Goal: Task Accomplishment & Management: Manage account settings

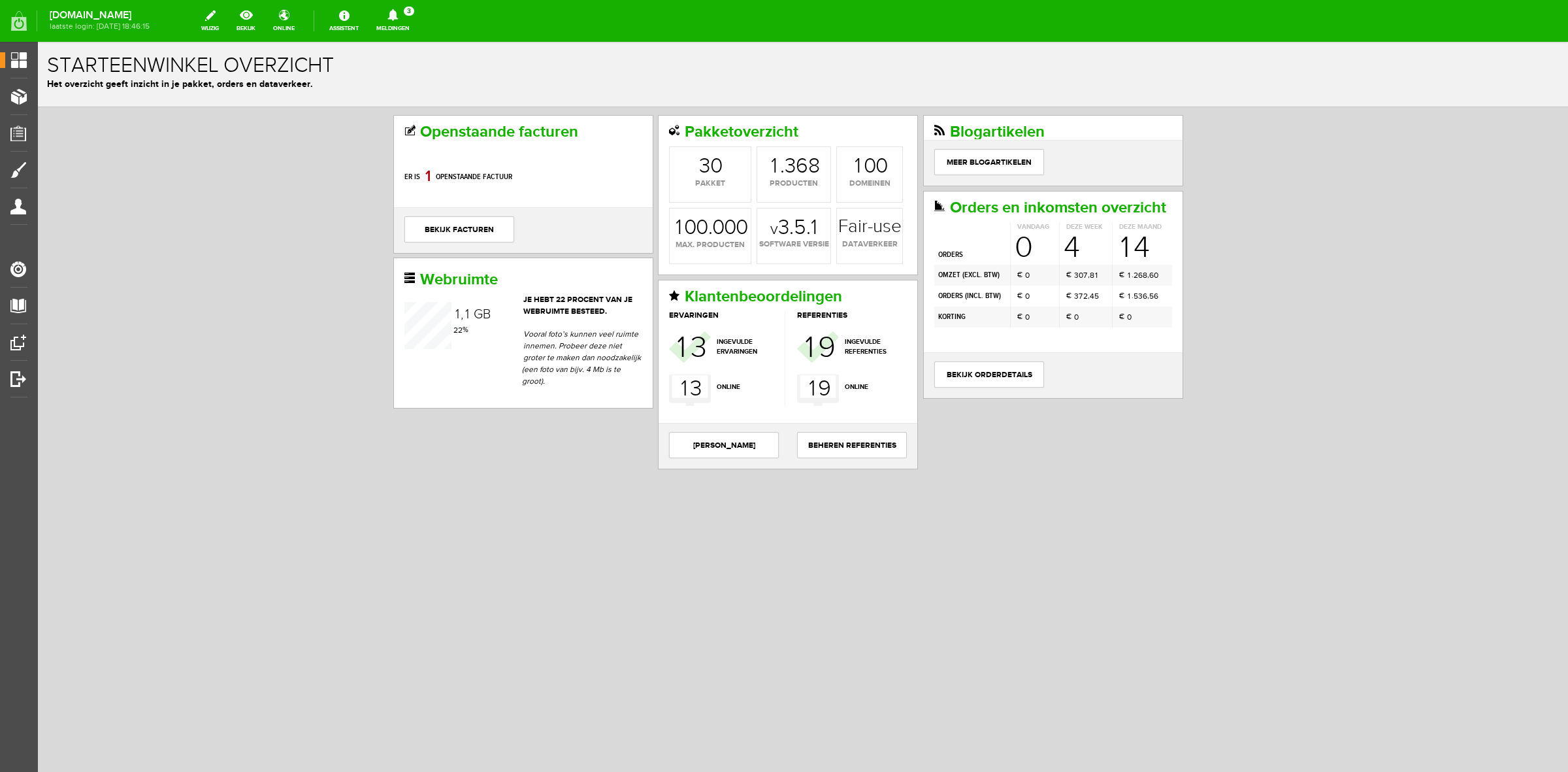
click at [415, 12] on span "3" at bounding box center [409, 11] width 11 height 9
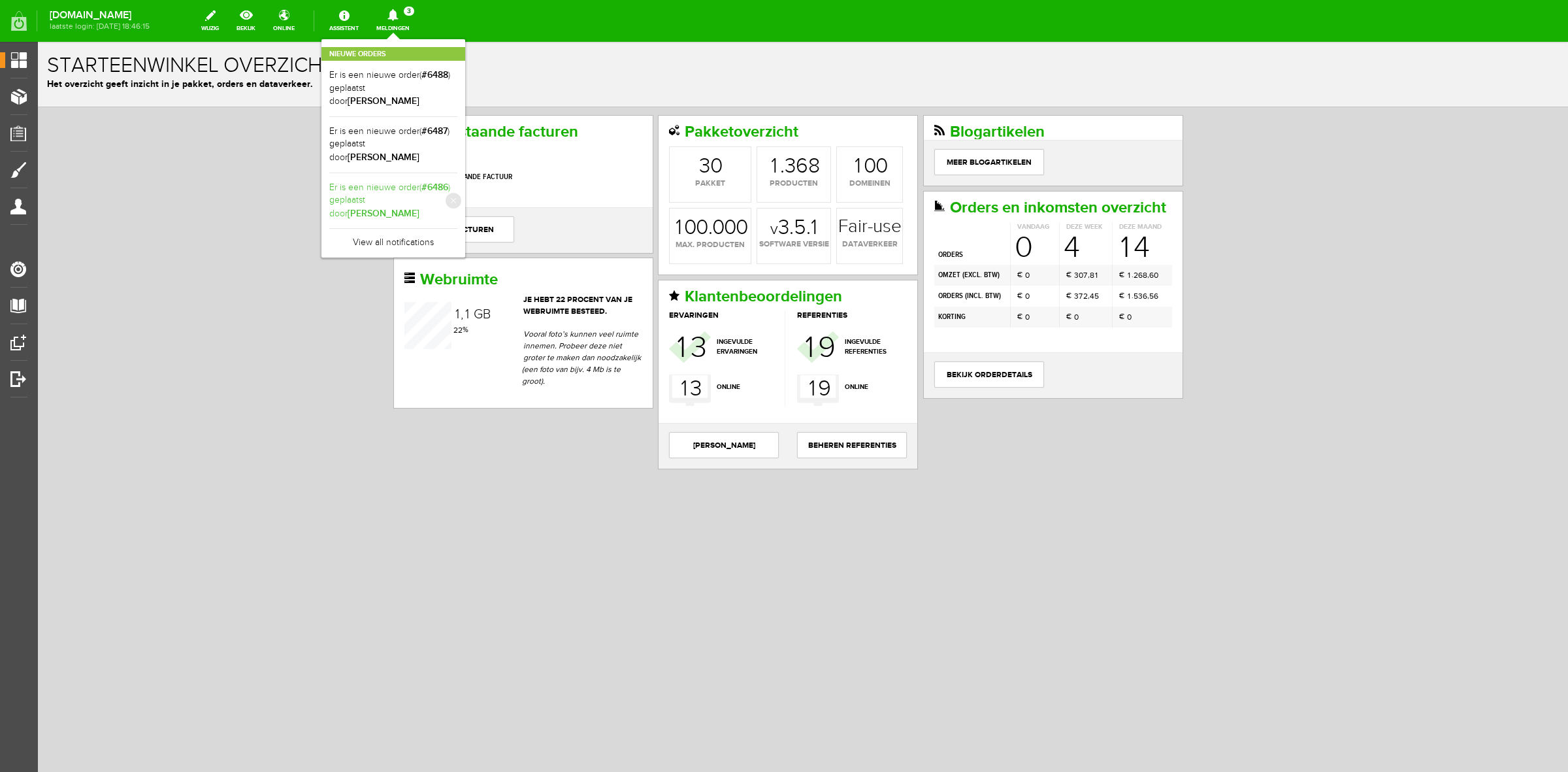
click at [412, 208] on b "Desiree Van Lambalgen" at bounding box center [383, 213] width 72 height 11
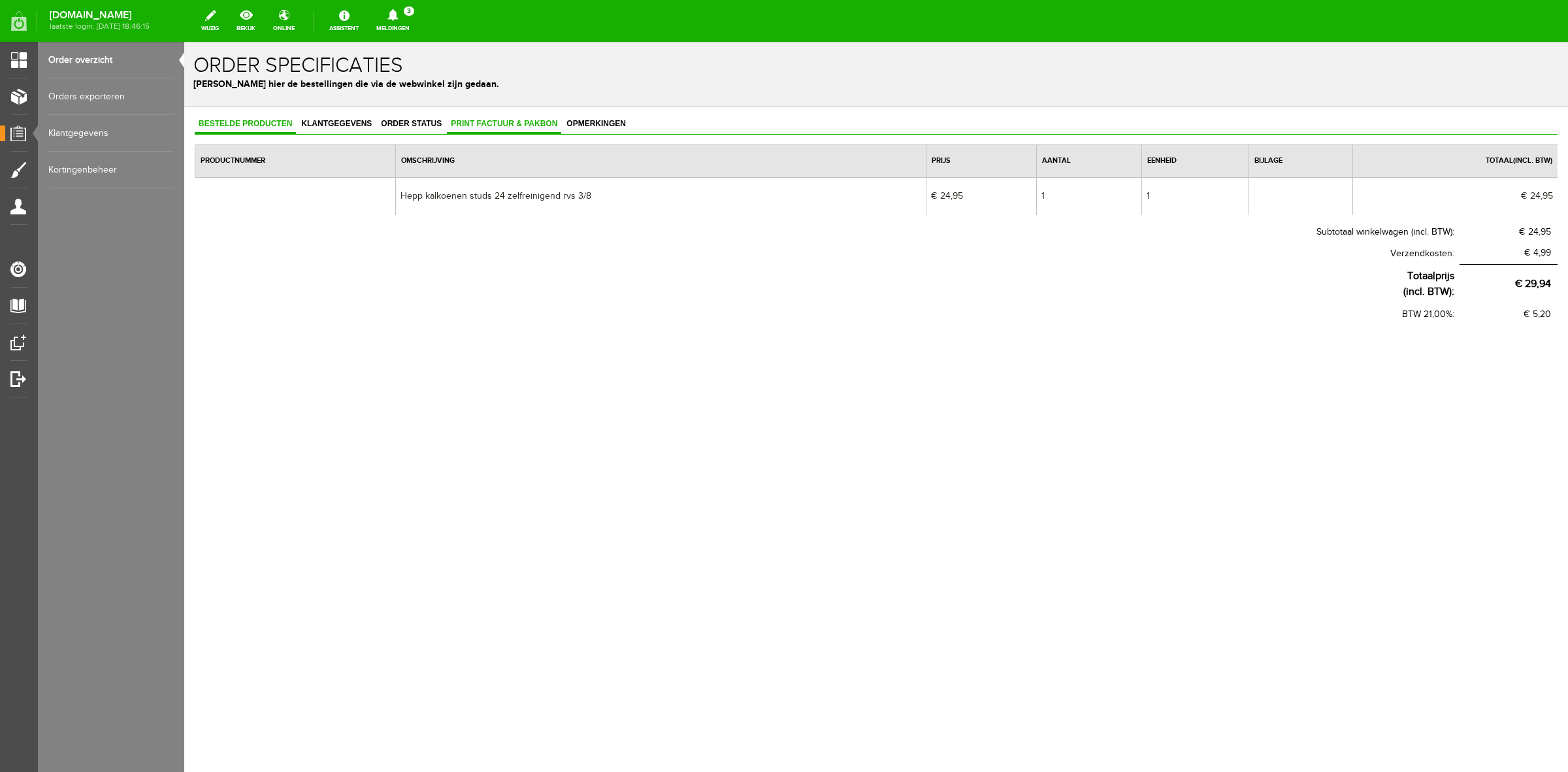
click at [478, 128] on link "Print factuur & pakbon" at bounding box center [504, 124] width 114 height 19
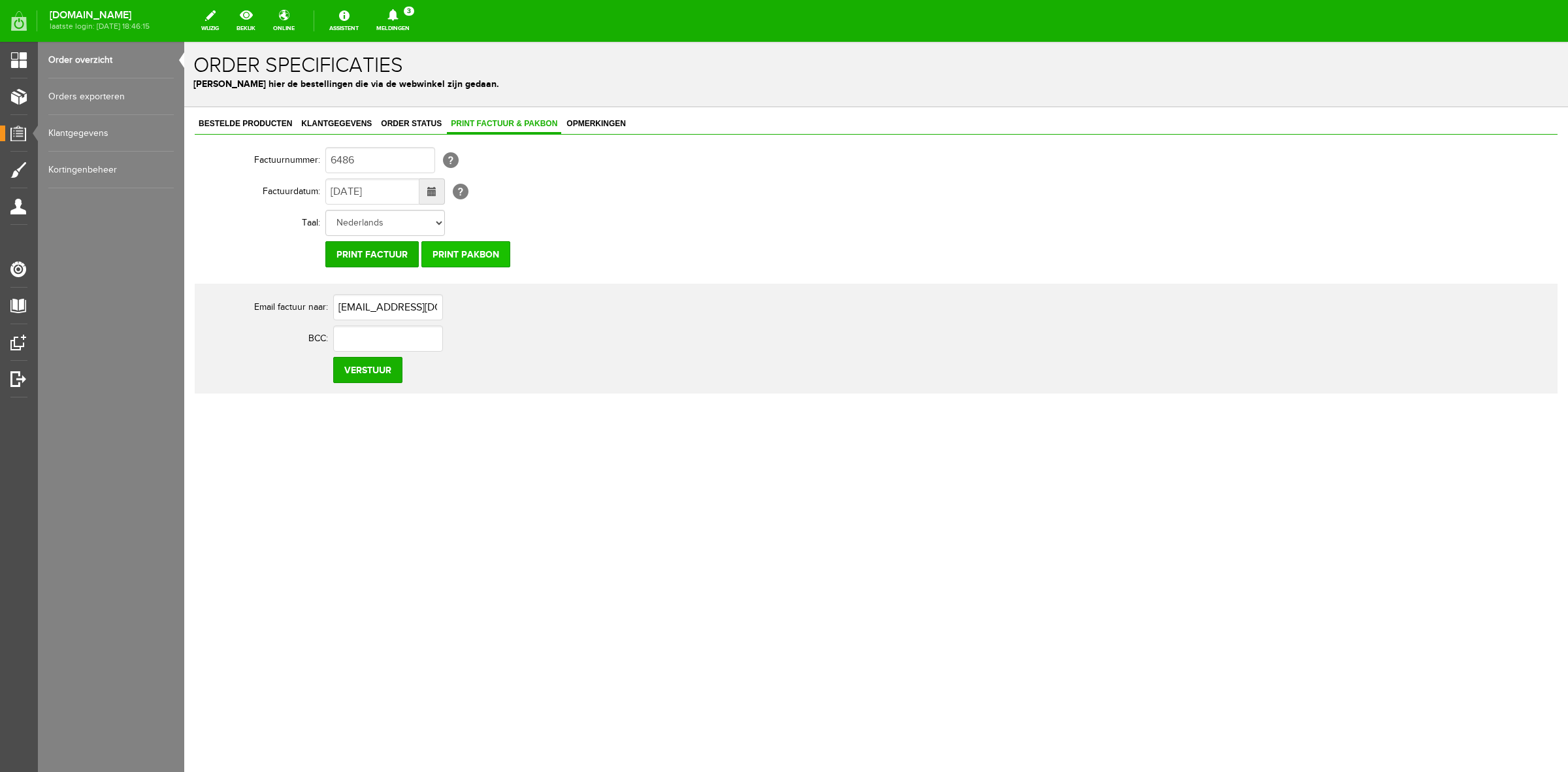
click at [461, 242] on input "Print pakbon" at bounding box center [466, 254] width 89 height 26
click at [456, 250] on input "Print pakbon" at bounding box center [466, 254] width 89 height 26
click at [339, 123] on span "Klantgegevens" at bounding box center [337, 123] width 78 height 9
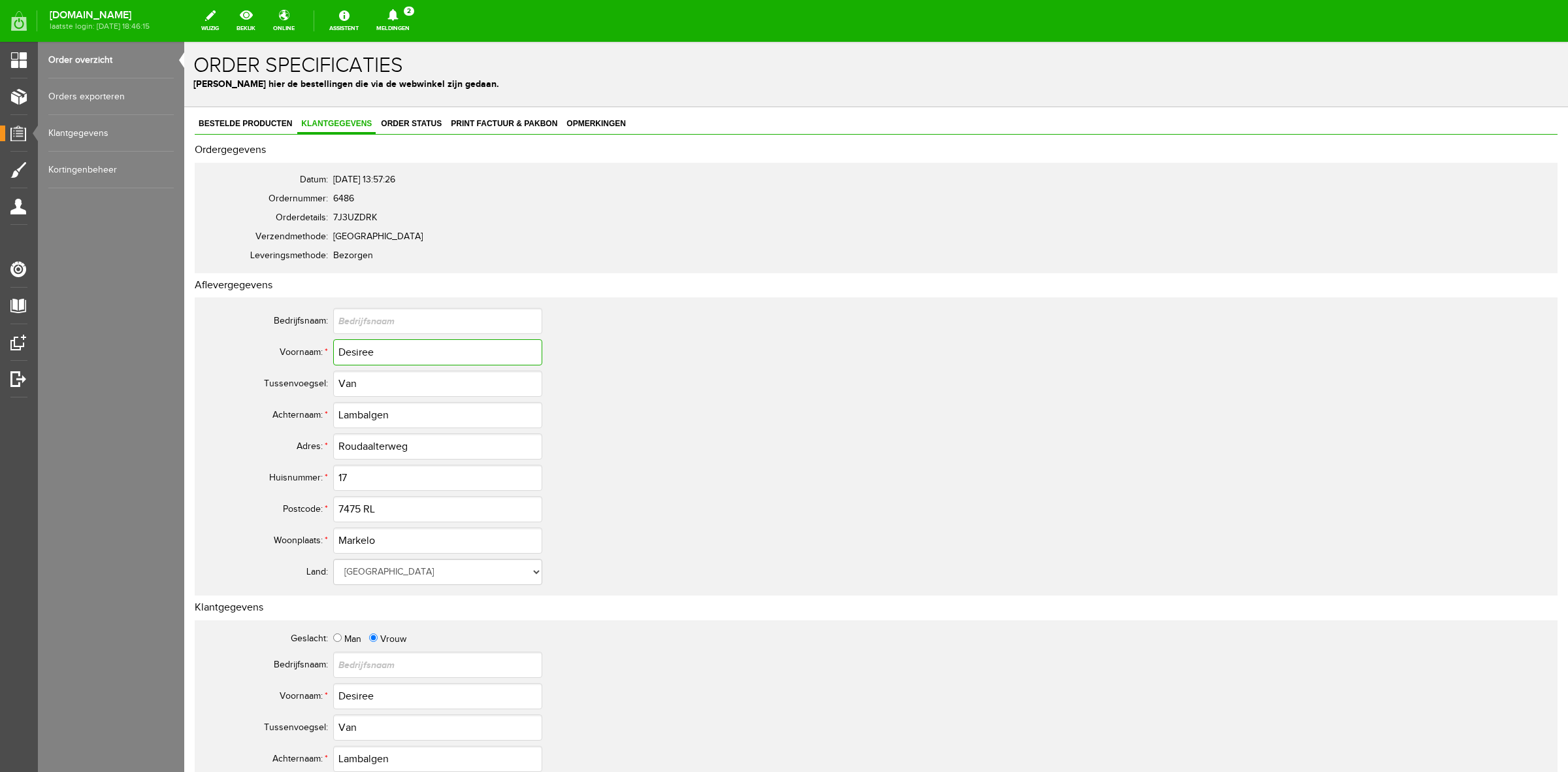
click at [358, 357] on input "Desiree" at bounding box center [438, 351] width 209 height 26
click at [364, 347] on input "Desiree" at bounding box center [438, 351] width 209 height 26
click at [347, 409] on input "Lambalgen" at bounding box center [438, 415] width 209 height 26
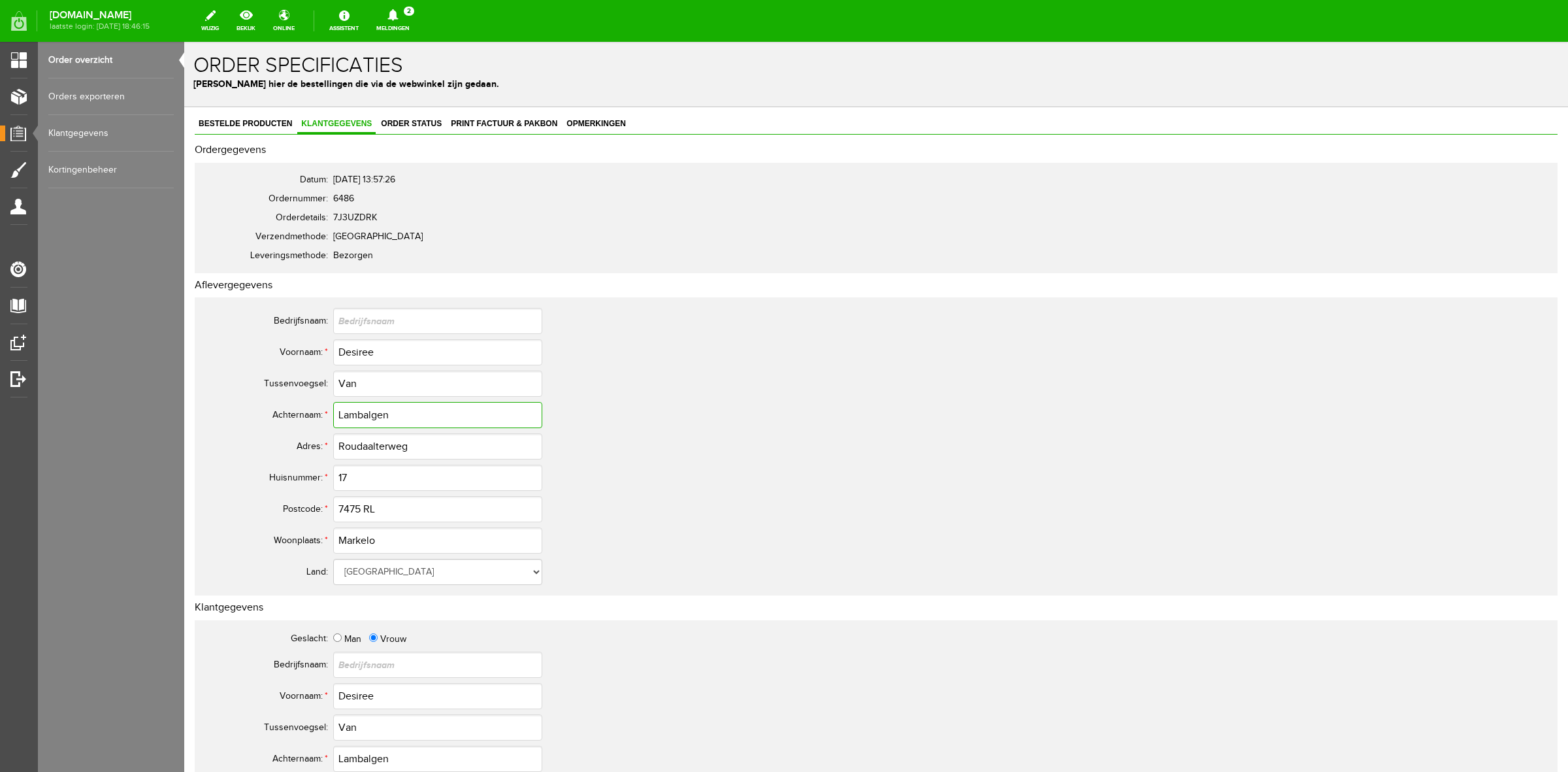
click at [347, 409] on input "Lambalgen" at bounding box center [438, 415] width 209 height 26
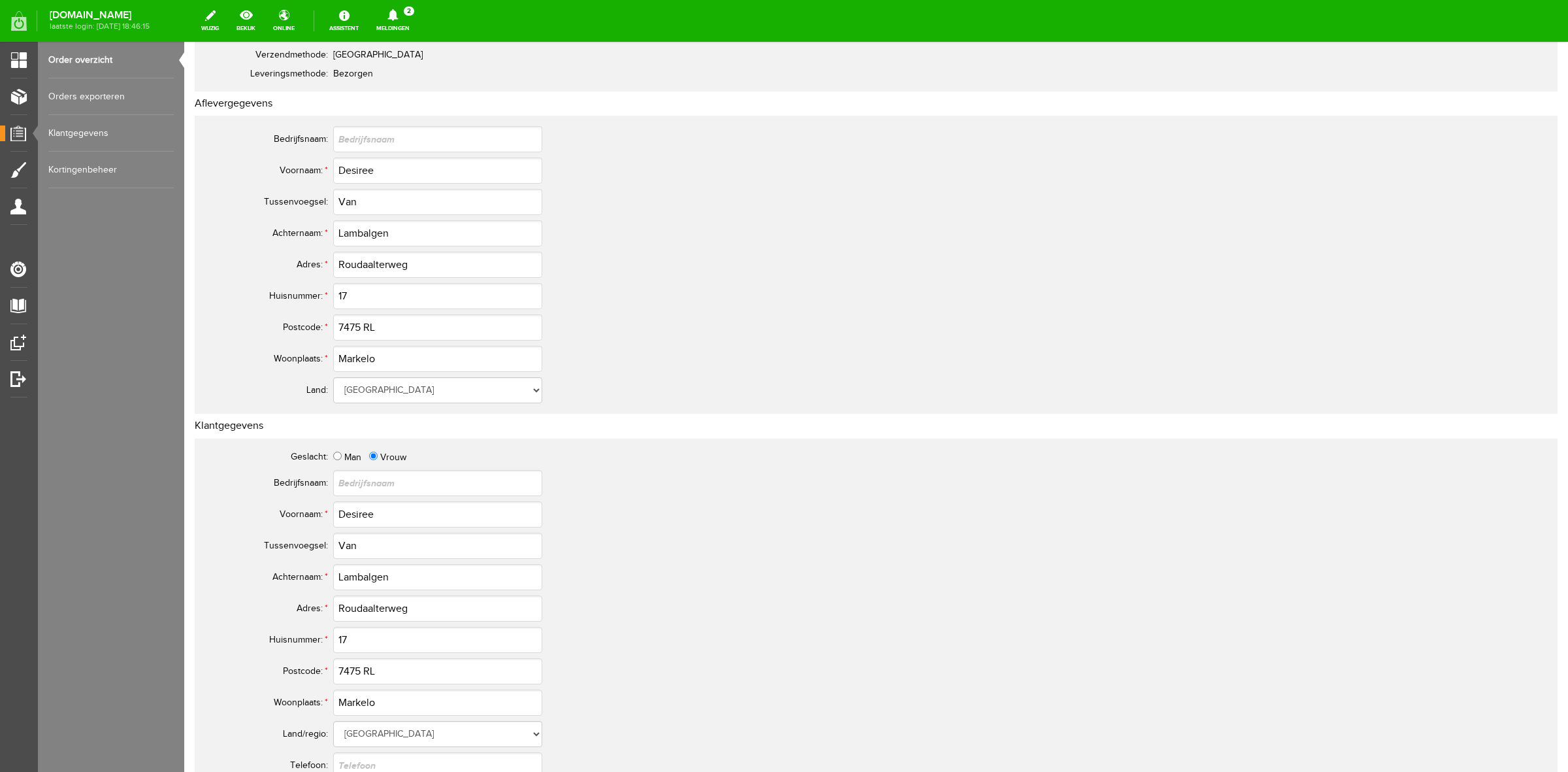
scroll to position [245, 0]
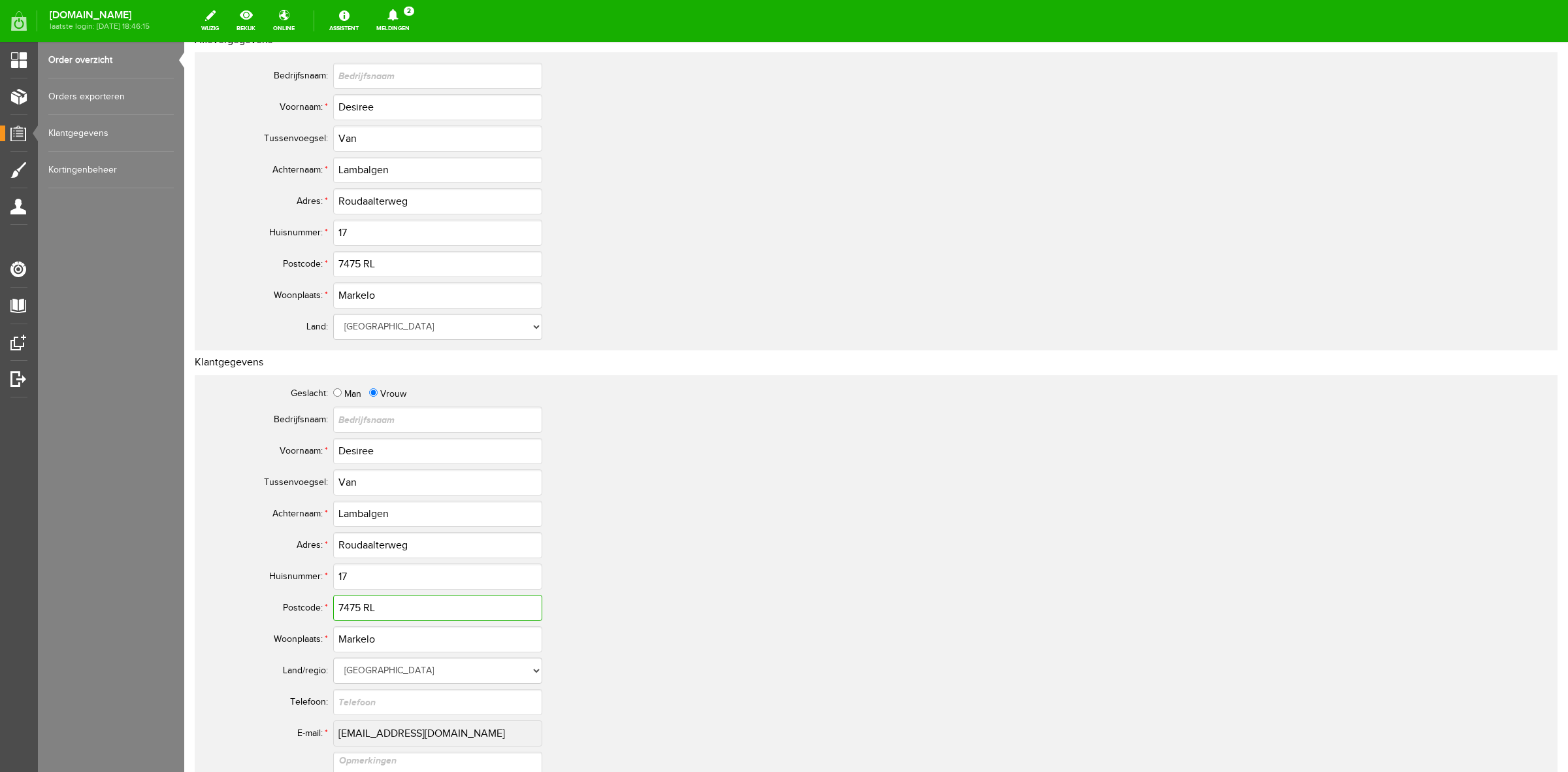
click at [359, 611] on input "7475 RL" at bounding box center [438, 607] width 209 height 26
click at [358, 610] on input "7475 RL" at bounding box center [438, 607] width 209 height 26
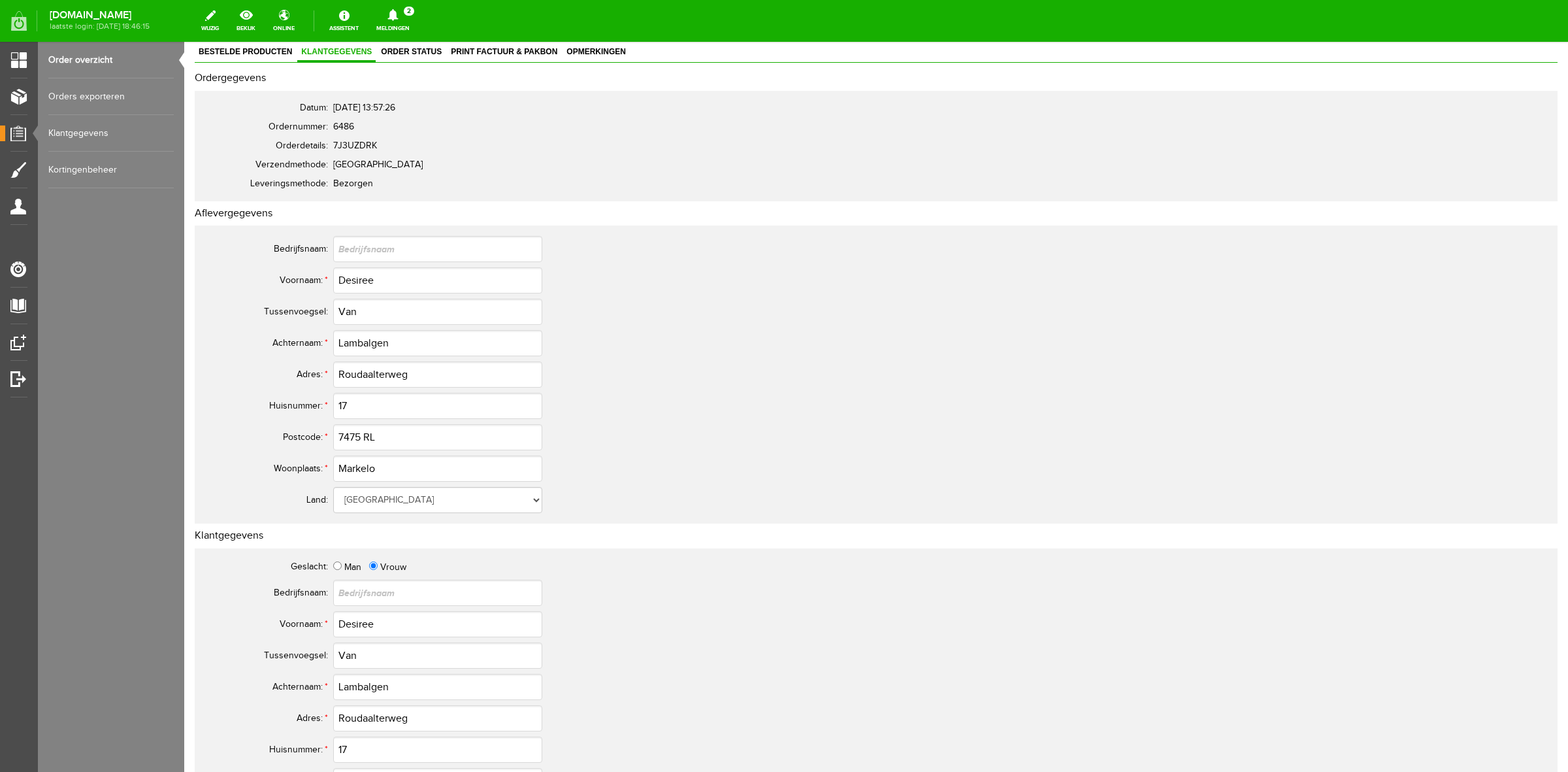
scroll to position [0, 0]
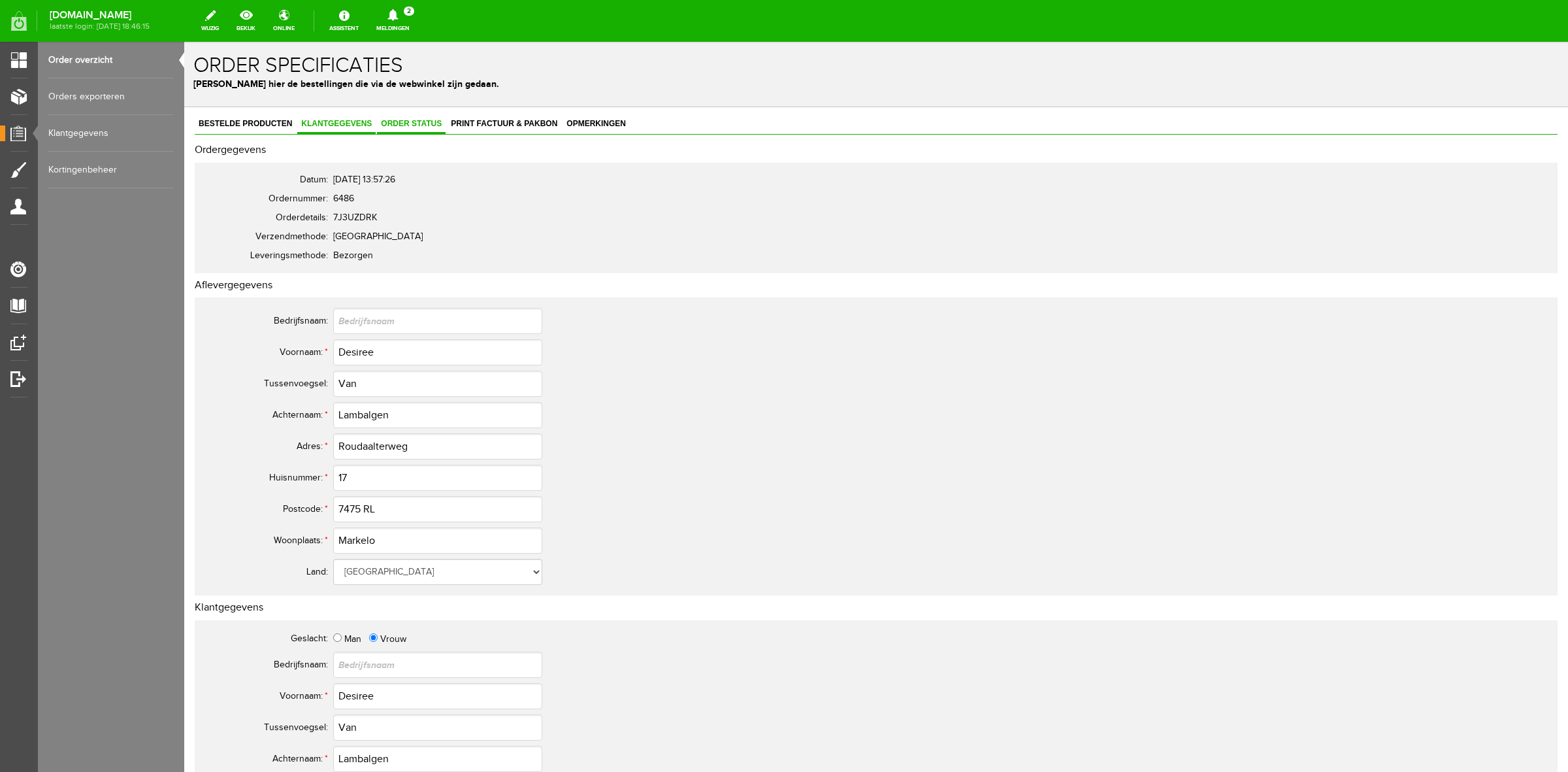
click at [439, 121] on span "Order status" at bounding box center [411, 123] width 69 height 9
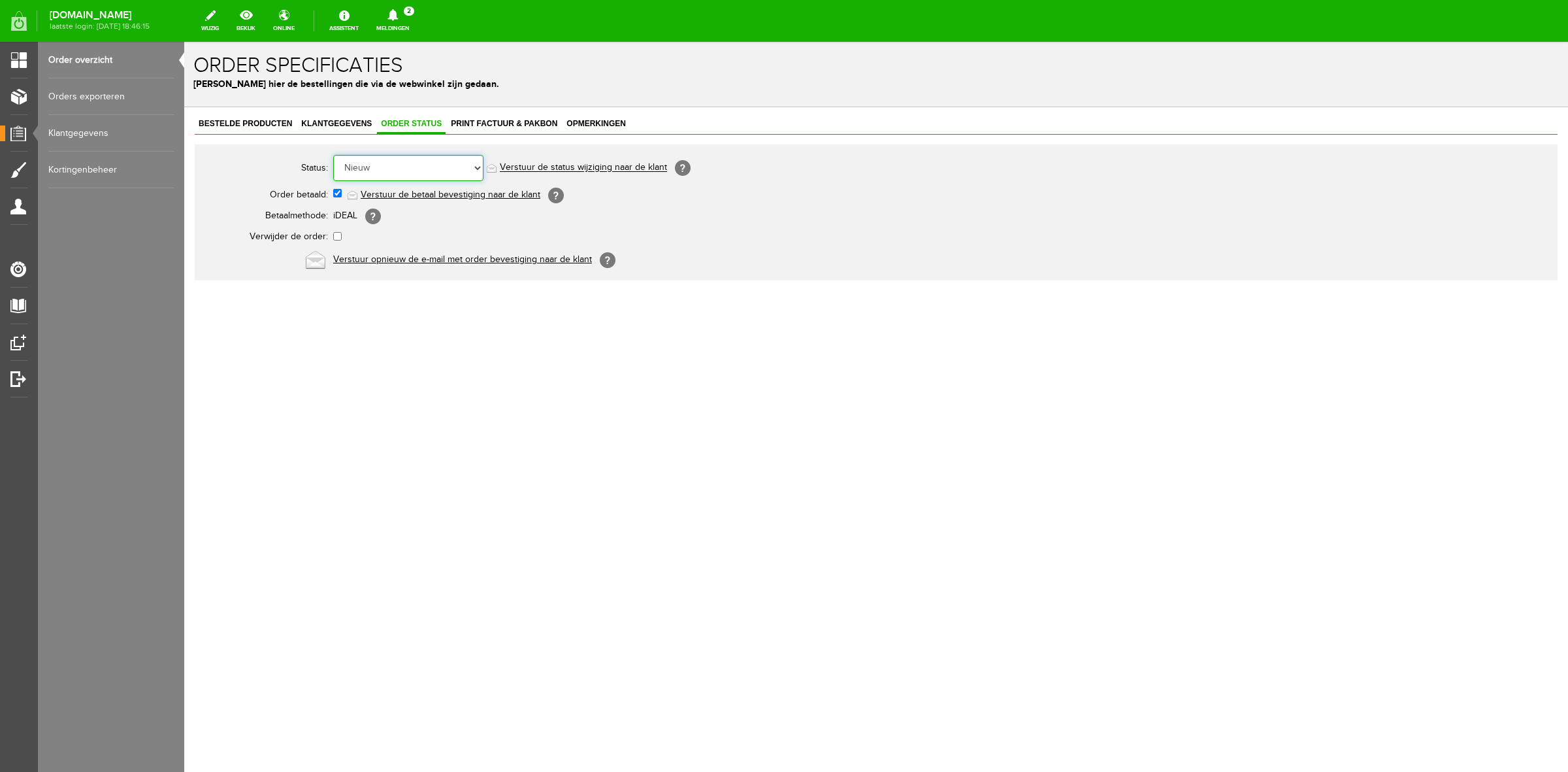
click at [432, 163] on select "Order niet afgerond Nieuw Order in behandeling Wacht op leverancier Wacht op be…" at bounding box center [408, 168] width 151 height 26
select select "5"
click at [333, 155] on select "Order niet afgerond Nieuw Order in behandeling Wacht op leverancier Wacht op be…" at bounding box center [408, 168] width 151 height 26
click at [533, 168] on link "Verstuur de status wijziging naar de klant" at bounding box center [584, 168] width 168 height 11
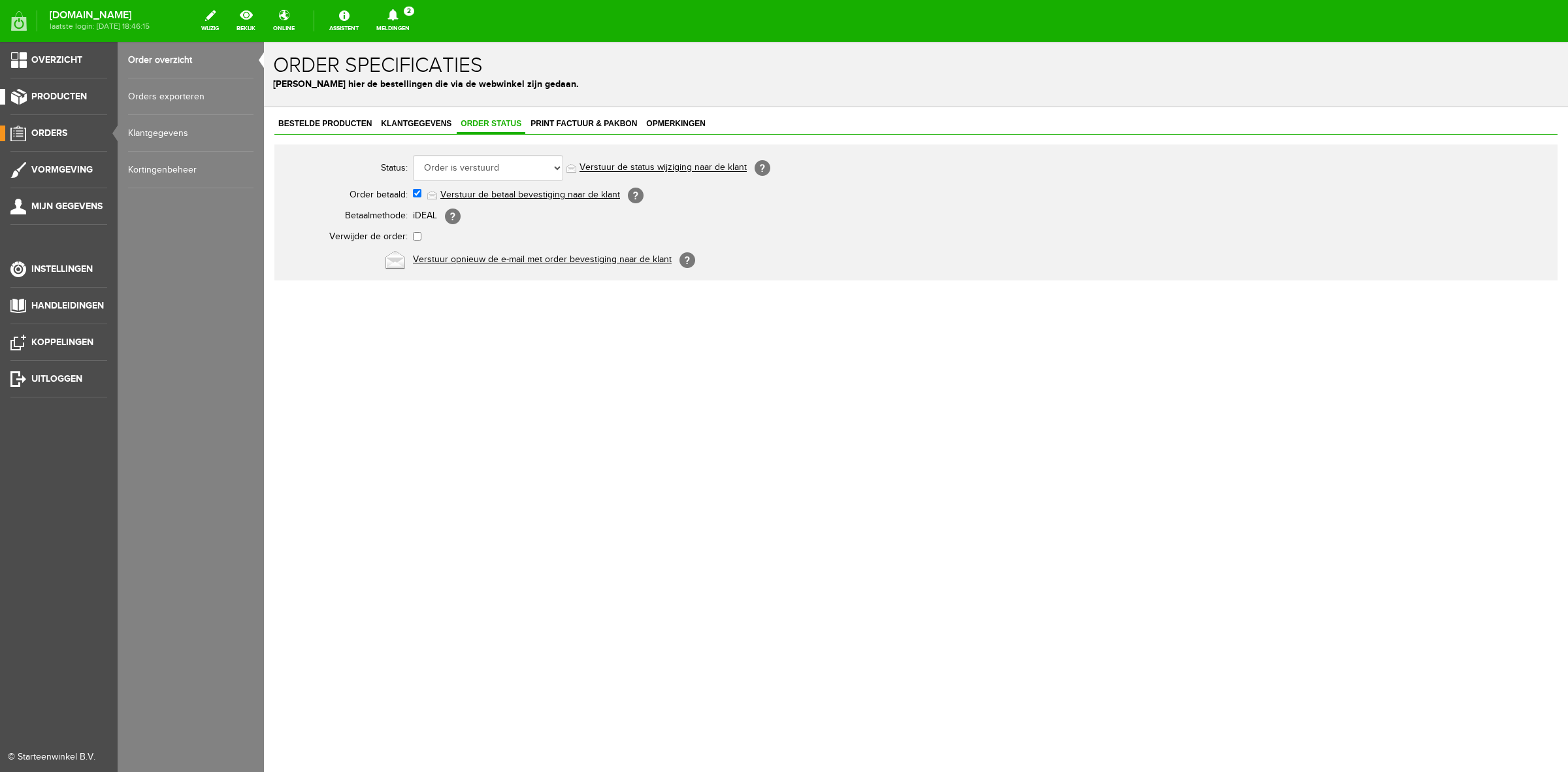
click at [98, 110] on li "Producten" at bounding box center [59, 102] width 96 height 26
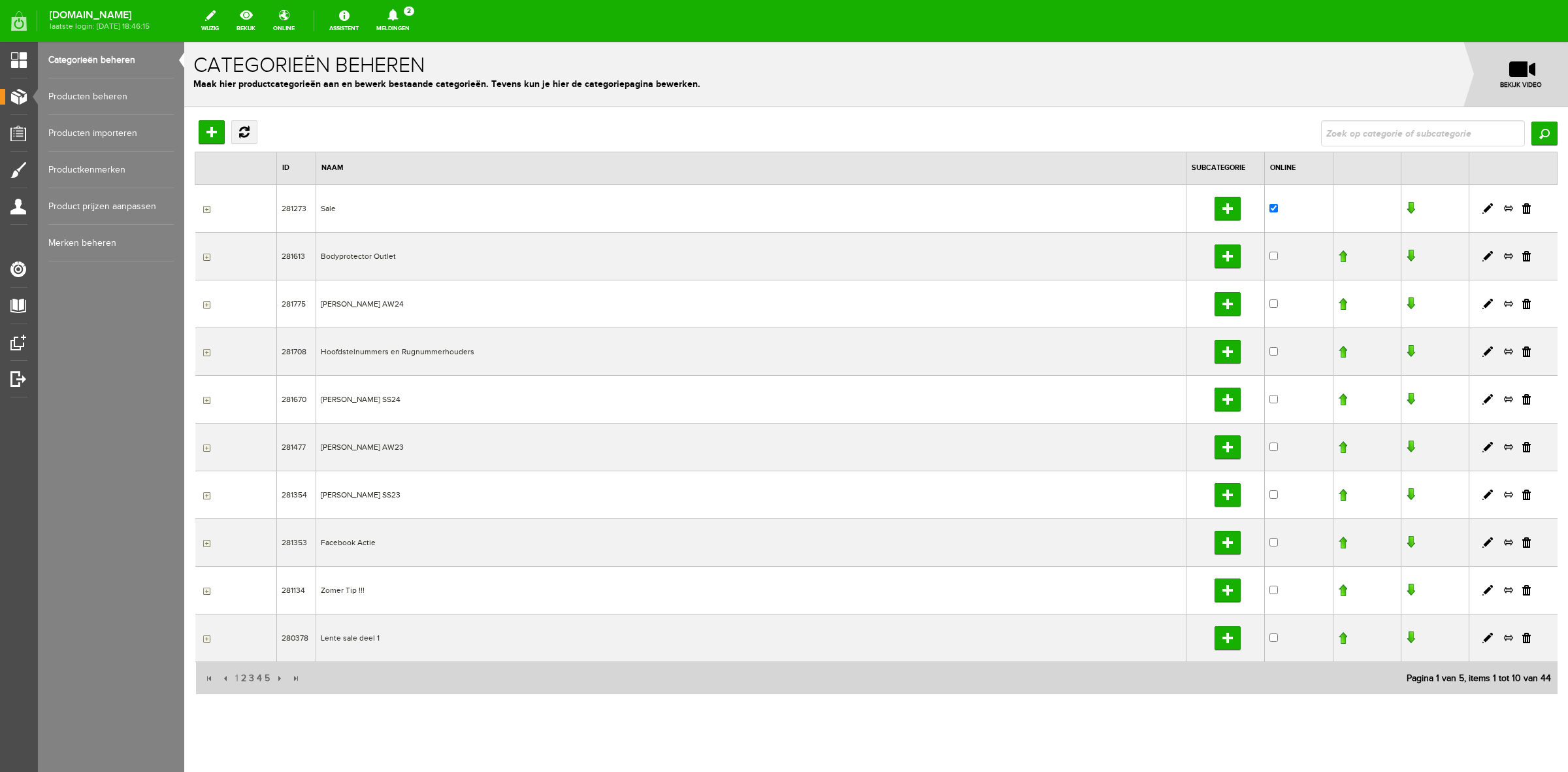
click at [410, 26] on link "Meldingen 2 Nieuwe orders Er is een nieuwe order( #6488 ) geplaatst door Jörg Z…" at bounding box center [392, 21] width 49 height 29
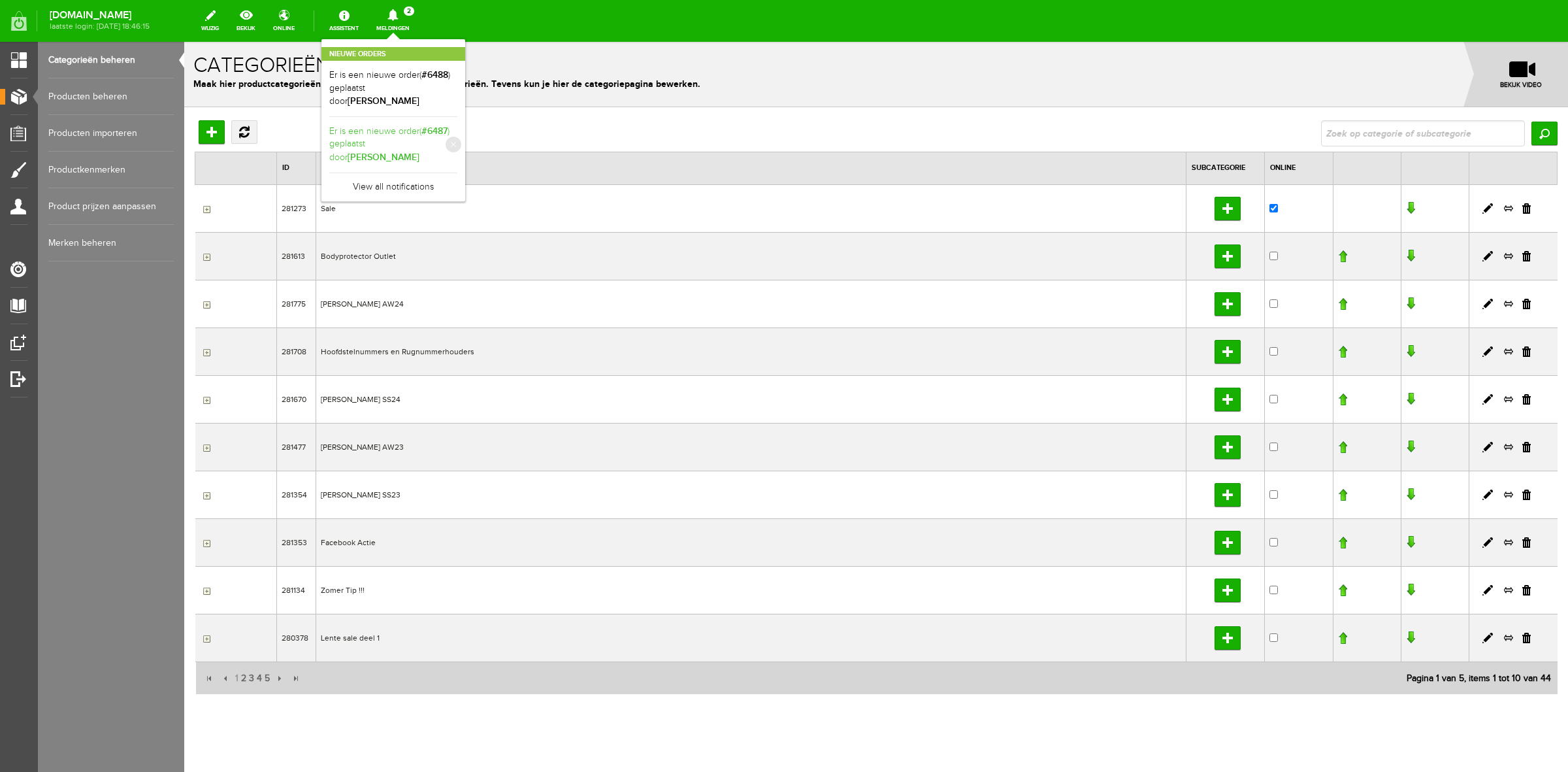
click at [423, 125] on link "Er is een nieuwe order( #6487 ) geplaatst door Tim Ancion" at bounding box center [393, 144] width 128 height 40
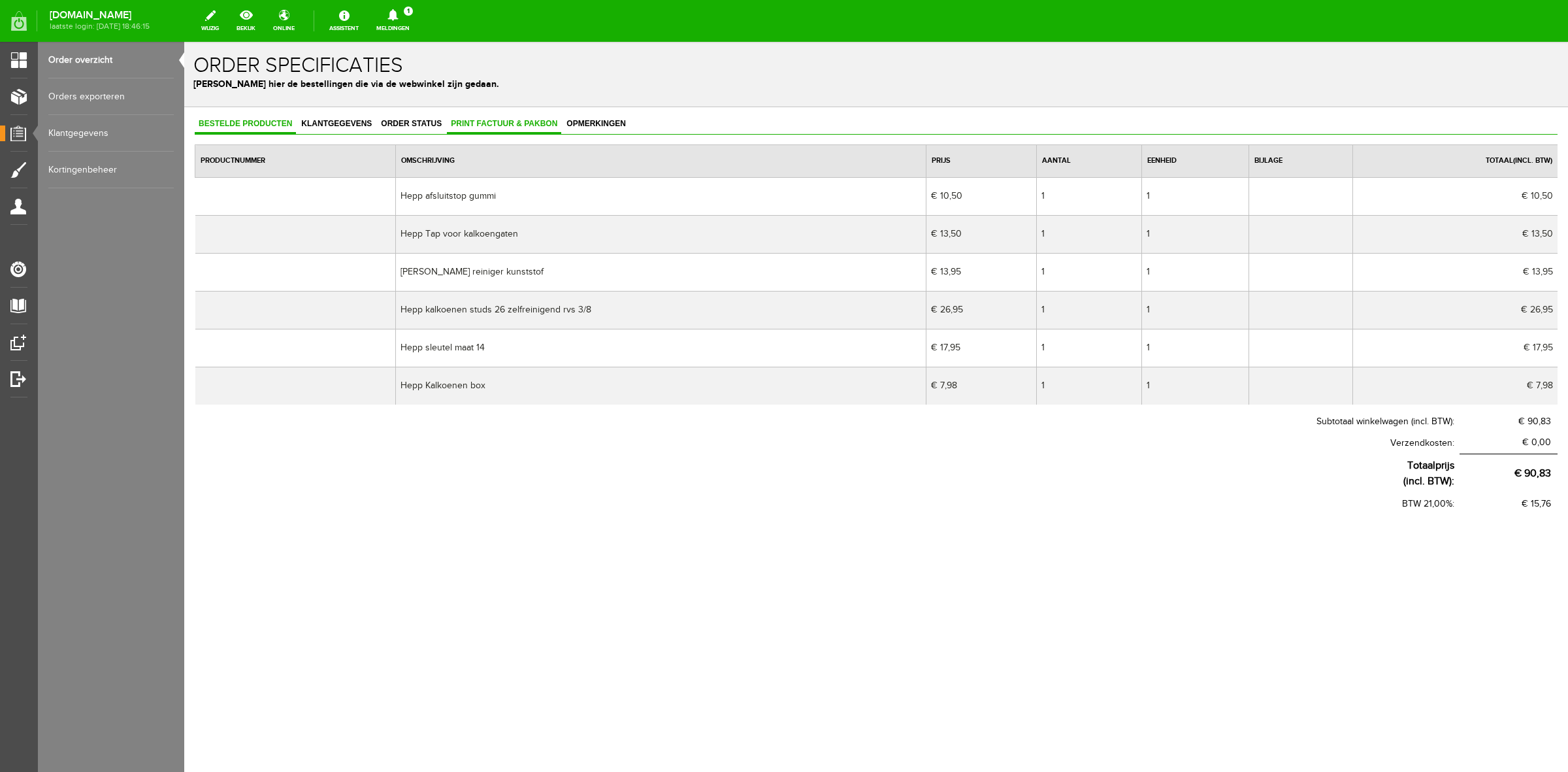
click at [531, 129] on link "Print factuur & pakbon" at bounding box center [504, 124] width 114 height 19
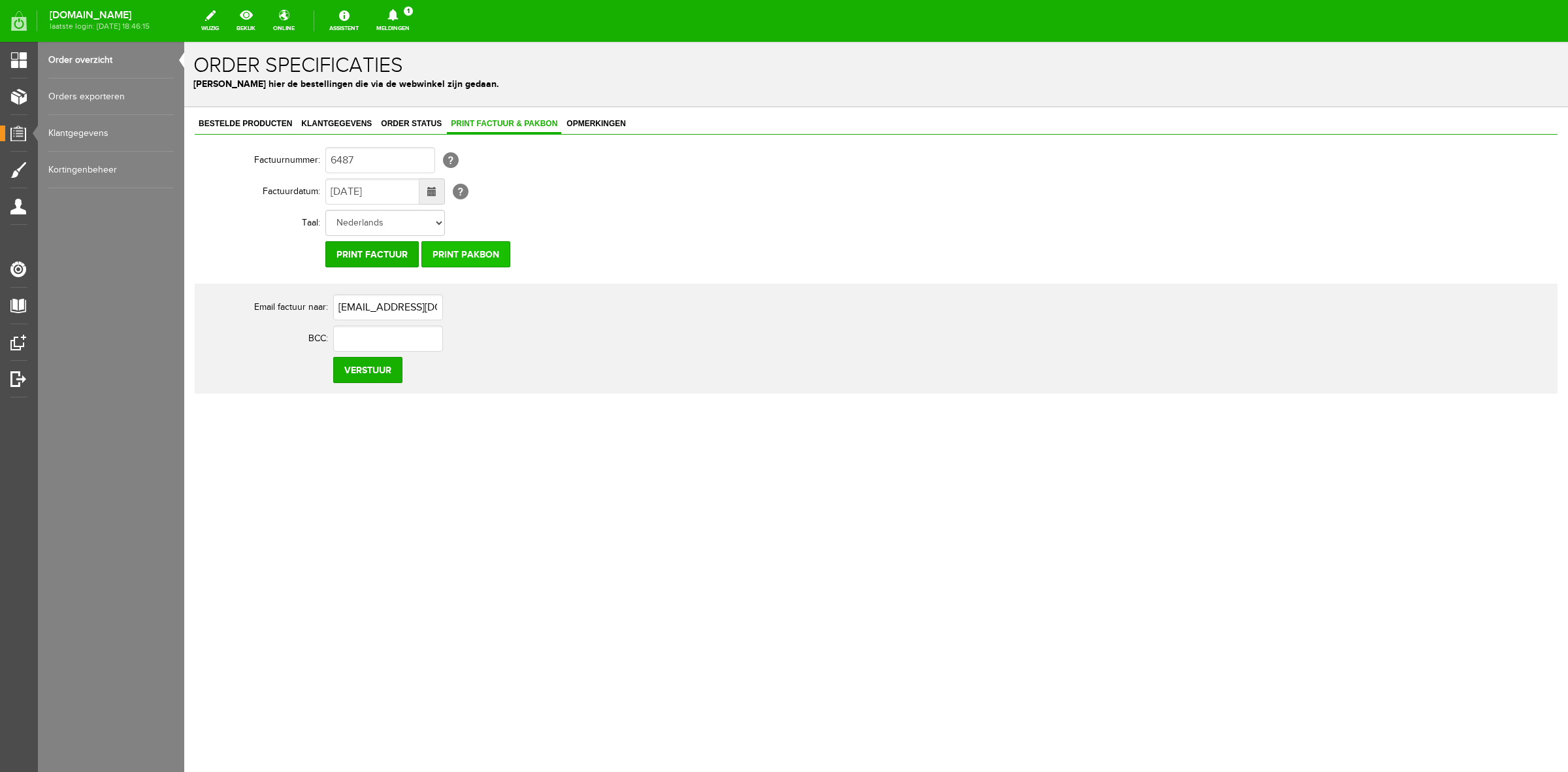
click at [498, 253] on input "Print pakbon" at bounding box center [466, 254] width 89 height 26
click at [92, 98] on link "Orders exporteren" at bounding box center [111, 96] width 126 height 37
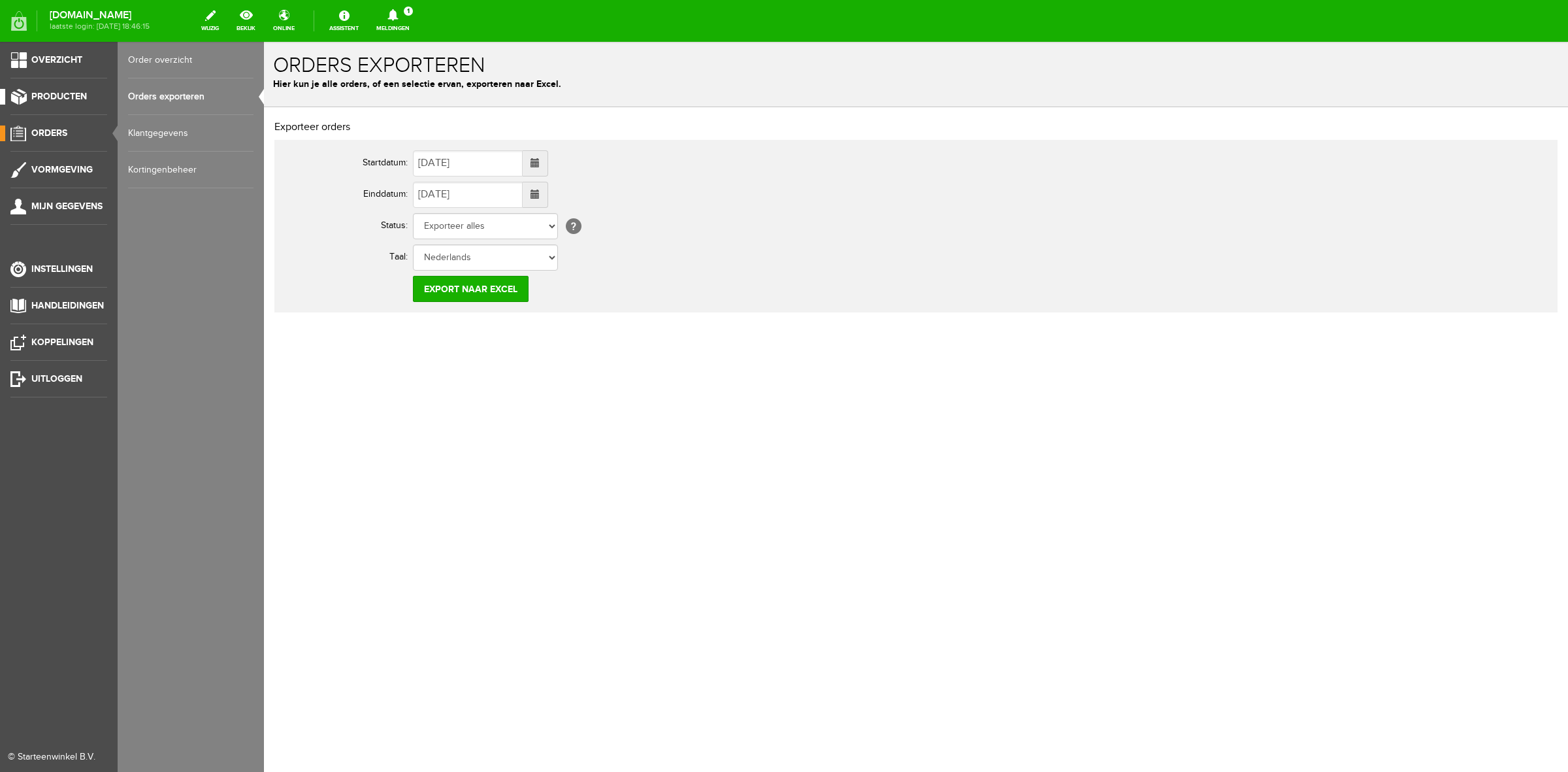
click at [50, 102] on link "Producten" at bounding box center [53, 97] width 107 height 16
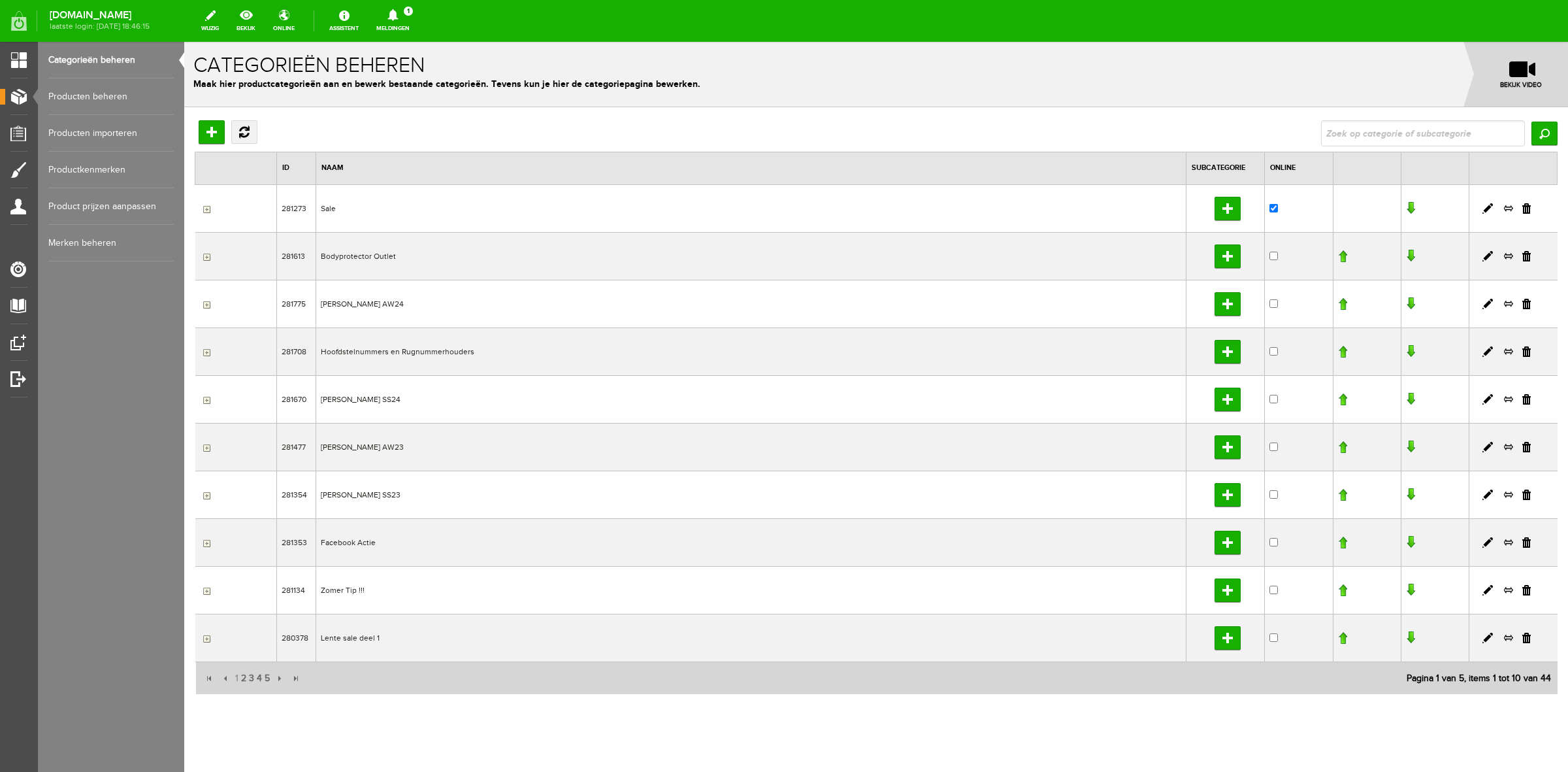
click at [92, 88] on link "Producten beheren" at bounding box center [111, 96] width 126 height 37
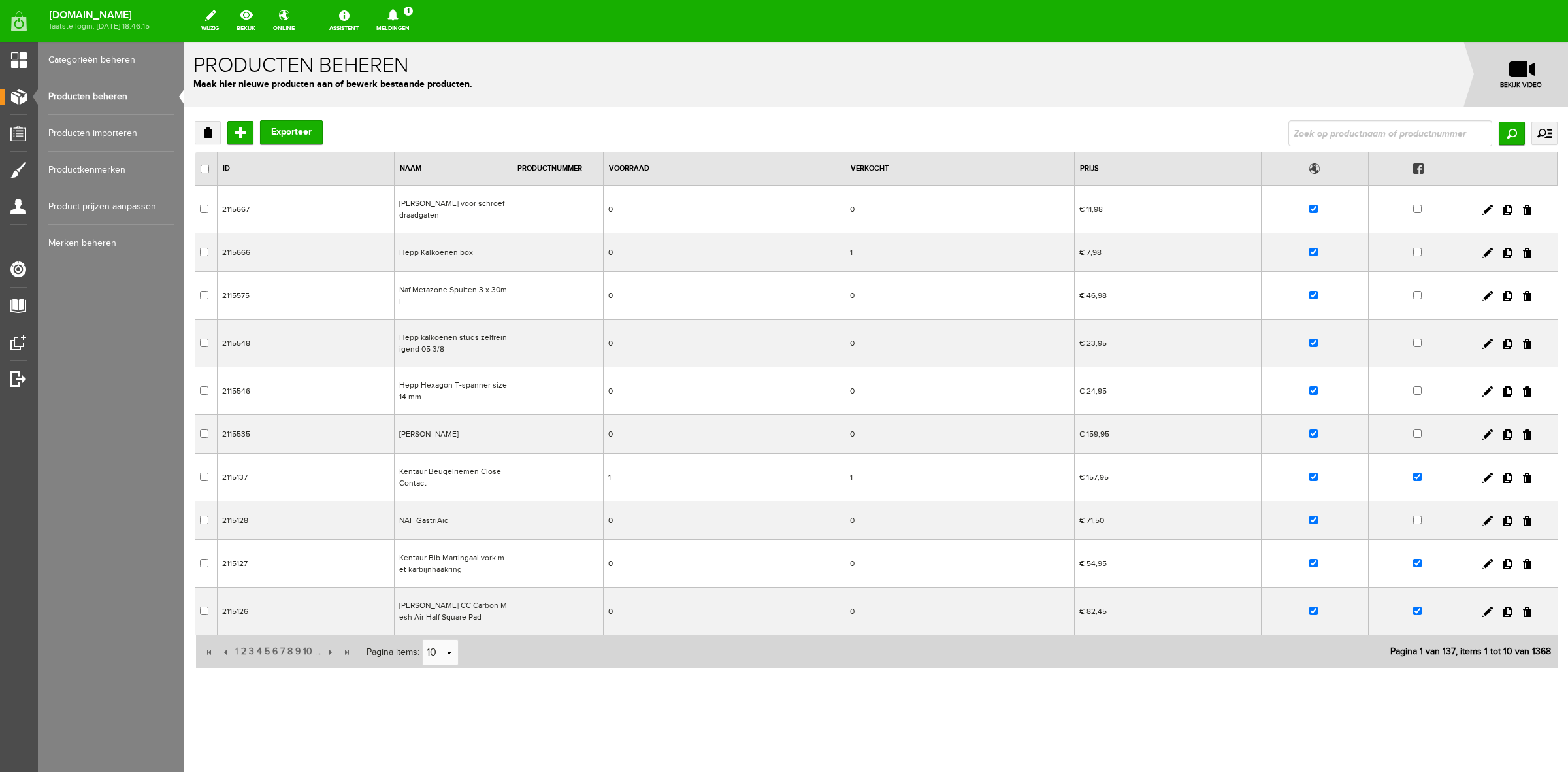
click at [1397, 147] on div "Verwijderen Toevoegen Exporteer Zoeken uitgebreid zoeken Categorie Sale Bodypro…" at bounding box center [875, 394] width 1363 height 548
click at [1396, 138] on input "text" at bounding box center [1391, 133] width 204 height 26
type input "boxsd"
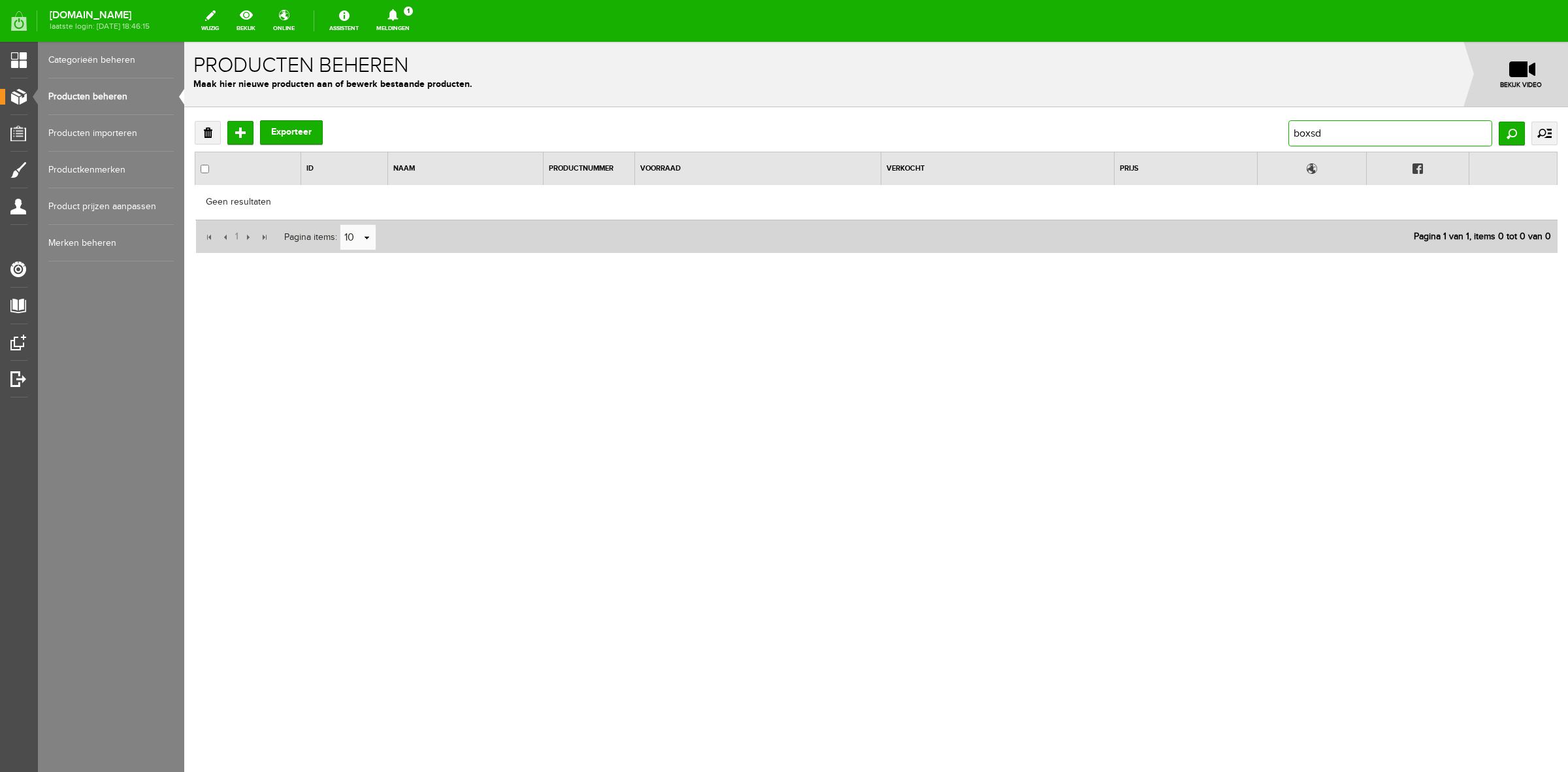
click at [1383, 141] on input "boxsd" at bounding box center [1391, 133] width 204 height 26
type input "boxs"
click at [1383, 141] on input "boxs" at bounding box center [1391, 133] width 204 height 26
type input "box"
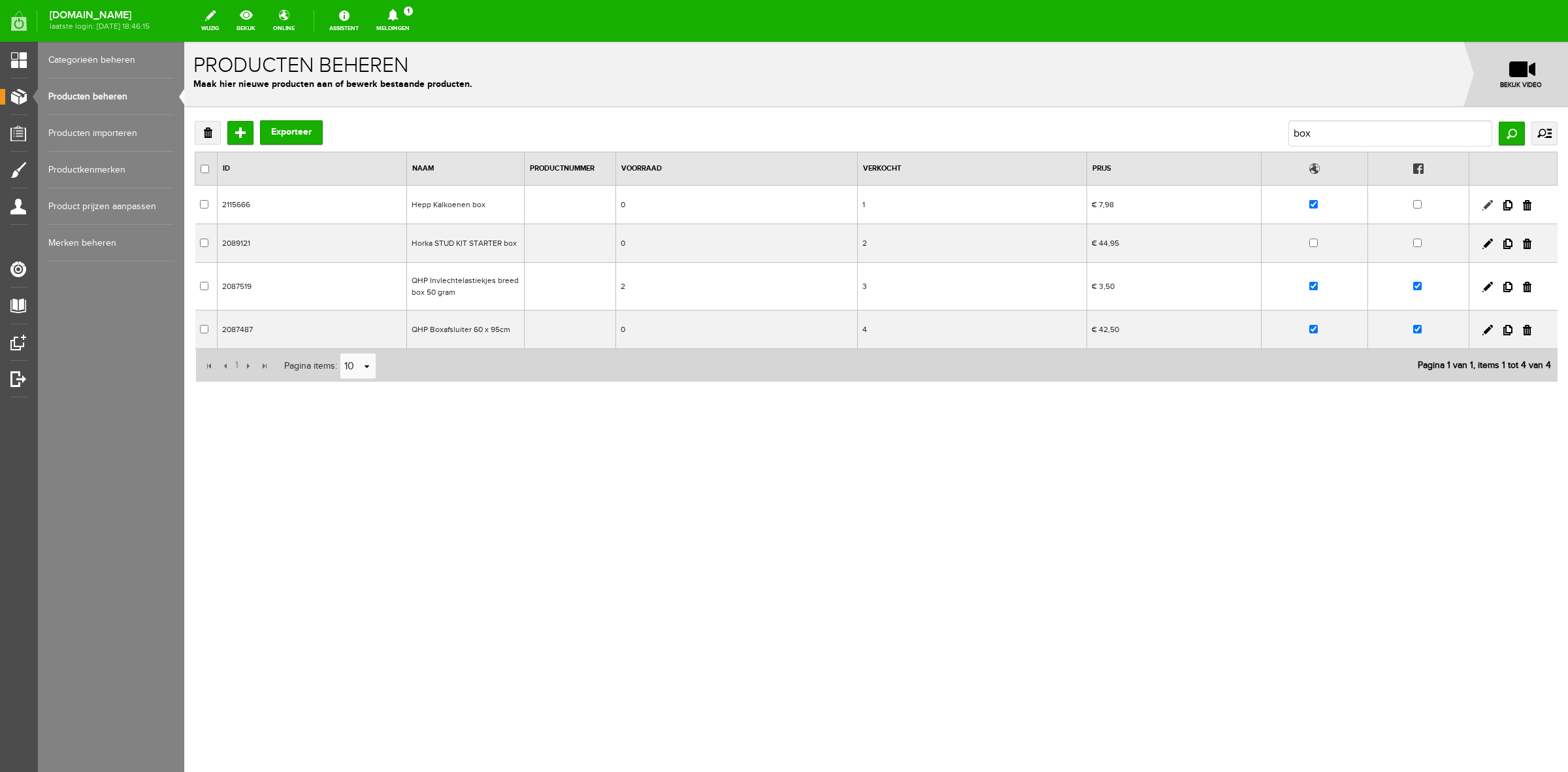
click at [1490, 203] on link at bounding box center [1488, 205] width 11 height 11
checkbox input "true"
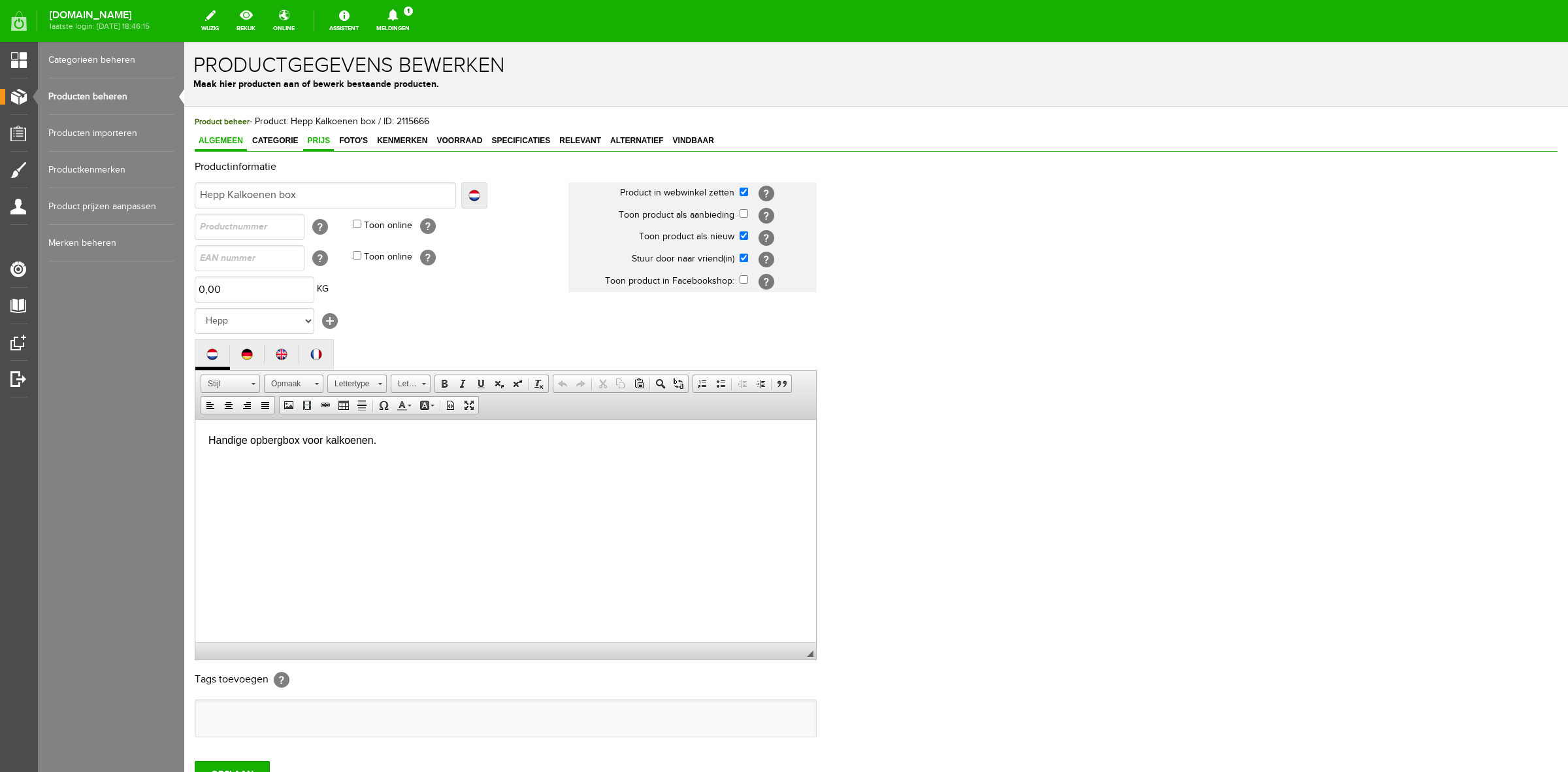
click at [327, 141] on span "Prijs" at bounding box center [318, 140] width 30 height 9
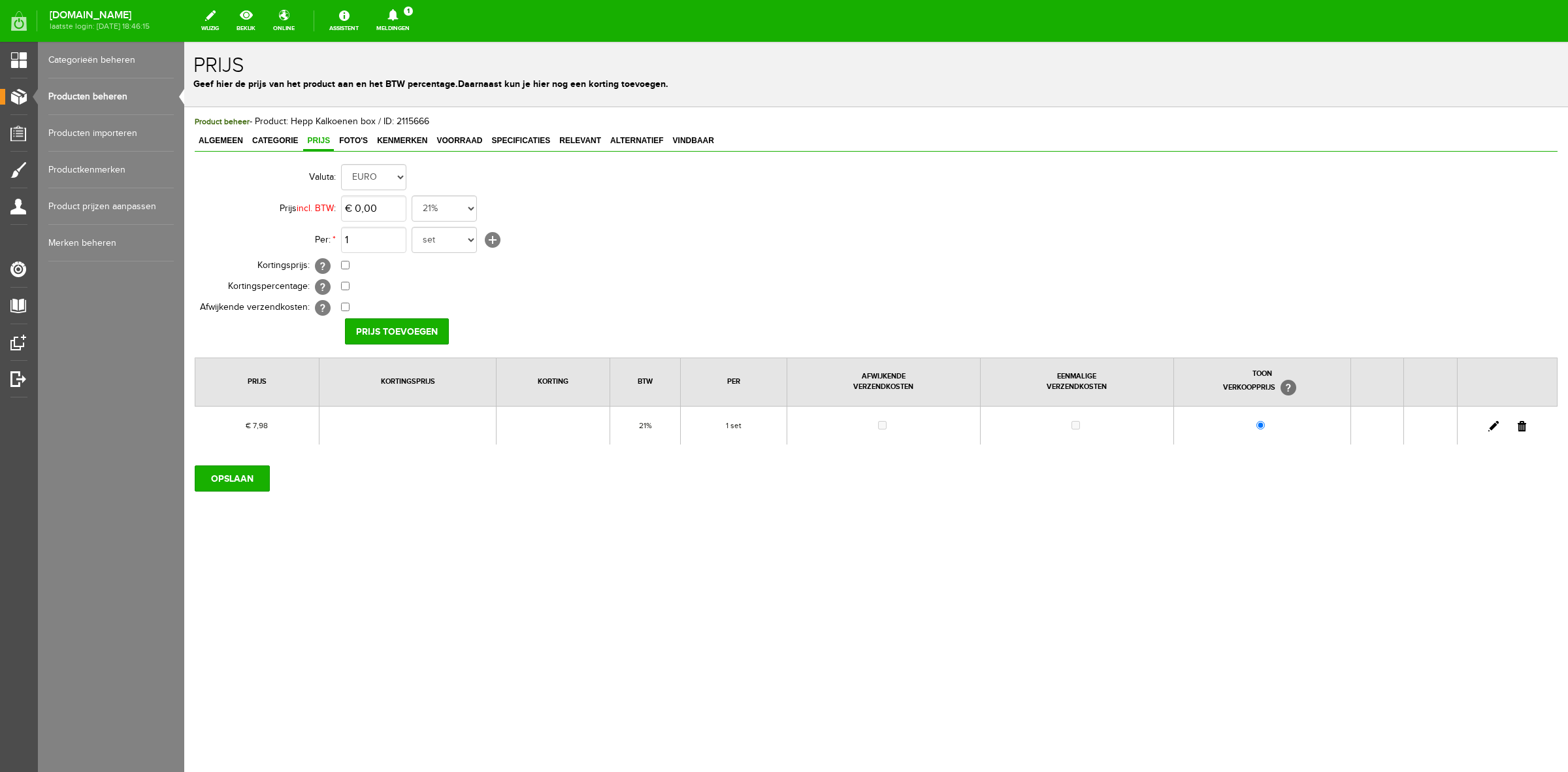
click at [1491, 425] on link at bounding box center [1494, 426] width 11 height 11
click at [459, 235] on select "set rol paar stuks" at bounding box center [444, 239] width 65 height 26
select select "8822"
click at [412, 226] on select "set rol paar stuks" at bounding box center [444, 239] width 65 height 26
click at [420, 332] on input "[PERSON_NAME]" at bounding box center [392, 331] width 94 height 26
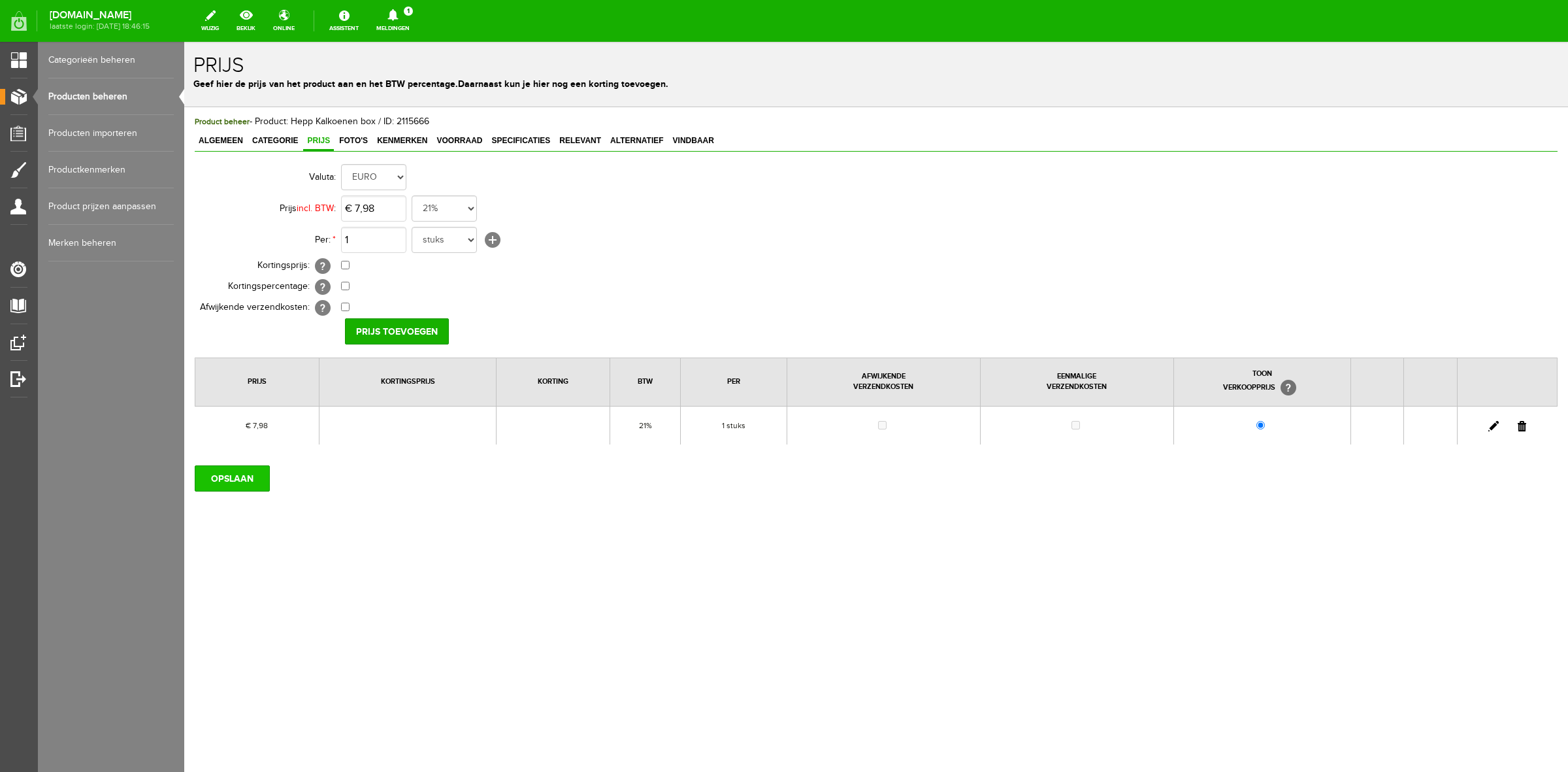
click at [242, 474] on input "OPSLAAN" at bounding box center [232, 478] width 75 height 26
click at [114, 92] on link "Producten beheren" at bounding box center [111, 96] width 126 height 37
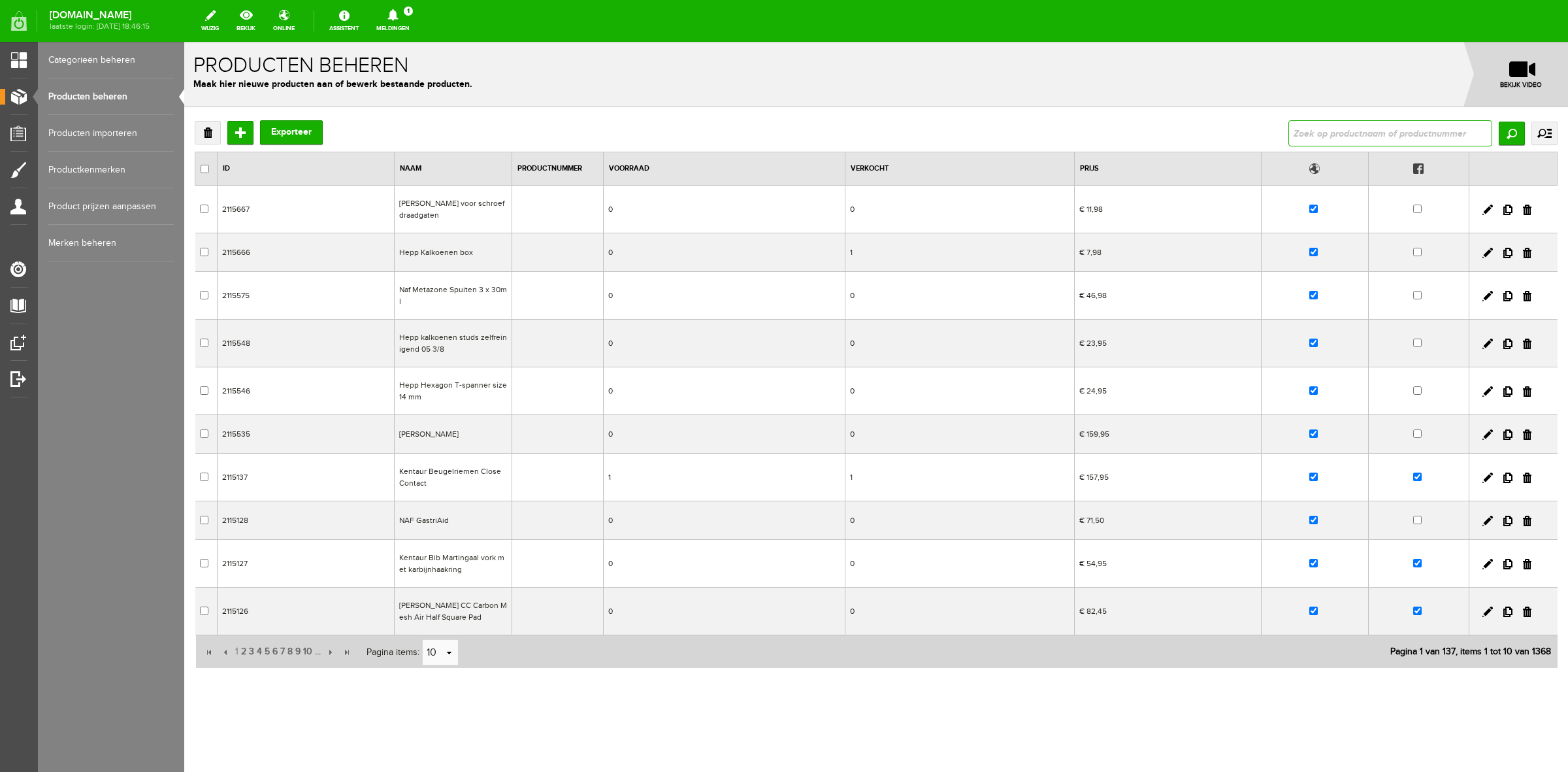
click at [1387, 136] on input "text" at bounding box center [1391, 133] width 204 height 26
type input "14"
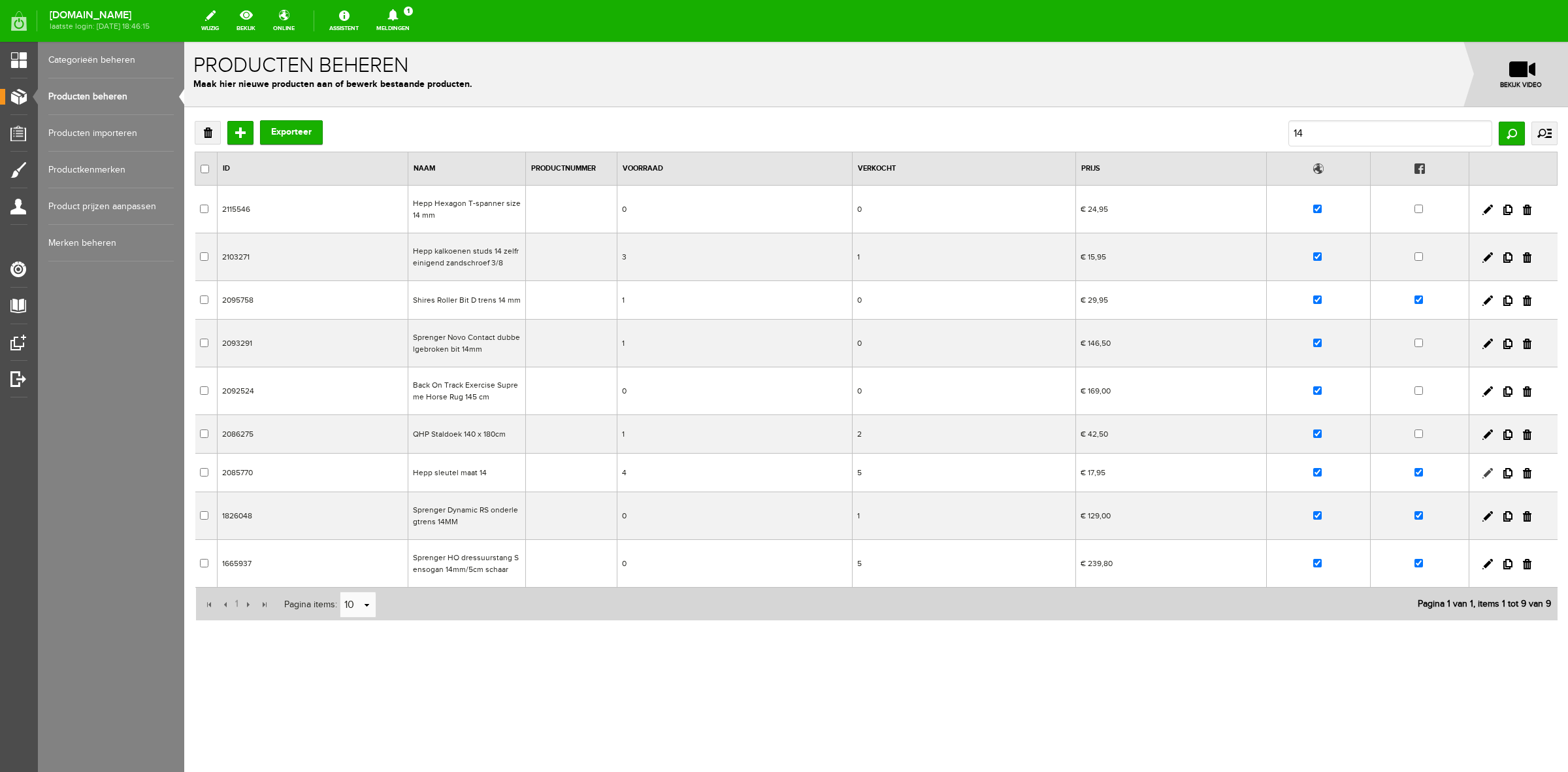
click at [1490, 474] on link at bounding box center [1488, 473] width 11 height 11
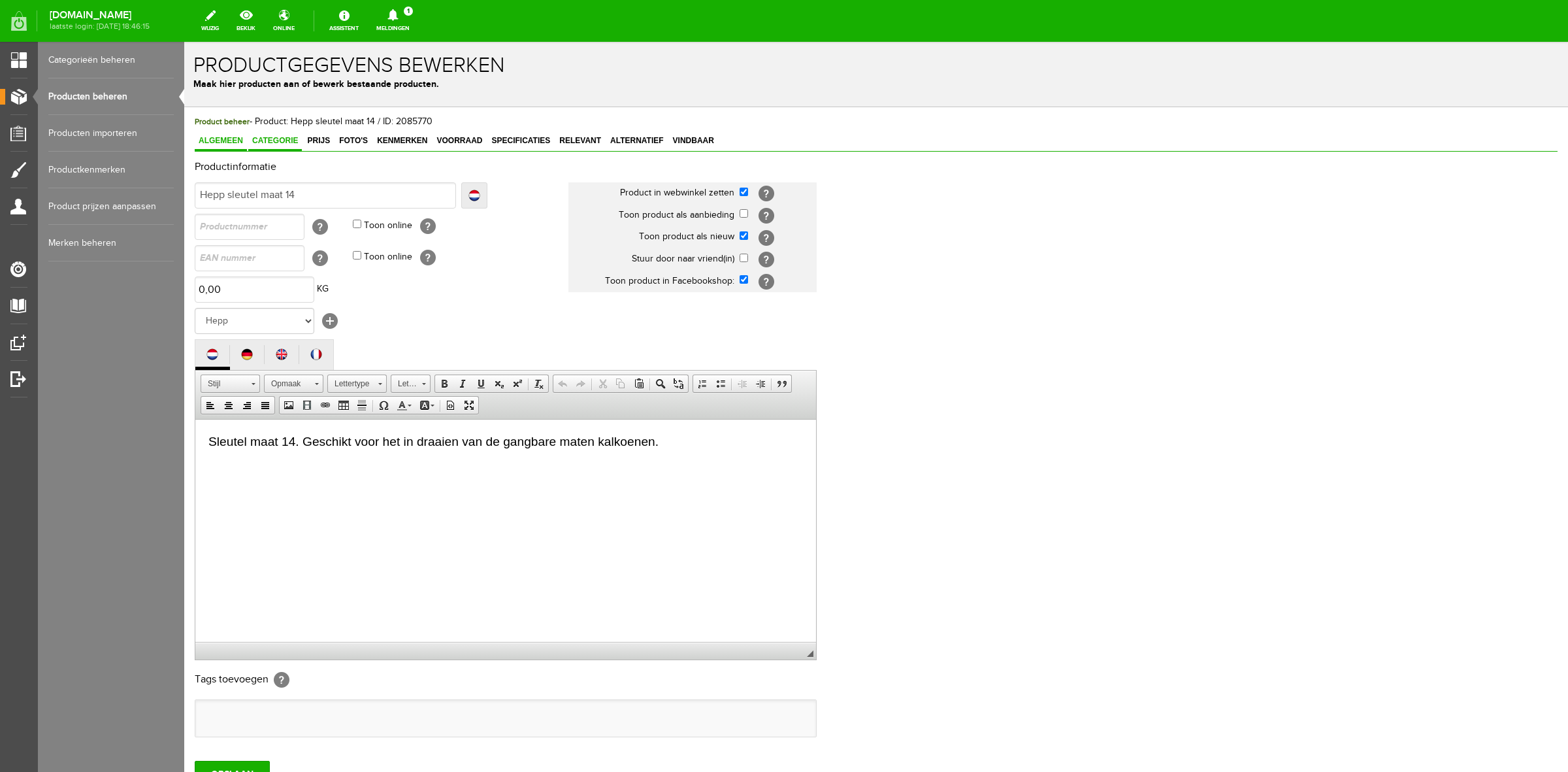
click at [295, 144] on span "Categorie" at bounding box center [275, 140] width 53 height 9
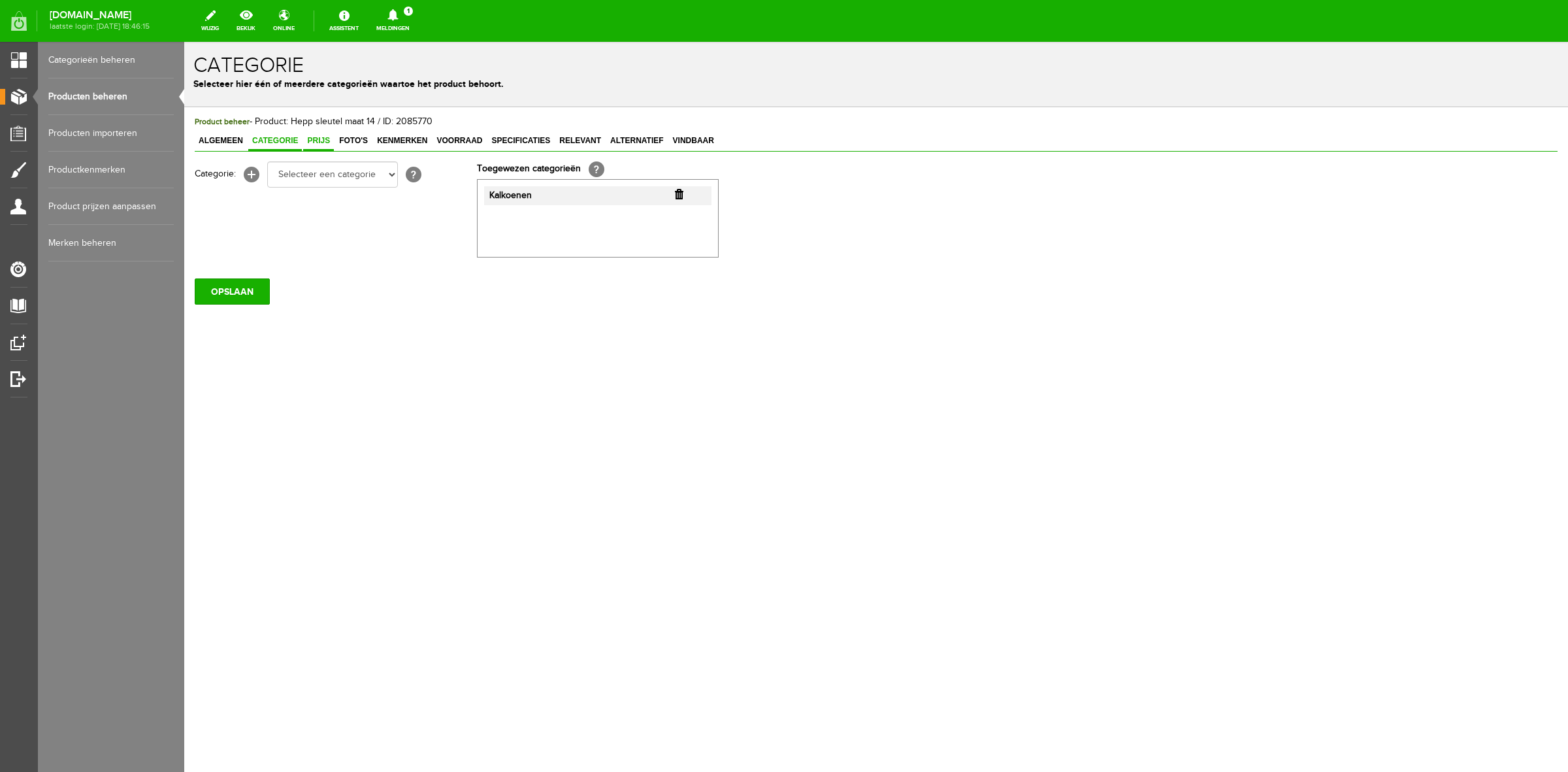
click at [310, 141] on span "Prijs" at bounding box center [318, 140] width 30 height 9
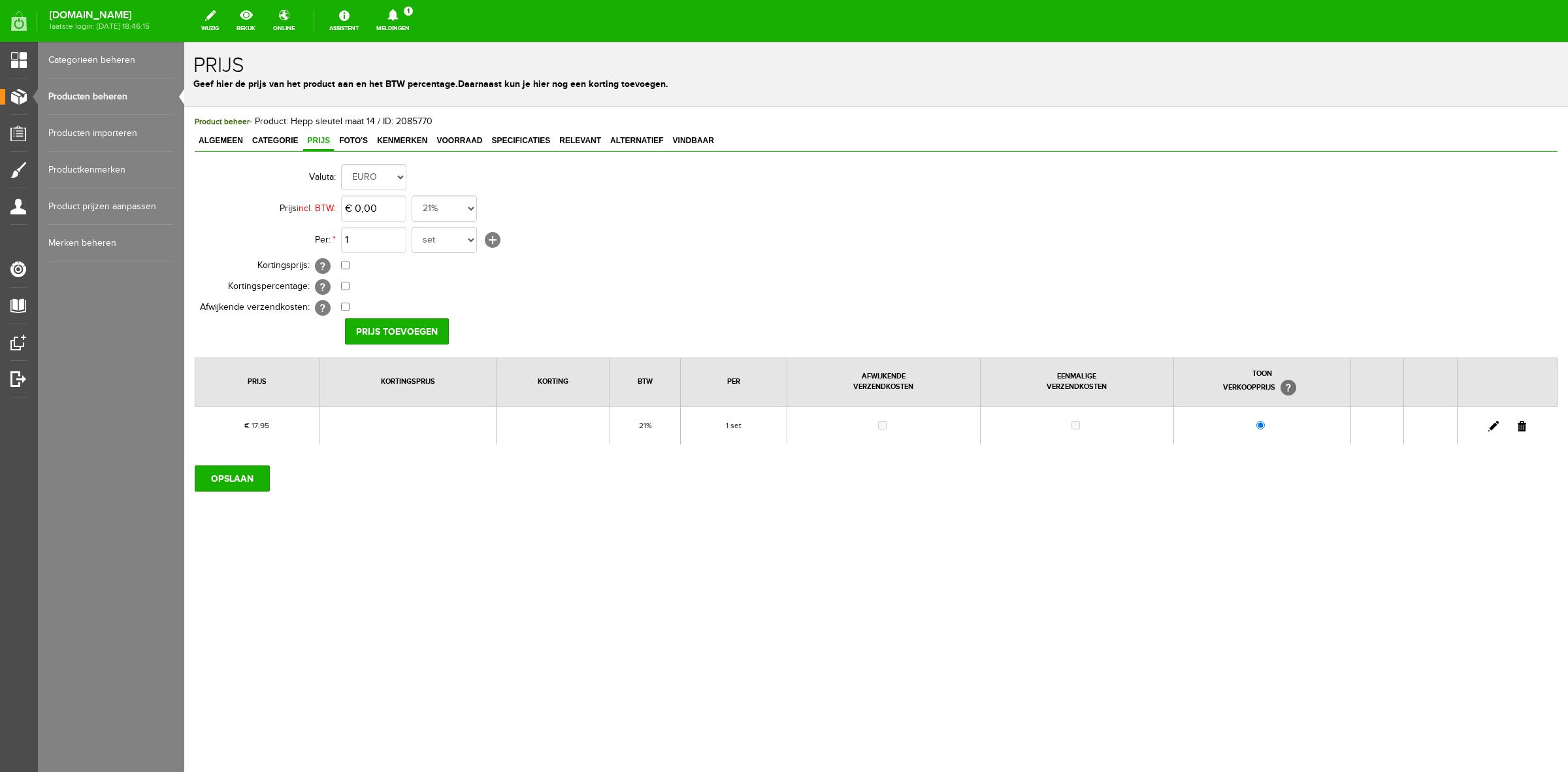
click at [1495, 423] on link at bounding box center [1494, 426] width 11 height 11
click at [388, 213] on input "17,95" at bounding box center [374, 208] width 65 height 26
type input "€ 17,98"
click at [476, 242] on td "1 set rol paar stuks [+]" at bounding box center [582, 239] width 481 height 31
select select "8822"
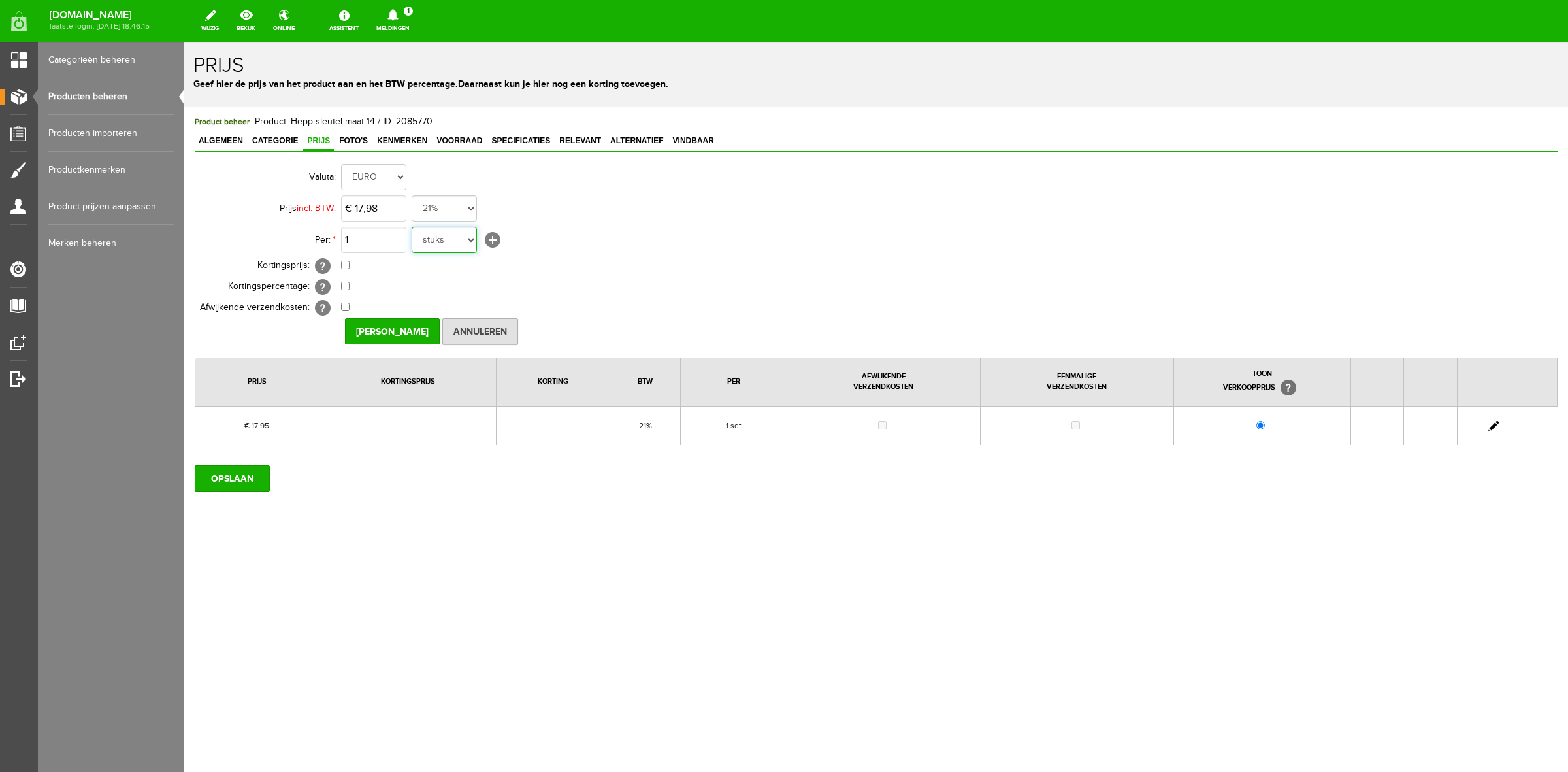
click at [412, 226] on select "set rol paar stuks" at bounding box center [444, 239] width 65 height 26
click at [398, 328] on input "[PERSON_NAME]" at bounding box center [392, 331] width 94 height 26
click at [259, 477] on input "OPSLAAN" at bounding box center [232, 478] width 75 height 26
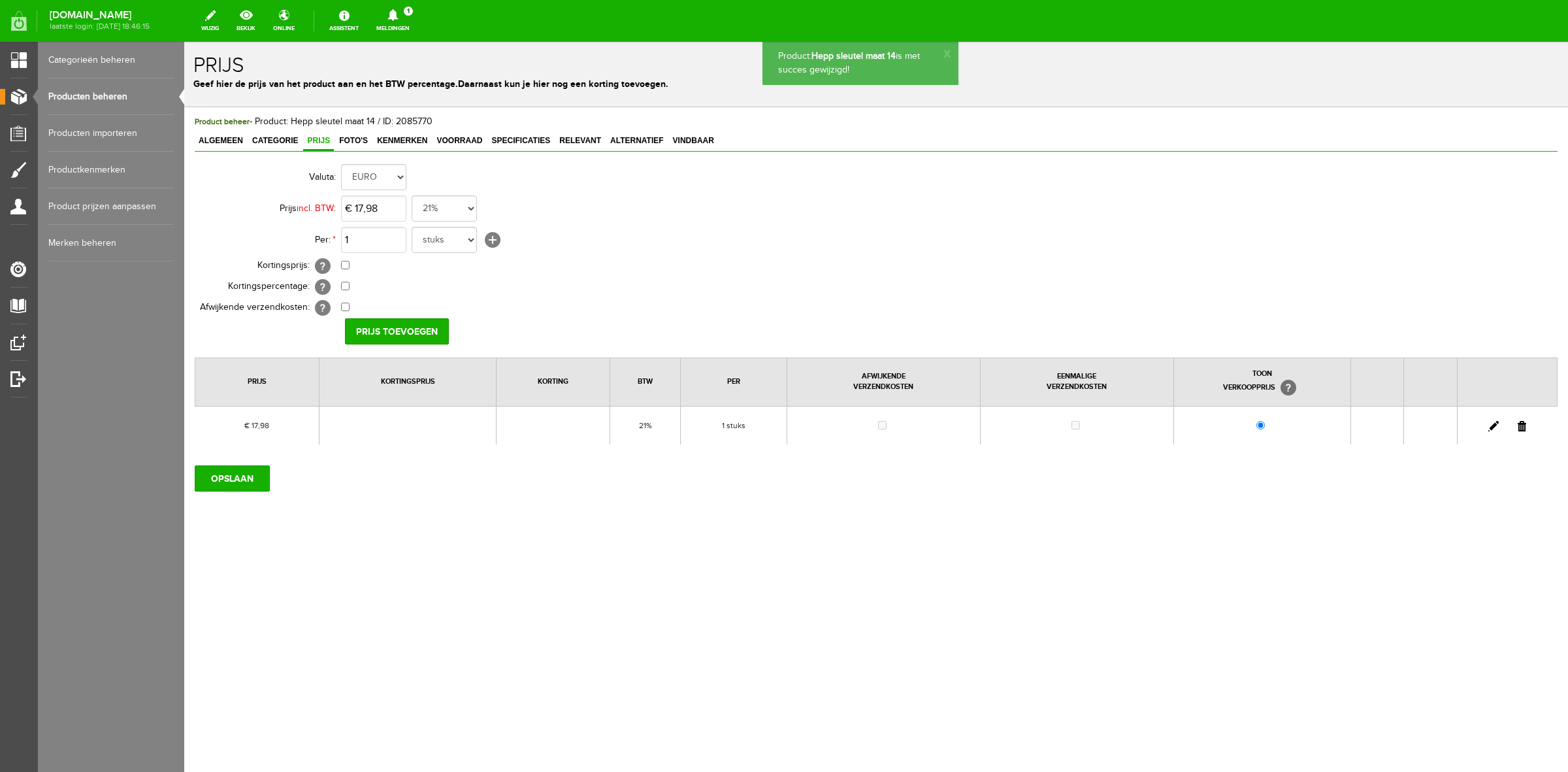
click at [126, 89] on link "Producten beheren" at bounding box center [111, 96] width 126 height 37
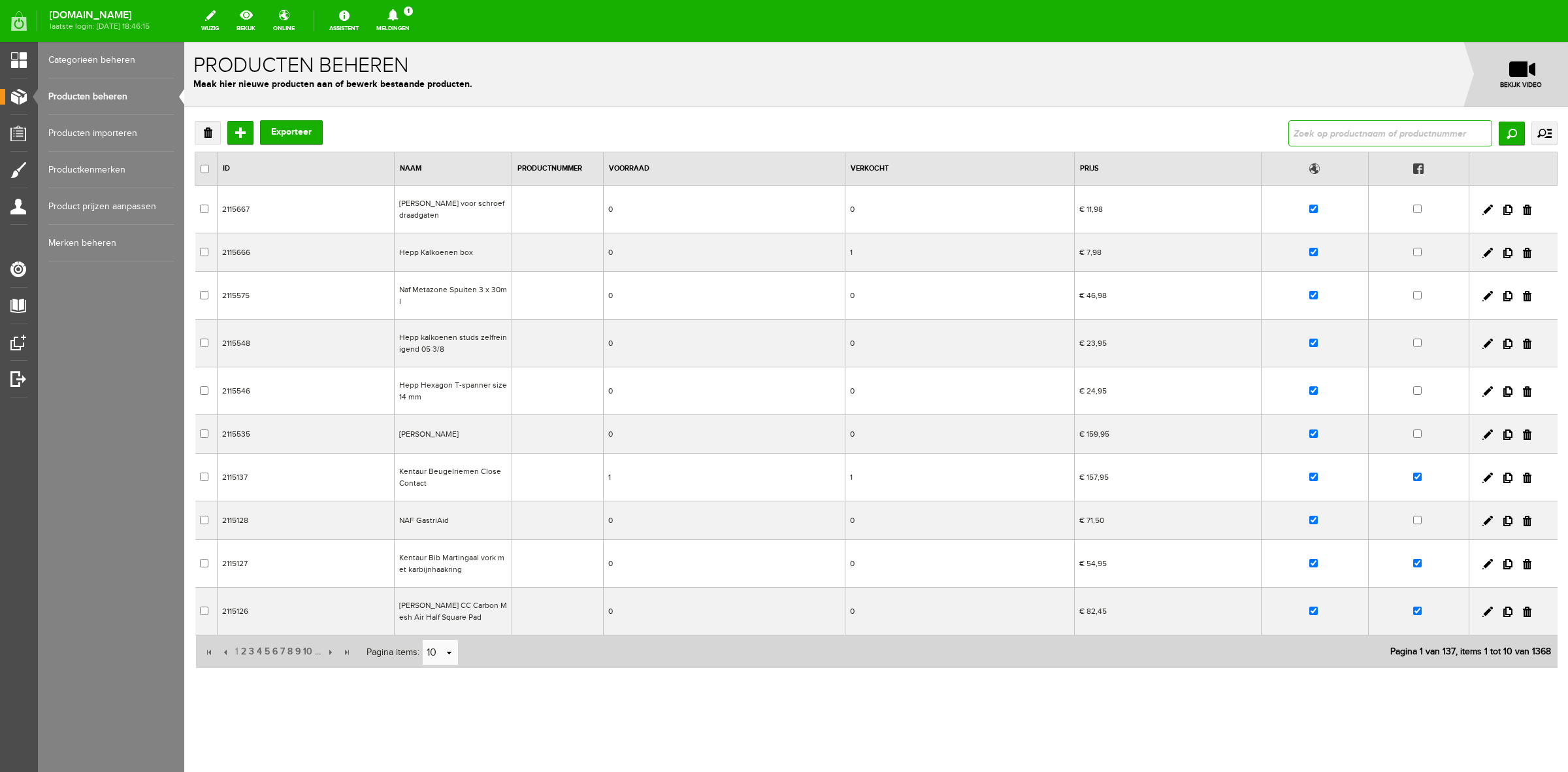
click at [1309, 133] on input "text" at bounding box center [1391, 133] width 204 height 26
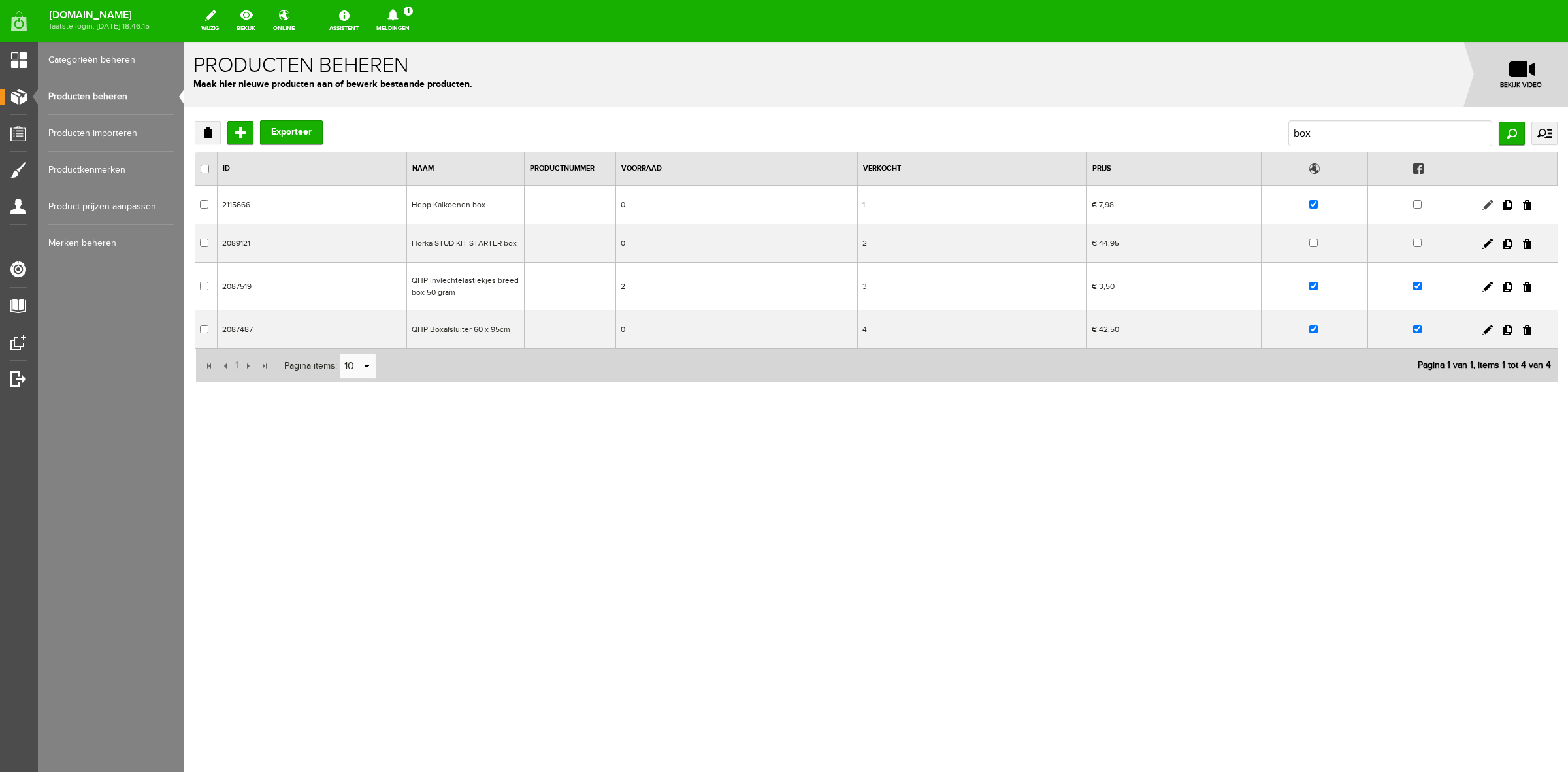
click at [1491, 201] on link at bounding box center [1488, 205] width 11 height 11
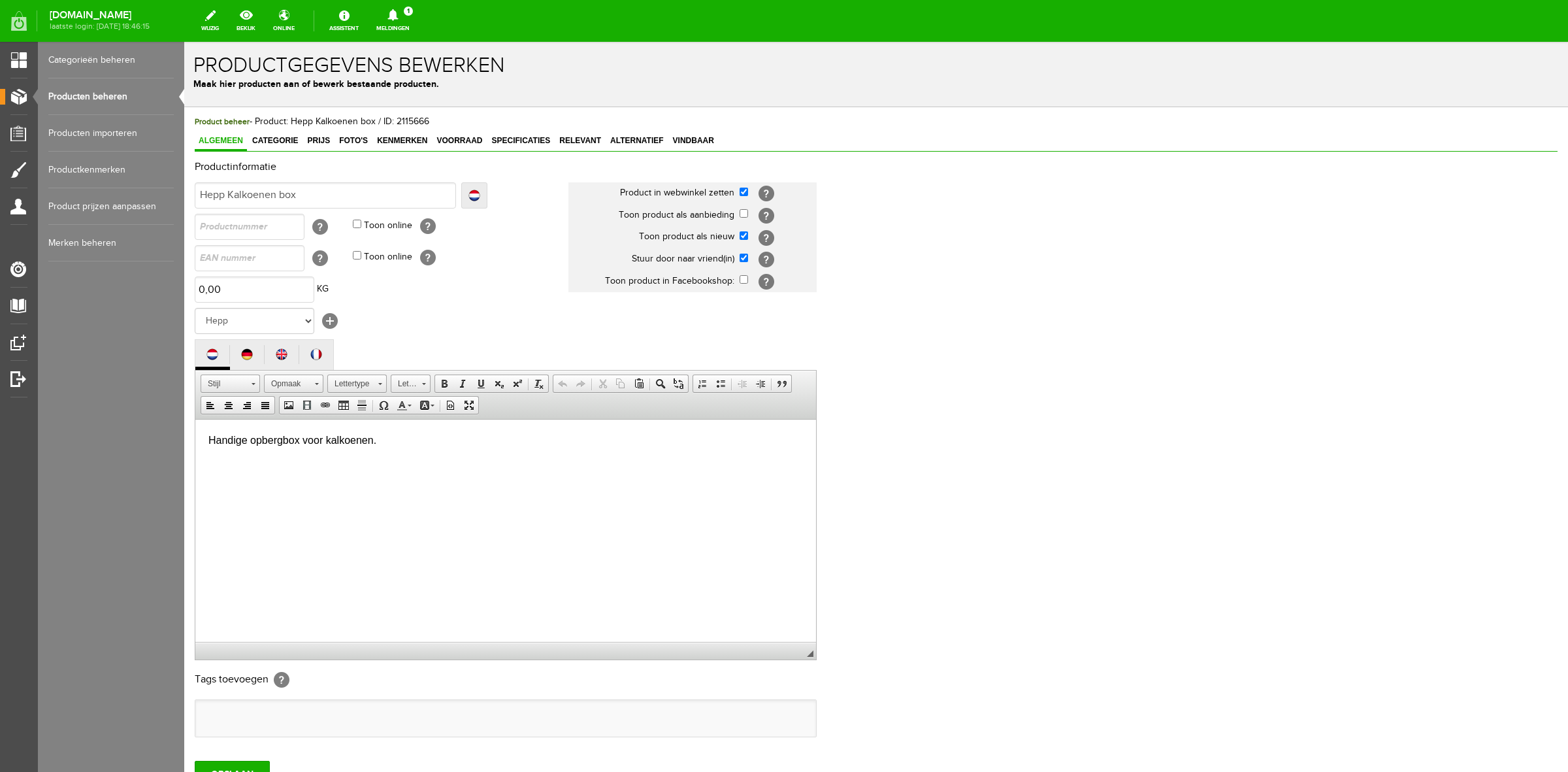
click at [127, 96] on link "Producten beheren" at bounding box center [111, 96] width 126 height 37
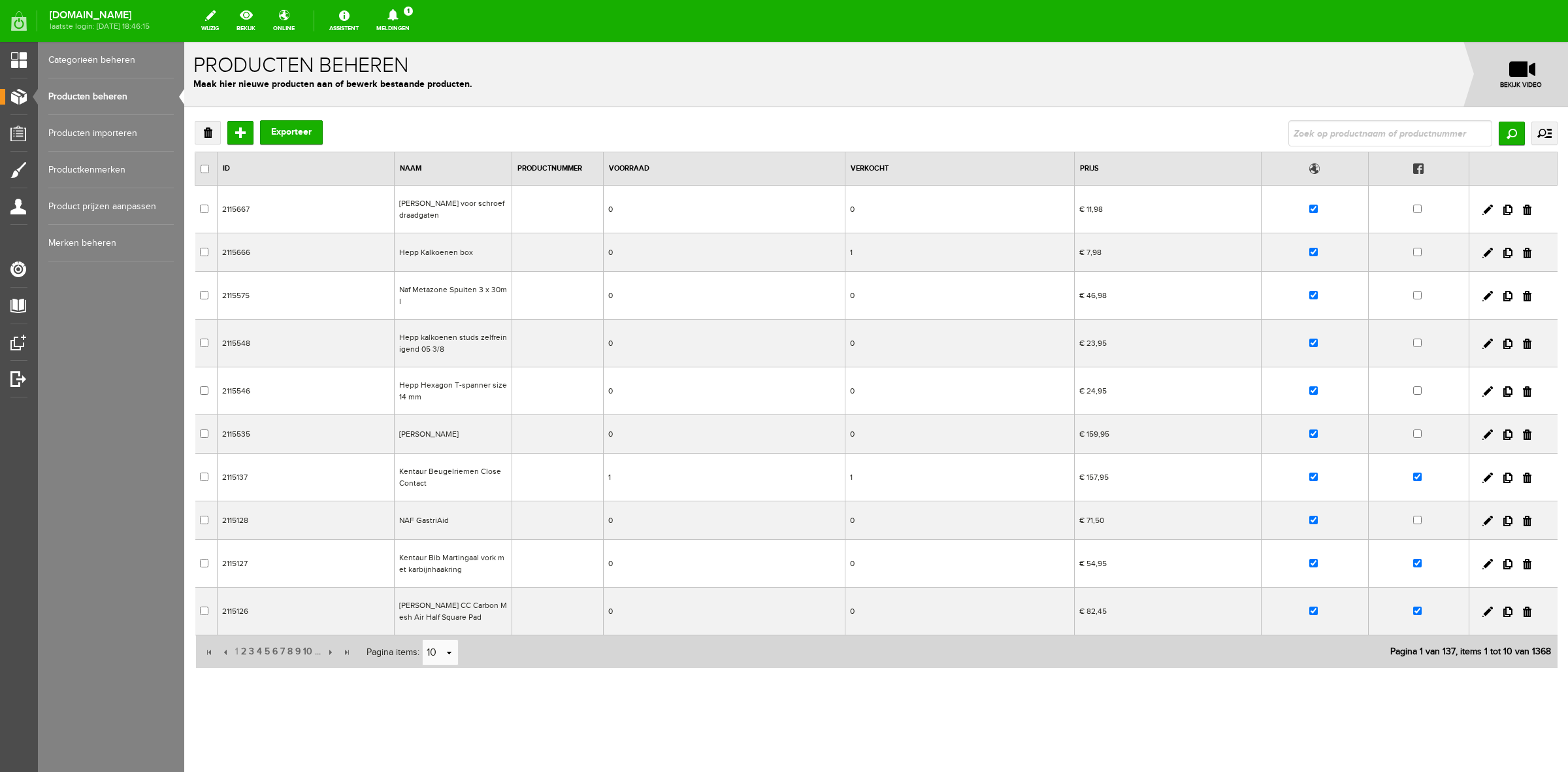
click at [1346, 131] on input "text" at bounding box center [1391, 133] width 204 height 26
type input "hepp"
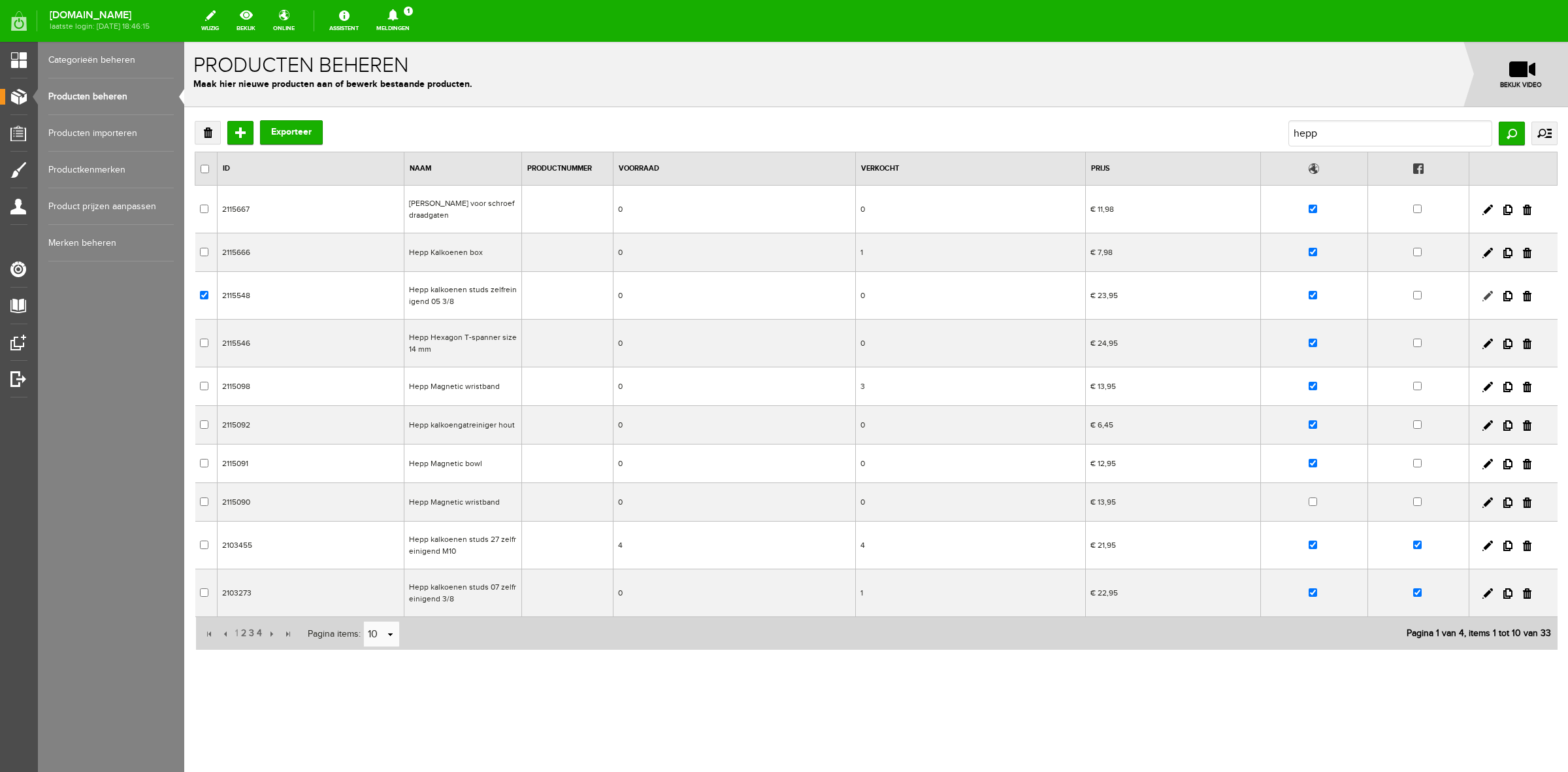
click at [1488, 299] on link at bounding box center [1488, 296] width 11 height 11
checkbox input "true"
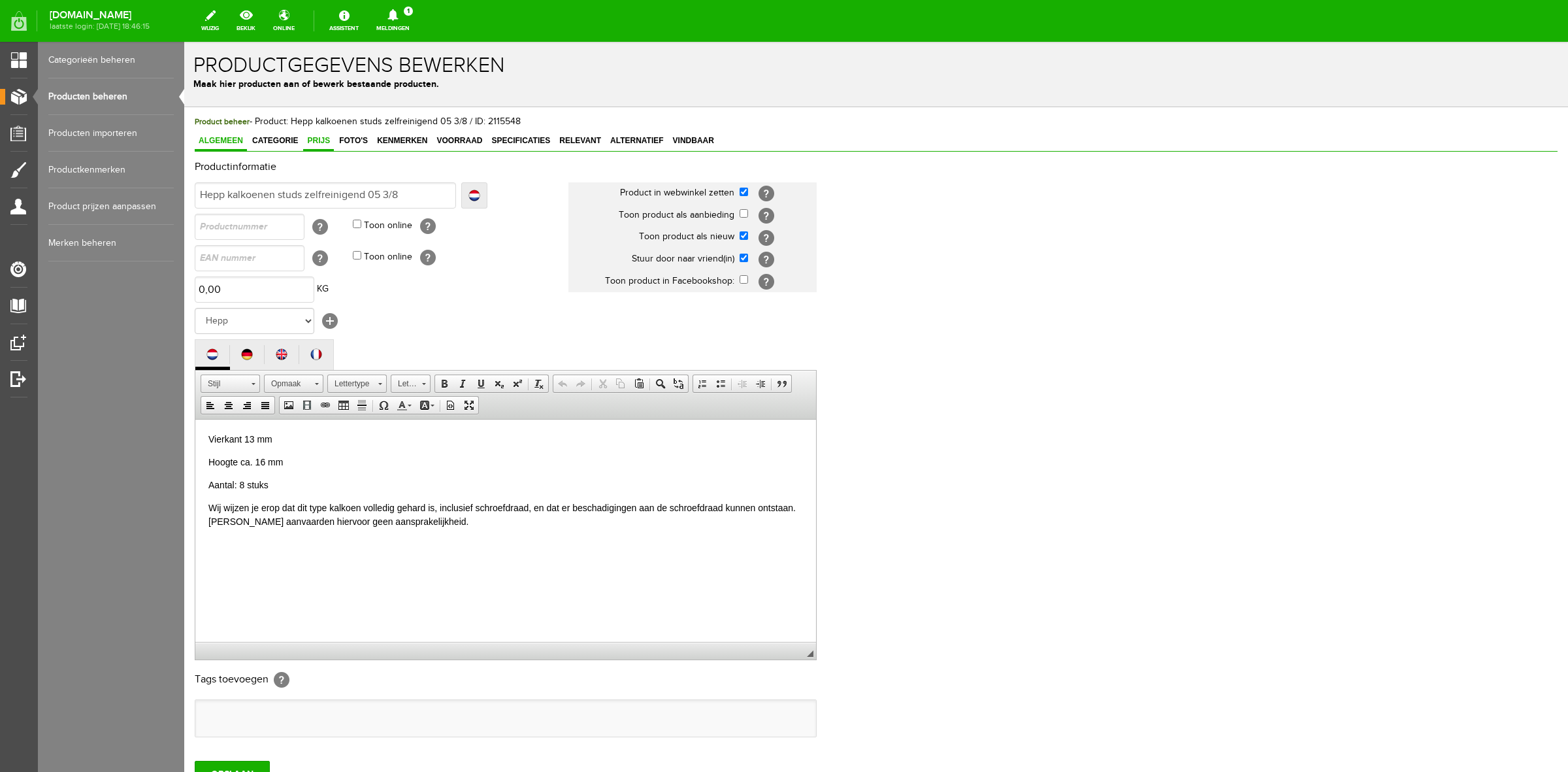
click at [327, 139] on span "Prijs" at bounding box center [318, 140] width 30 height 9
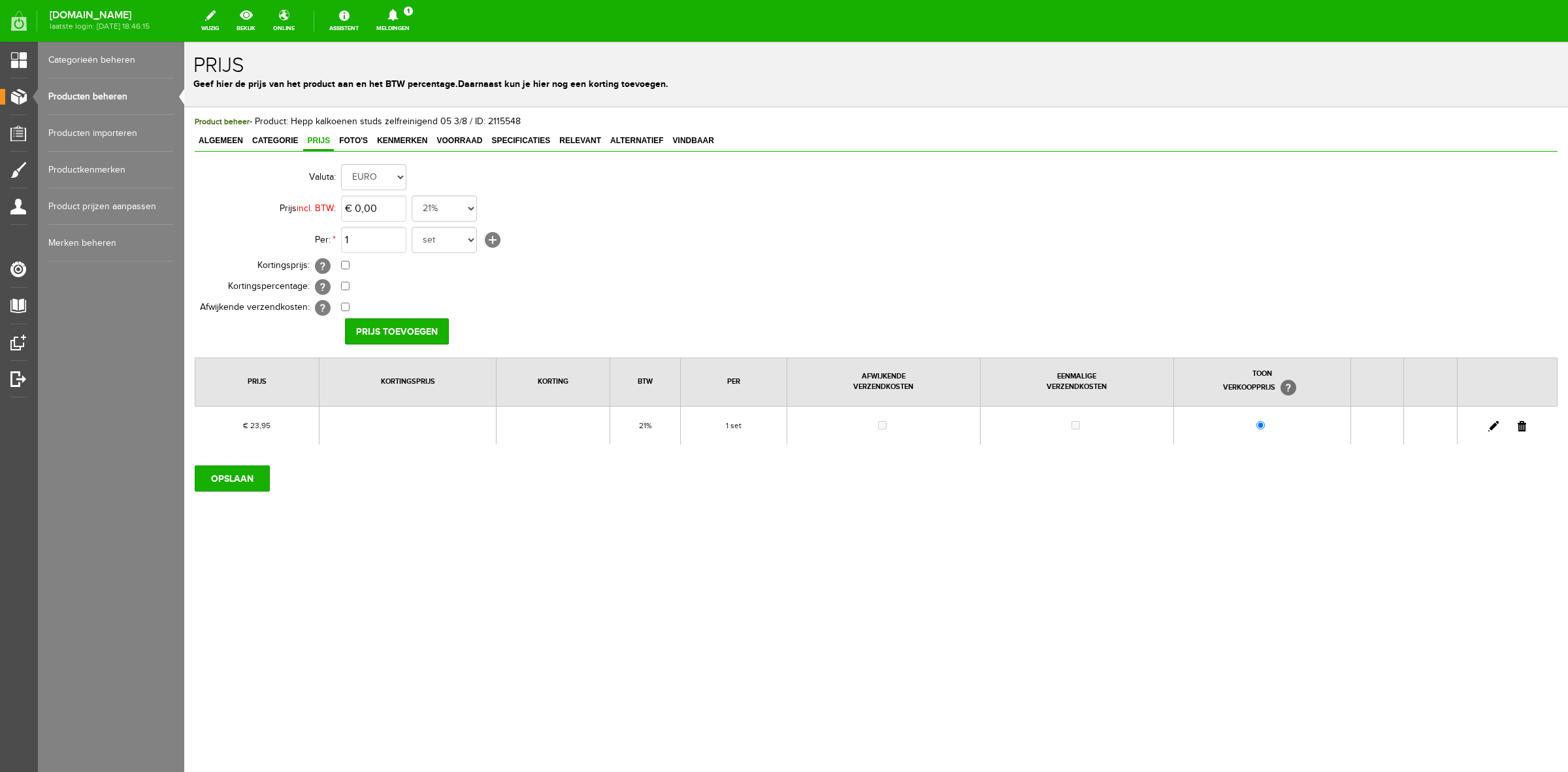
click at [1491, 423] on link at bounding box center [1494, 426] width 11 height 11
click at [398, 203] on input "23,95" at bounding box center [374, 208] width 65 height 26
type input "€ 23,98"
click at [381, 327] on input "[PERSON_NAME]" at bounding box center [392, 331] width 94 height 26
click at [246, 474] on input "OPSLAAN" at bounding box center [232, 478] width 75 height 26
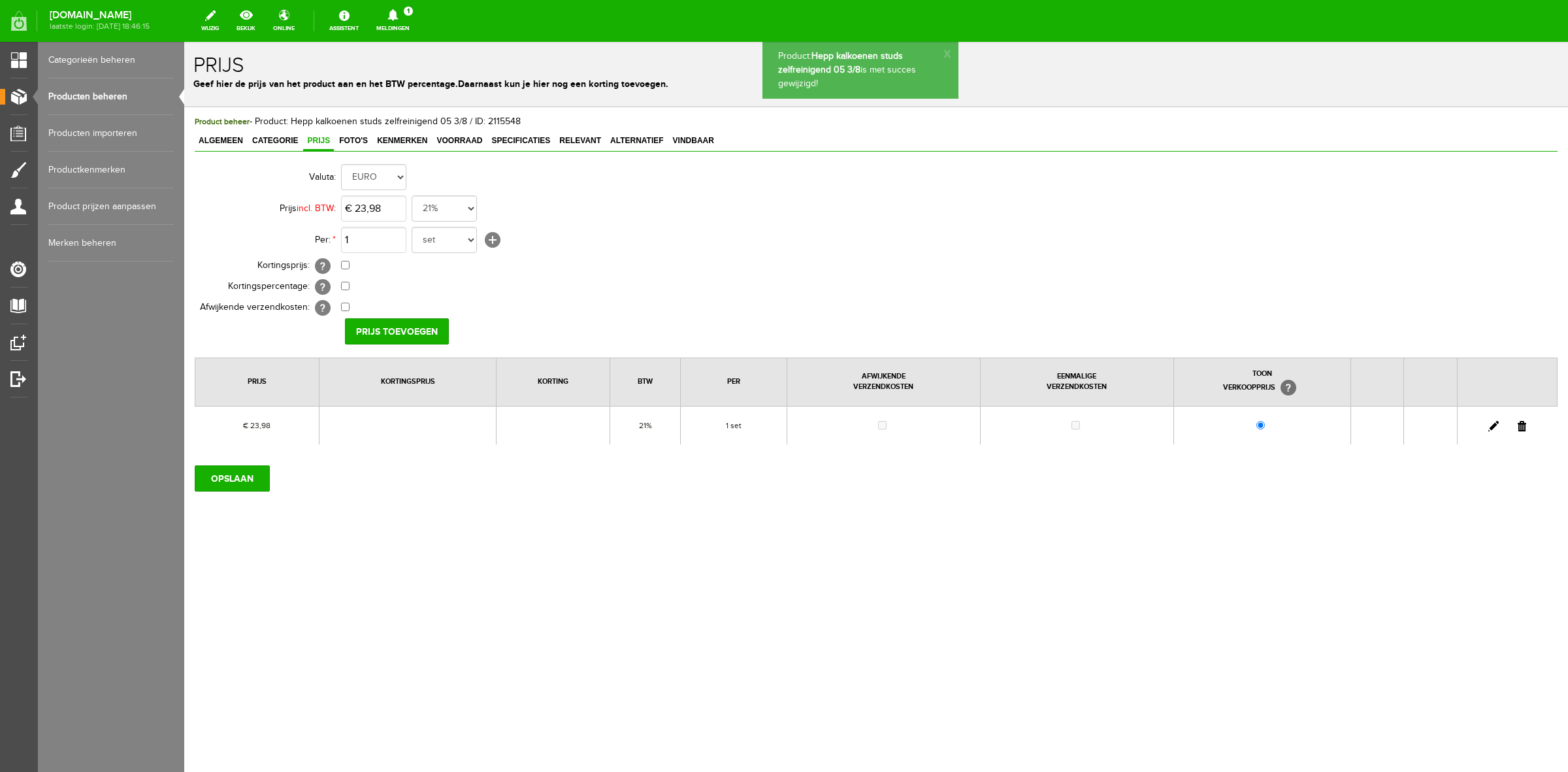
click at [119, 102] on link "Producten beheren" at bounding box center [111, 96] width 126 height 37
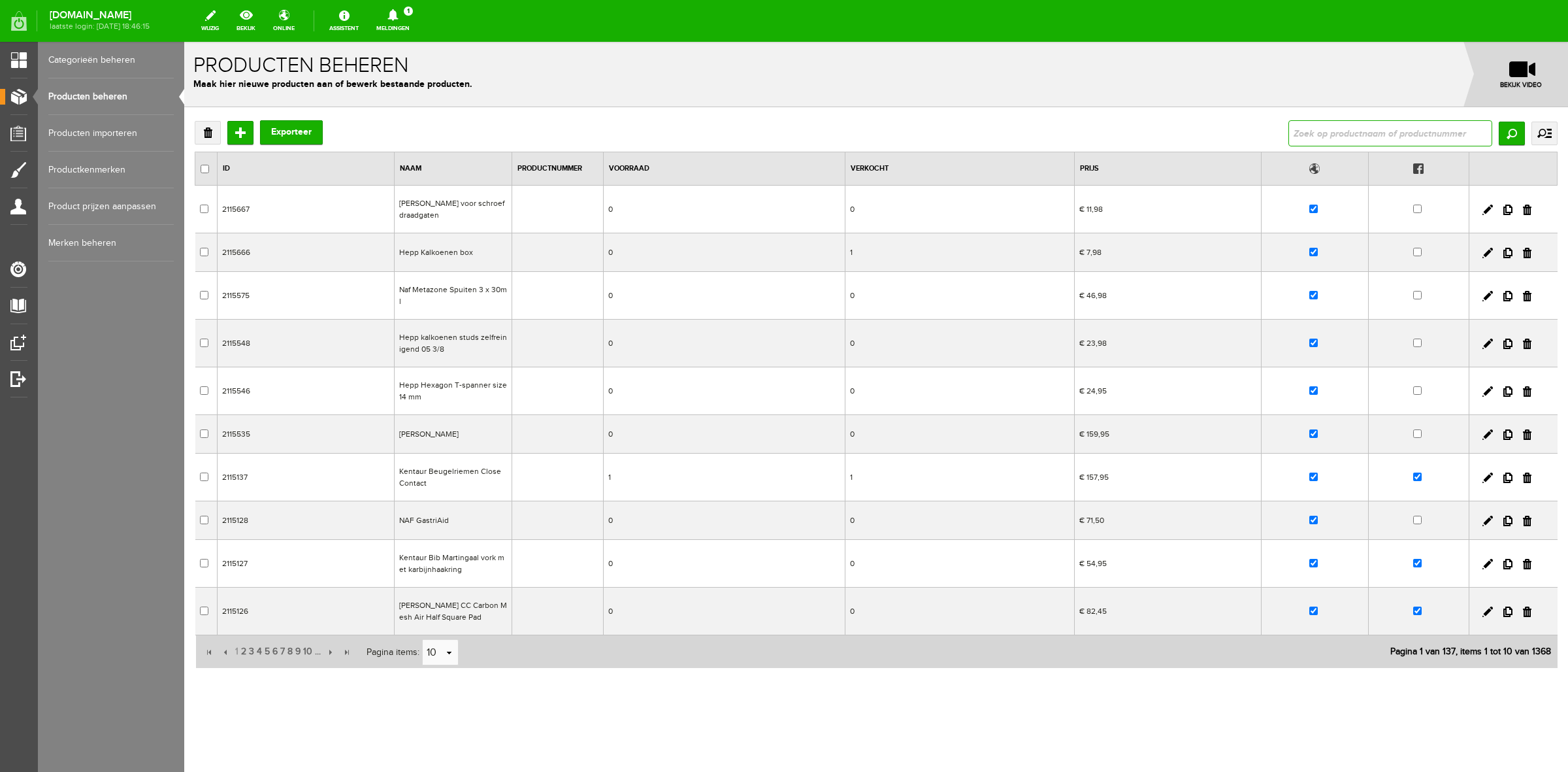
click at [1373, 125] on input "text" at bounding box center [1391, 133] width 204 height 26
type input "hepp"
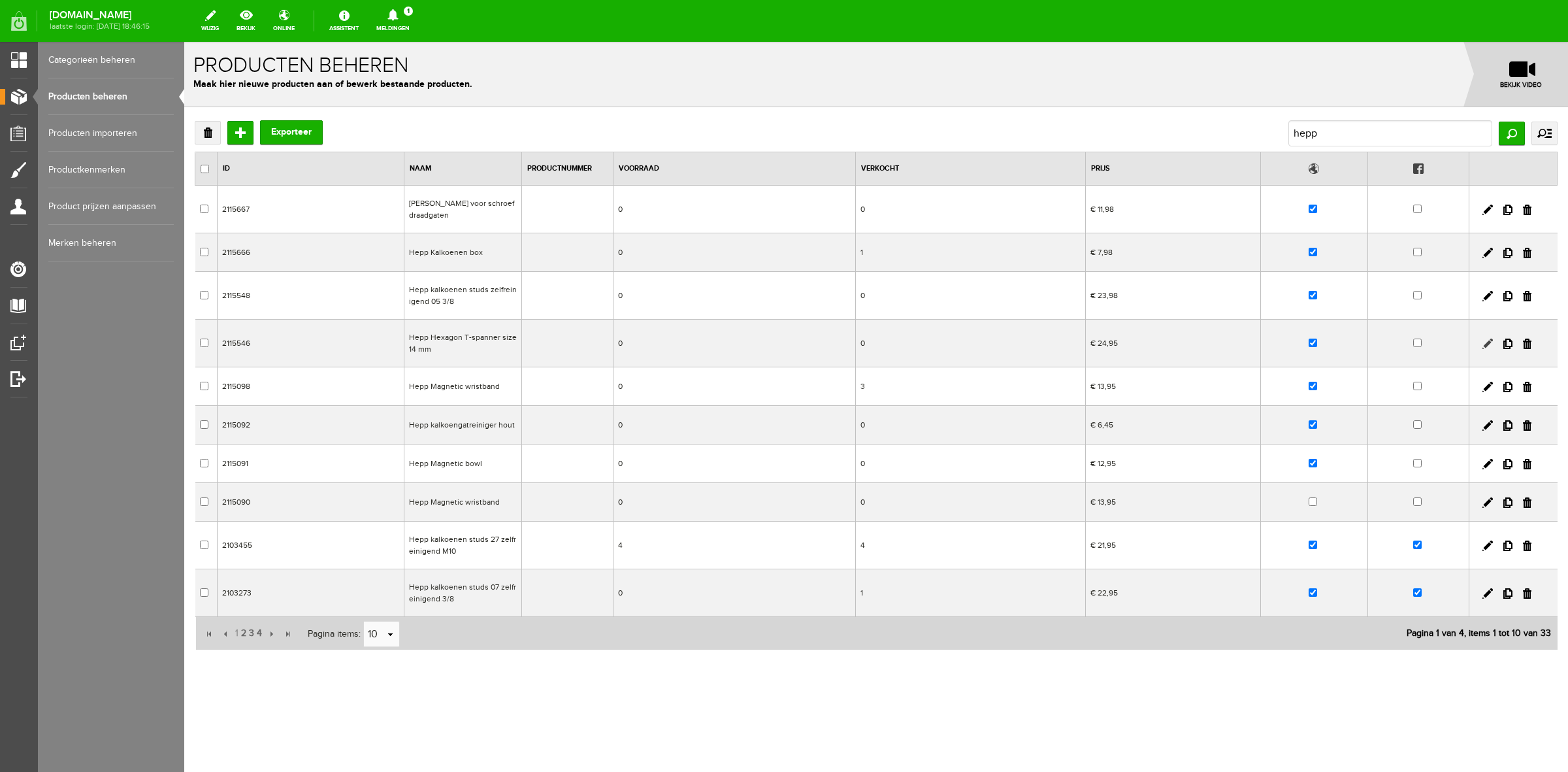
click at [1491, 341] on link at bounding box center [1488, 344] width 11 height 11
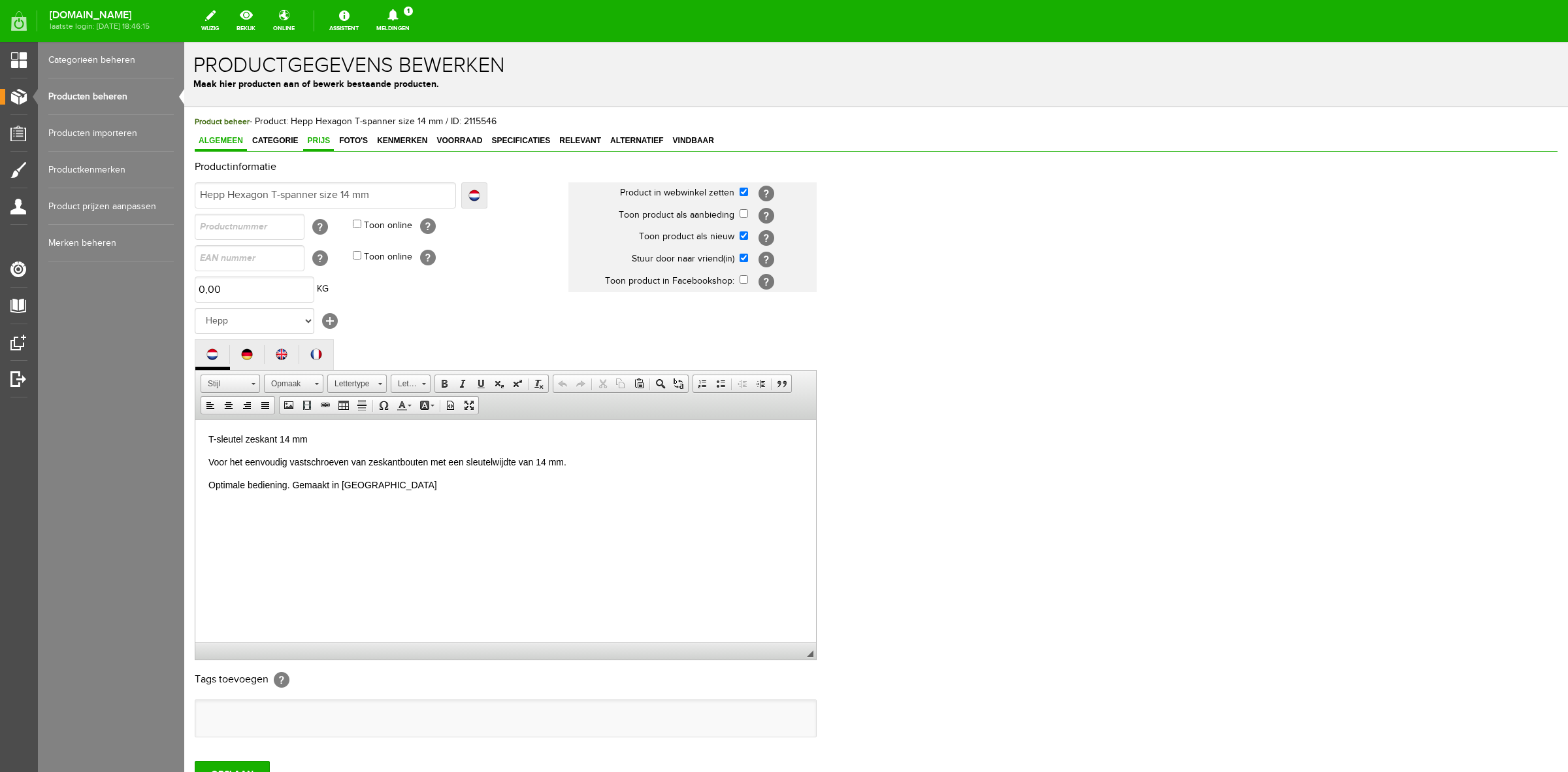
click at [332, 147] on link "Prijs" at bounding box center [318, 141] width 30 height 19
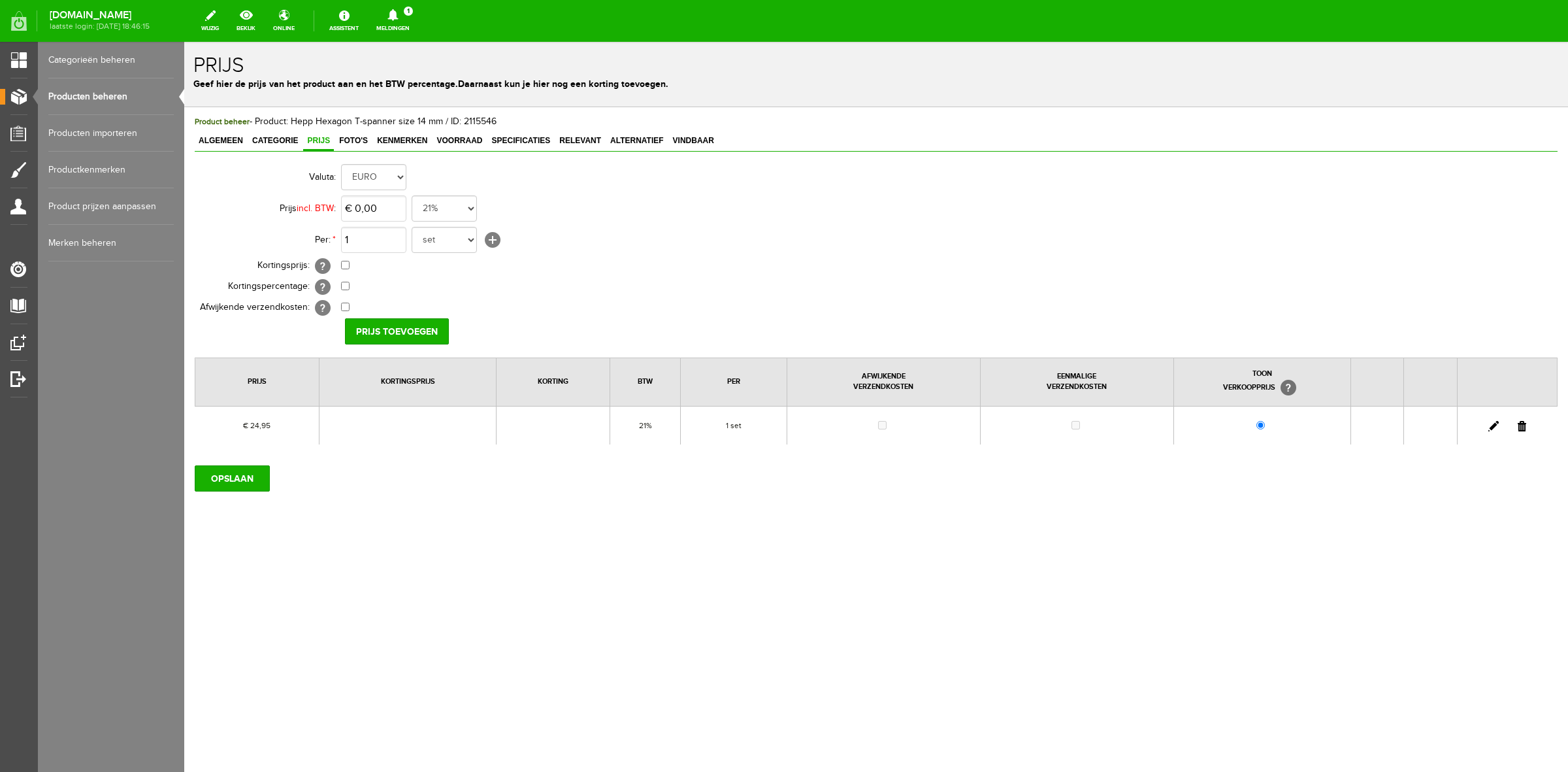
click at [1493, 426] on link at bounding box center [1494, 426] width 11 height 11
click at [386, 208] on input "24,95" at bounding box center [374, 208] width 65 height 26
type input "€ 24,98"
click at [394, 324] on input "[PERSON_NAME]" at bounding box center [392, 331] width 94 height 26
click at [233, 476] on input "OPSLAAN" at bounding box center [232, 478] width 75 height 26
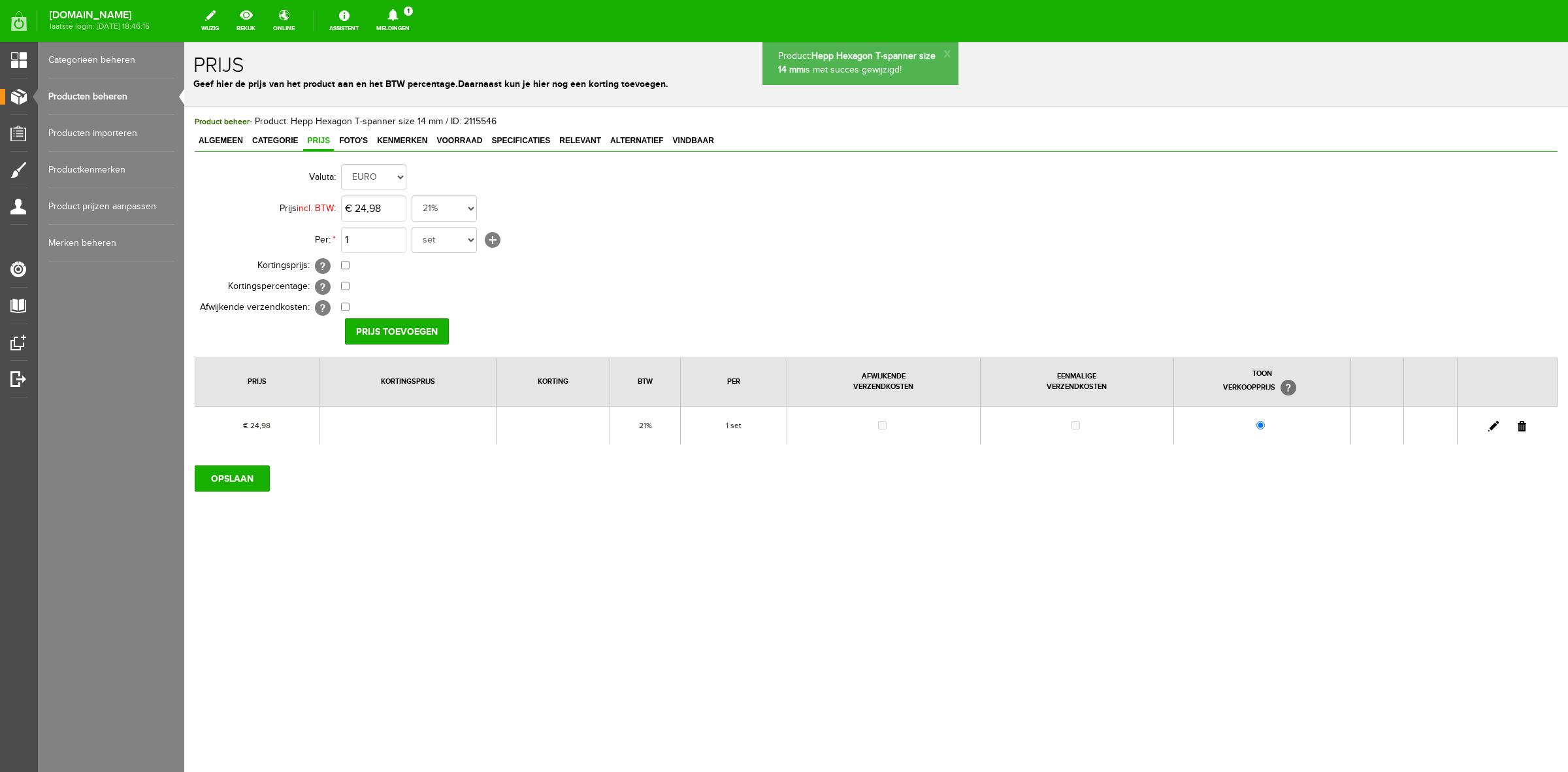
click at [102, 95] on link "Producten beheren" at bounding box center [111, 96] width 126 height 37
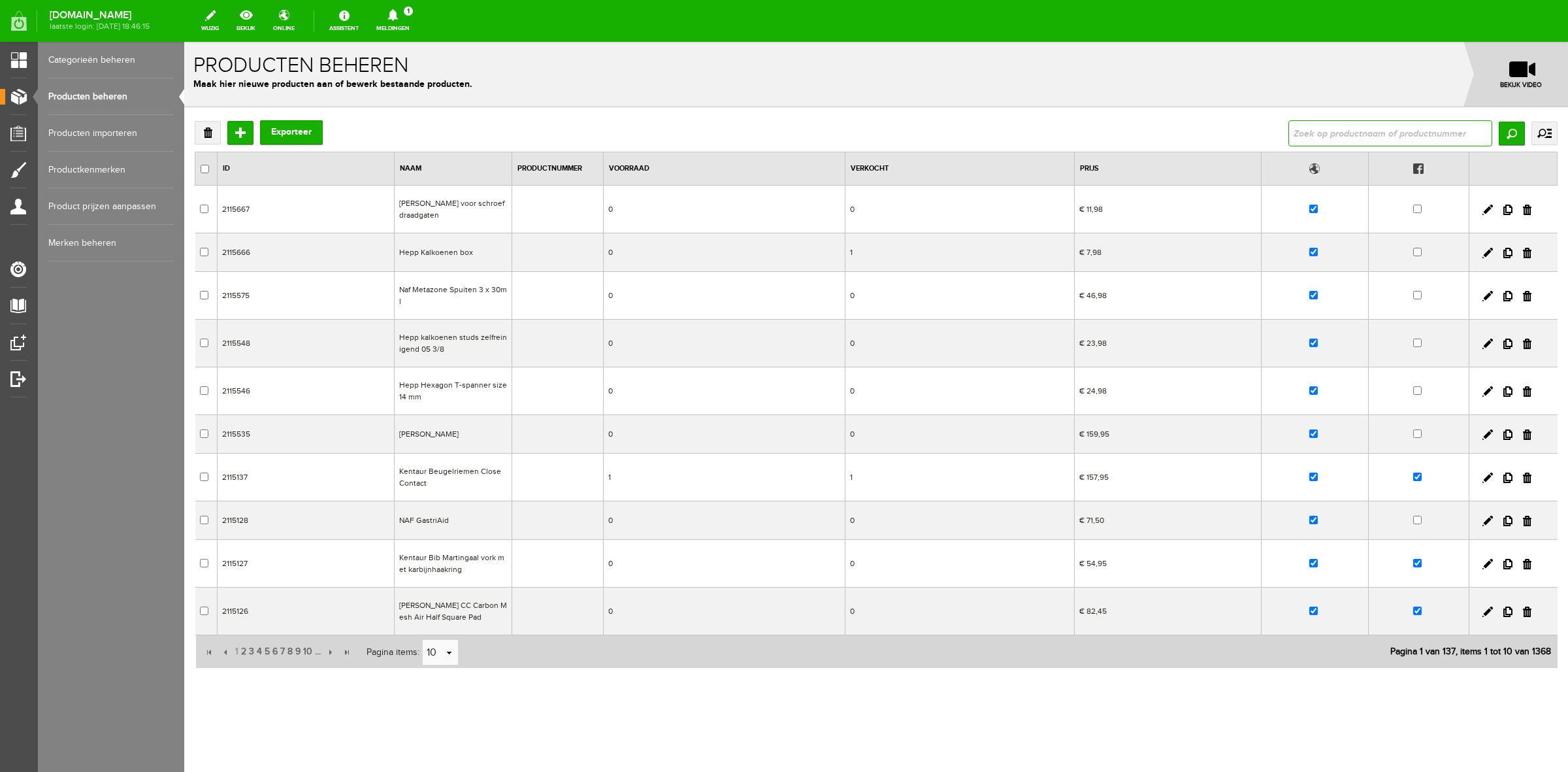
click at [1327, 141] on input "text" at bounding box center [1391, 133] width 204 height 26
type input "hepp"
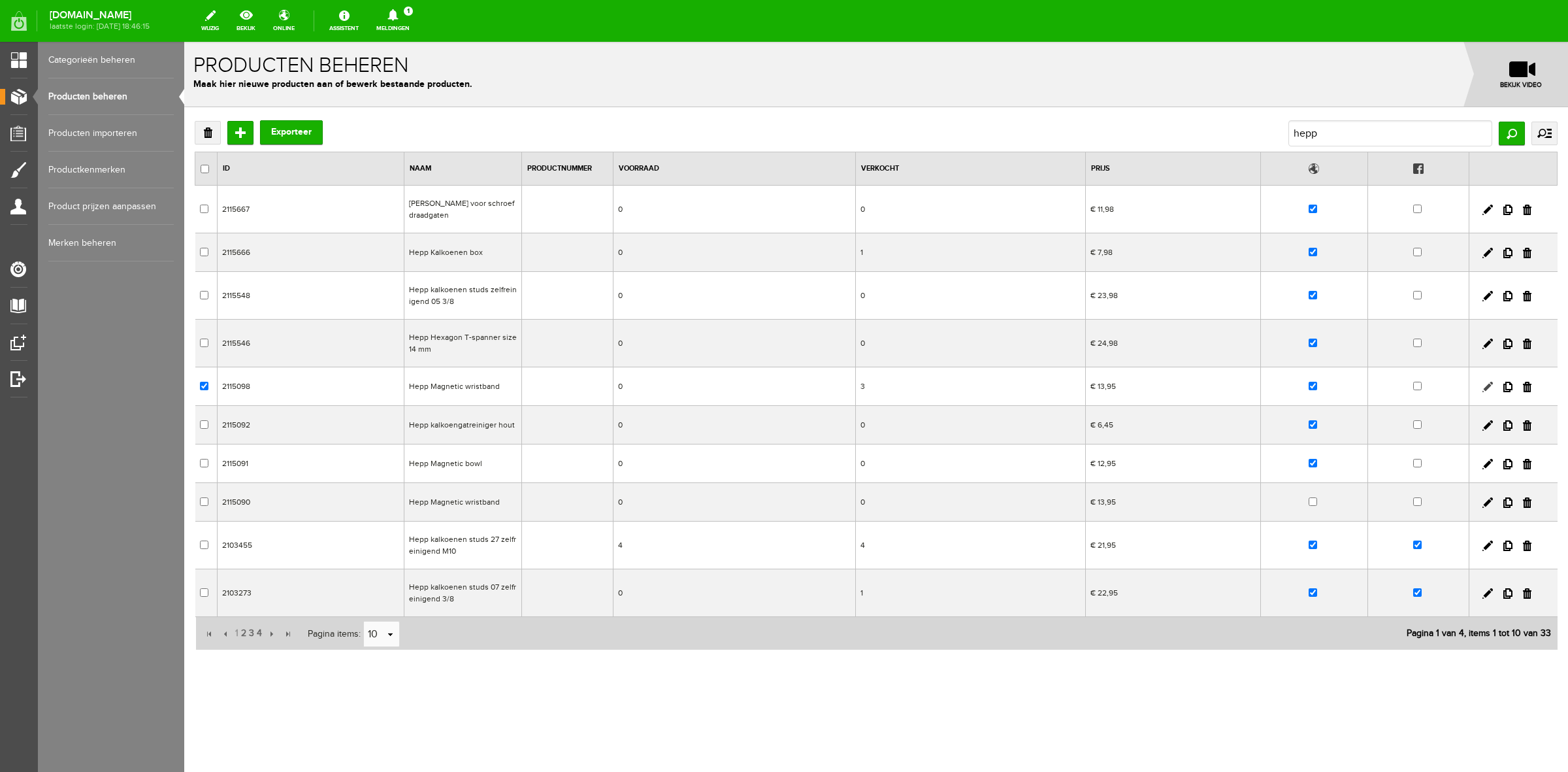
click at [1491, 387] on link at bounding box center [1488, 387] width 11 height 11
checkbox input "true"
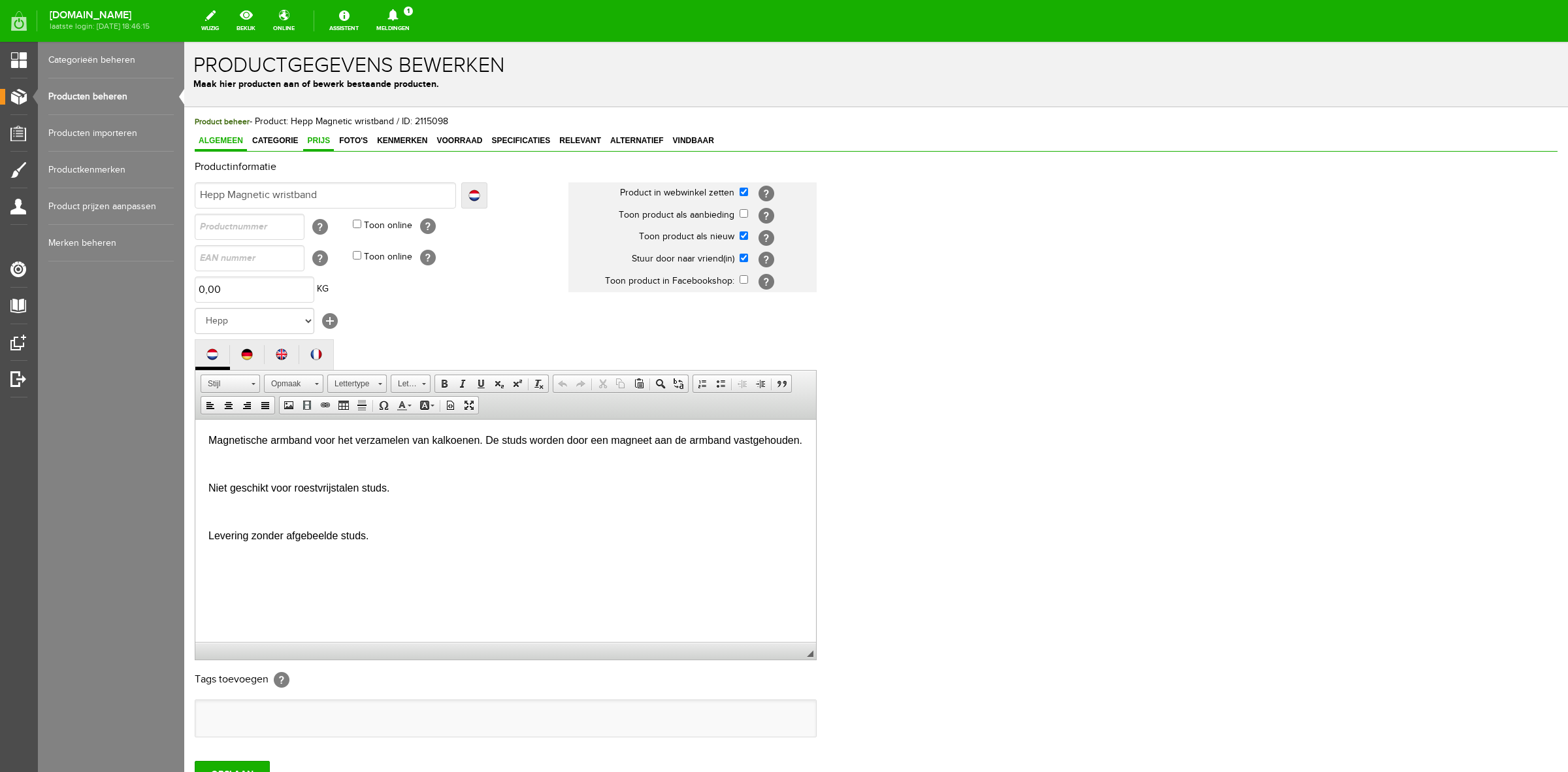
click at [329, 139] on span "Prijs" at bounding box center [318, 140] width 30 height 9
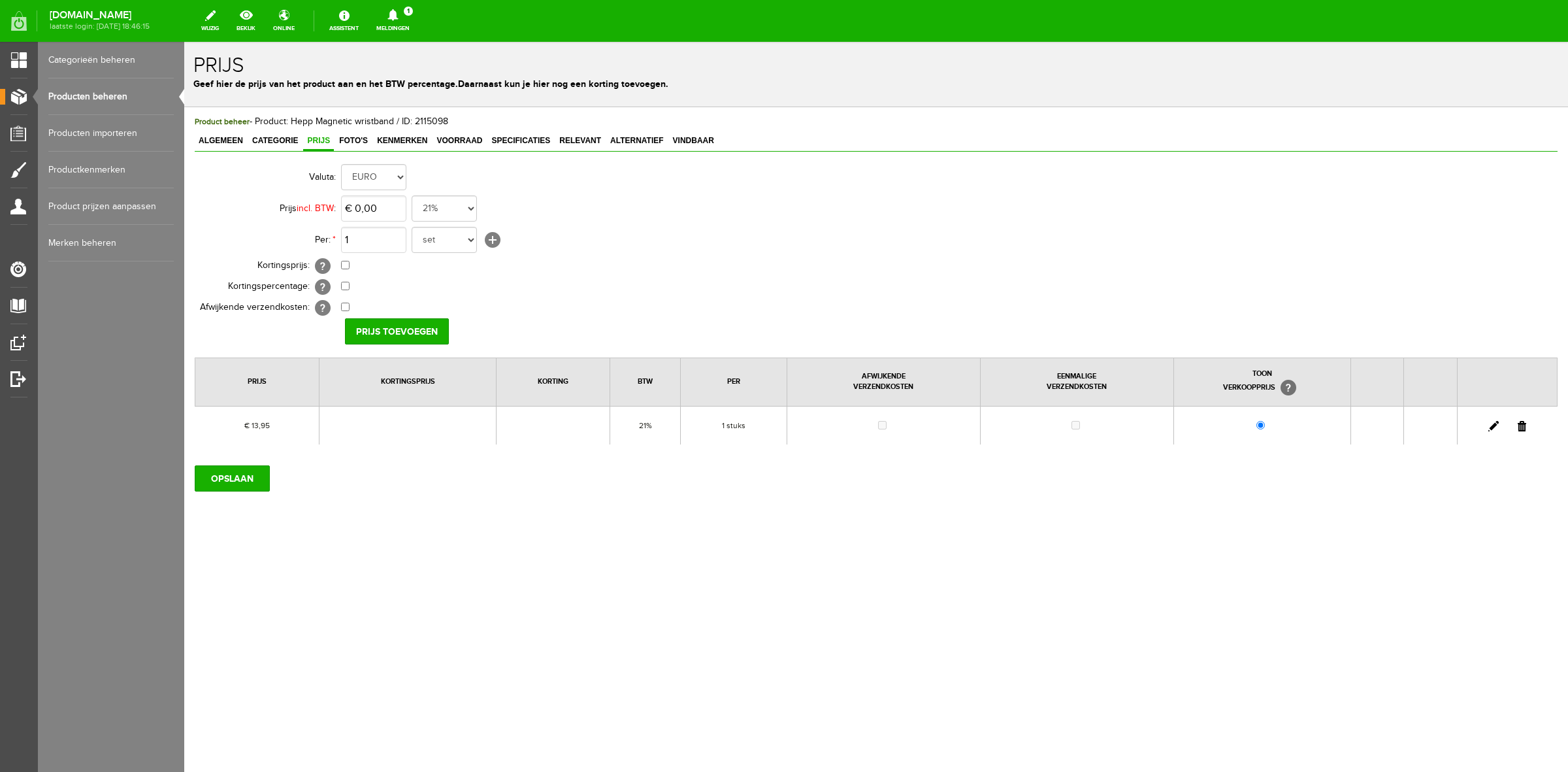
click at [1490, 423] on link at bounding box center [1494, 426] width 11 height 11
click at [371, 202] on input "13,95" at bounding box center [374, 208] width 65 height 26
type input "€ 13,98"
click at [418, 324] on input "[PERSON_NAME]" at bounding box center [392, 331] width 94 height 26
click at [261, 469] on input "OPSLAAN" at bounding box center [232, 478] width 75 height 26
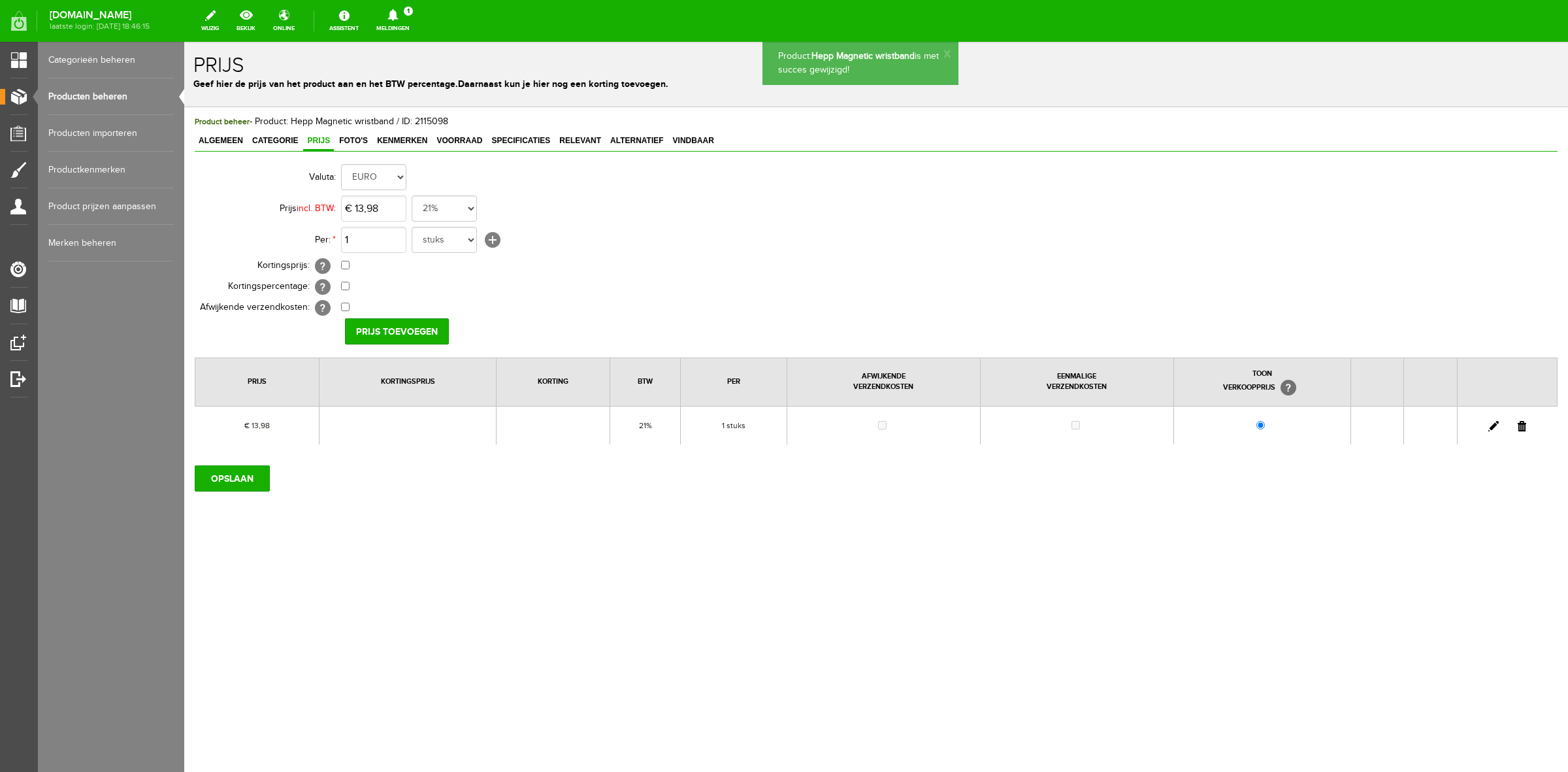
click at [111, 98] on link "Producten beheren" at bounding box center [111, 96] width 126 height 37
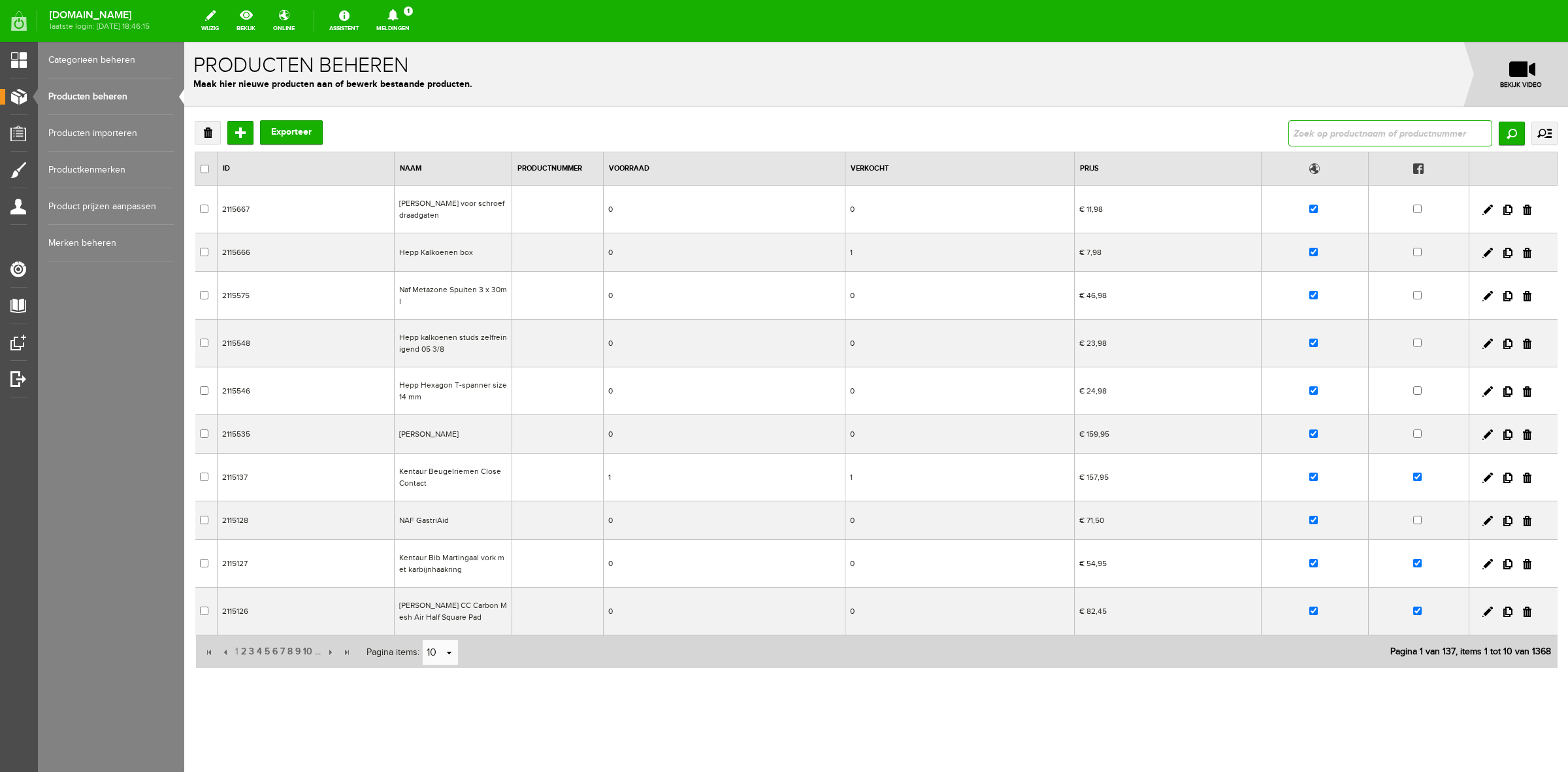
click at [1344, 145] on input "text" at bounding box center [1391, 133] width 204 height 26
type input "hepp"
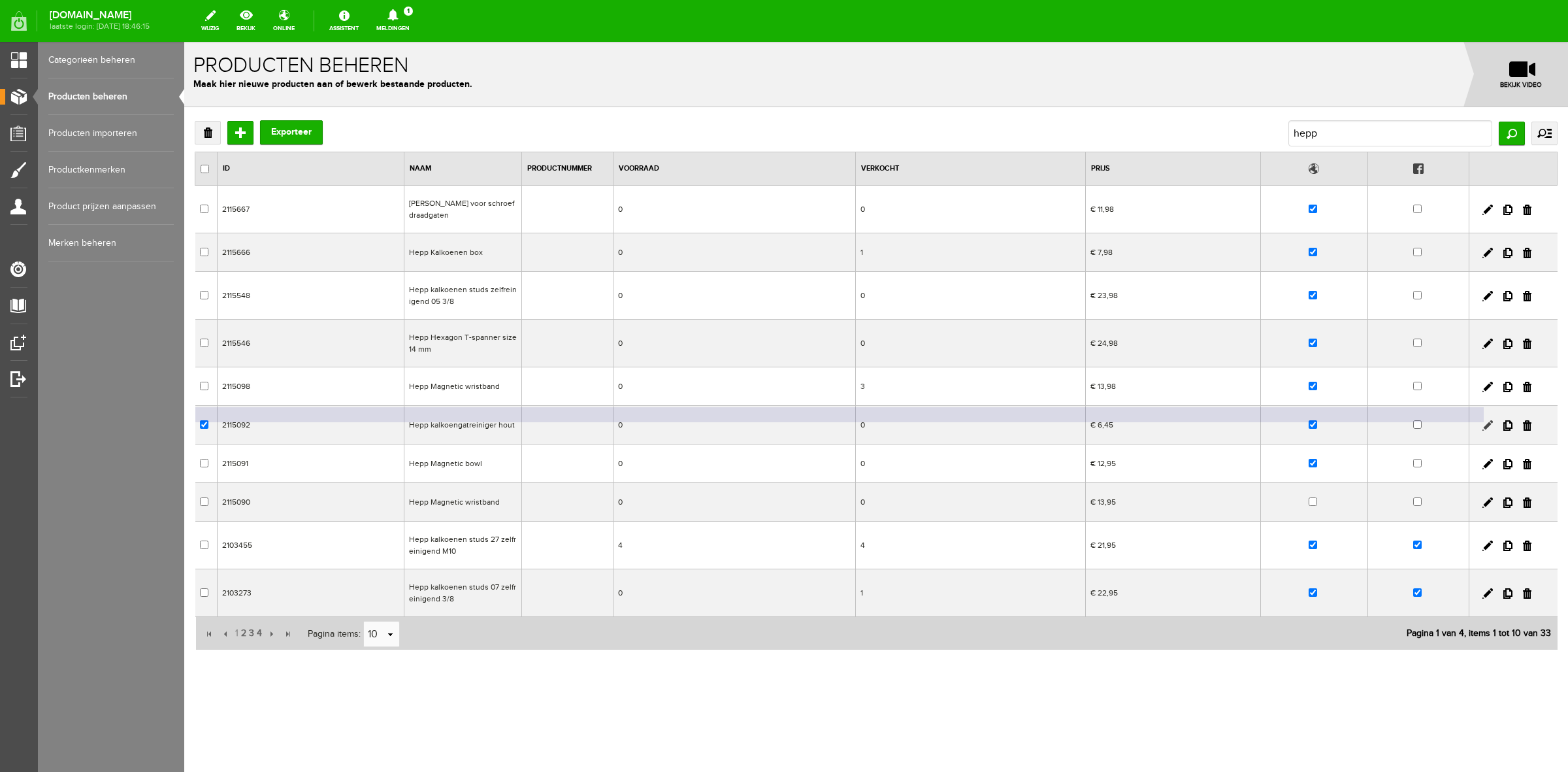
click at [1488, 425] on link at bounding box center [1488, 425] width 11 height 11
checkbox input "true"
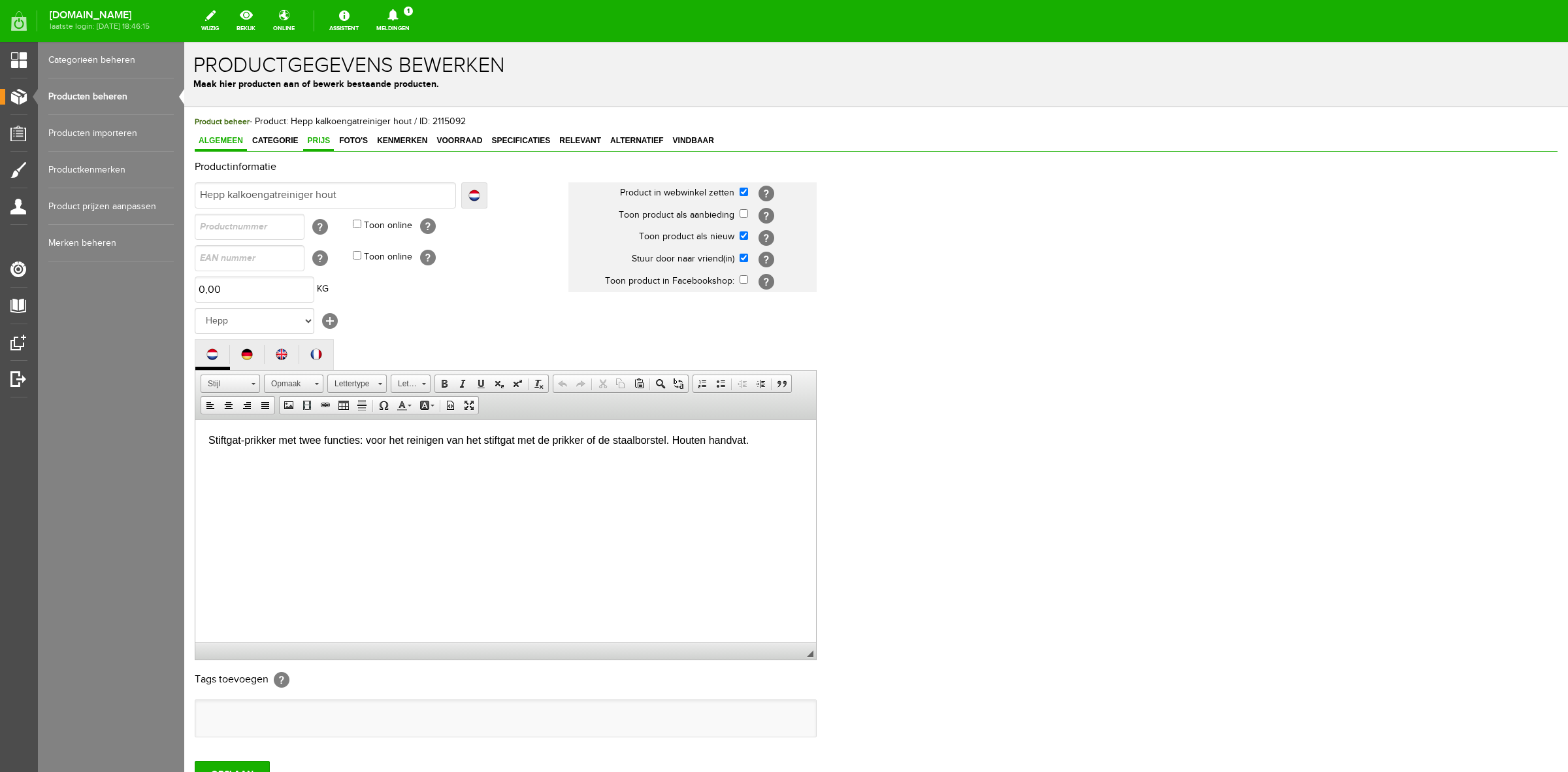
click at [324, 138] on span "Prijs" at bounding box center [318, 140] width 30 height 9
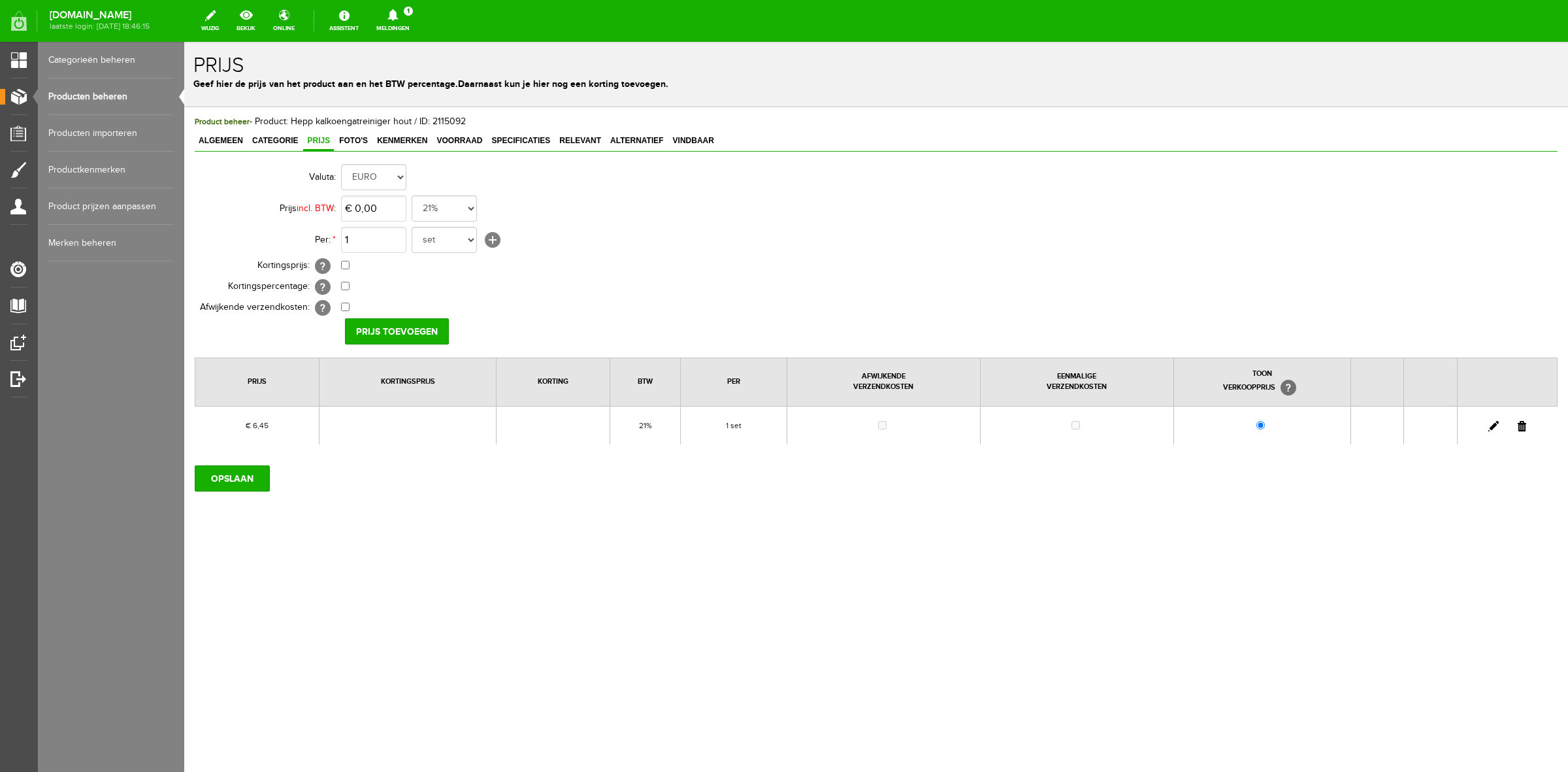
click at [1498, 423] on link at bounding box center [1494, 426] width 11 height 11
click at [386, 214] on input "6,45" at bounding box center [374, 208] width 65 height 26
type input "€ 6,48"
click at [388, 337] on input "[PERSON_NAME]" at bounding box center [392, 331] width 94 height 26
click at [247, 477] on input "OPSLAAN" at bounding box center [232, 478] width 75 height 26
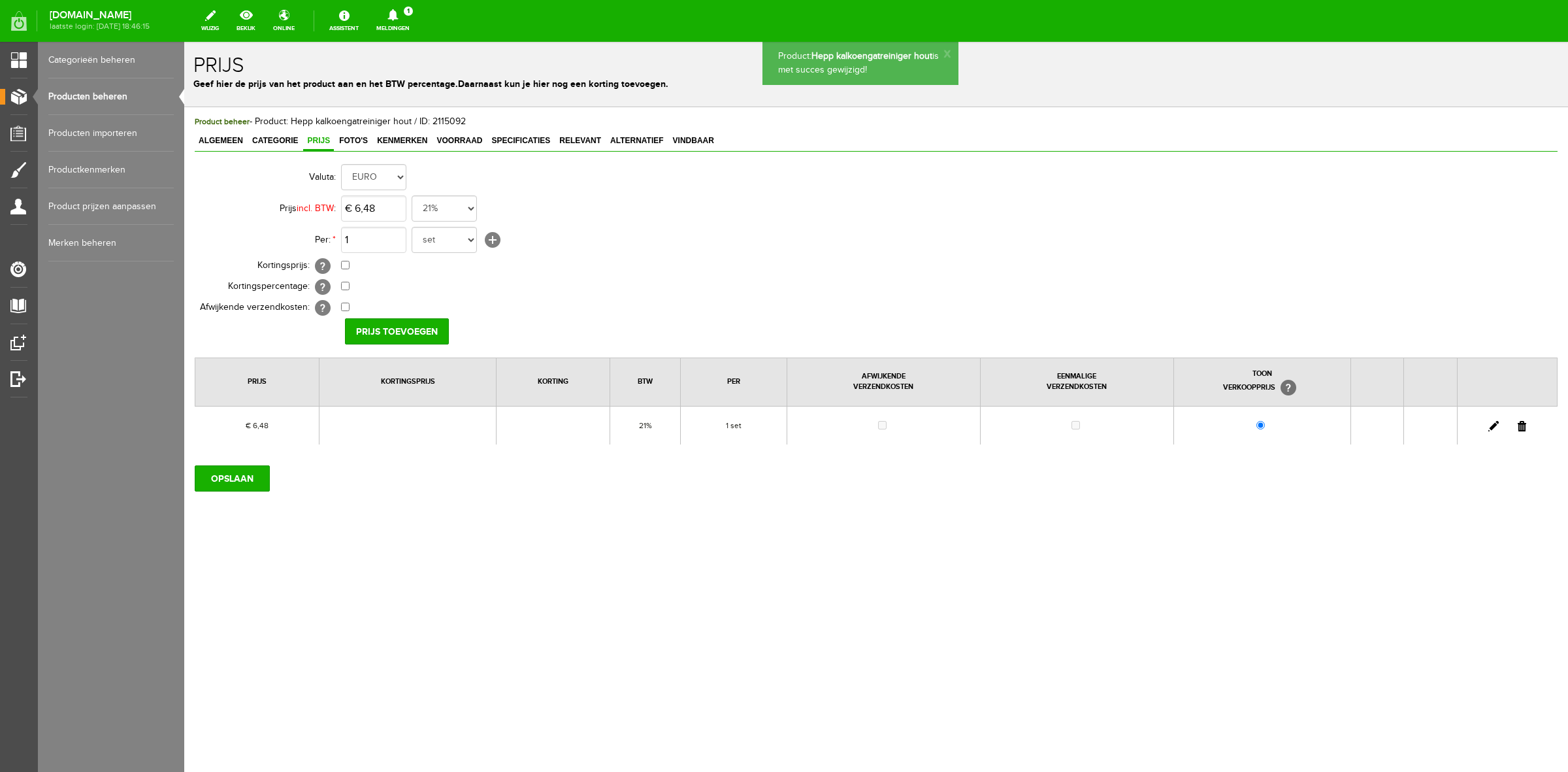
click at [1494, 427] on link at bounding box center [1494, 426] width 11 height 11
click at [458, 247] on select "set rol paar stuks" at bounding box center [444, 239] width 65 height 26
select select "8822"
click at [412, 226] on select "set rol paar stuks" at bounding box center [444, 239] width 65 height 26
click at [402, 324] on input "[PERSON_NAME]" at bounding box center [392, 331] width 94 height 26
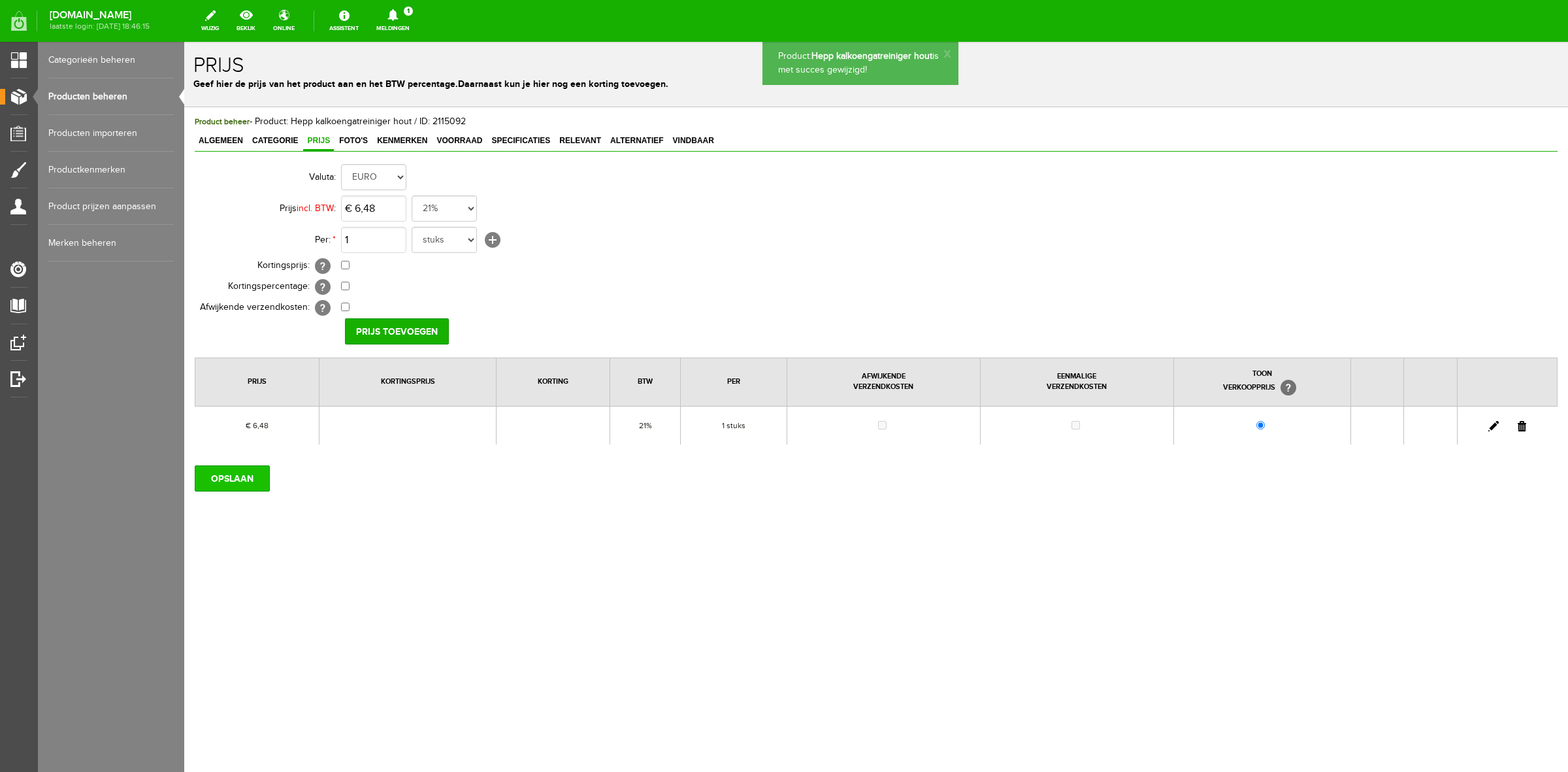
click at [267, 475] on input "OPSLAAN" at bounding box center [232, 478] width 75 height 26
click at [66, 99] on link "Producten beheren" at bounding box center [111, 96] width 126 height 37
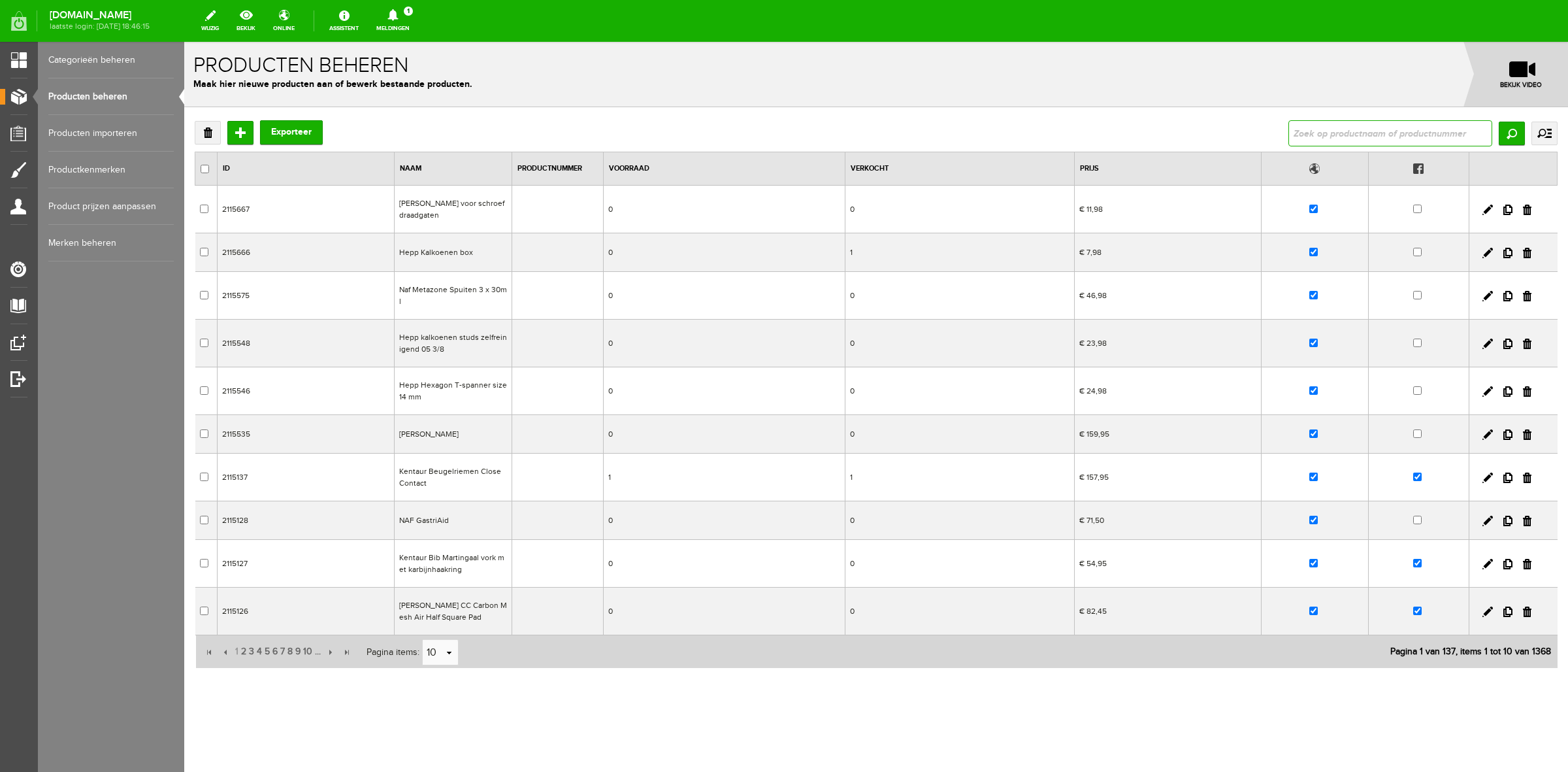
click at [1397, 124] on input "text" at bounding box center [1391, 133] width 204 height 26
type input "hepp"
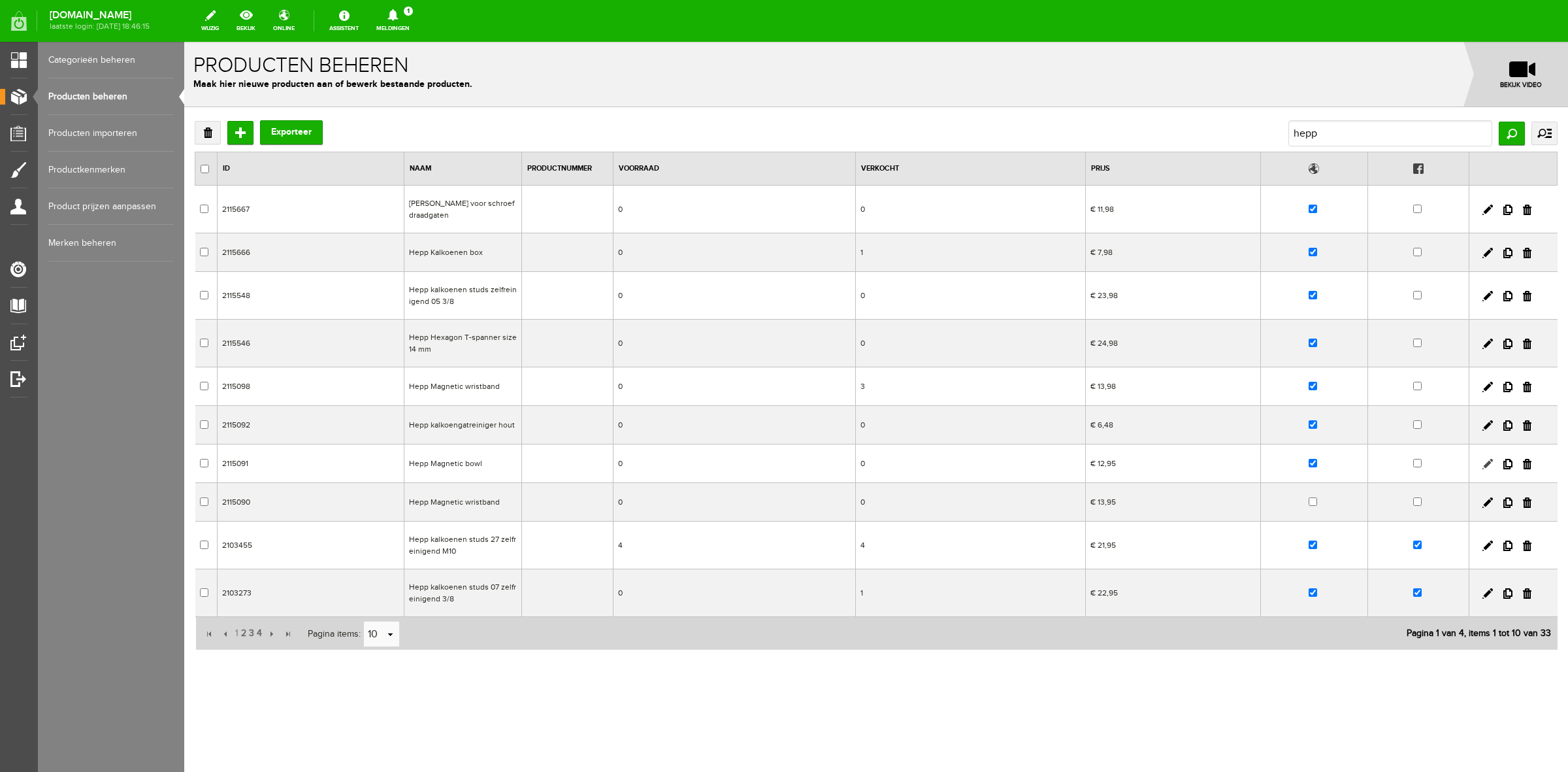
click at [1490, 463] on link at bounding box center [1488, 464] width 11 height 11
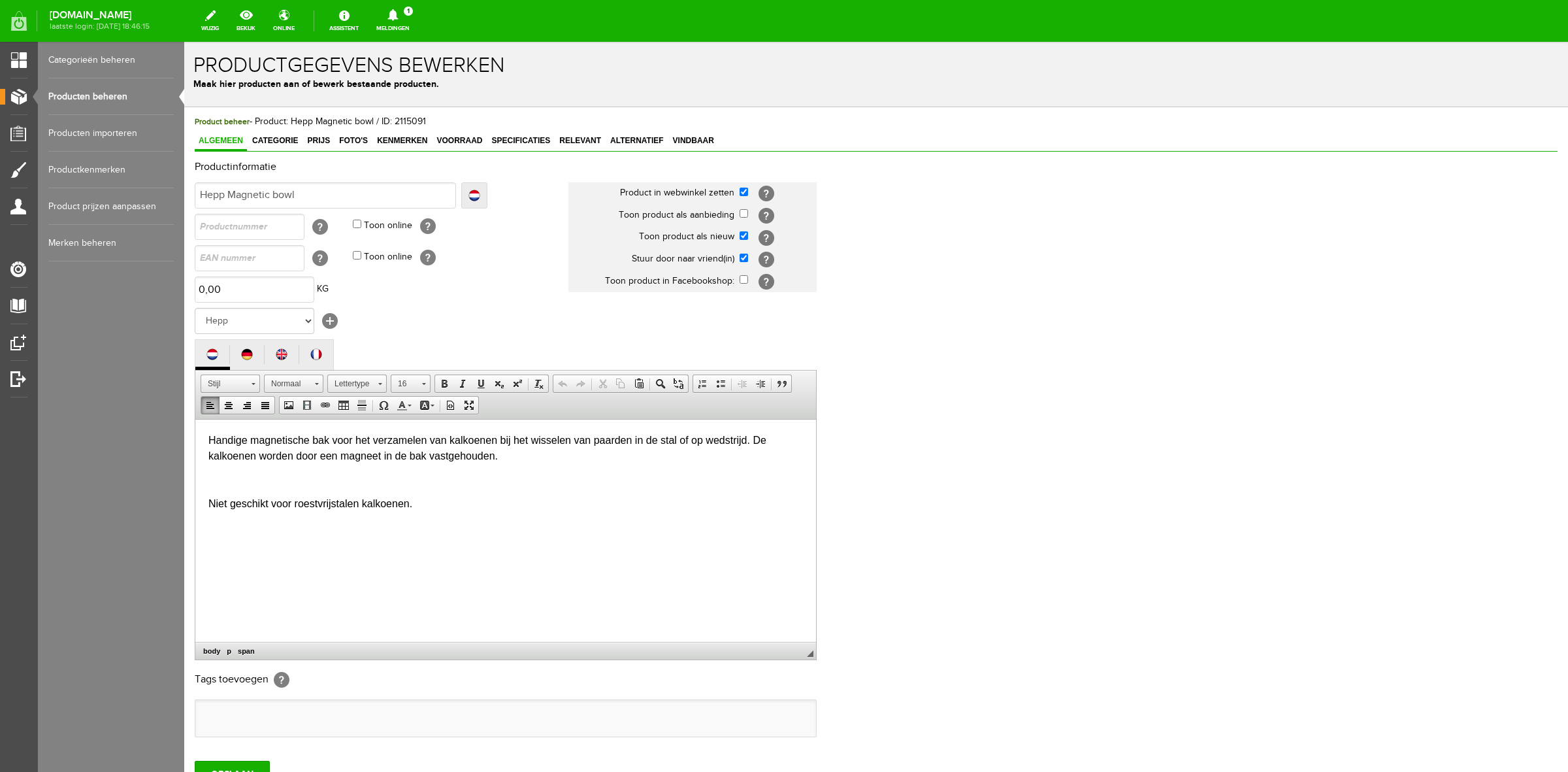
click at [324, 478] on p at bounding box center [505, 479] width 595 height 13
click at [325, 141] on span "Prijs" at bounding box center [318, 140] width 30 height 9
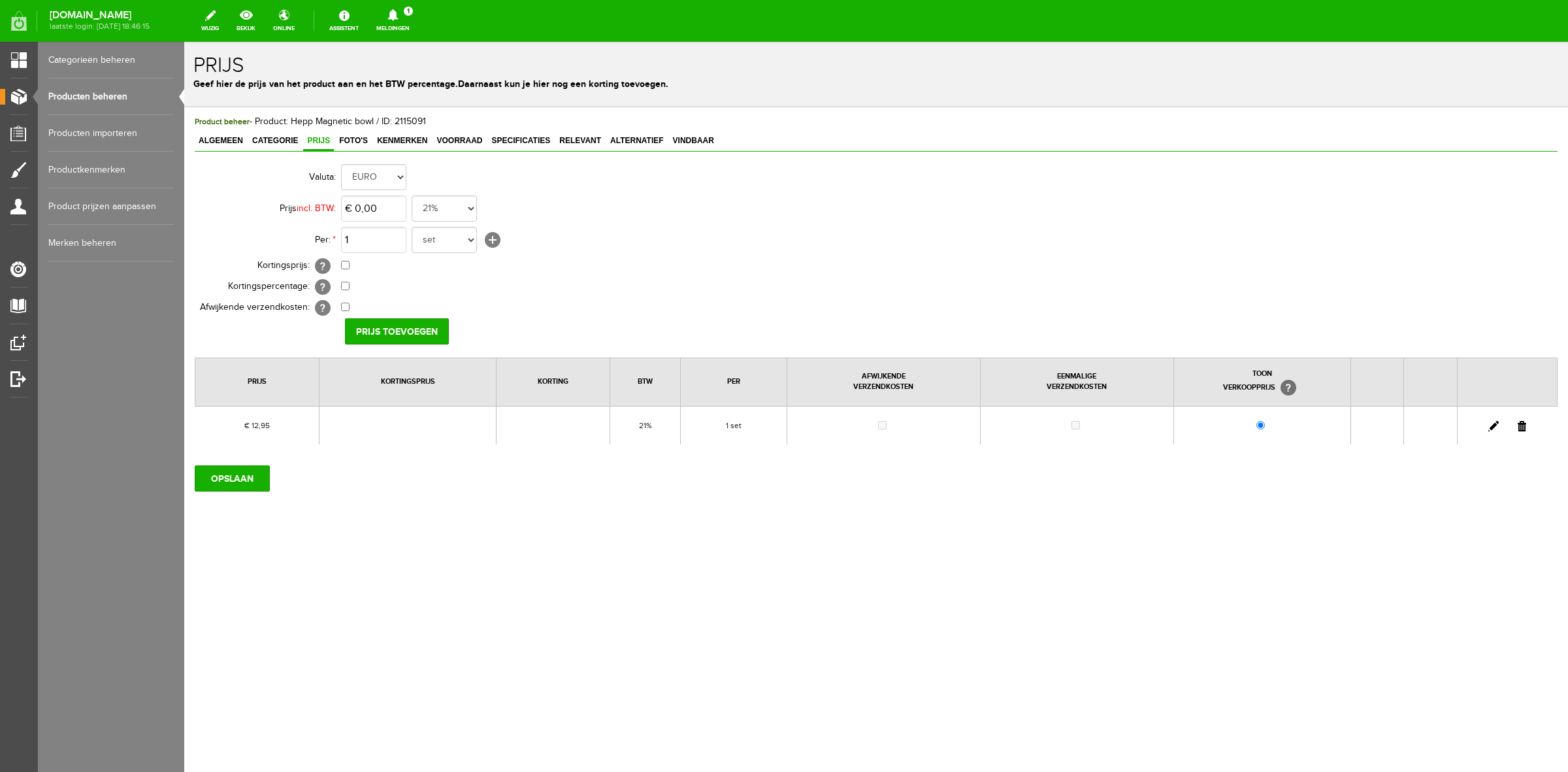
click at [1497, 425] on link at bounding box center [1494, 426] width 11 height 11
click at [390, 212] on input "12,95" at bounding box center [374, 208] width 65 height 26
type input "€ 12,98"
click at [447, 249] on select "set rol paar stuks" at bounding box center [444, 239] width 65 height 26
select select "8822"
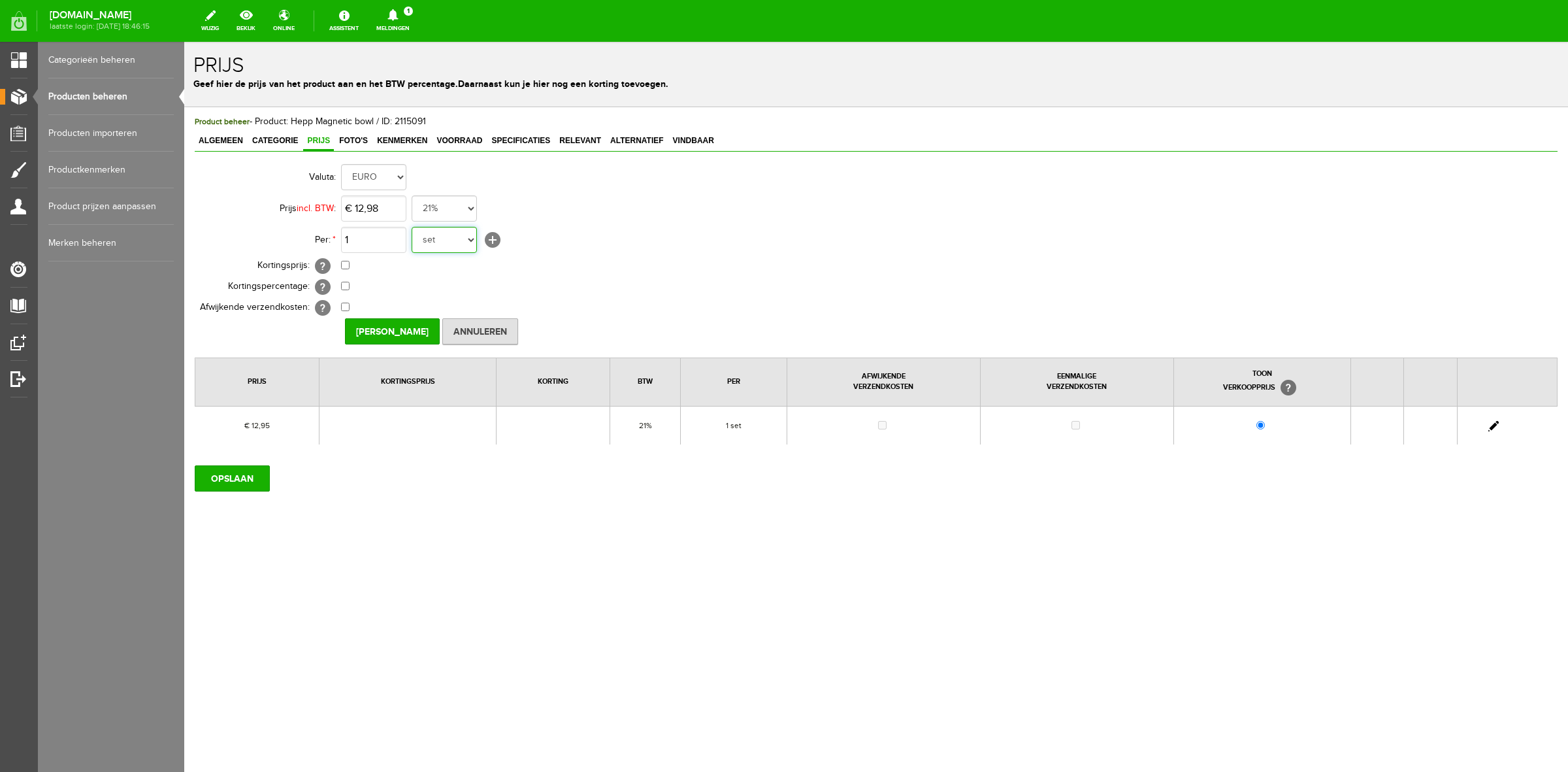
click at [412, 226] on select "set rol paar stuks" at bounding box center [444, 239] width 65 height 26
click at [409, 334] on input "[PERSON_NAME]" at bounding box center [392, 331] width 94 height 26
click at [235, 472] on input "OPSLAAN" at bounding box center [232, 478] width 75 height 26
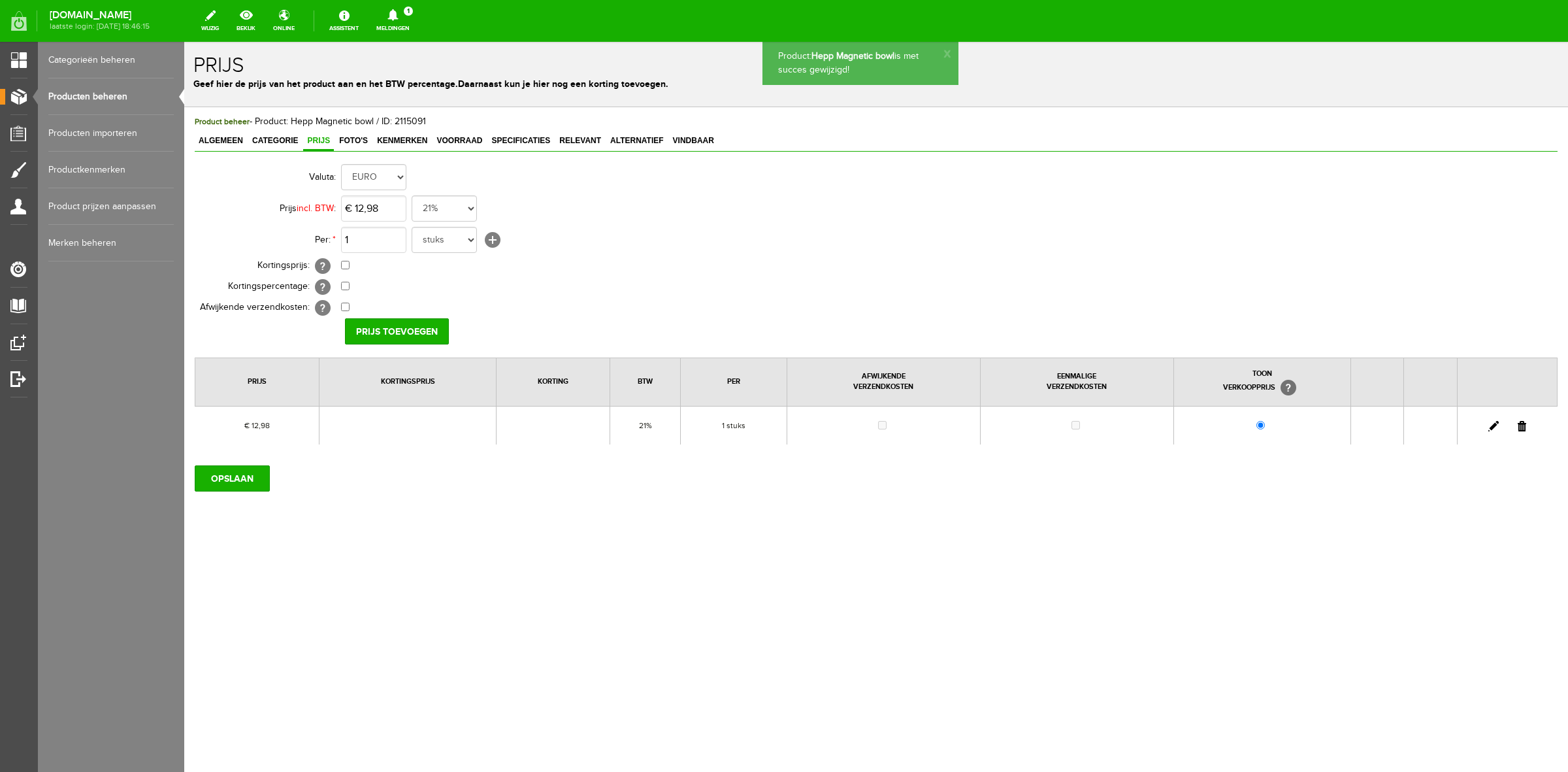
click at [121, 82] on link "Producten beheren" at bounding box center [111, 96] width 126 height 37
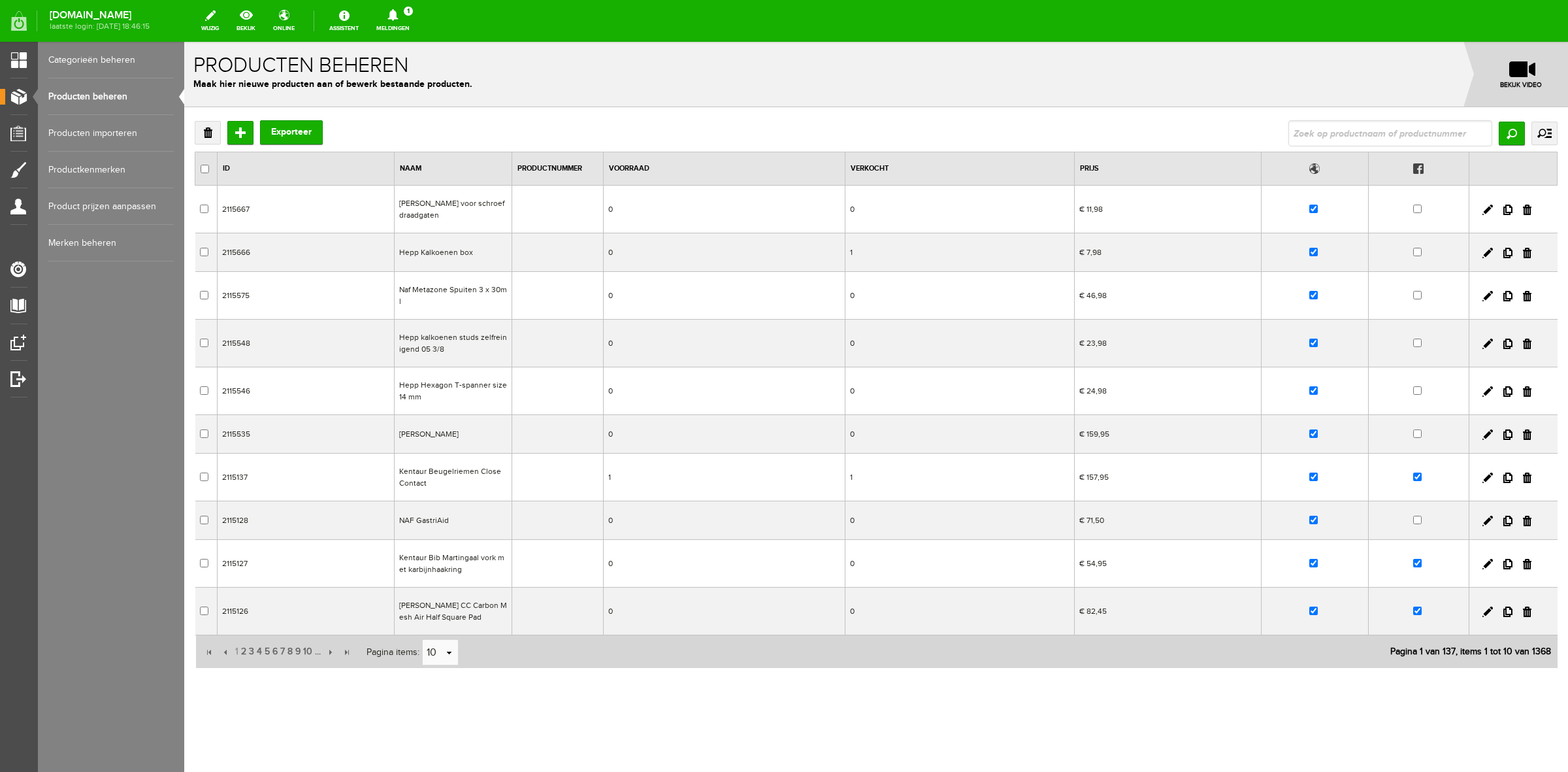
click at [1322, 111] on div "Verwijderen Toevoegen Exporteer Zoeken uitgebreid zoeken Categorie Sale Bodypro…" at bounding box center [876, 437] width 1384 height 660
click at [1324, 127] on input "text" at bounding box center [1391, 133] width 204 height 26
type input "hepp"
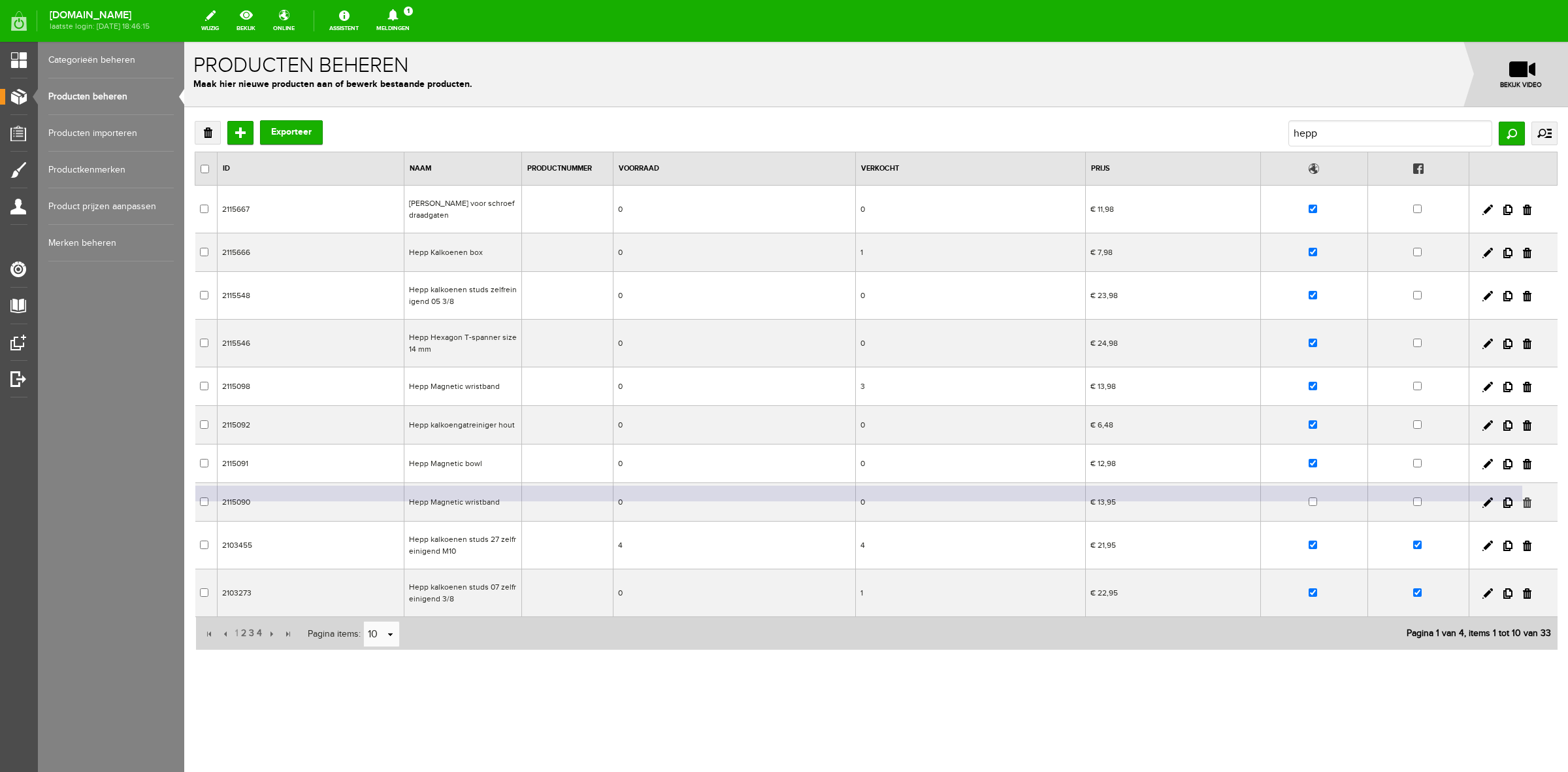
click at [1526, 505] on link at bounding box center [1528, 503] width 9 height 11
checkbox input "true"
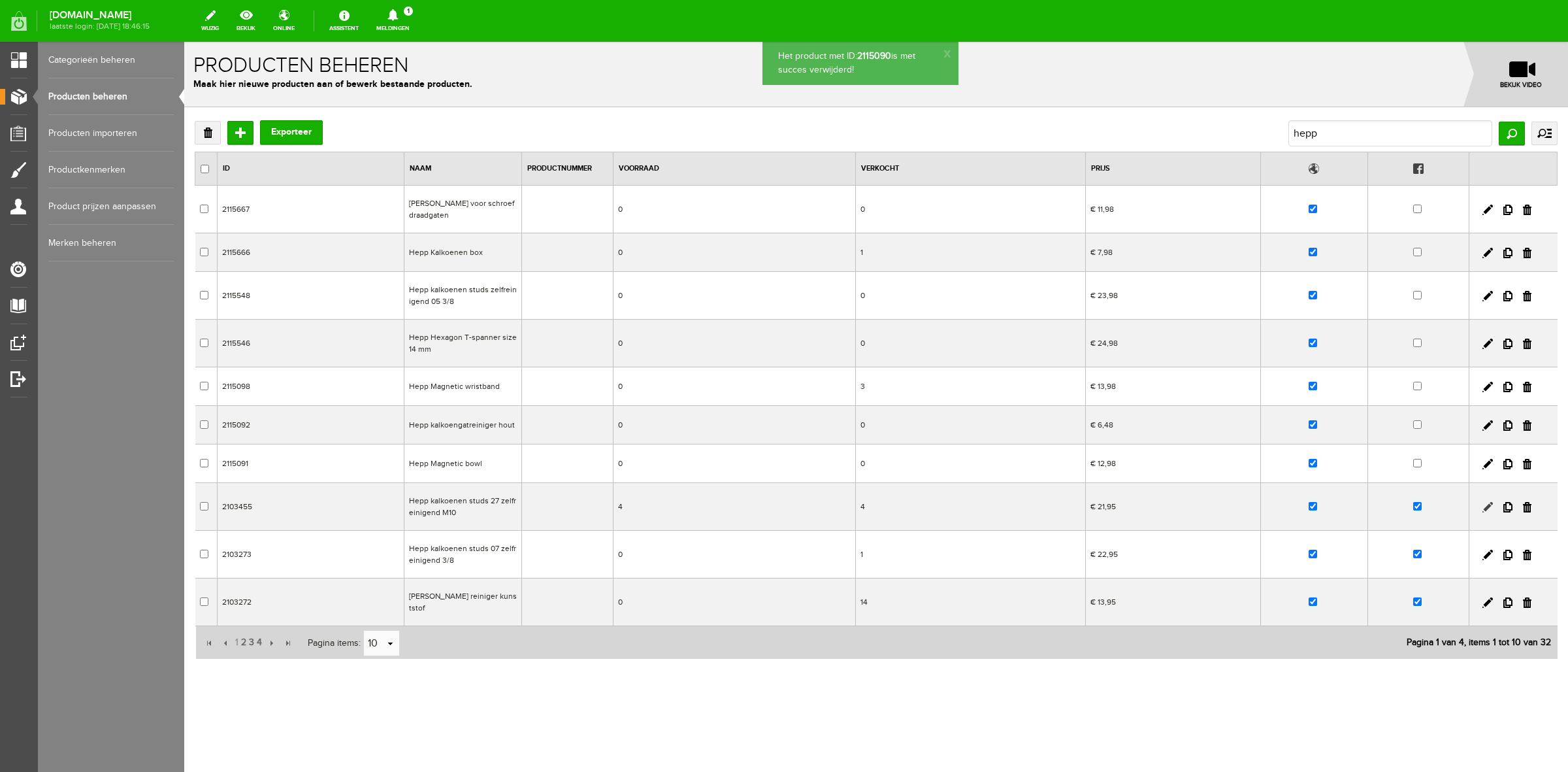
click at [1488, 513] on link at bounding box center [1488, 507] width 11 height 11
checkbox input "true"
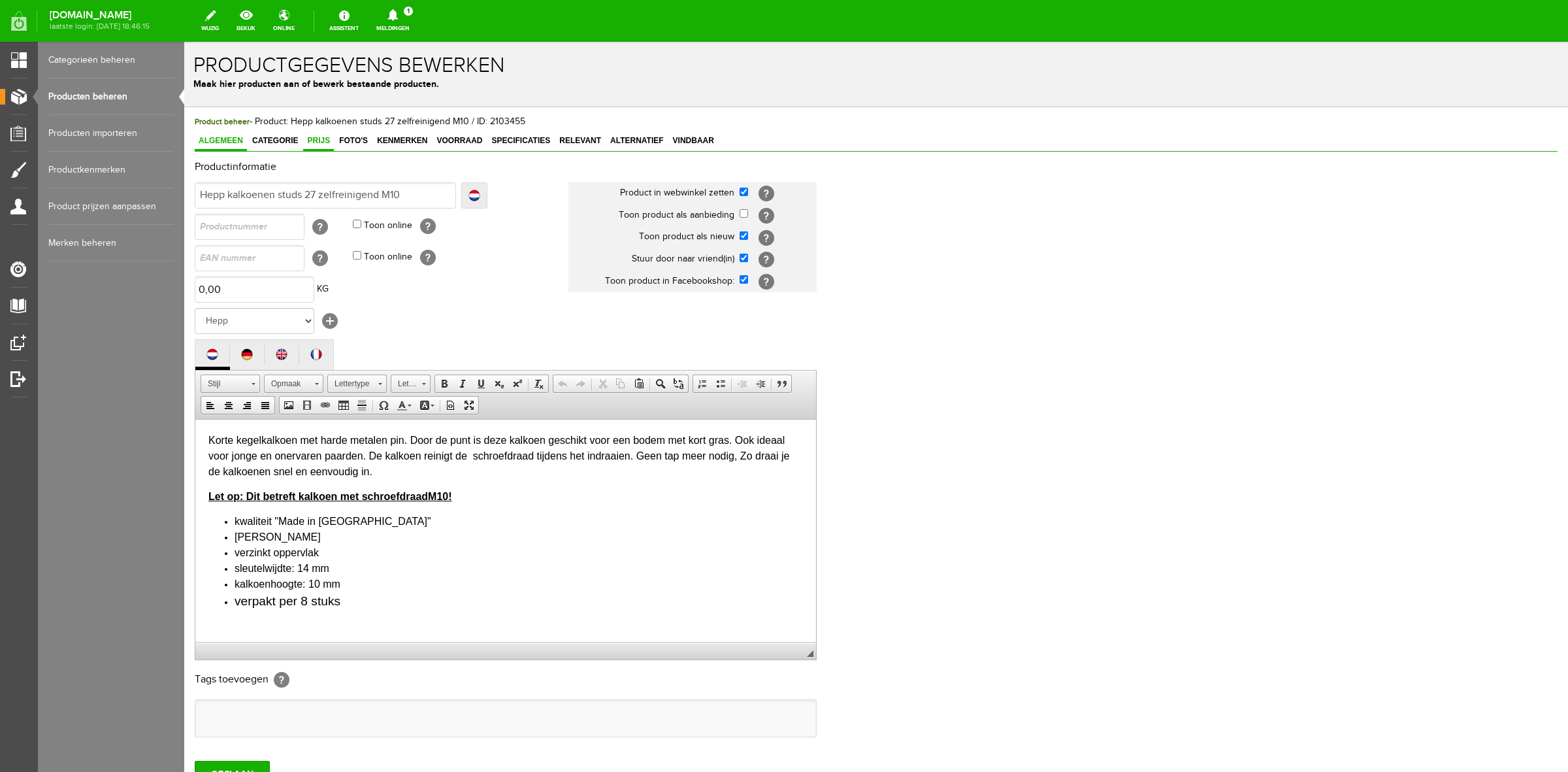
click at [315, 142] on span "Prijs" at bounding box center [318, 140] width 30 height 9
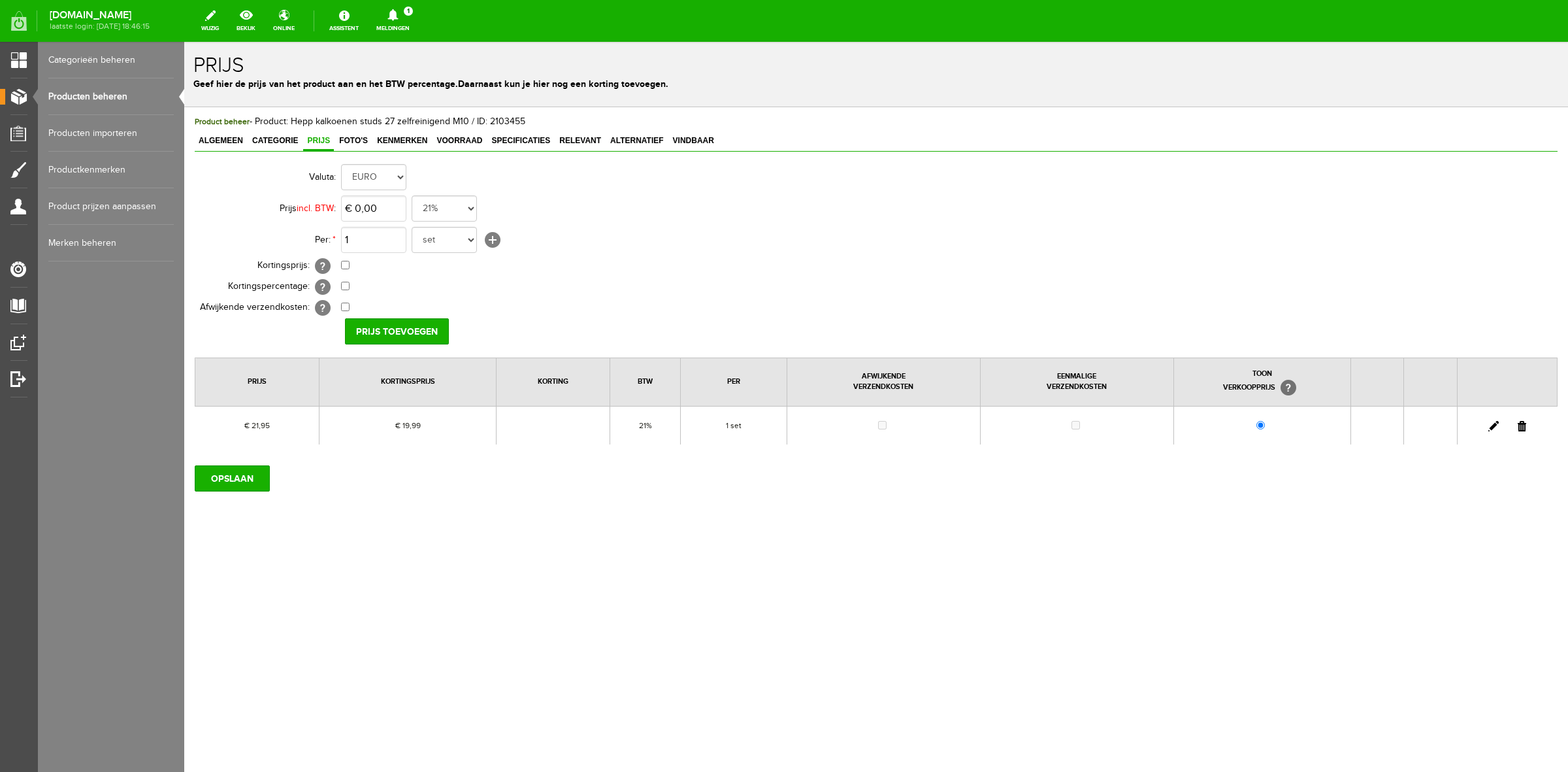
click at [1489, 429] on link at bounding box center [1494, 426] width 11 height 11
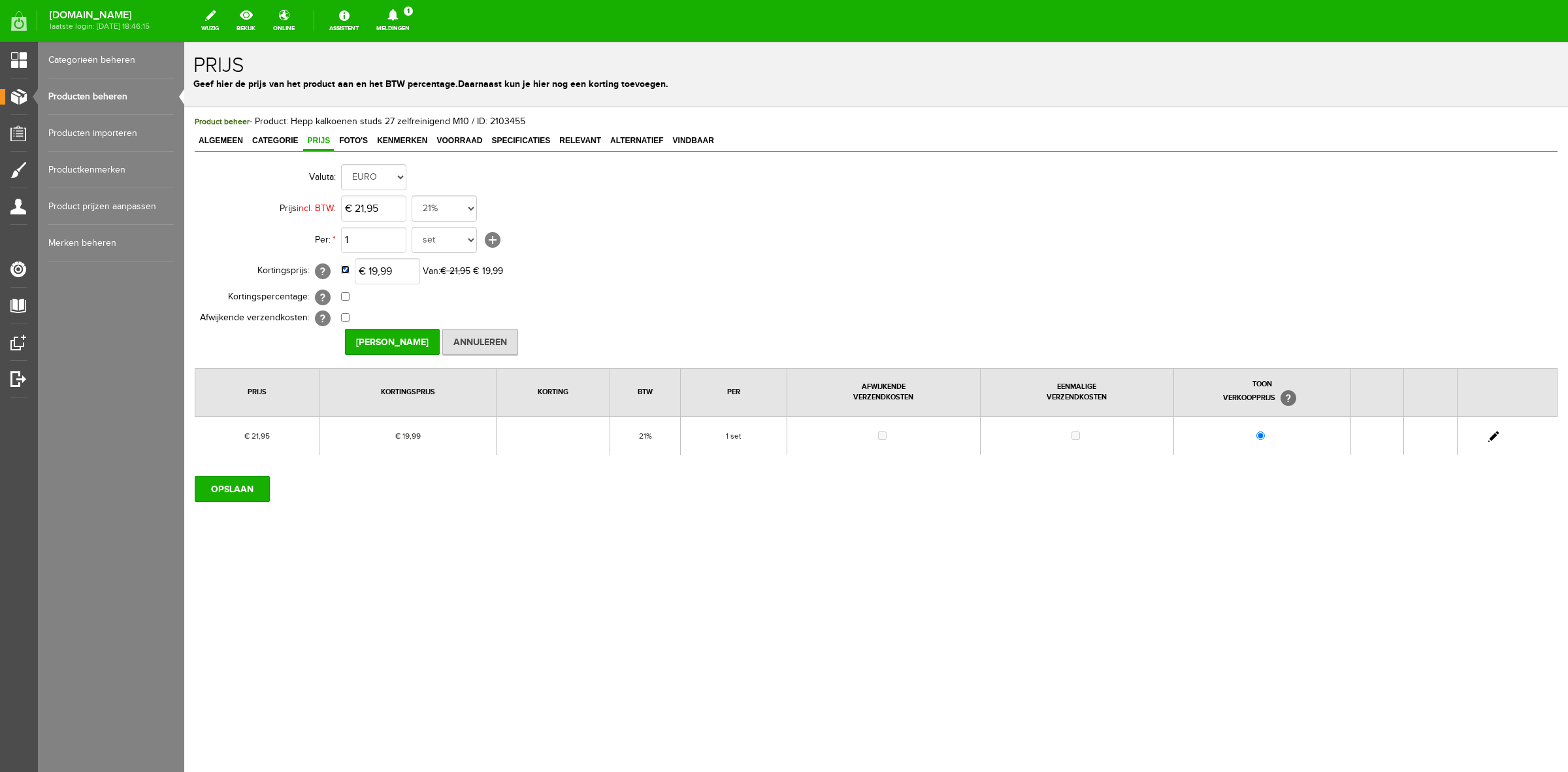
click at [343, 270] on input "checkbox" at bounding box center [346, 270] width 9 height 9
checkbox input "false"
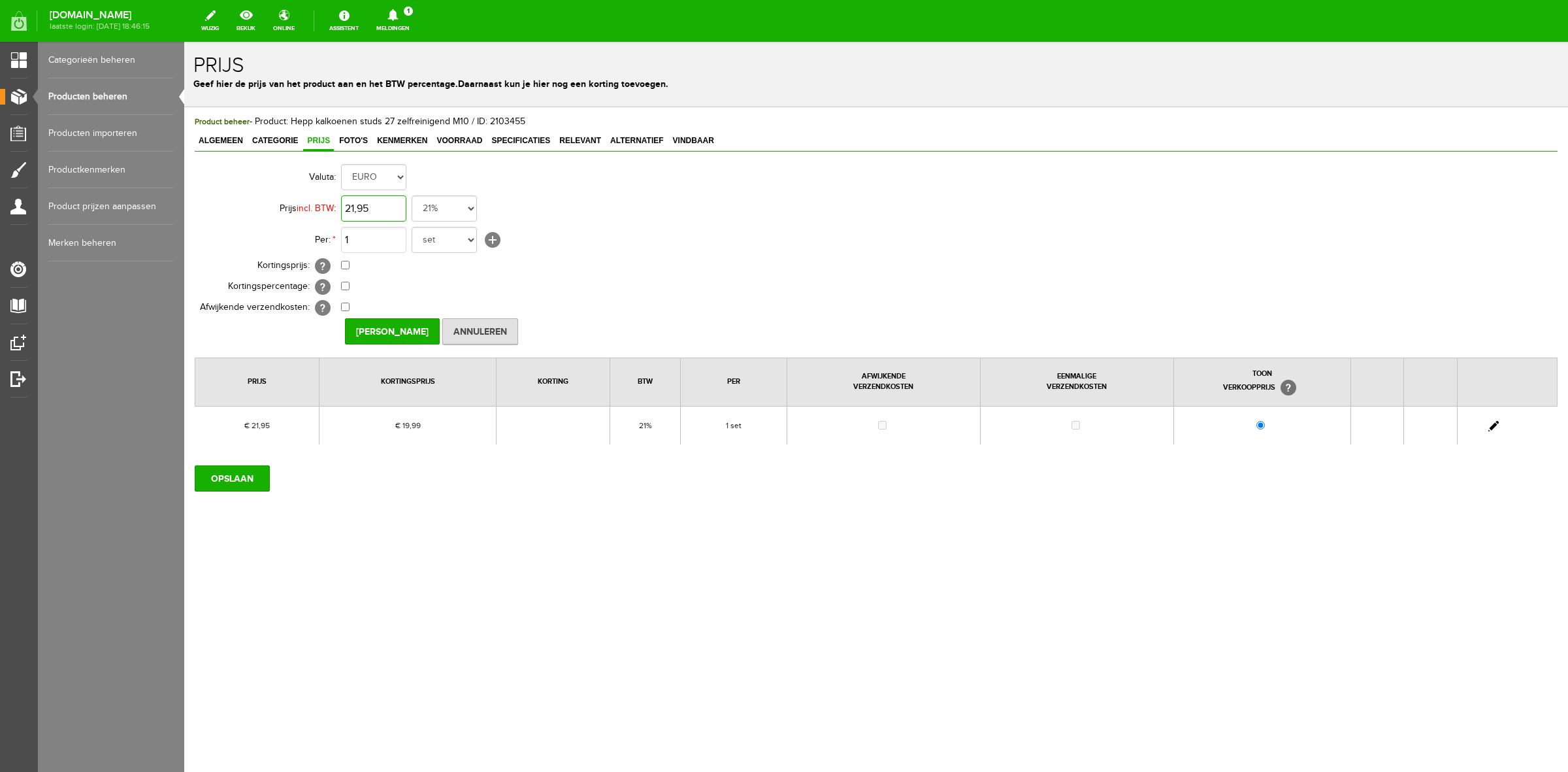
click at [392, 218] on input "21,95" at bounding box center [374, 208] width 65 height 26
type input "€ 21,98"
click at [381, 330] on input "[PERSON_NAME]" at bounding box center [392, 331] width 94 height 26
click at [226, 475] on input "OPSLAAN" at bounding box center [232, 478] width 75 height 26
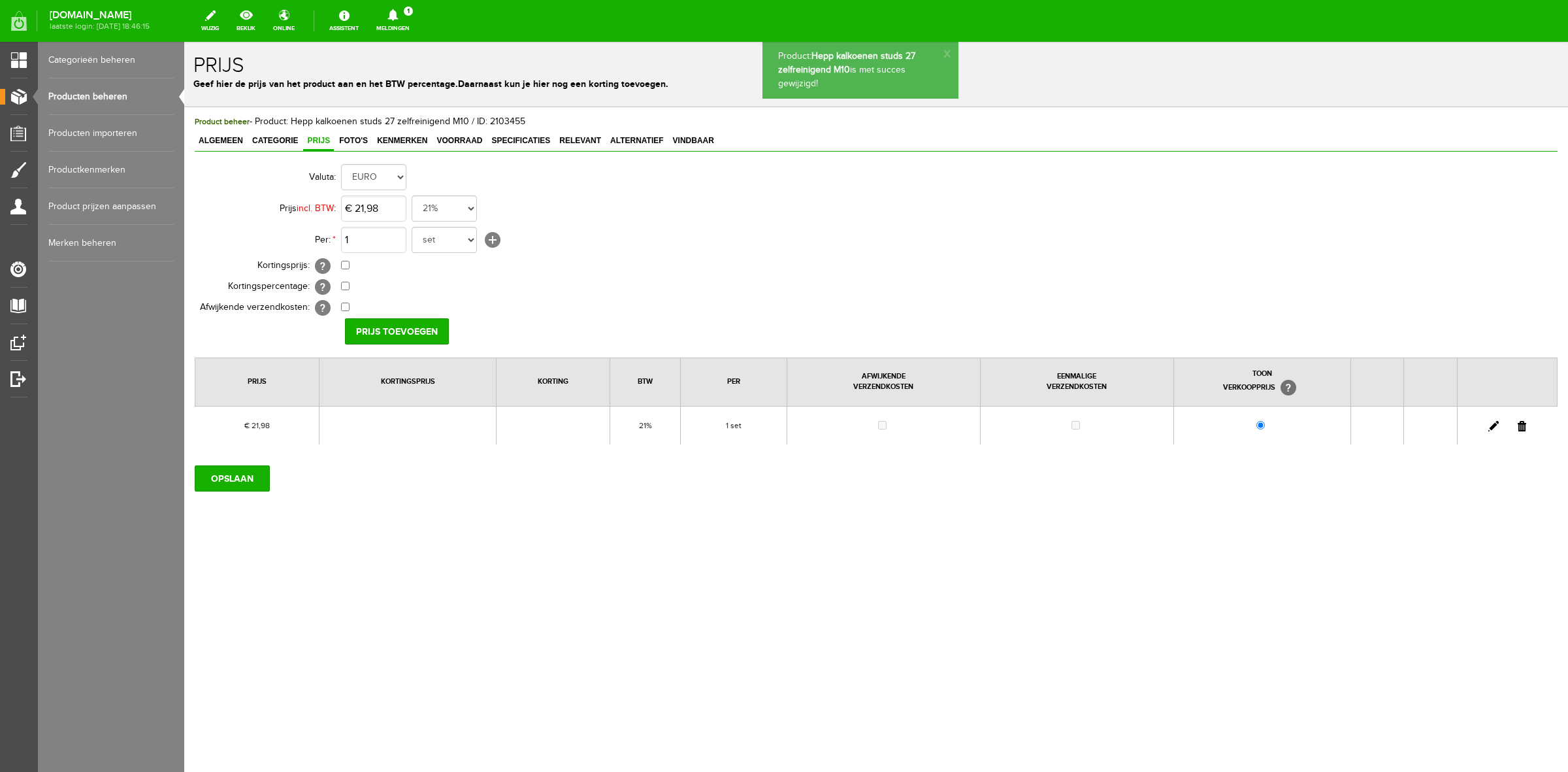
click at [110, 102] on link "Producten beheren" at bounding box center [111, 96] width 126 height 37
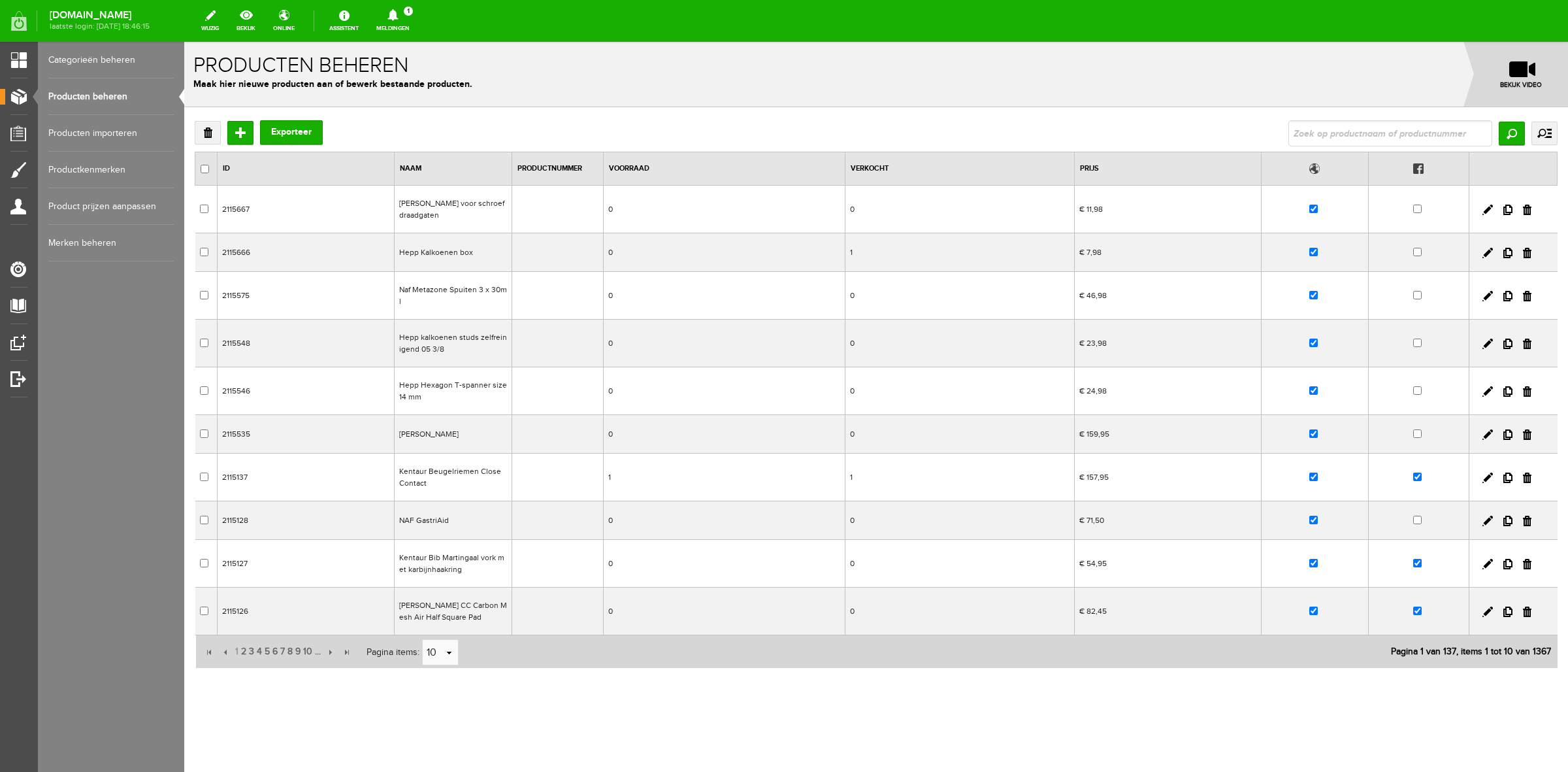
click at [1340, 141] on input "text" at bounding box center [1391, 133] width 204 height 26
type input "hepp"
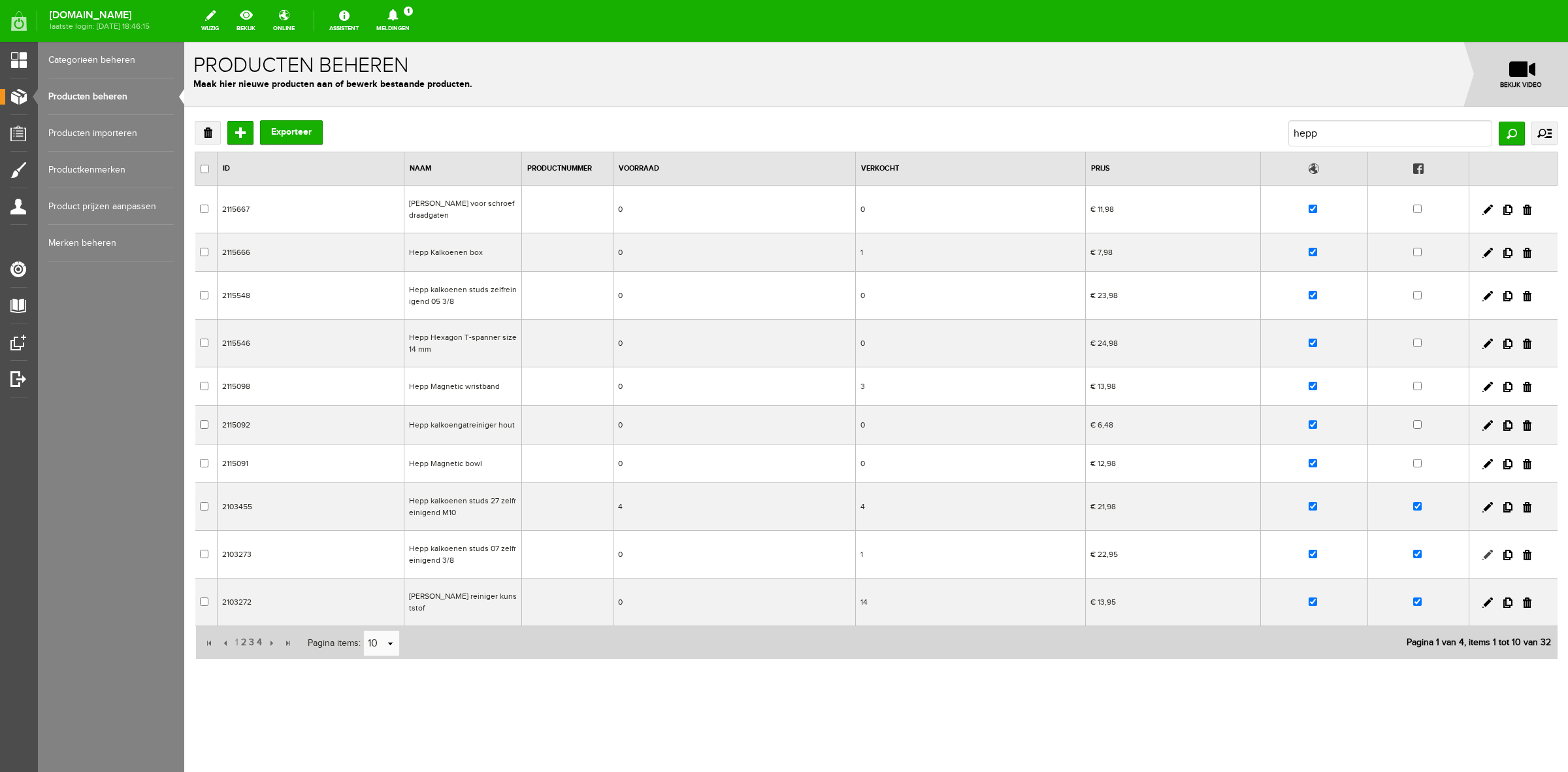
click at [1488, 560] on link at bounding box center [1488, 555] width 11 height 11
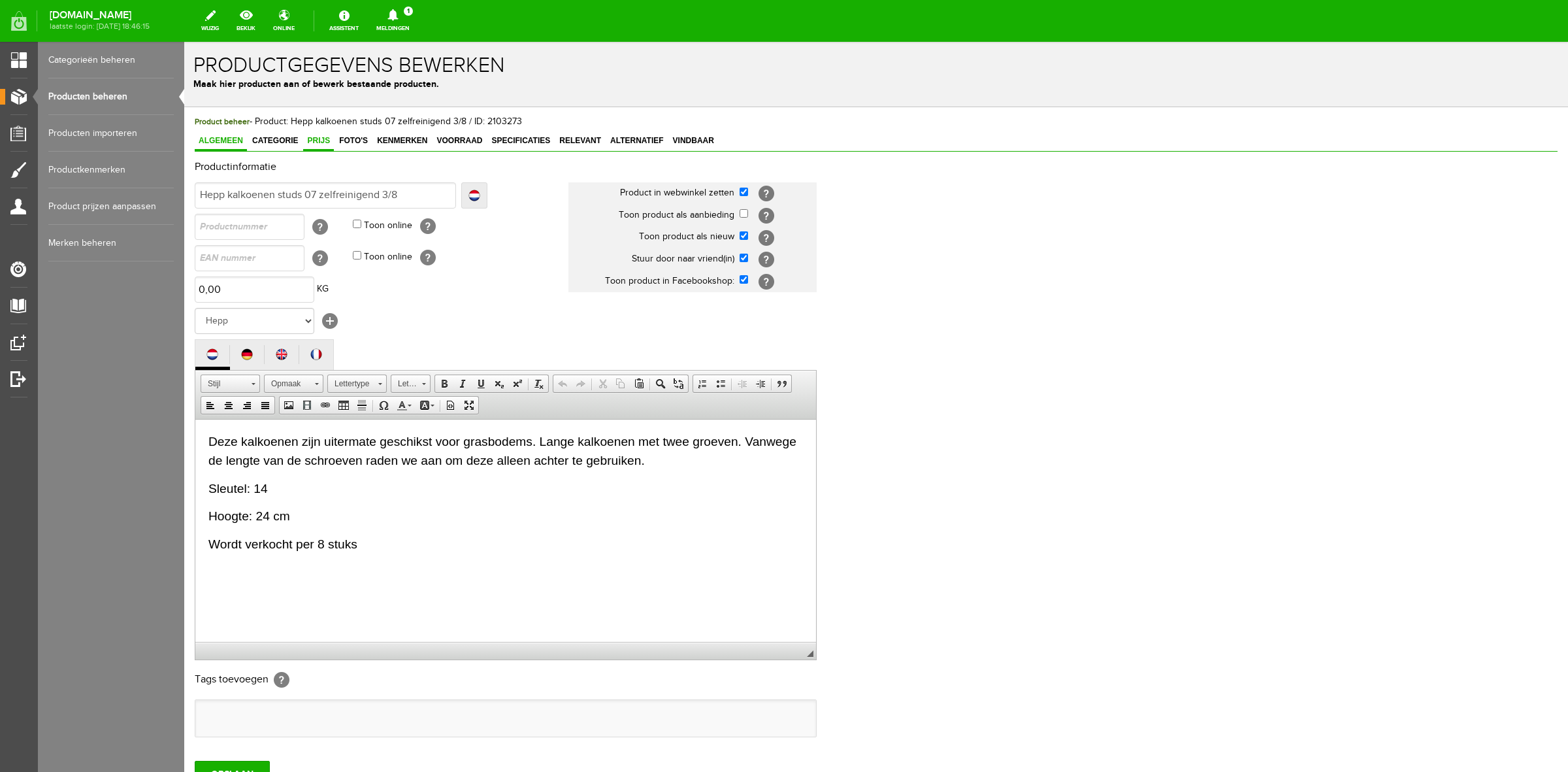
click at [304, 137] on span "Prijs" at bounding box center [318, 140] width 30 height 9
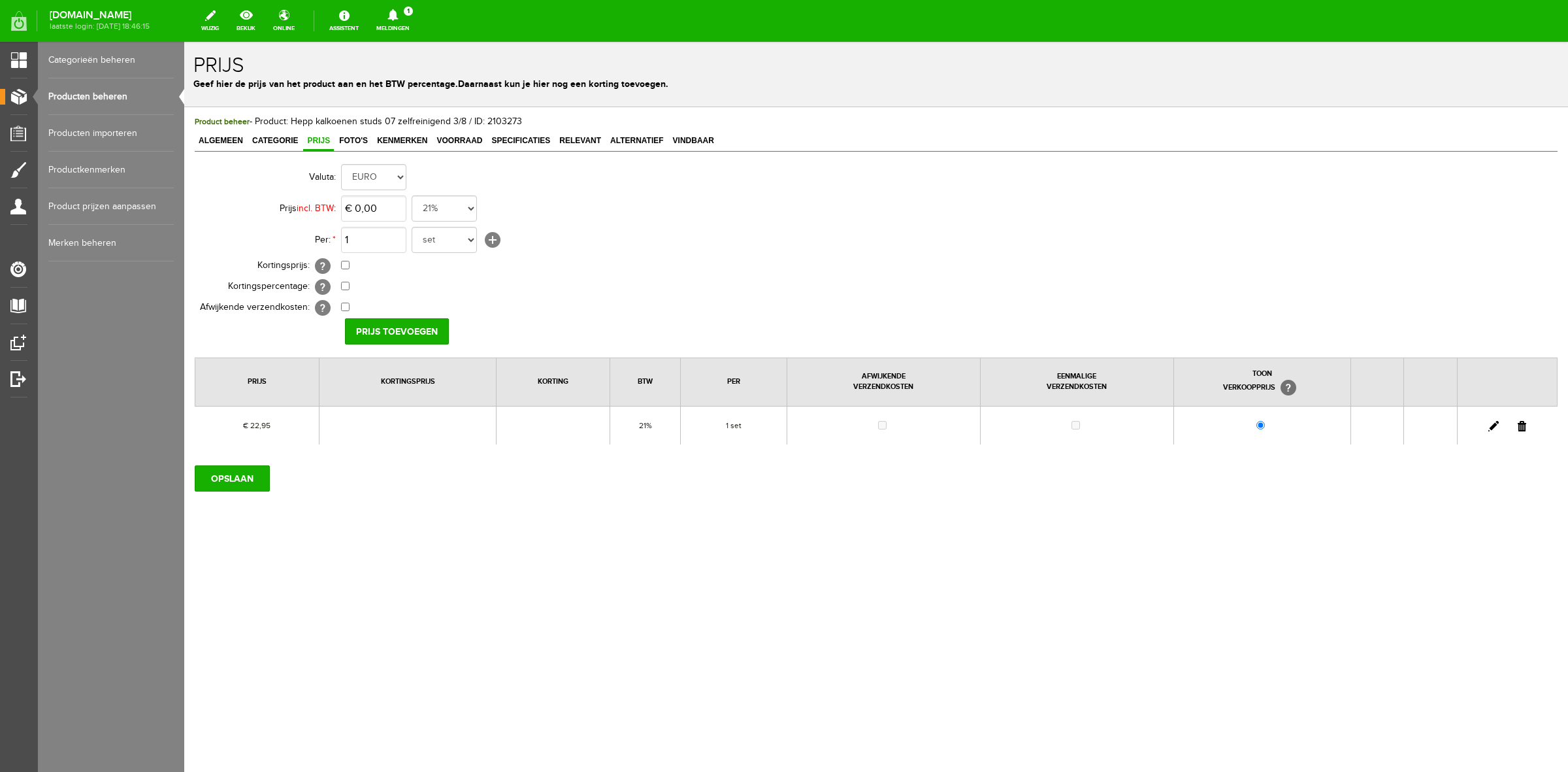
click at [1494, 427] on link at bounding box center [1494, 426] width 11 height 11
click at [389, 216] on input "22,95" at bounding box center [374, 208] width 65 height 26
type input "€ 22,98"
click at [418, 328] on input "[PERSON_NAME]" at bounding box center [392, 331] width 94 height 26
click at [239, 479] on input "OPSLAAN" at bounding box center [232, 478] width 75 height 26
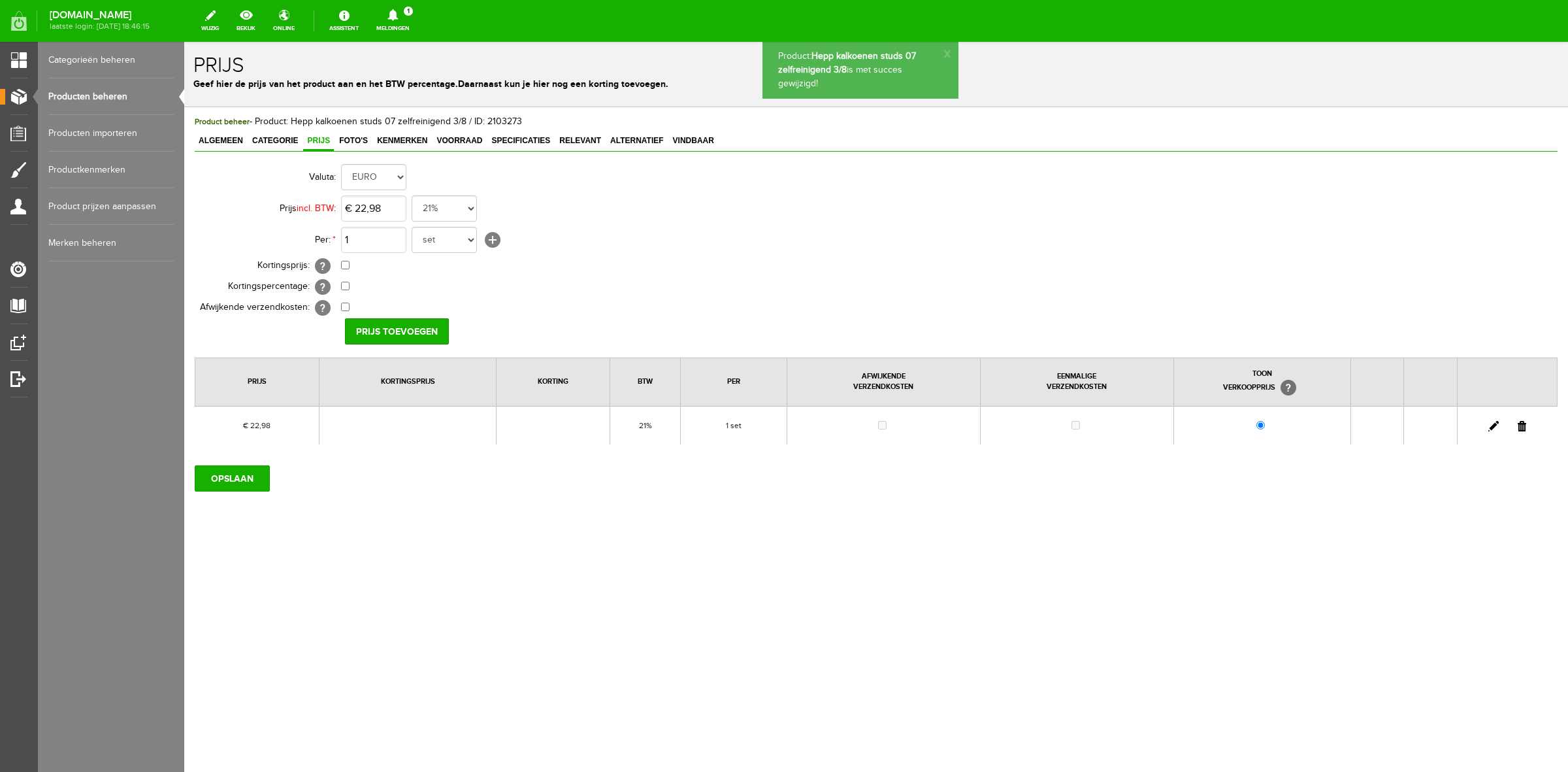
click at [105, 92] on link "Producten beheren" at bounding box center [111, 96] width 126 height 37
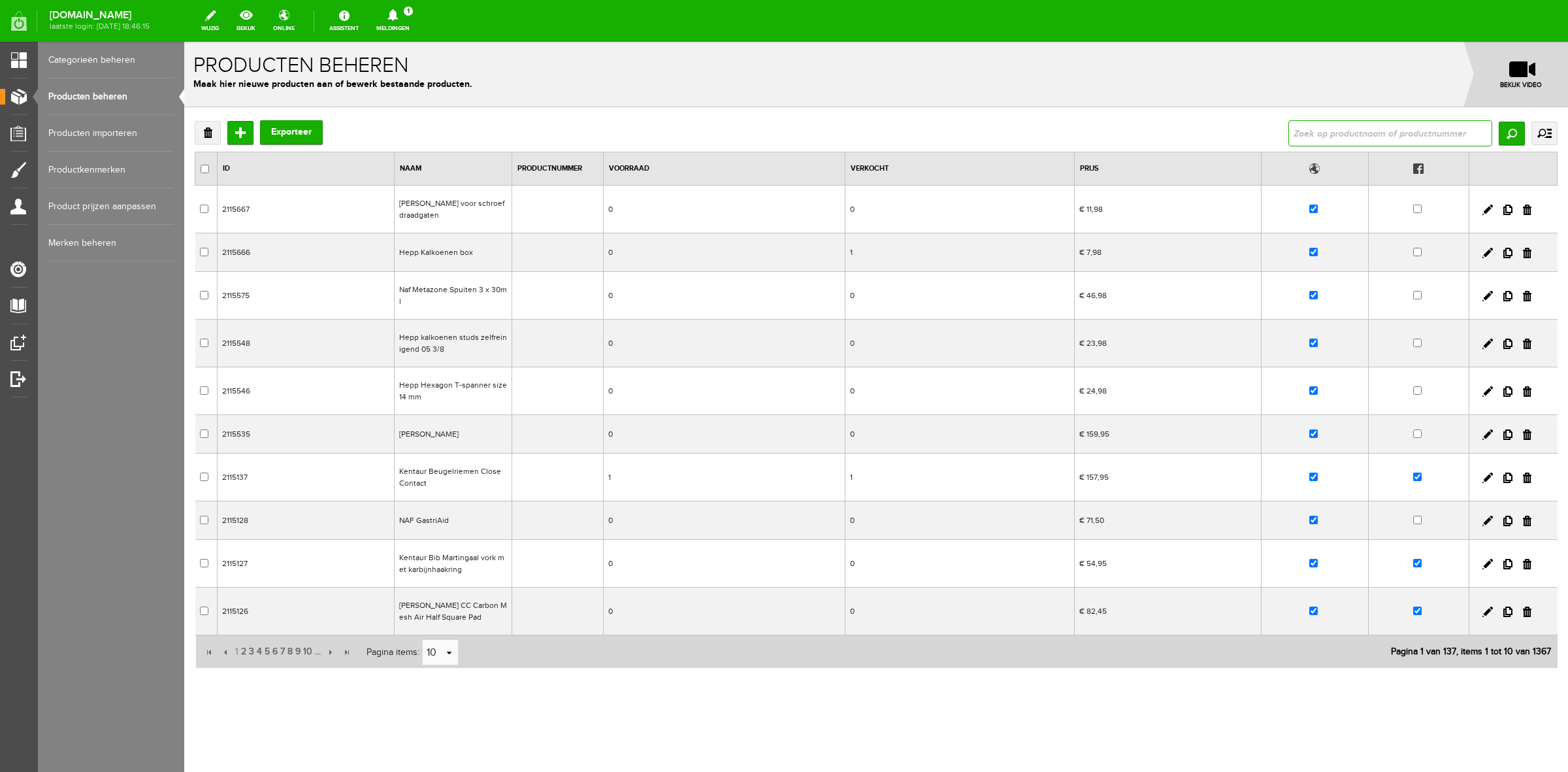
click at [1410, 133] on input "text" at bounding box center [1391, 133] width 204 height 26
type input "hepp"
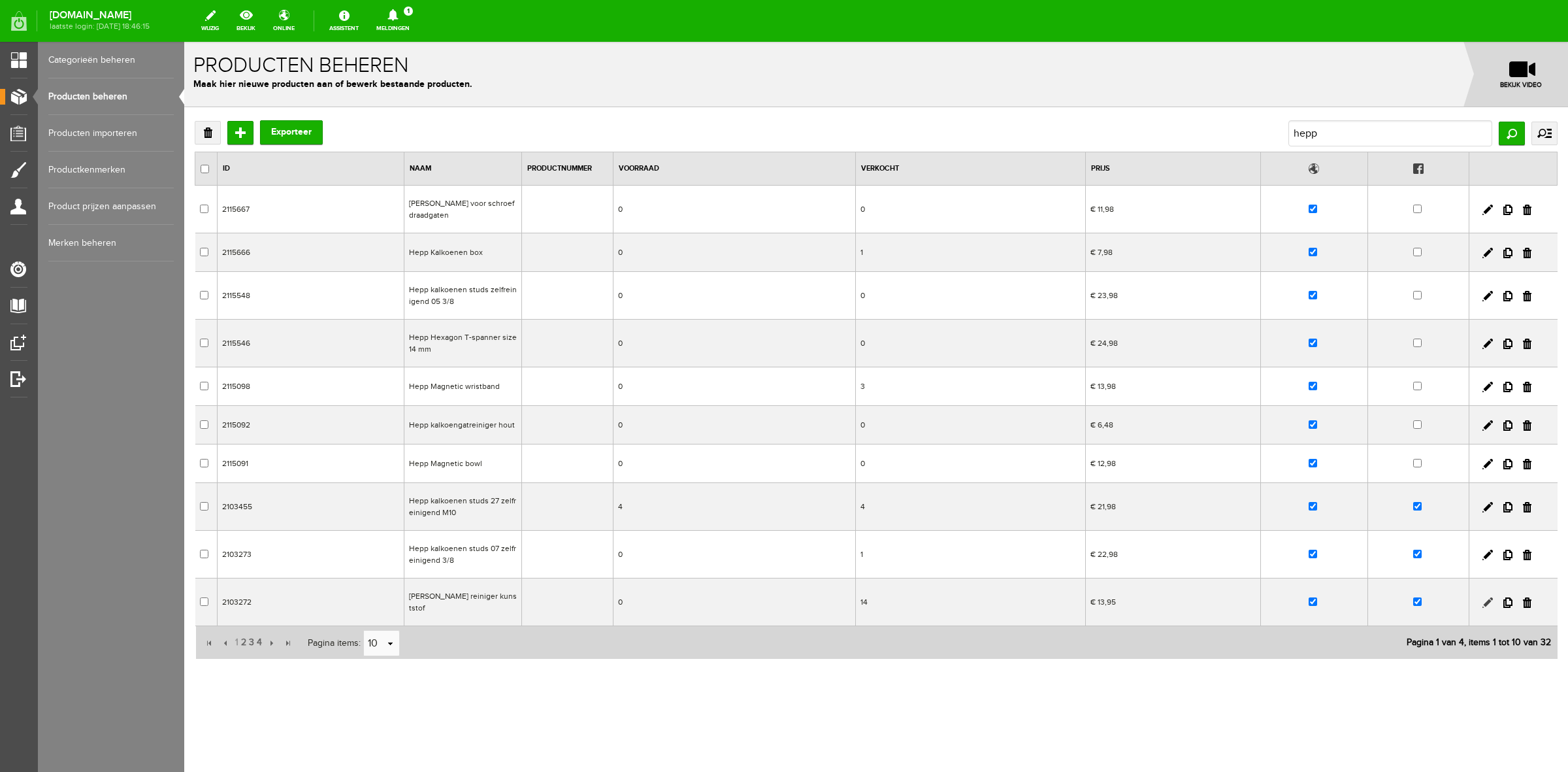
click at [1488, 603] on link at bounding box center [1488, 603] width 11 height 11
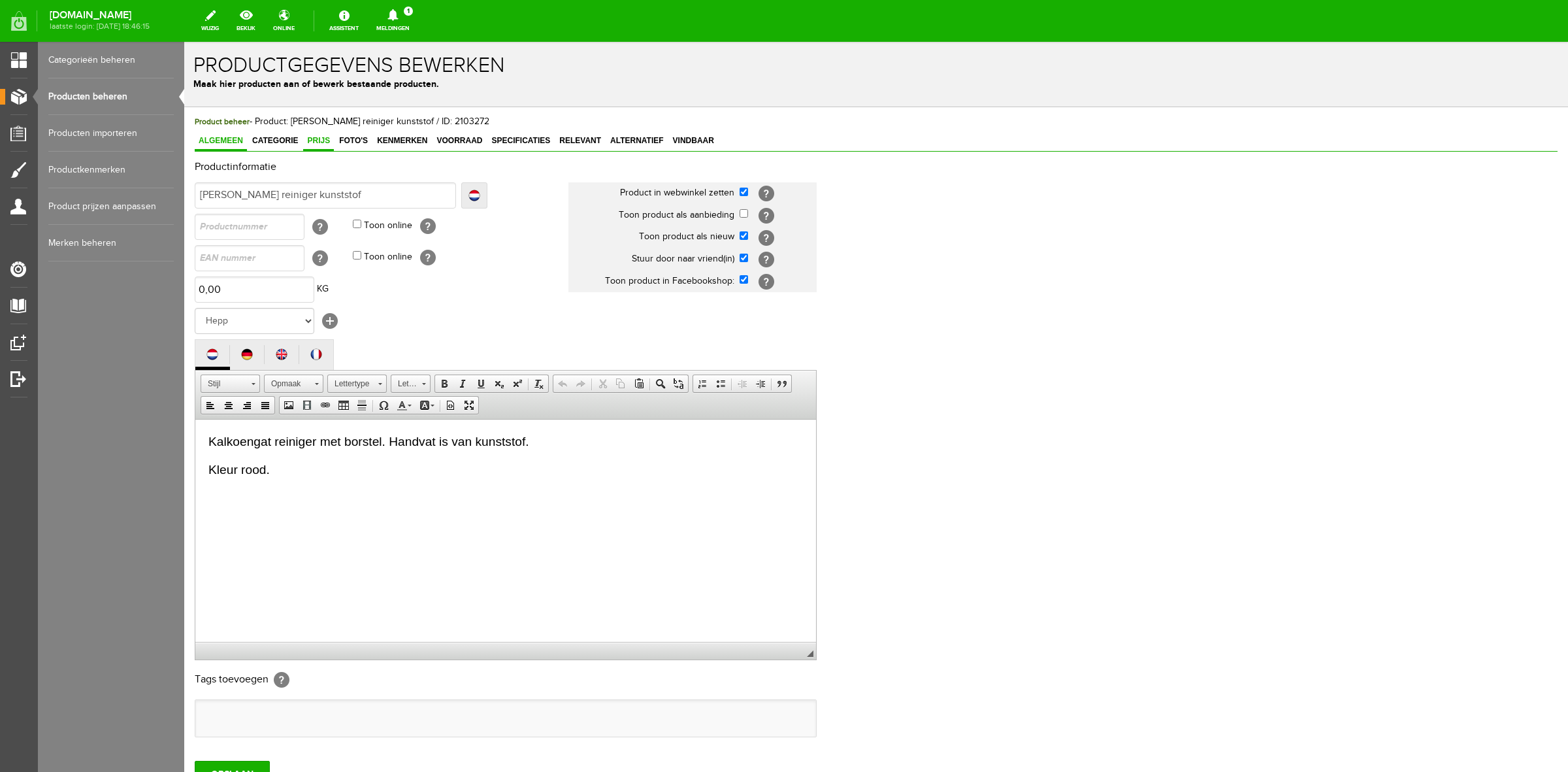
click at [327, 141] on span "Prijs" at bounding box center [318, 140] width 30 height 9
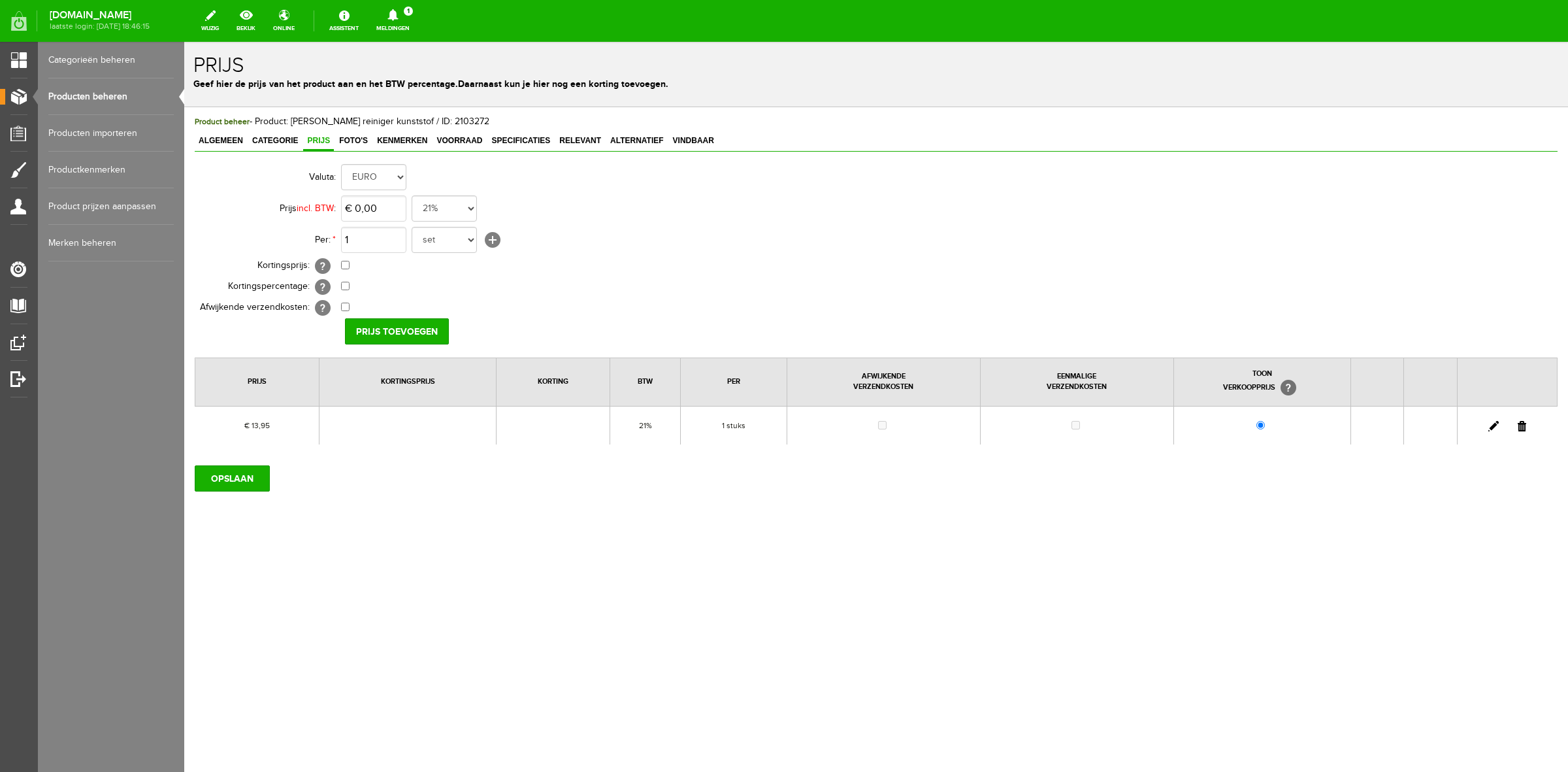
click at [1498, 427] on link at bounding box center [1494, 426] width 11 height 11
click at [396, 206] on input "13,95" at bounding box center [374, 208] width 65 height 26
type input "€ 13,98"
click at [441, 232] on select "set rol paar stuks" at bounding box center [444, 239] width 65 height 26
click at [412, 226] on select "set rol paar stuks" at bounding box center [444, 239] width 65 height 26
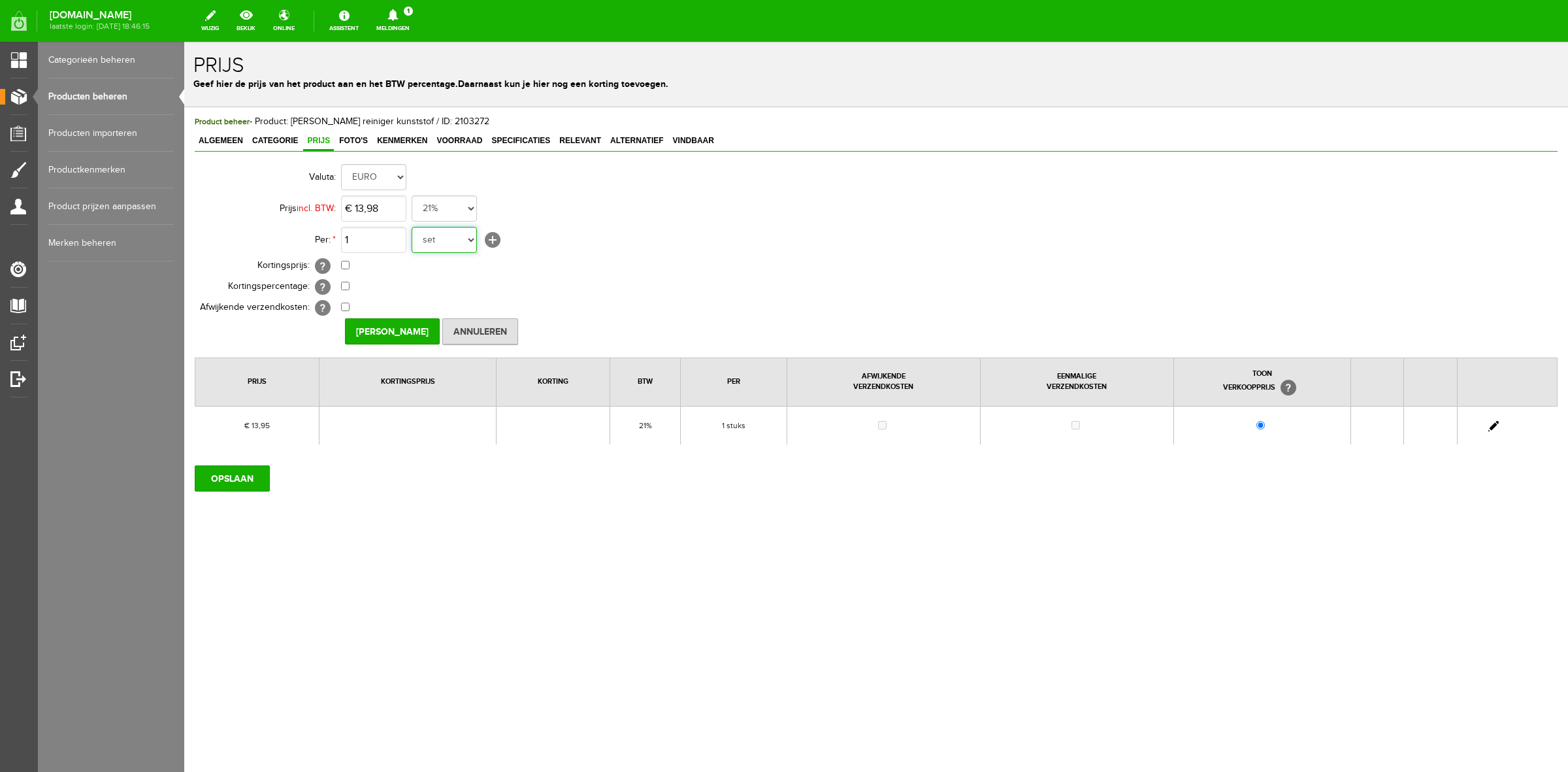
click at [426, 234] on select "set rol paar stuks" at bounding box center [444, 239] width 65 height 26
select select "8822"
click at [412, 226] on select "set rol paar stuks" at bounding box center [444, 239] width 65 height 26
click at [407, 328] on input "[PERSON_NAME]" at bounding box center [392, 331] width 94 height 26
click at [239, 482] on input "OPSLAAN" at bounding box center [232, 478] width 75 height 26
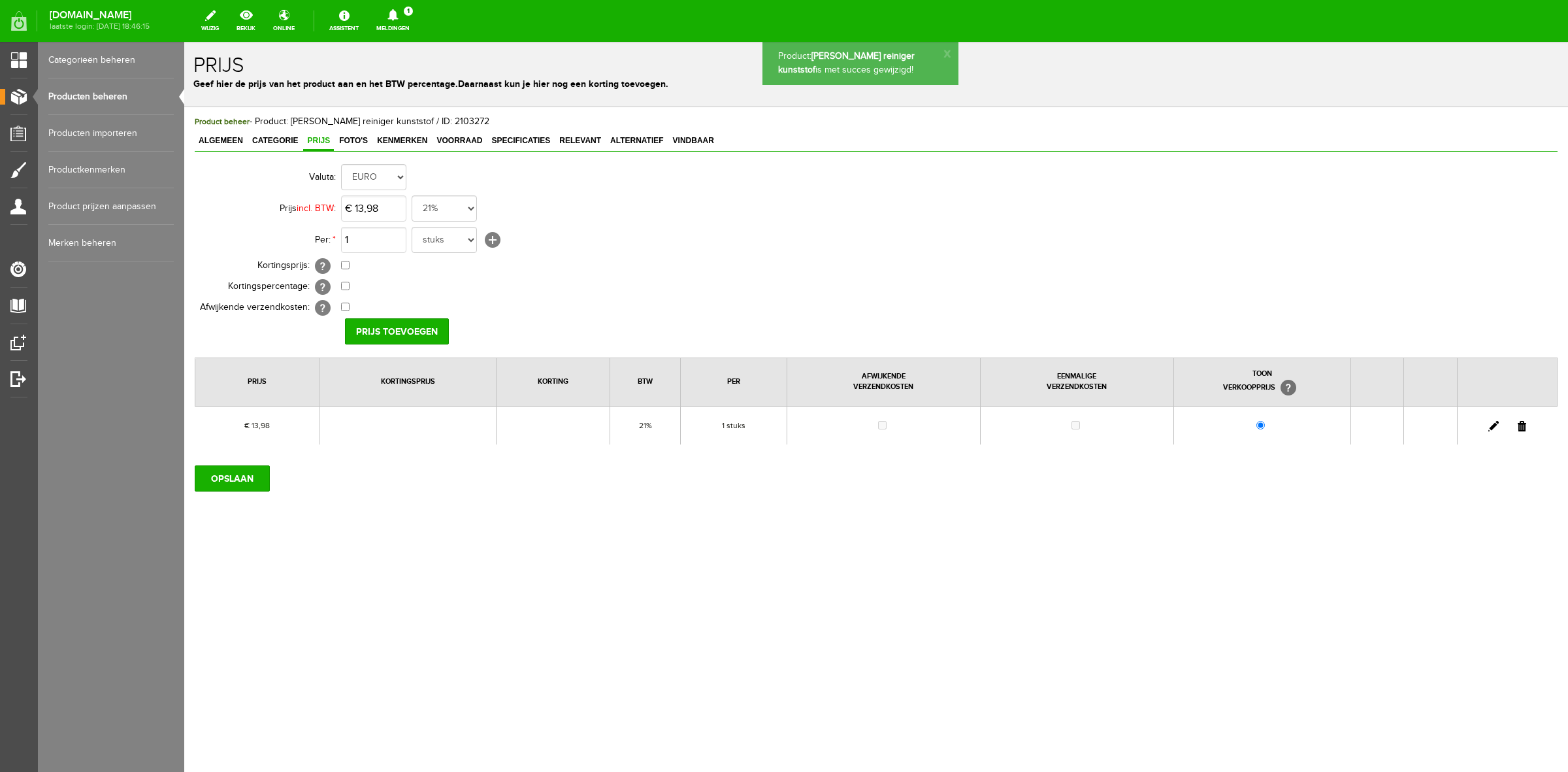
click at [92, 95] on link "Producten beheren" at bounding box center [111, 96] width 126 height 37
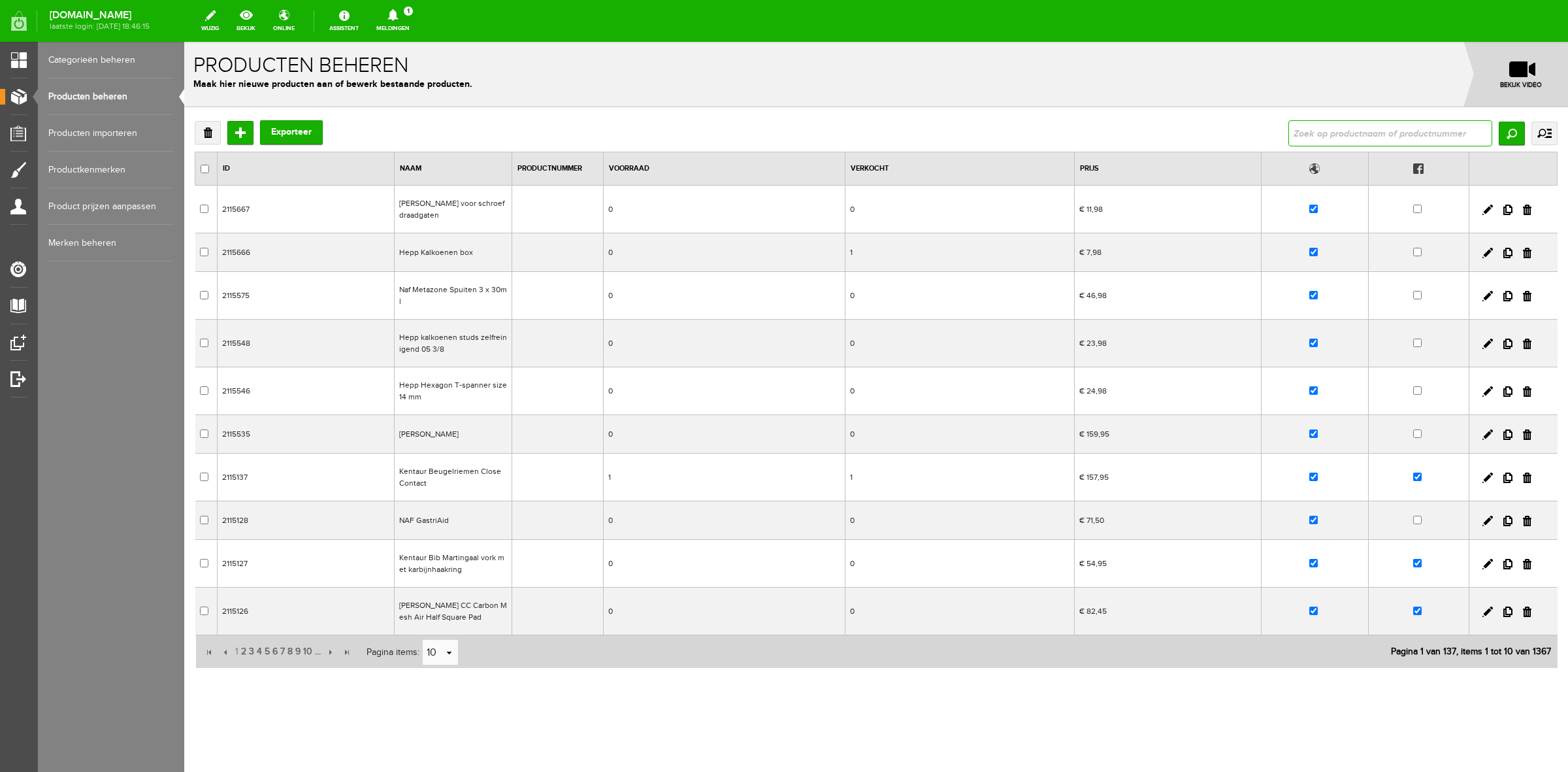
click at [1479, 138] on input "text" at bounding box center [1391, 133] width 204 height 26
type input "hepp"
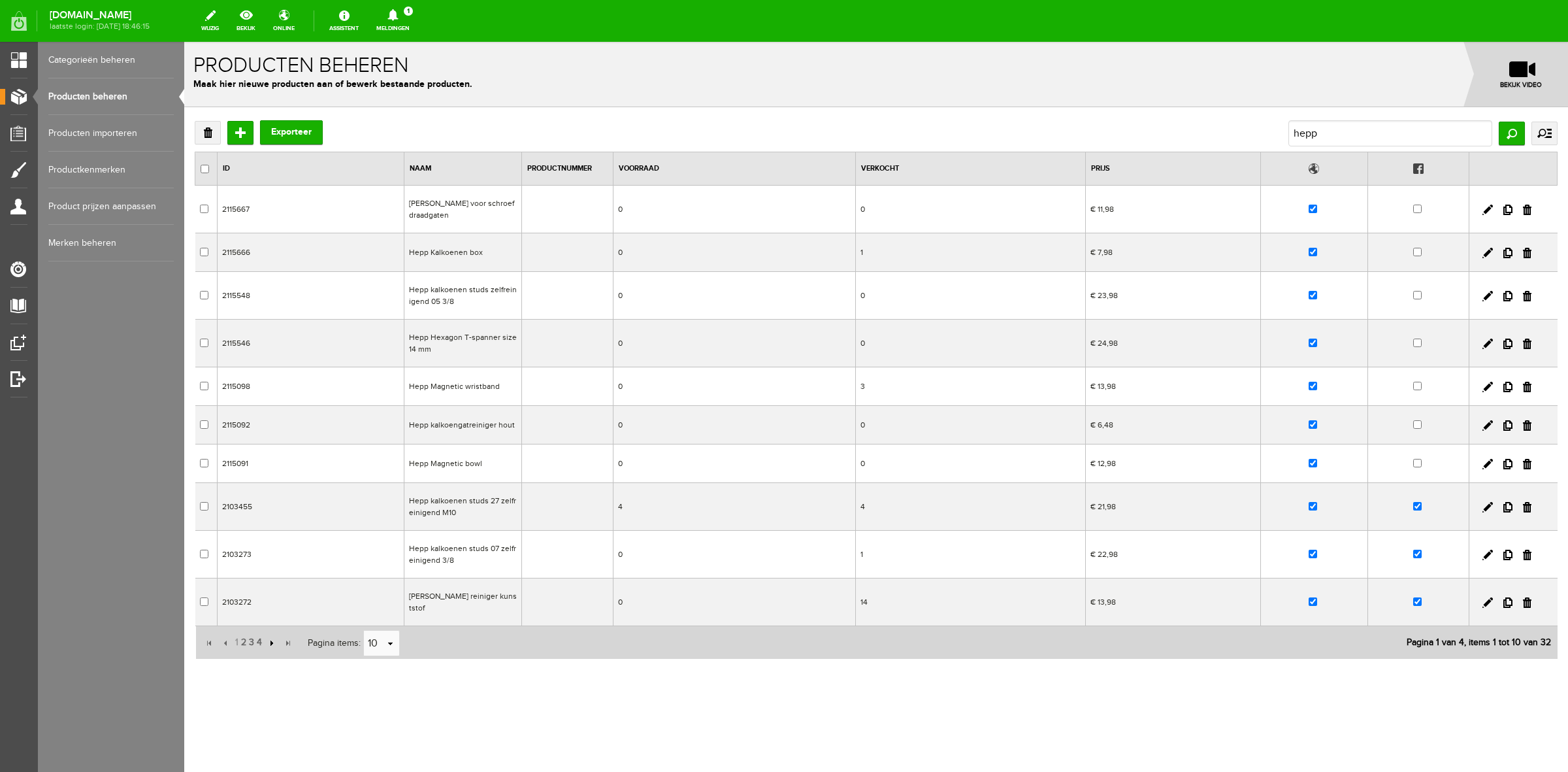
click at [273, 650] on input "button" at bounding box center [270, 643] width 14 height 14
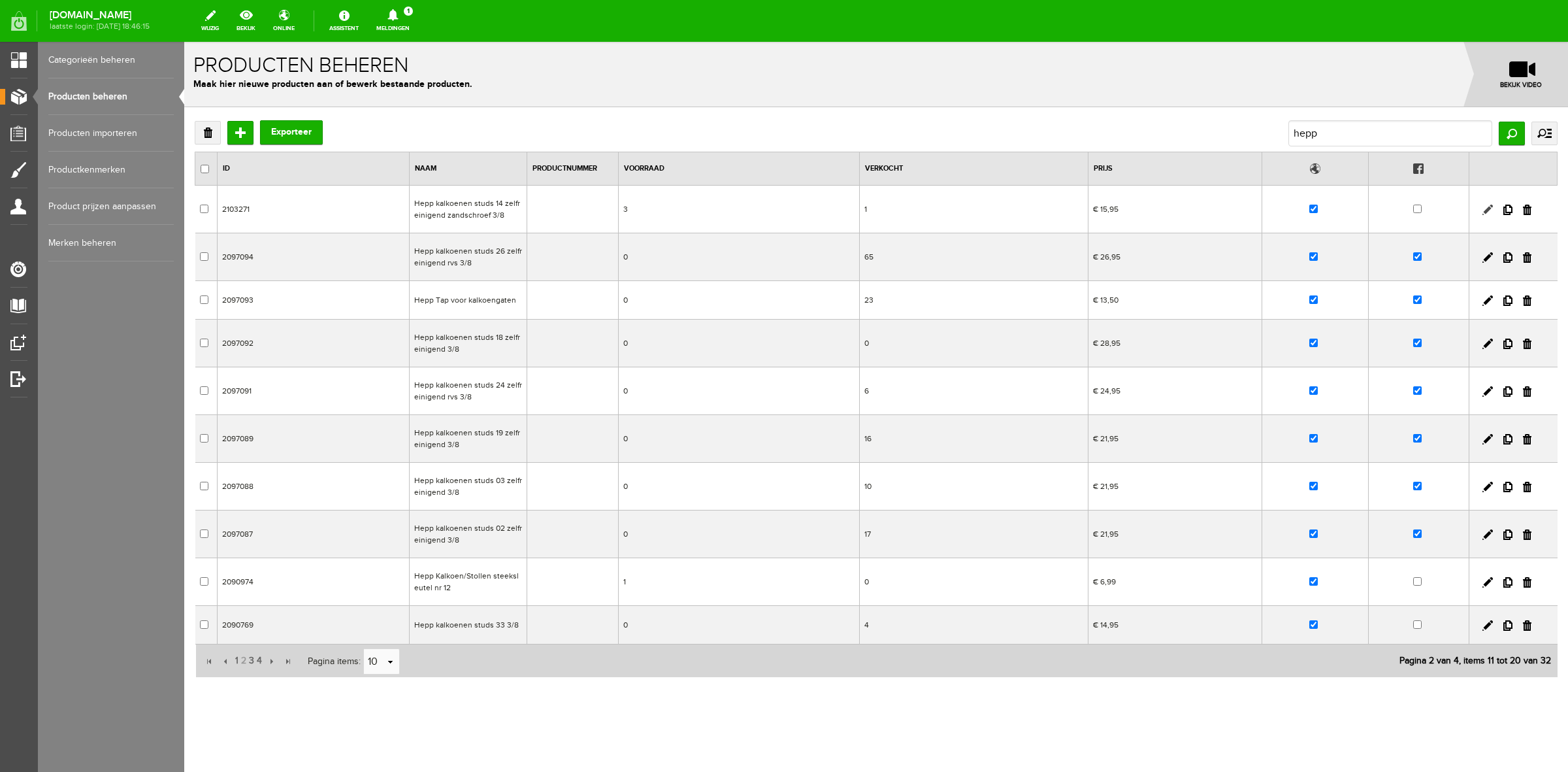
click at [1482, 209] on link at bounding box center [1488, 209] width 11 height 11
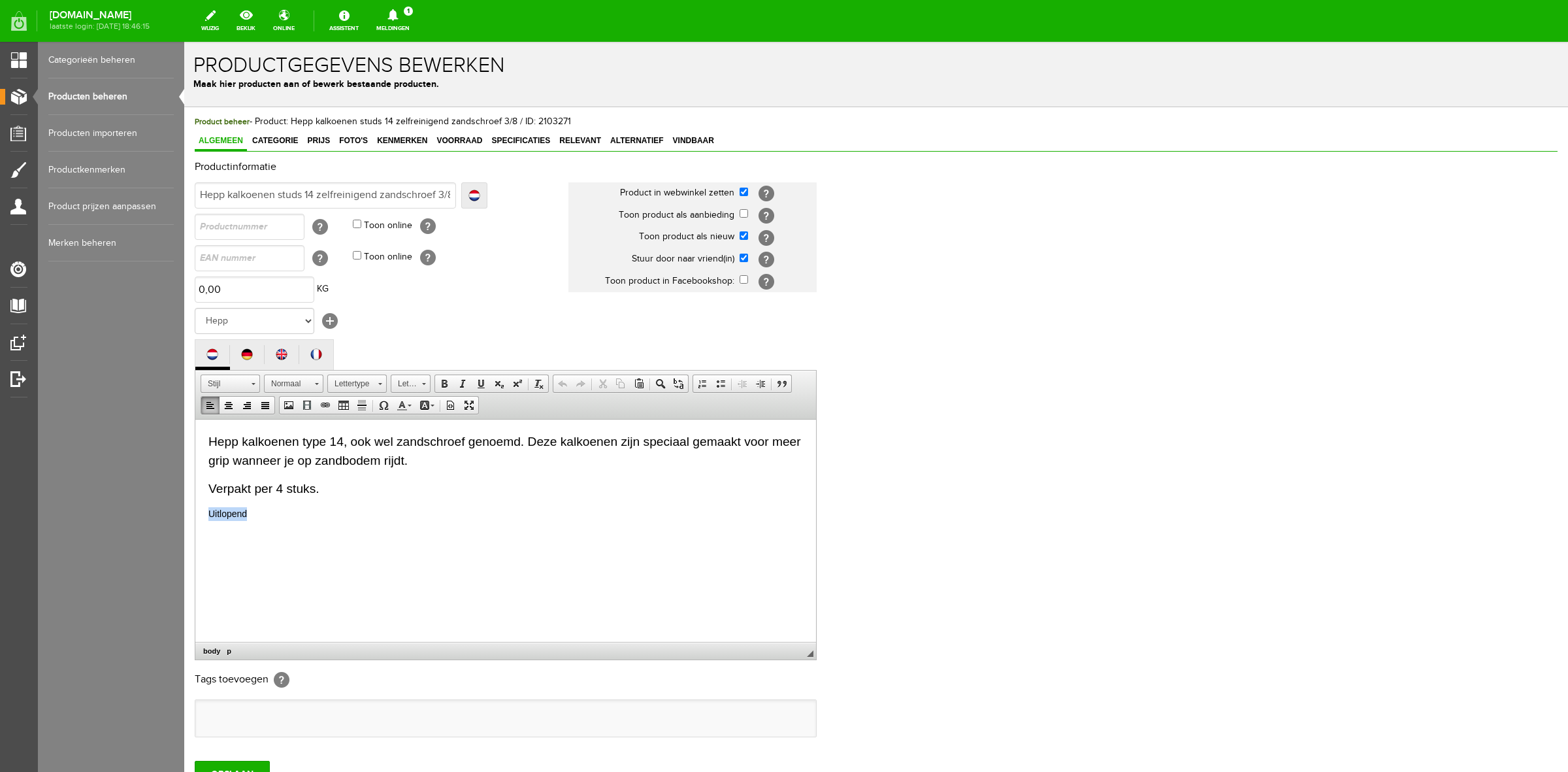
drag, startPoint x: 282, startPoint y: 522, endPoint x: 357, endPoint y: 932, distance: 416.8
click at [195, 512] on html "Hepp kalkoenen type 14, ook wel zandschroef genoemd. Deze kalkoenen zijn specia…" at bounding box center [505, 476] width 620 height 114
click at [268, 510] on p "Uitlopend" at bounding box center [505, 513] width 595 height 13
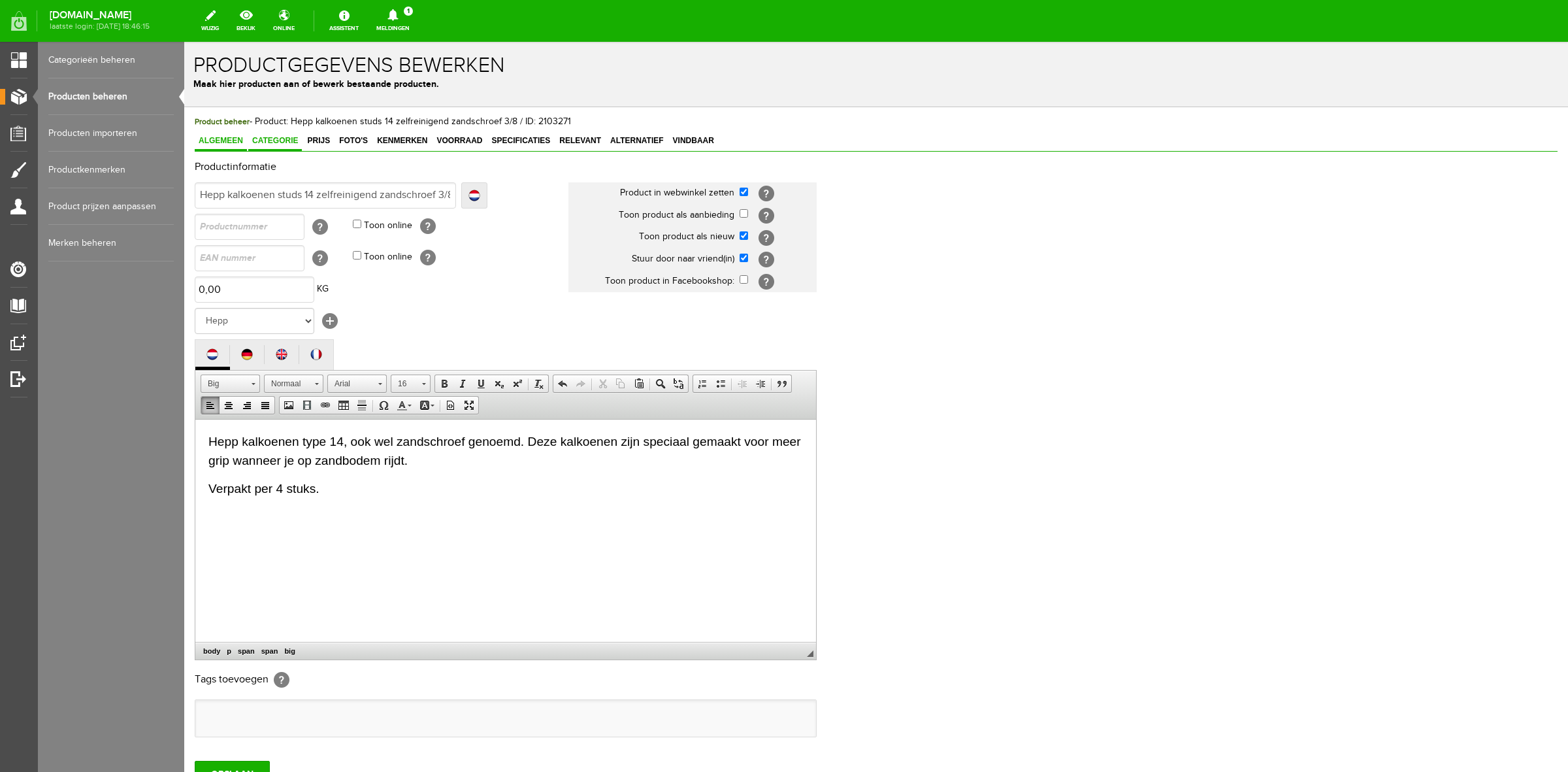
click at [300, 145] on link "Categorie" at bounding box center [275, 141] width 53 height 19
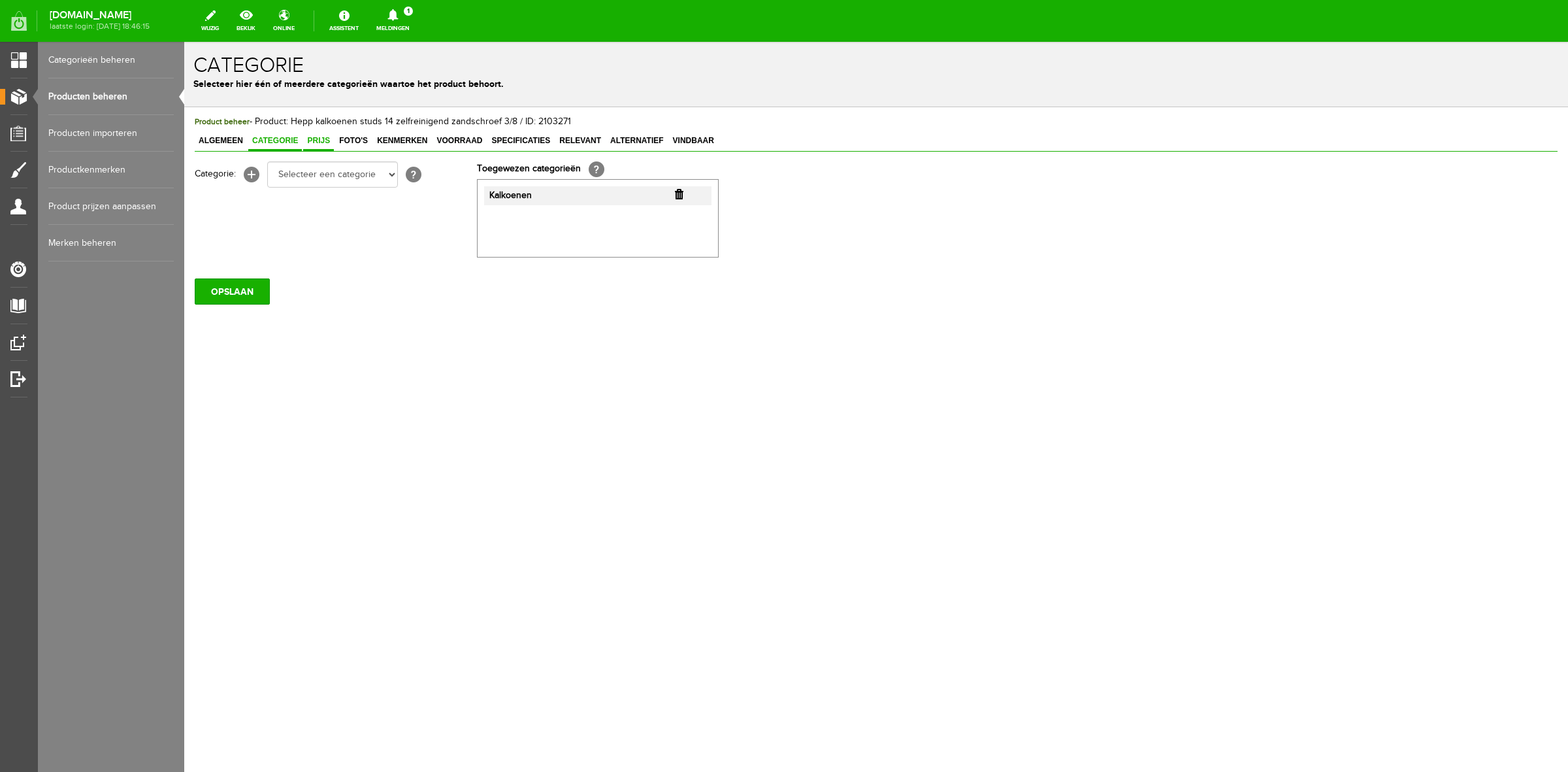
click at [327, 148] on link "Prijs" at bounding box center [318, 141] width 30 height 19
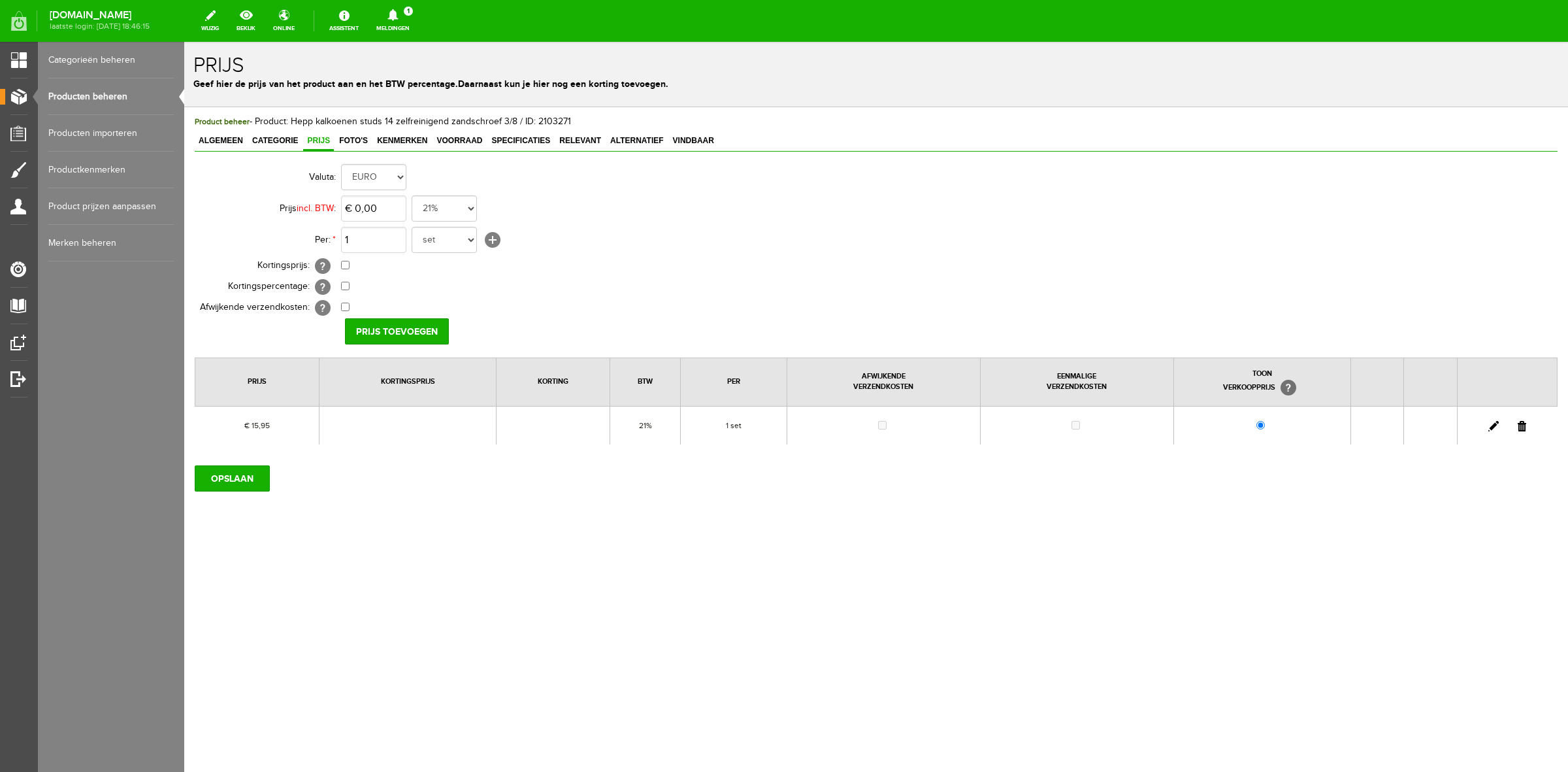
click at [1497, 431] on link at bounding box center [1494, 426] width 11 height 11
click at [390, 211] on input "15,95" at bounding box center [374, 208] width 65 height 26
type input "€ 15,98"
click at [361, 330] on input "[PERSON_NAME]" at bounding box center [392, 331] width 94 height 26
click at [211, 484] on input "OPSLAAN" at bounding box center [232, 478] width 75 height 26
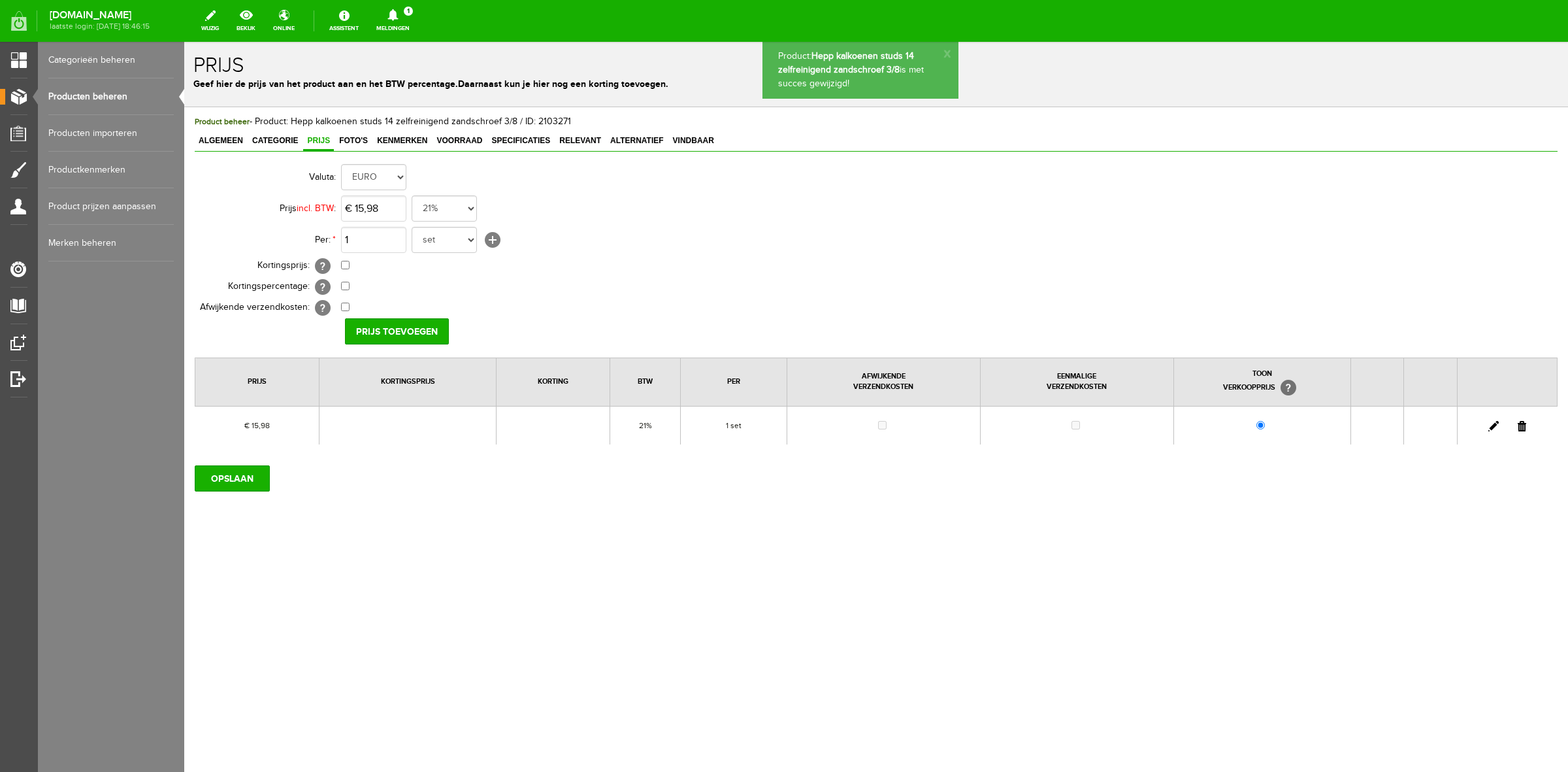
click at [235, 126] on span "Product beheer" at bounding box center [222, 121] width 55 height 9
click at [234, 132] on link "Algemeen" at bounding box center [220, 141] width 53 height 19
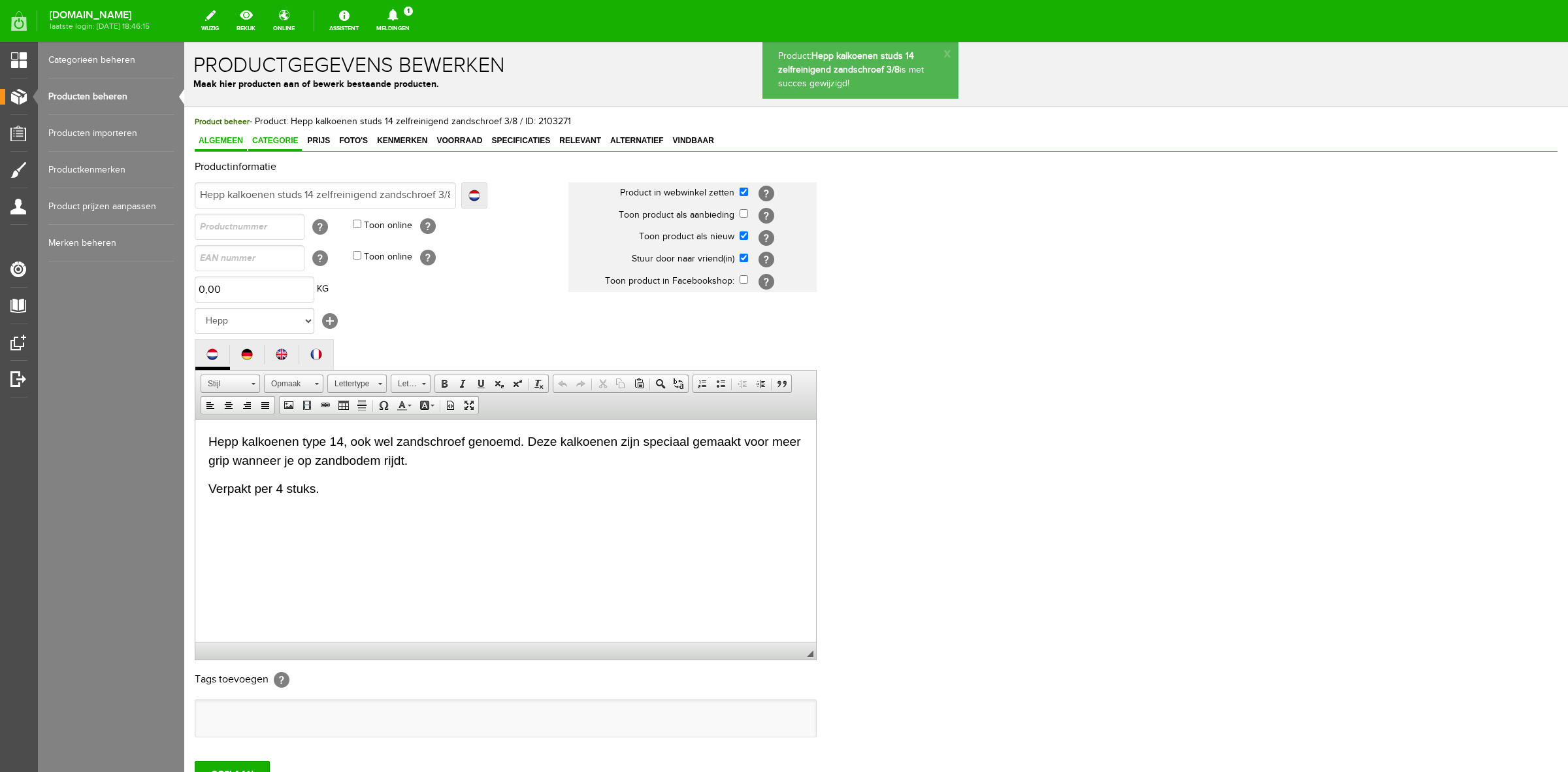
click at [276, 139] on span "Categorie" at bounding box center [275, 140] width 53 height 9
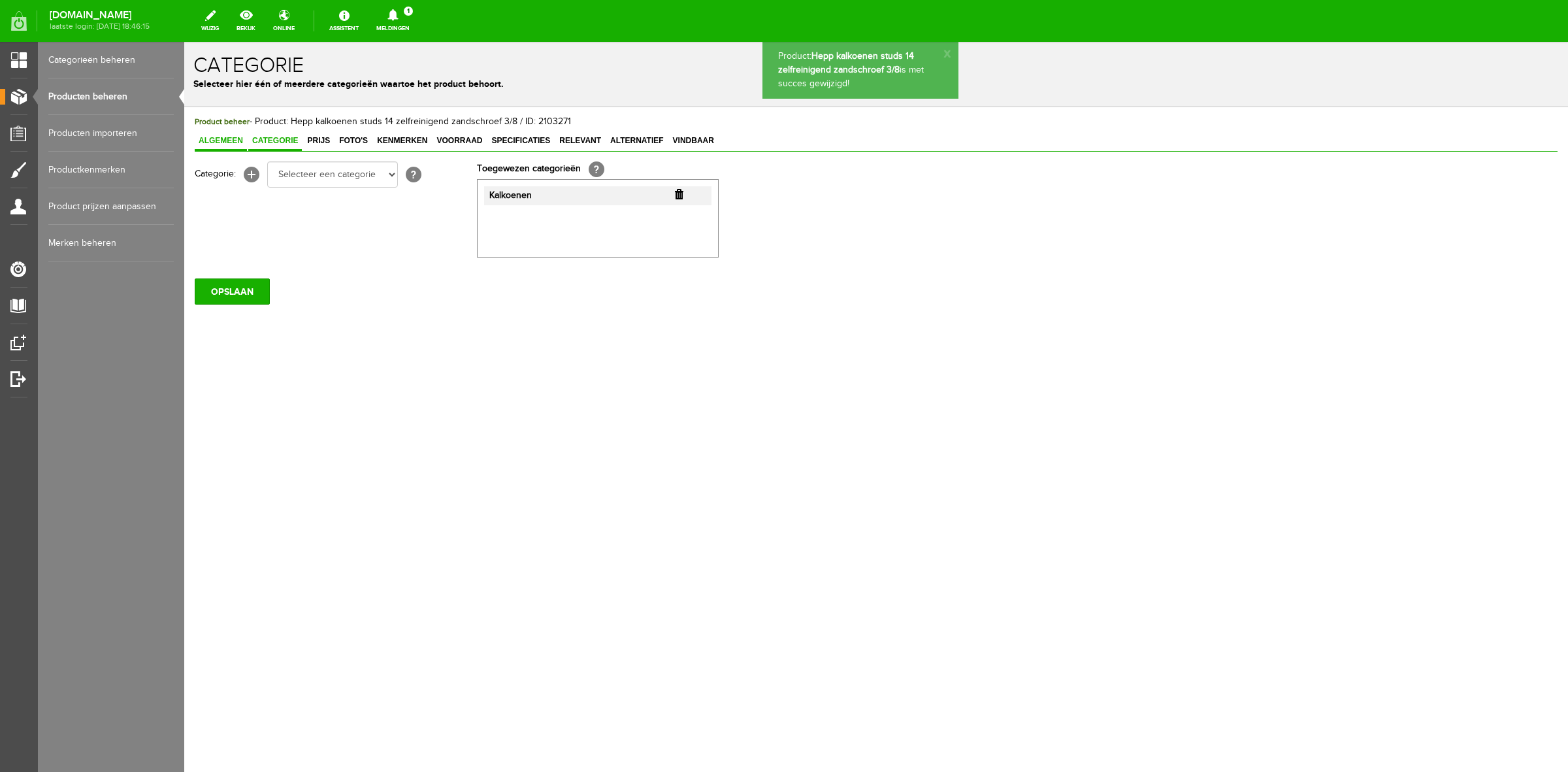
click at [242, 145] on link "Algemeen" at bounding box center [220, 141] width 53 height 19
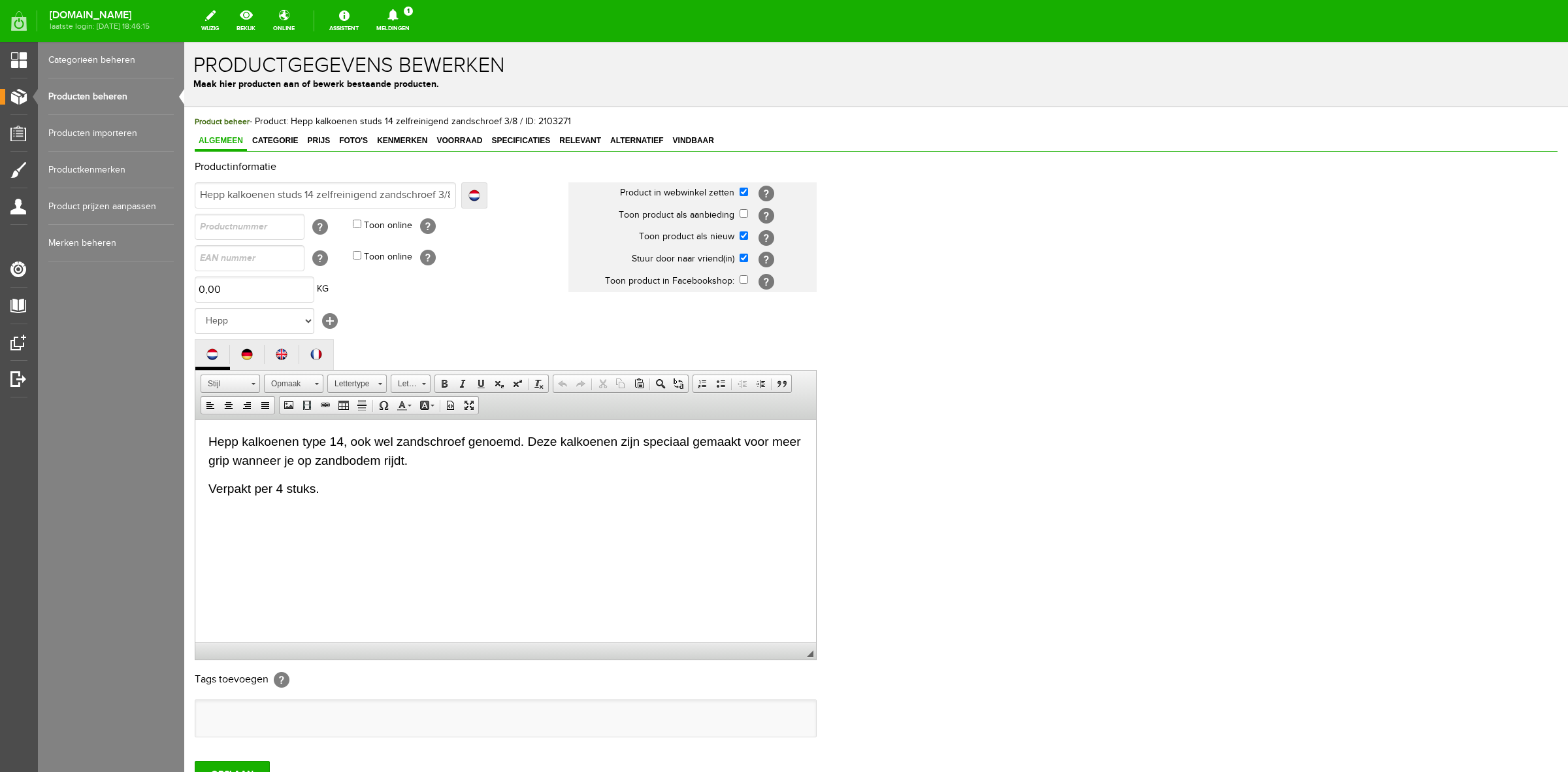
click at [118, 93] on link "Producten beheren" at bounding box center [111, 96] width 126 height 37
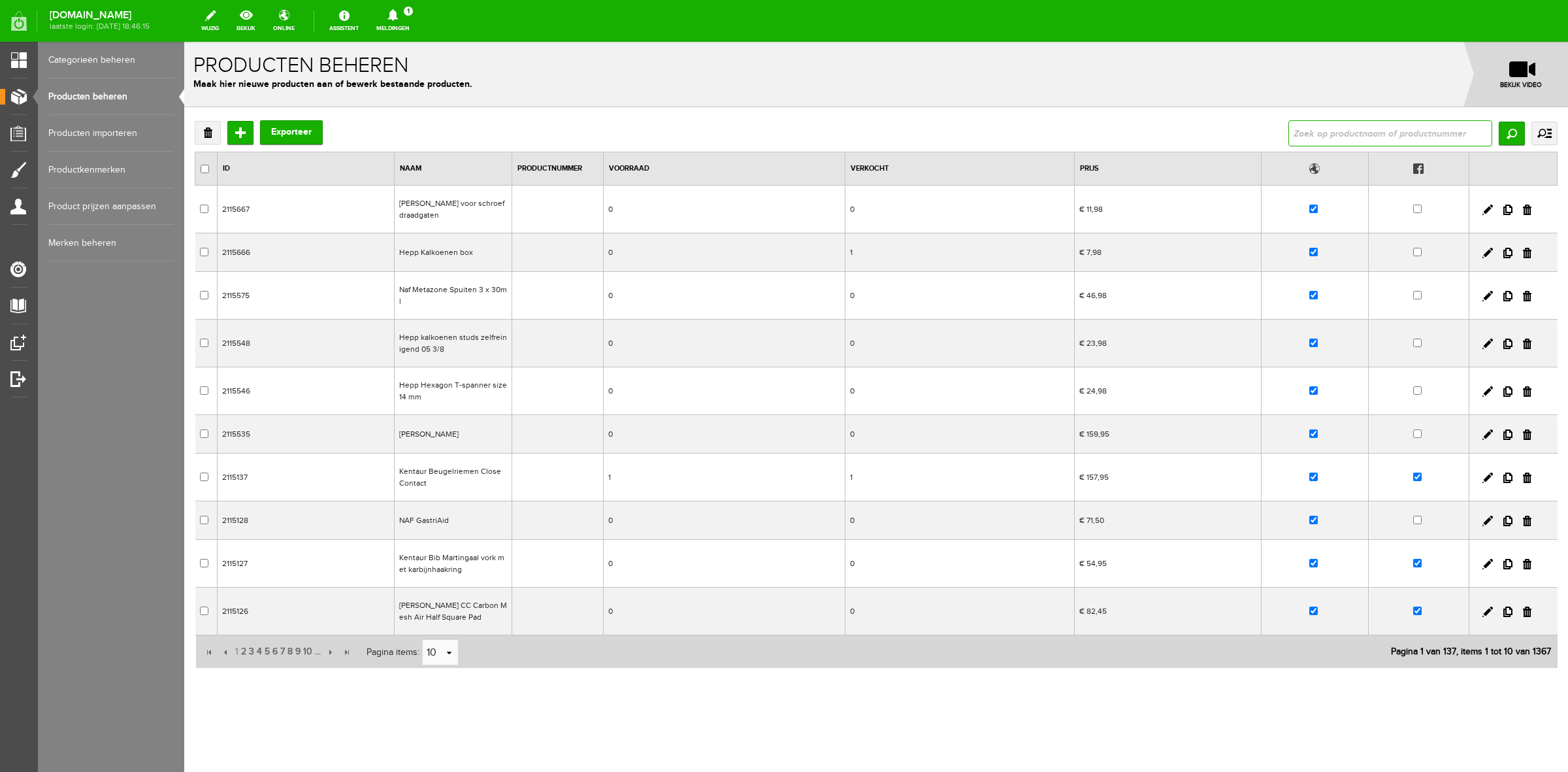
click at [1350, 145] on input "text" at bounding box center [1391, 133] width 204 height 26
type input "hepp"
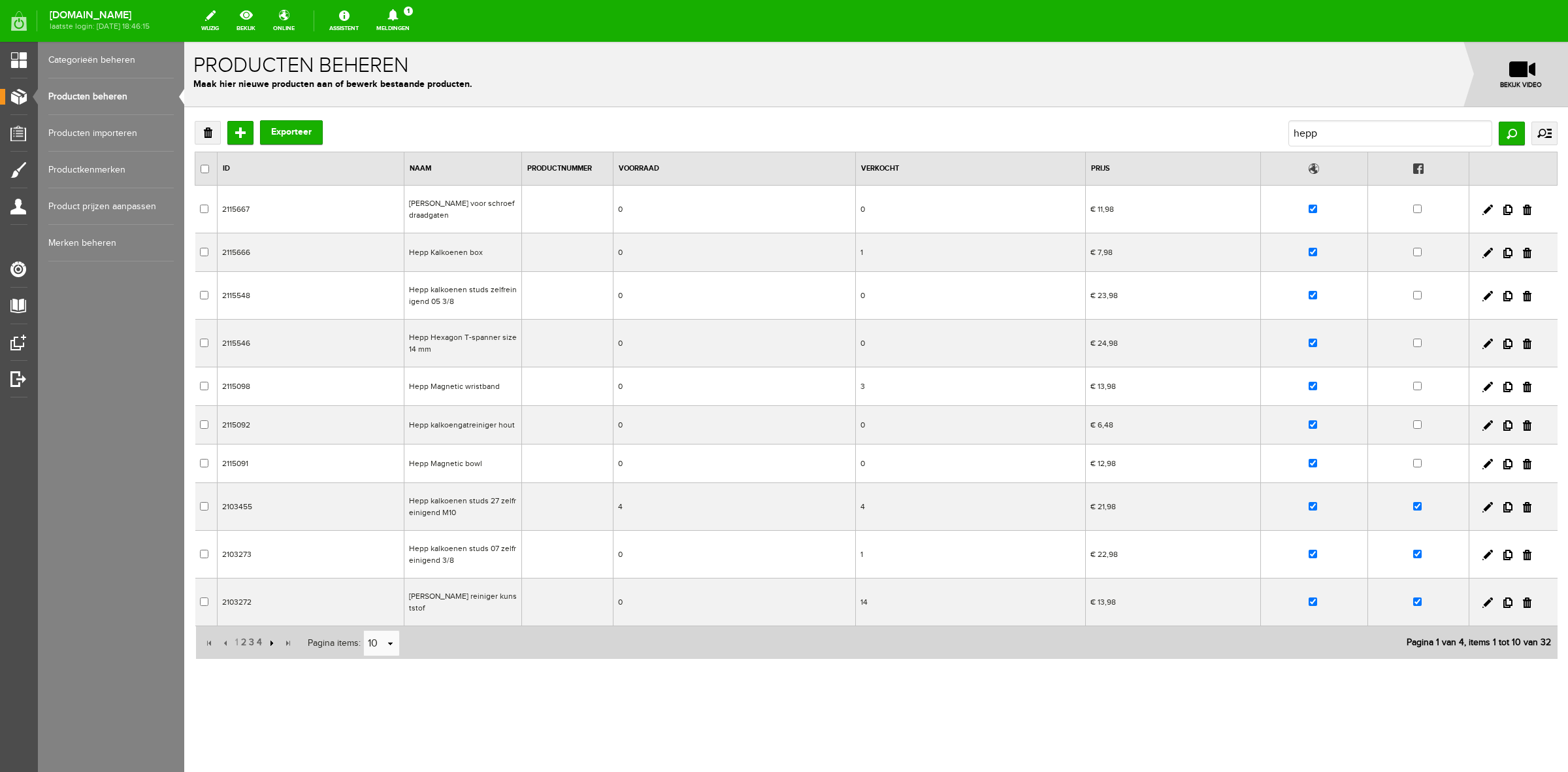
click at [267, 647] on input "button" at bounding box center [270, 643] width 14 height 14
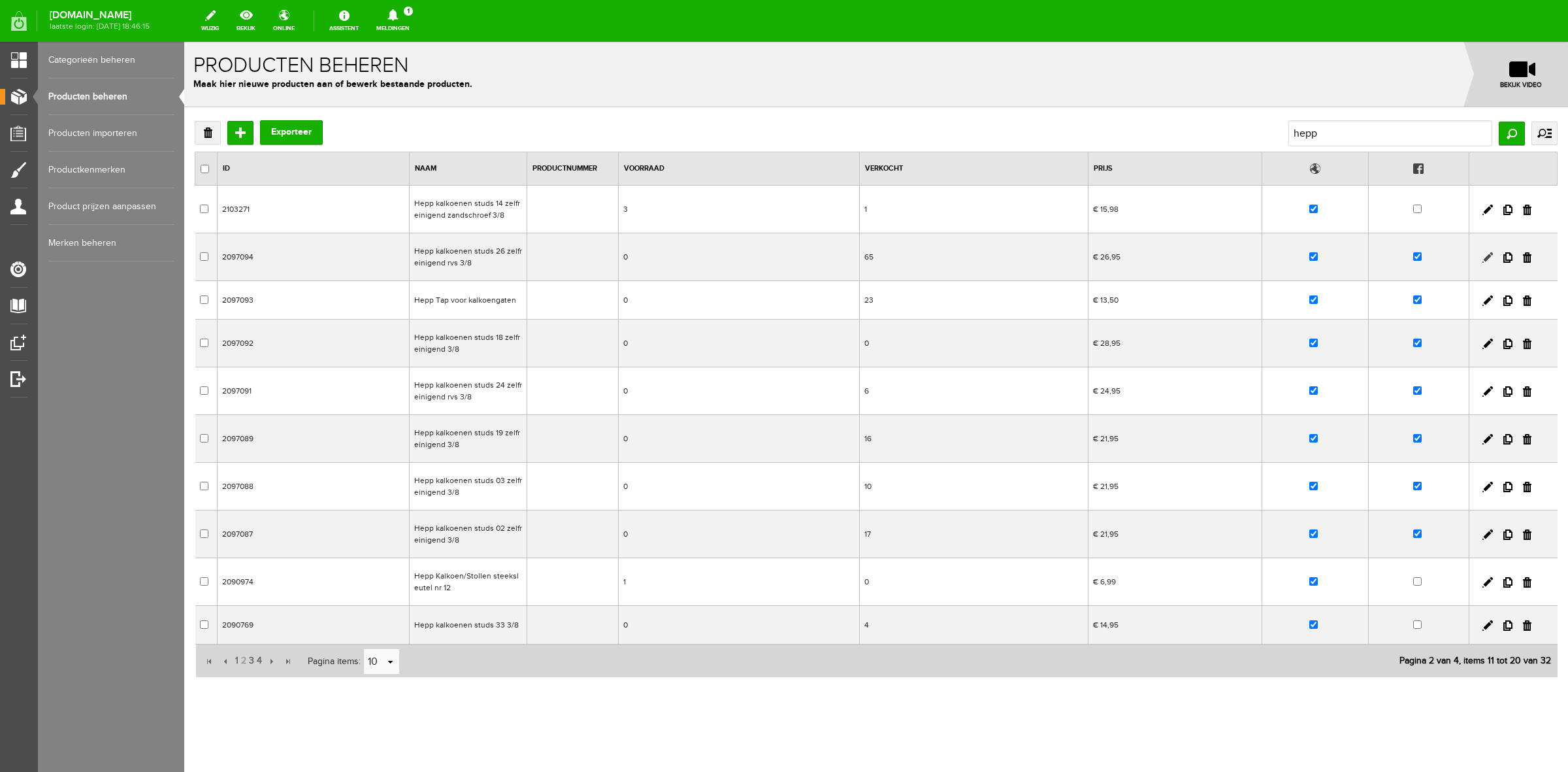
click at [1482, 257] on link at bounding box center [1488, 258] width 11 height 11
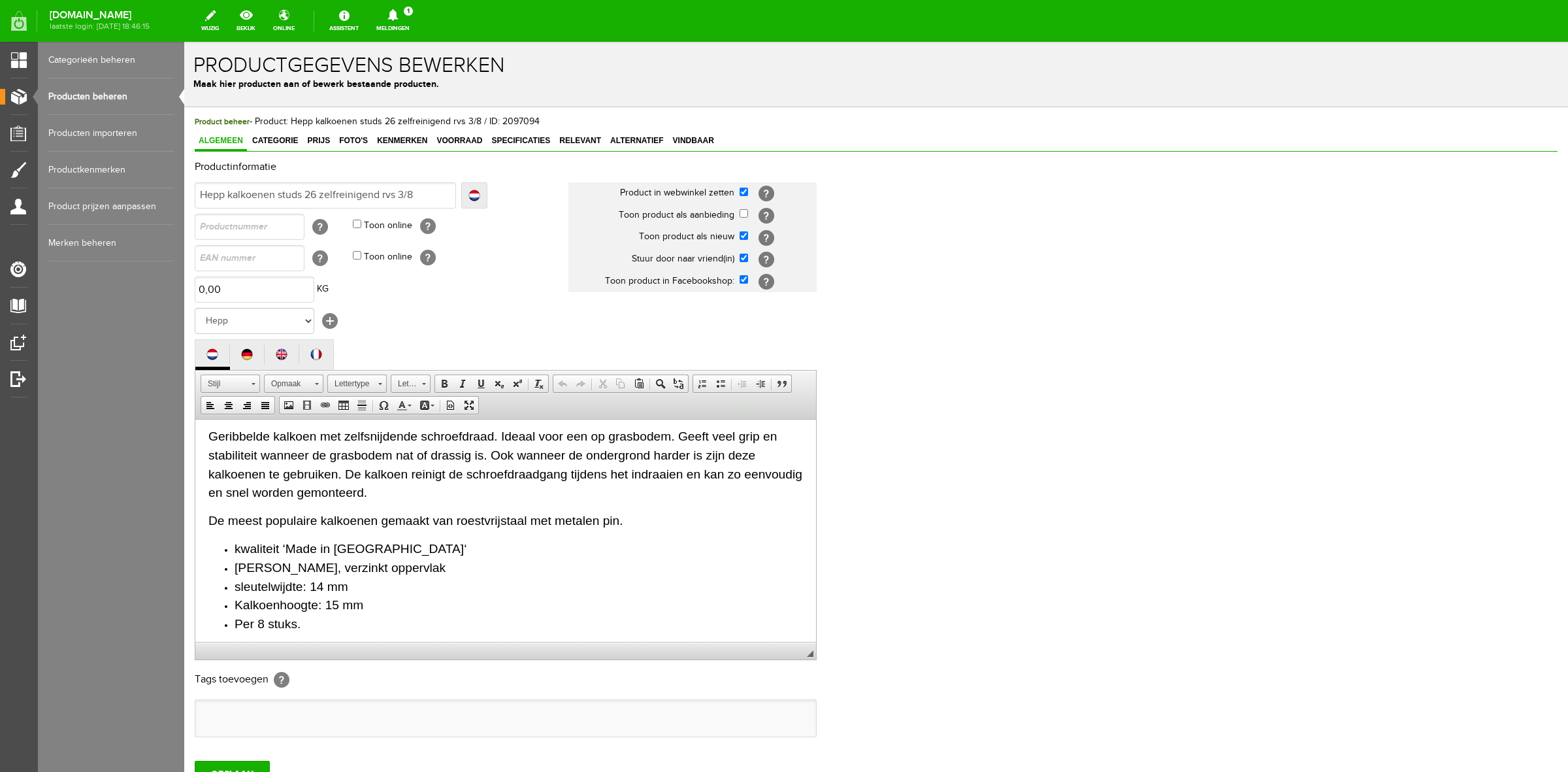
scroll to position [11, 0]
click at [324, 139] on span "Prijs" at bounding box center [318, 140] width 30 height 9
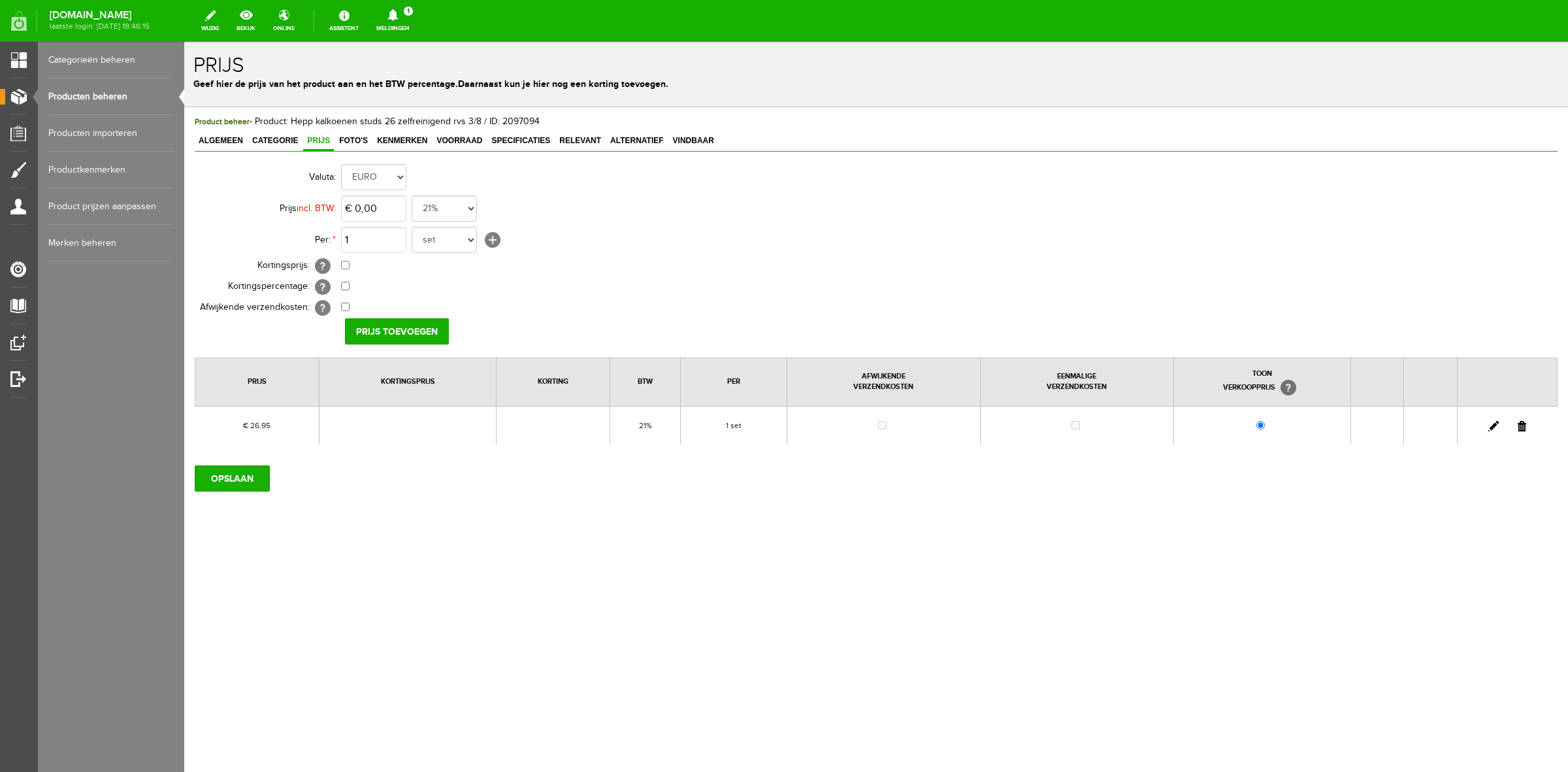
click at [1494, 420] on td at bounding box center [1507, 424] width 100 height 38
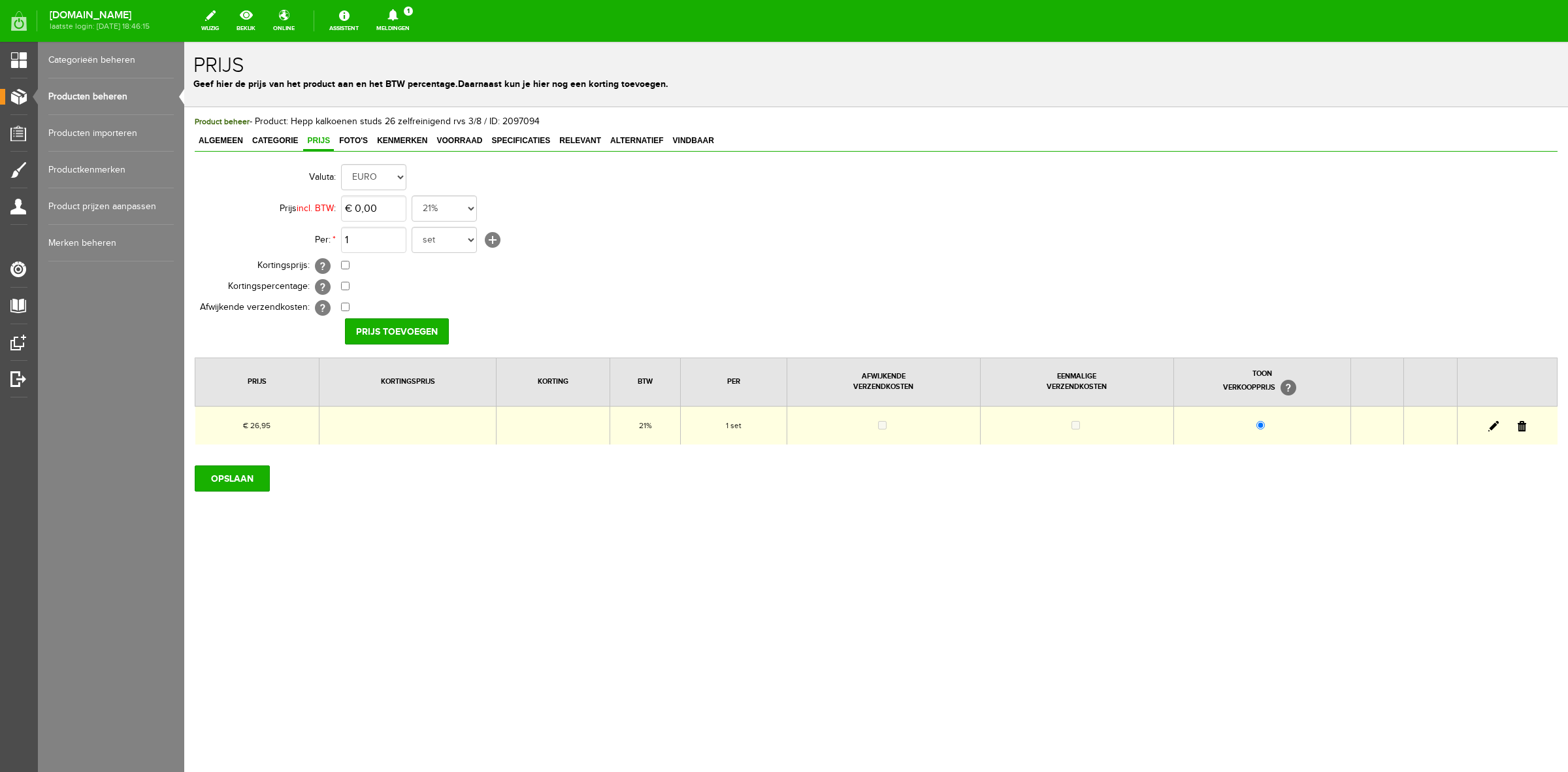
click at [1495, 425] on link at bounding box center [1494, 426] width 11 height 11
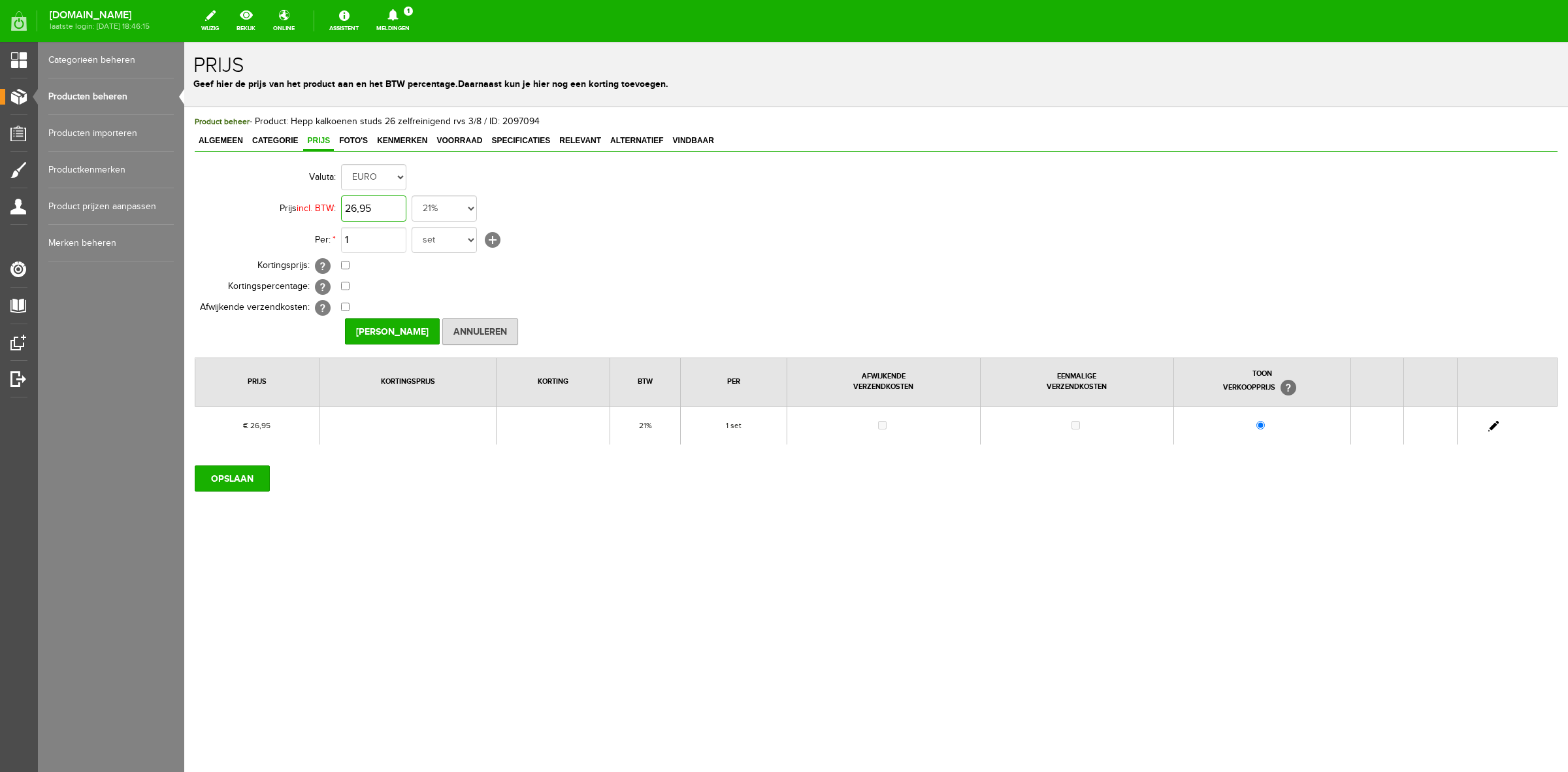
click at [403, 201] on input "26,95" at bounding box center [374, 208] width 65 height 26
type input "€ 26,98"
click at [406, 331] on input "[PERSON_NAME]" at bounding box center [392, 331] width 94 height 26
click at [232, 474] on input "OPSLAAN" at bounding box center [232, 478] width 75 height 26
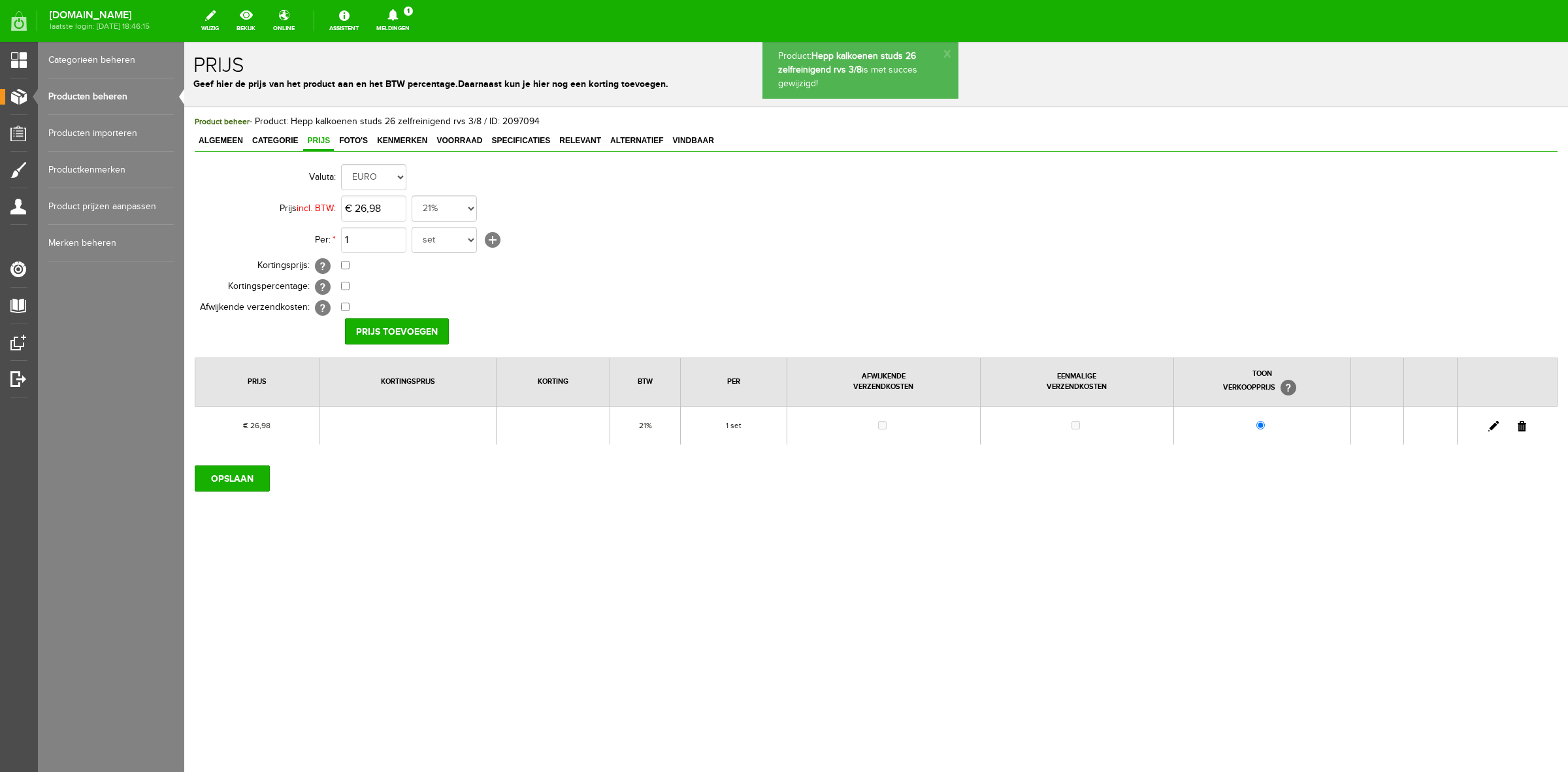
click at [141, 99] on link "Producten beheren" at bounding box center [111, 96] width 126 height 37
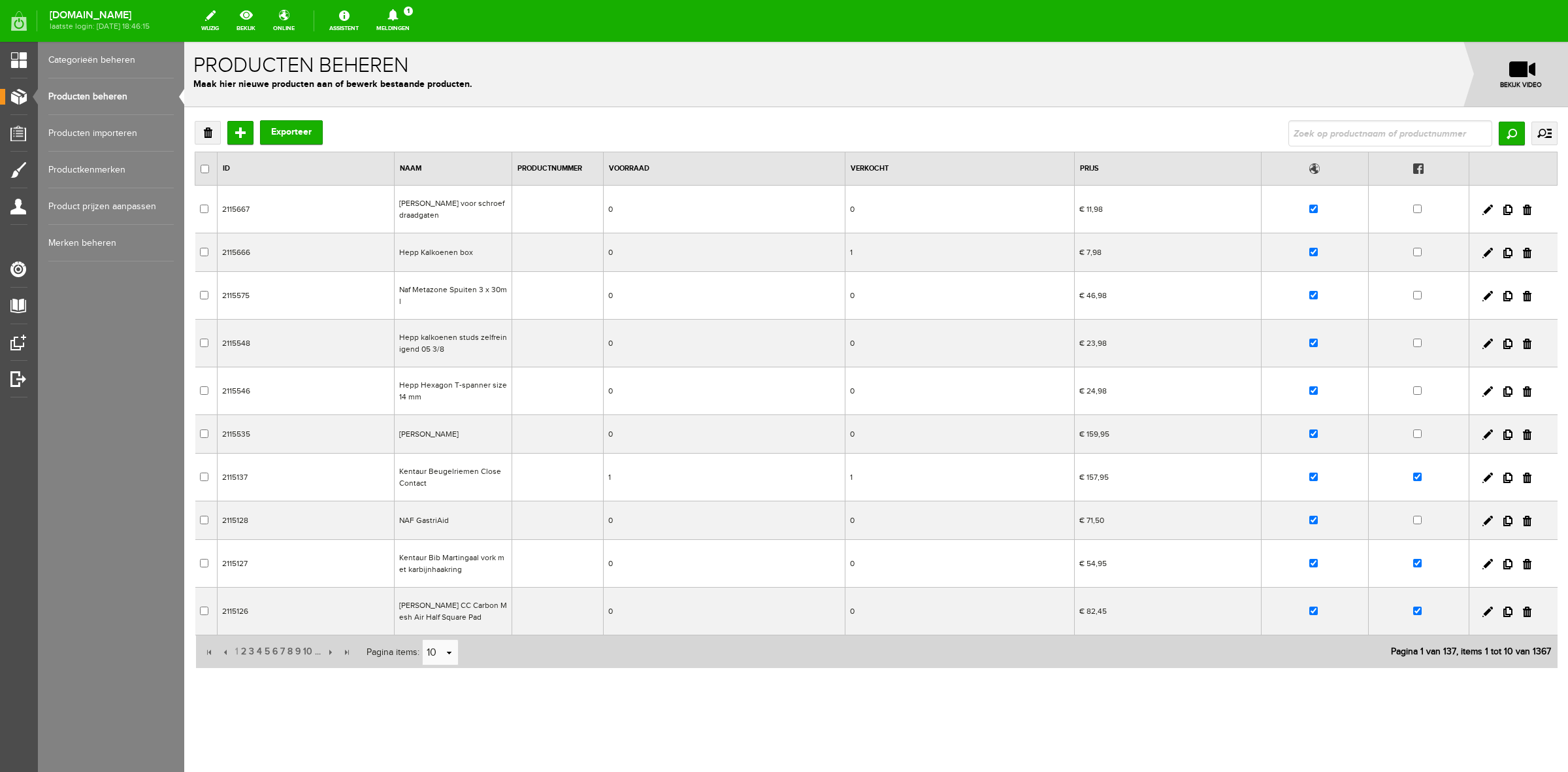
click at [1402, 129] on input "text" at bounding box center [1391, 133] width 204 height 26
type input "hepp"
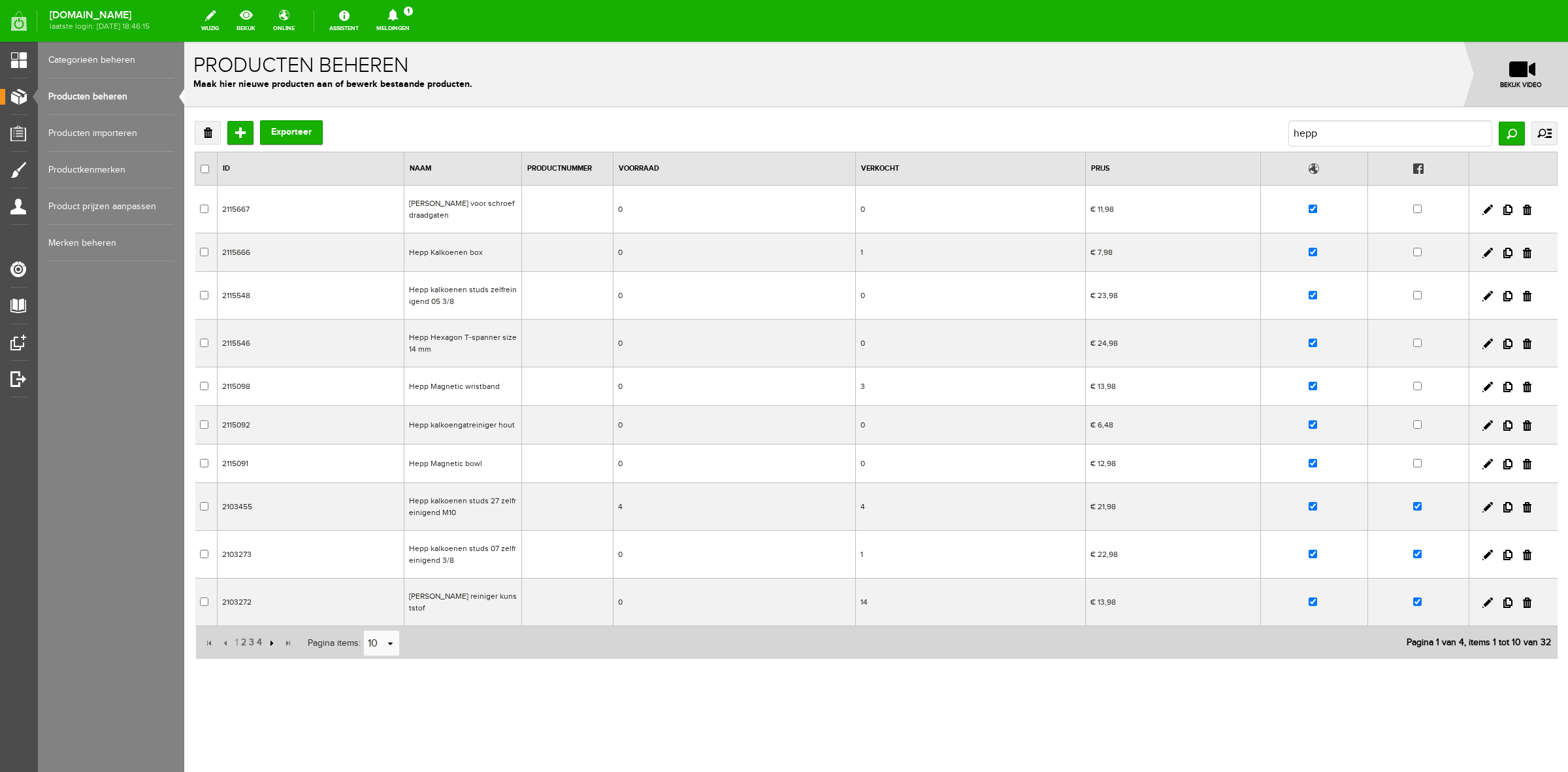
click at [268, 648] on input "button" at bounding box center [270, 643] width 14 height 14
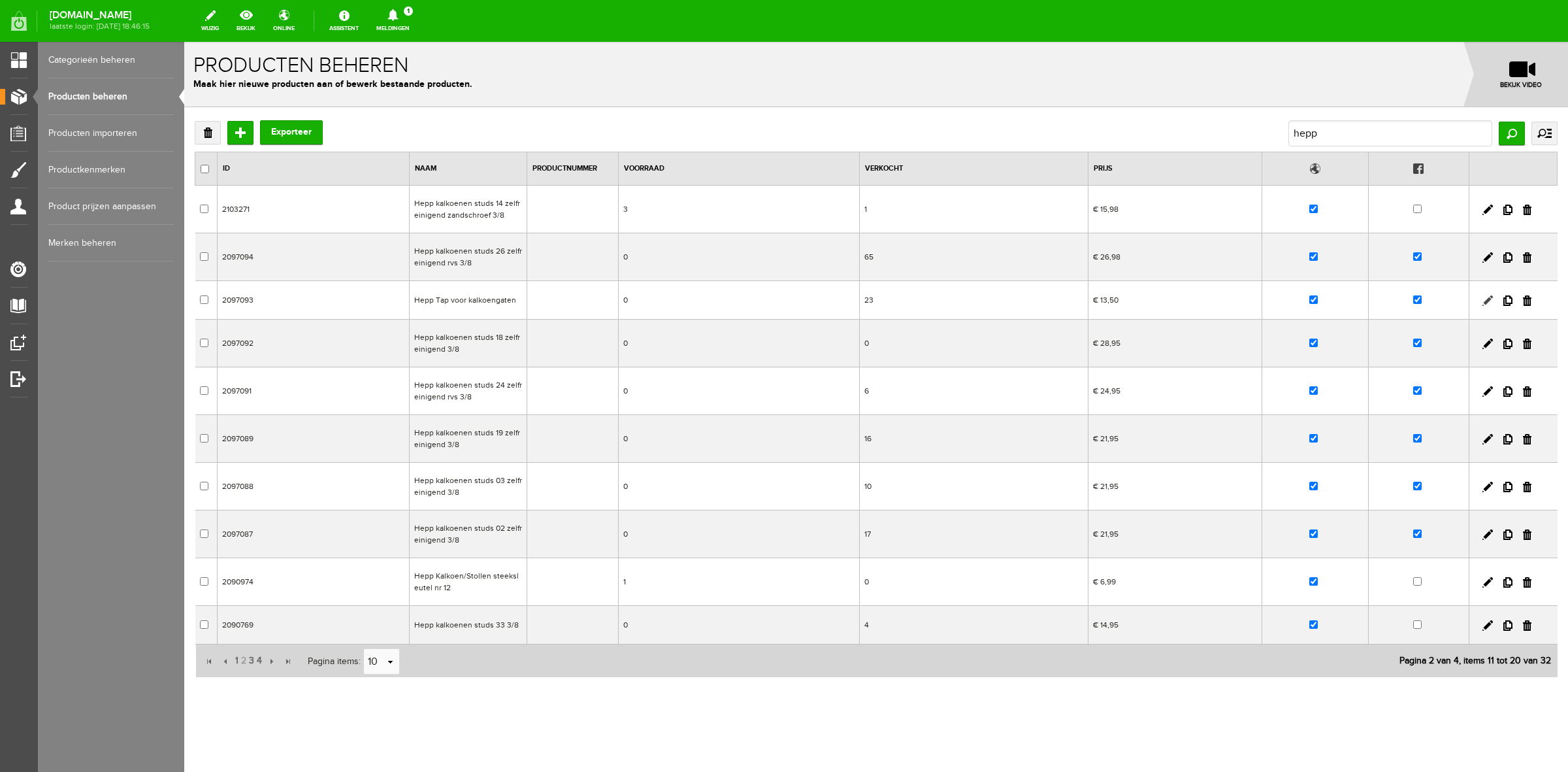
click at [1482, 300] on link at bounding box center [1488, 300] width 11 height 11
checkbox input "true"
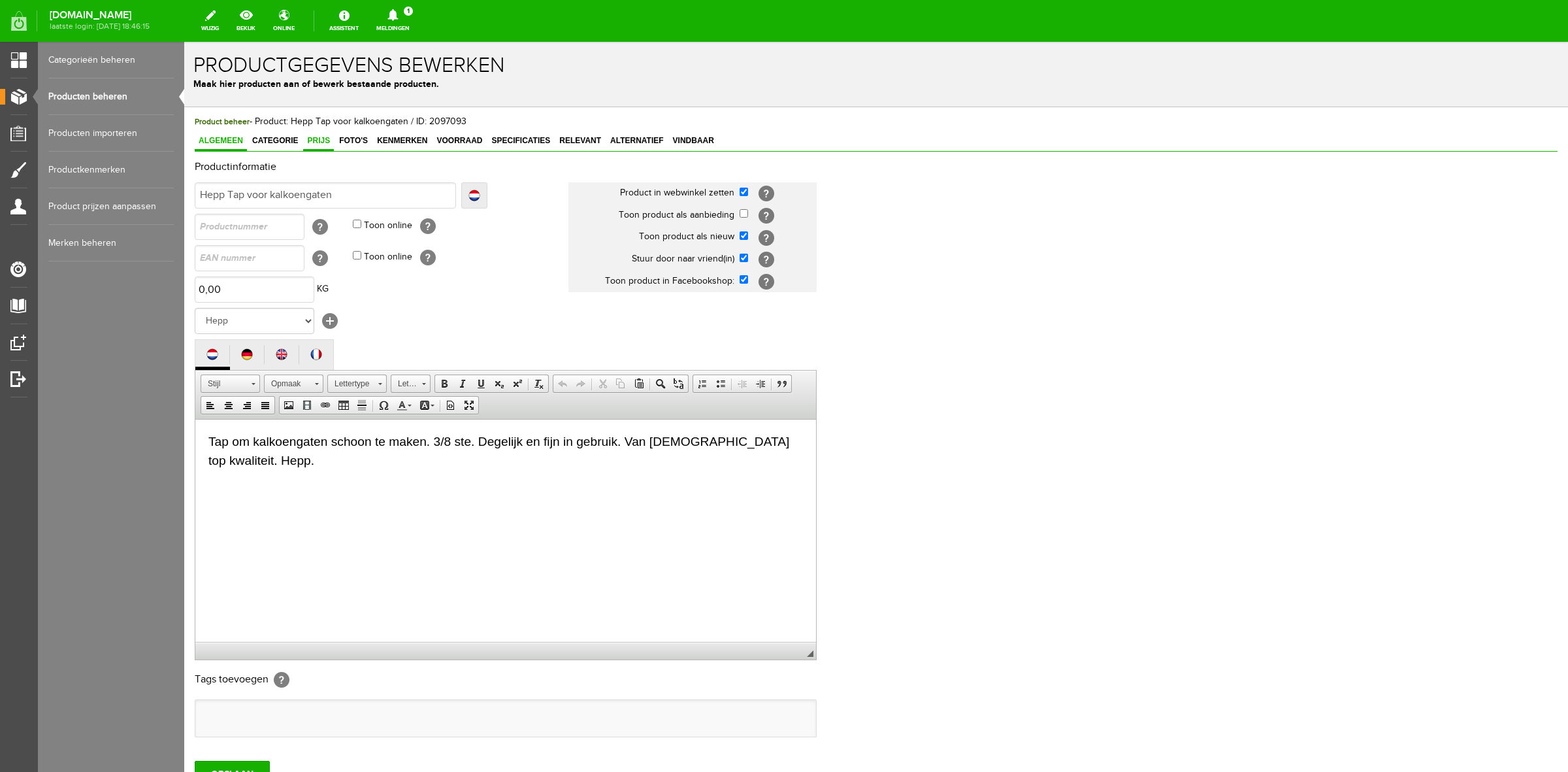
click at [327, 144] on span "Prijs" at bounding box center [318, 140] width 30 height 9
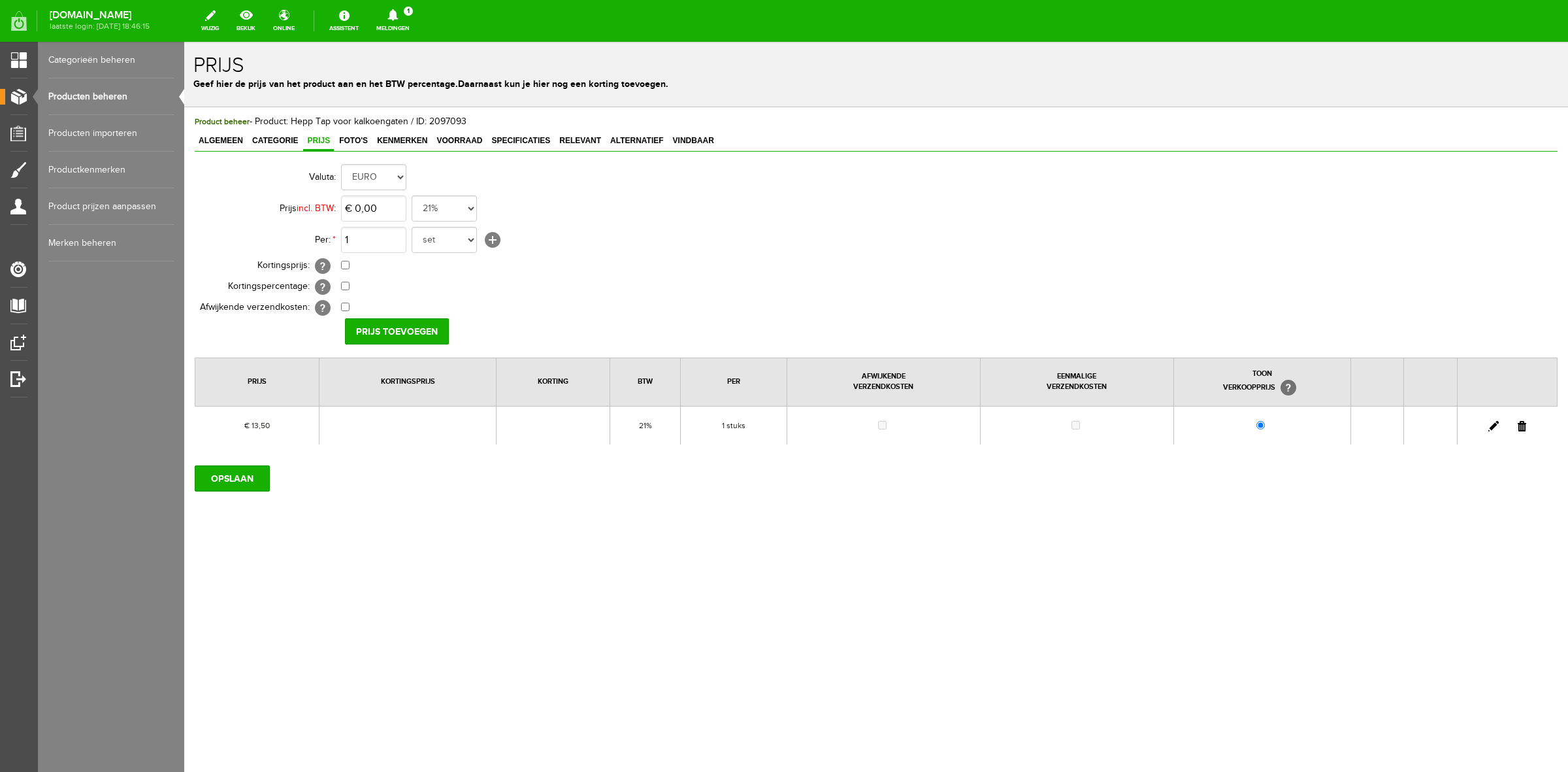
click at [1495, 427] on link at bounding box center [1494, 426] width 11 height 11
click at [390, 211] on input "13,5" at bounding box center [374, 208] width 65 height 26
type input "€ 12,75"
click at [394, 329] on input "[PERSON_NAME]" at bounding box center [392, 331] width 94 height 26
click at [349, 144] on span "Foto's" at bounding box center [353, 140] width 37 height 9
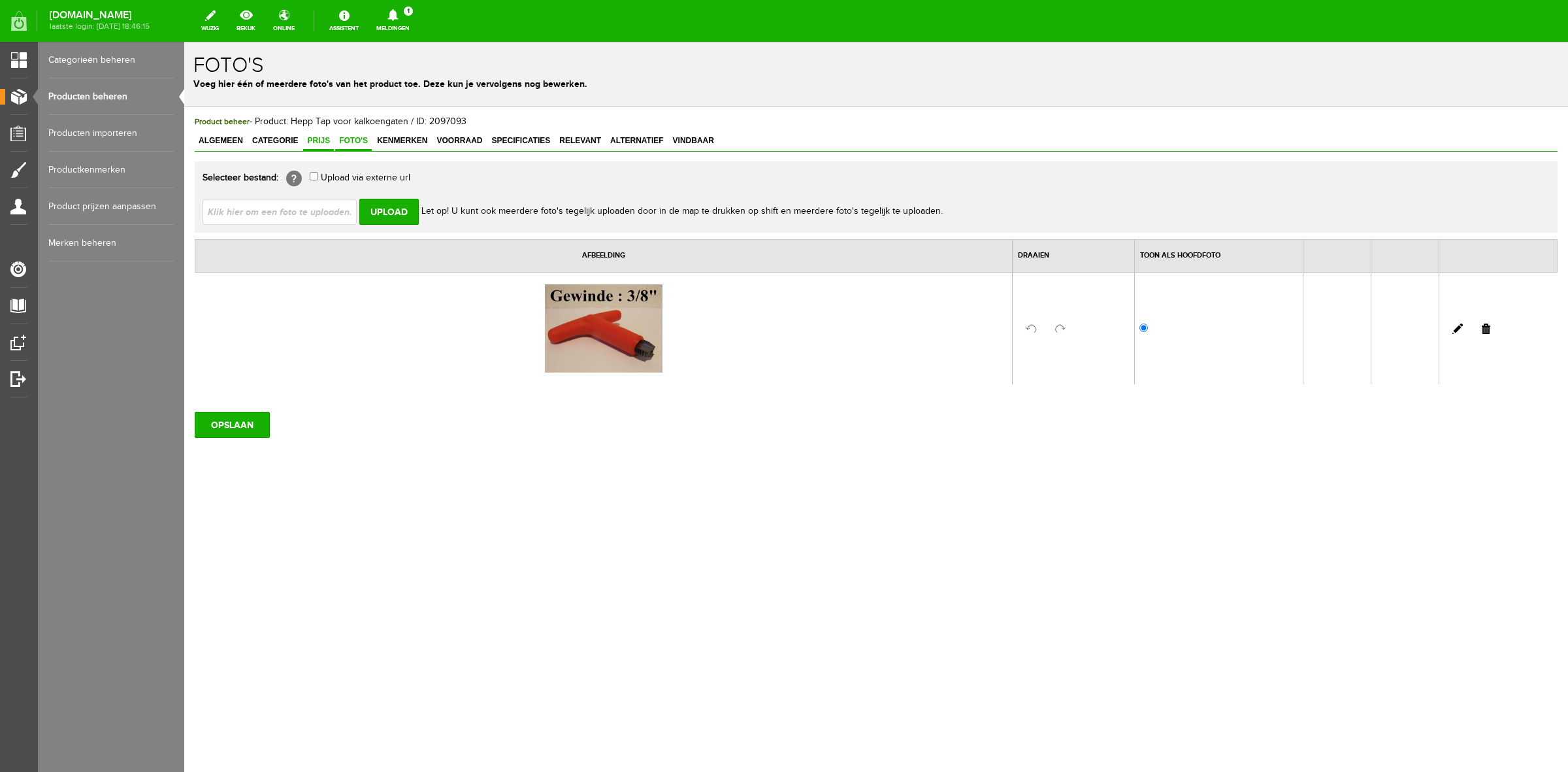
click at [319, 145] on link "Prijs" at bounding box center [318, 141] width 30 height 19
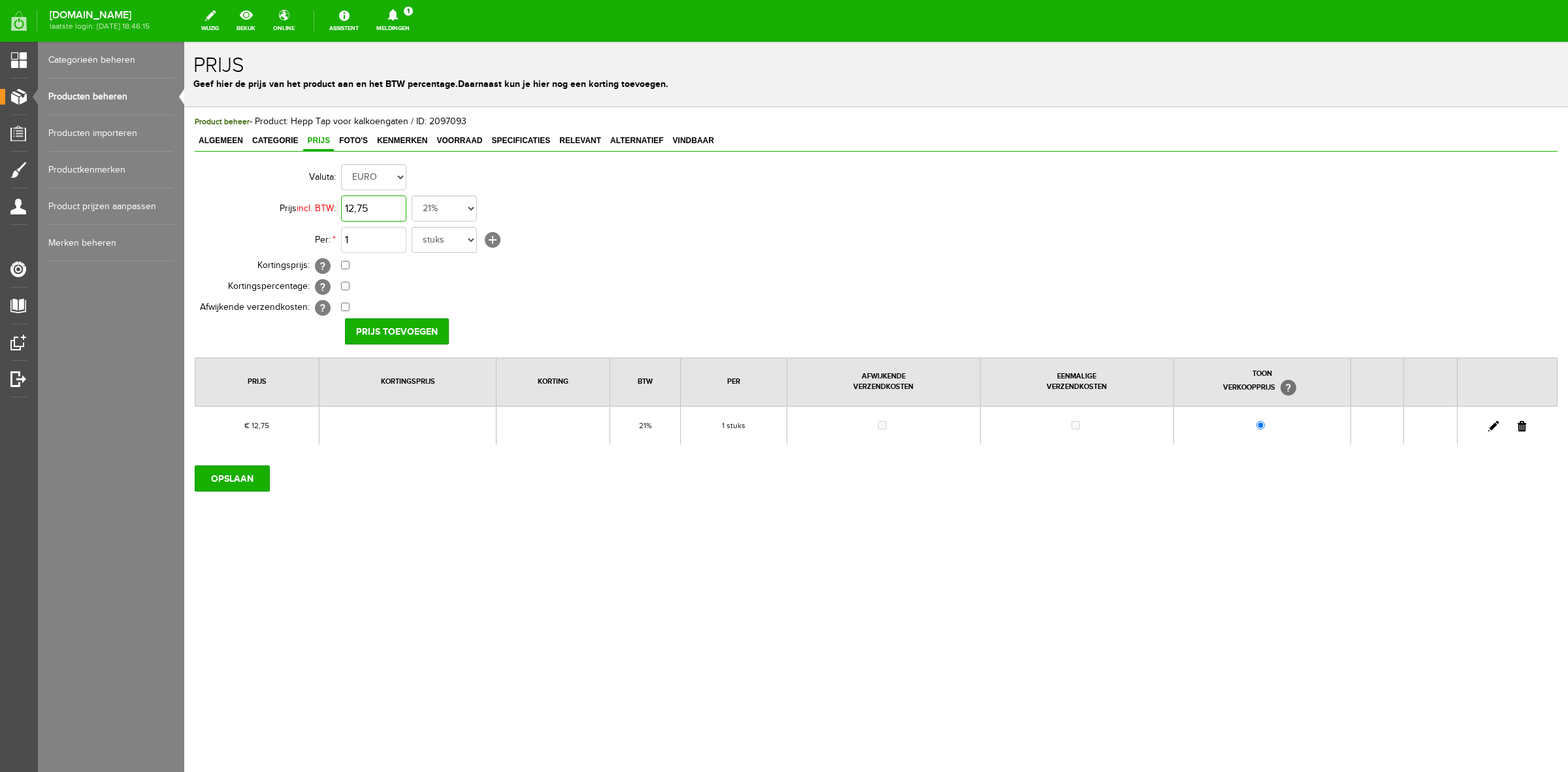
click at [360, 207] on input "12,75" at bounding box center [374, 208] width 65 height 26
type input "€ 13,75"
click at [406, 327] on input "Prijs toevoegen" at bounding box center [397, 331] width 104 height 26
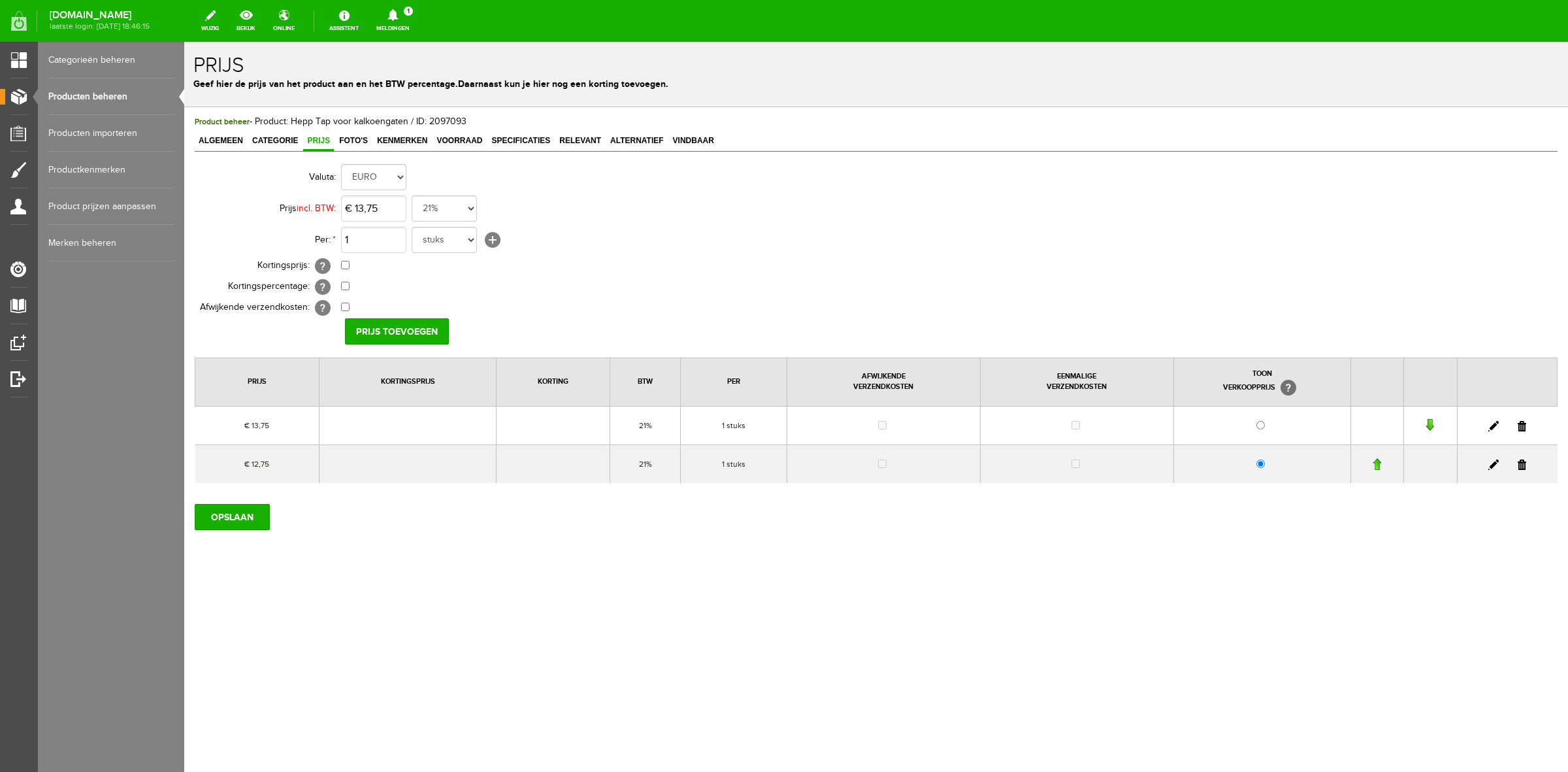
click at [1520, 466] on link at bounding box center [1523, 464] width 9 height 11
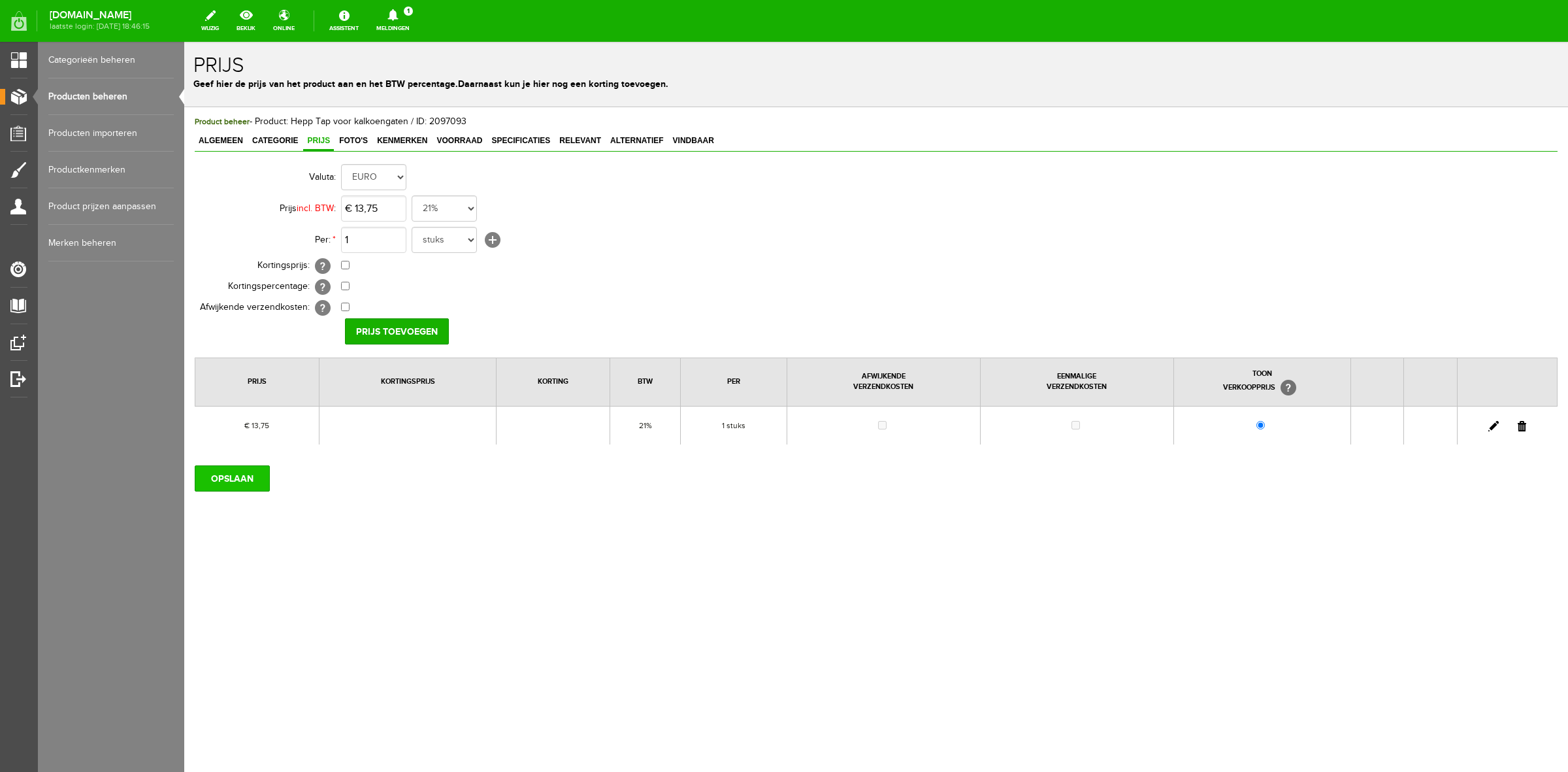
click at [230, 488] on input "OPSLAAN" at bounding box center [232, 478] width 75 height 26
click at [62, 94] on link "Producten beheren" at bounding box center [111, 96] width 126 height 37
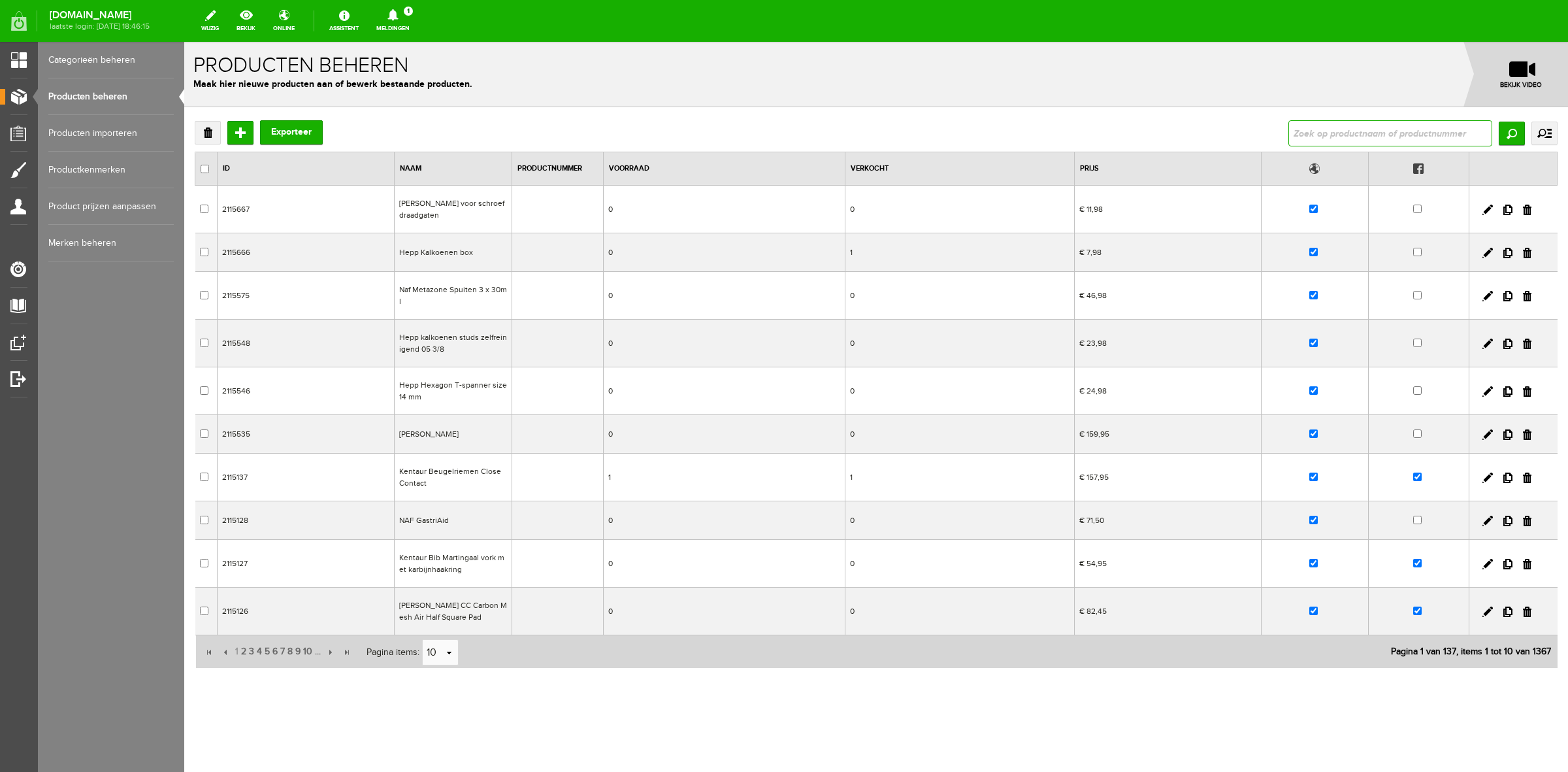
click at [1360, 131] on input "text" at bounding box center [1391, 133] width 204 height 26
type input "hepp"
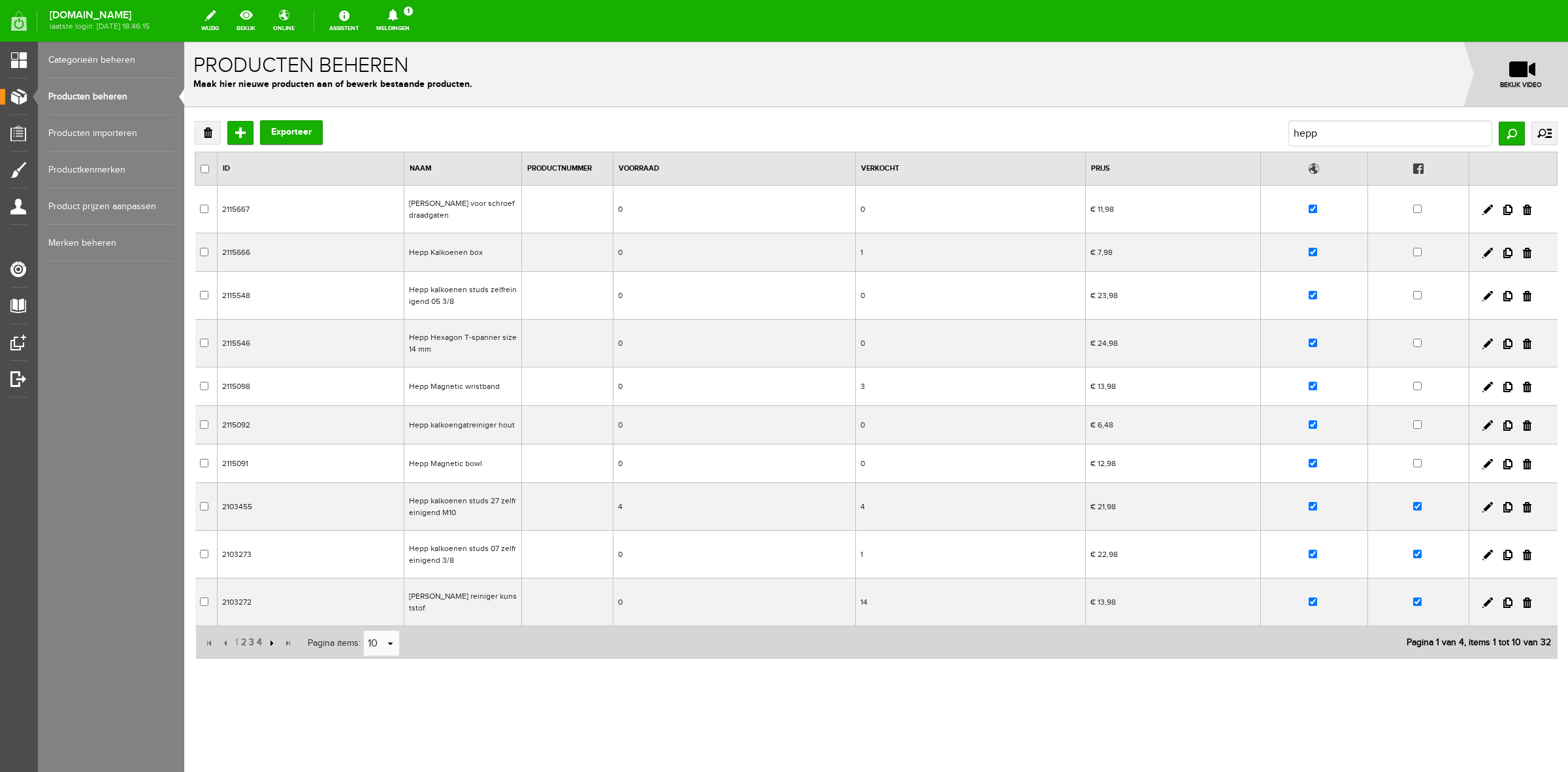
click at [273, 639] on input "button" at bounding box center [270, 643] width 14 height 14
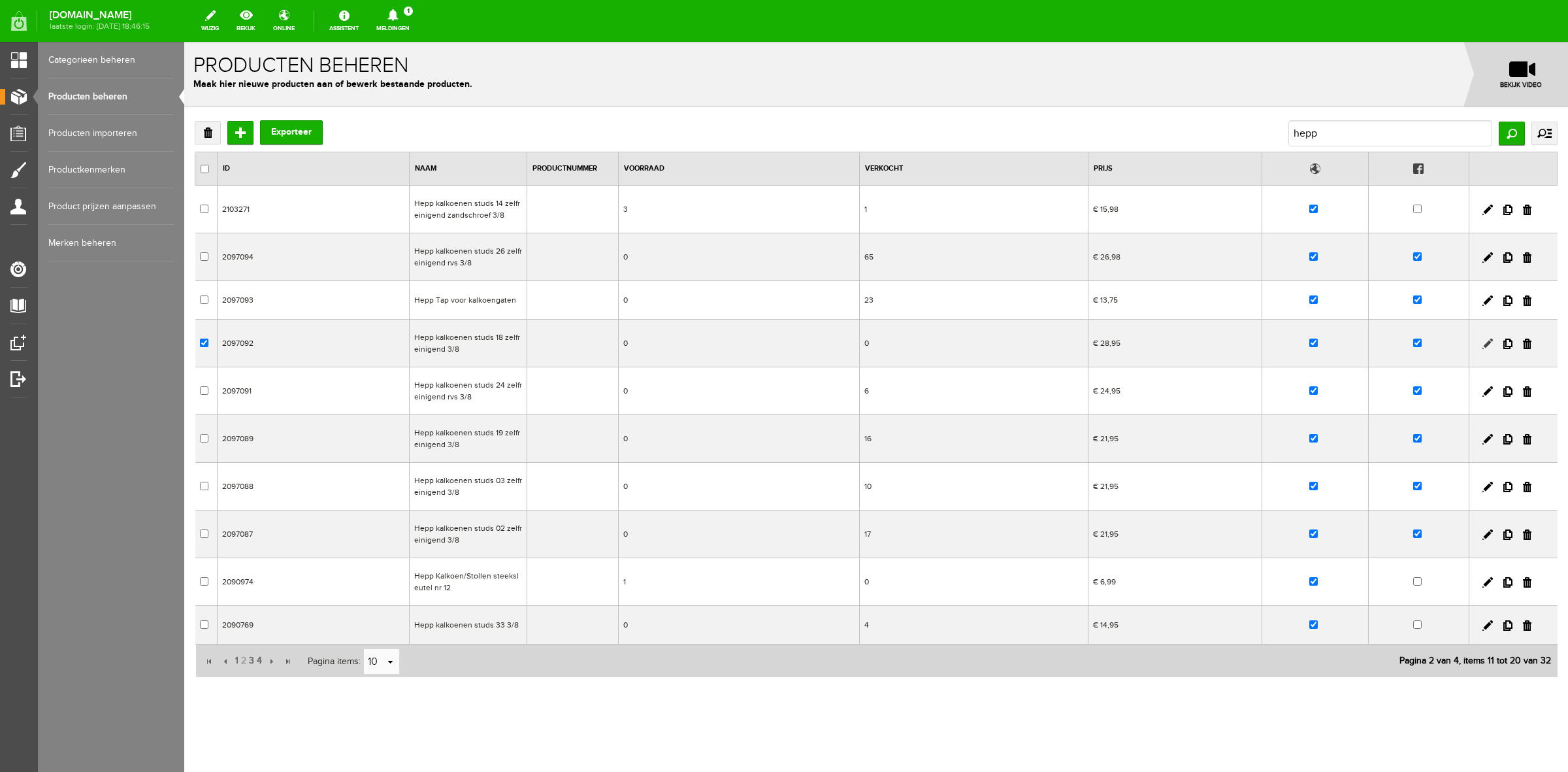
click at [1482, 345] on link at bounding box center [1488, 344] width 11 height 11
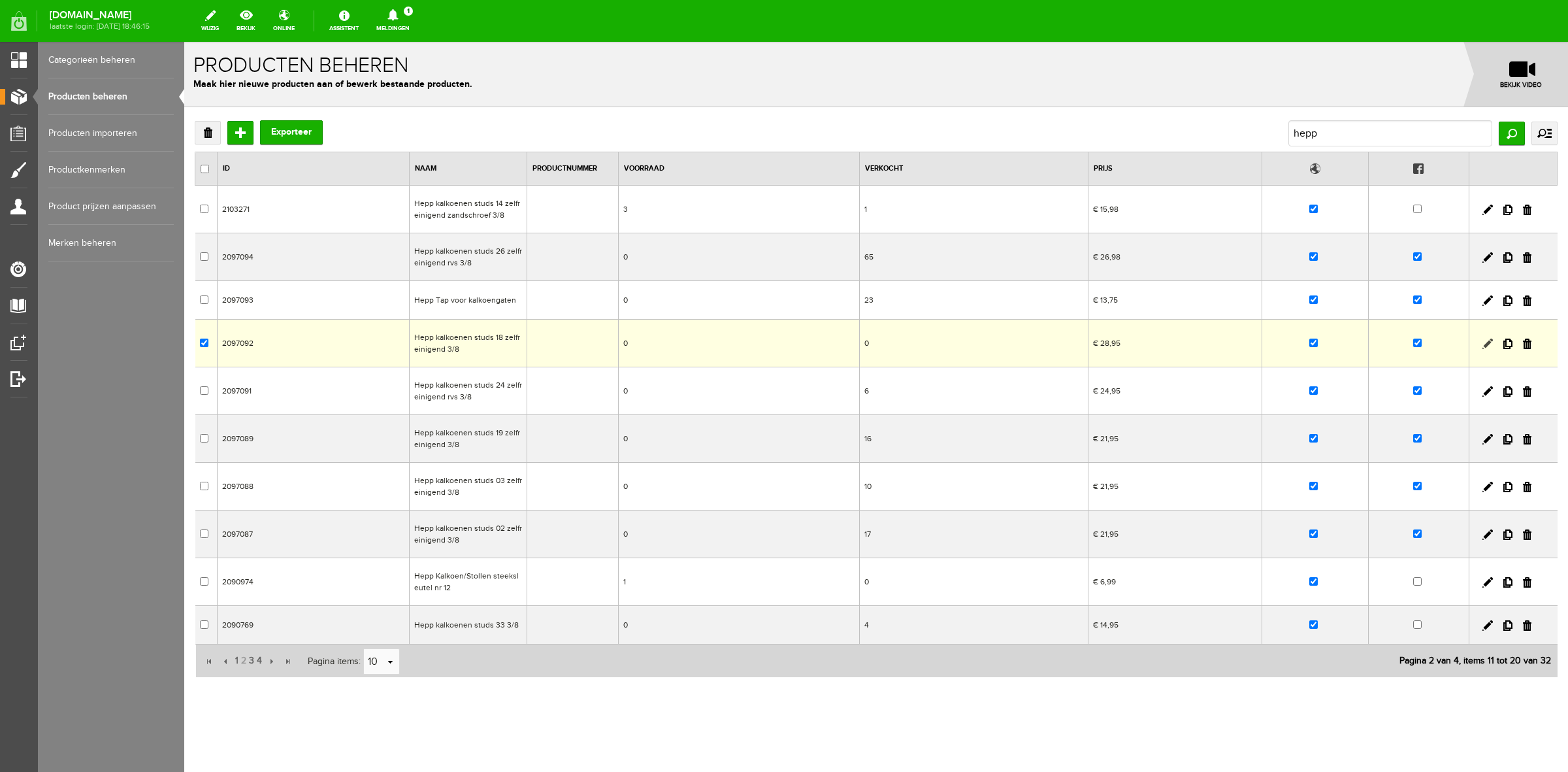
checkbox input "true"
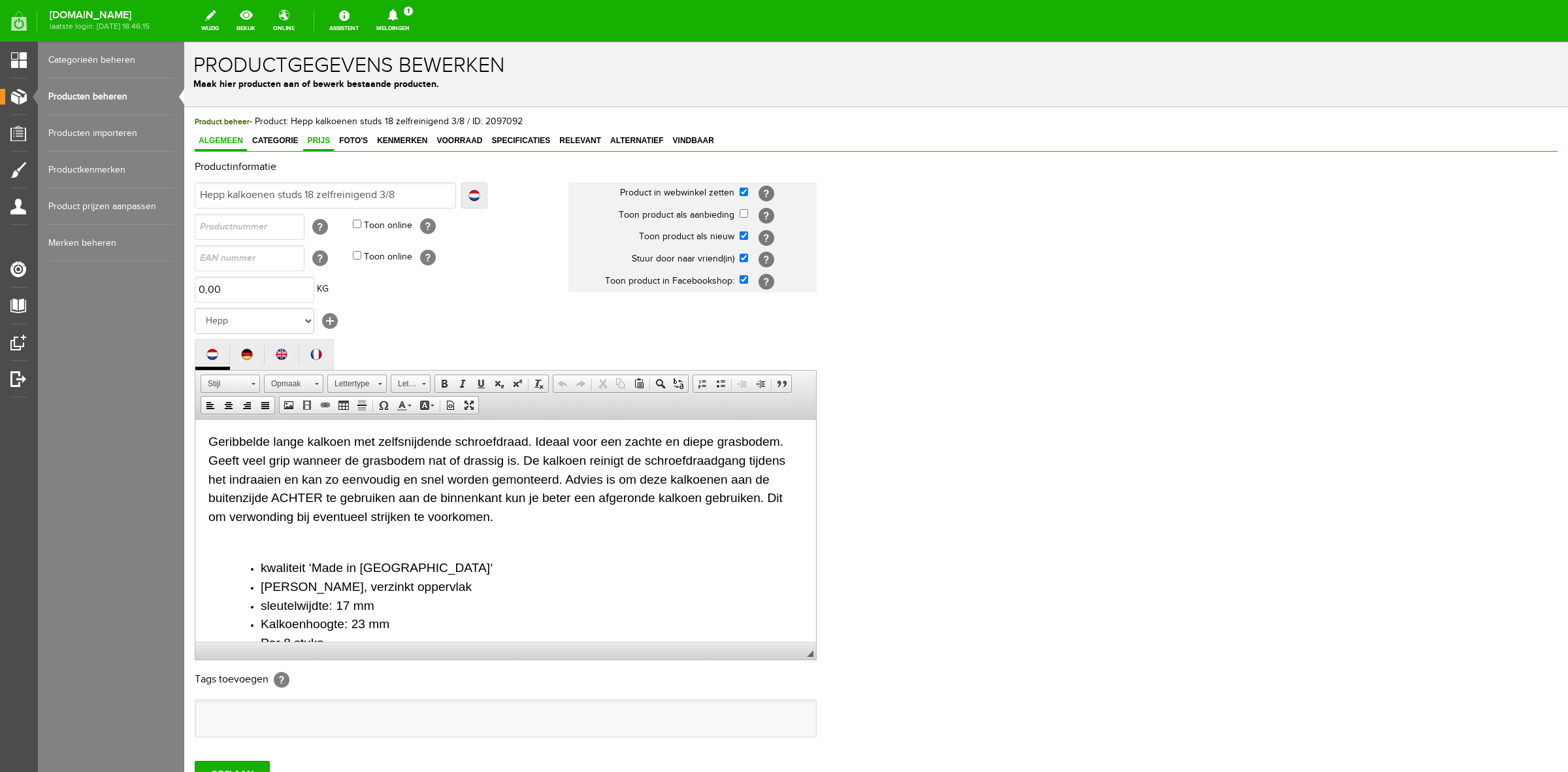
click at [322, 144] on span "Prijs" at bounding box center [318, 140] width 30 height 9
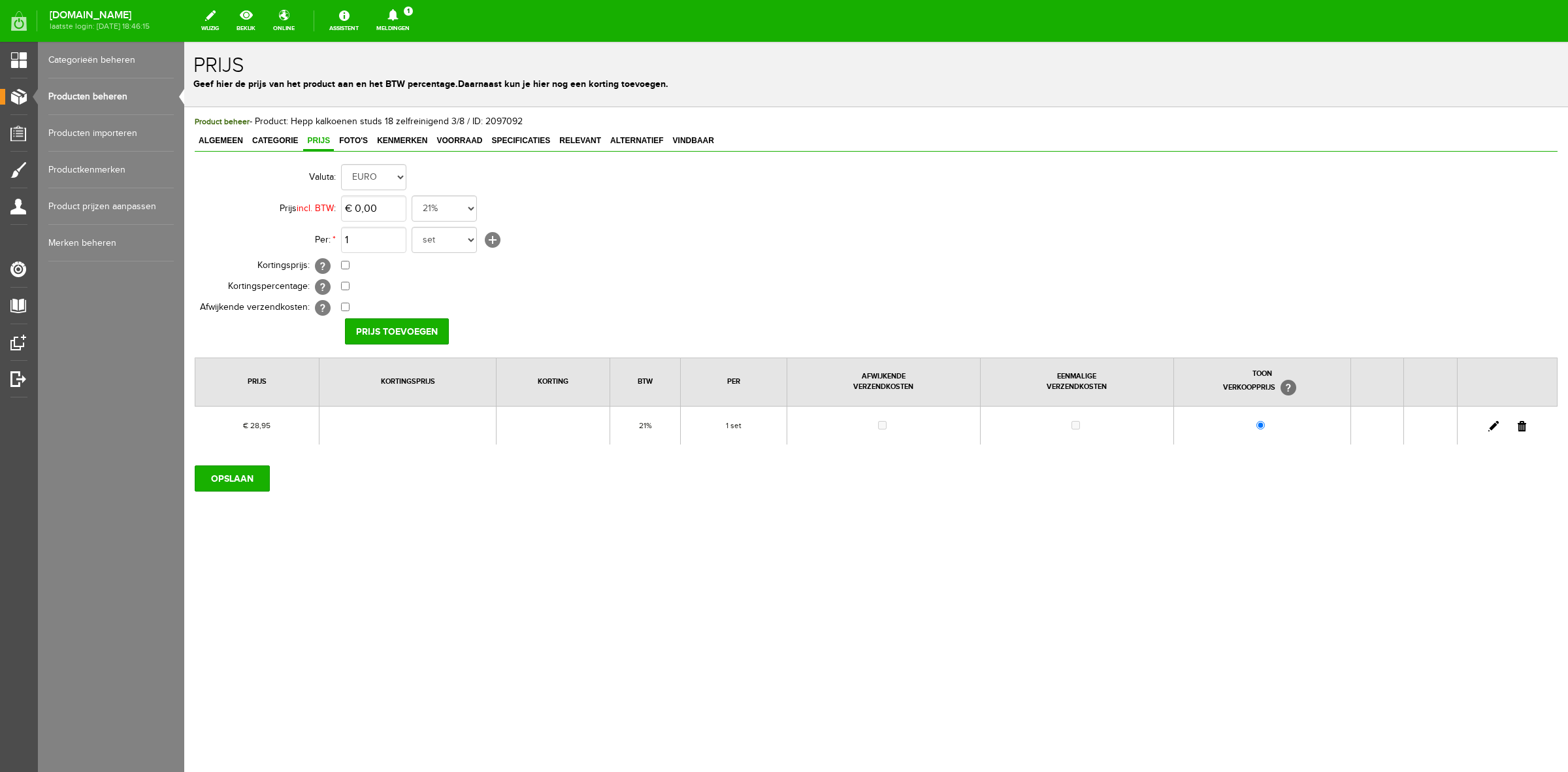
click at [1495, 428] on link at bounding box center [1494, 426] width 11 height 11
click at [396, 213] on input "28,95" at bounding box center [374, 208] width 65 height 26
type input "€ 28,98"
click at [376, 334] on input "[PERSON_NAME]" at bounding box center [392, 331] width 94 height 26
click at [229, 481] on input "OPSLAAN" at bounding box center [232, 478] width 75 height 26
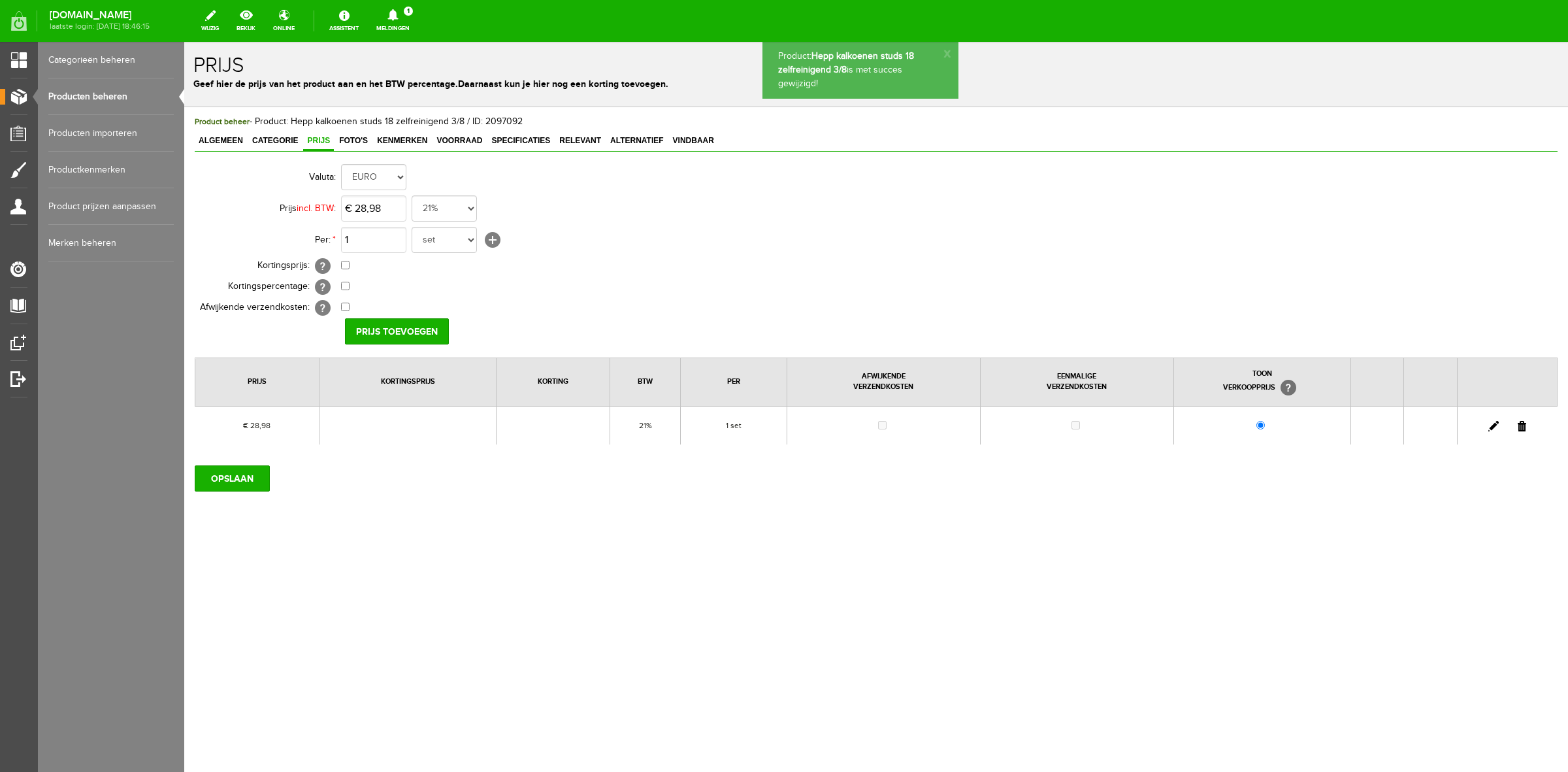
click at [119, 103] on link "Producten beheren" at bounding box center [111, 96] width 126 height 37
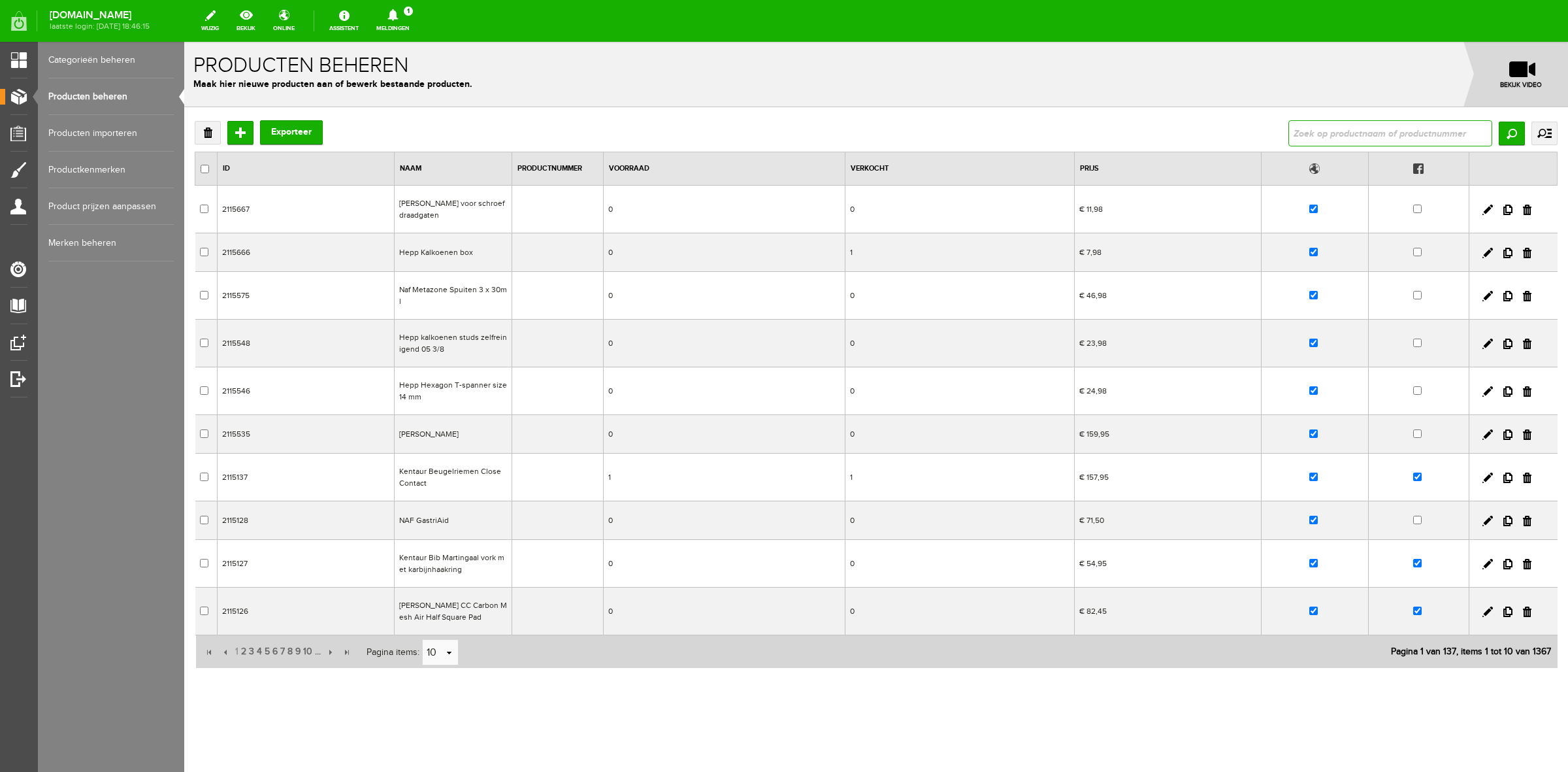
click at [1343, 122] on input "text" at bounding box center [1391, 133] width 204 height 26
type input "hepp"
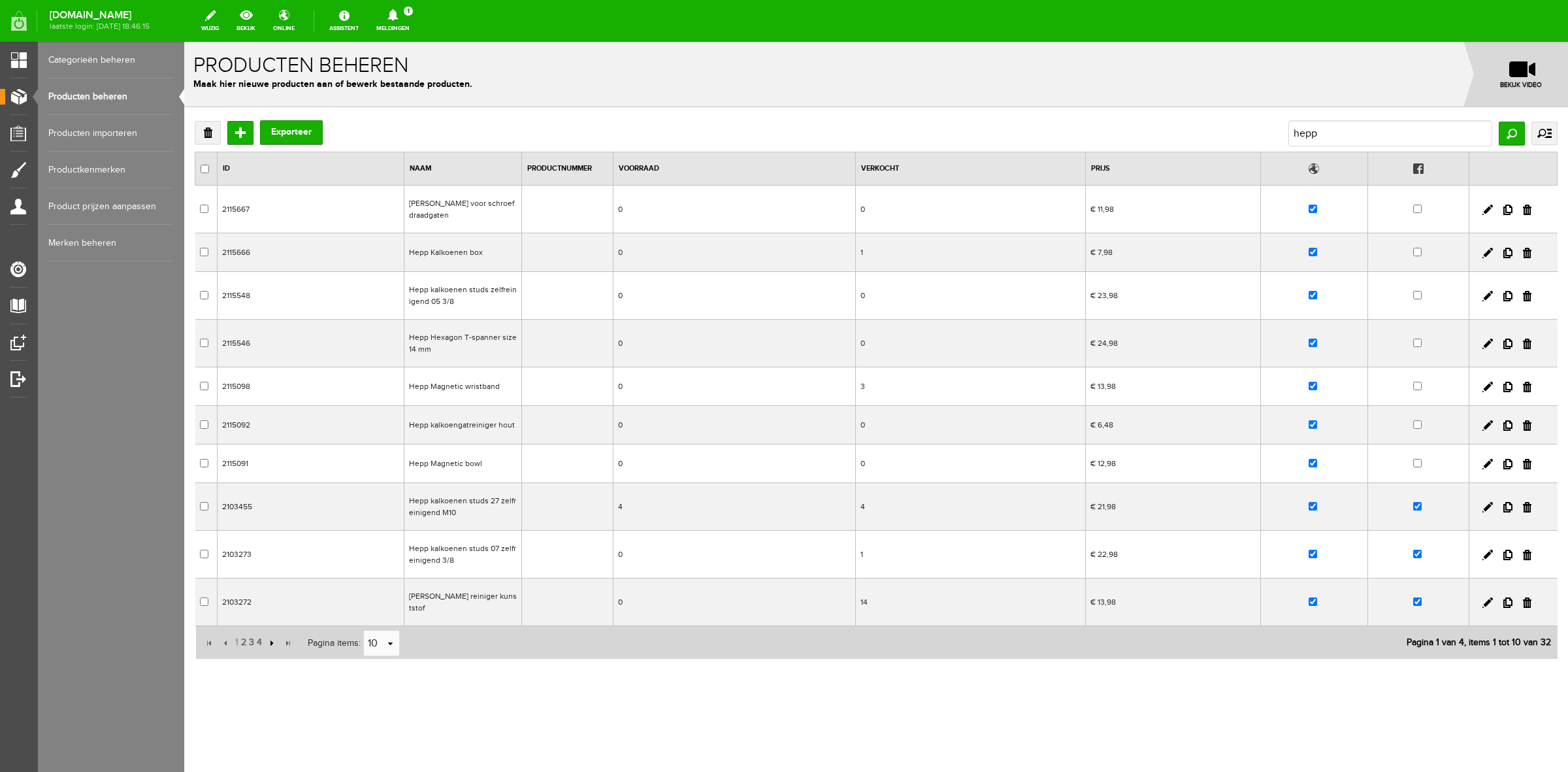
click at [271, 643] on input "button" at bounding box center [270, 643] width 14 height 14
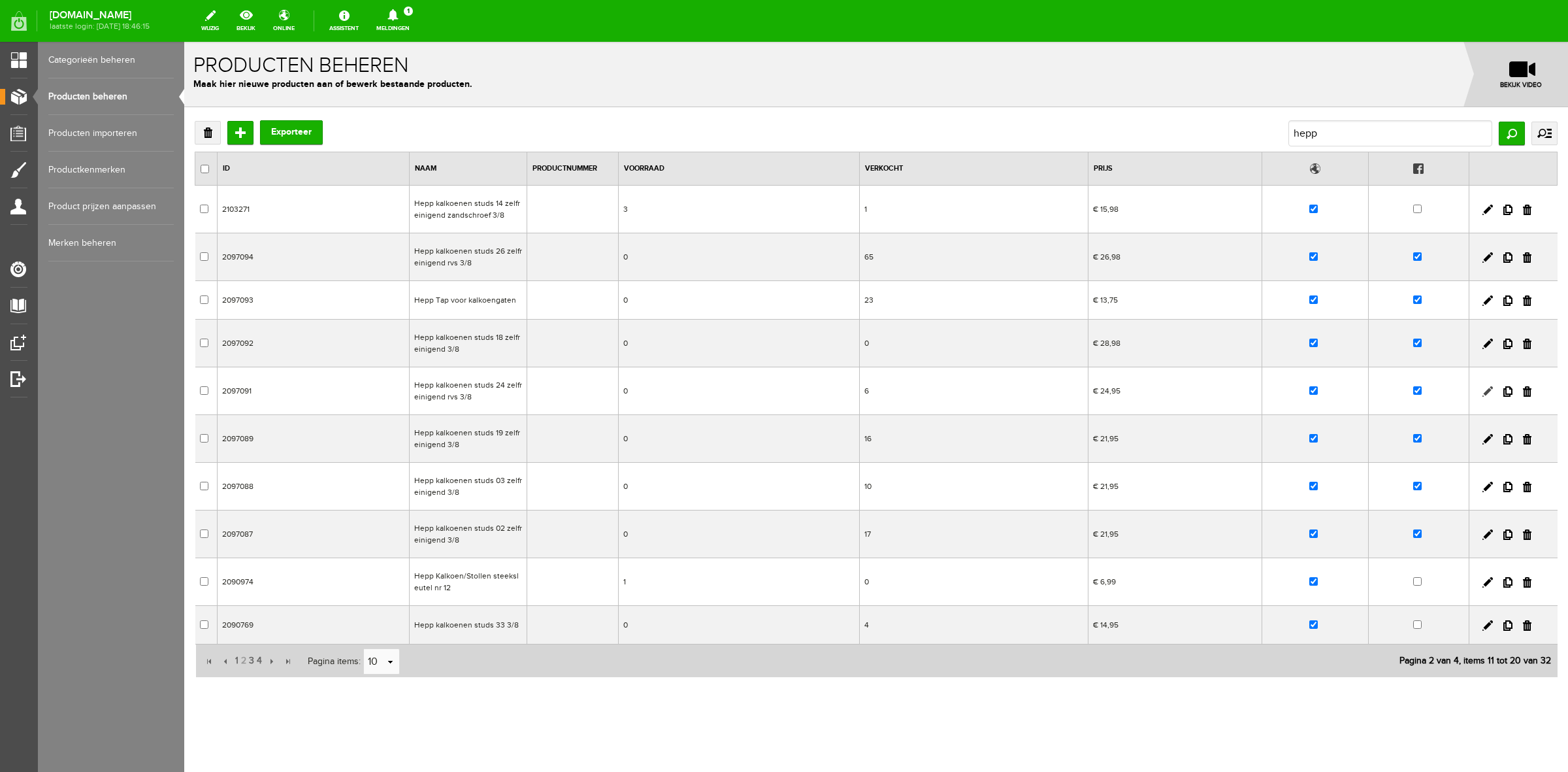
click at [1482, 390] on link at bounding box center [1488, 391] width 11 height 11
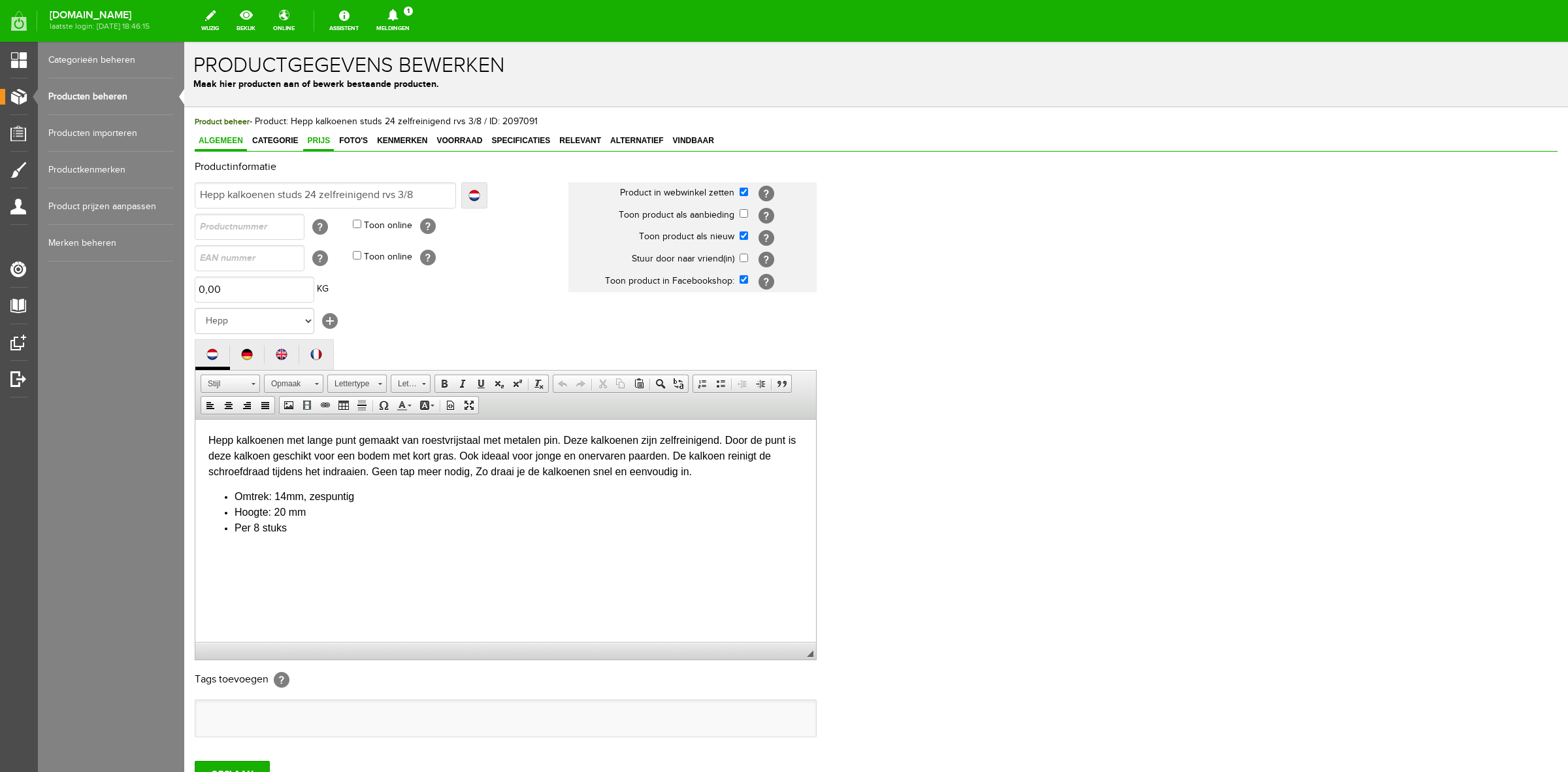
click at [324, 138] on span "Prijs" at bounding box center [318, 140] width 30 height 9
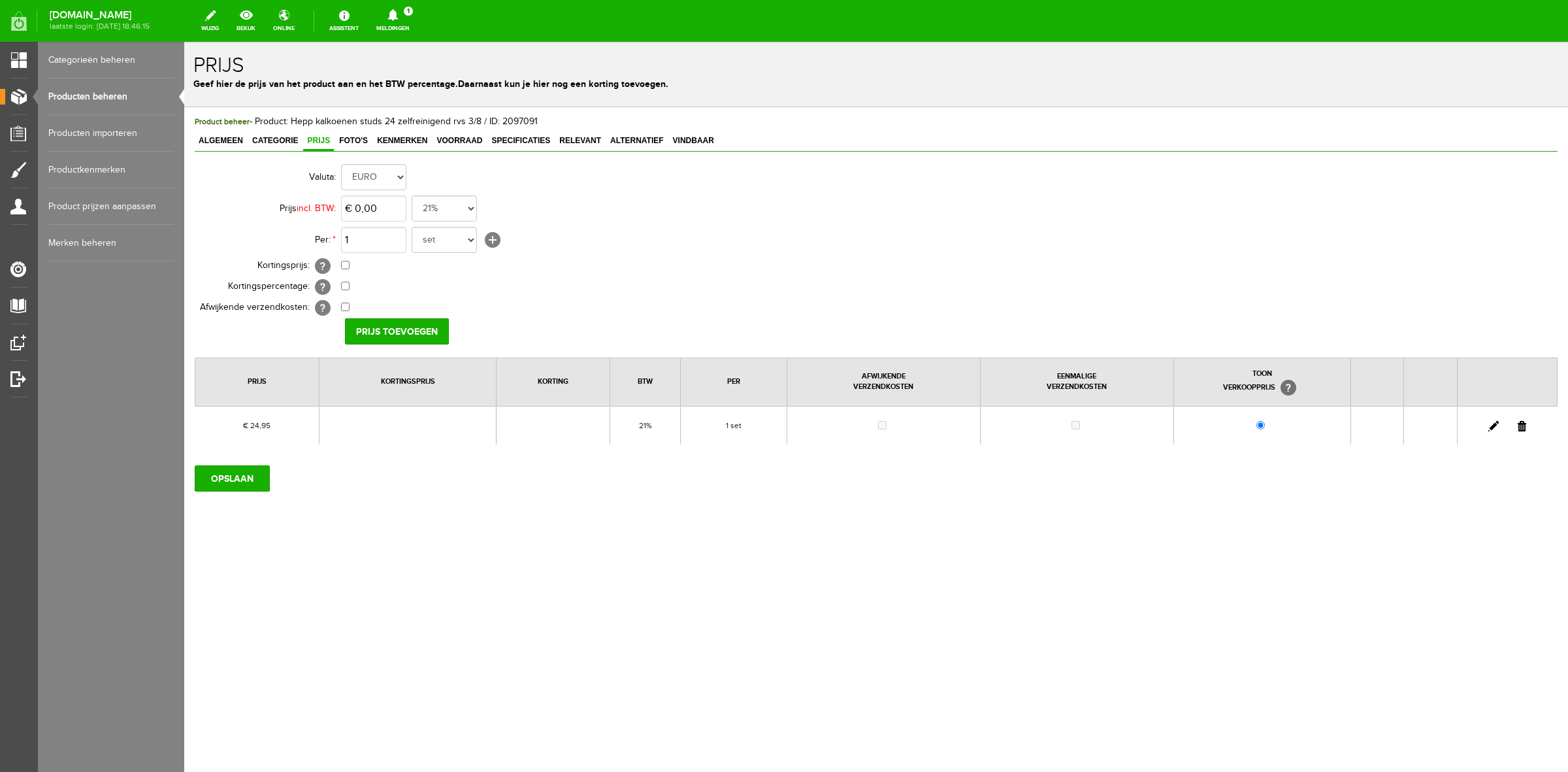
click at [1492, 425] on link at bounding box center [1494, 426] width 11 height 11
click at [407, 206] on td "€ 24,95 21% 19% 18% 9% 6% 0%" at bounding box center [582, 208] width 481 height 31
click at [403, 207] on input "24,95" at bounding box center [374, 208] width 65 height 26
type input "€ 24,98"
click at [407, 341] on input "[PERSON_NAME]" at bounding box center [392, 331] width 94 height 26
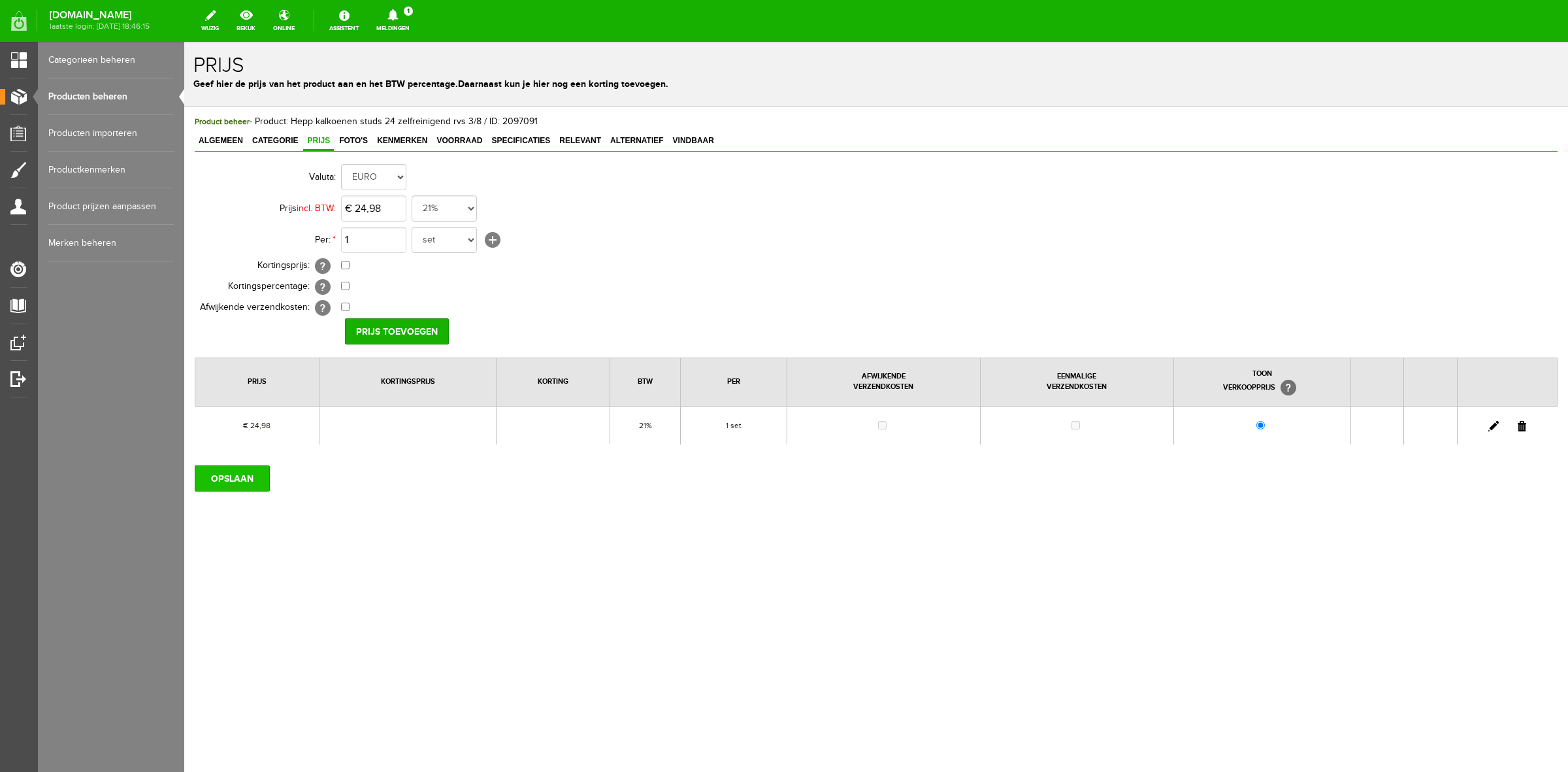
drag, startPoint x: 246, startPoint y: 459, endPoint x: 242, endPoint y: 472, distance: 13.6
click at [246, 459] on div "OPSLAAN" at bounding box center [875, 472] width 1363 height 37
click at [243, 472] on input "OPSLAAN" at bounding box center [232, 478] width 75 height 26
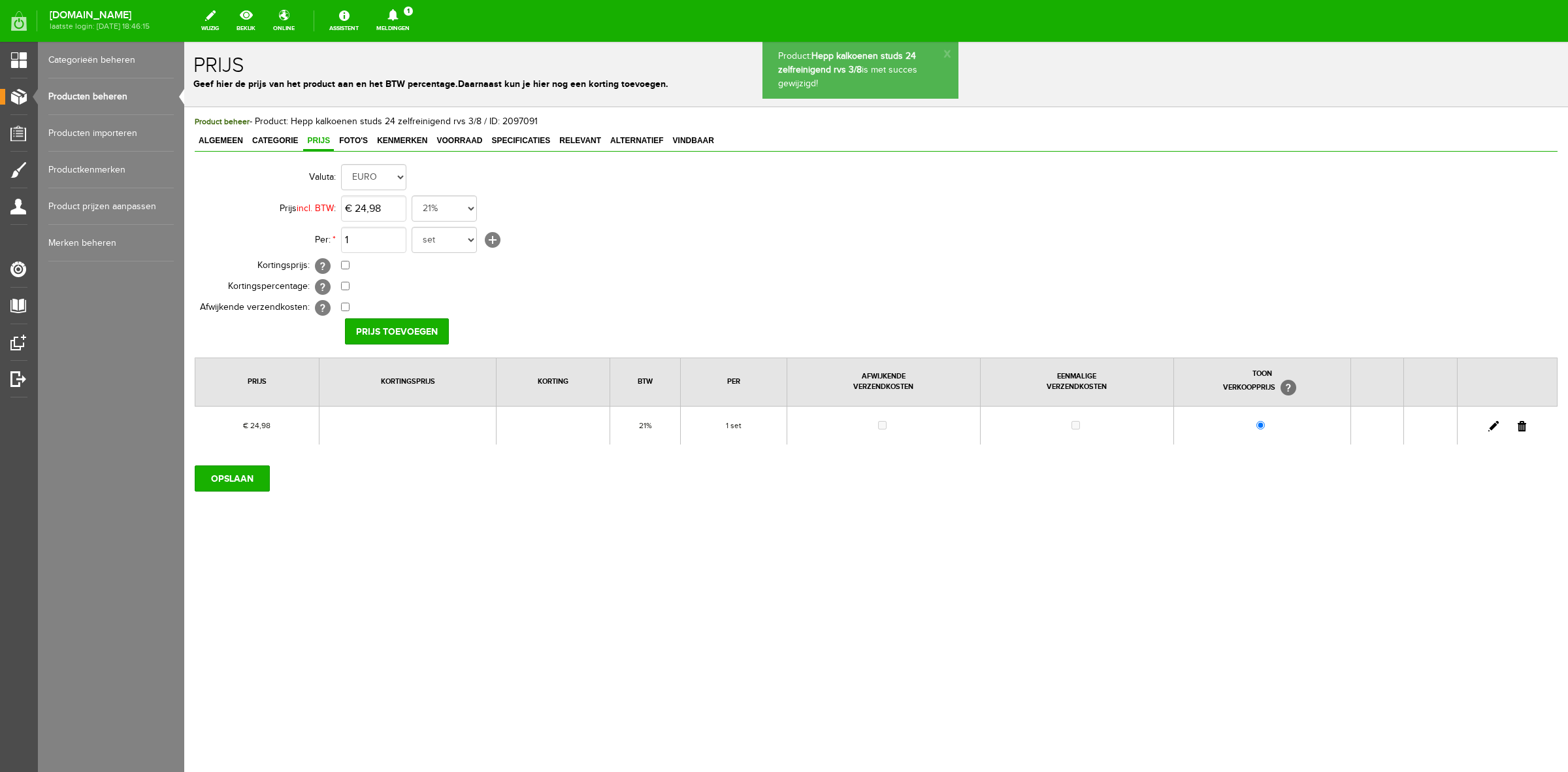
click at [126, 96] on link "Producten beheren" at bounding box center [111, 96] width 126 height 37
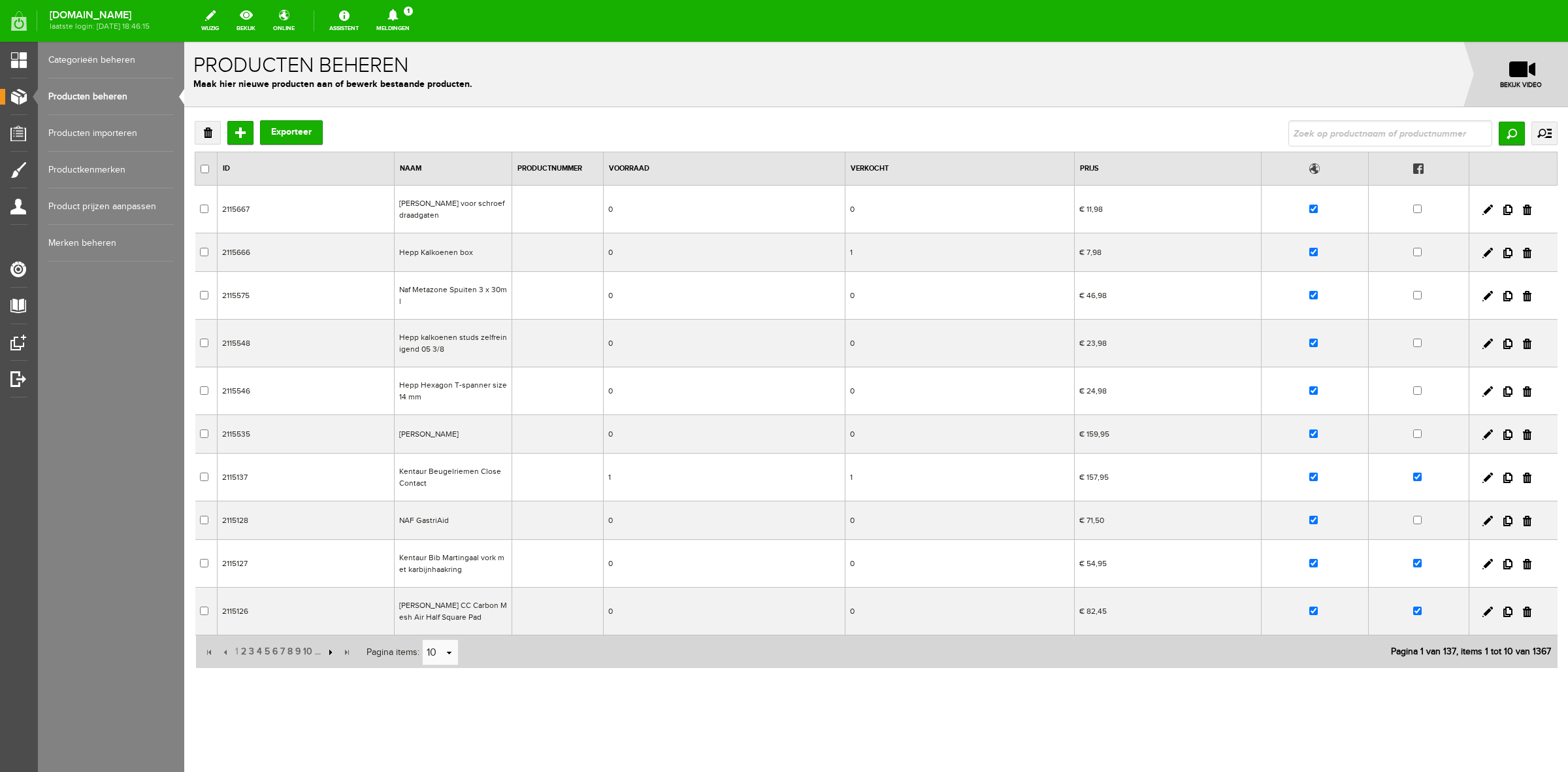
click at [331, 658] on input "button" at bounding box center [329, 653] width 14 height 14
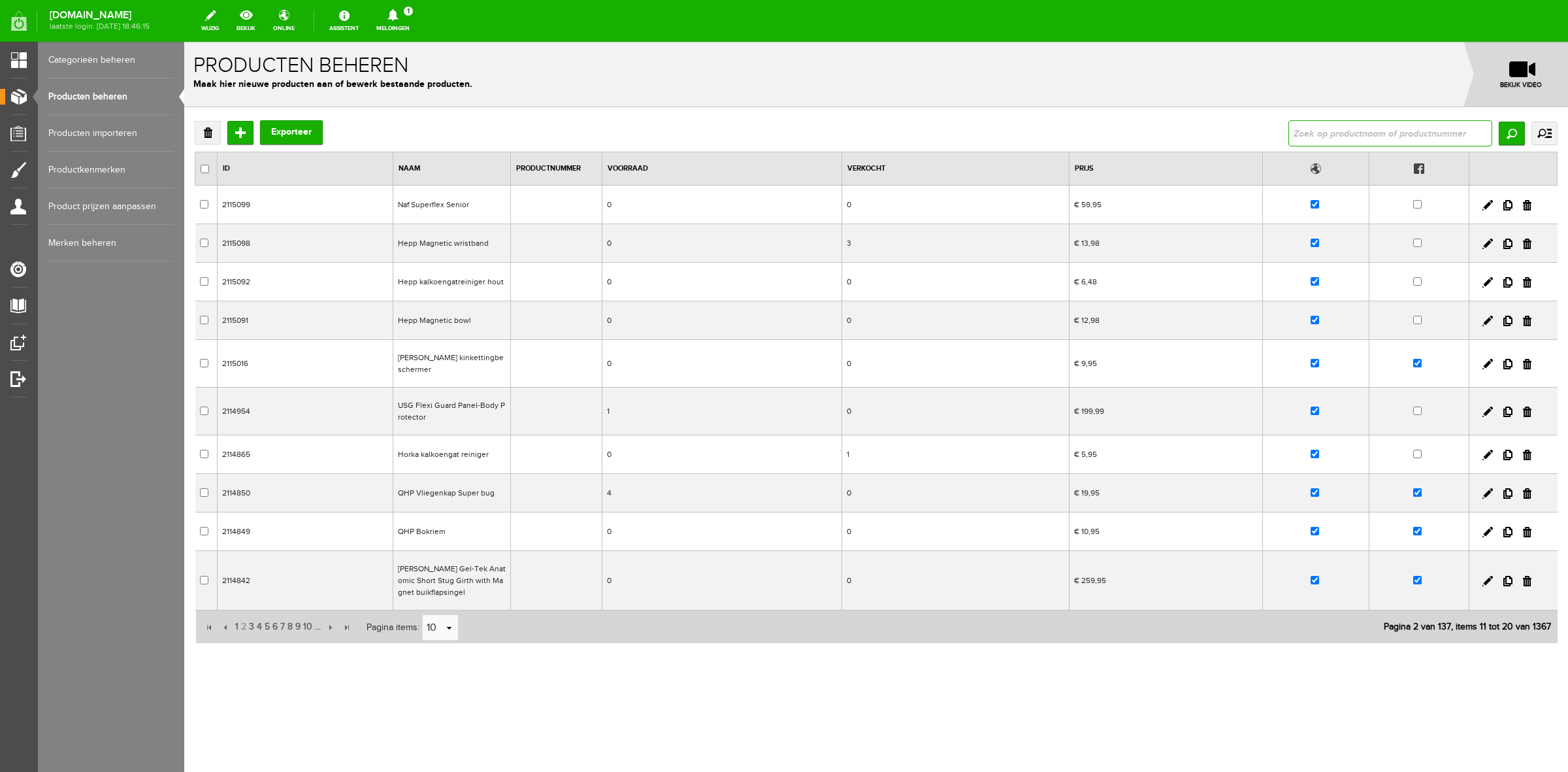
click at [1309, 133] on input "text" at bounding box center [1391, 133] width 204 height 26
type input "hepp"
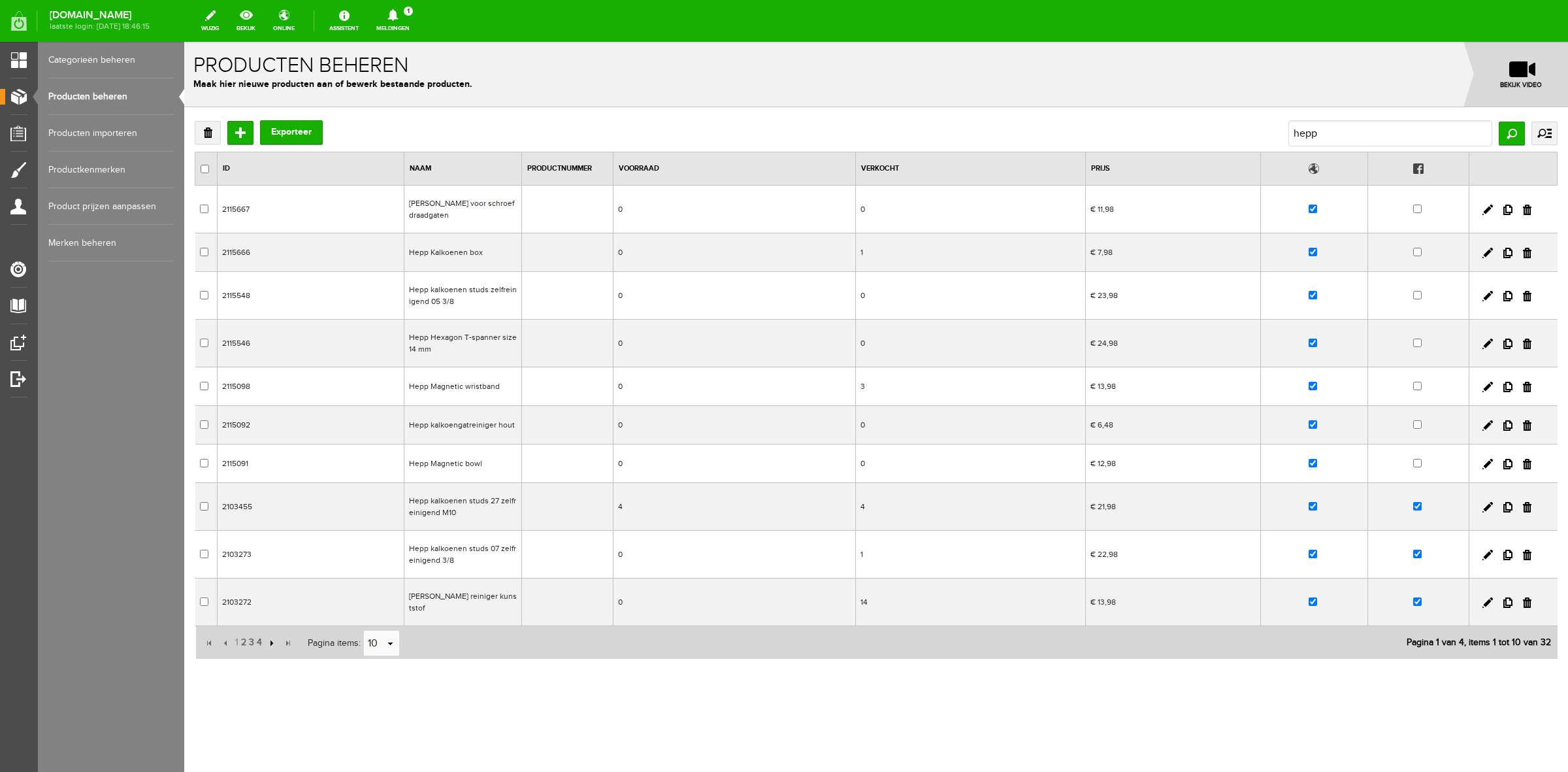
click at [273, 645] on input "button" at bounding box center [270, 643] width 14 height 14
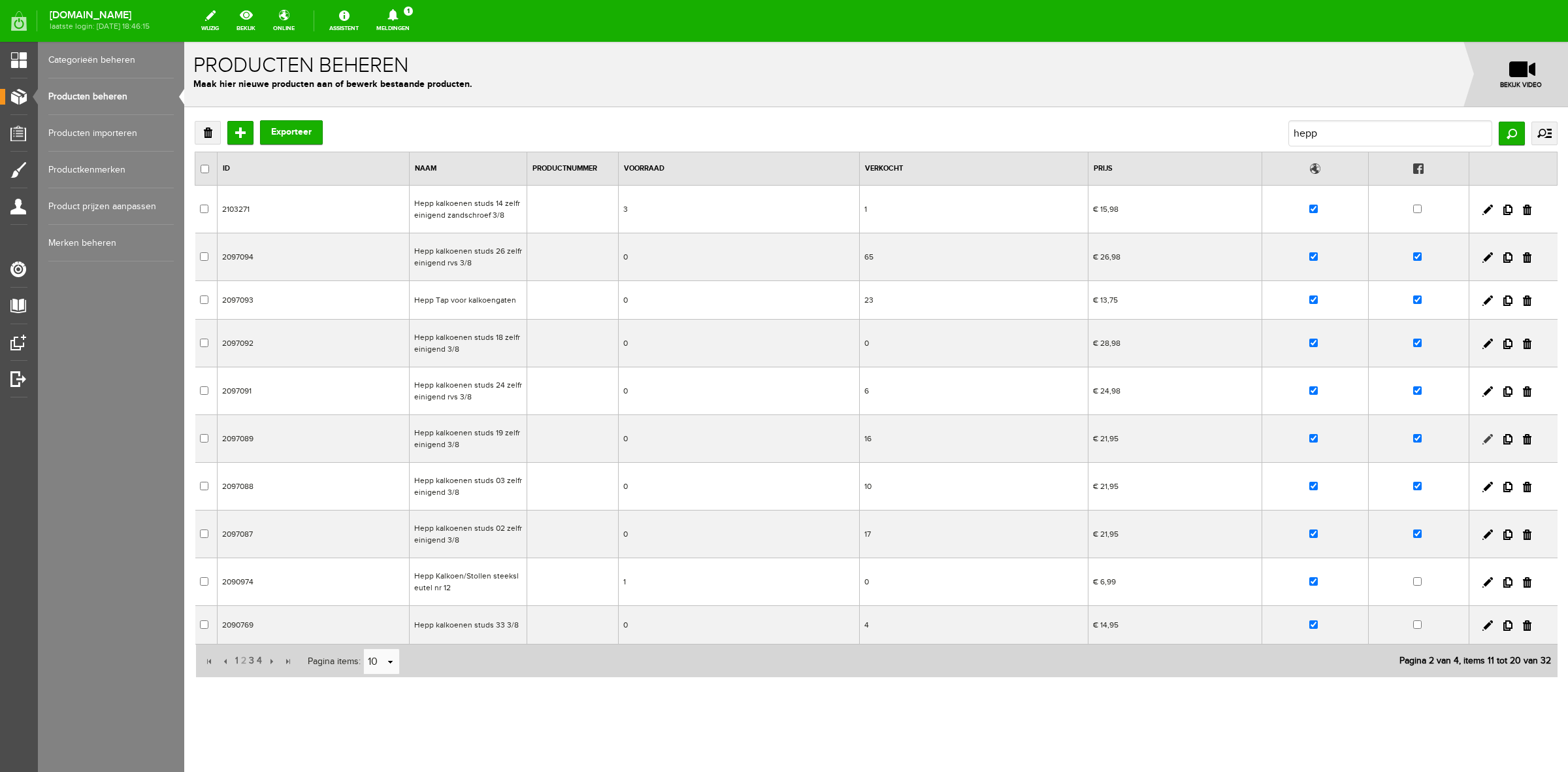
click at [1482, 439] on link at bounding box center [1488, 439] width 11 height 11
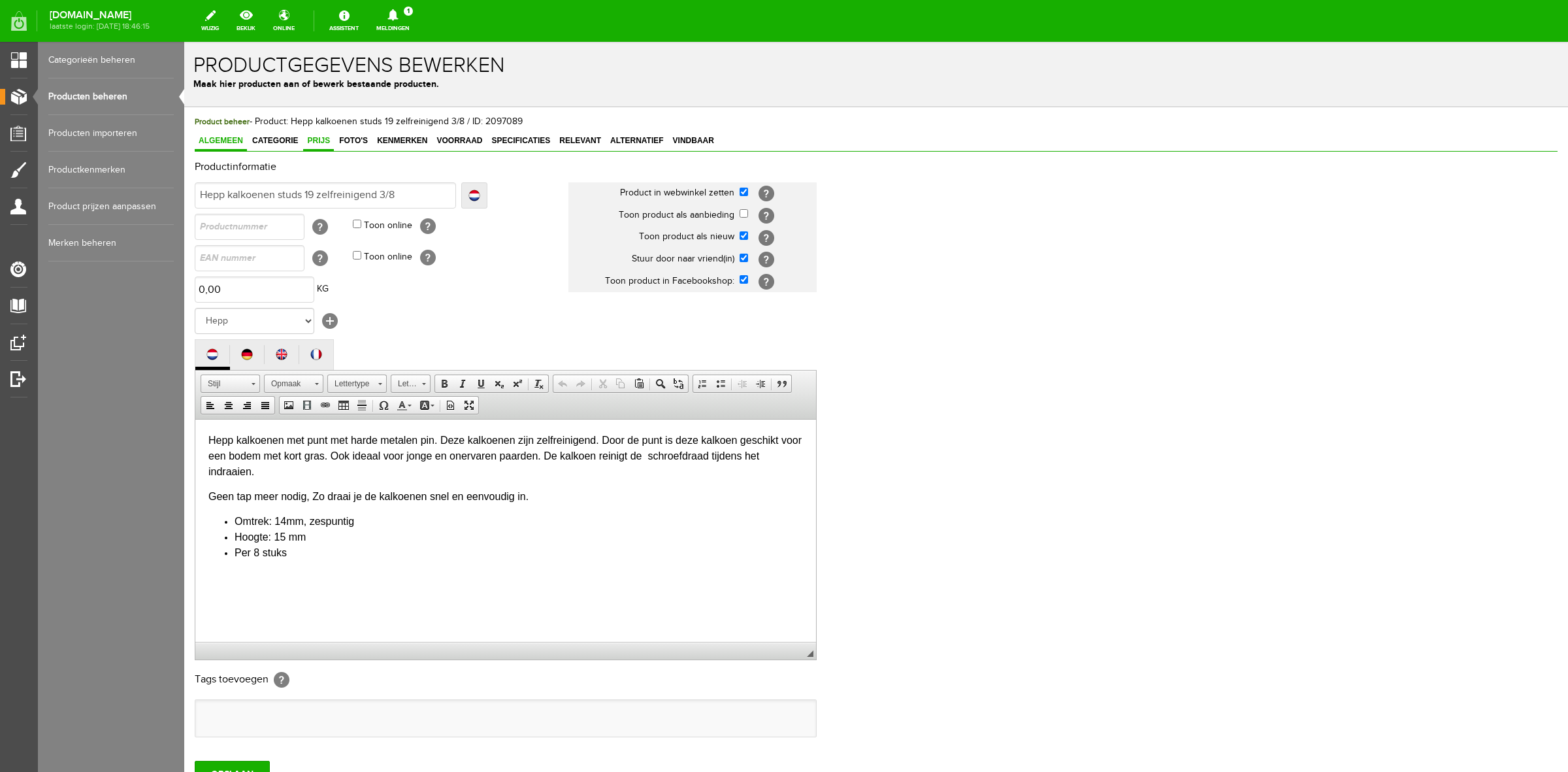
click at [322, 138] on span "Prijs" at bounding box center [318, 140] width 30 height 9
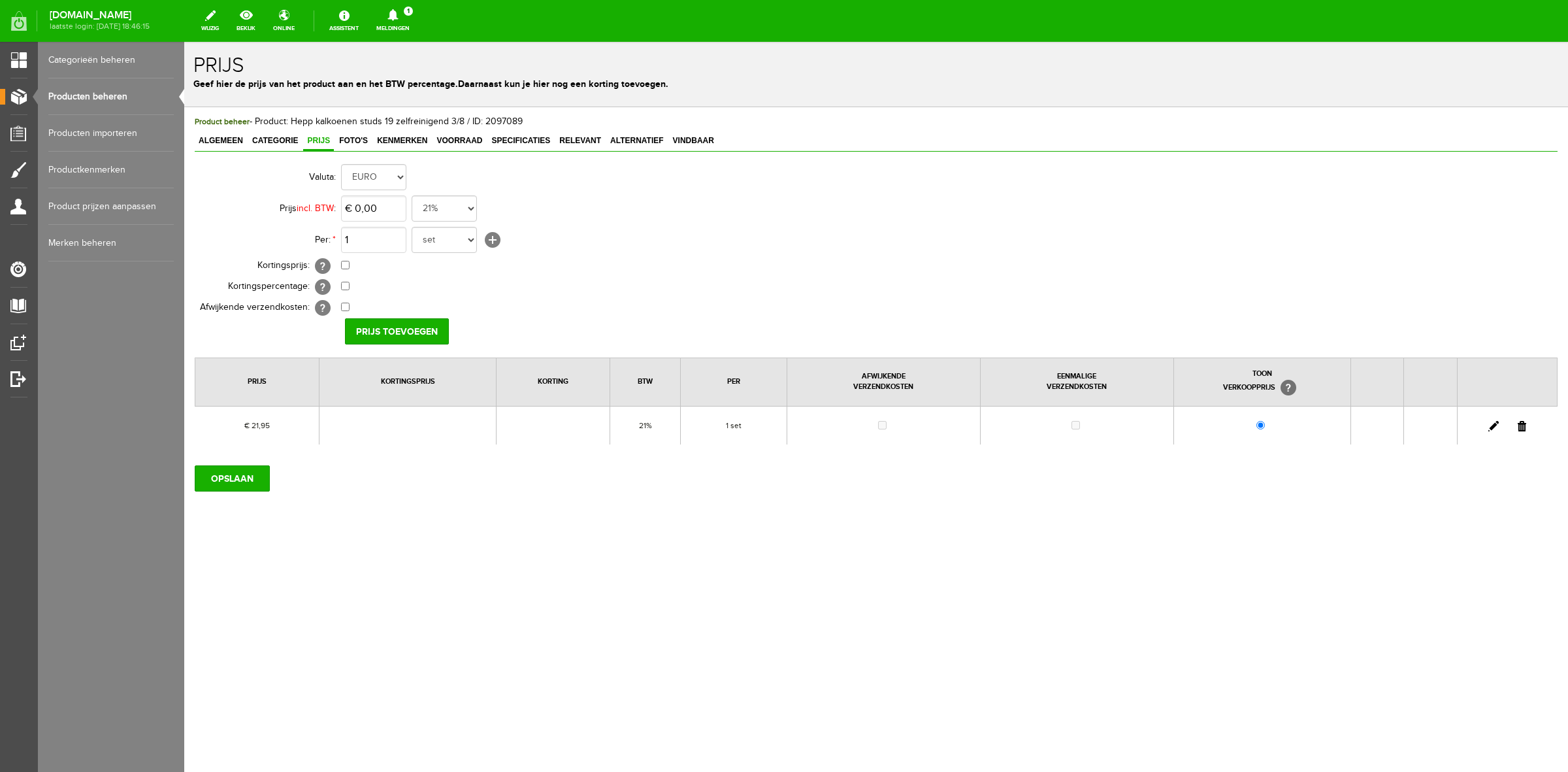
click at [1491, 427] on link at bounding box center [1494, 426] width 11 height 11
click at [393, 209] on input "21,95" at bounding box center [374, 208] width 65 height 26
type input "€ 21,98"
click at [364, 330] on input "[PERSON_NAME]" at bounding box center [392, 331] width 94 height 26
click at [266, 488] on input "OPSLAAN" at bounding box center [232, 478] width 75 height 26
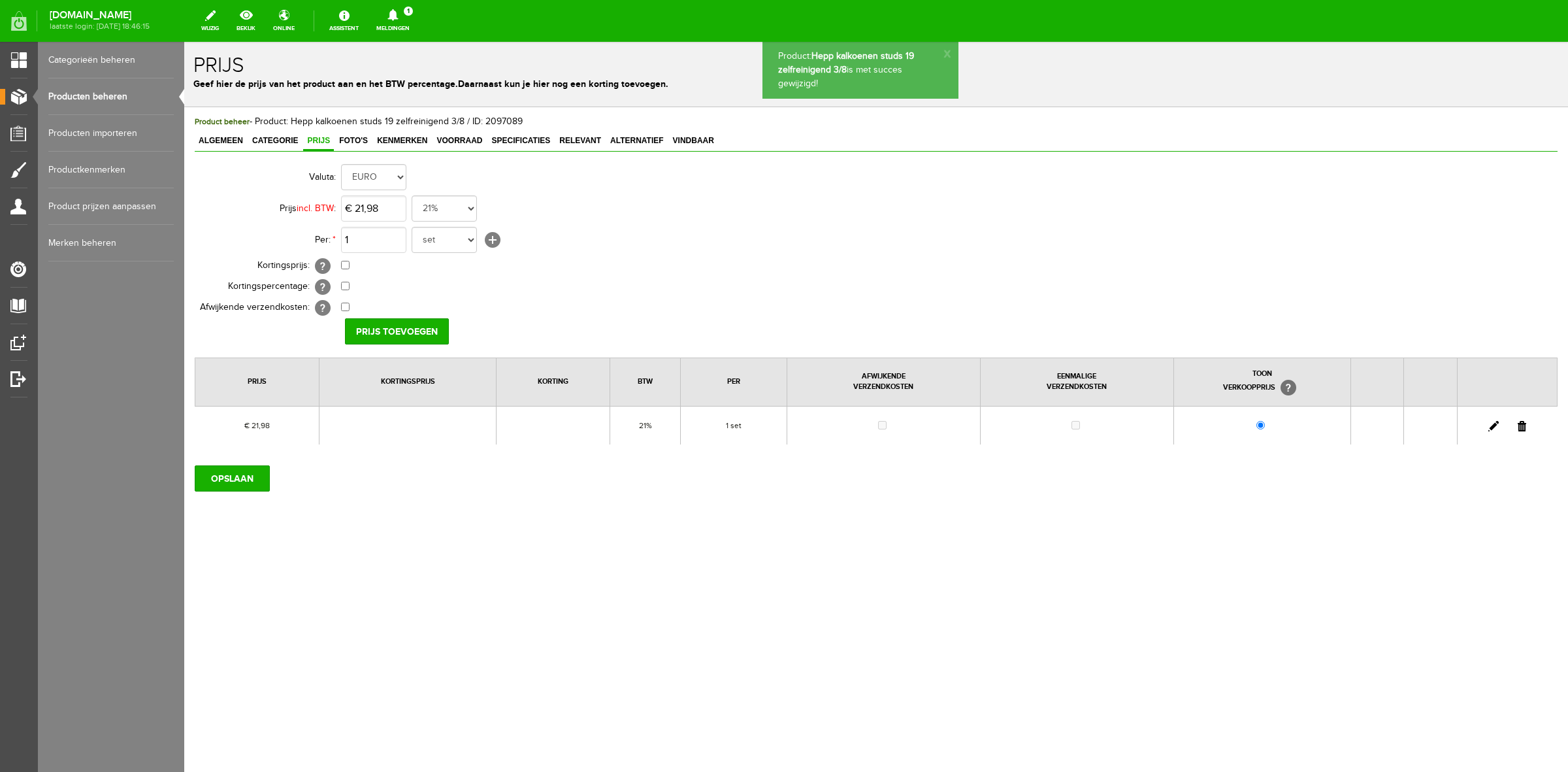
click at [118, 100] on link "Producten beheren" at bounding box center [111, 96] width 126 height 37
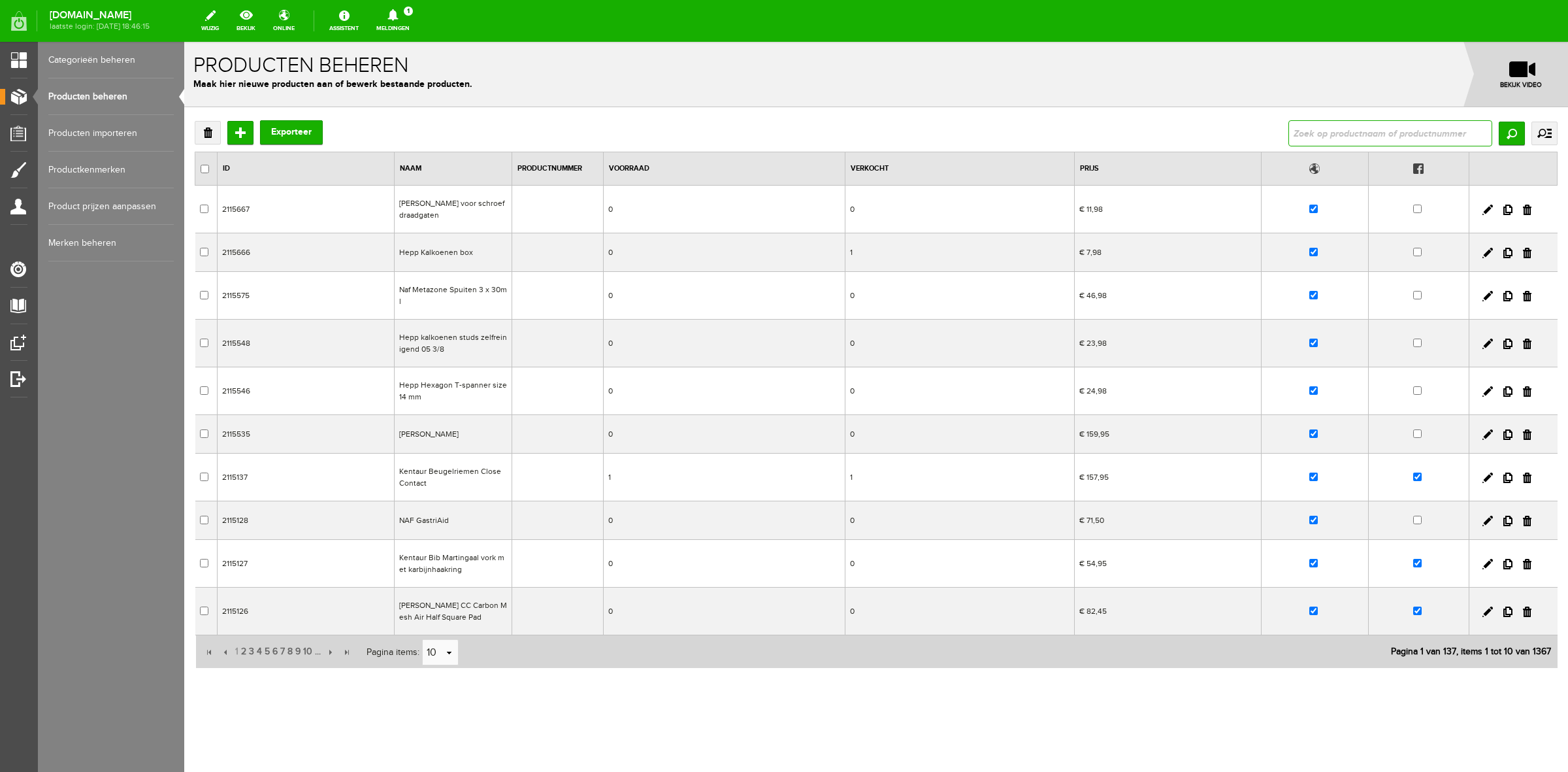
click at [1336, 134] on input "text" at bounding box center [1391, 133] width 204 height 26
type input "hepp"
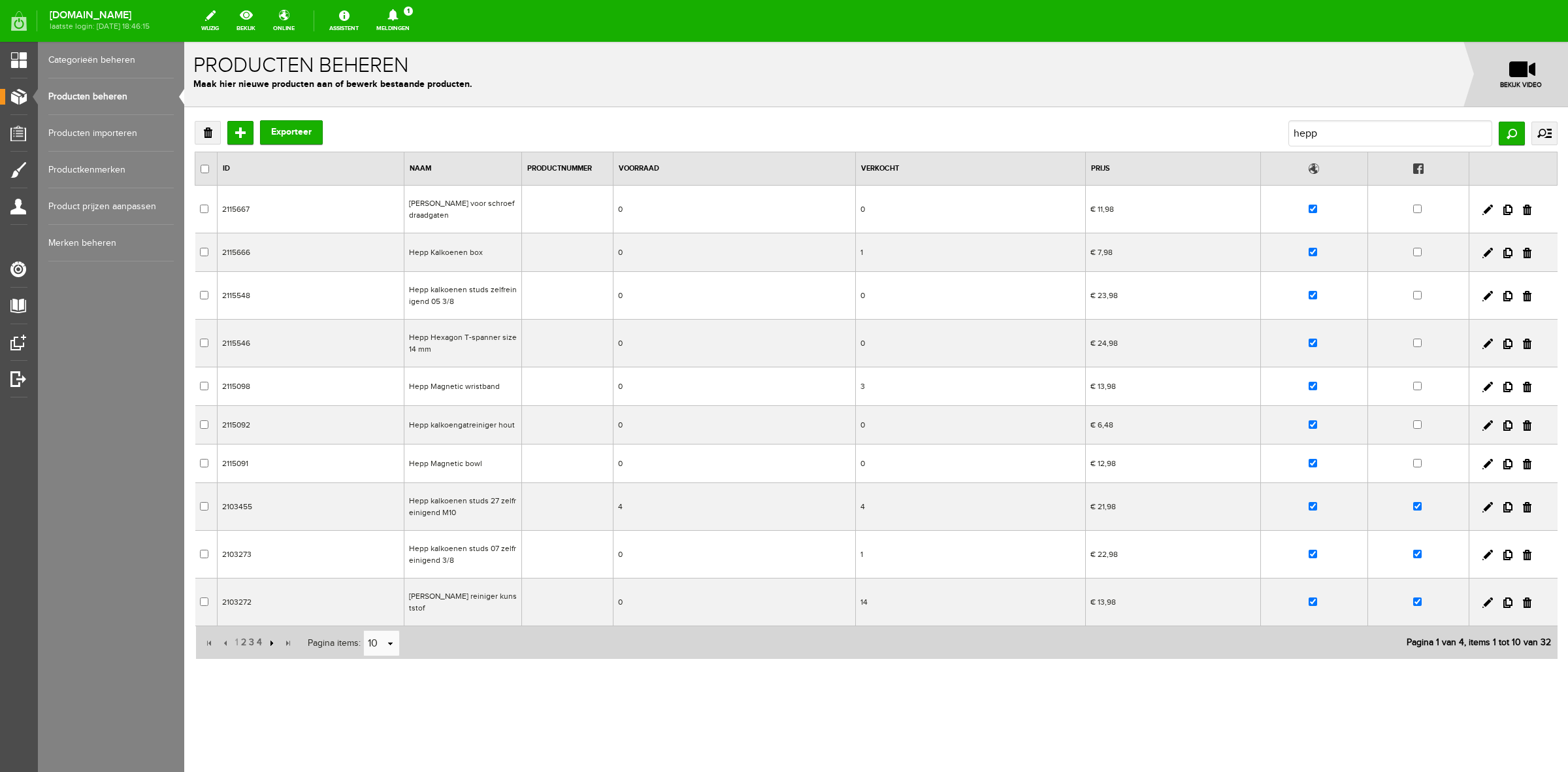
click at [272, 645] on input "button" at bounding box center [270, 643] width 14 height 14
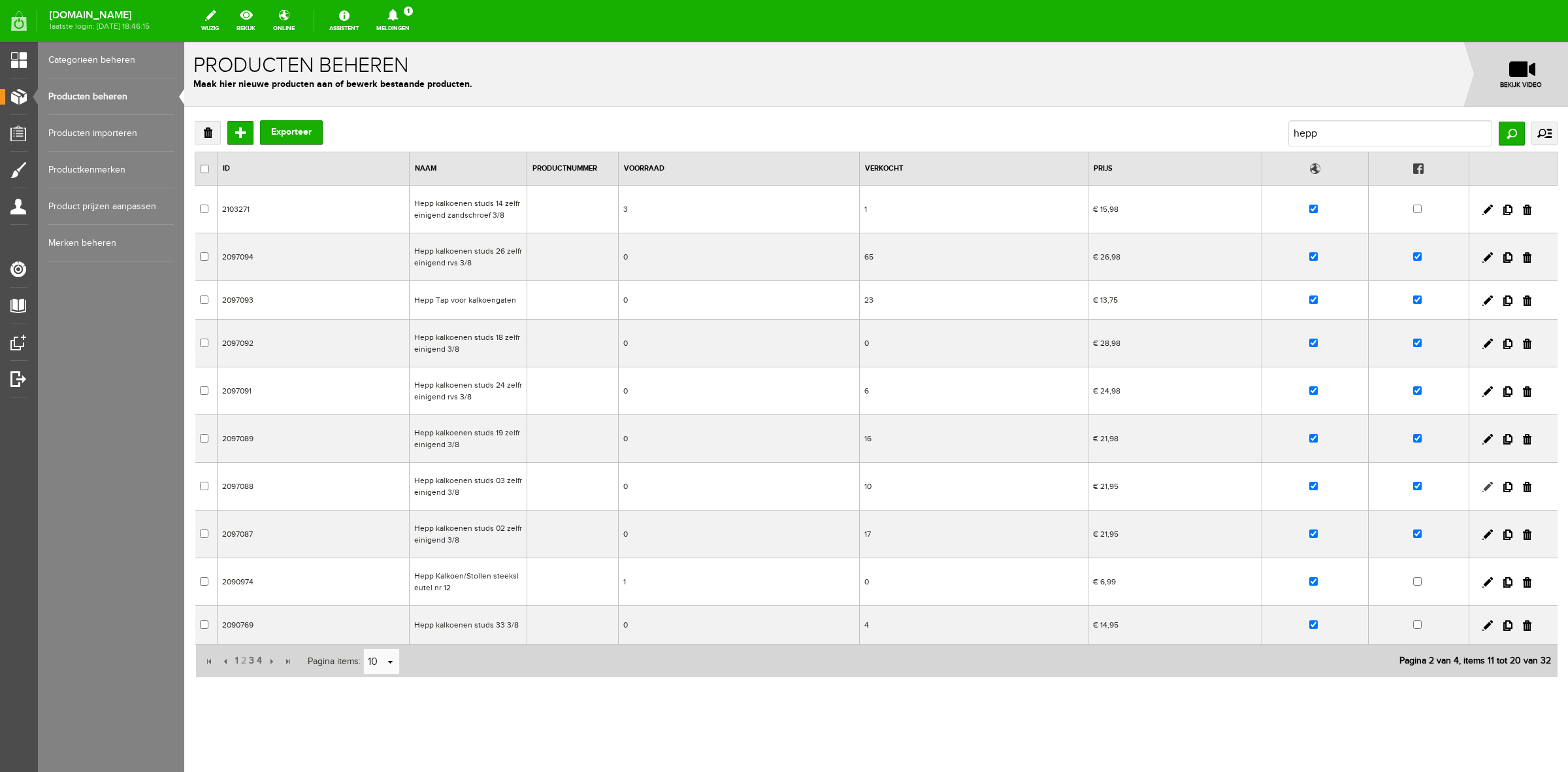
click at [1482, 486] on link at bounding box center [1488, 487] width 11 height 11
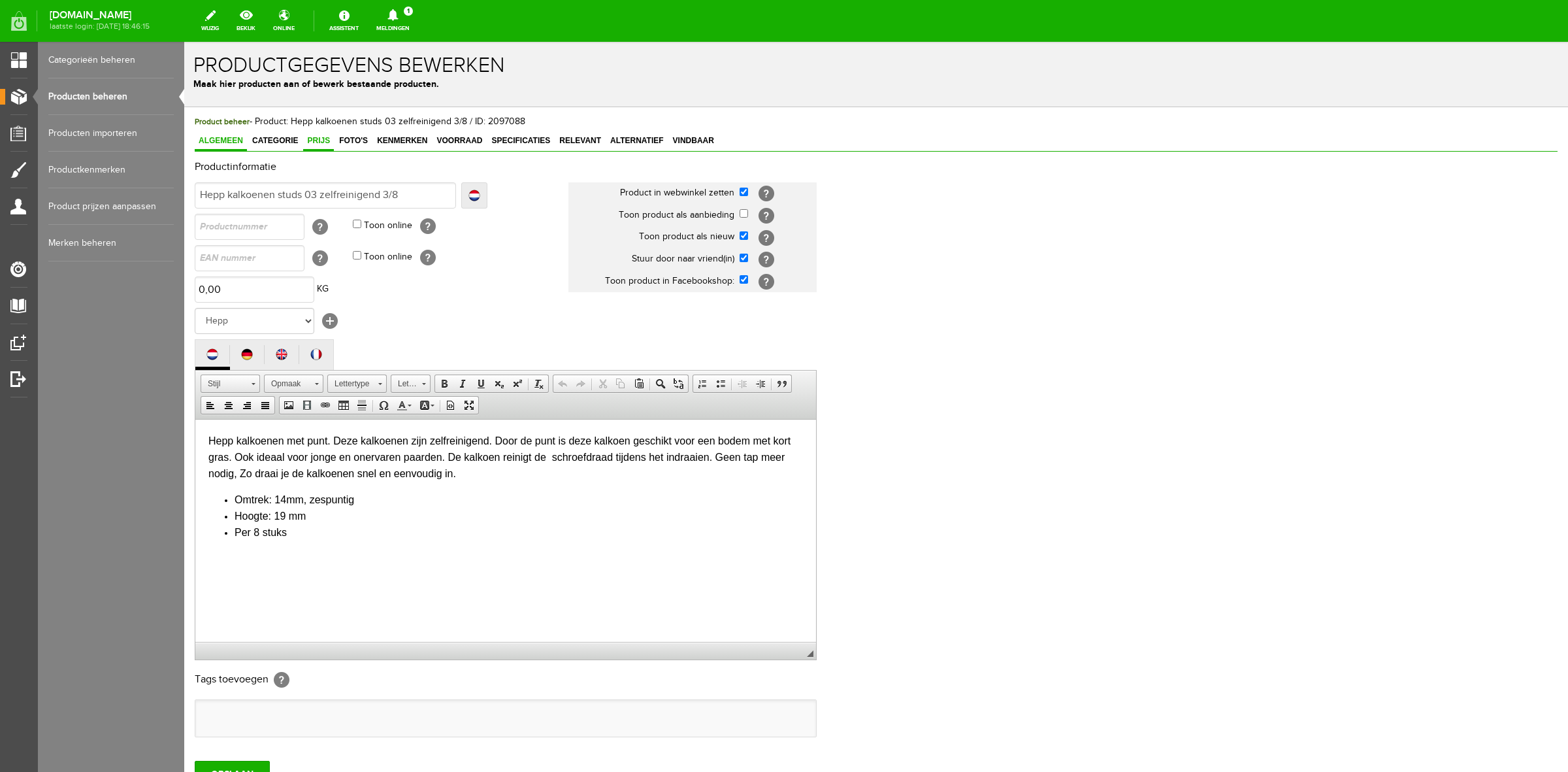
click at [316, 139] on span "Prijs" at bounding box center [318, 140] width 30 height 9
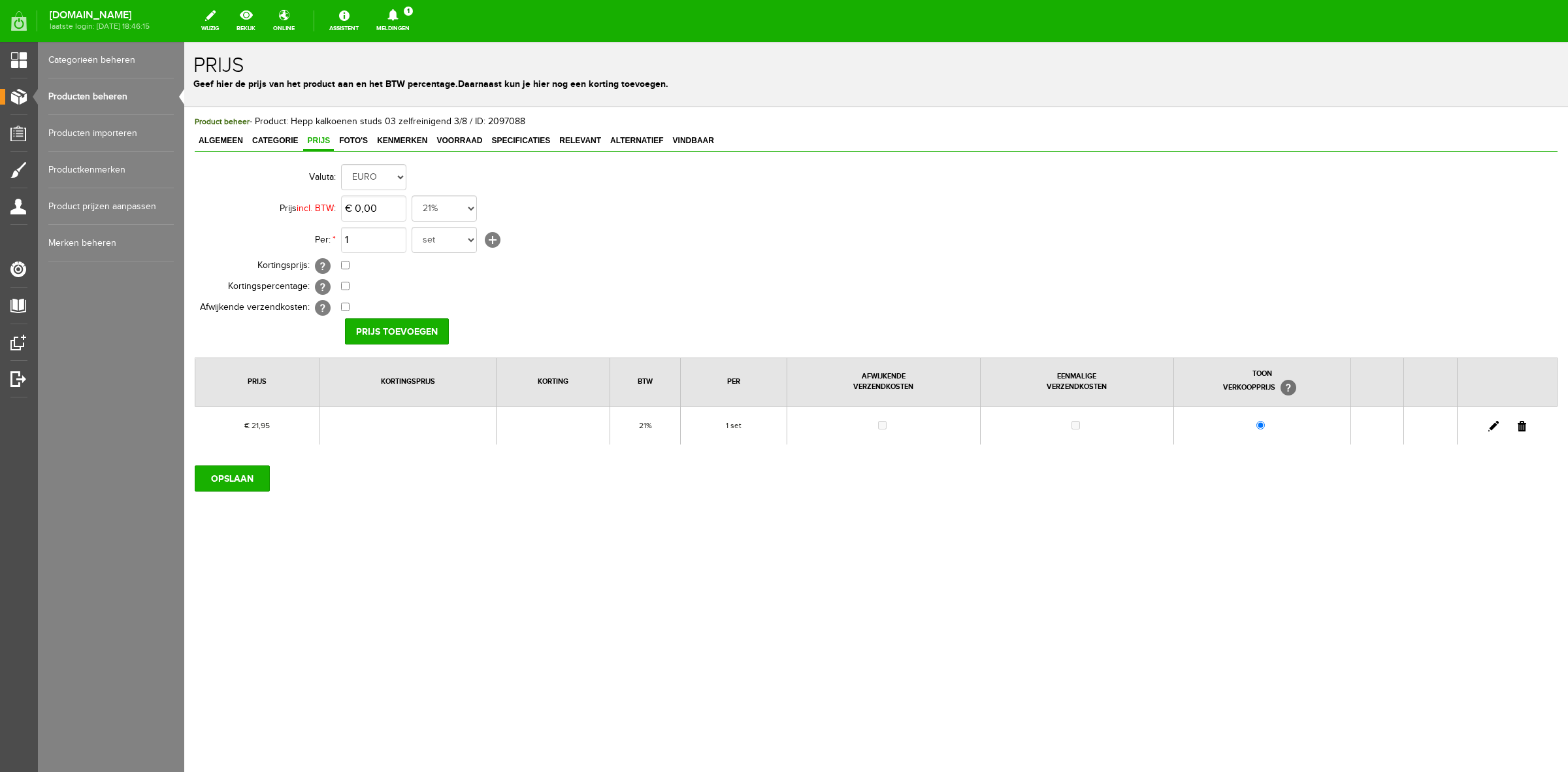
click at [1493, 425] on link at bounding box center [1494, 426] width 11 height 11
click at [386, 209] on input "21,95" at bounding box center [374, 208] width 65 height 26
type input "€ 21,98"
click at [379, 325] on input "[PERSON_NAME]" at bounding box center [392, 331] width 94 height 26
click at [230, 489] on input "OPSLAAN" at bounding box center [232, 478] width 75 height 26
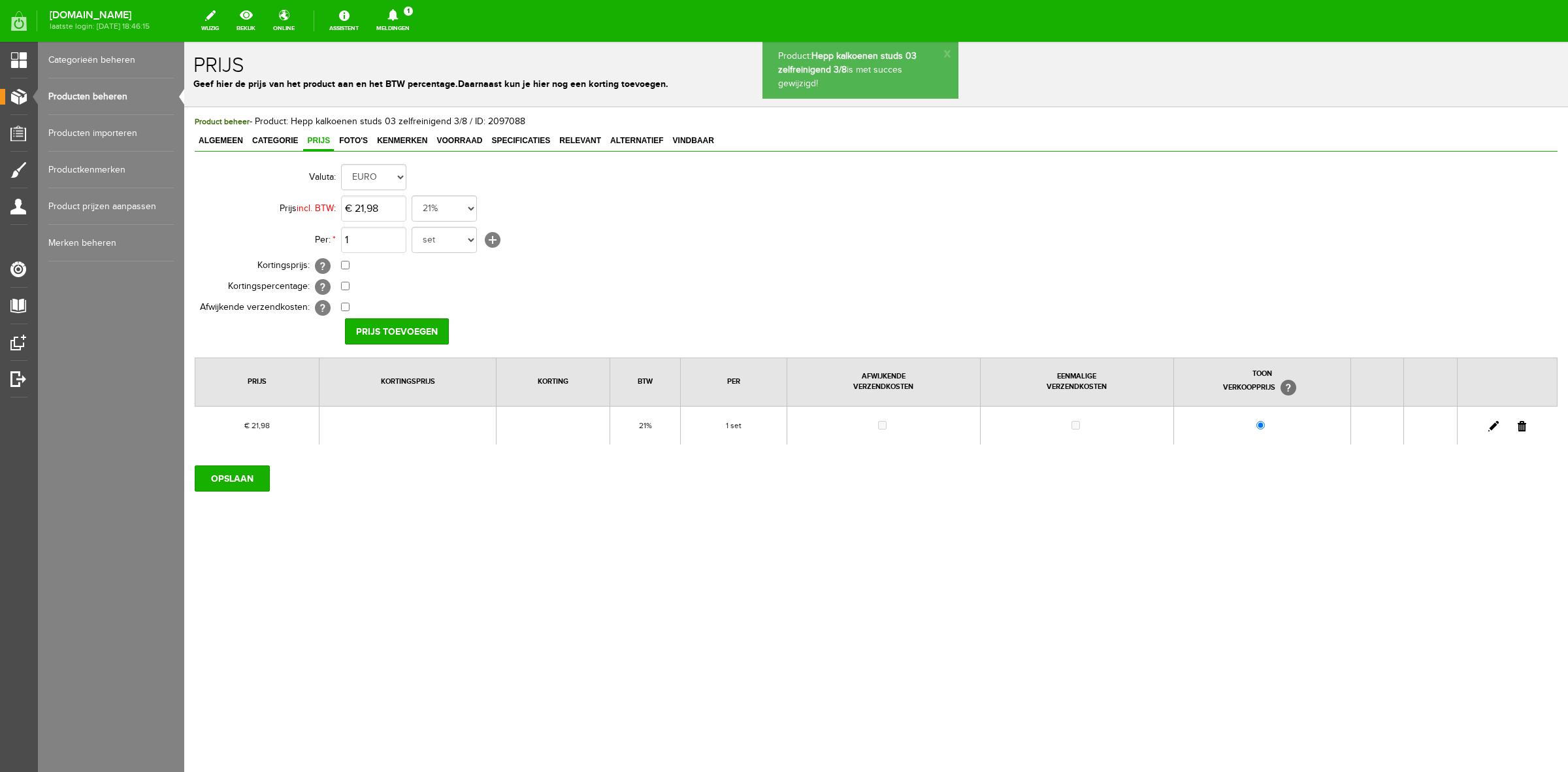
click at [112, 99] on link "Producten beheren" at bounding box center [111, 96] width 126 height 37
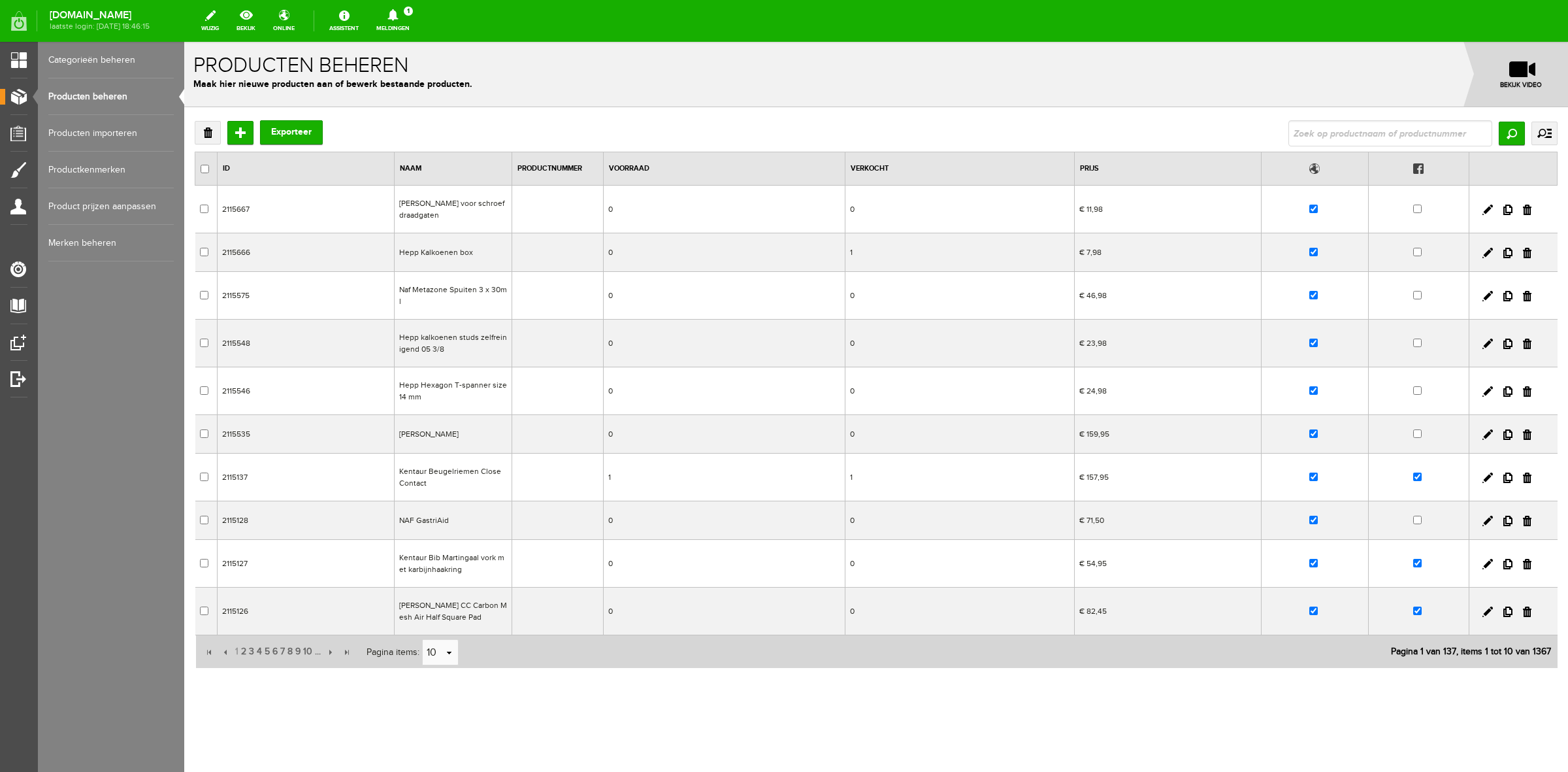
click at [1318, 139] on input "text" at bounding box center [1391, 133] width 204 height 26
type input "hepp"
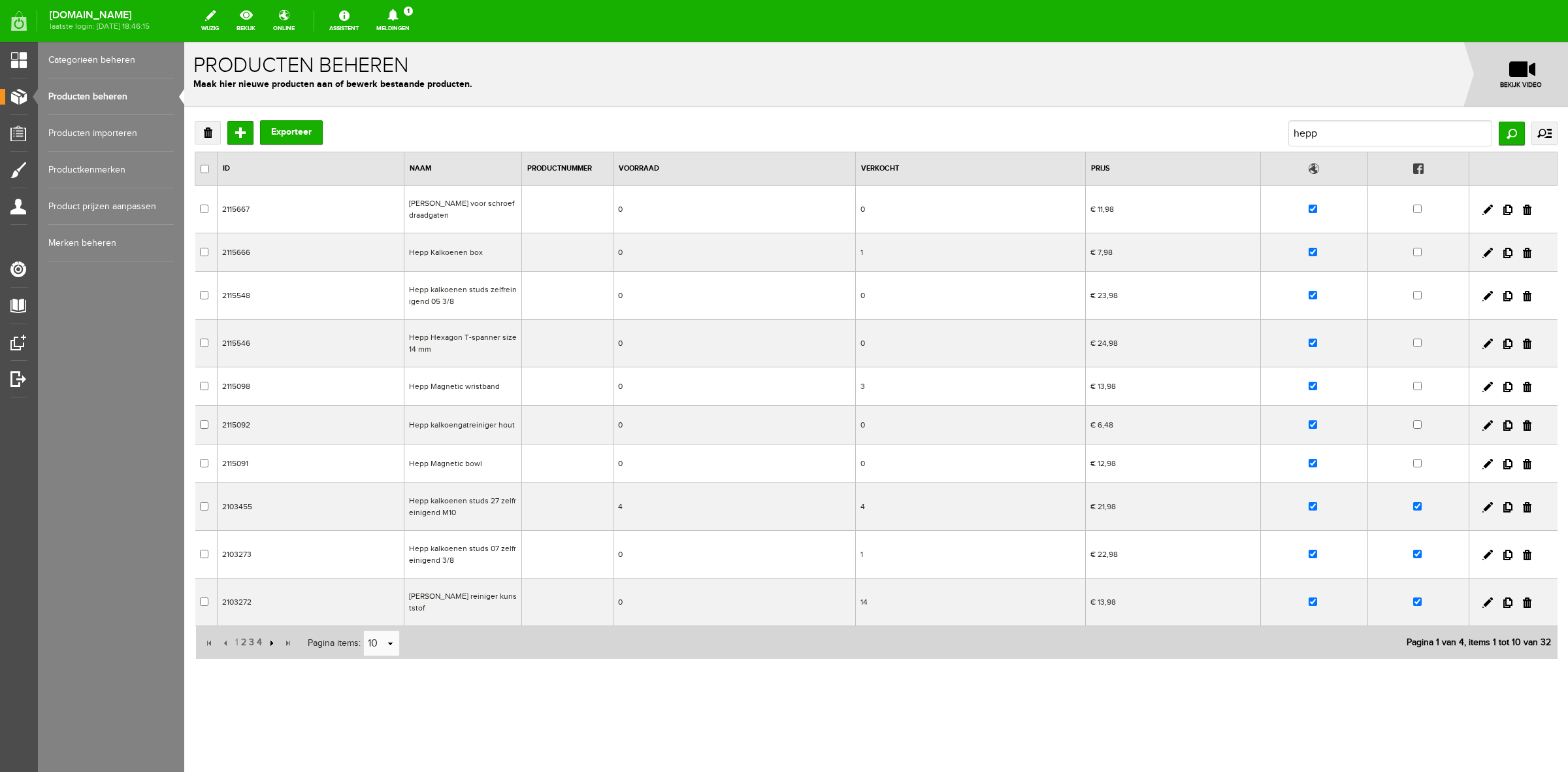
click at [269, 645] on input "button" at bounding box center [270, 643] width 14 height 14
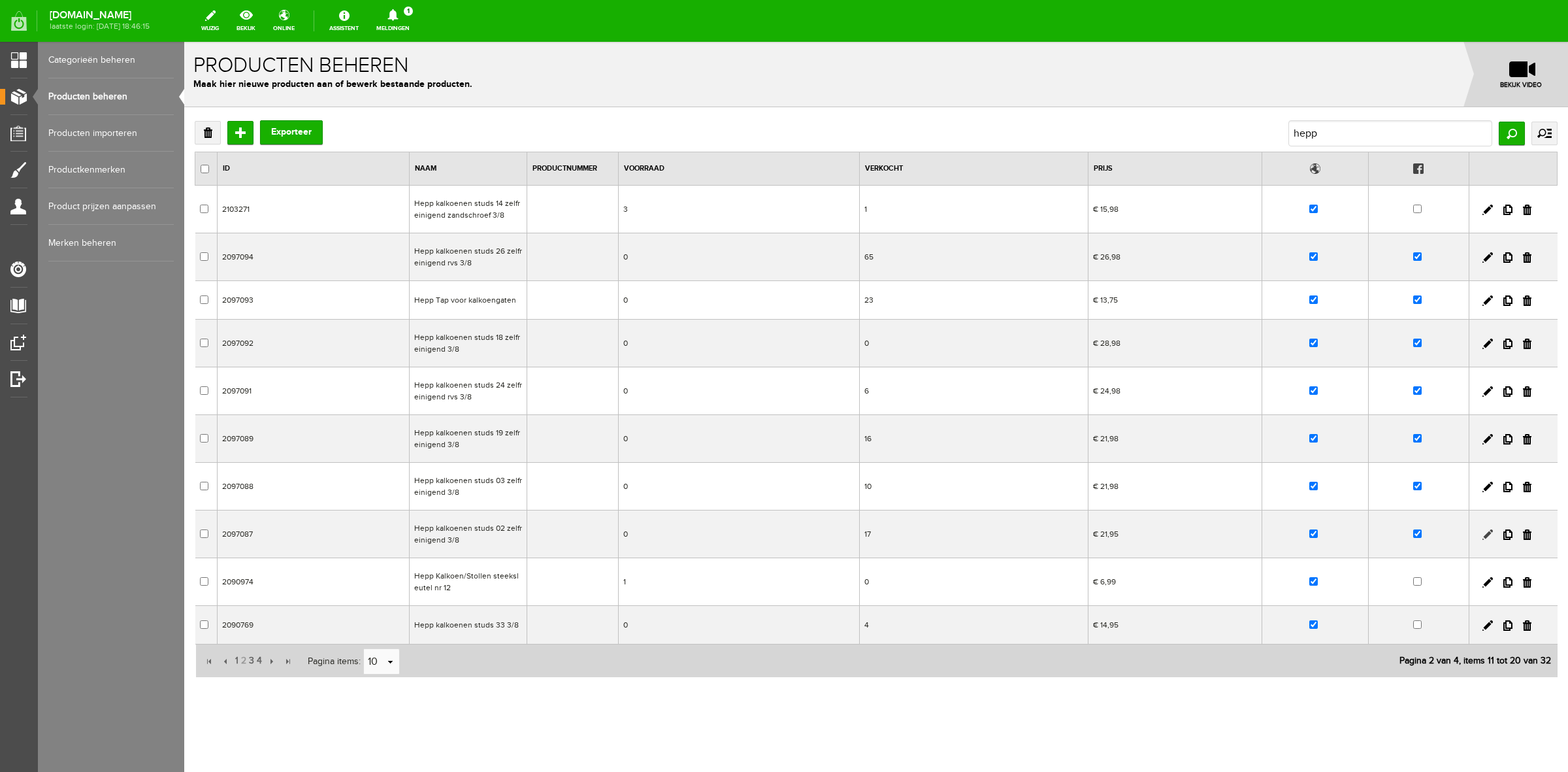
click at [1482, 534] on link at bounding box center [1488, 535] width 11 height 11
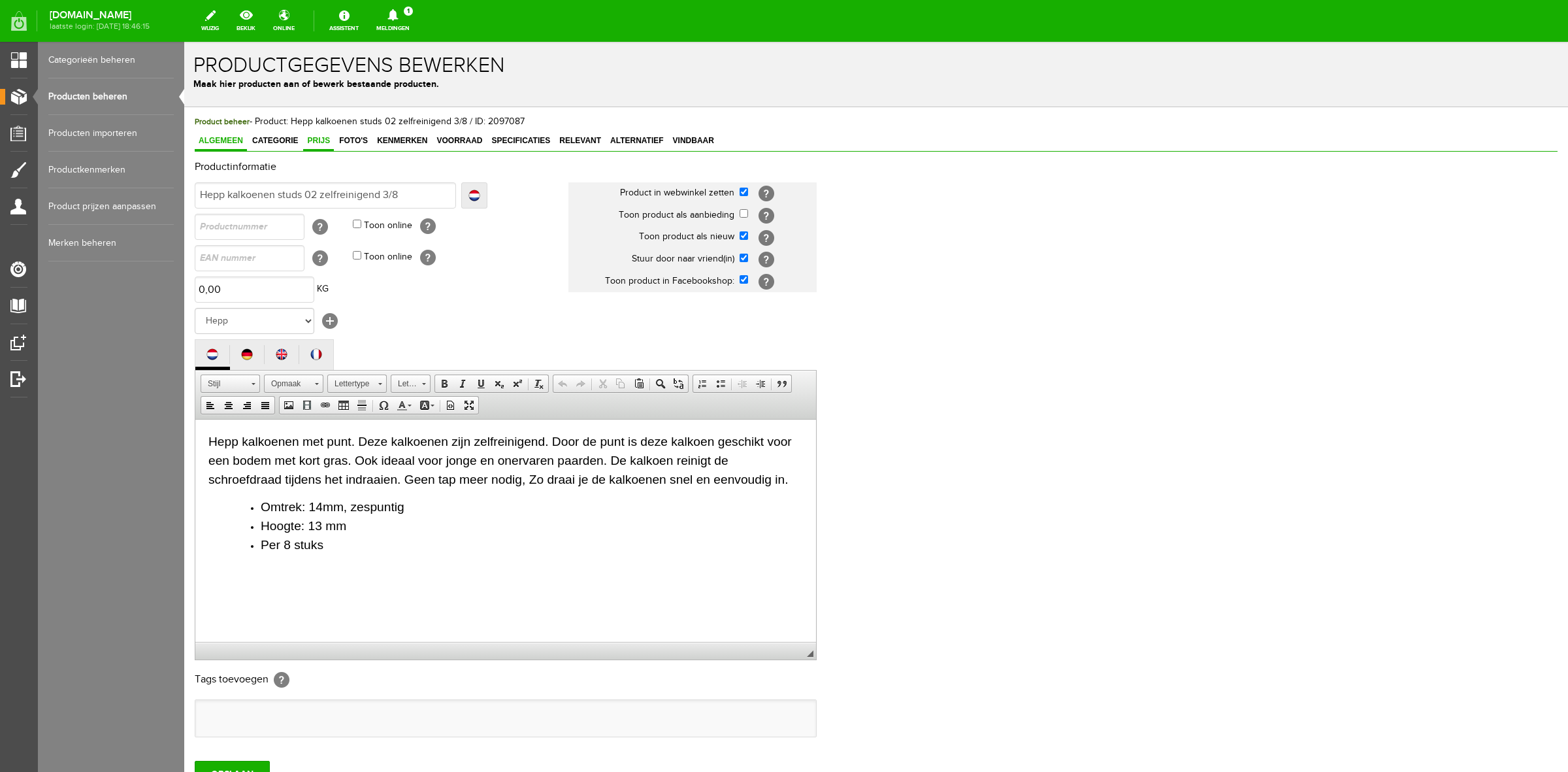
click at [324, 144] on span "Prijs" at bounding box center [318, 140] width 30 height 9
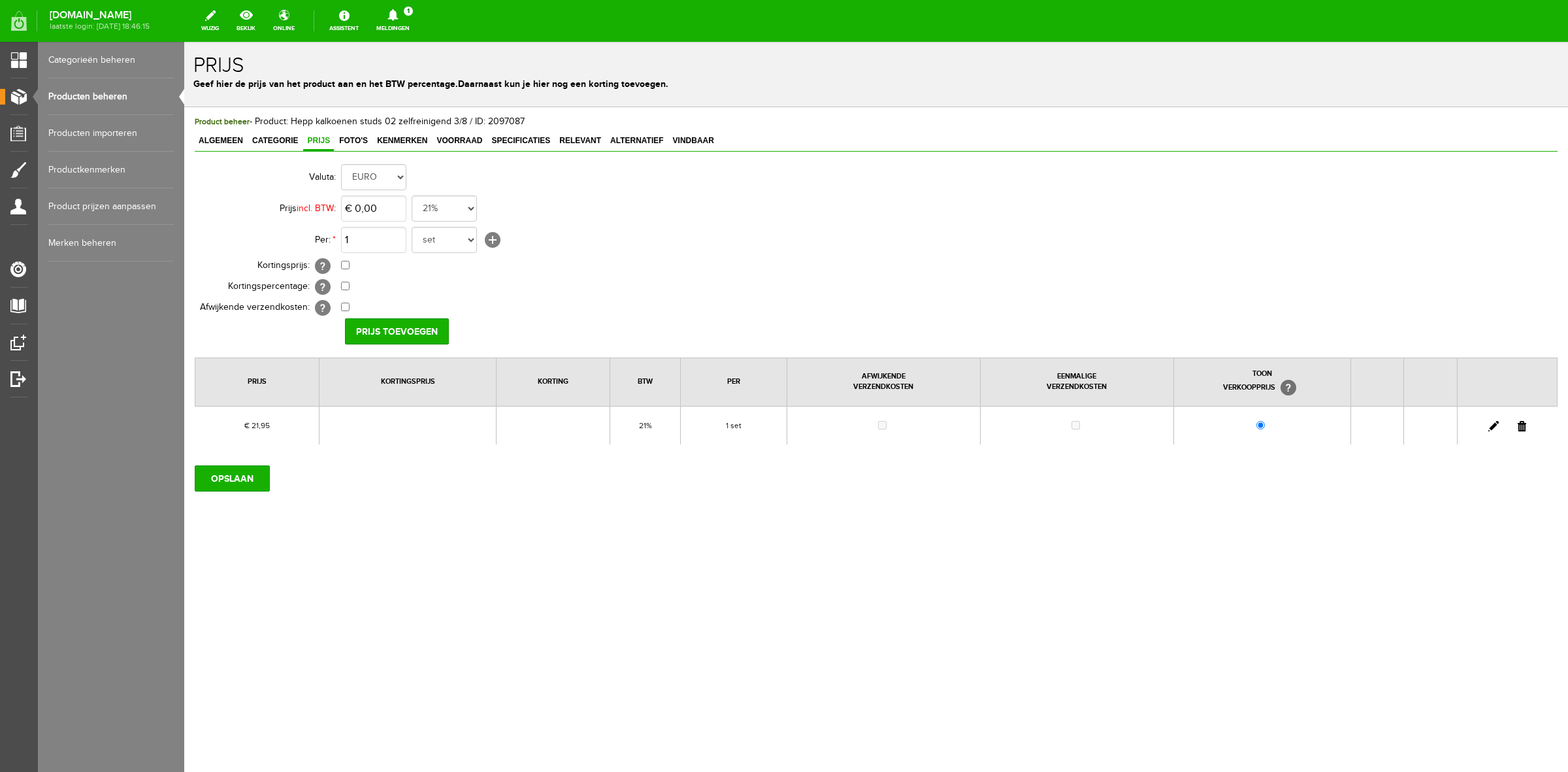
click at [1495, 422] on link at bounding box center [1494, 426] width 11 height 11
click at [394, 207] on input "21,95" at bounding box center [374, 208] width 65 height 26
type input "€ 21,98"
click at [380, 331] on input "[PERSON_NAME]" at bounding box center [392, 331] width 94 height 26
click at [261, 478] on input "OPSLAAN" at bounding box center [232, 478] width 75 height 26
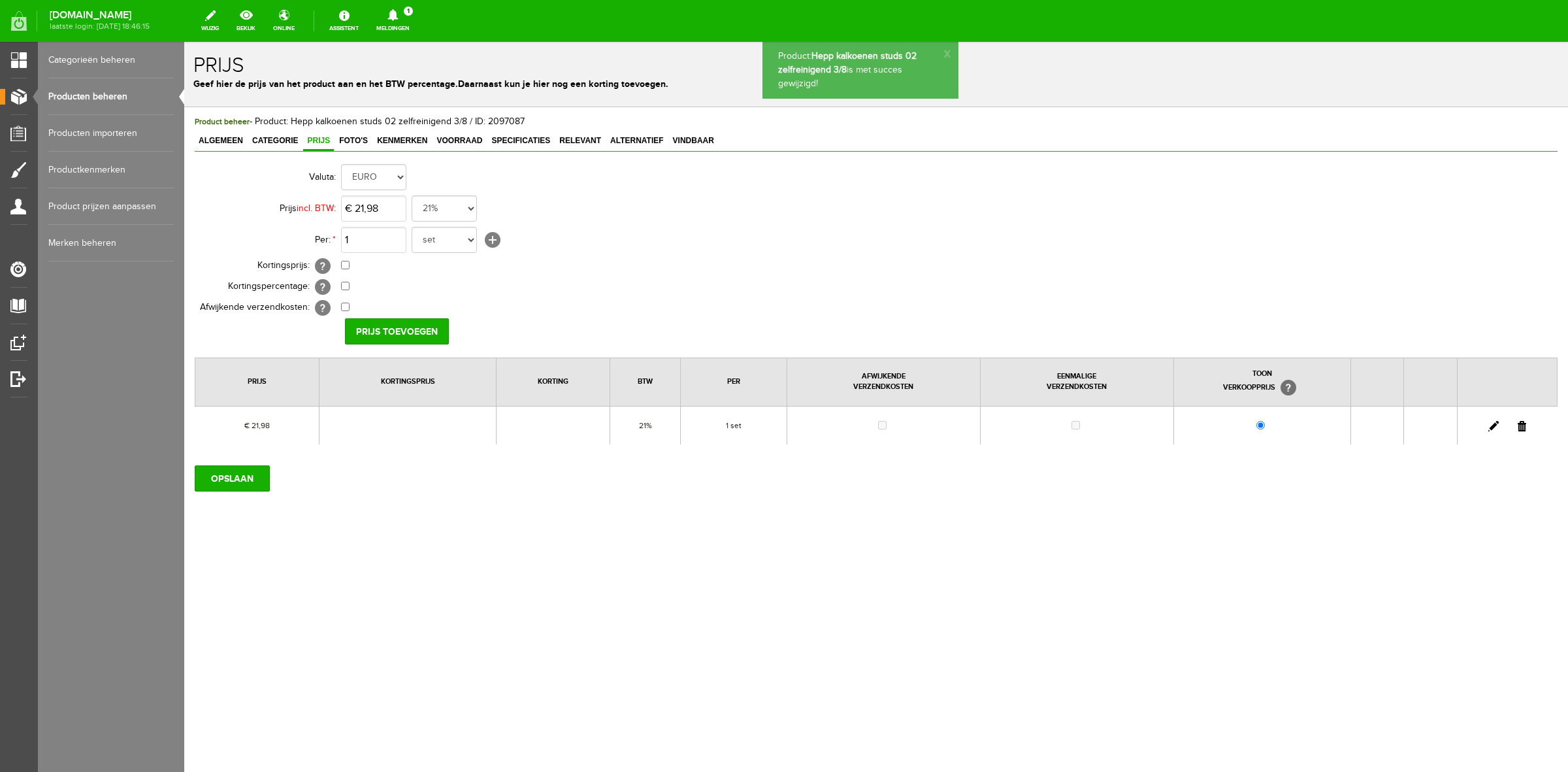
click at [109, 90] on link "Producten beheren" at bounding box center [111, 96] width 126 height 37
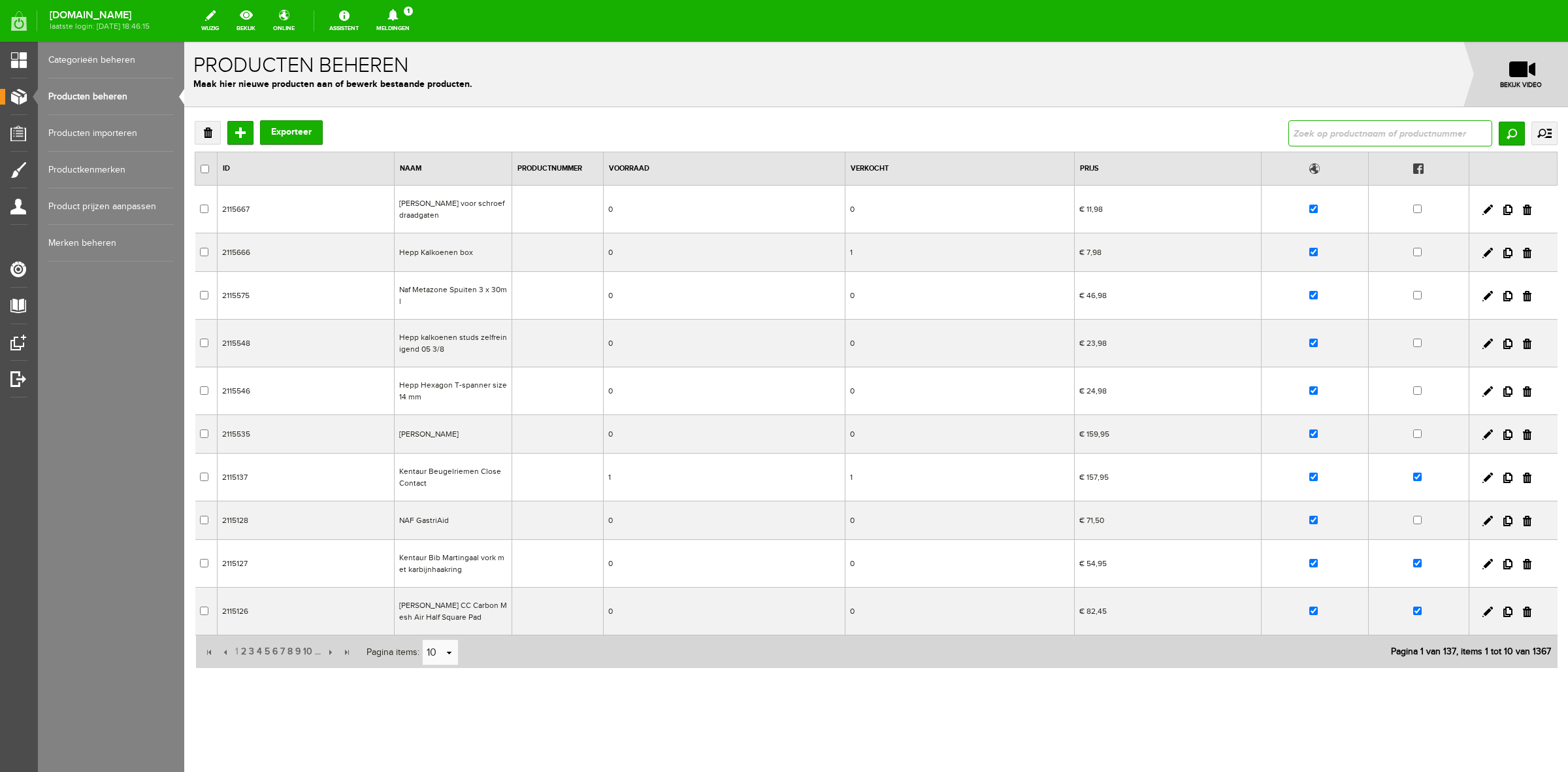
click at [1320, 132] on input "text" at bounding box center [1391, 133] width 204 height 26
type input "hepp"
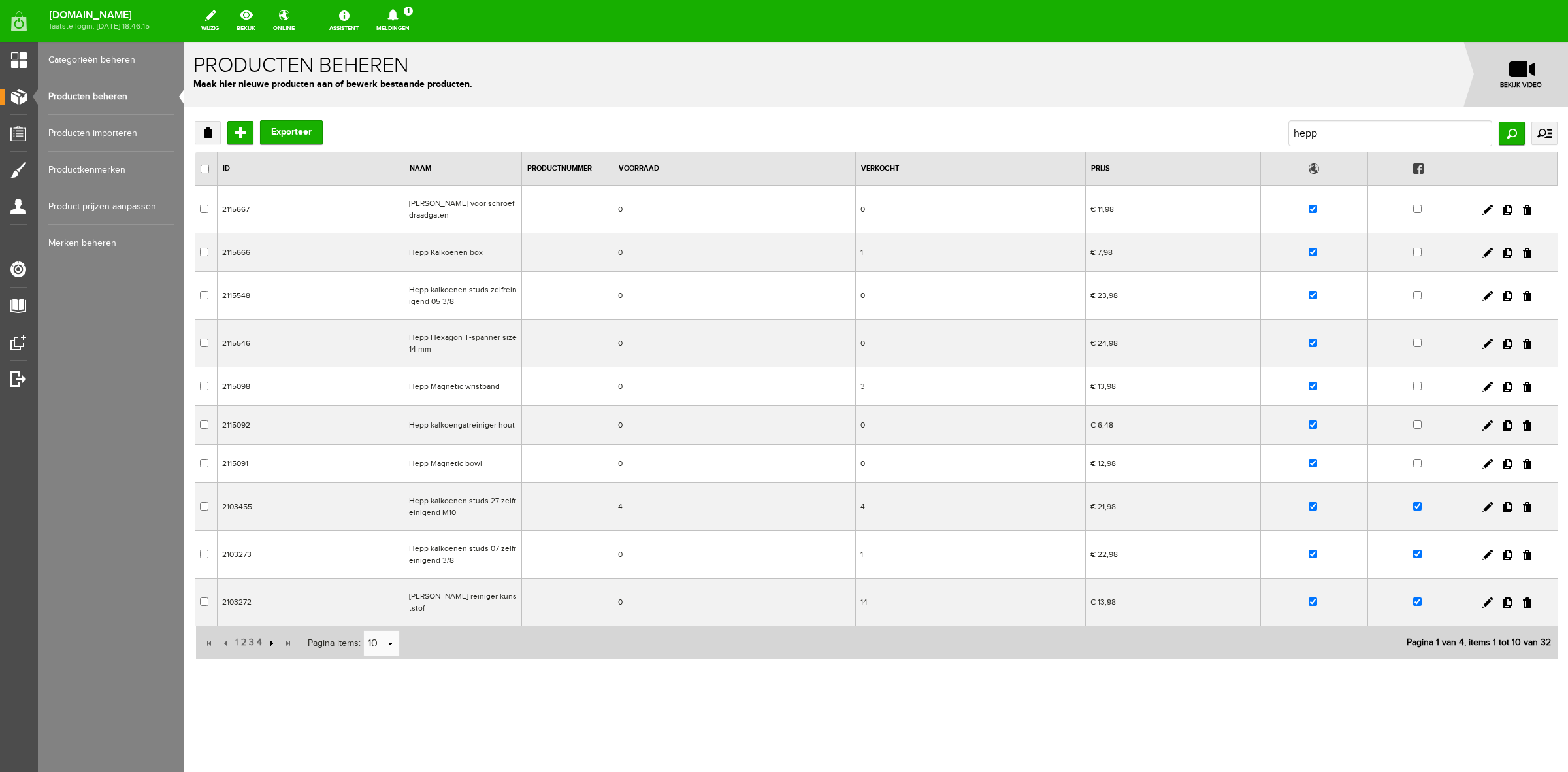
click at [273, 648] on input "button" at bounding box center [270, 643] width 14 height 14
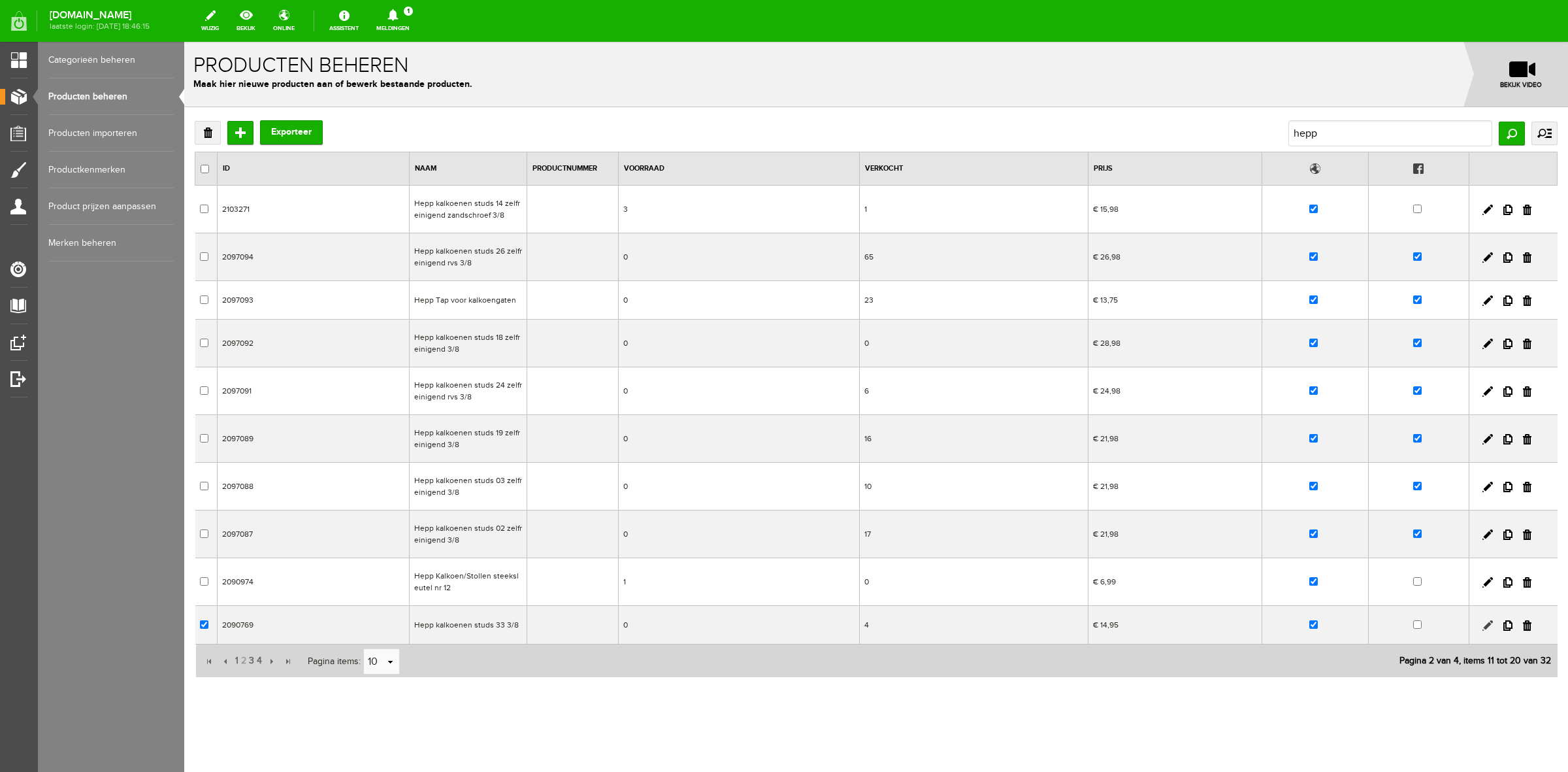
click at [1482, 626] on link at bounding box center [1488, 626] width 11 height 11
checkbox input "true"
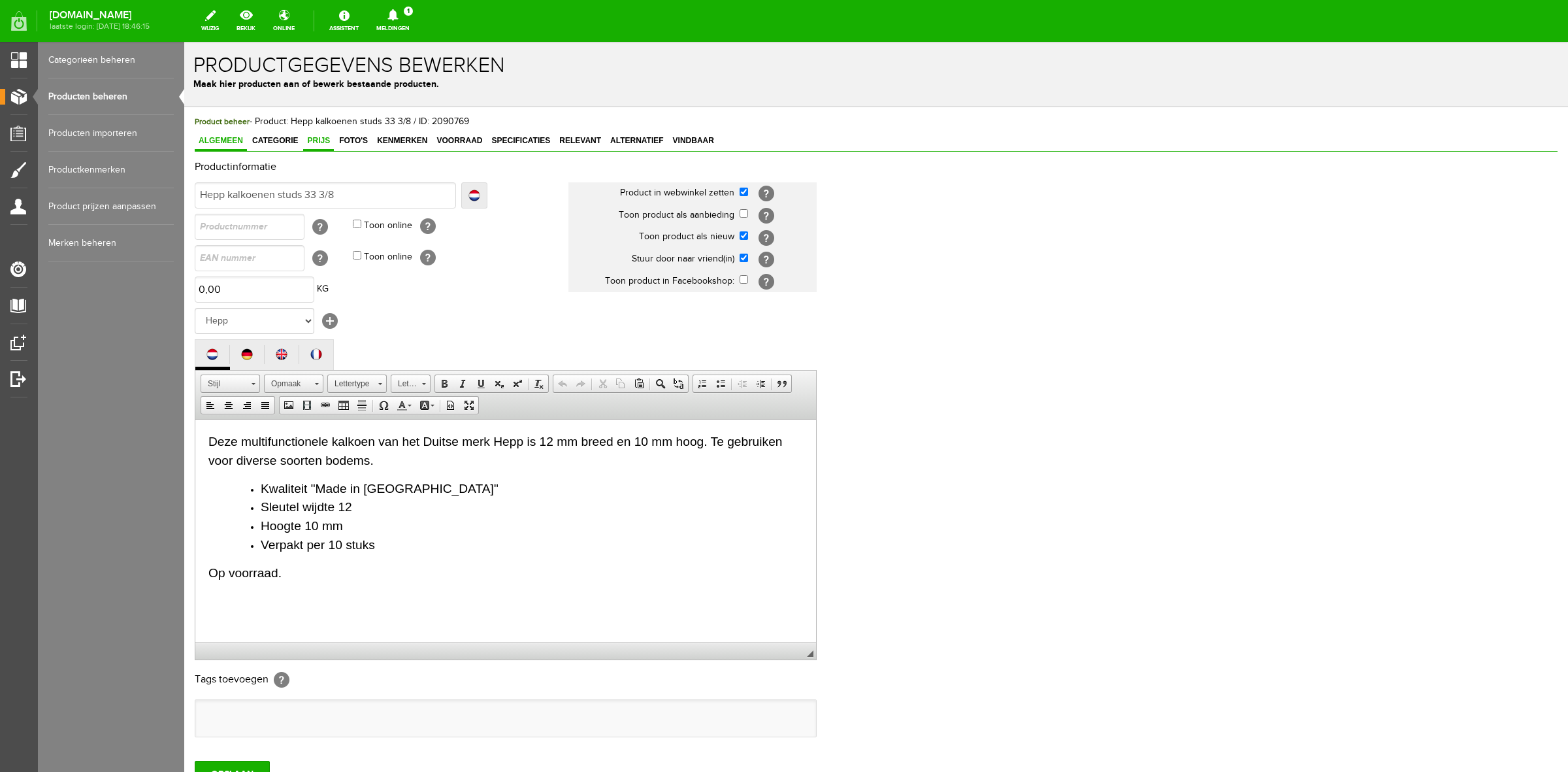
click at [327, 147] on link "Prijs" at bounding box center [318, 141] width 30 height 19
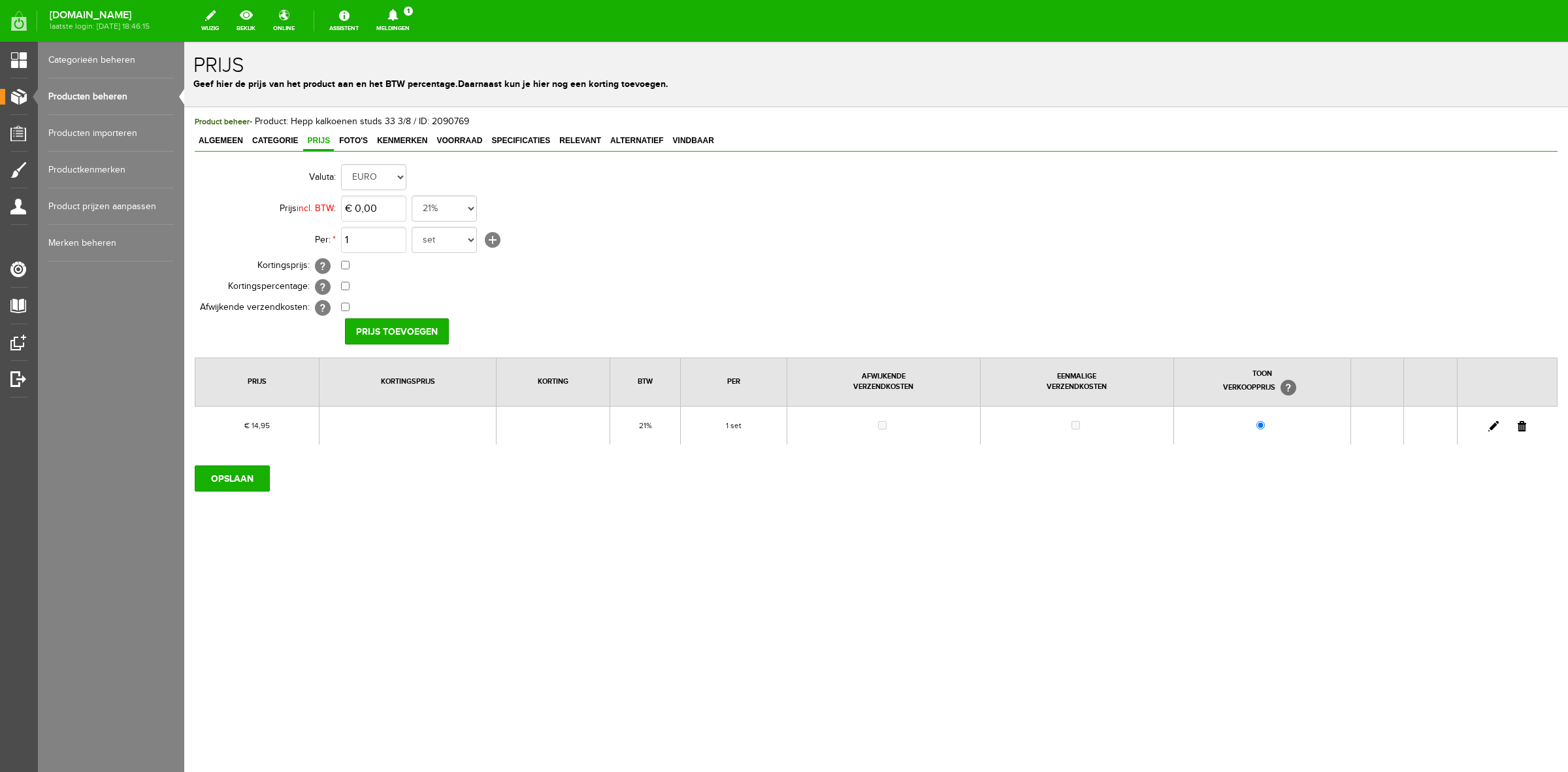
click at [1490, 428] on link at bounding box center [1494, 426] width 11 height 11
click at [390, 208] on input "14,95" at bounding box center [374, 208] width 65 height 26
type input "€ 14,99"
click at [390, 330] on input "[PERSON_NAME]" at bounding box center [392, 331] width 94 height 26
click at [253, 474] on input "OPSLAAN" at bounding box center [232, 478] width 75 height 26
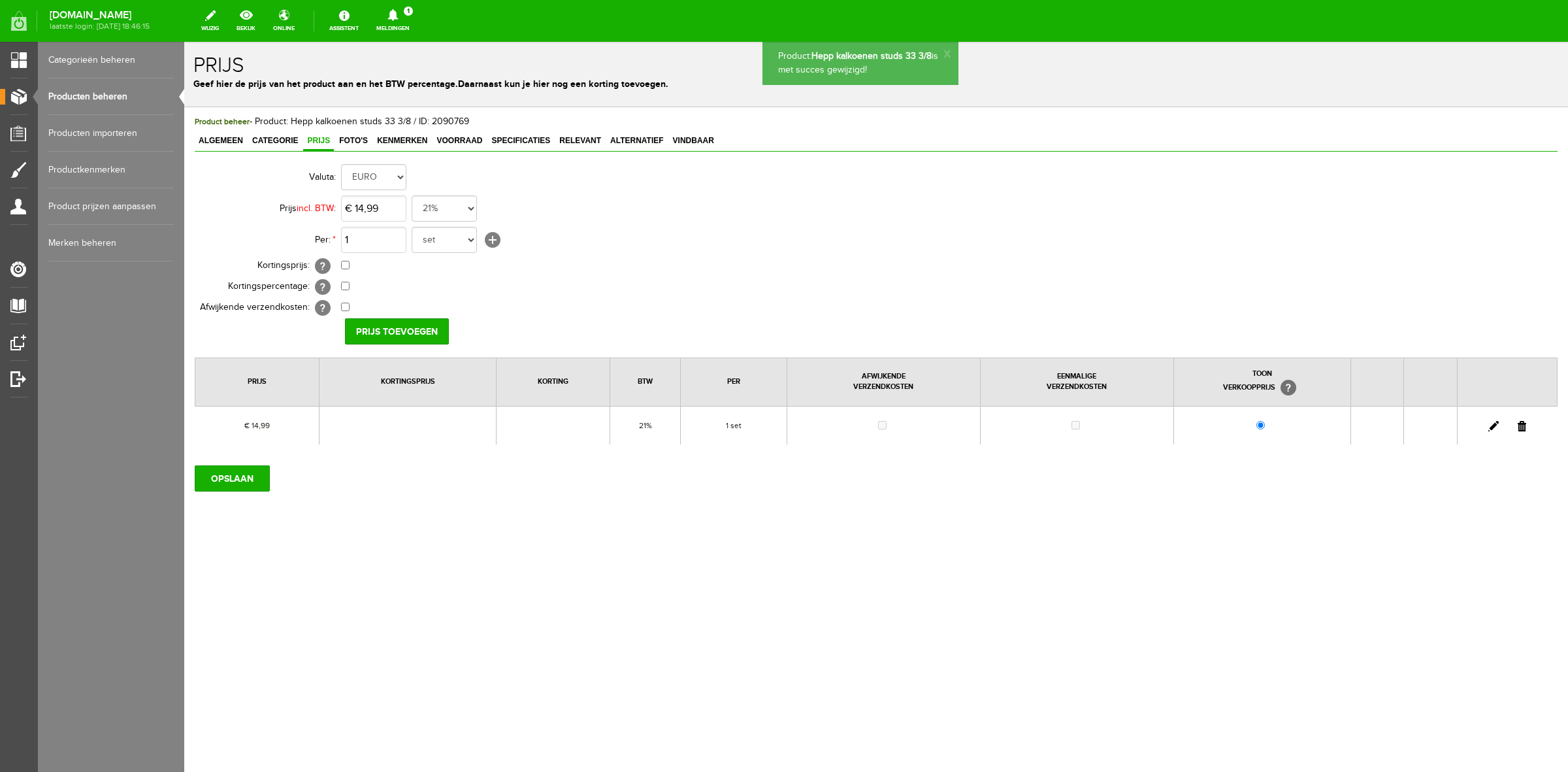
click at [135, 103] on link "Producten beheren" at bounding box center [111, 96] width 126 height 37
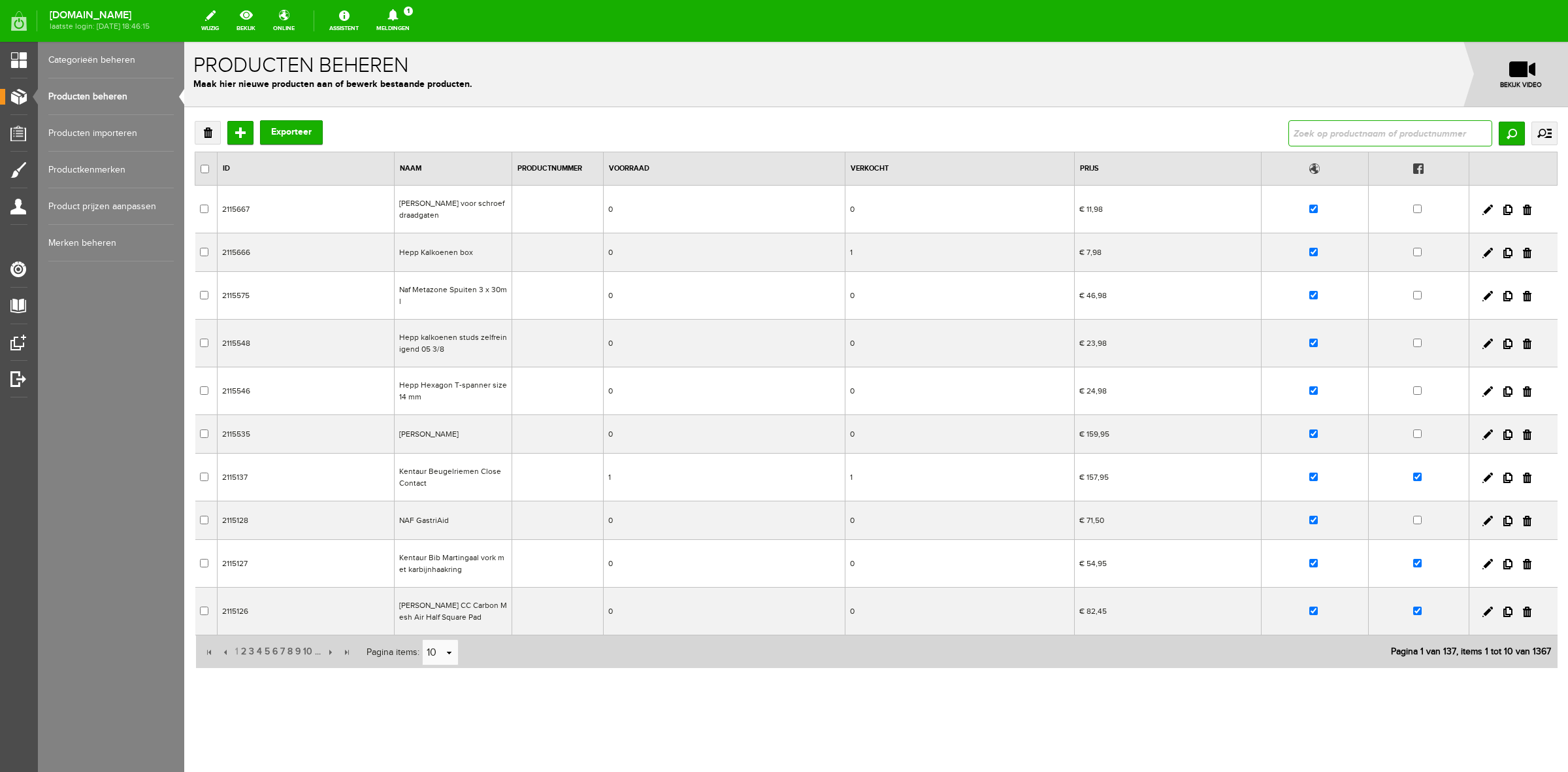
click at [1318, 129] on input "text" at bounding box center [1391, 133] width 204 height 26
type input "hepp"
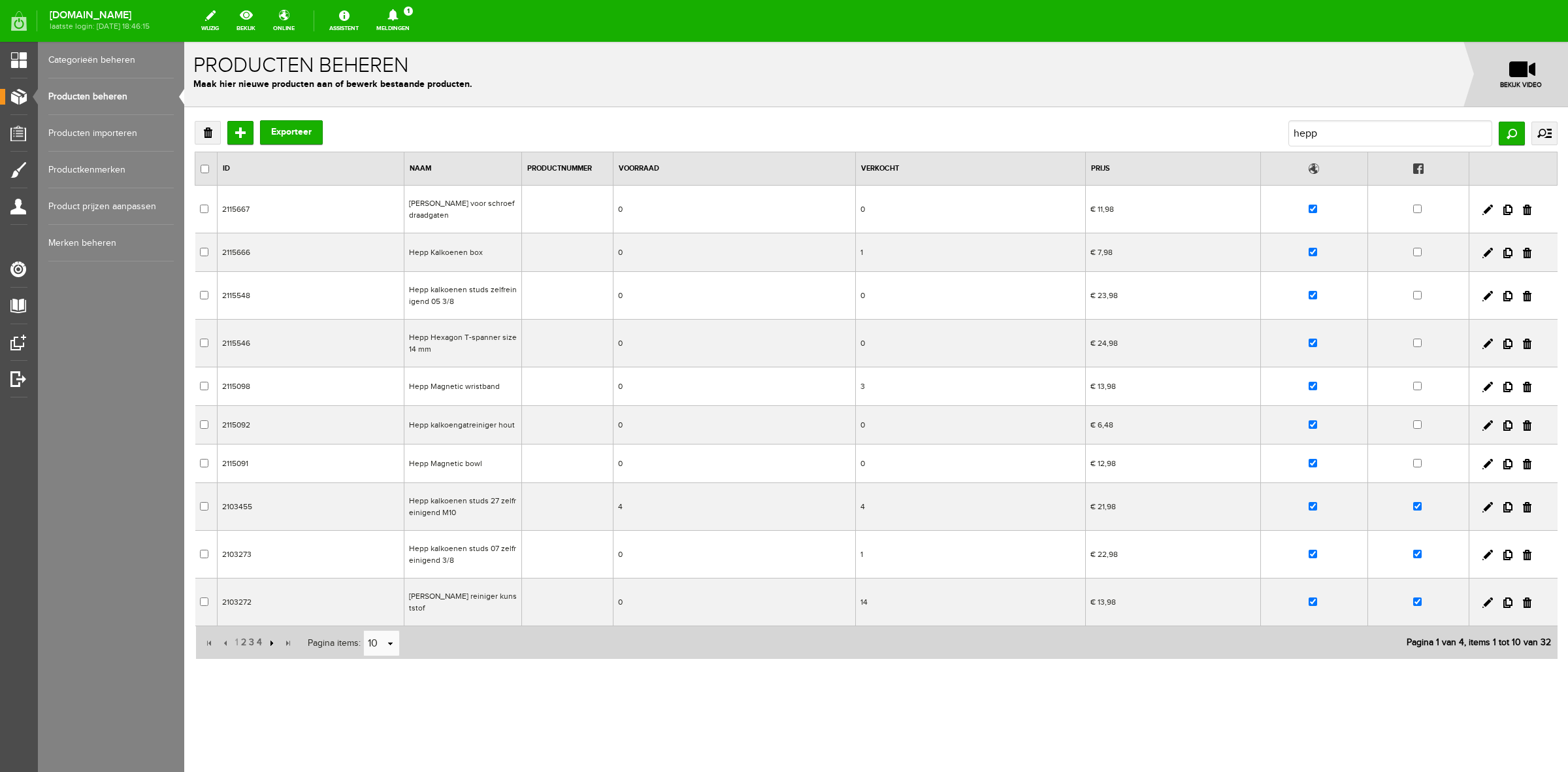
click at [268, 645] on input "button" at bounding box center [270, 643] width 14 height 14
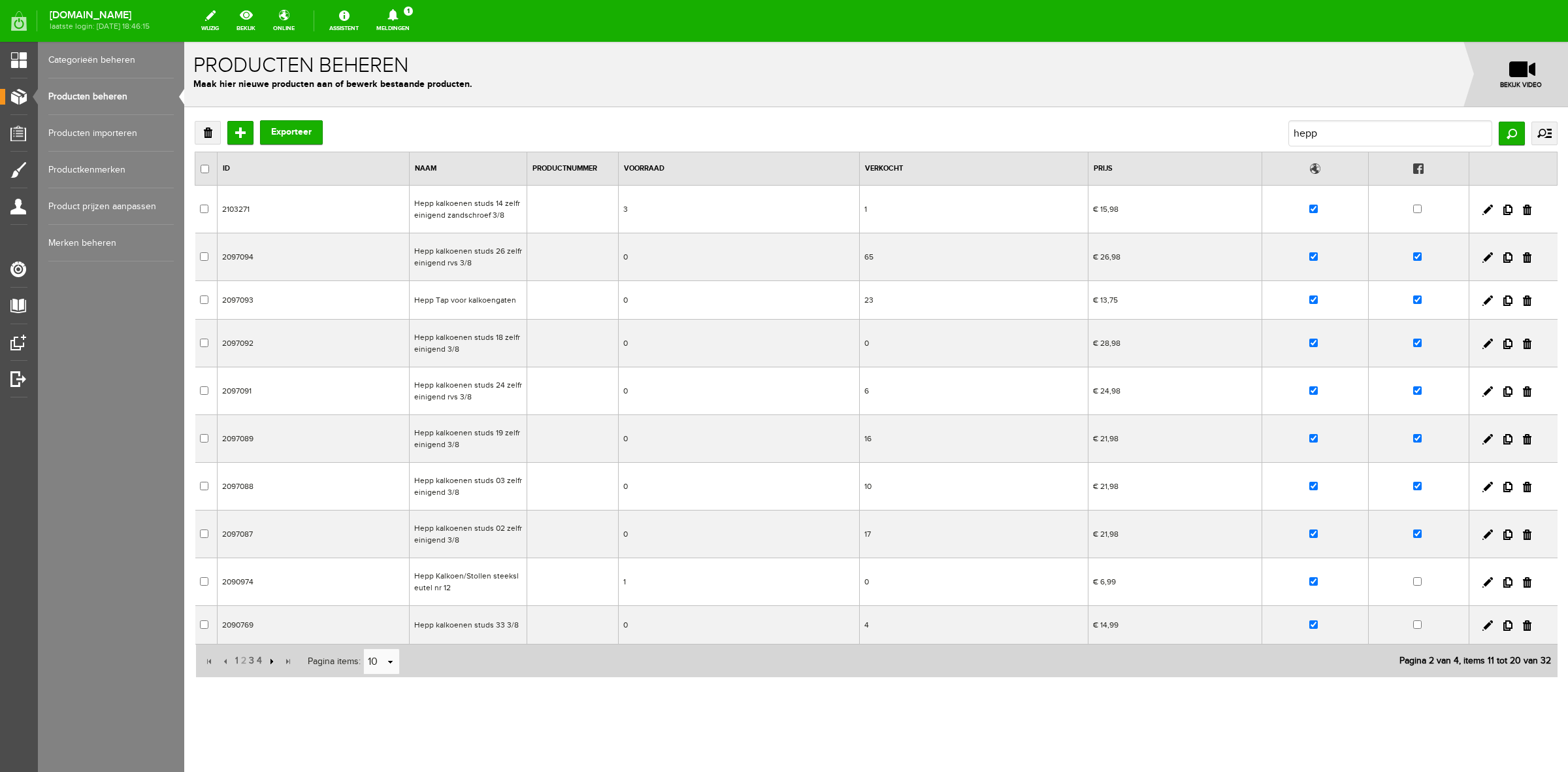
click at [273, 662] on input "button" at bounding box center [270, 661] width 14 height 14
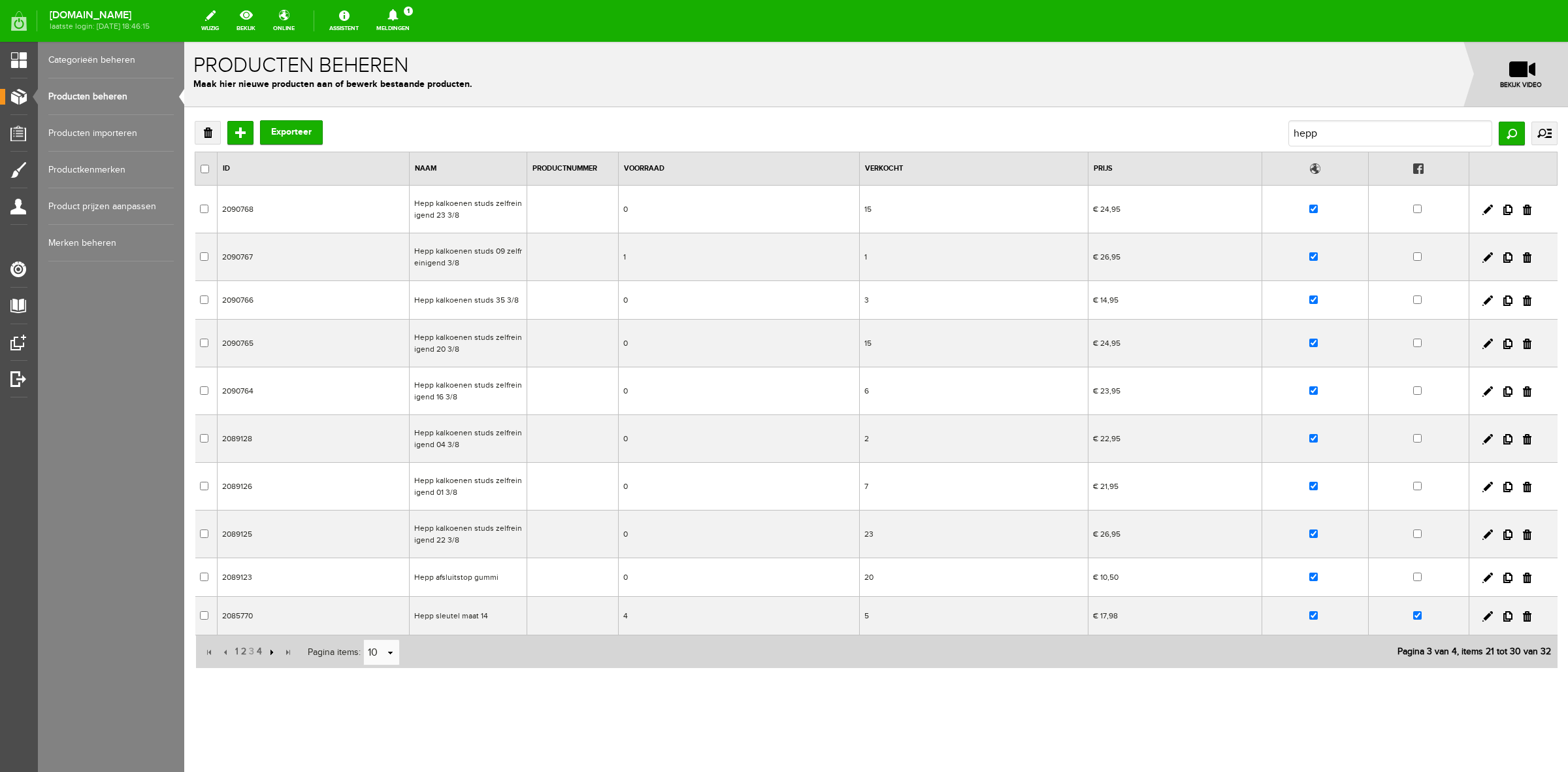
click at [273, 652] on input "button" at bounding box center [270, 653] width 14 height 14
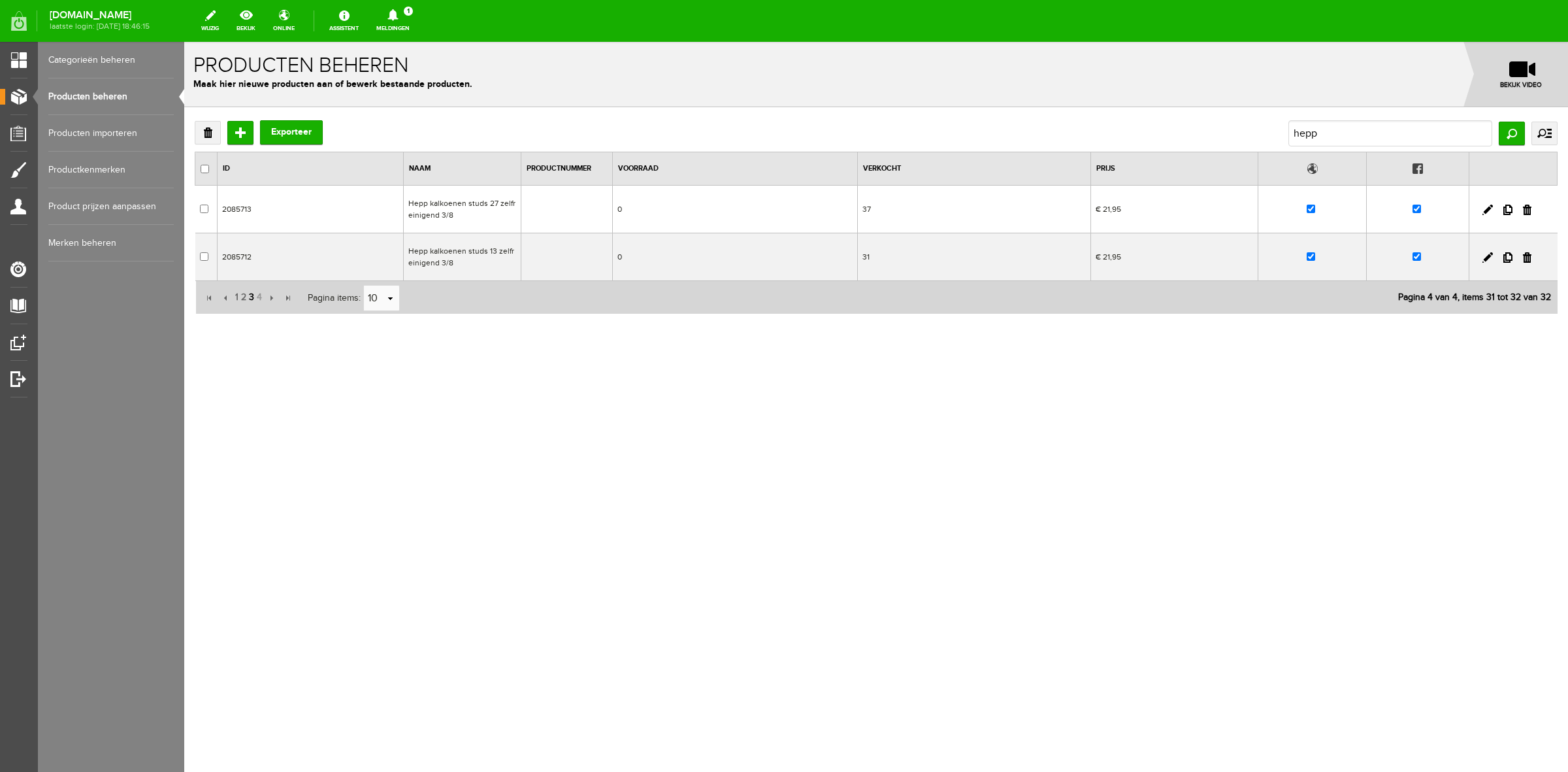
click at [250, 299] on span "3" at bounding box center [251, 297] width 8 height 26
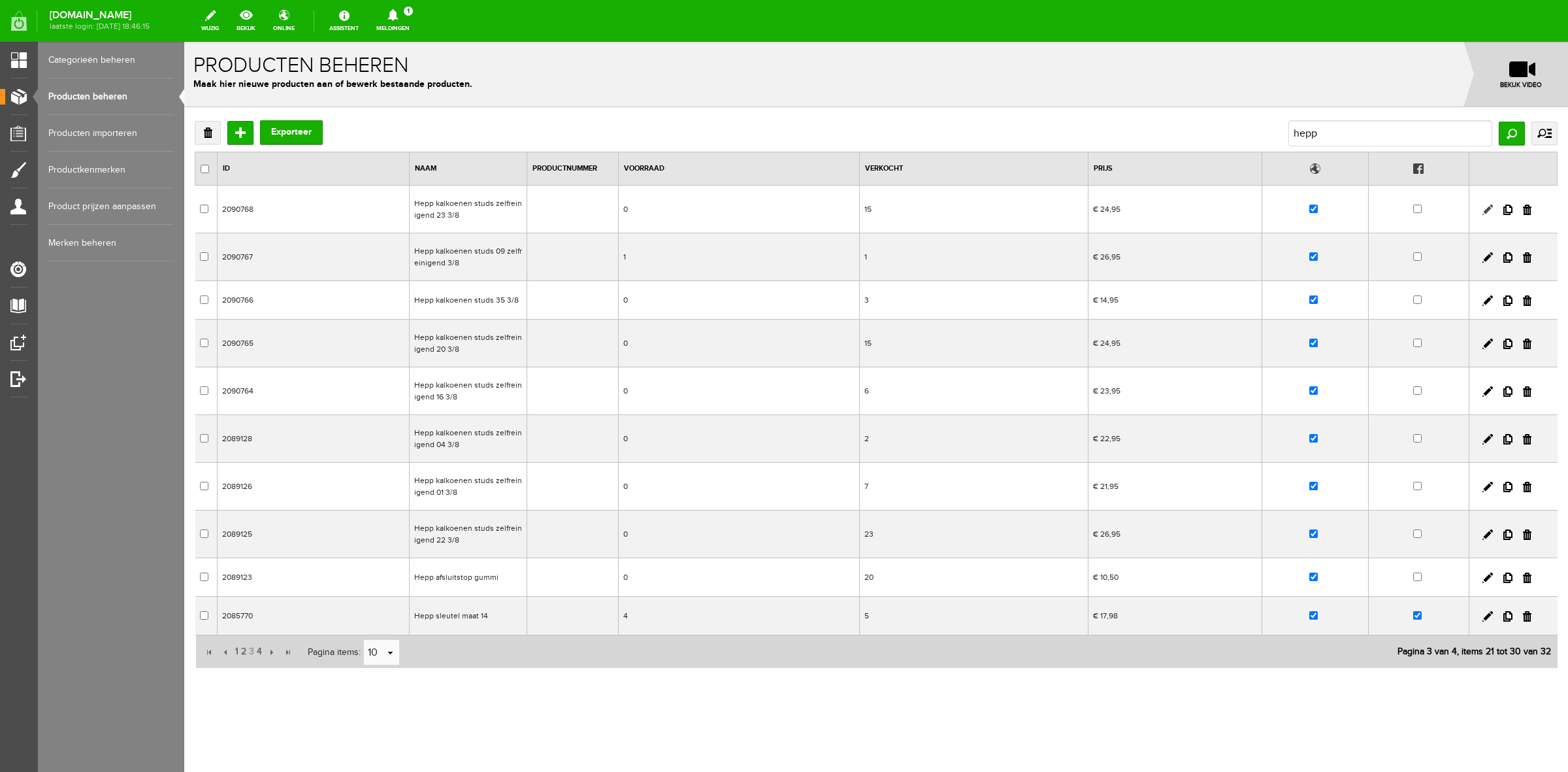
click at [1488, 208] on link at bounding box center [1488, 209] width 11 height 11
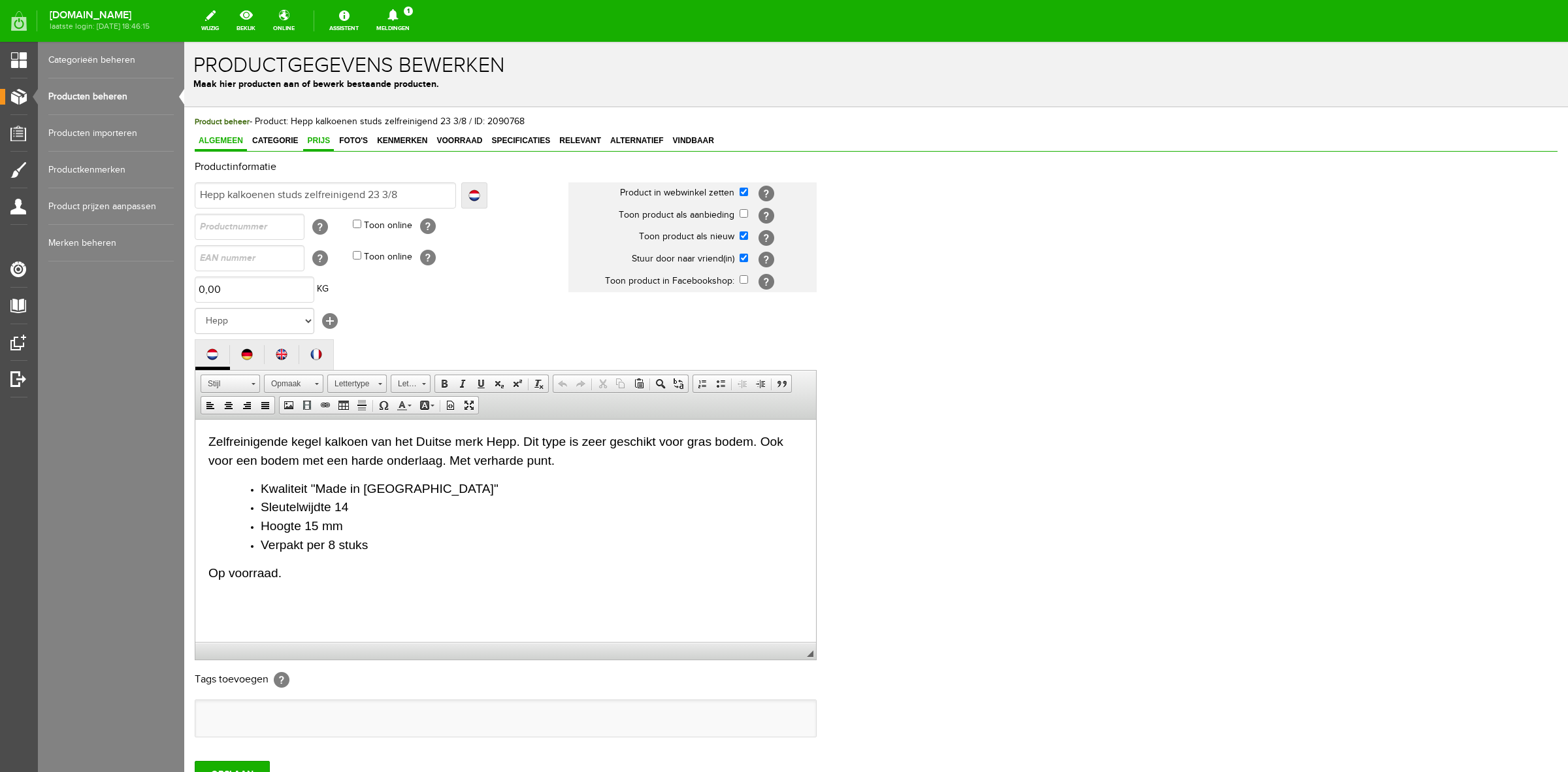
click at [328, 138] on span "Prijs" at bounding box center [318, 140] width 30 height 9
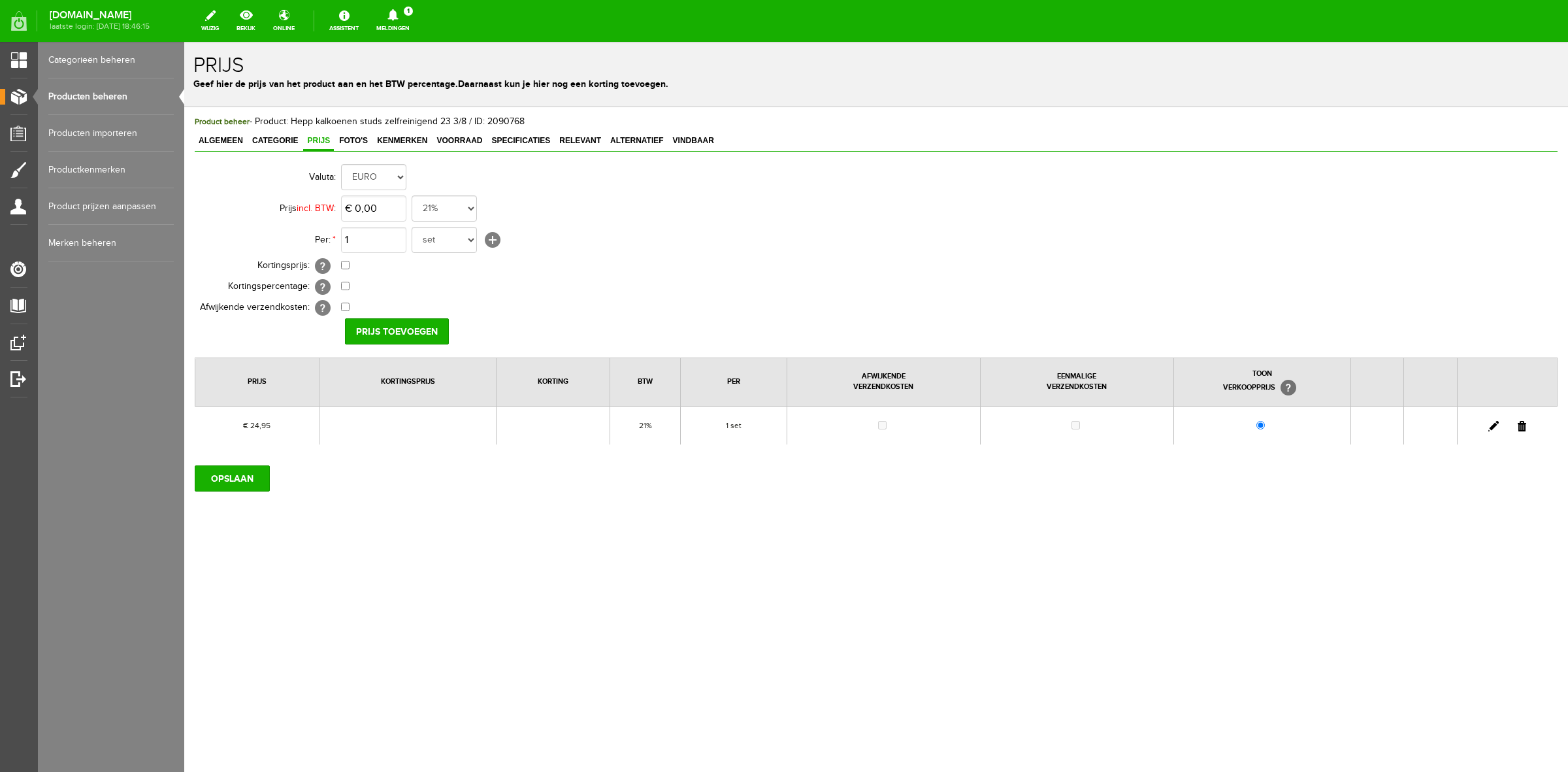
click at [1495, 425] on link at bounding box center [1494, 426] width 11 height 11
drag, startPoint x: 379, startPoint y: 201, endPoint x: 386, endPoint y: 204, distance: 7.6
click at [380, 201] on input "24,95" at bounding box center [374, 208] width 65 height 26
type input "€ 24,98"
click at [380, 333] on input "[PERSON_NAME]" at bounding box center [392, 331] width 94 height 26
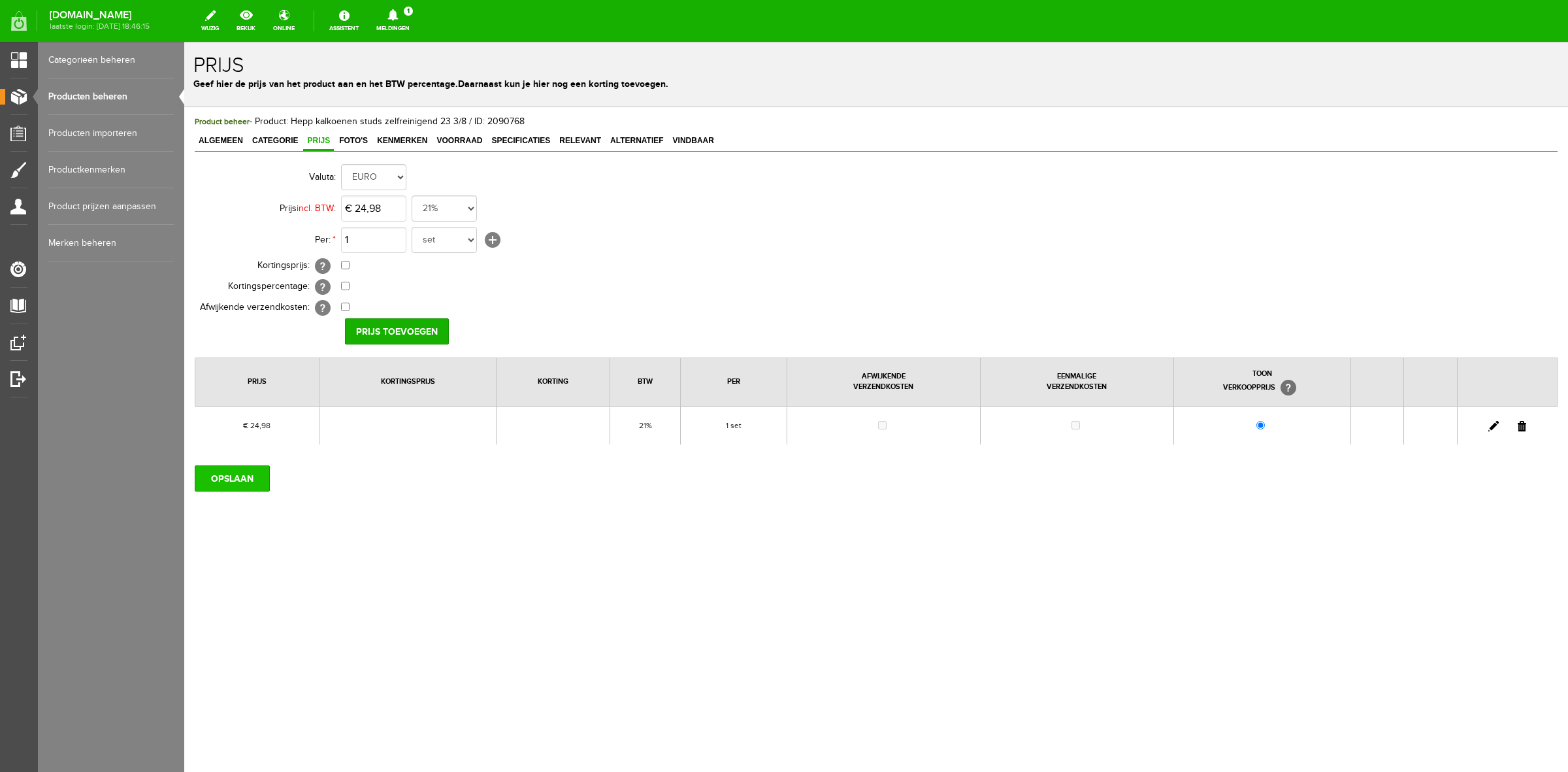
click at [226, 476] on input "OPSLAAN" at bounding box center [232, 478] width 75 height 26
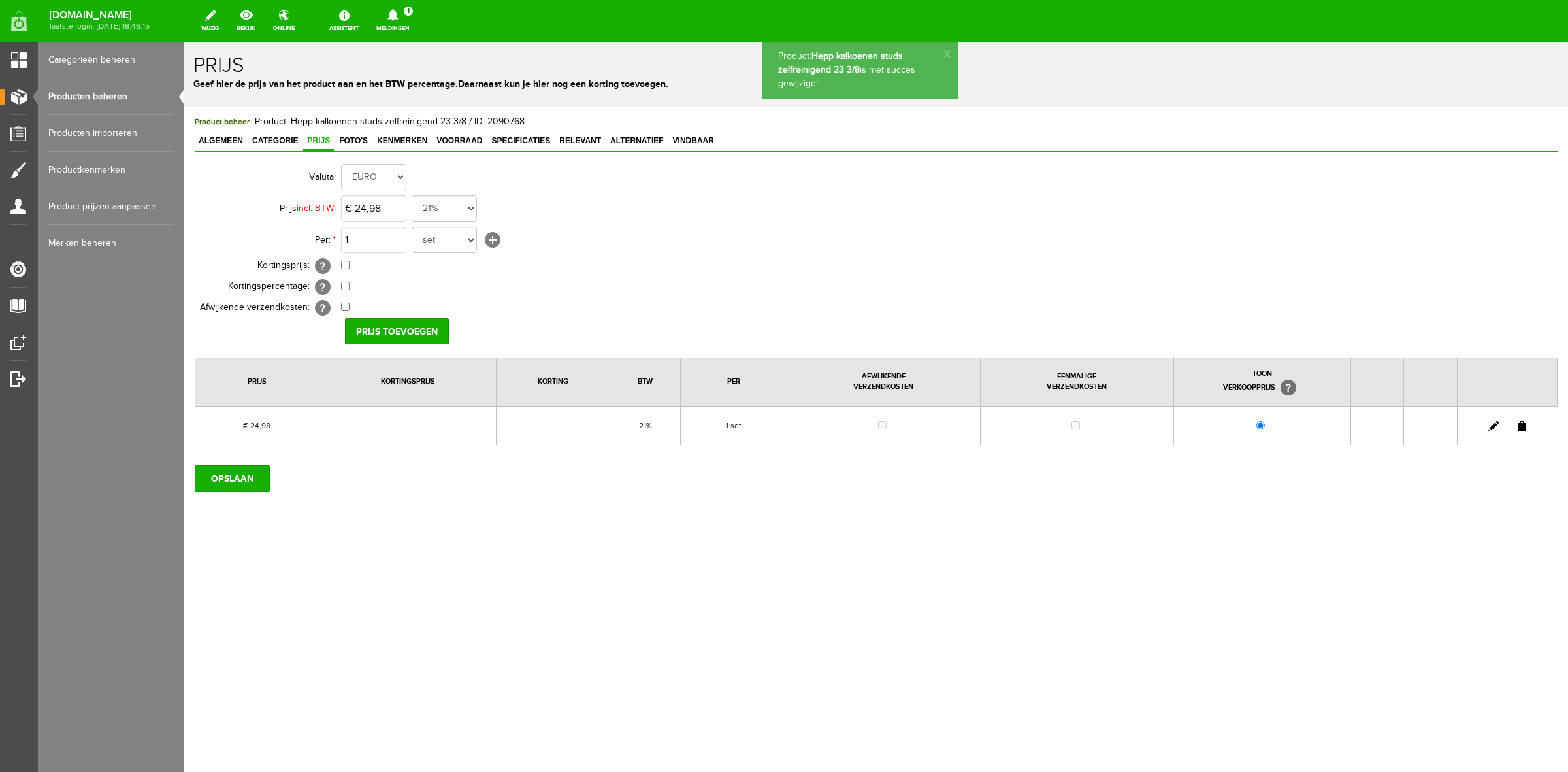
click at [106, 90] on link "Producten beheren" at bounding box center [111, 96] width 126 height 37
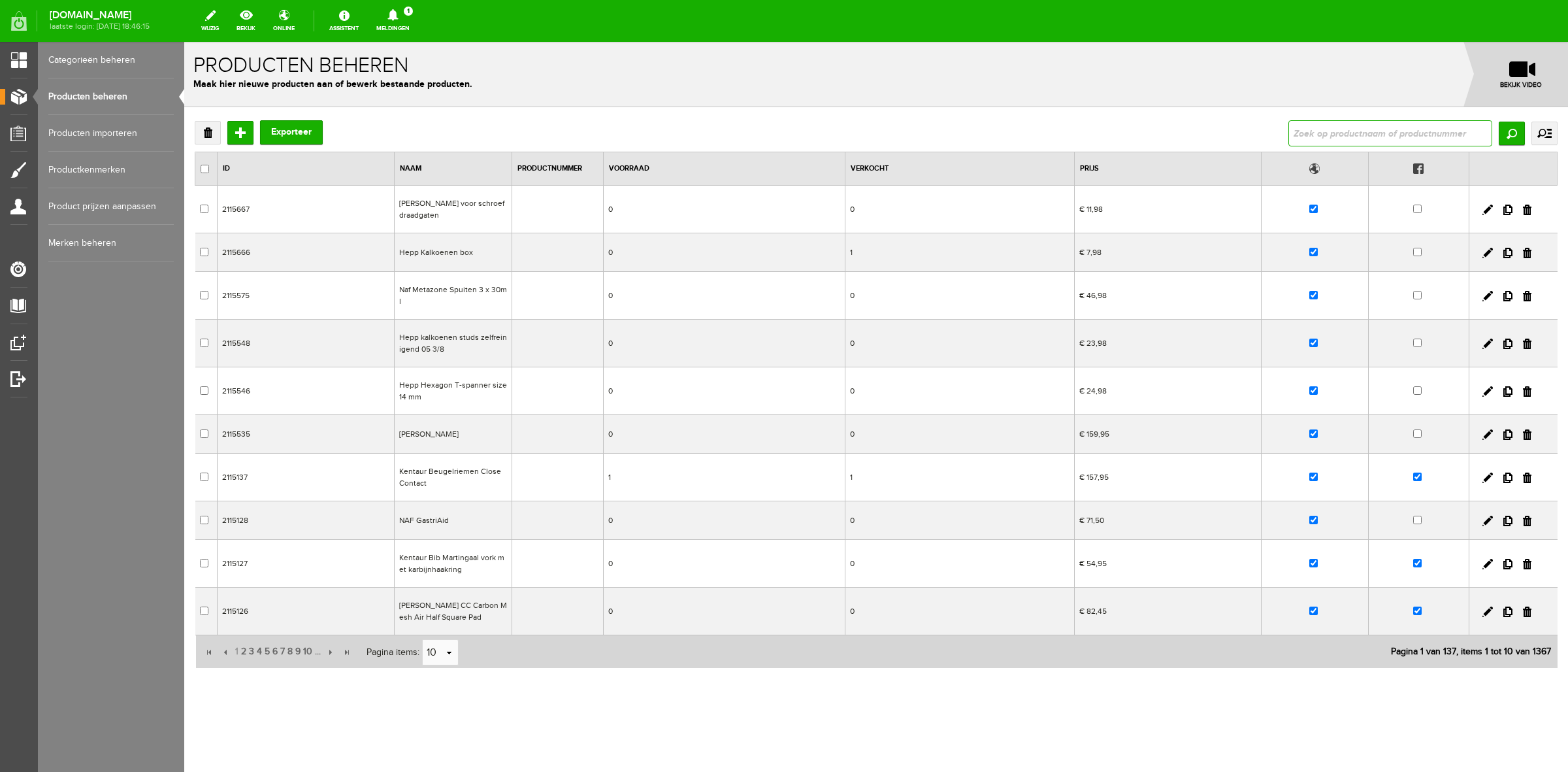
click at [1338, 128] on input "text" at bounding box center [1391, 133] width 204 height 26
type input "j"
type input "hepp"
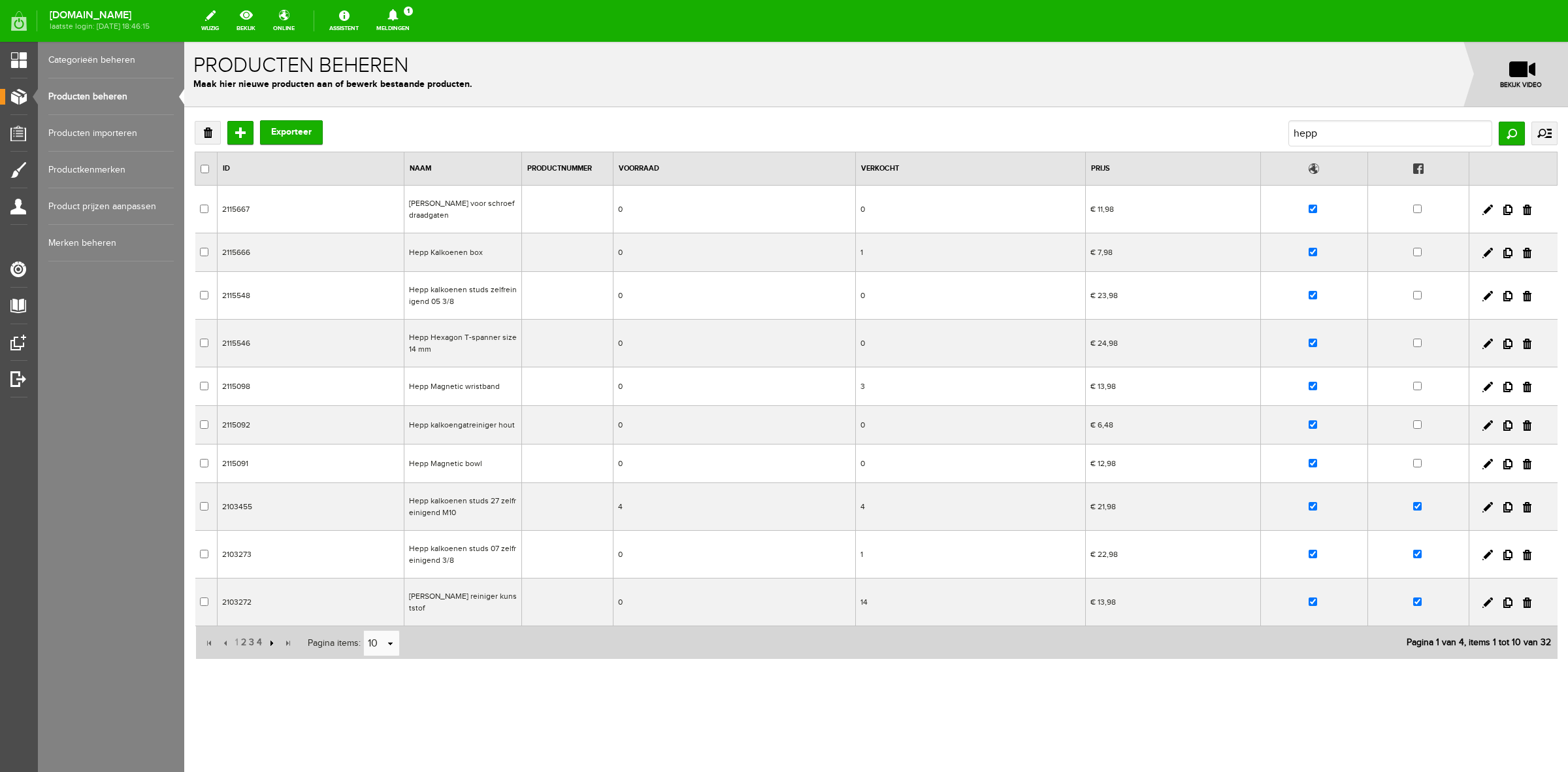
click at [268, 645] on input "button" at bounding box center [270, 643] width 14 height 14
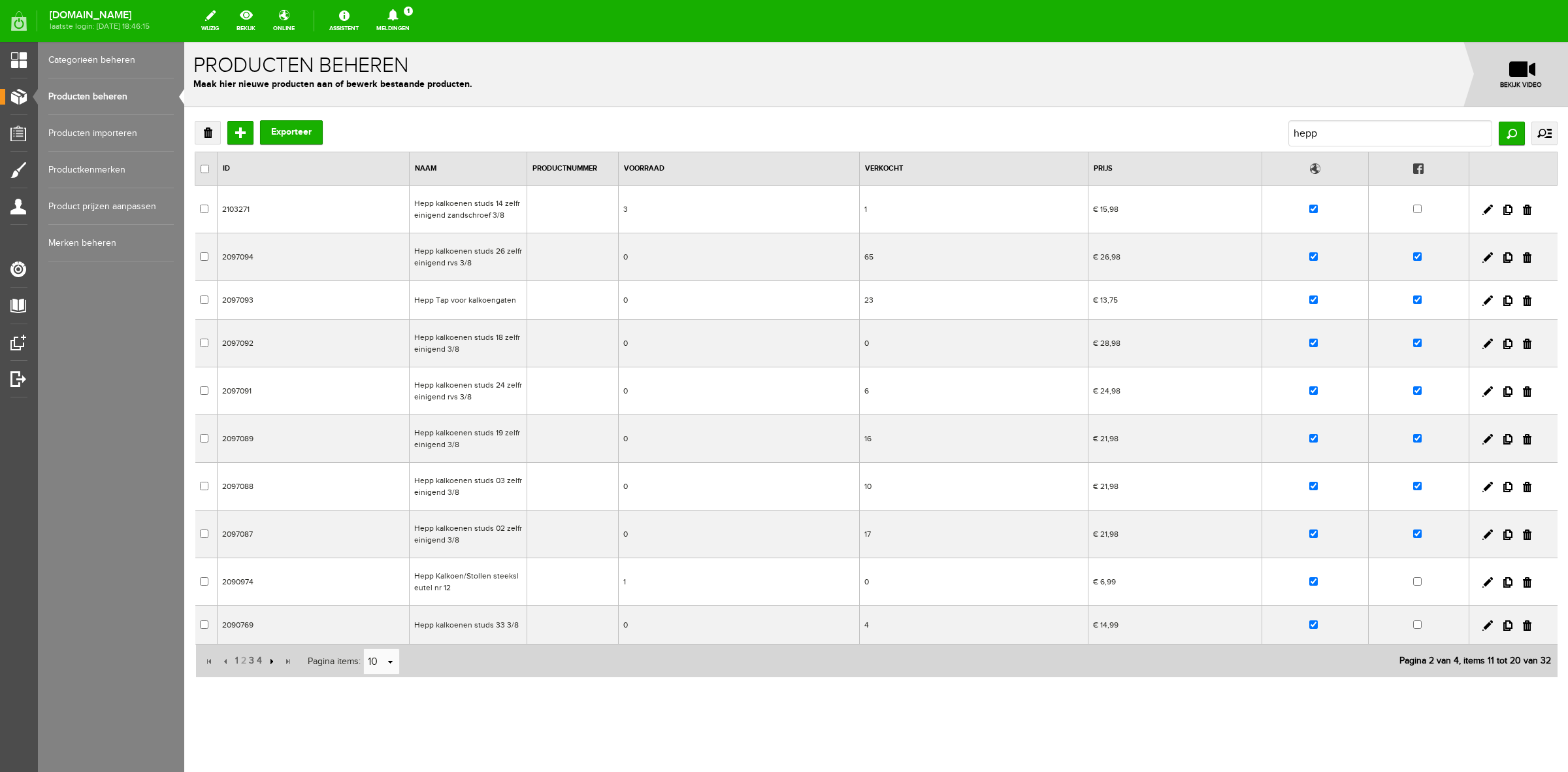
click at [271, 662] on input "button" at bounding box center [270, 661] width 14 height 14
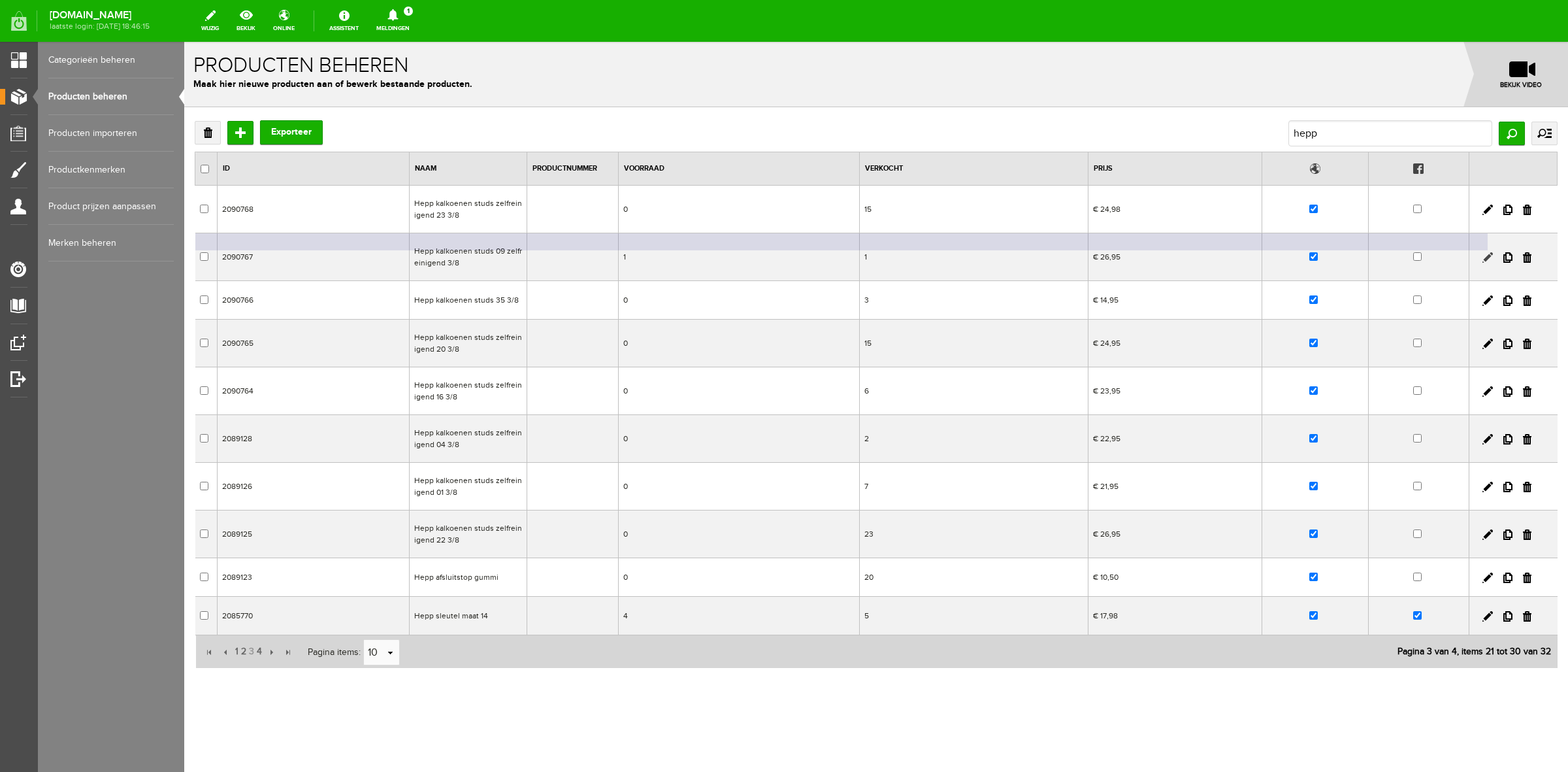
click at [1491, 253] on link at bounding box center [1488, 258] width 11 height 11
checkbox input "true"
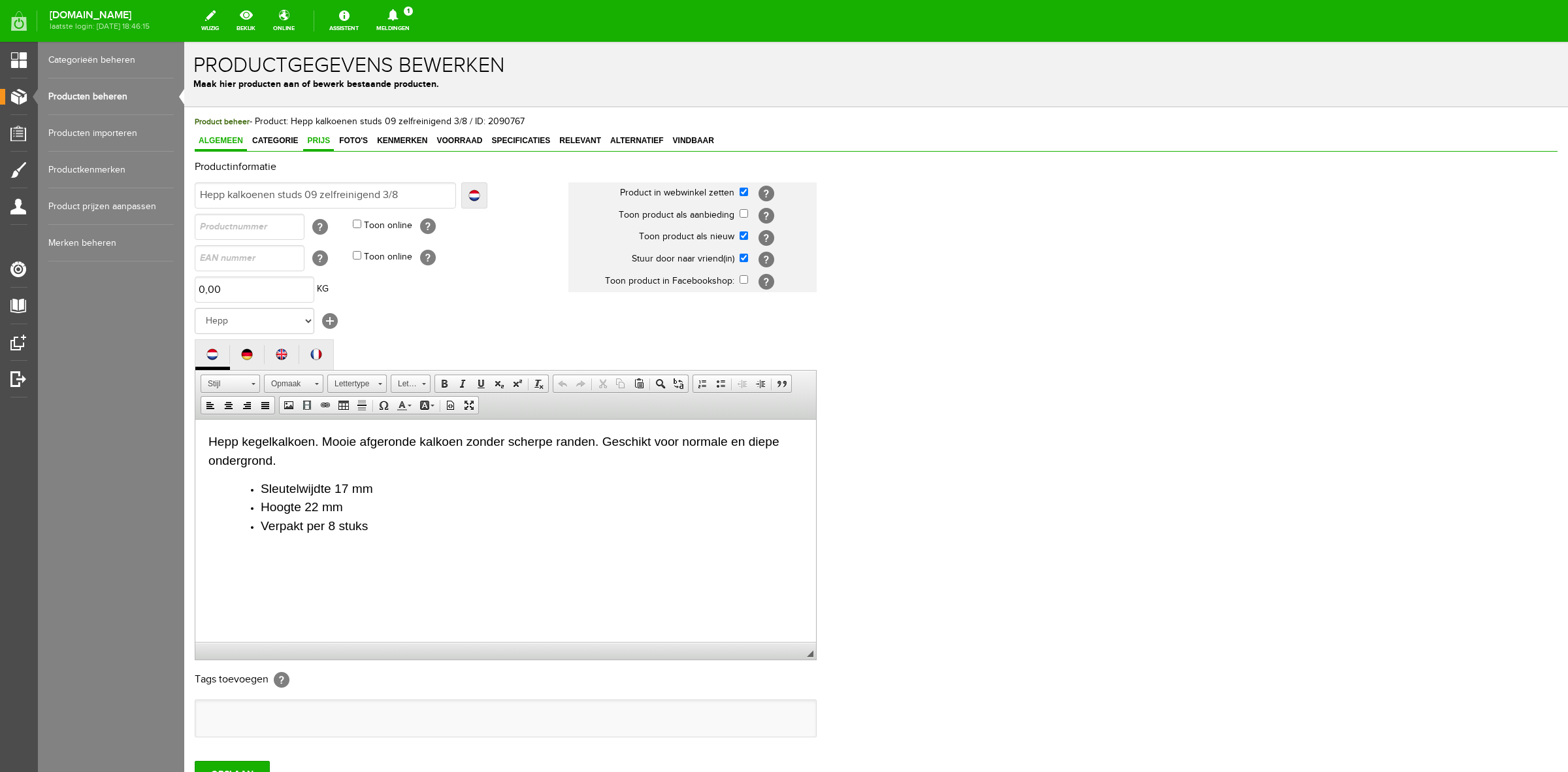
click at [324, 143] on span "Prijs" at bounding box center [318, 140] width 30 height 9
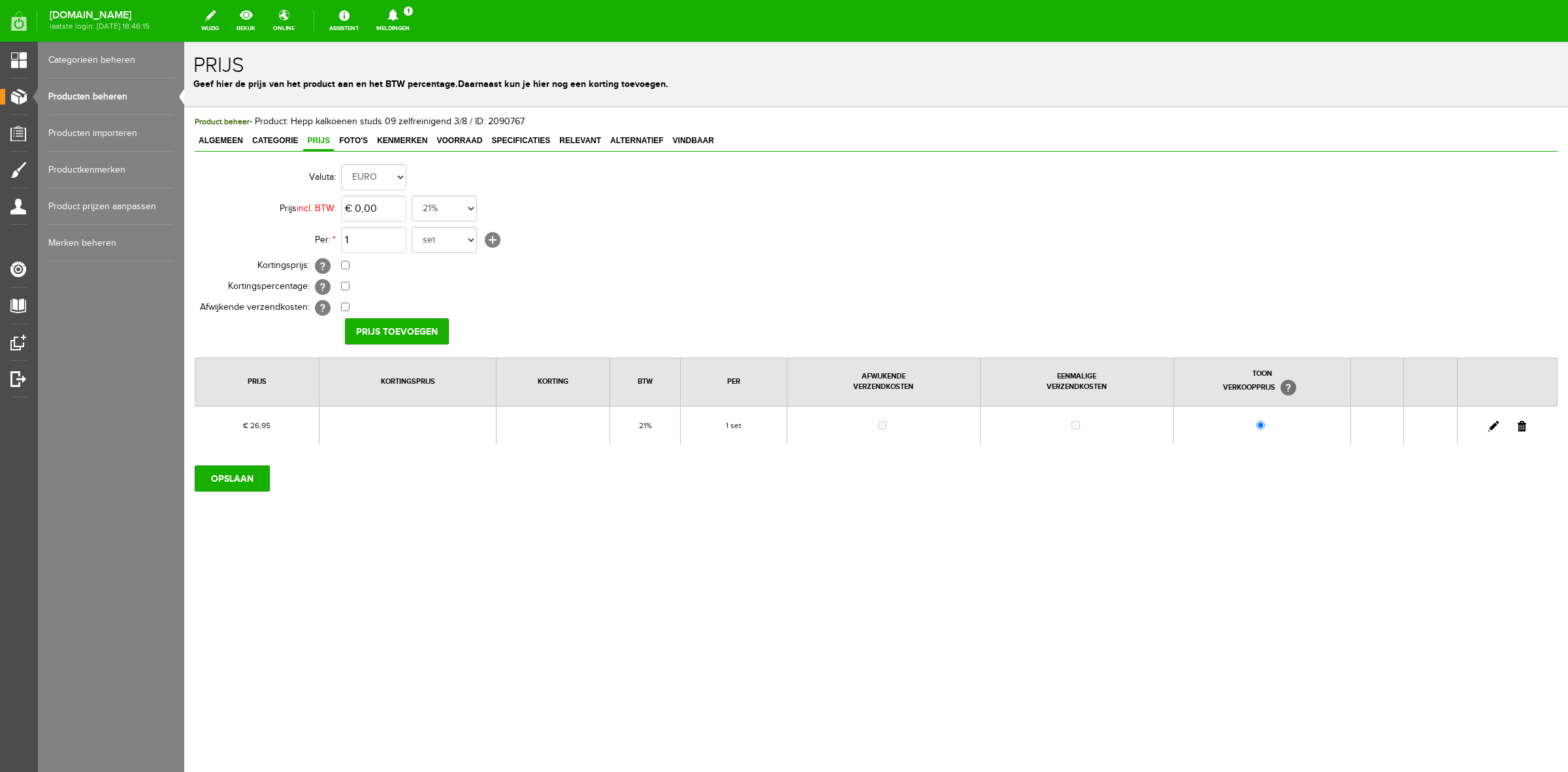
click at [1499, 427] on td at bounding box center [1507, 424] width 100 height 38
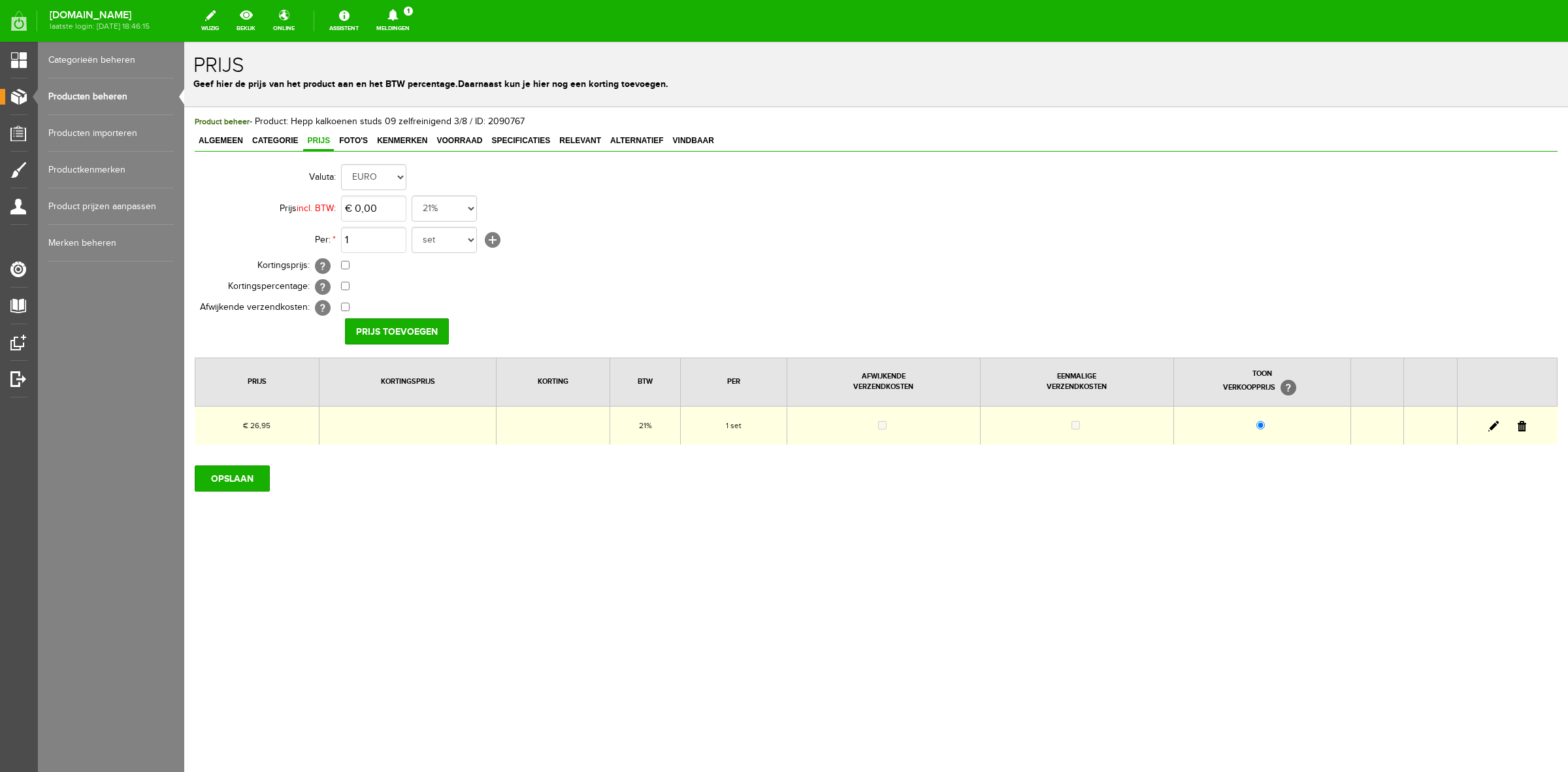
click at [1495, 425] on link at bounding box center [1494, 426] width 11 height 11
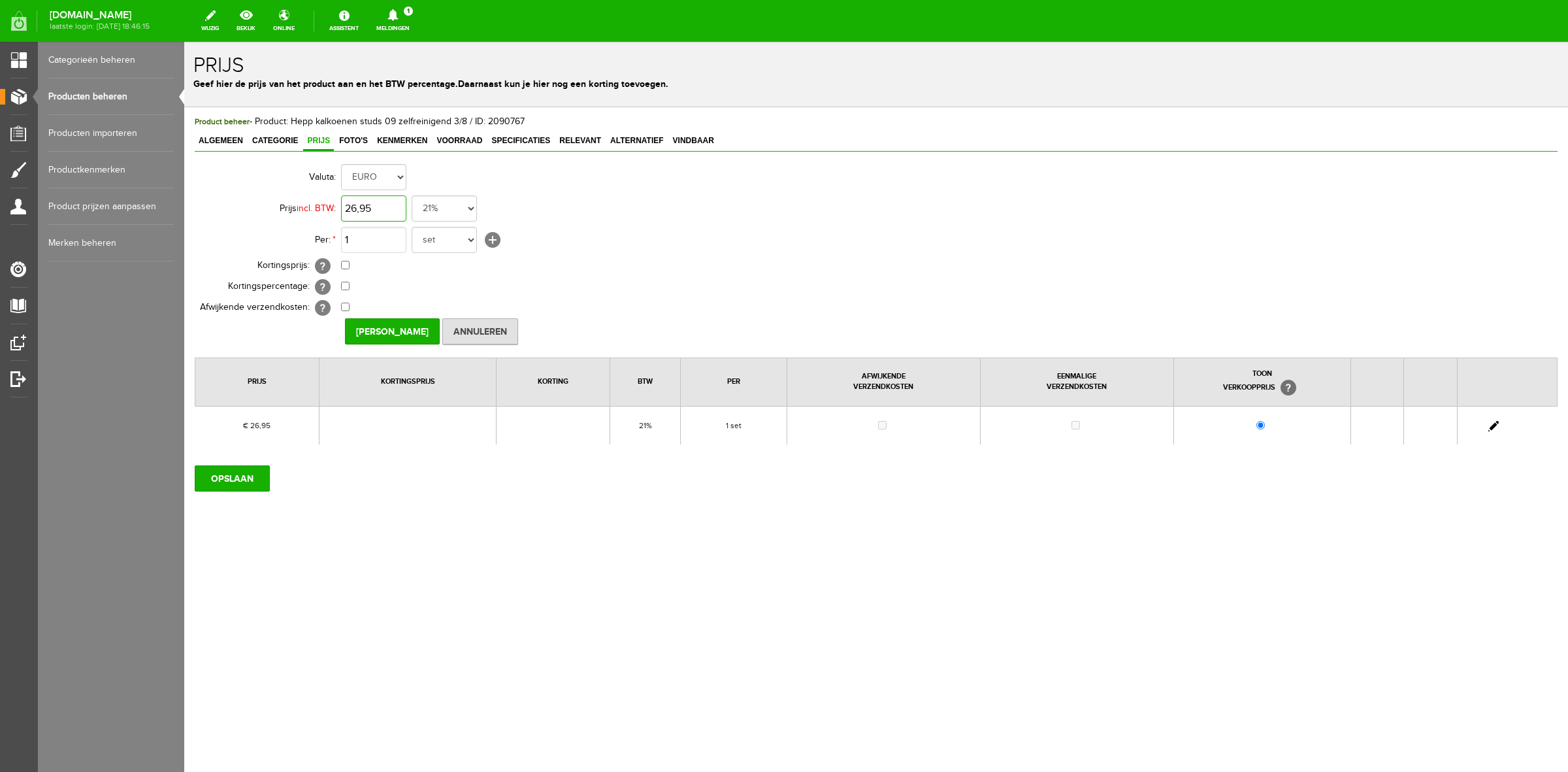
click at [394, 212] on input "26,95" at bounding box center [374, 208] width 65 height 26
type input "€ 26,98"
click at [374, 324] on input "[PERSON_NAME]" at bounding box center [392, 331] width 94 height 26
click at [241, 479] on input "OPSLAAN" at bounding box center [232, 478] width 75 height 26
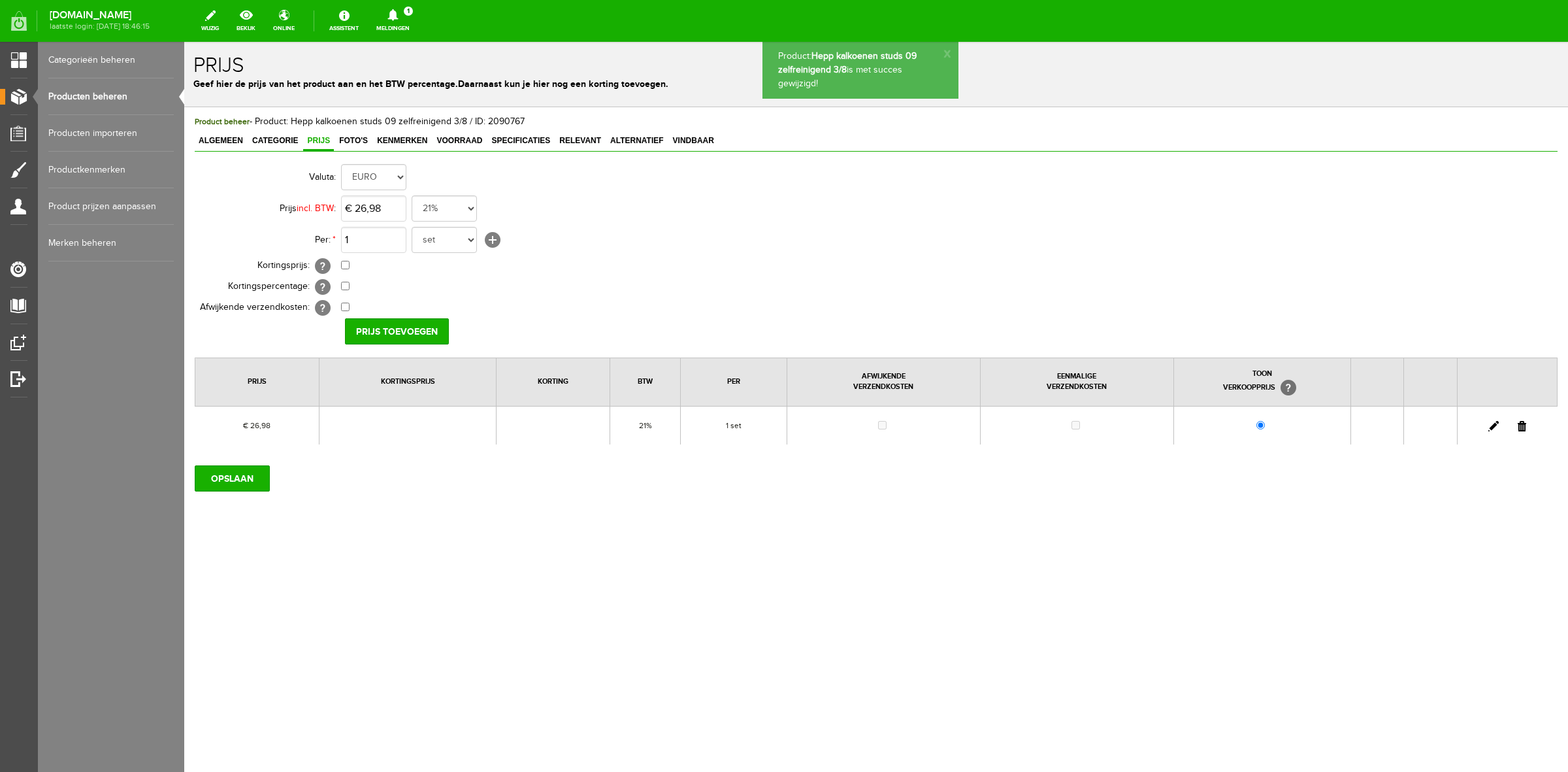
click at [122, 99] on link "Producten beheren" at bounding box center [111, 96] width 126 height 37
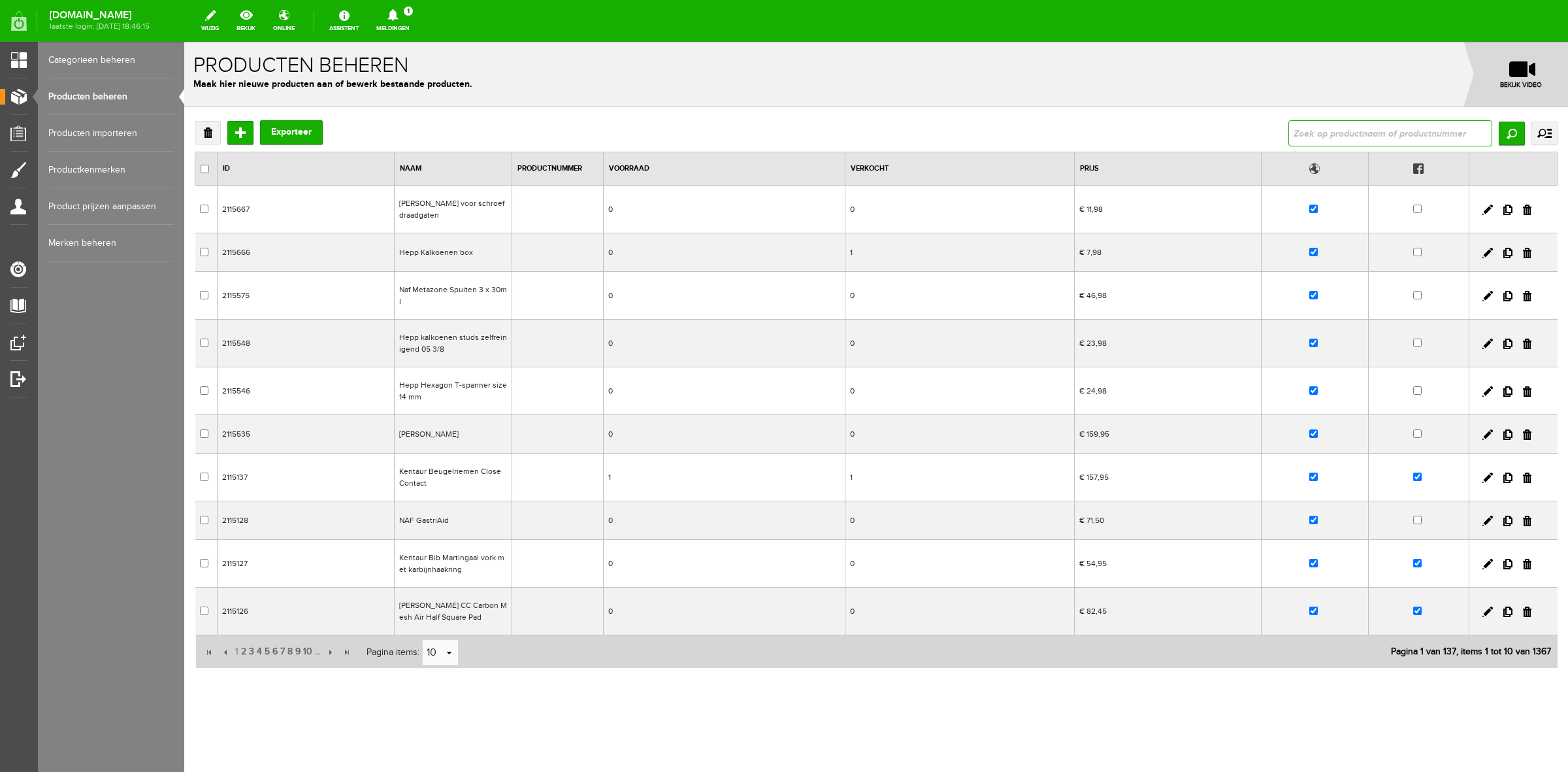
click at [1334, 131] on input "text" at bounding box center [1391, 133] width 204 height 26
type input "hepp"
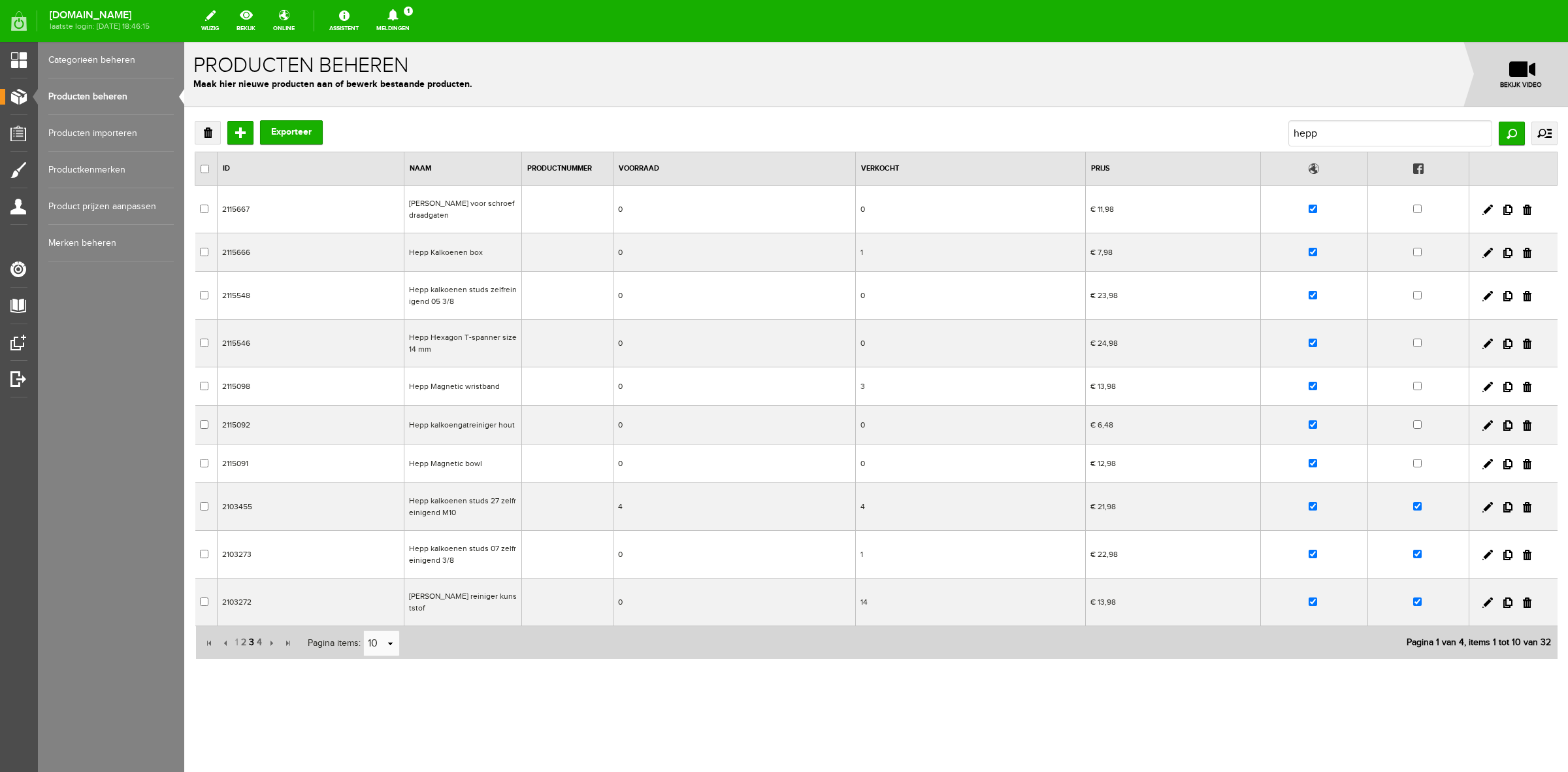
click at [253, 643] on span "3" at bounding box center [251, 642] width 8 height 26
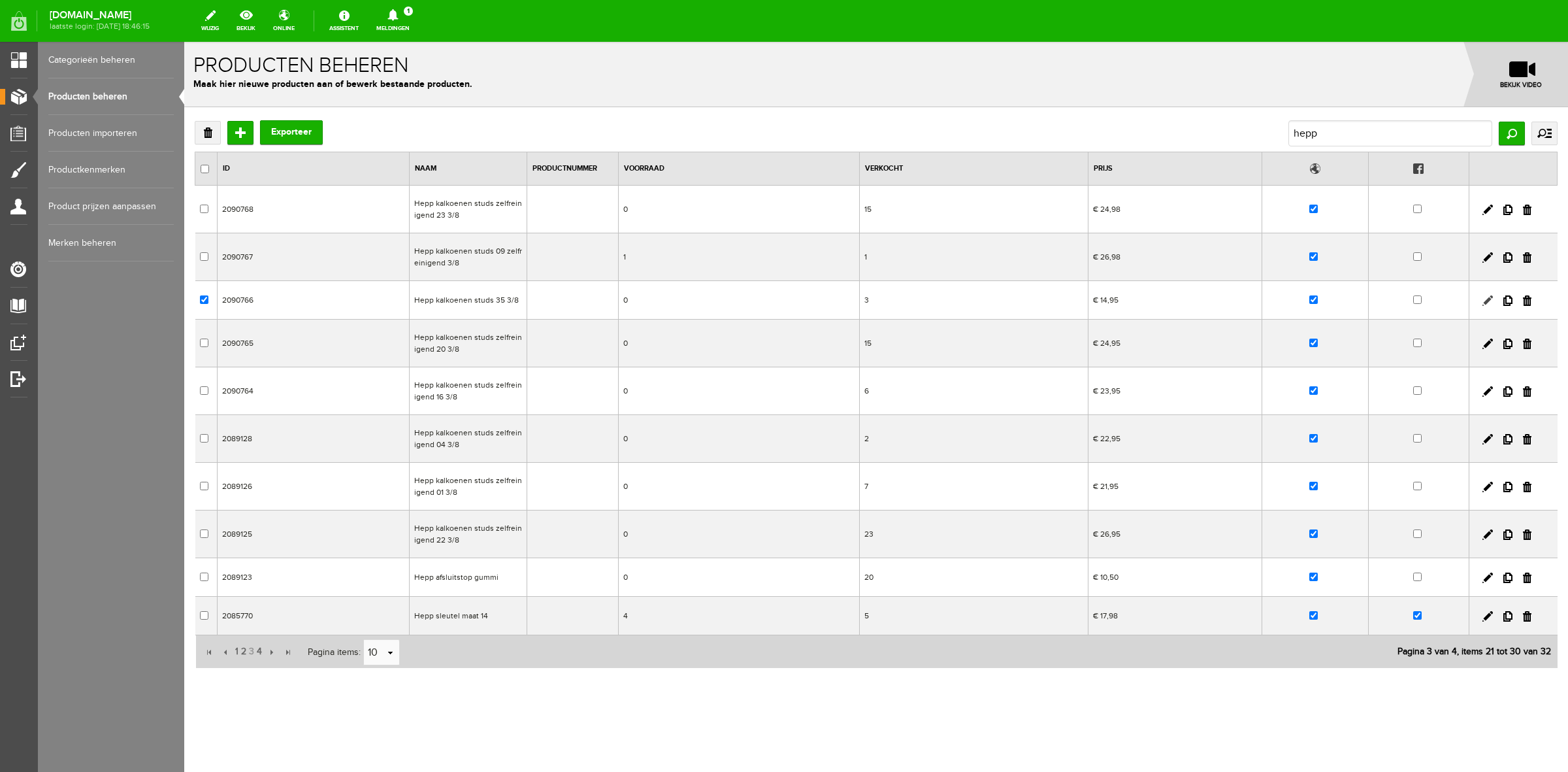
click at [1485, 302] on link at bounding box center [1488, 300] width 11 height 11
checkbox input "true"
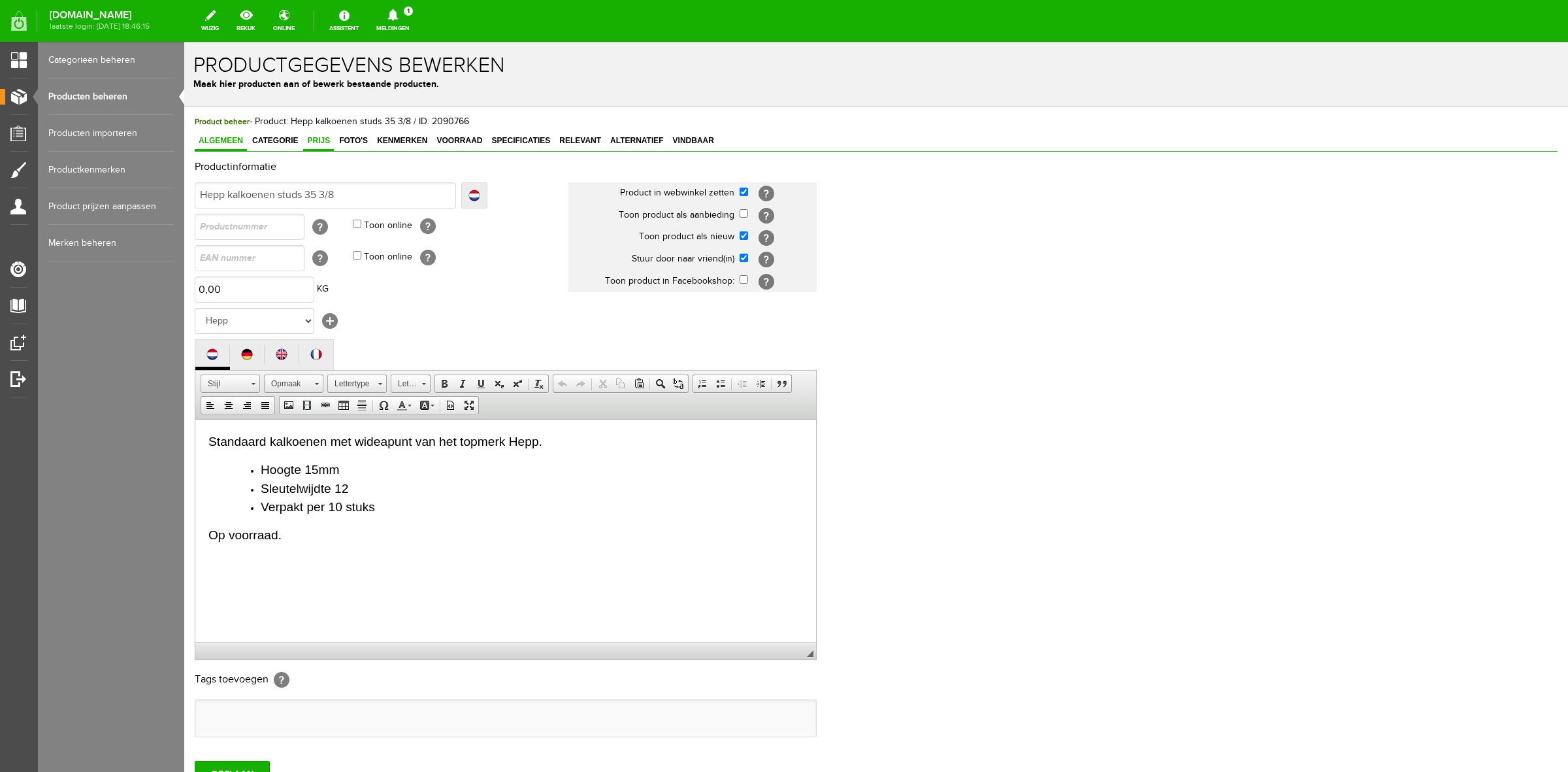
click at [330, 139] on span "Prijs" at bounding box center [318, 140] width 30 height 9
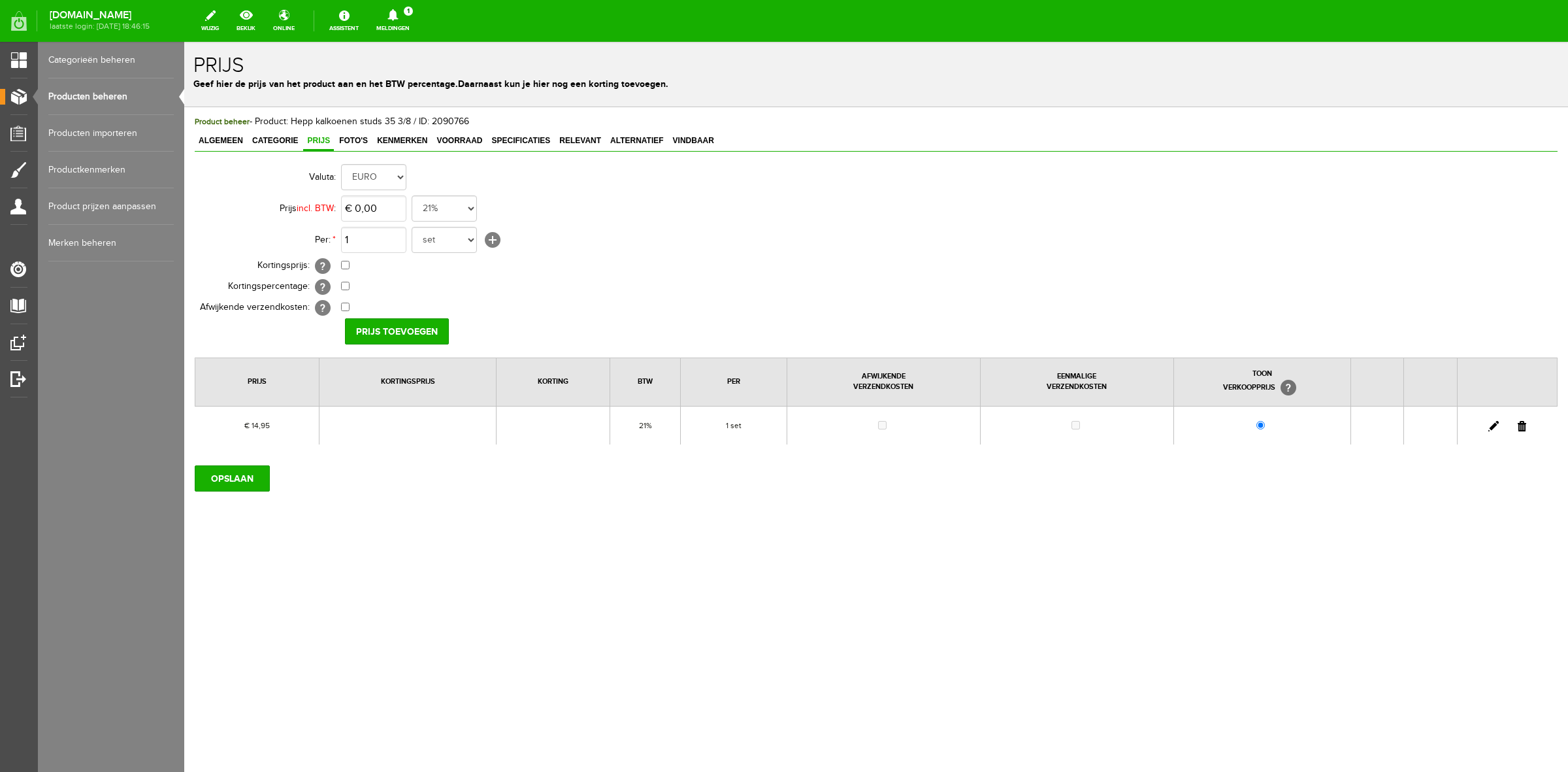
click at [1493, 425] on link at bounding box center [1494, 426] width 11 height 11
click at [389, 213] on input "14,95" at bounding box center [374, 208] width 65 height 26
type input "€ 14,99"
click at [400, 340] on input "[PERSON_NAME]" at bounding box center [392, 331] width 94 height 26
click at [246, 497] on div "Product beheer - Product: Hepp kalkoenen studs 35 3/8 / ID: 2090766 Algemeen Ca…" at bounding box center [876, 348] width 1384 height 481
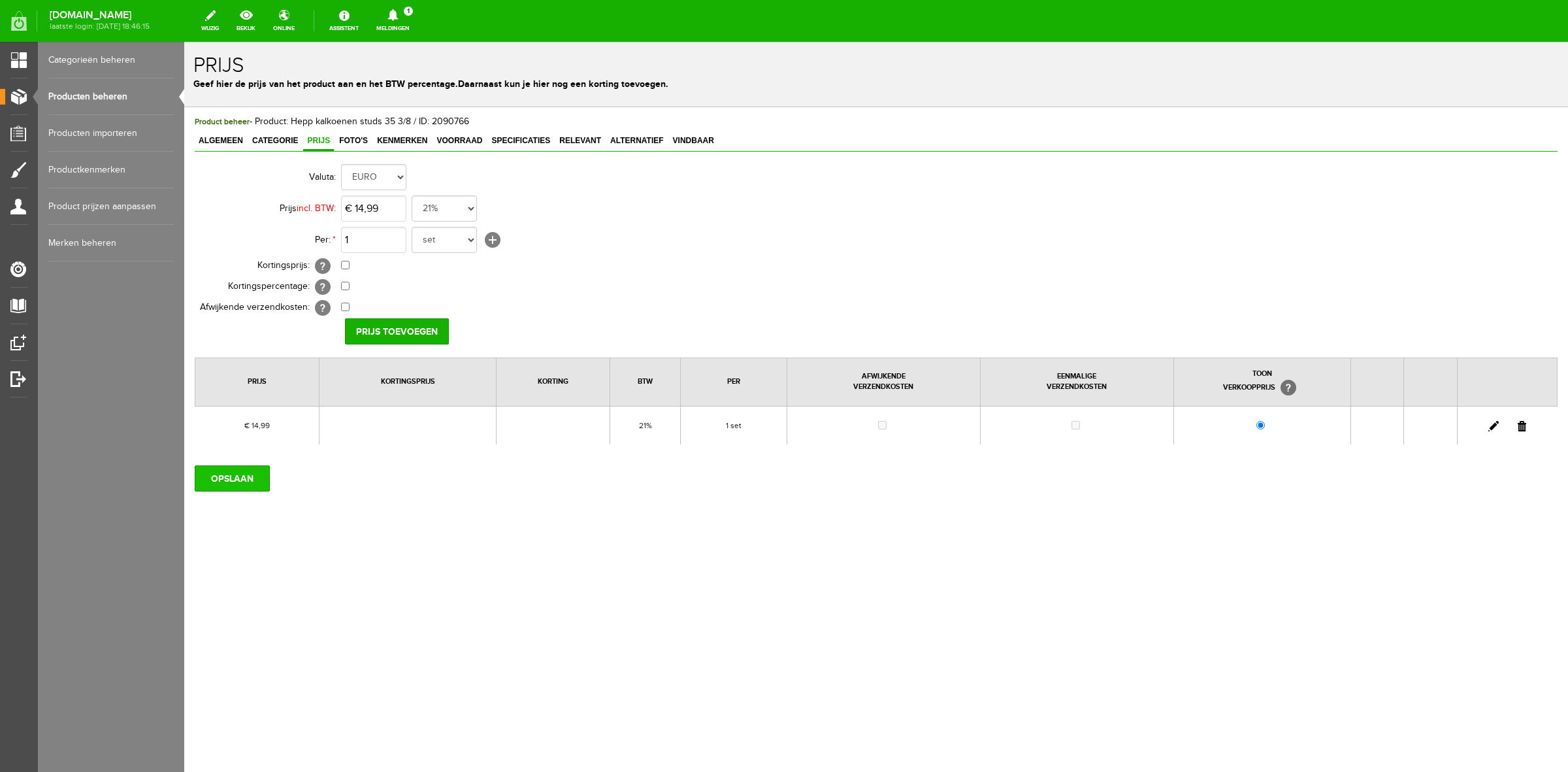
click at [233, 481] on input "OPSLAAN" at bounding box center [232, 478] width 75 height 26
click at [100, 92] on link "Producten beheren" at bounding box center [111, 96] width 126 height 37
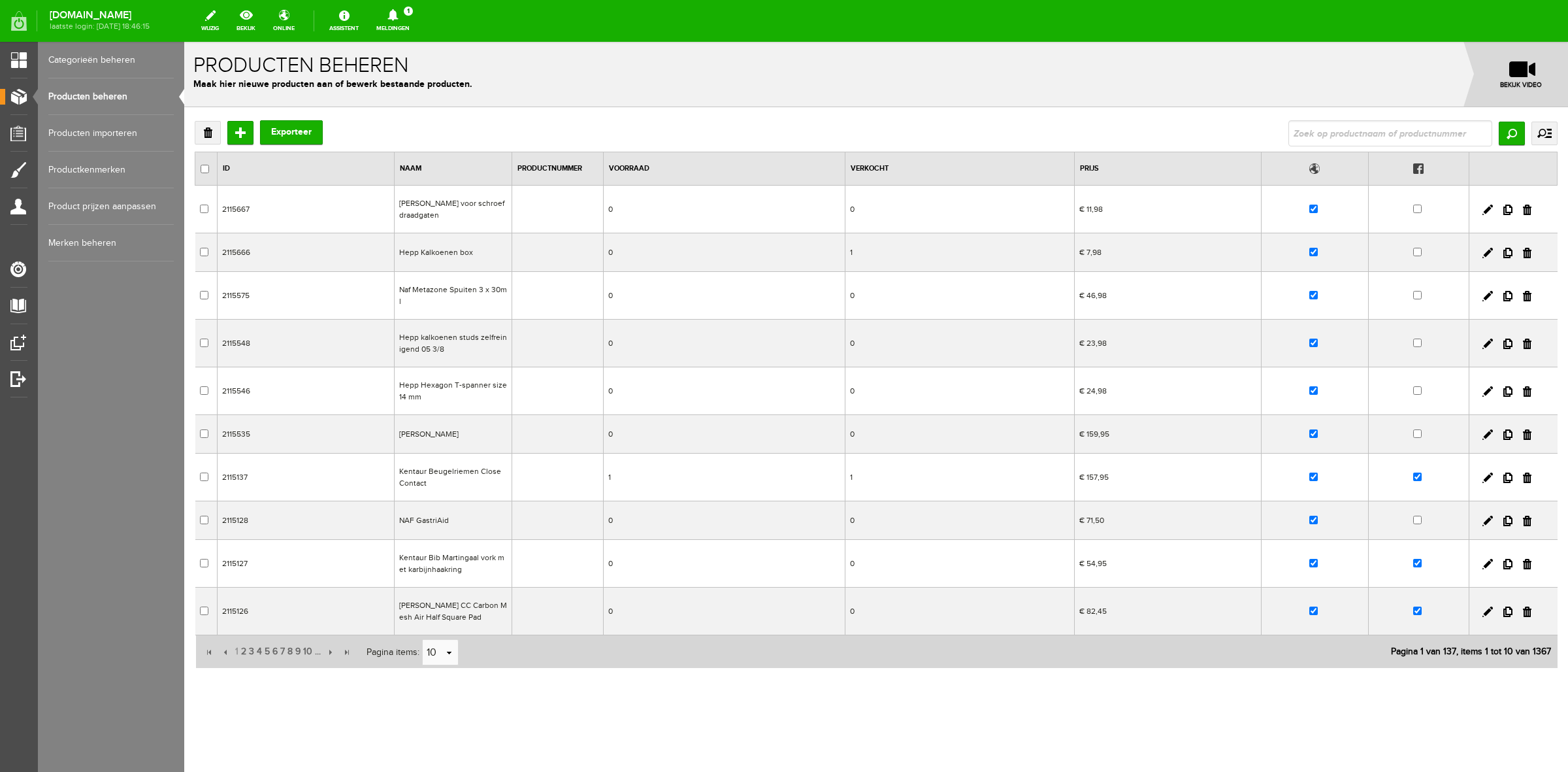
click at [1340, 121] on input "text" at bounding box center [1391, 133] width 204 height 26
type input "hepp"
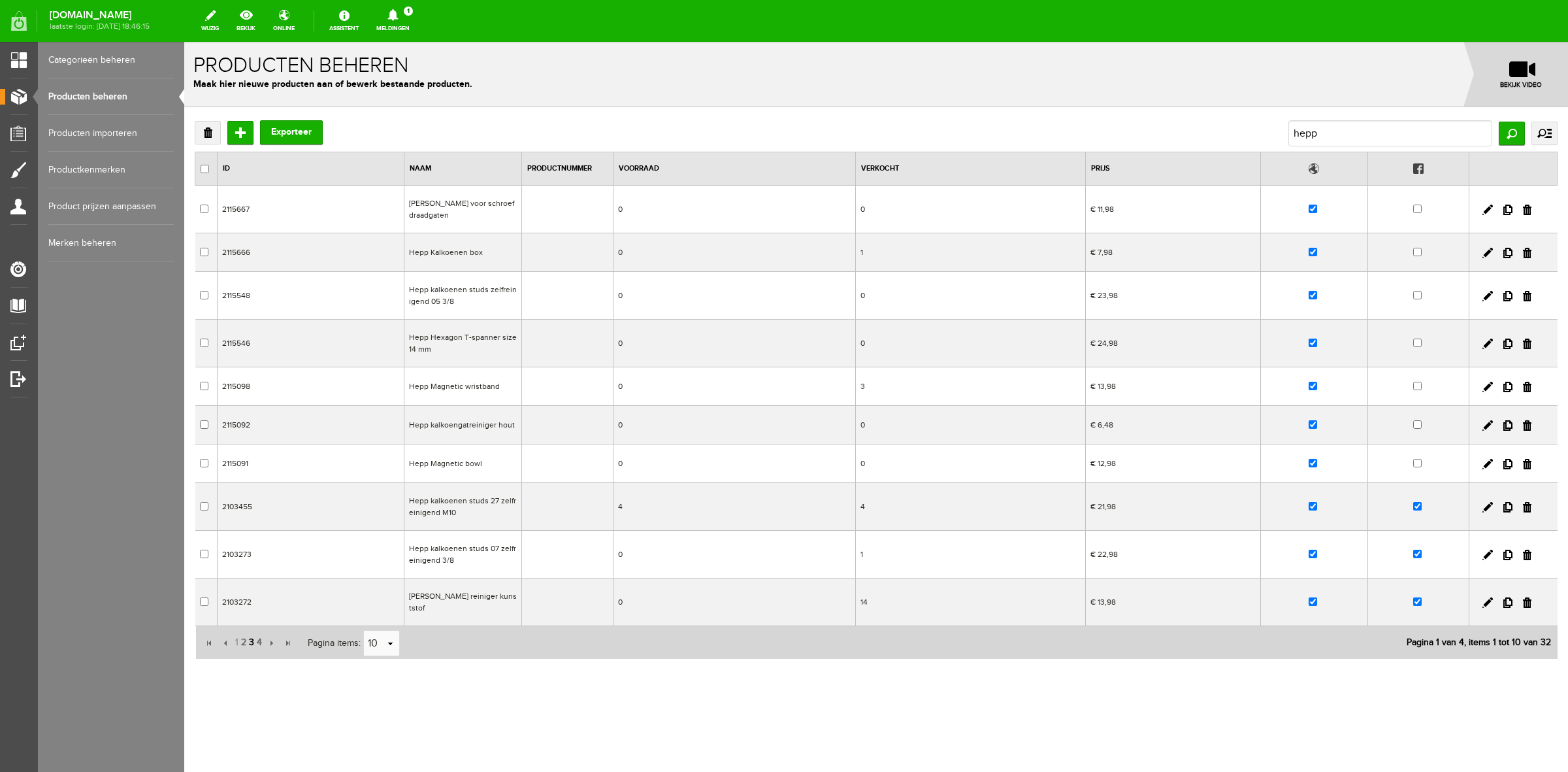
click at [249, 644] on span "3" at bounding box center [251, 642] width 8 height 26
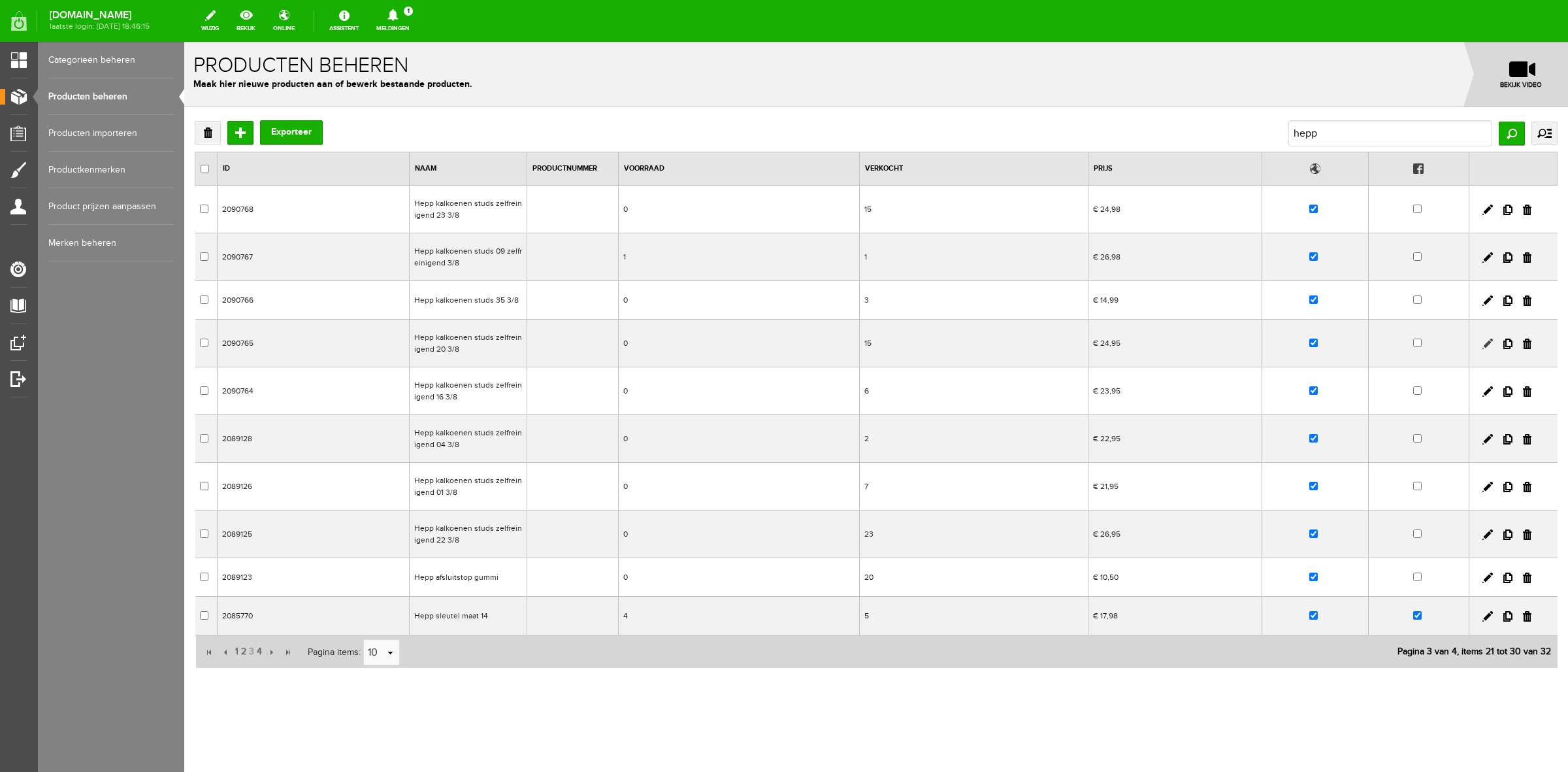
click at [1487, 341] on link at bounding box center [1488, 344] width 11 height 11
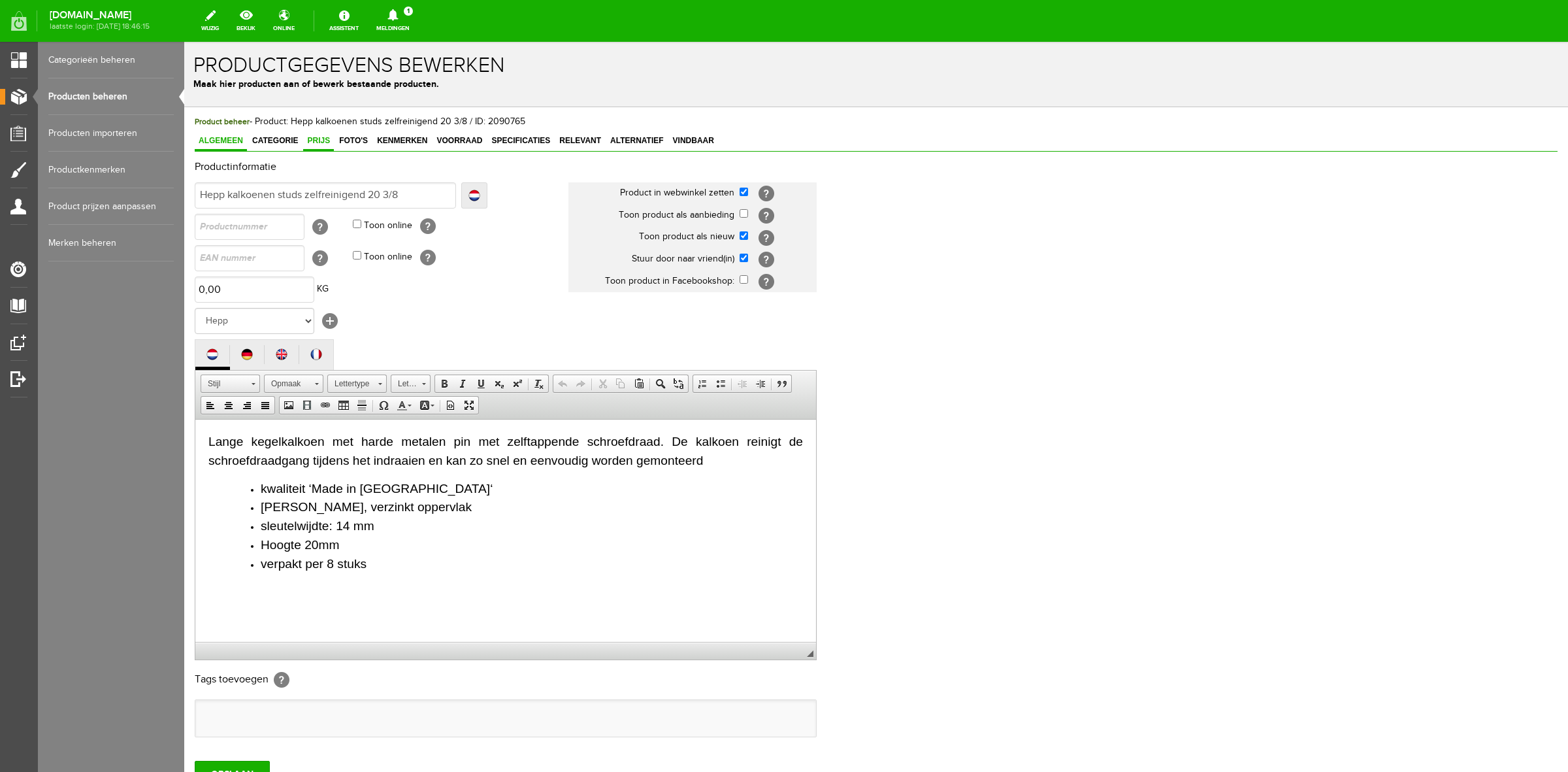
click at [322, 136] on span "Prijs" at bounding box center [318, 140] width 30 height 9
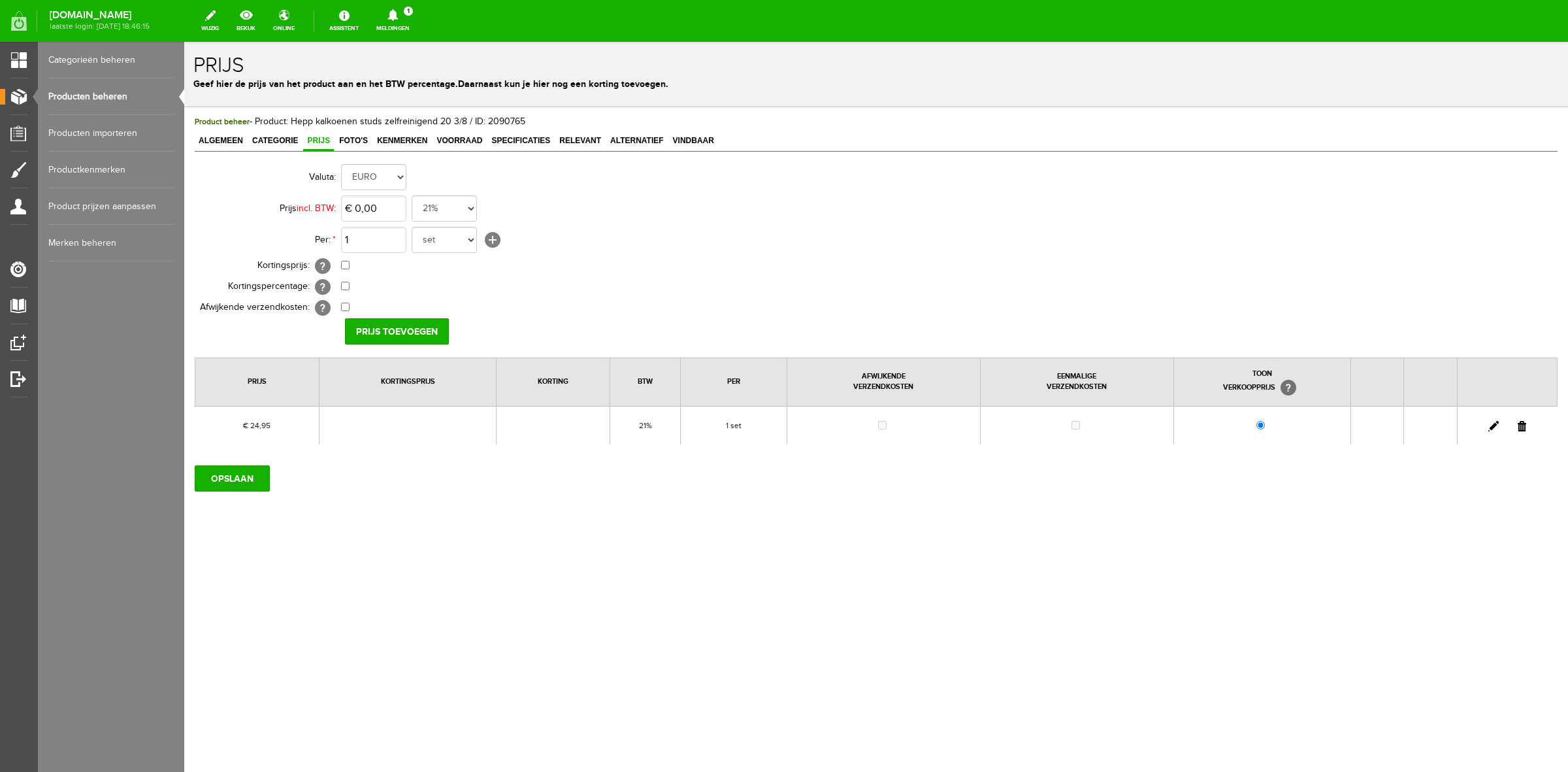
click at [1495, 431] on link at bounding box center [1494, 426] width 11 height 11
click at [400, 209] on input "24,95" at bounding box center [374, 208] width 65 height 26
type input "€ 24,98"
click at [390, 320] on input "[PERSON_NAME]" at bounding box center [392, 331] width 94 height 26
click at [255, 474] on input "OPSLAAN" at bounding box center [232, 478] width 75 height 26
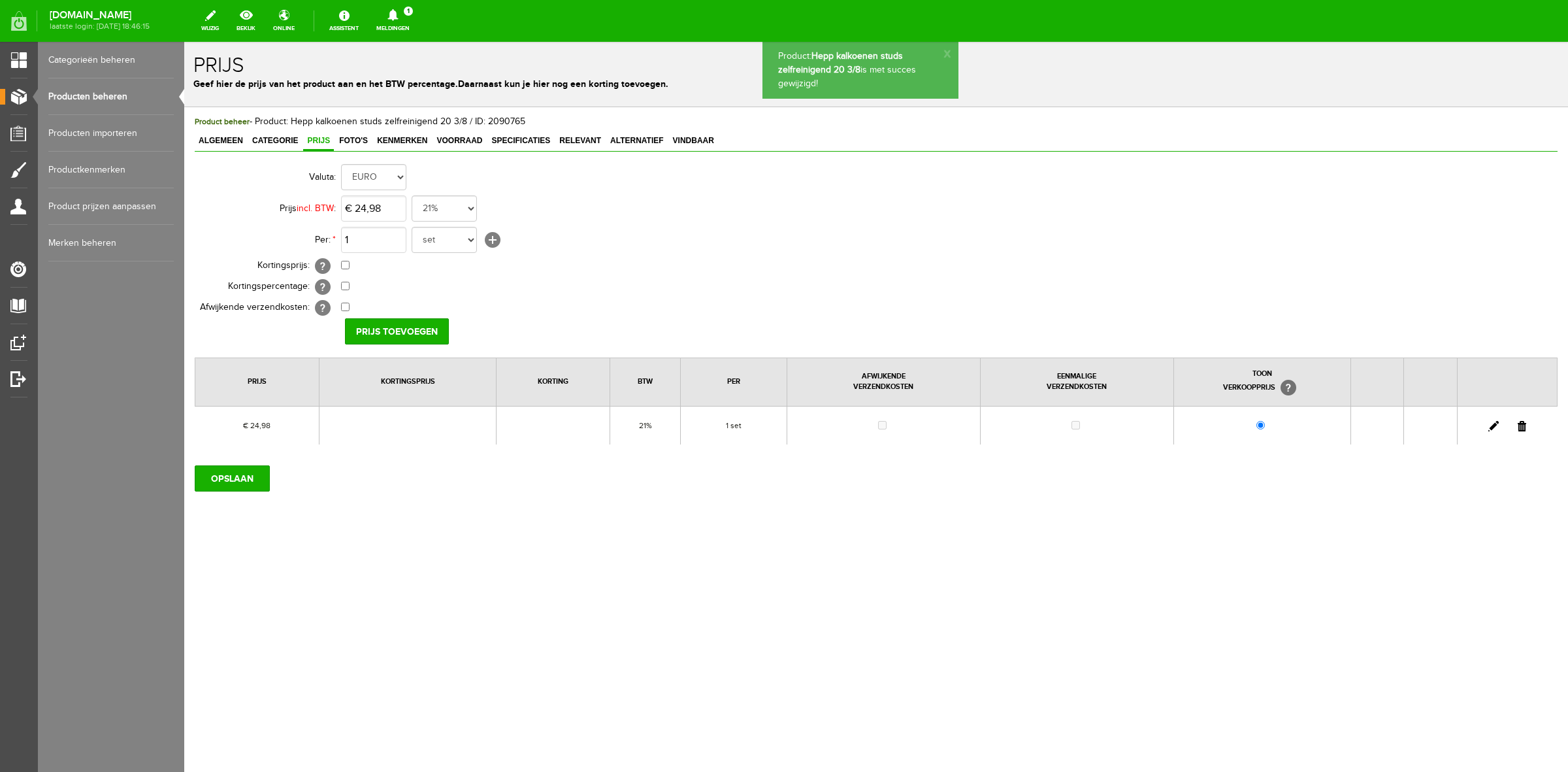
click at [103, 85] on link "Producten beheren" at bounding box center [111, 96] width 126 height 37
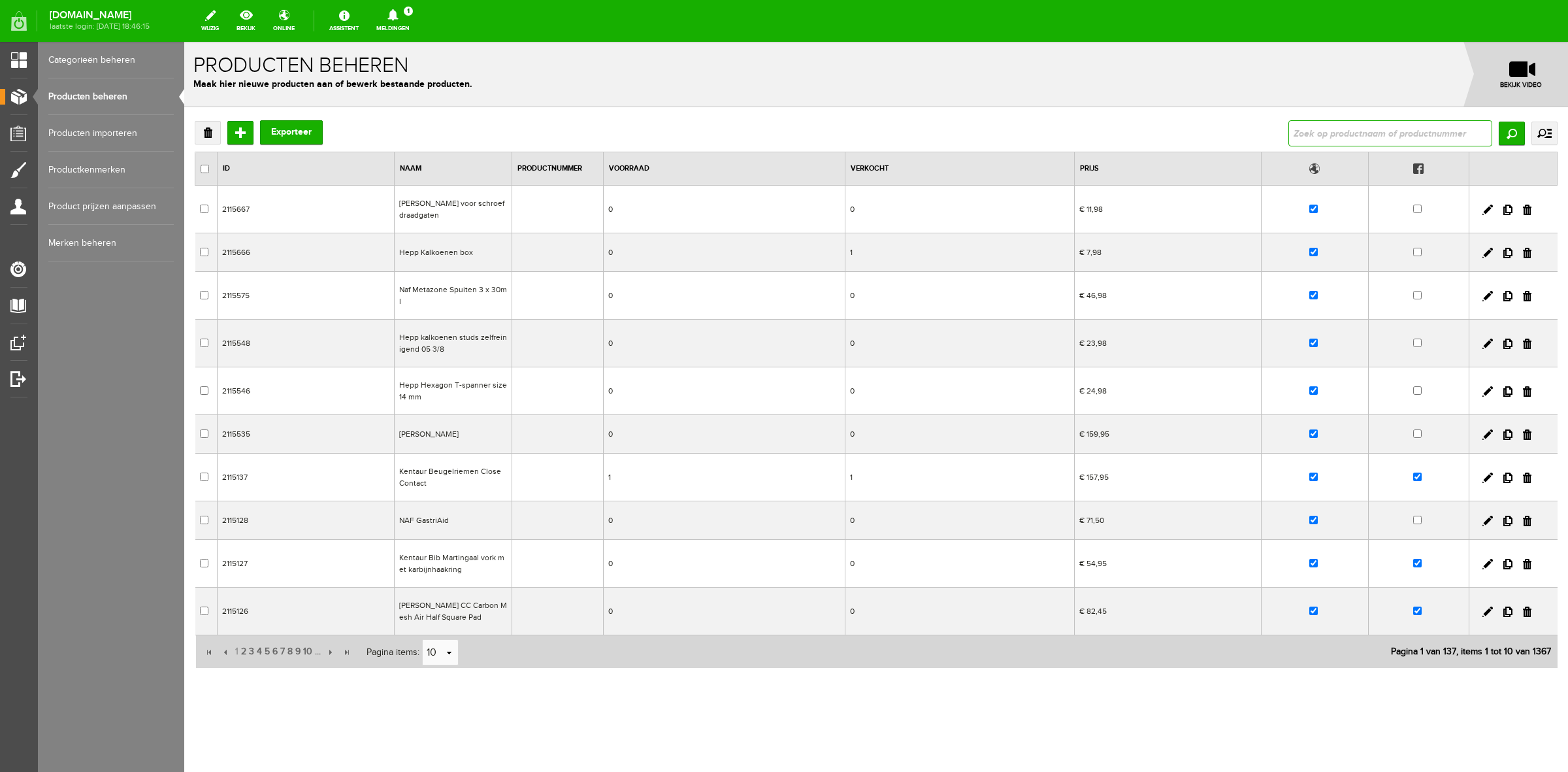
click at [1436, 144] on input "text" at bounding box center [1391, 133] width 204 height 26
type input "hepp"
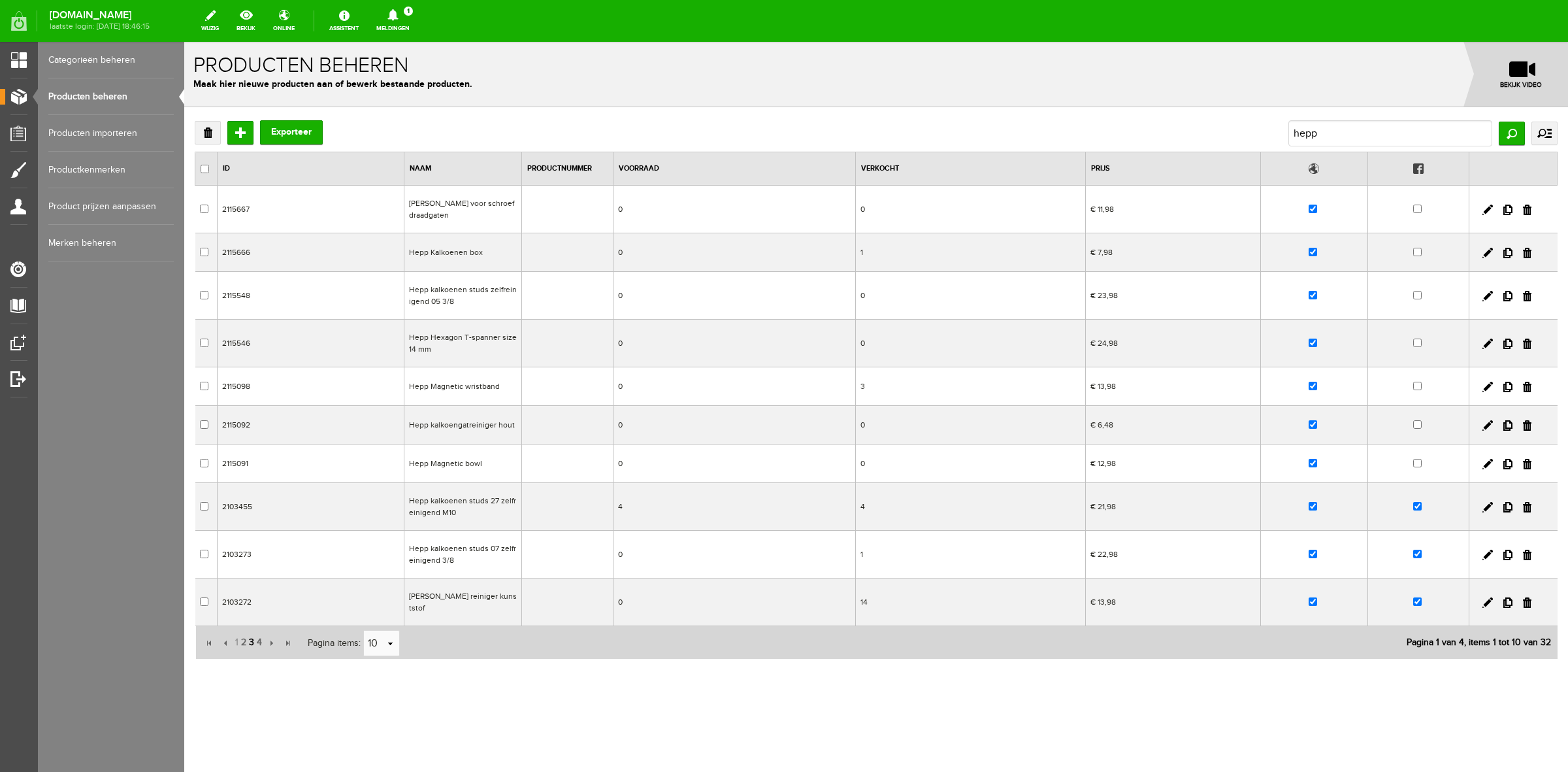
click at [249, 648] on span "3" at bounding box center [251, 642] width 8 height 26
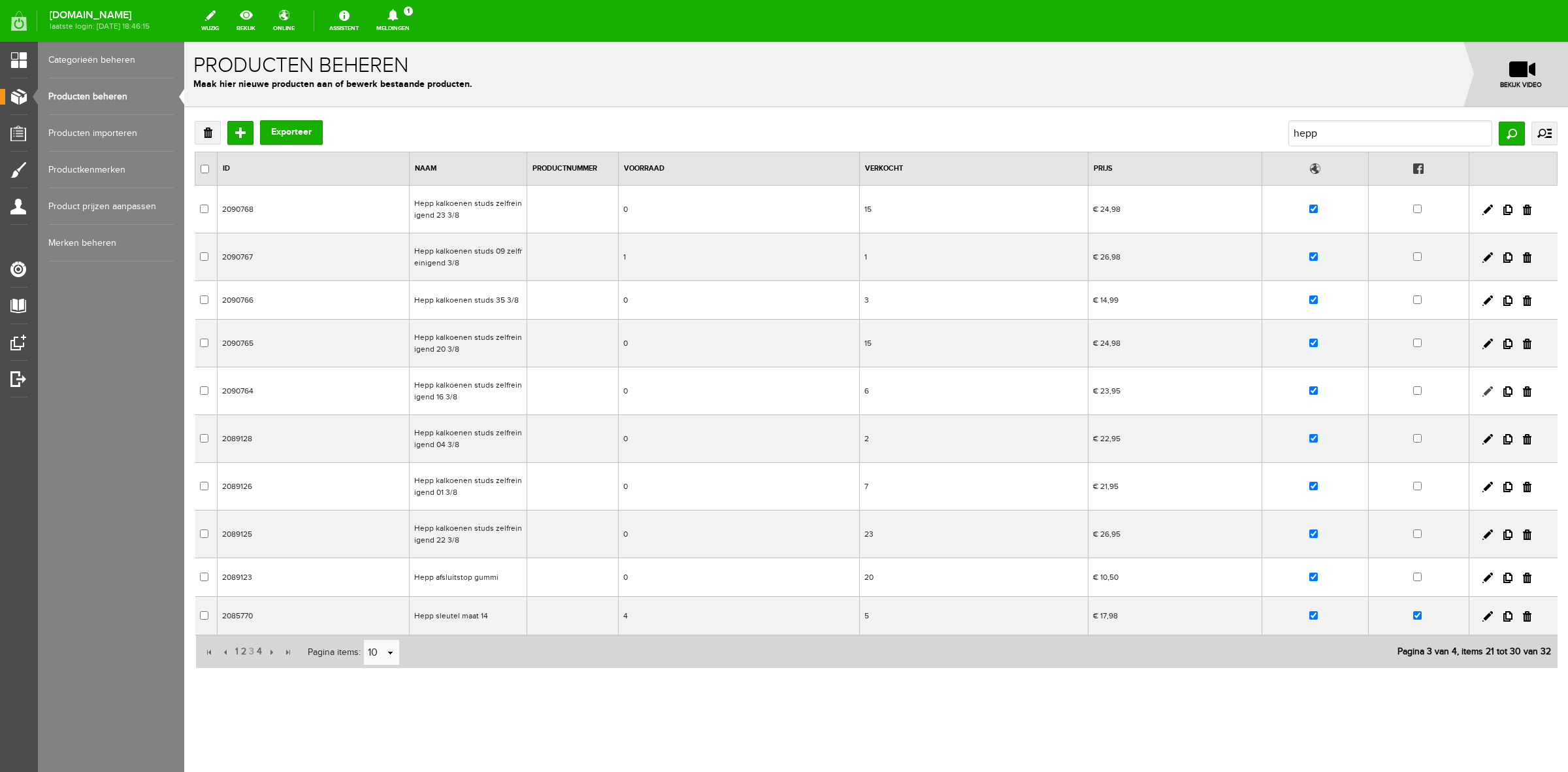
click at [1490, 390] on link at bounding box center [1488, 391] width 11 height 11
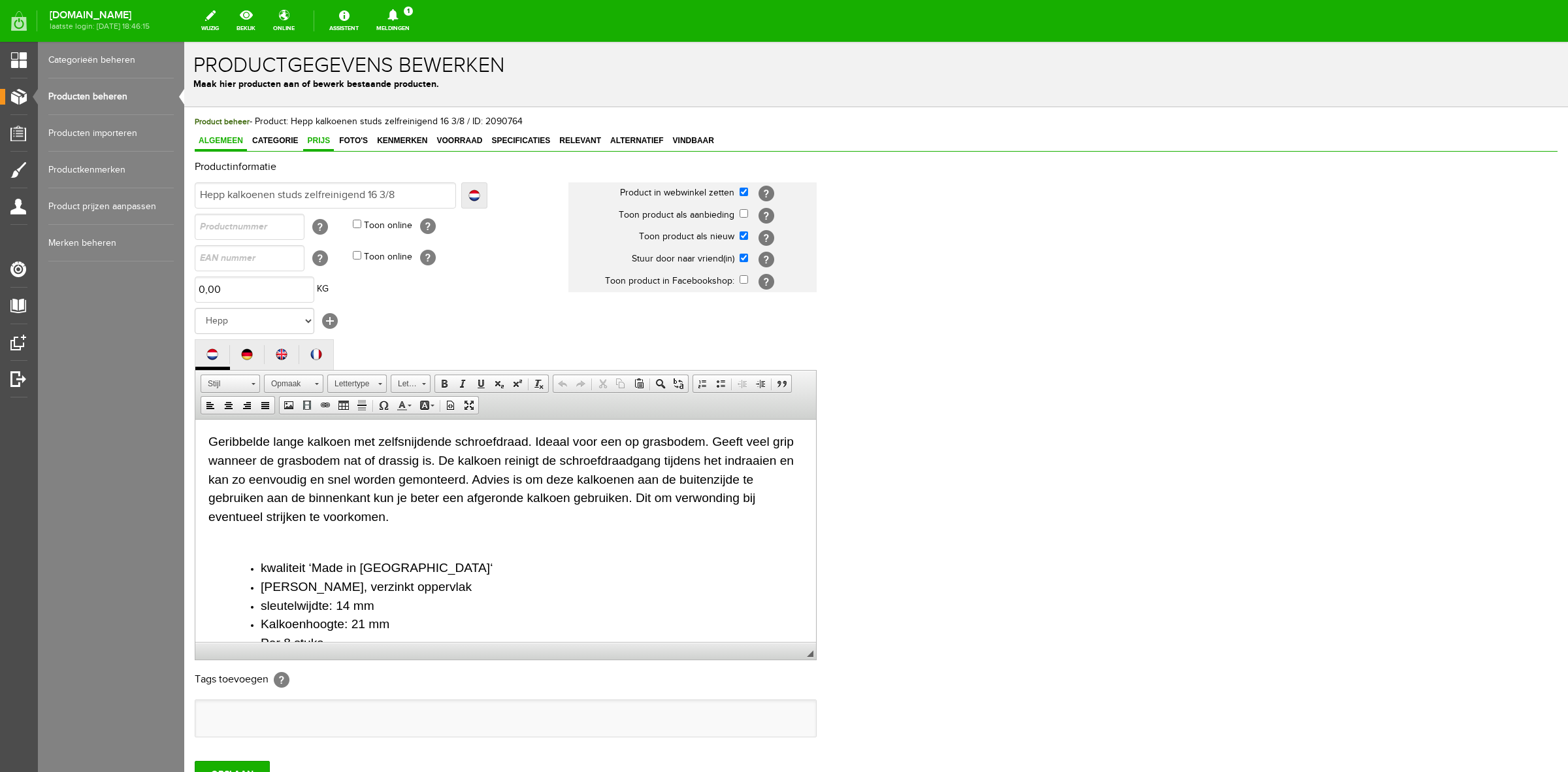
click at [322, 137] on span "Prijs" at bounding box center [318, 140] width 30 height 9
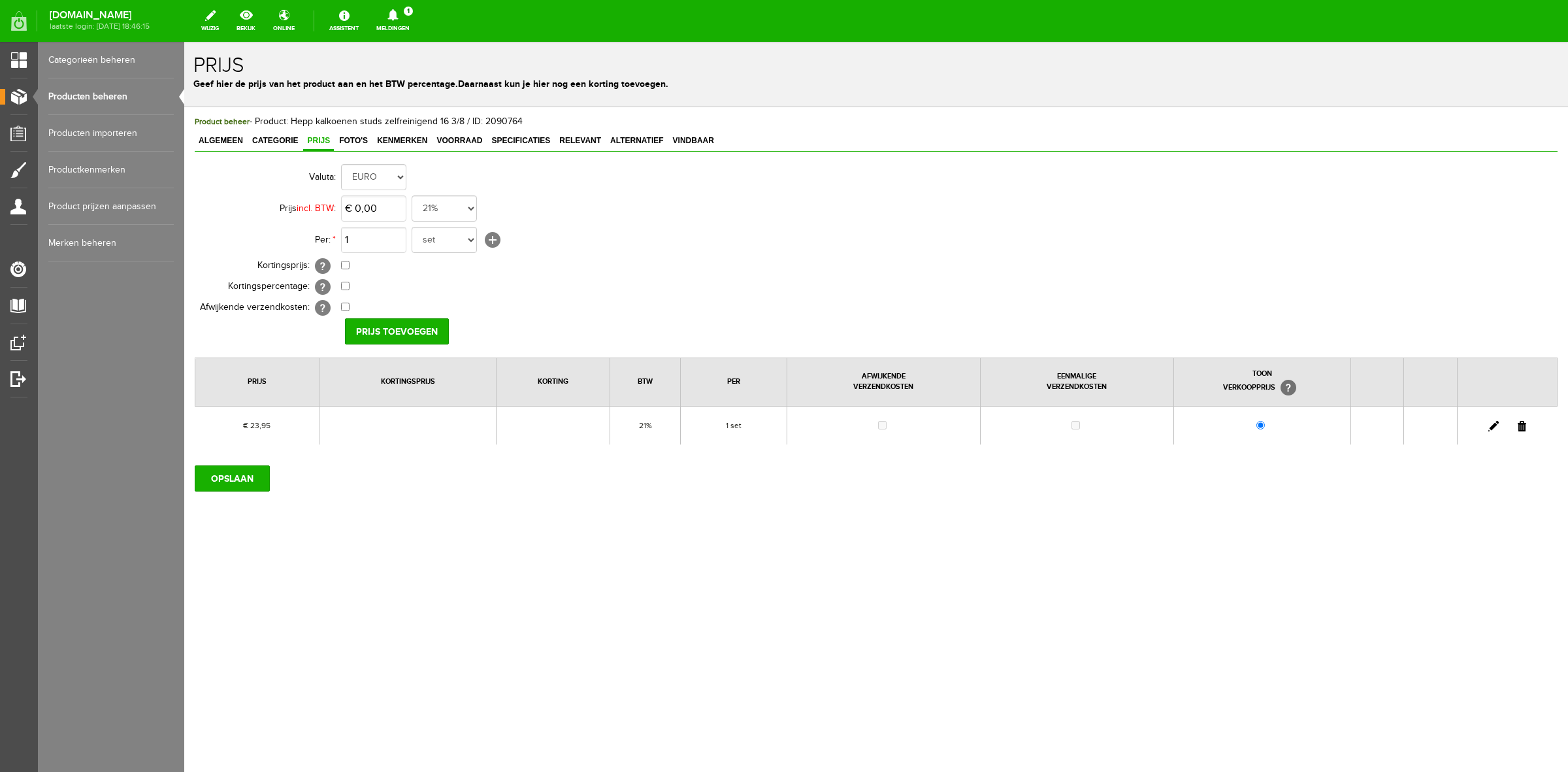
click at [1495, 425] on link at bounding box center [1494, 426] width 11 height 11
click at [397, 220] on input "23,95" at bounding box center [374, 208] width 65 height 26
type input "€ 23,98"
click at [354, 310] on td "€ 0,00 [?] Eenmalige verzendkosten [?]" at bounding box center [582, 308] width 481 height 21
click at [357, 337] on input "[PERSON_NAME]" at bounding box center [392, 331] width 94 height 26
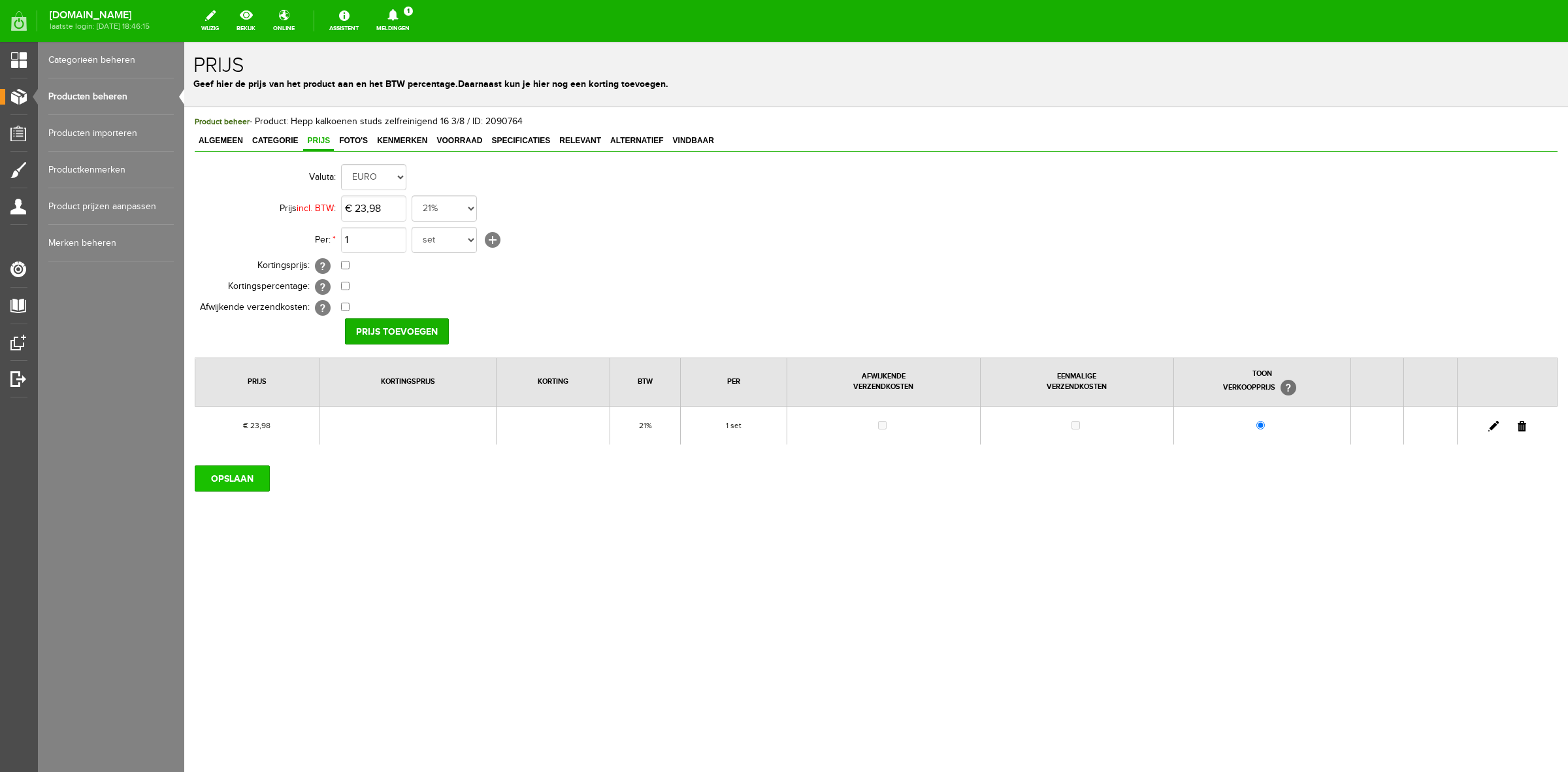
click at [259, 469] on input "OPSLAAN" at bounding box center [232, 478] width 75 height 26
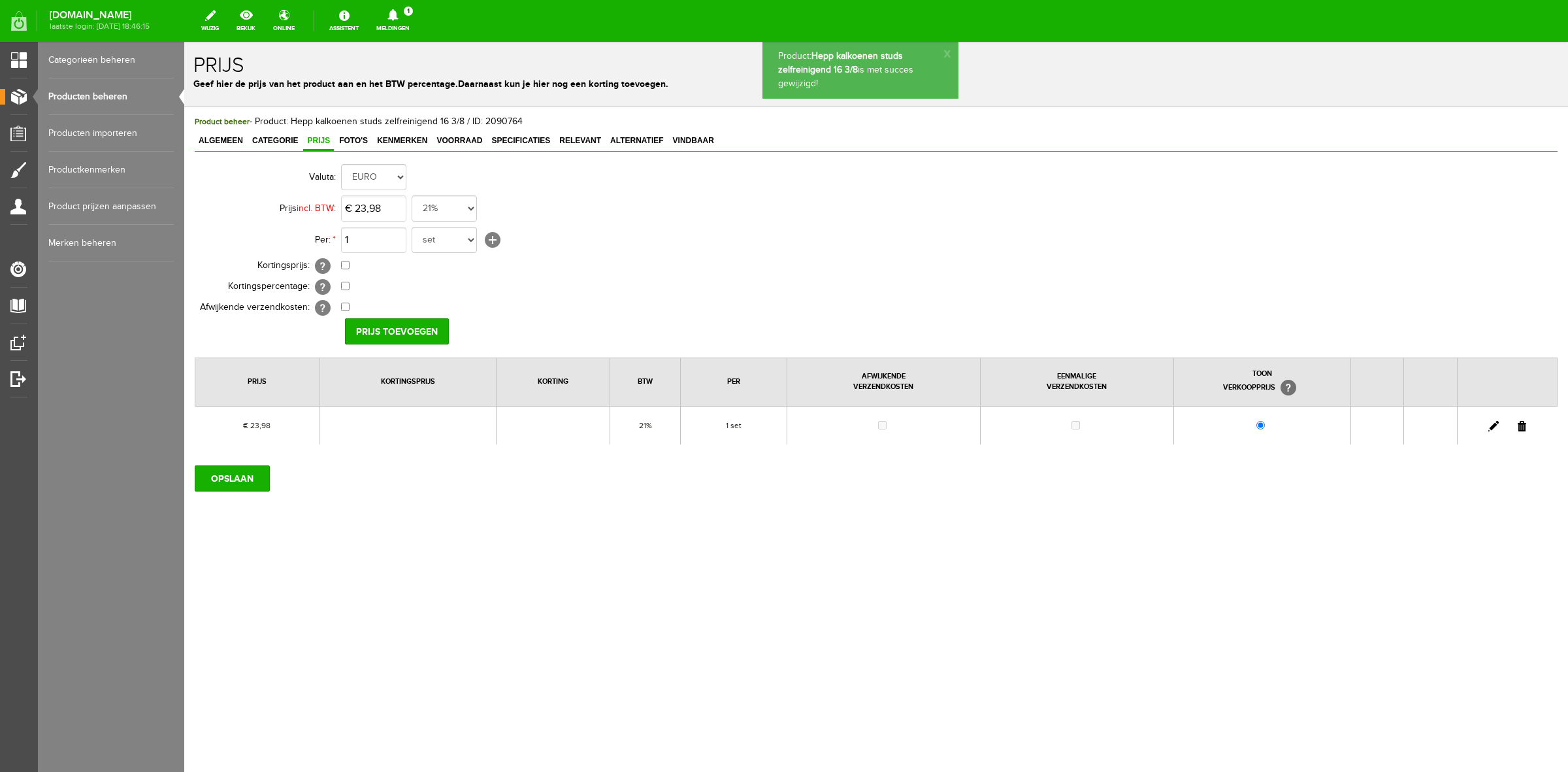
click at [78, 98] on link "Producten beheren" at bounding box center [111, 96] width 126 height 37
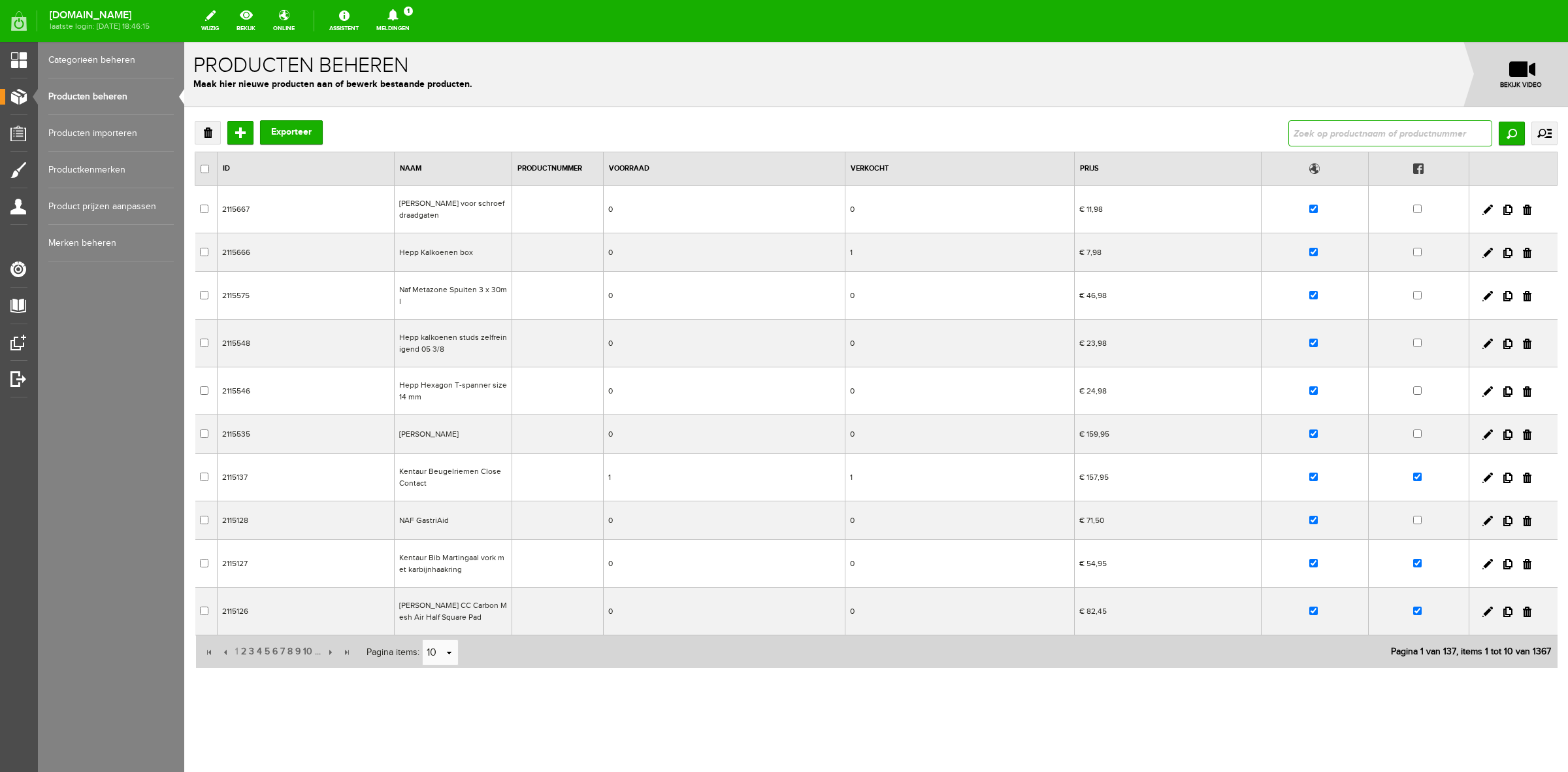
click at [1364, 125] on input "text" at bounding box center [1391, 133] width 204 height 26
type input "hepp"
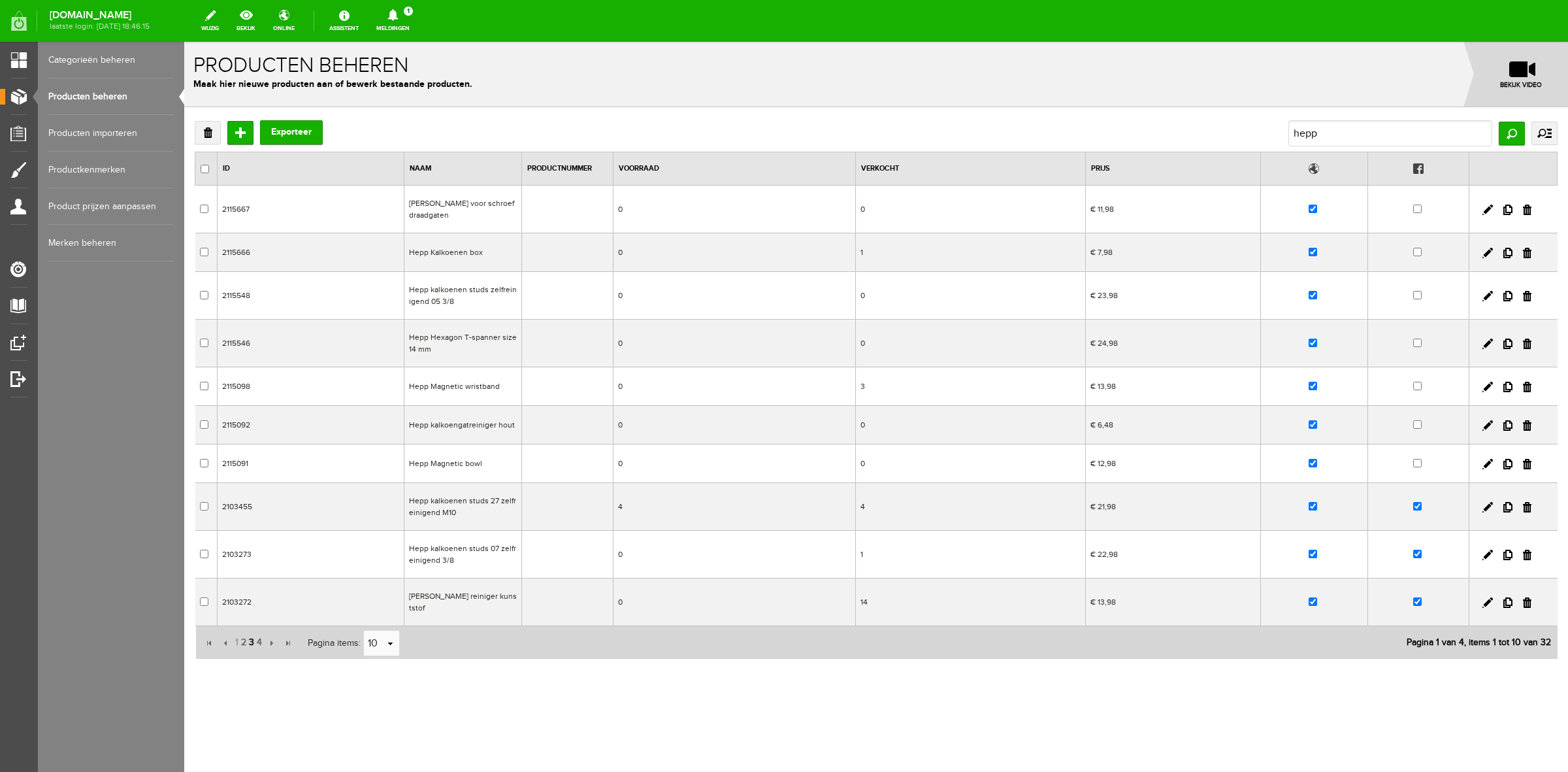
click at [251, 645] on span "3" at bounding box center [251, 642] width 8 height 26
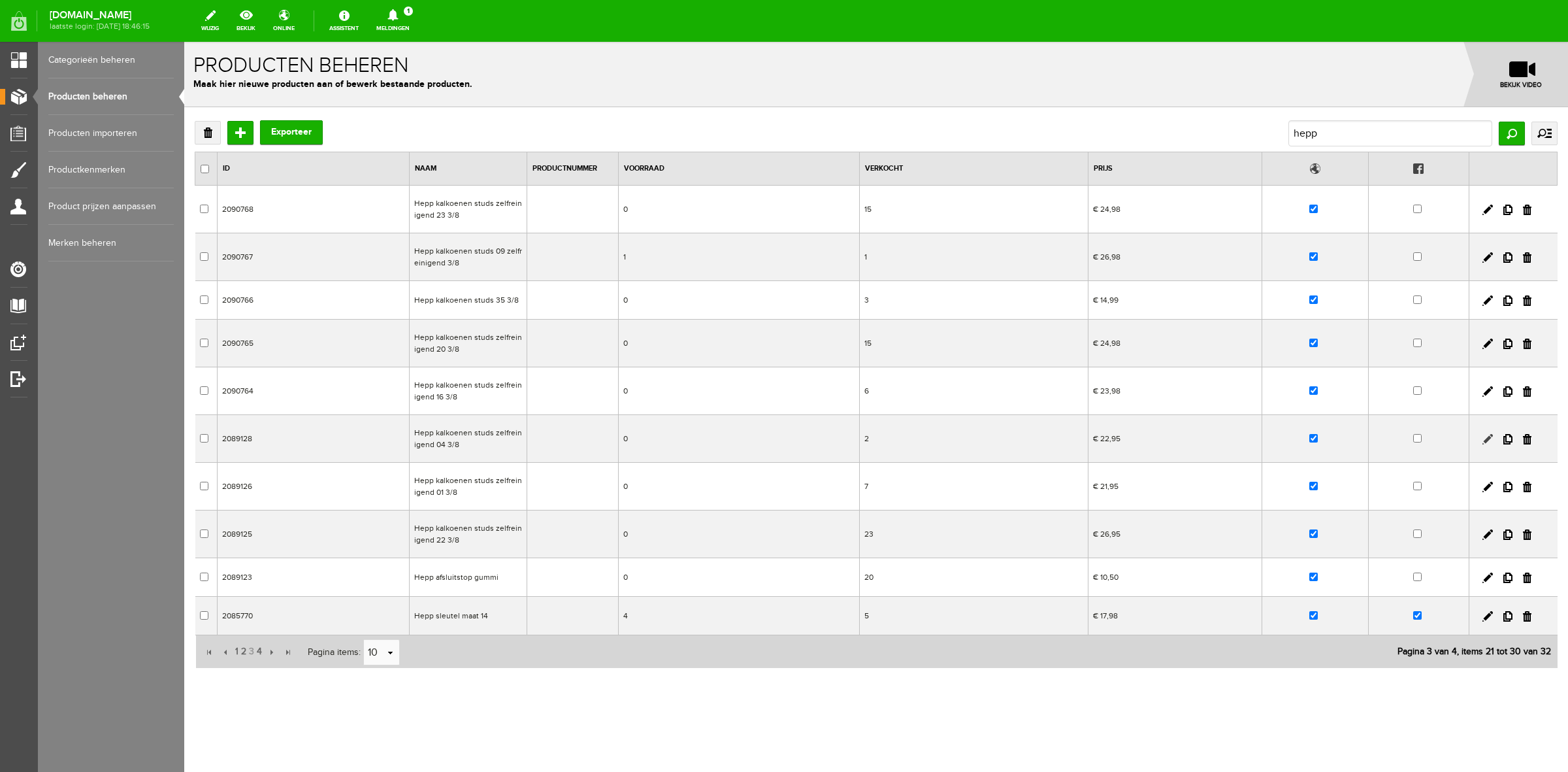
click at [1491, 439] on link at bounding box center [1488, 439] width 11 height 11
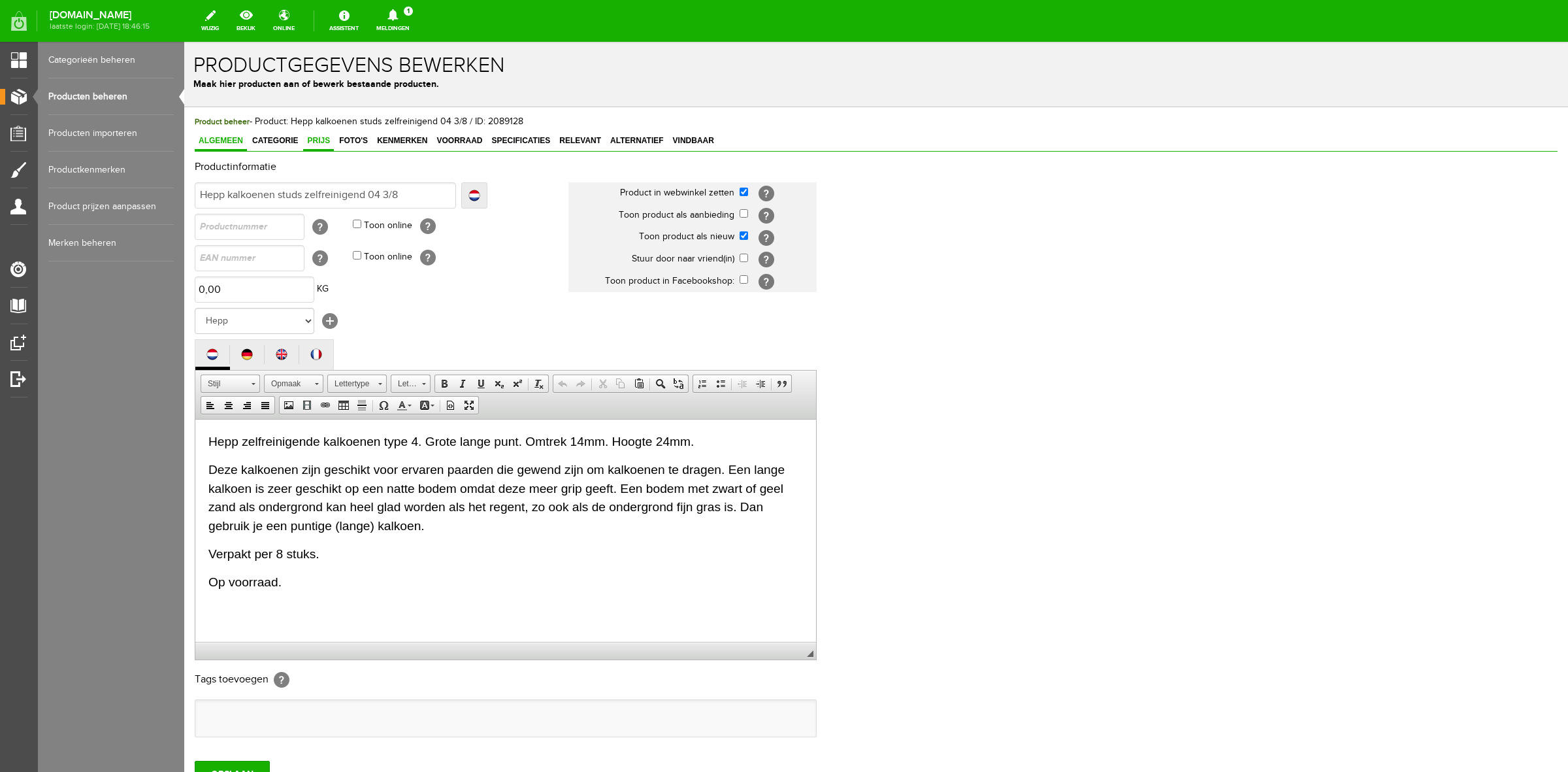
click at [322, 145] on link "Prijs" at bounding box center [318, 141] width 30 height 19
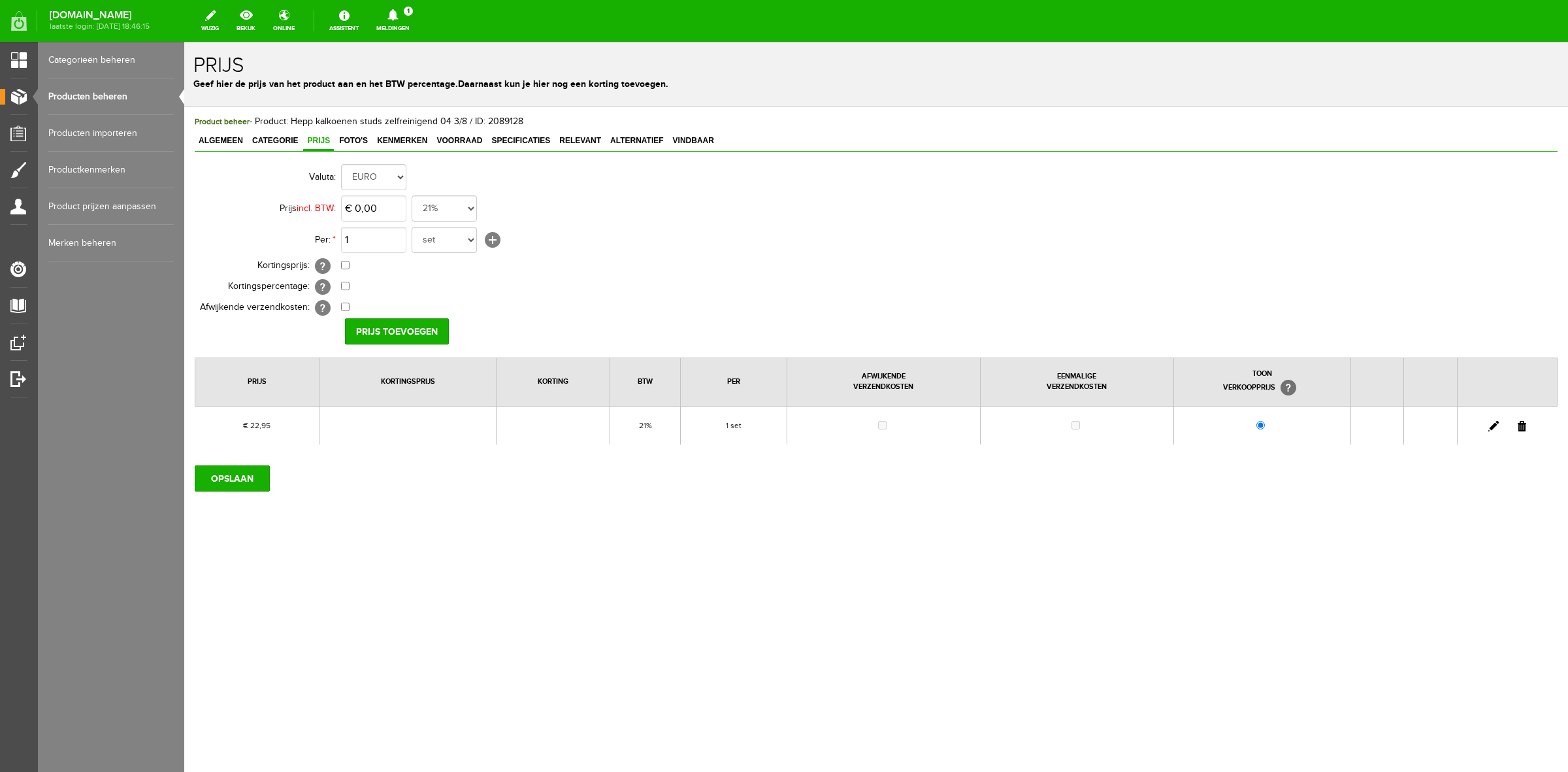
click at [1489, 428] on link at bounding box center [1494, 426] width 11 height 11
click at [378, 217] on input "22,95" at bounding box center [374, 208] width 65 height 26
type input "€ 22,98"
click at [393, 320] on input "[PERSON_NAME]" at bounding box center [392, 331] width 94 height 26
click at [261, 467] on input "OPSLAAN" at bounding box center [232, 478] width 75 height 26
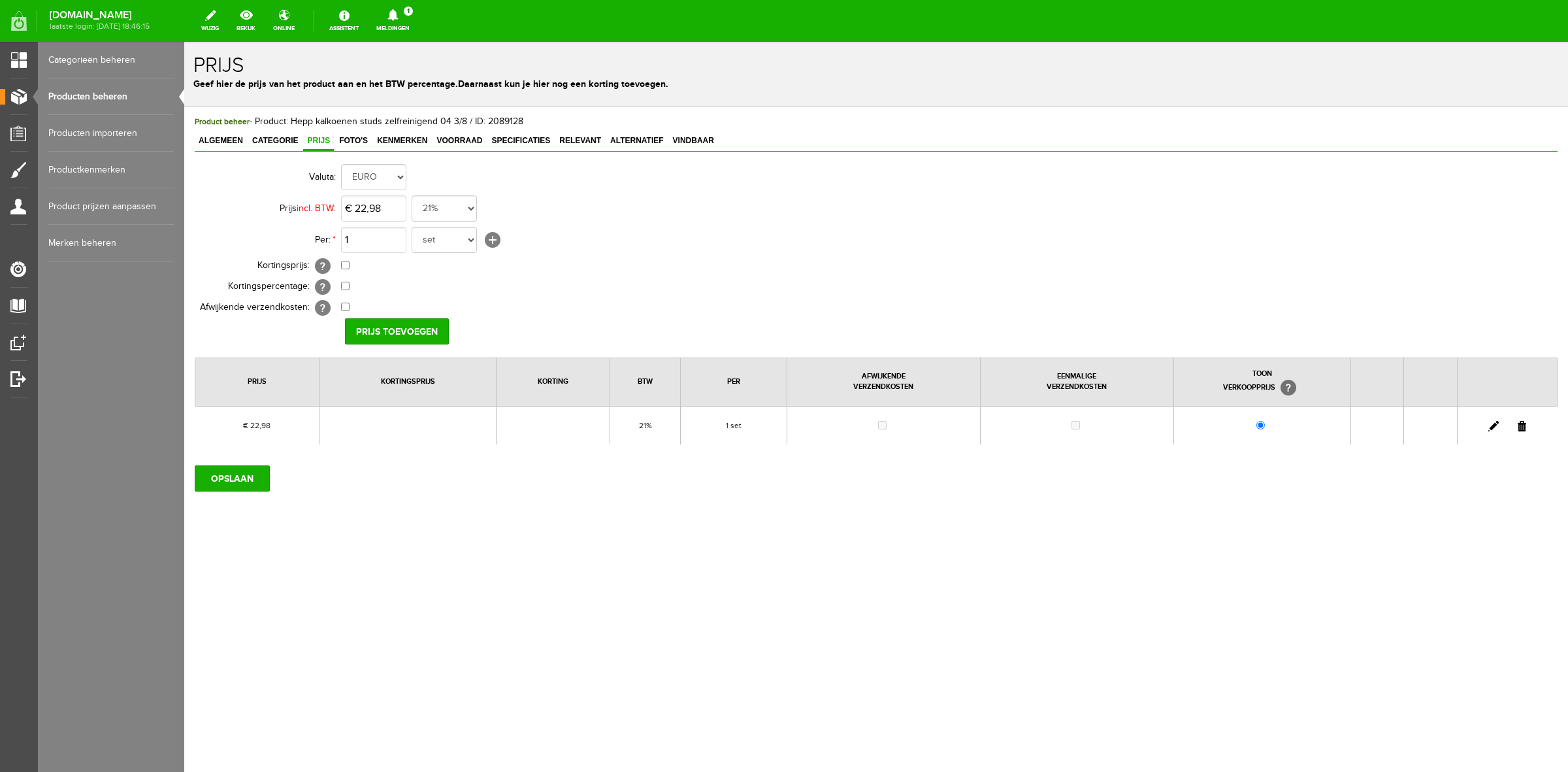
click at [63, 93] on link "Producten beheren" at bounding box center [111, 96] width 126 height 37
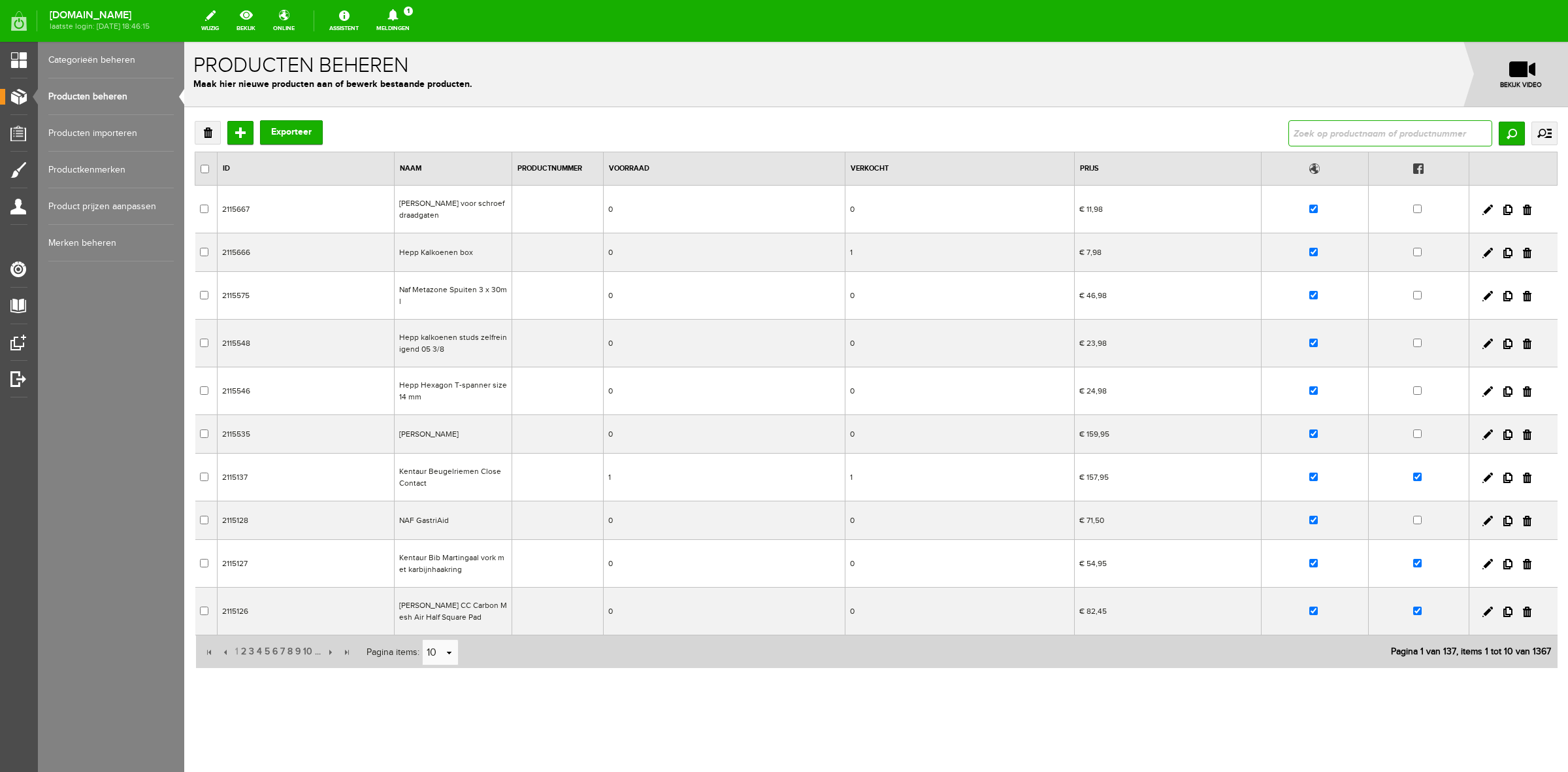
click at [1419, 131] on input "text" at bounding box center [1391, 133] width 204 height 26
type input "hepp"
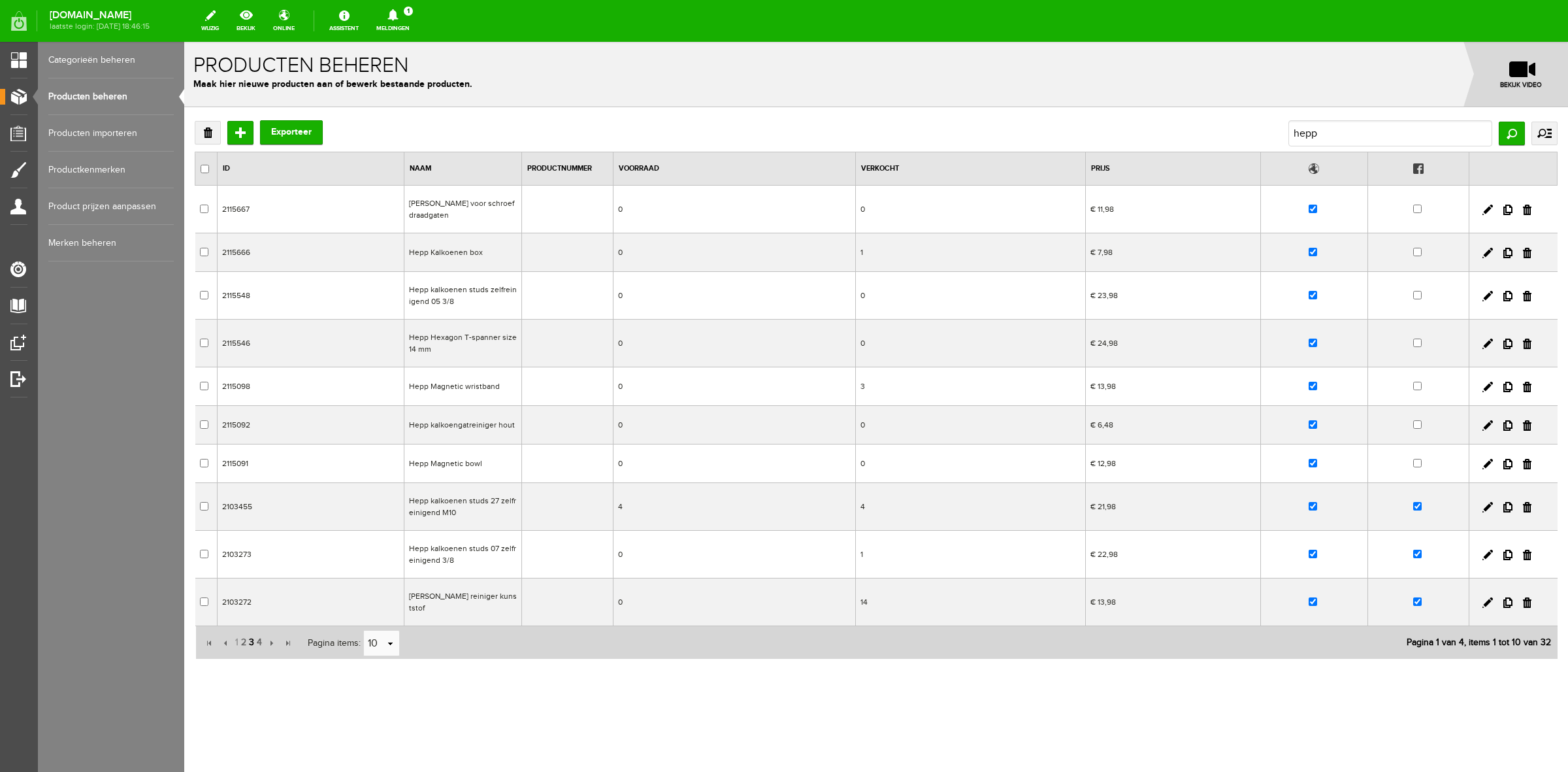
click at [251, 650] on span "3" at bounding box center [251, 642] width 8 height 26
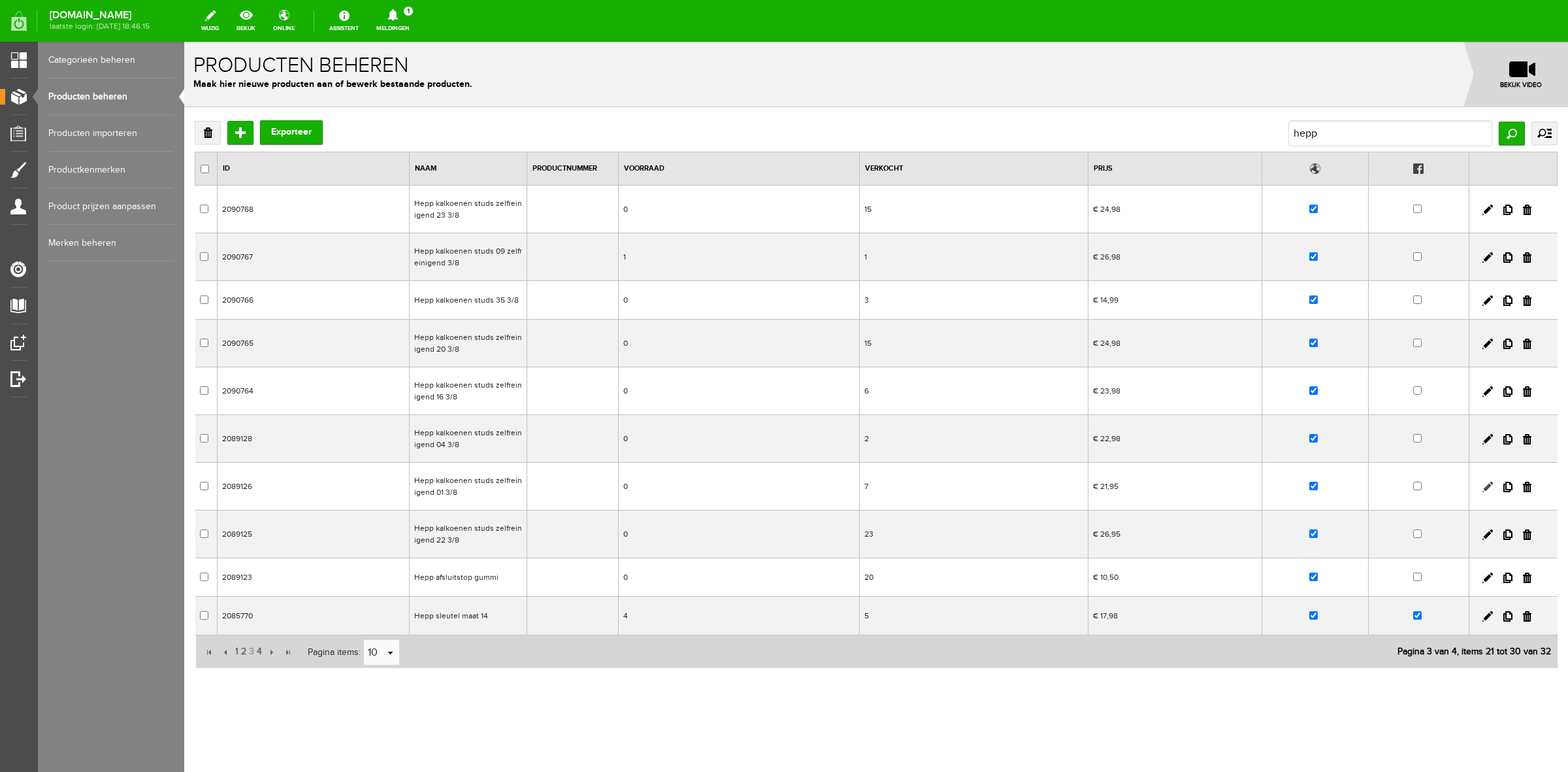
click at [1490, 487] on link at bounding box center [1488, 487] width 11 height 11
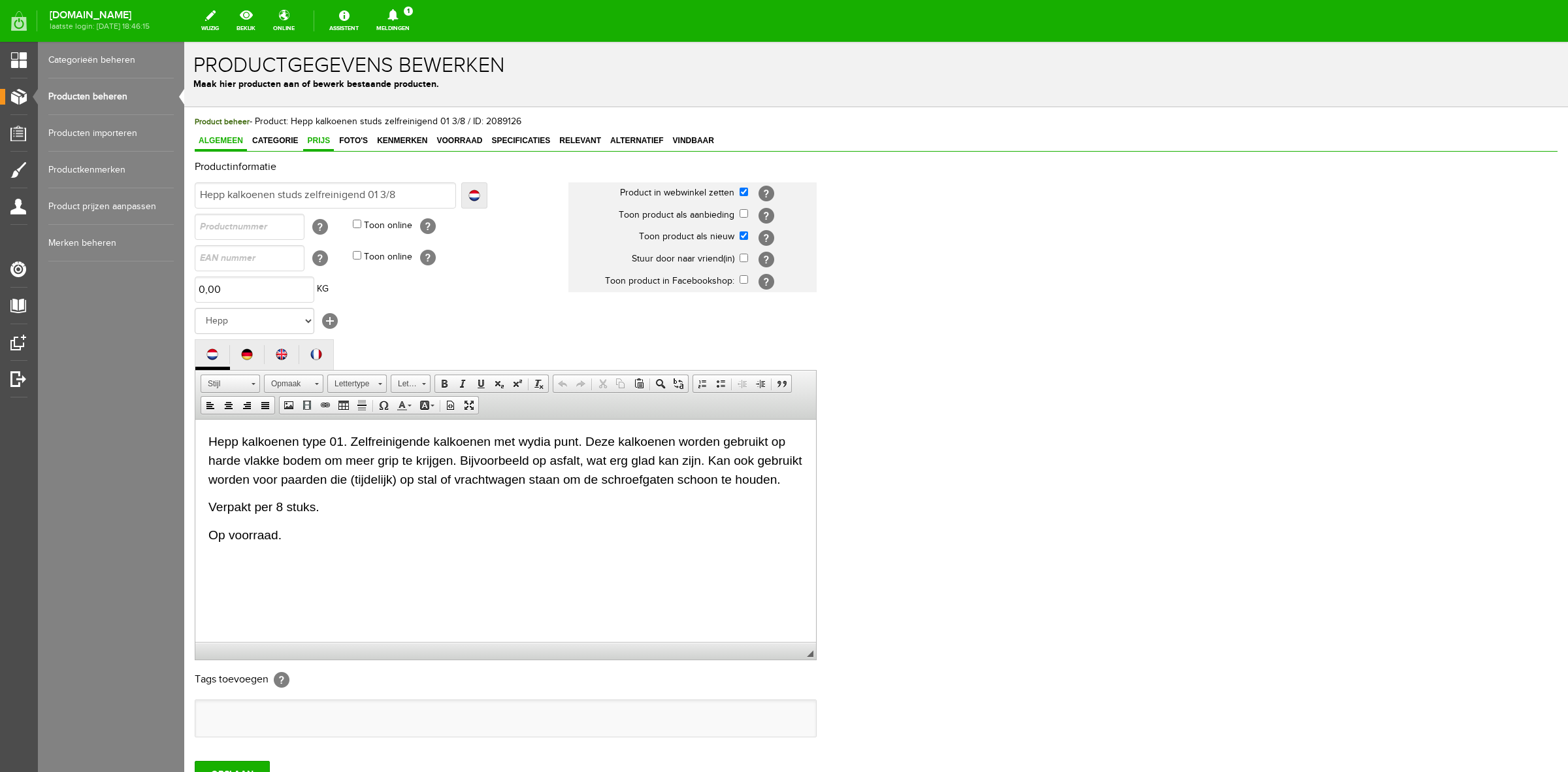
click at [324, 144] on span "Prijs" at bounding box center [318, 140] width 30 height 9
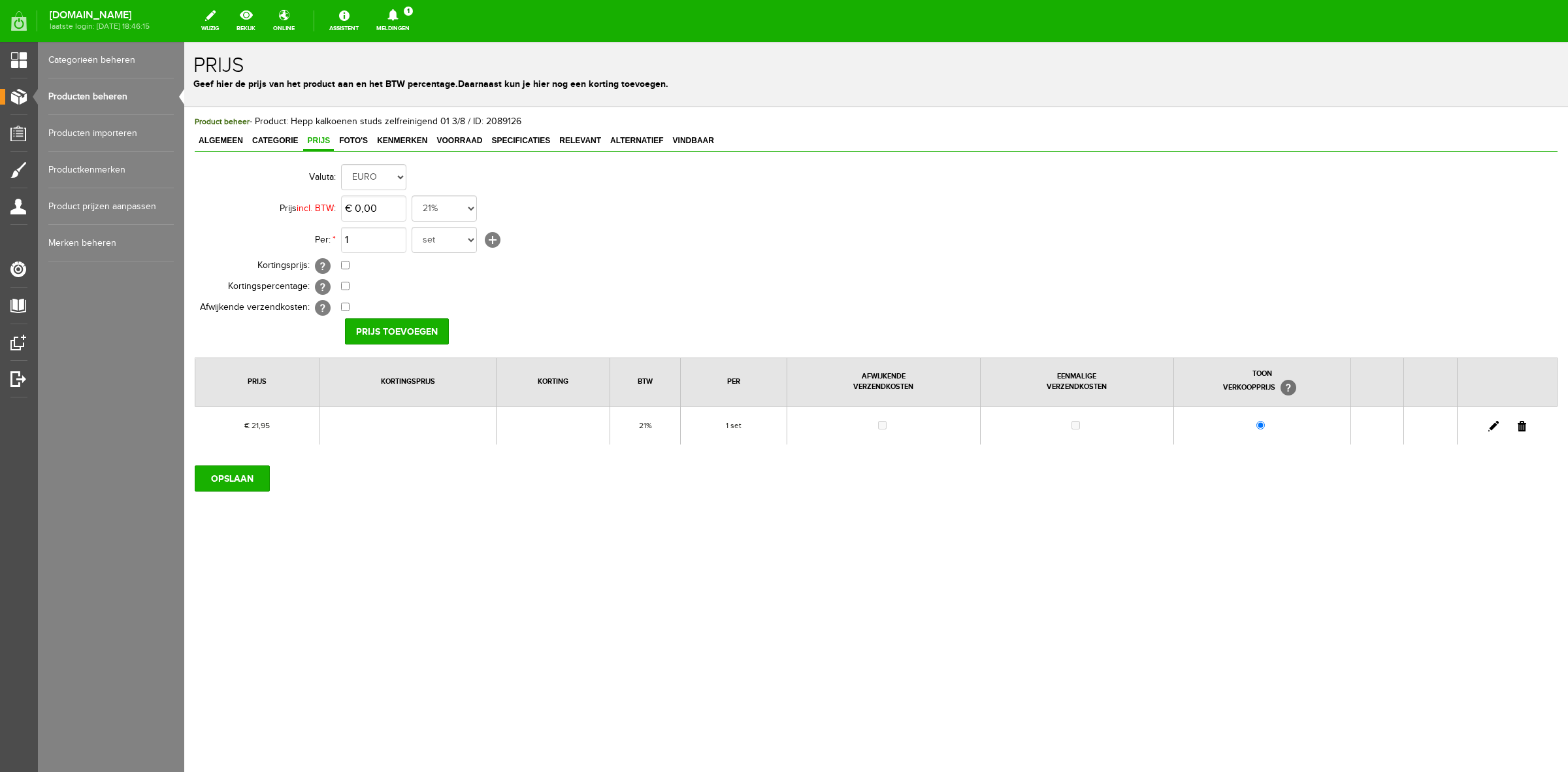
click at [1498, 425] on link at bounding box center [1494, 426] width 11 height 11
click at [386, 212] on input "21,95" at bounding box center [374, 208] width 65 height 26
type input "€ 21,98"
click at [371, 332] on input "[PERSON_NAME]" at bounding box center [392, 331] width 94 height 26
click at [240, 485] on input "OPSLAAN" at bounding box center [232, 478] width 75 height 26
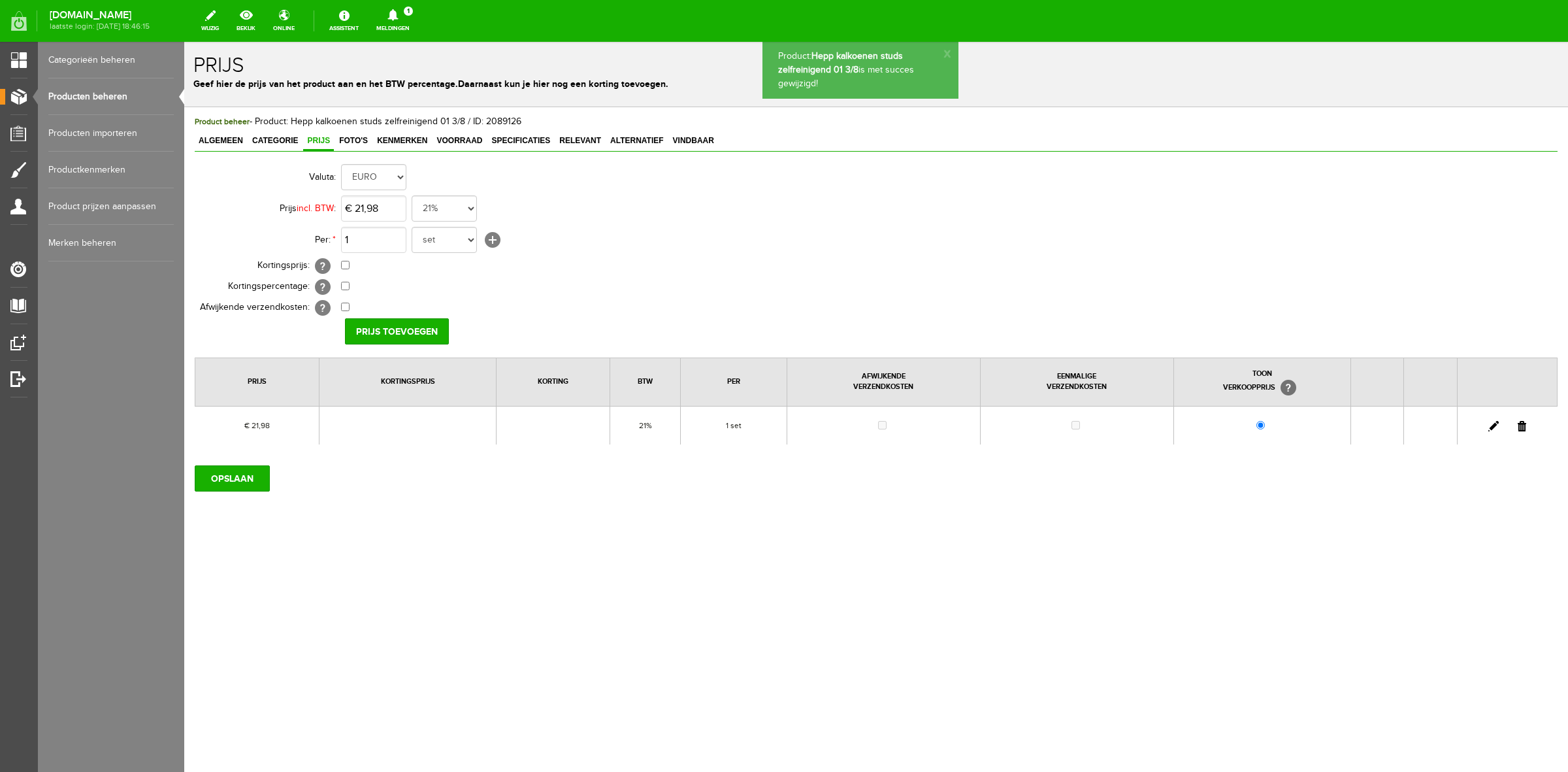
click at [119, 99] on link "Producten beheren" at bounding box center [111, 96] width 126 height 37
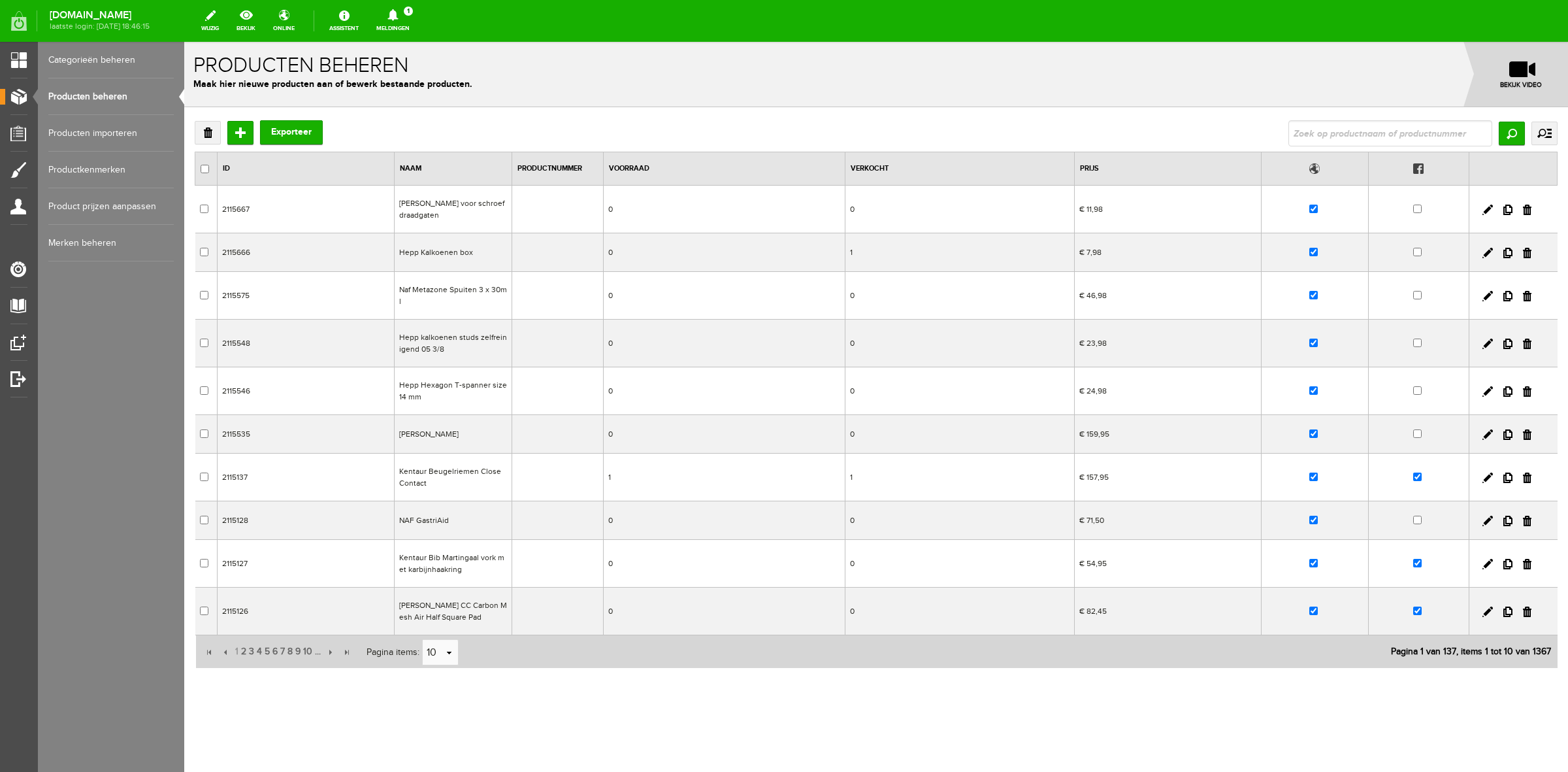
click at [1358, 141] on input "text" at bounding box center [1391, 133] width 204 height 26
type input "hepp"
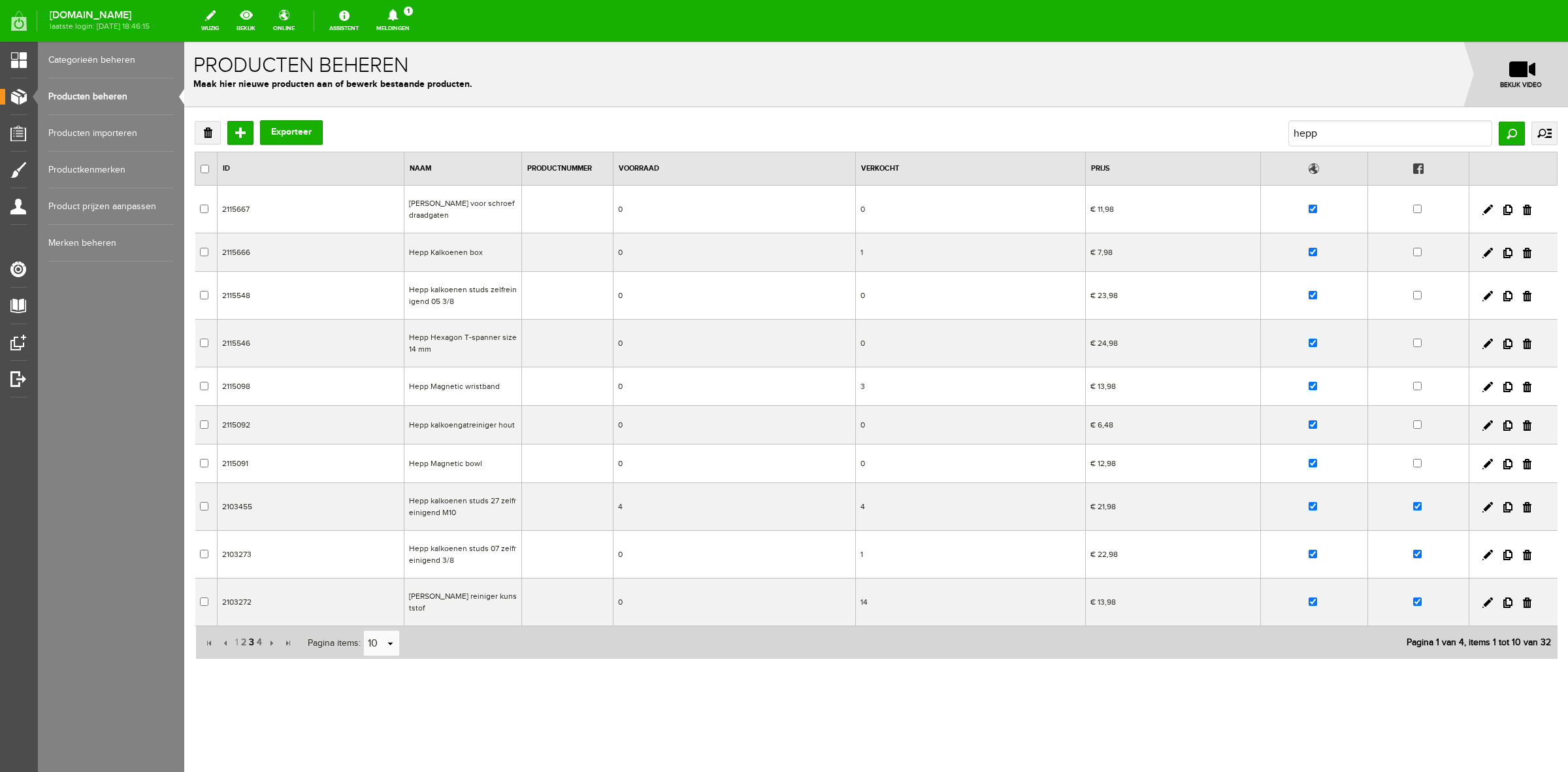
click at [253, 641] on span "3" at bounding box center [251, 642] width 8 height 26
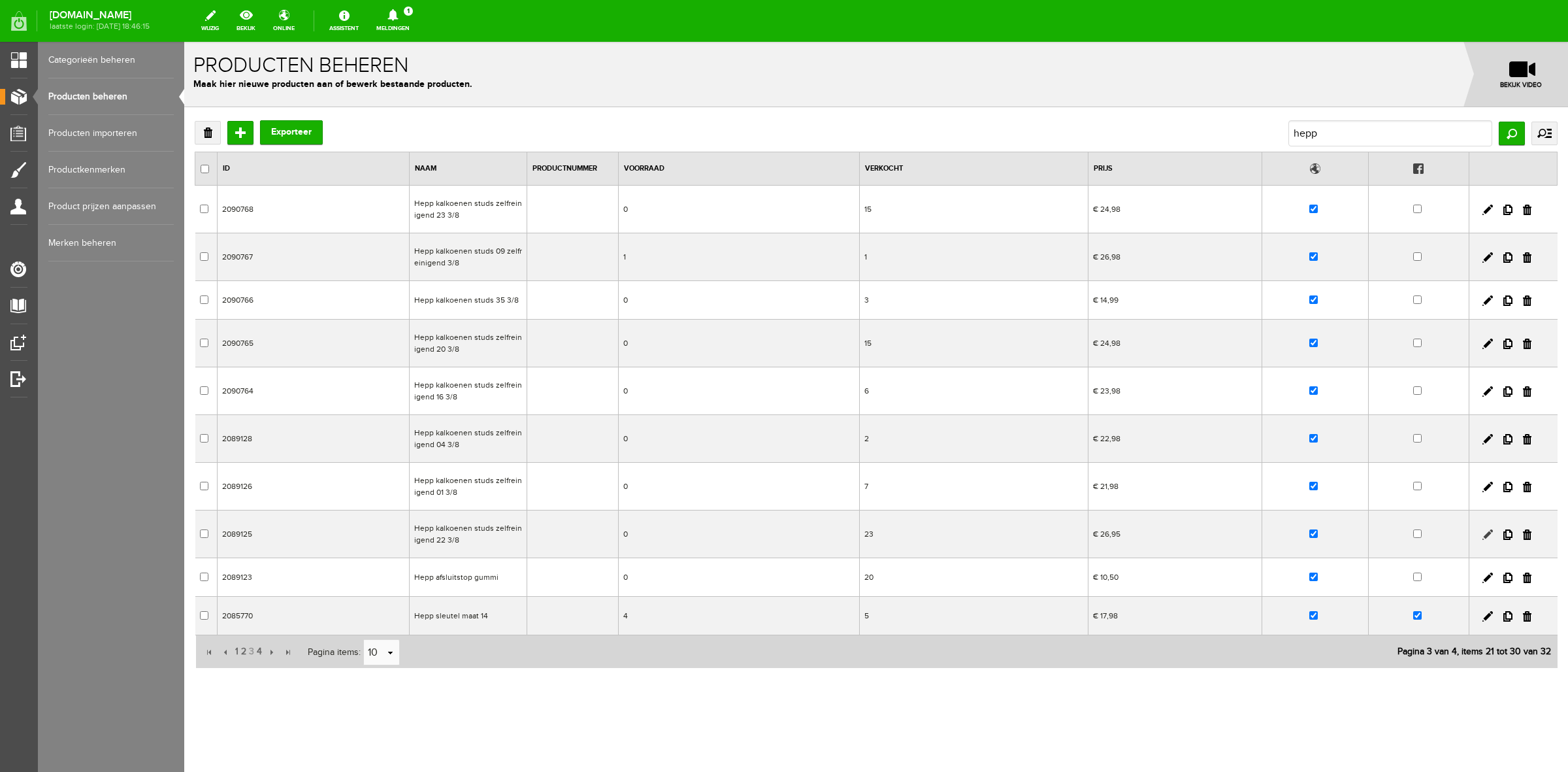
click at [1488, 534] on link at bounding box center [1488, 535] width 11 height 11
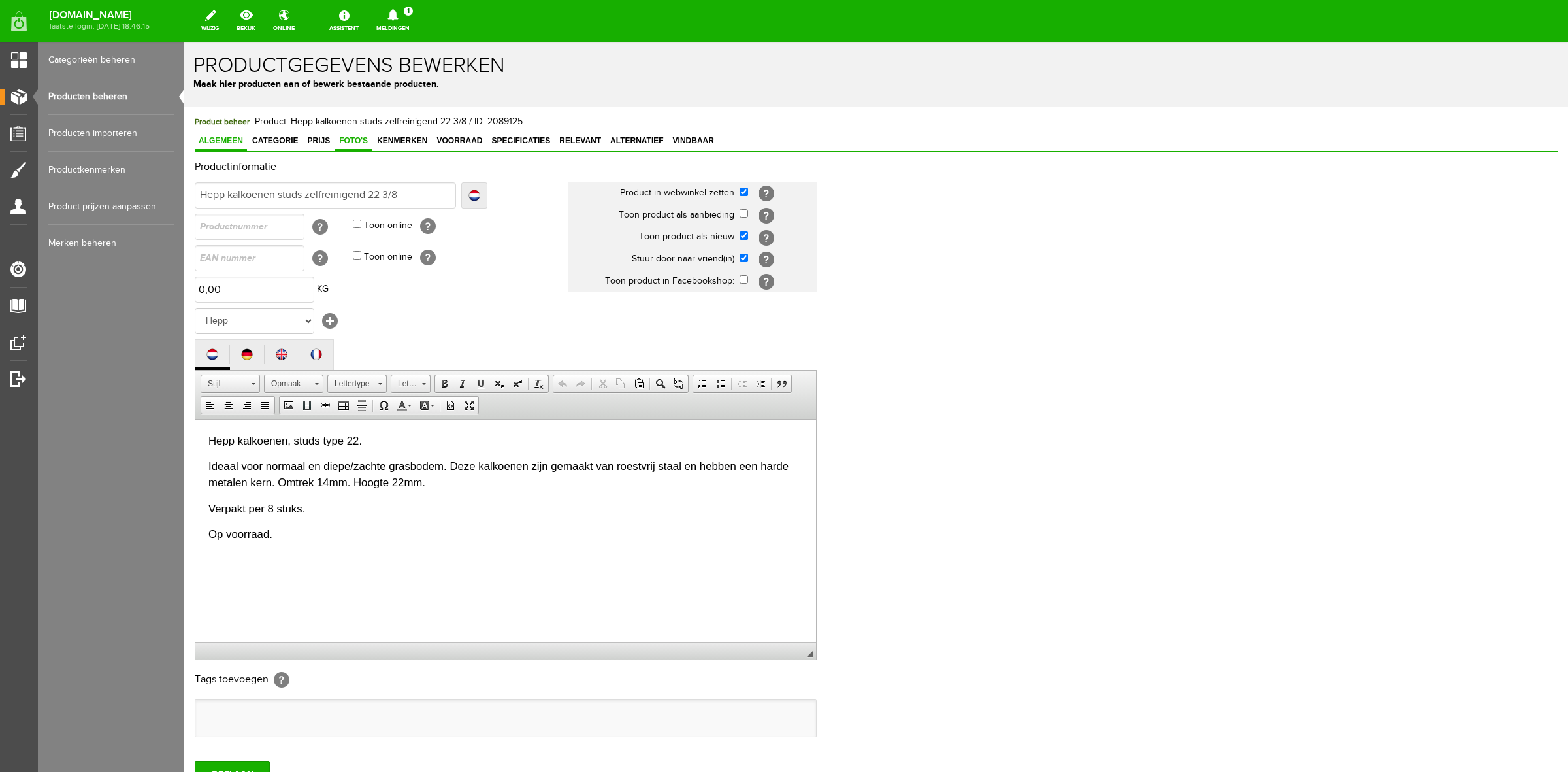
click at [340, 143] on span "Foto's" at bounding box center [353, 140] width 37 height 9
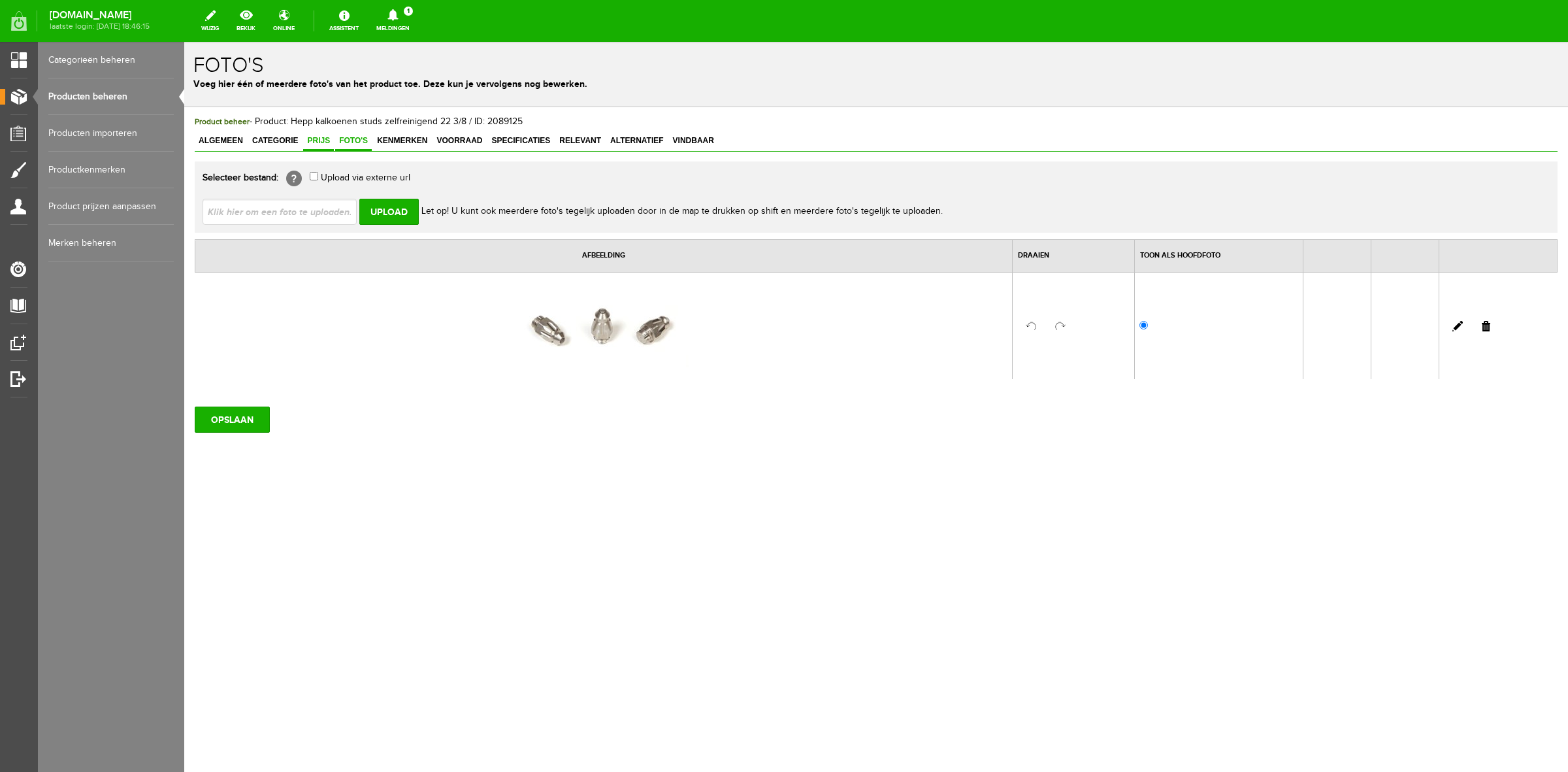
click at [327, 142] on span "Prijs" at bounding box center [318, 140] width 30 height 9
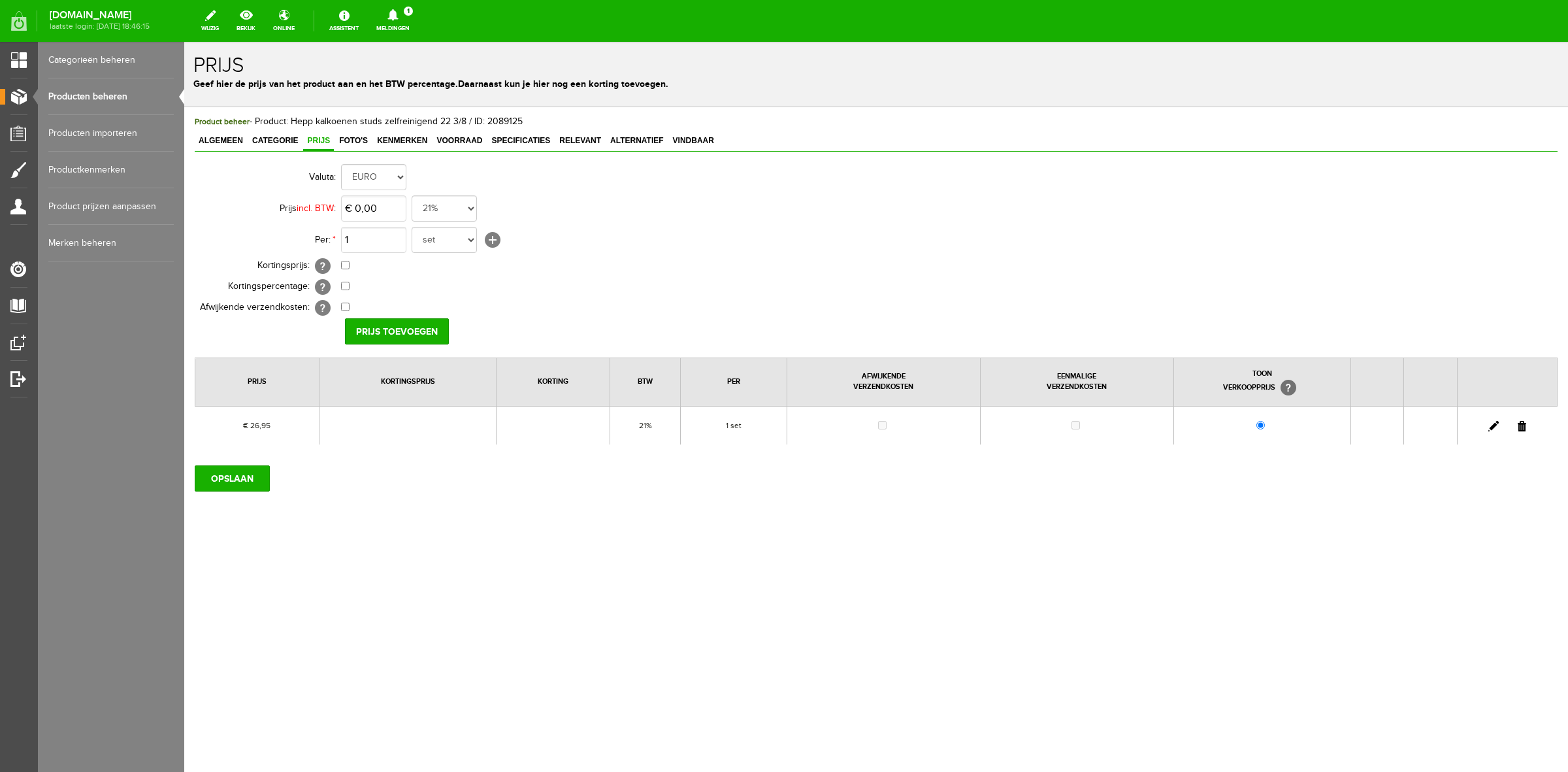
click at [1490, 423] on link at bounding box center [1494, 426] width 11 height 11
click at [403, 207] on input "26,95" at bounding box center [374, 208] width 65 height 26
type input "€ 26,98"
click at [378, 306] on td "€ 0,00 [?] Eenmalige verzendkosten [?]" at bounding box center [582, 308] width 481 height 21
click at [377, 312] on td "€ 0,00 [?] Eenmalige verzendkosten [?]" at bounding box center [582, 308] width 481 height 21
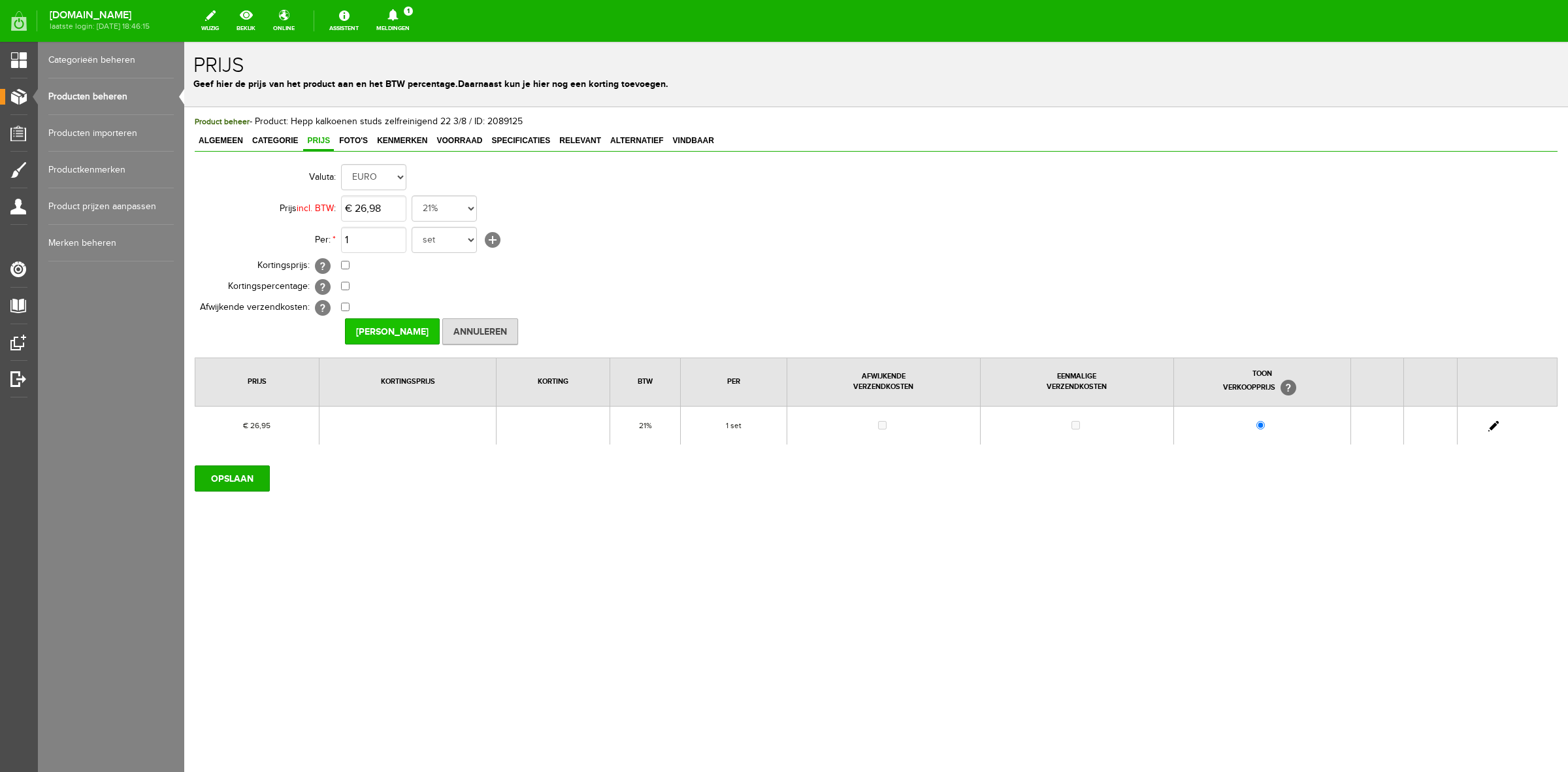
click at [374, 324] on input "[PERSON_NAME]" at bounding box center [392, 331] width 94 height 26
click at [266, 472] on input "OPSLAAN" at bounding box center [232, 478] width 75 height 26
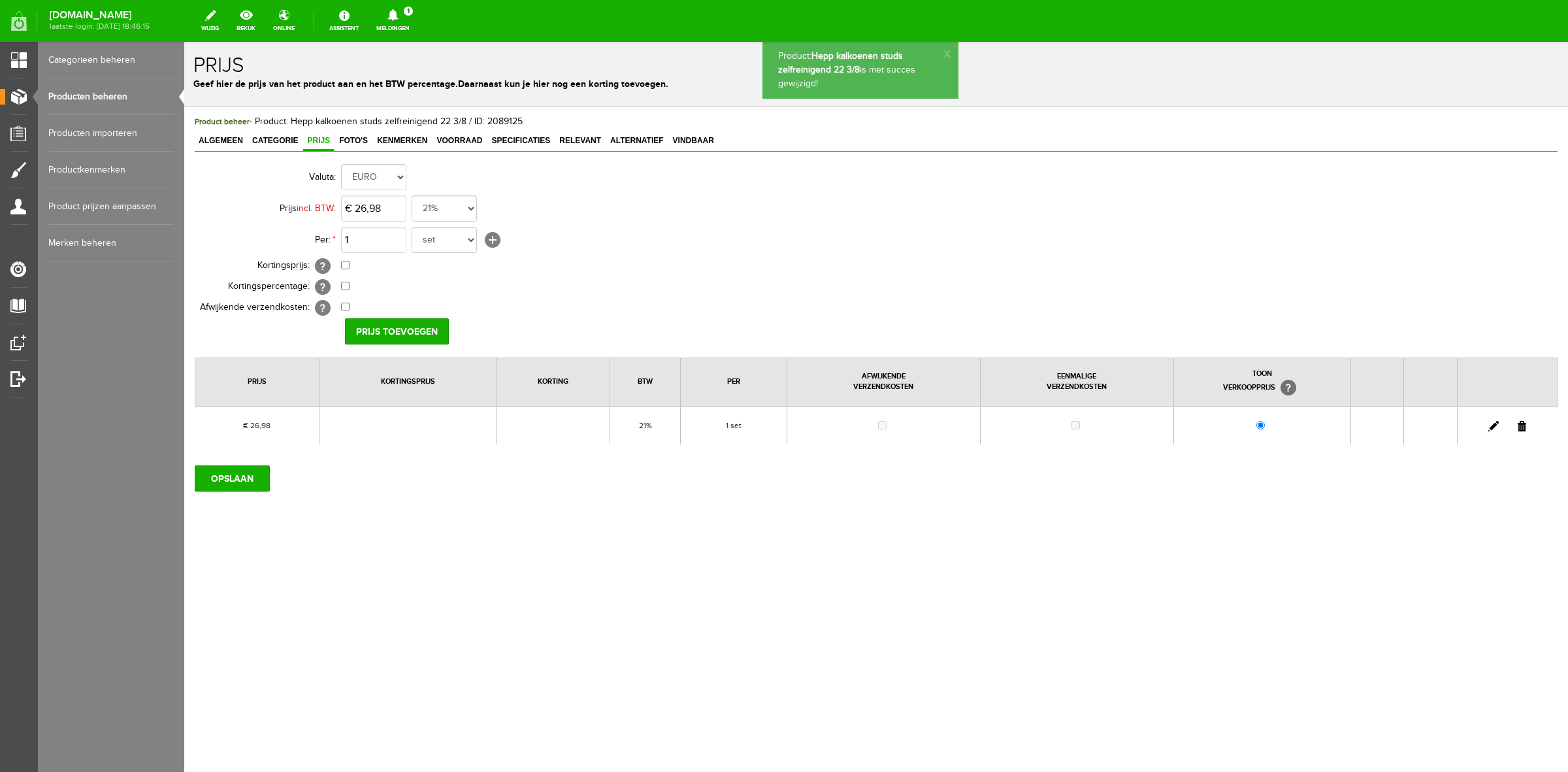
click at [122, 99] on link "Producten beheren" at bounding box center [111, 96] width 126 height 37
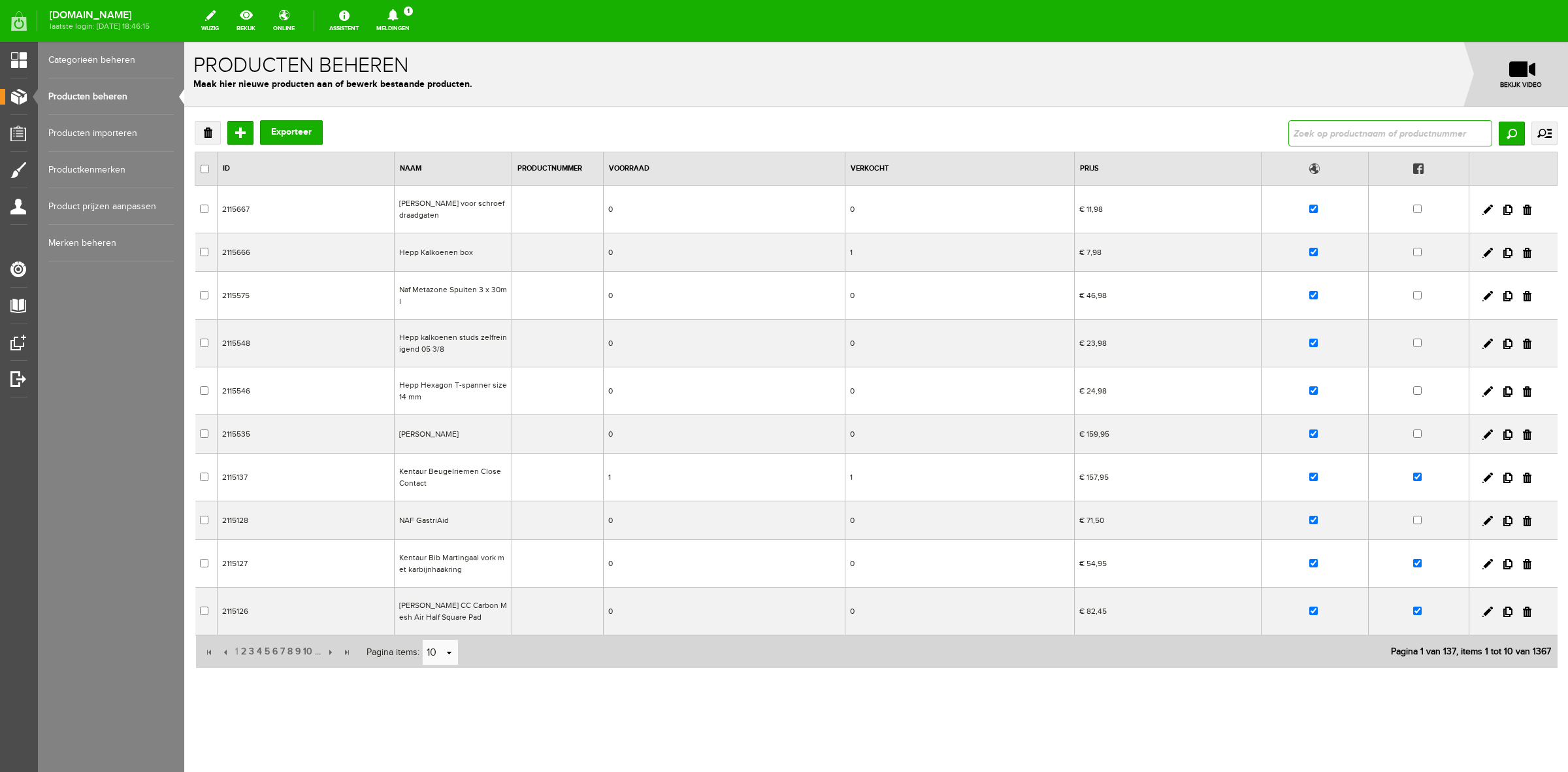
click at [1385, 132] on input "text" at bounding box center [1391, 133] width 204 height 26
type input "hepp"
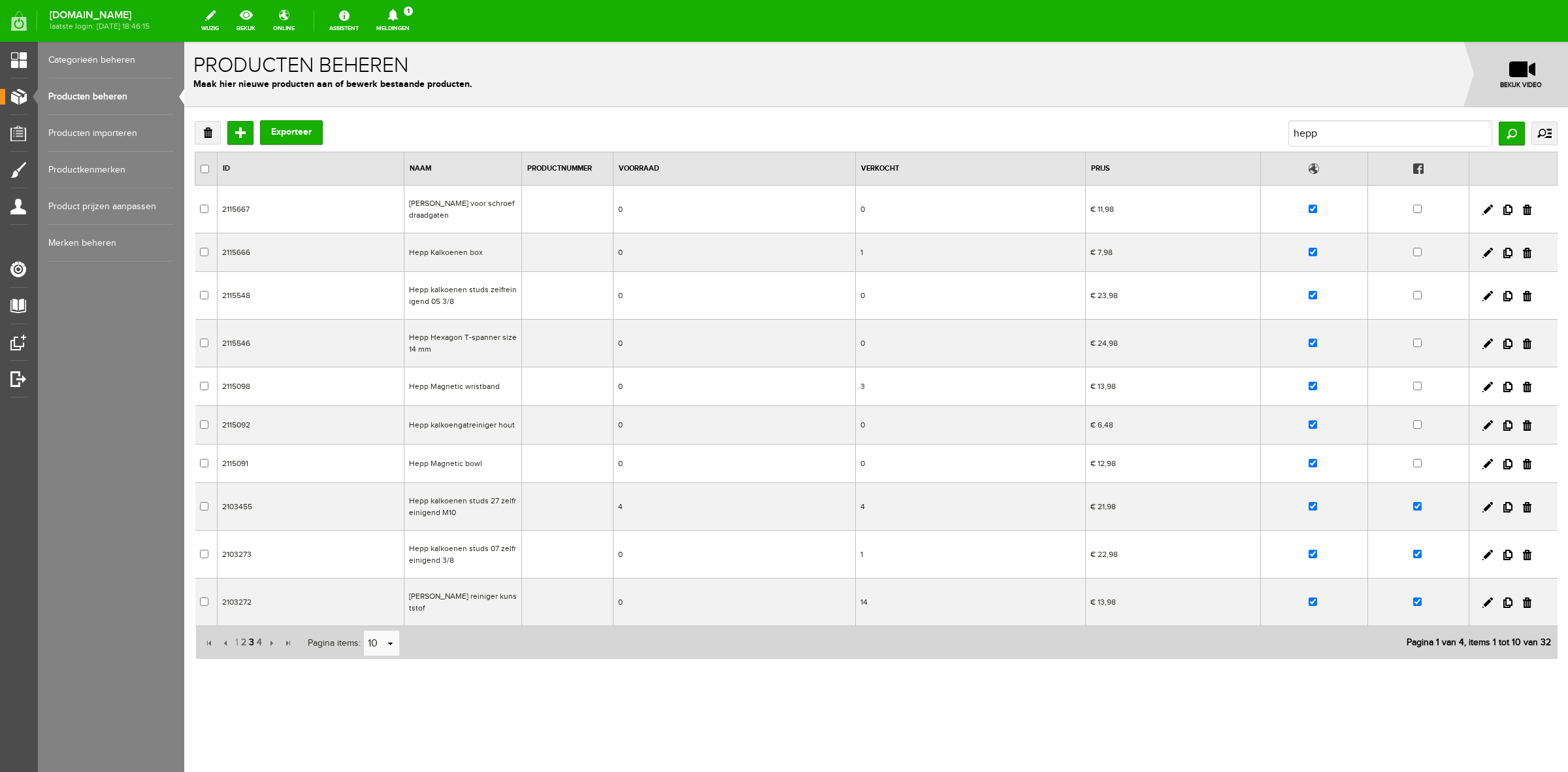
click at [252, 641] on span "3" at bounding box center [251, 642] width 8 height 26
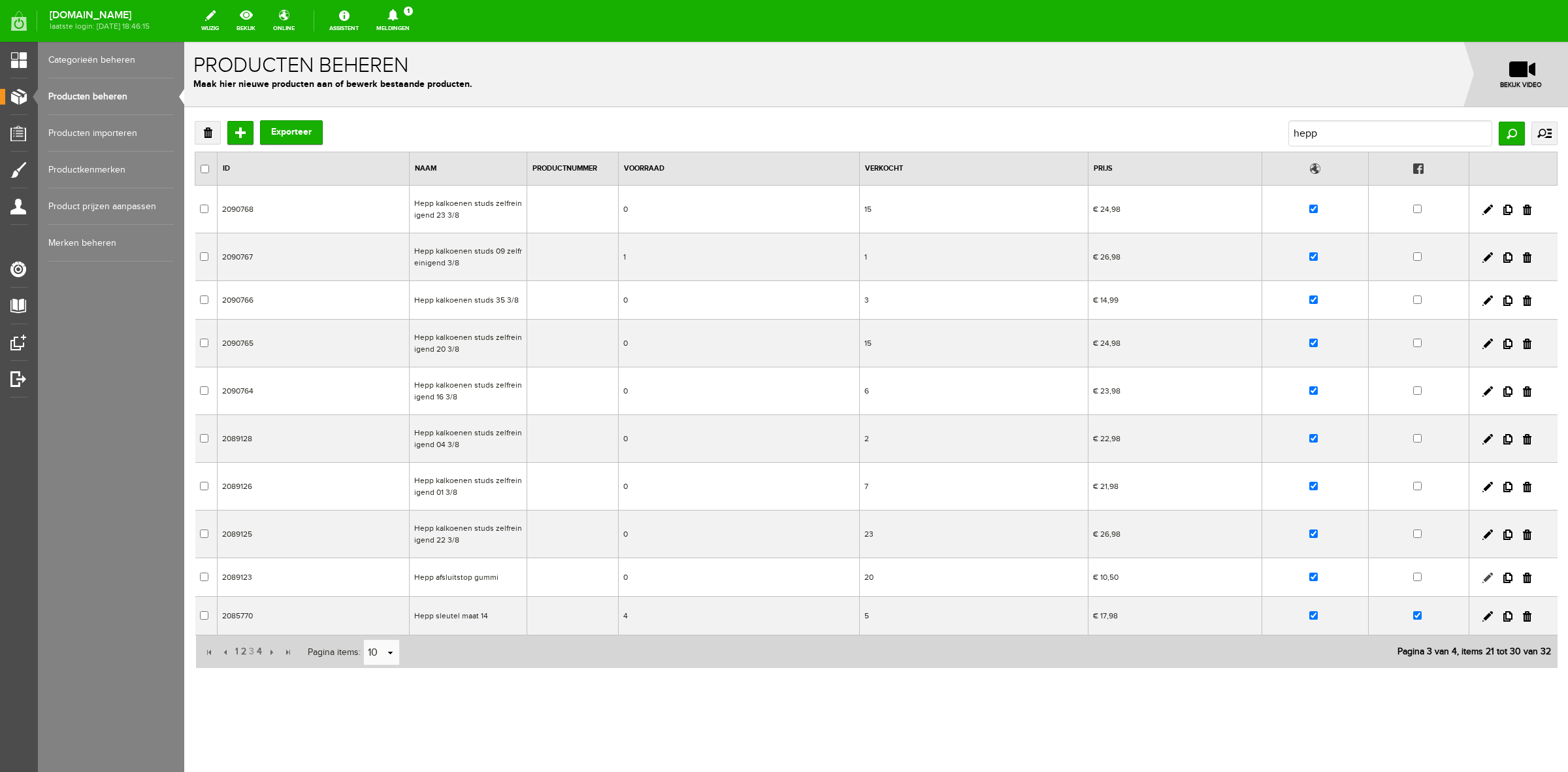
click at [1490, 579] on link at bounding box center [1488, 578] width 11 height 11
checkbox input "true"
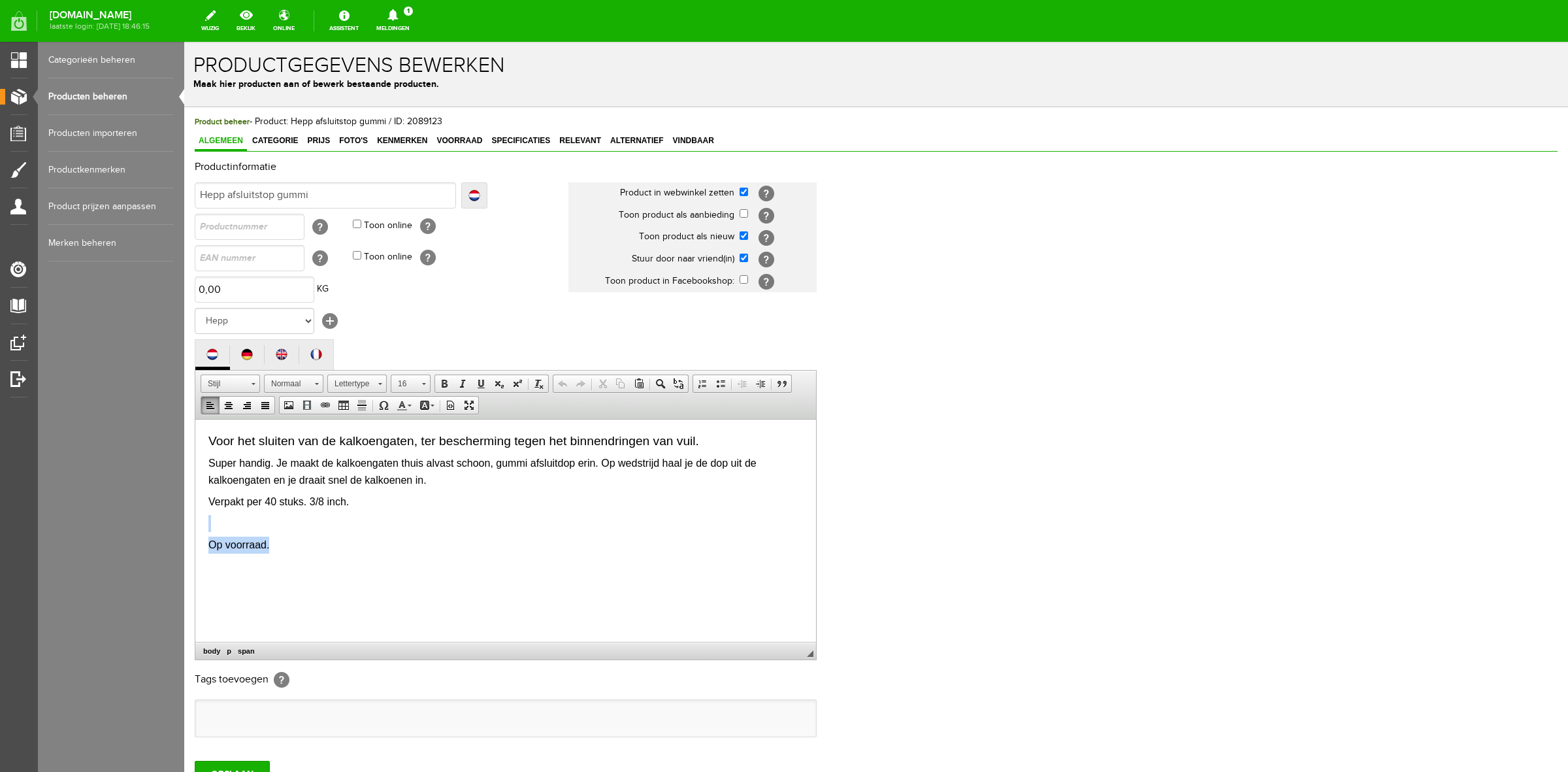
drag, startPoint x: 289, startPoint y: 530, endPoint x: 272, endPoint y: 516, distance: 22.0
click at [272, 516] on html "Voor het sluiten van de kalkoengaten, ter bescherming tegen het binnendringen v…" at bounding box center [505, 492] width 620 height 147
click at [312, 139] on span "Prijs" at bounding box center [318, 140] width 30 height 9
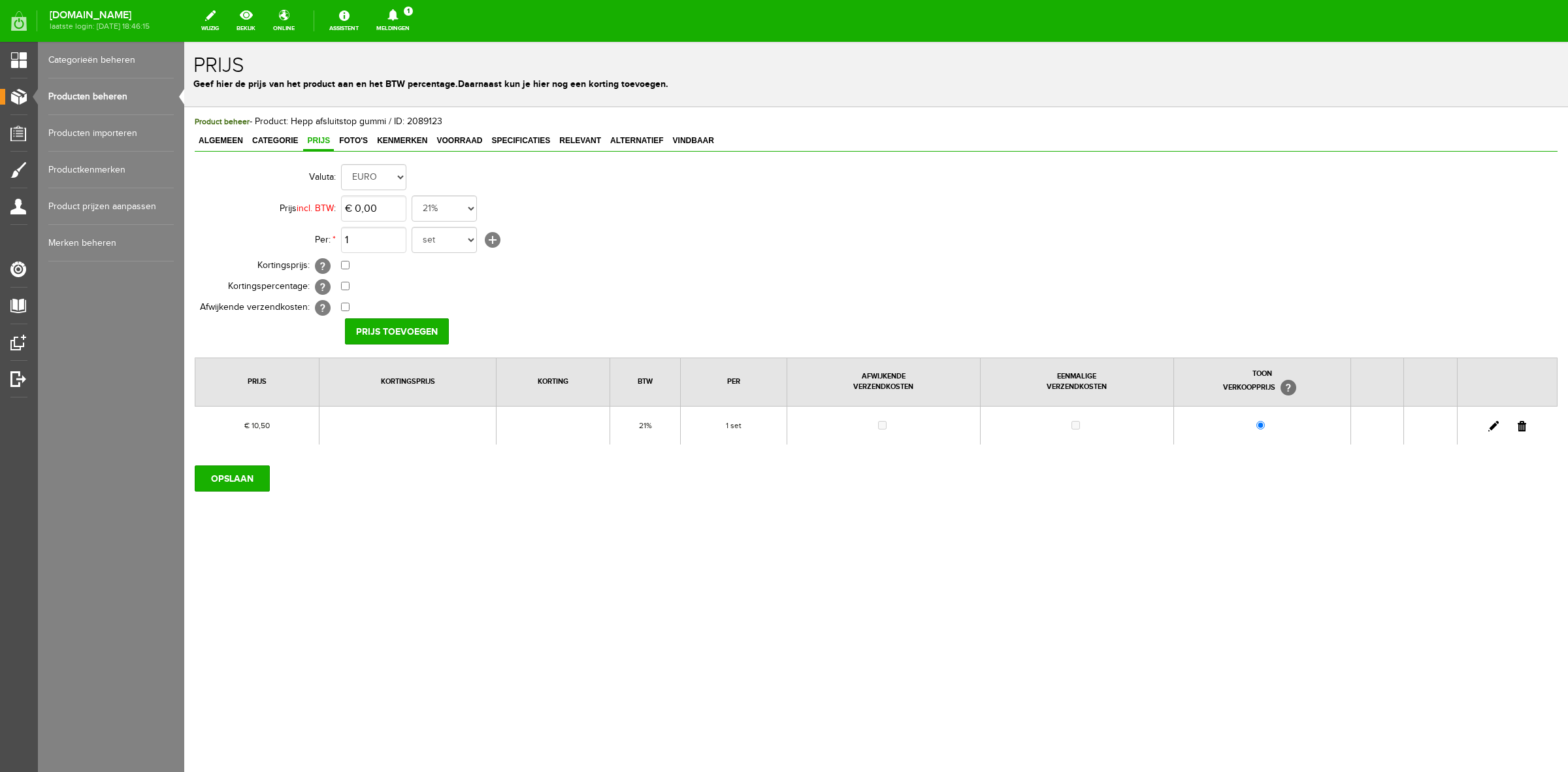
click at [1492, 423] on link at bounding box center [1494, 426] width 11 height 11
click at [379, 201] on input "10,5" at bounding box center [374, 208] width 65 height 26
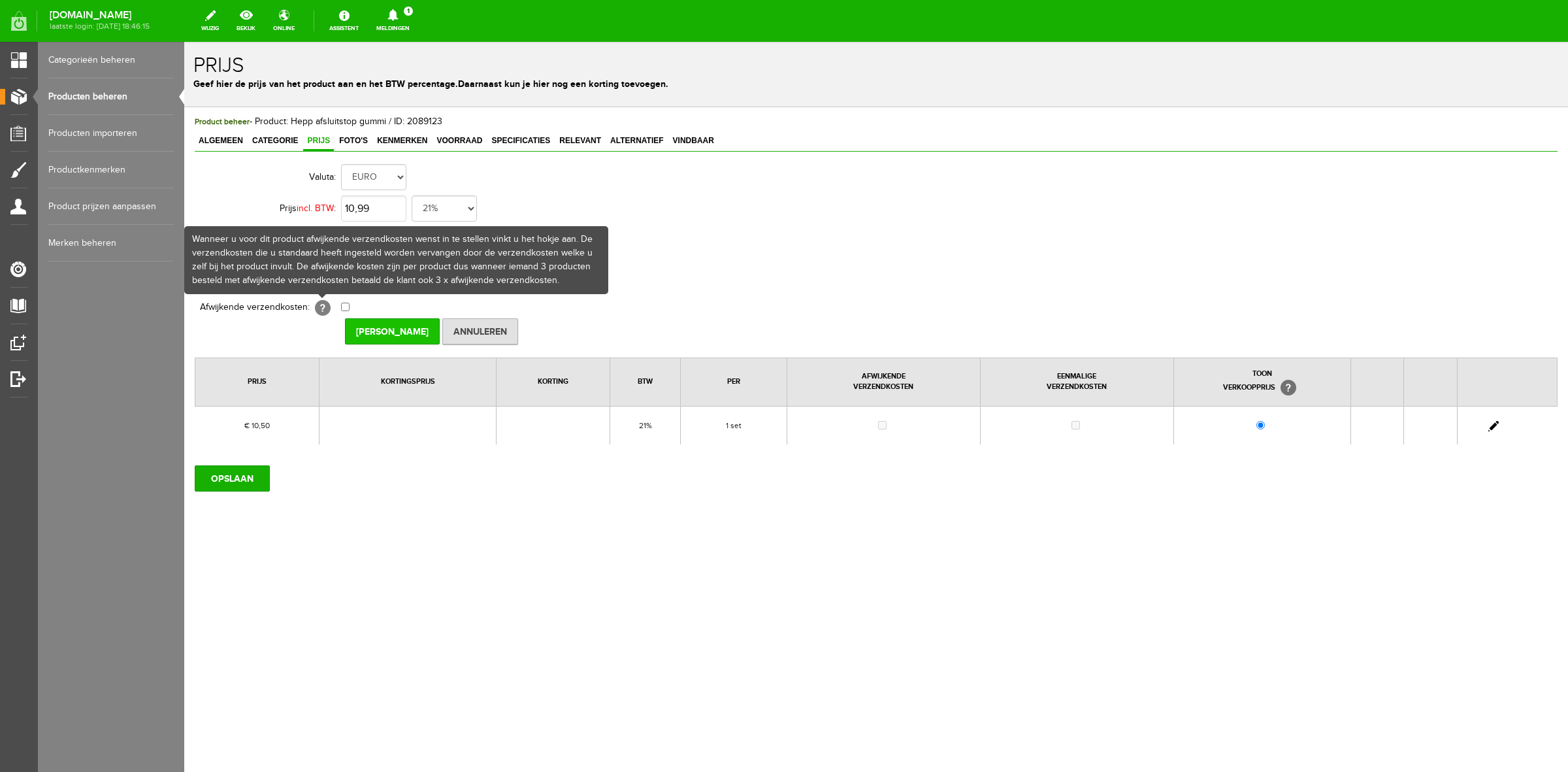
type input "€ 10,99"
click at [371, 324] on input "[PERSON_NAME]" at bounding box center [392, 331] width 94 height 26
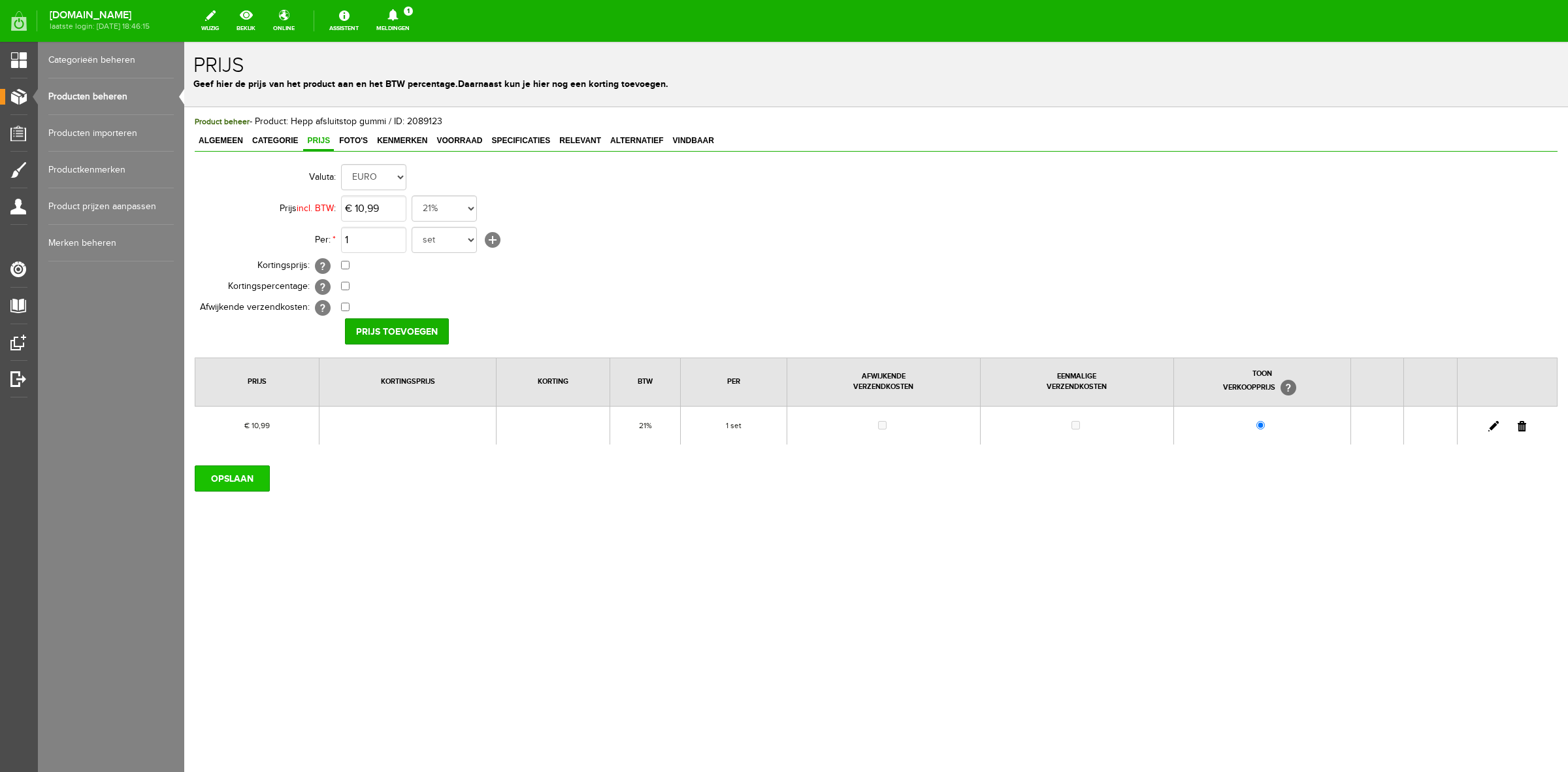
click at [234, 485] on input "OPSLAAN" at bounding box center [232, 478] width 75 height 26
click at [131, 92] on link "Producten beheren" at bounding box center [111, 96] width 126 height 37
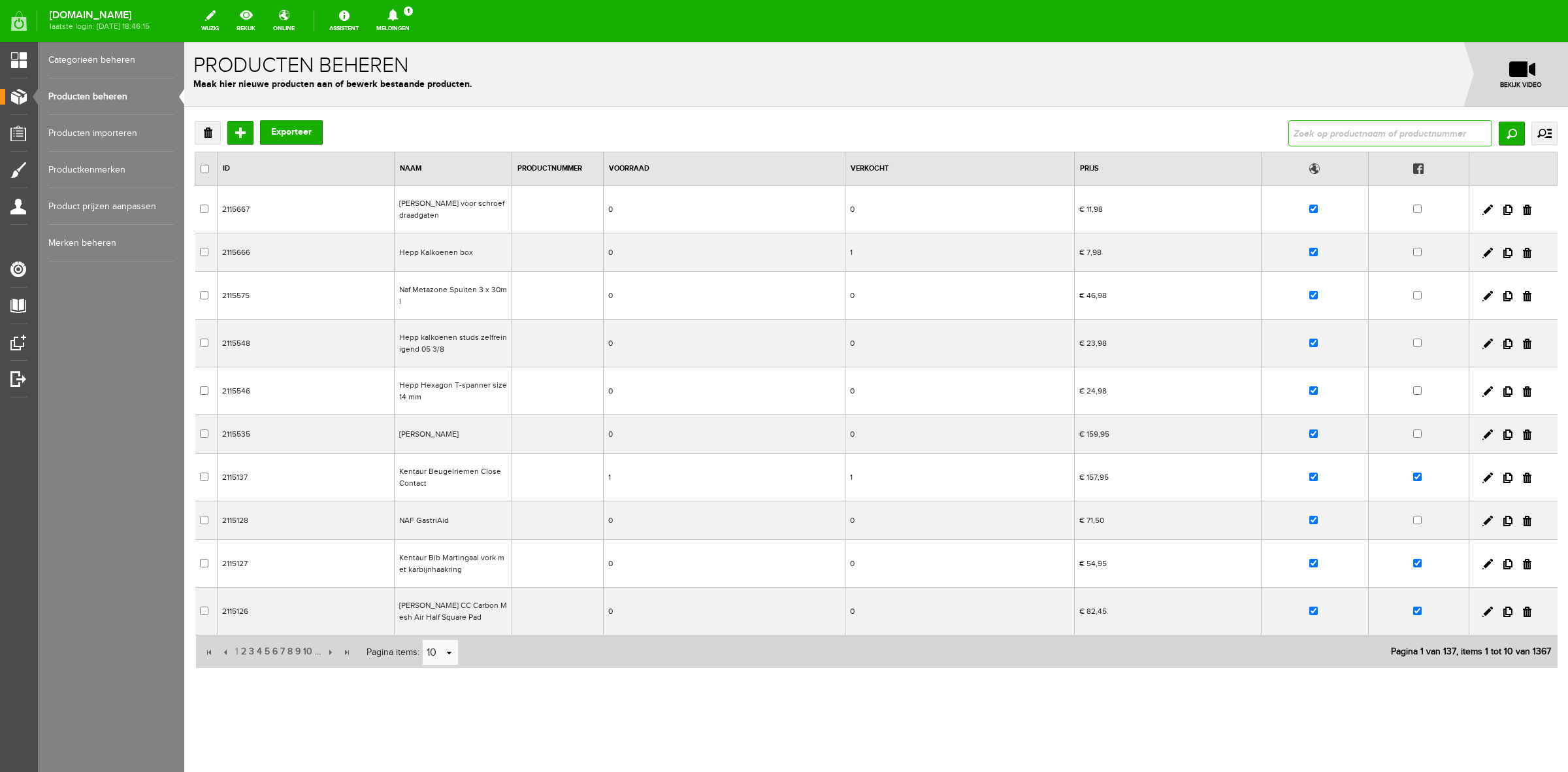
click at [1314, 138] on input "text" at bounding box center [1391, 133] width 204 height 26
type input "hepp"
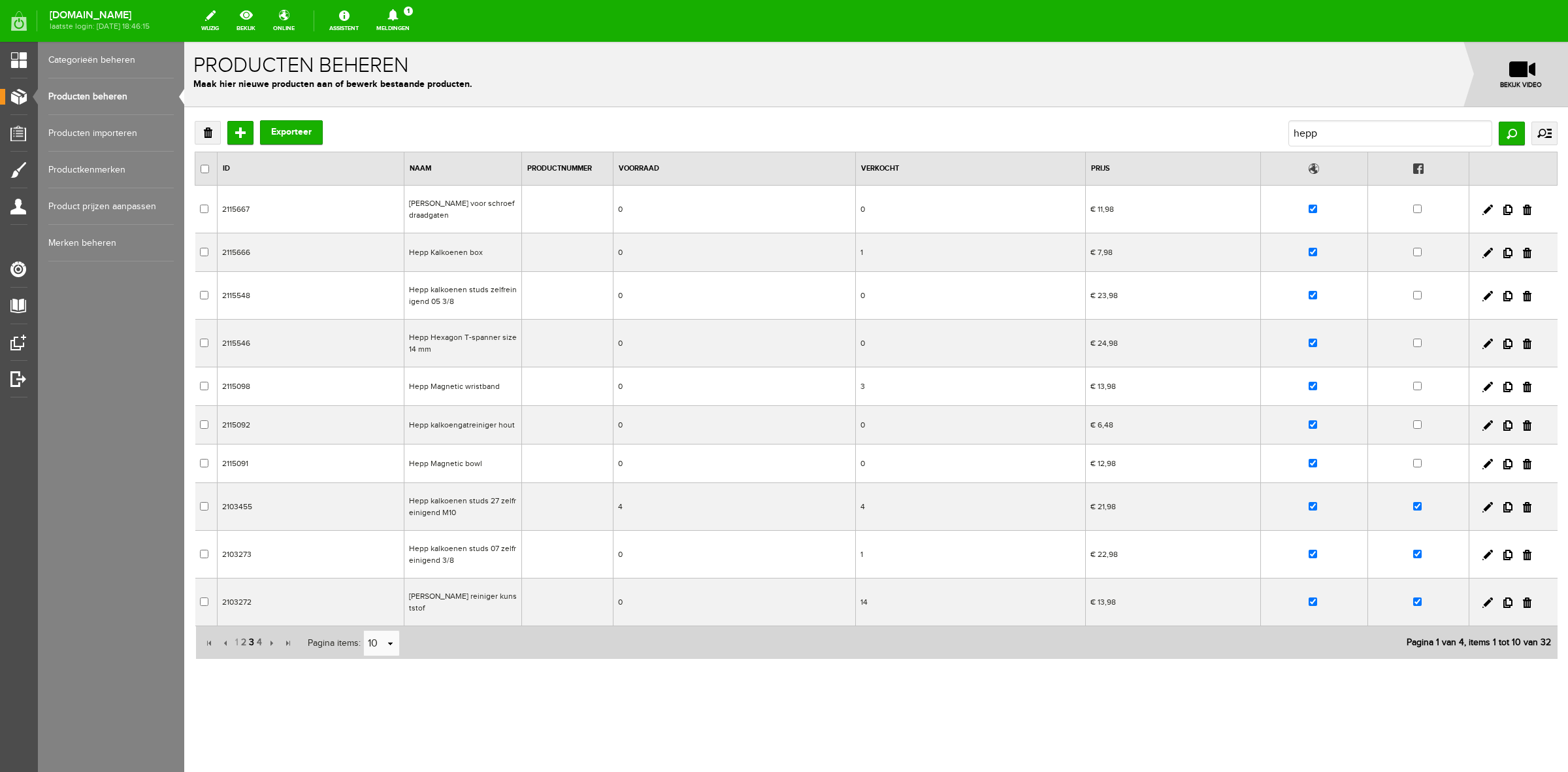
click at [253, 649] on span "3" at bounding box center [251, 642] width 8 height 26
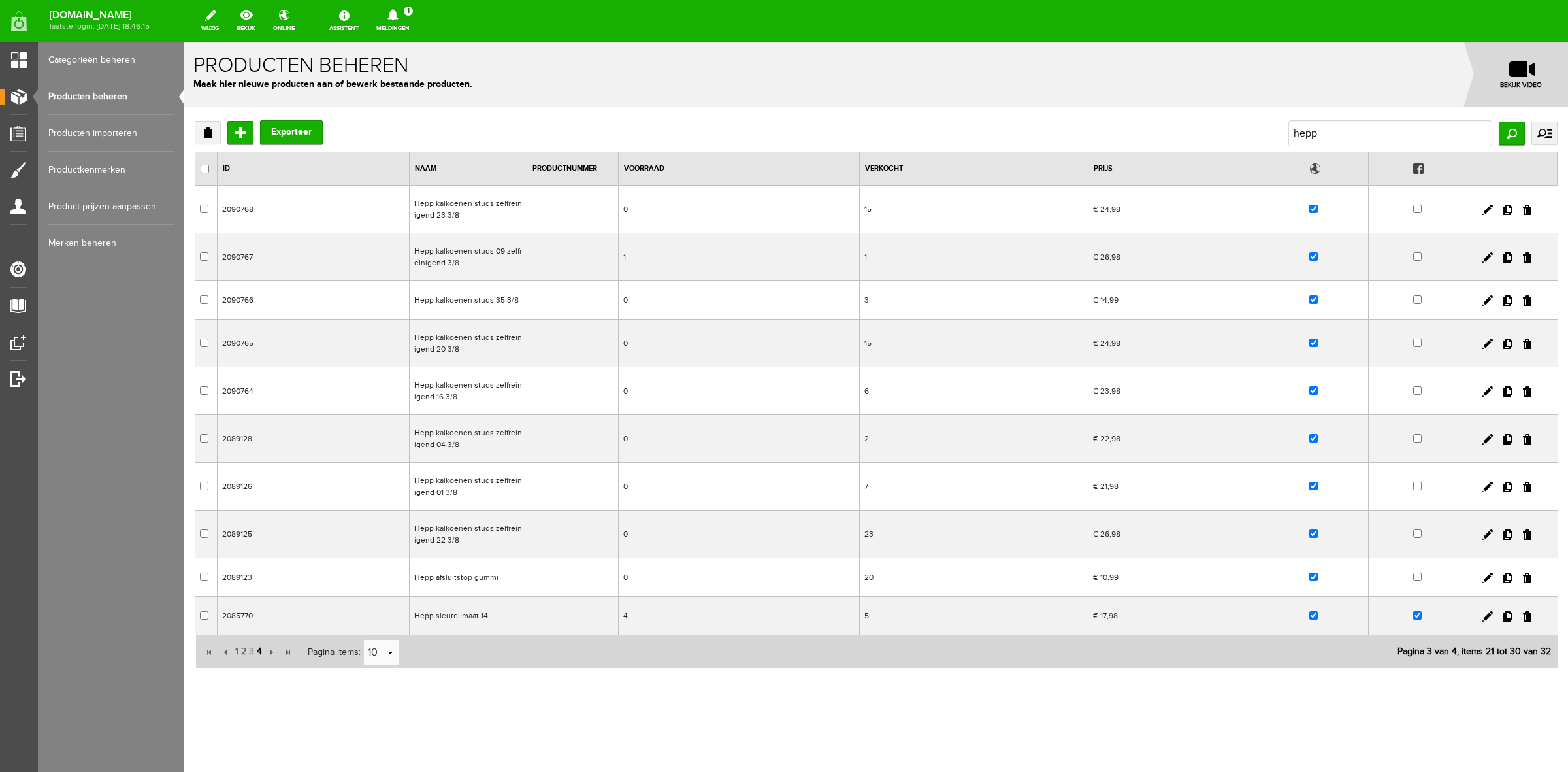
click at [261, 648] on span "4" at bounding box center [259, 651] width 8 height 26
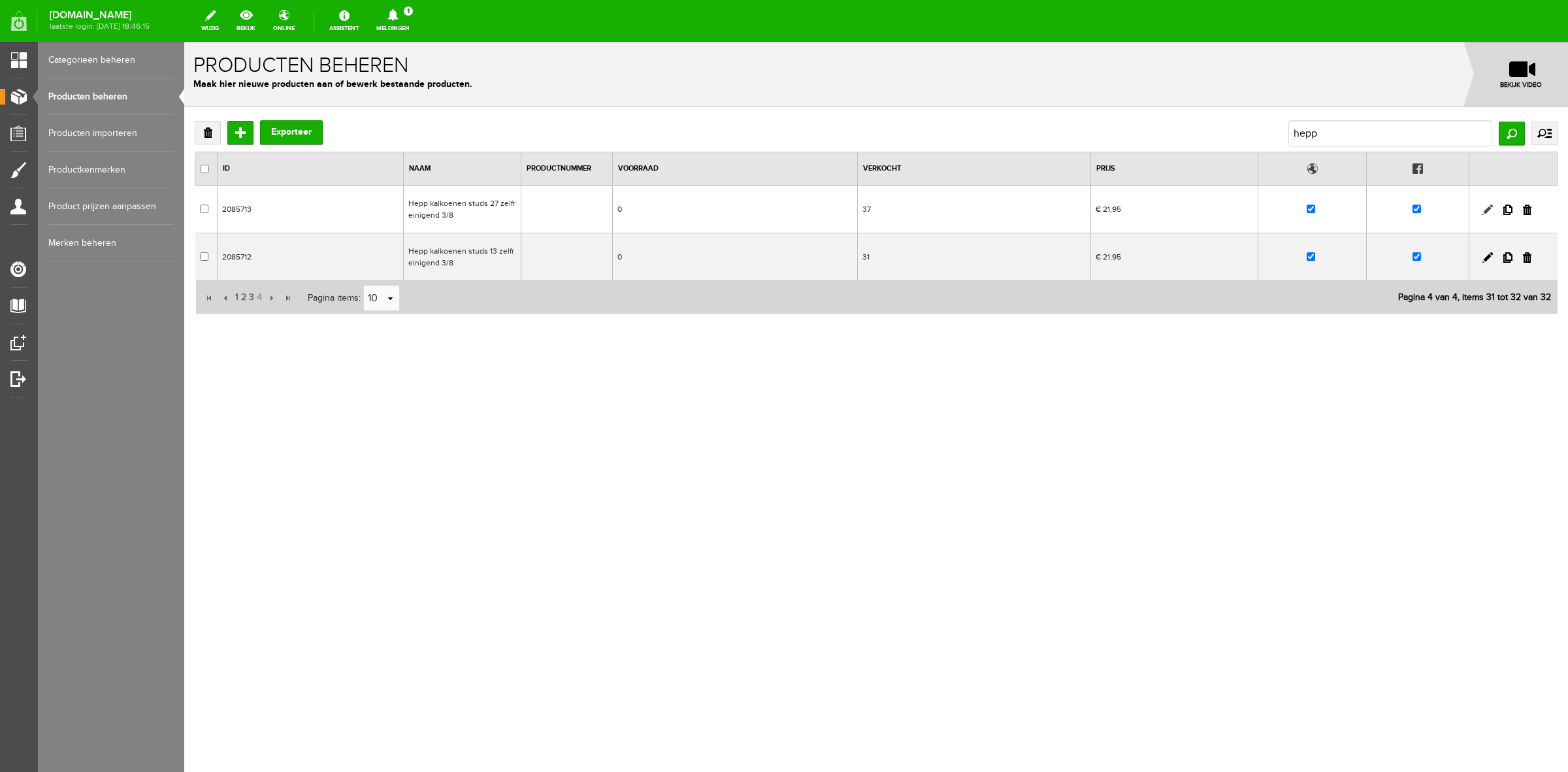
click at [1490, 207] on link at bounding box center [1488, 209] width 11 height 11
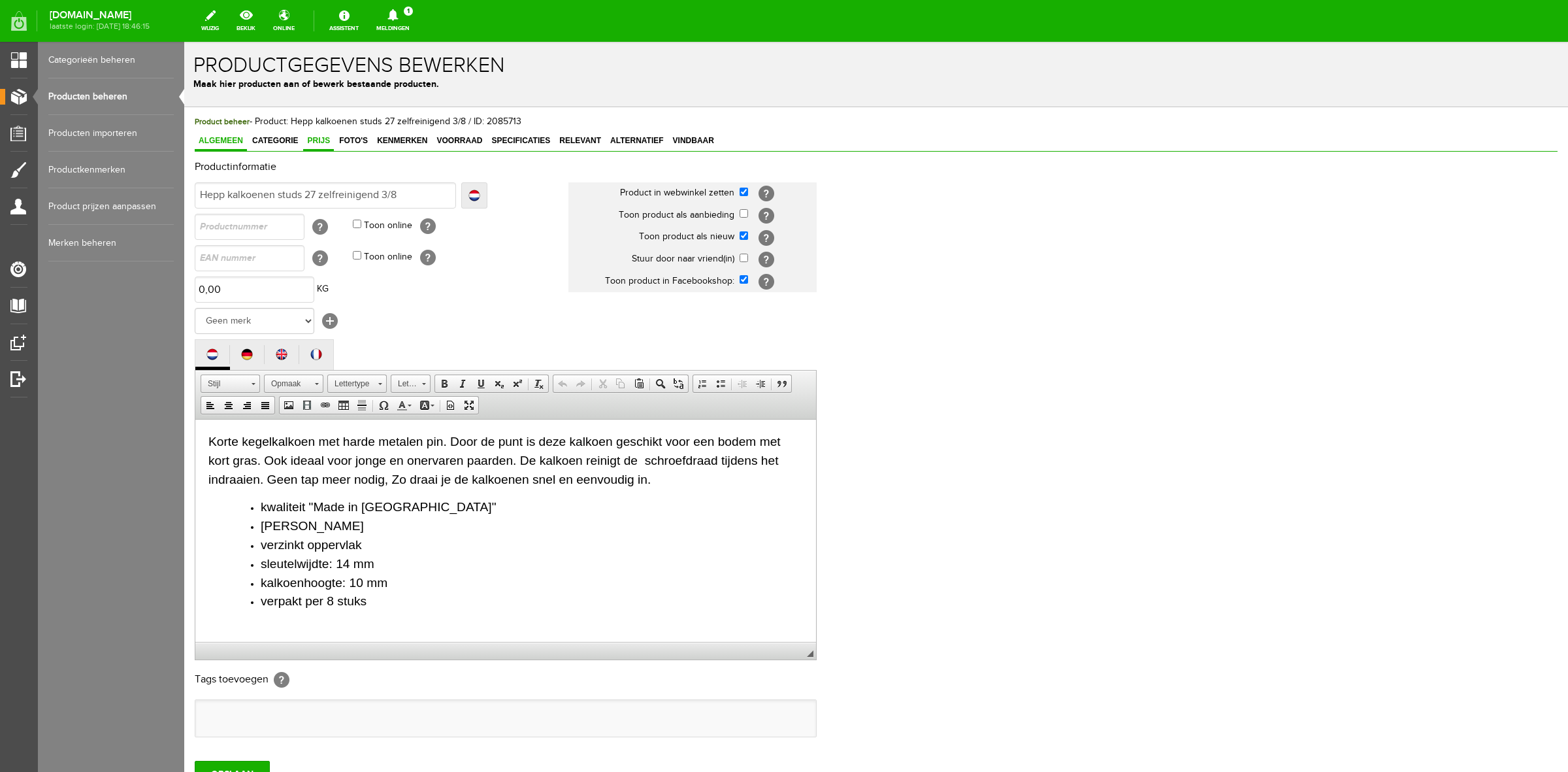
click at [318, 133] on link "Prijs" at bounding box center [318, 141] width 30 height 19
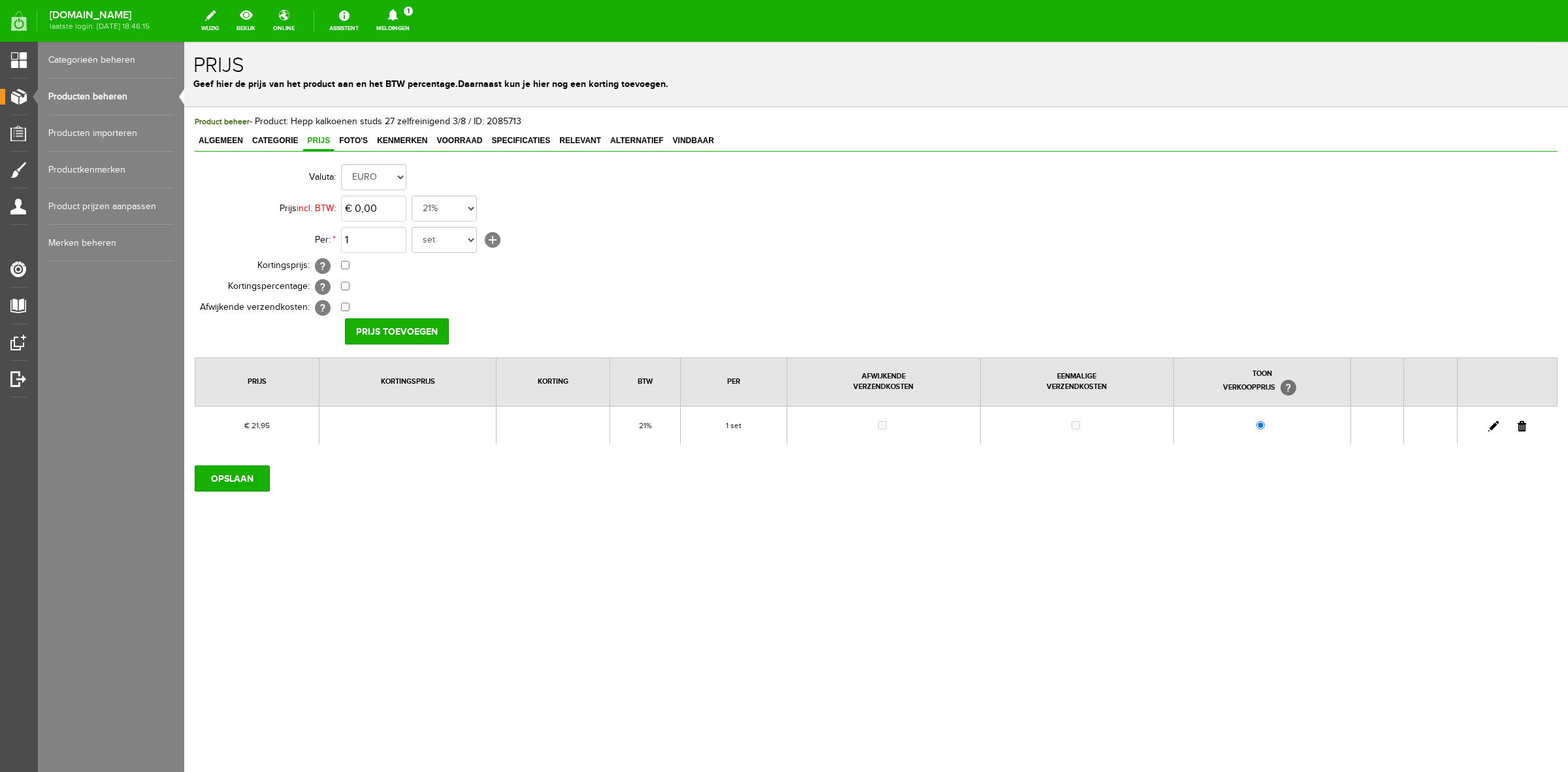
click at [1494, 426] on link at bounding box center [1494, 426] width 11 height 11
click at [390, 209] on input "21,95" at bounding box center [374, 208] width 65 height 26
type input "€ 21,98"
click at [413, 322] on input "[PERSON_NAME]" at bounding box center [392, 331] width 94 height 26
click at [257, 481] on input "OPSLAAN" at bounding box center [232, 478] width 75 height 26
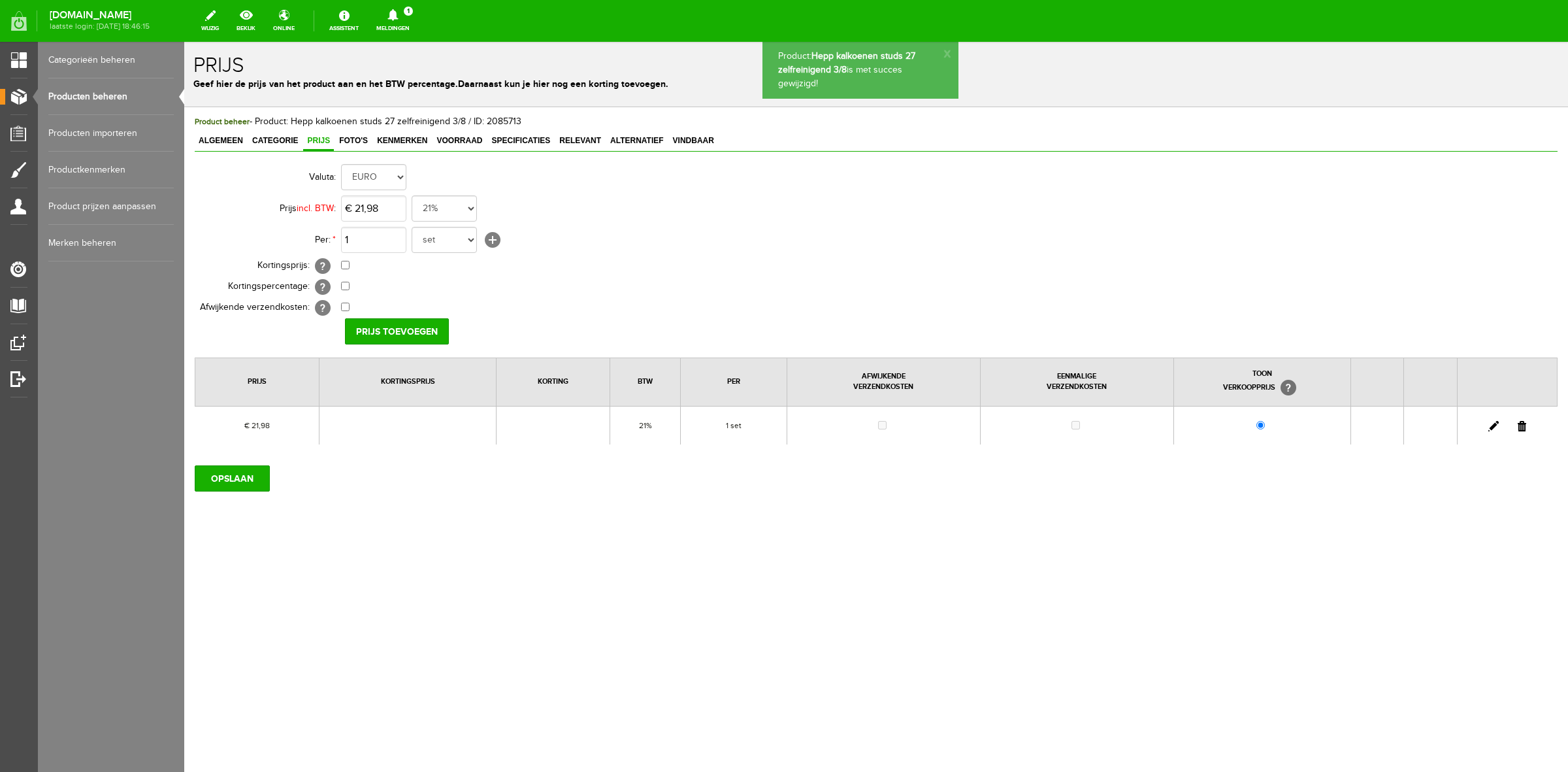
click at [127, 90] on link "Producten beheren" at bounding box center [111, 96] width 126 height 37
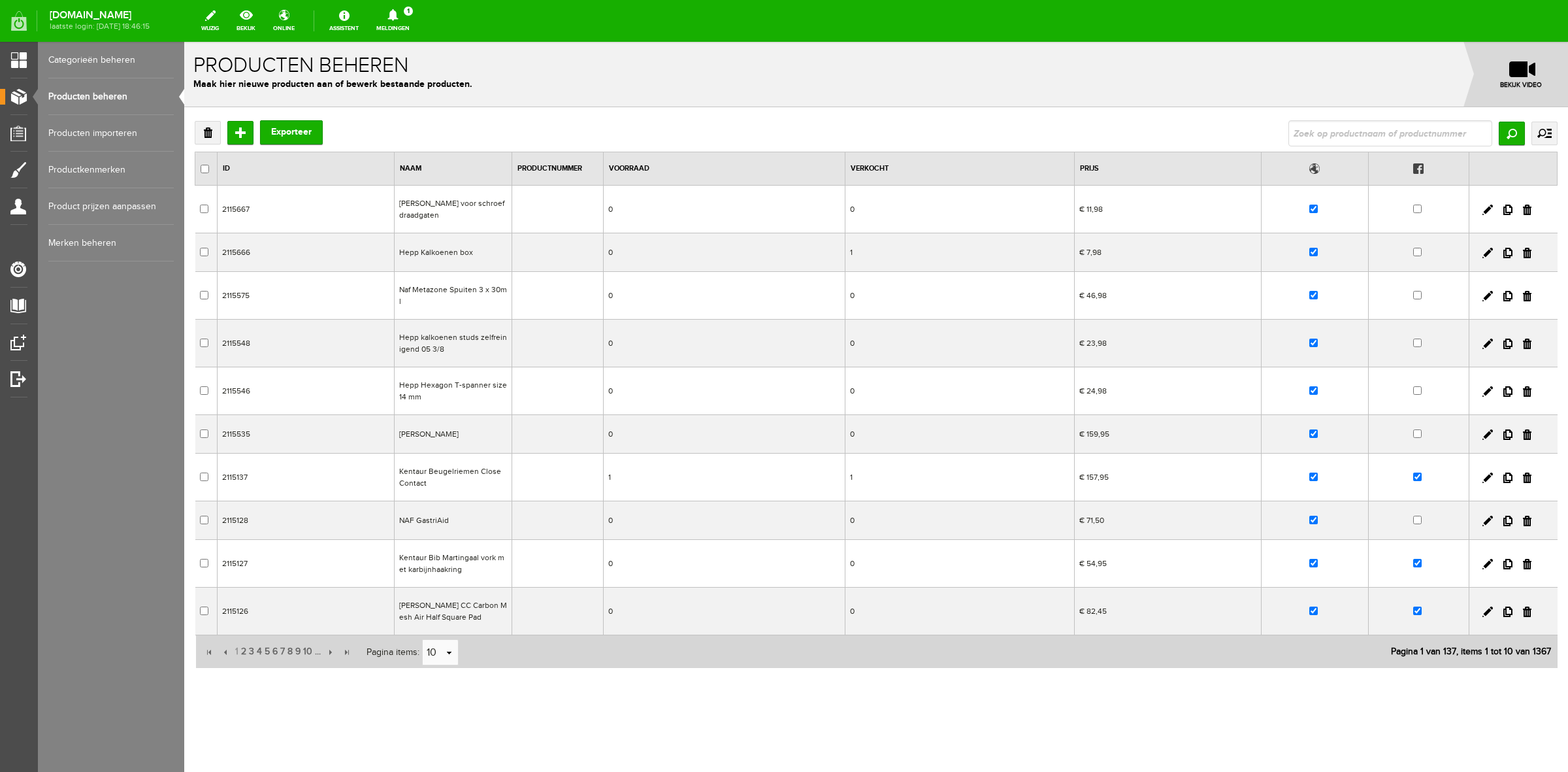
click at [1326, 139] on input "text" at bounding box center [1391, 133] width 204 height 26
type input "gumm"
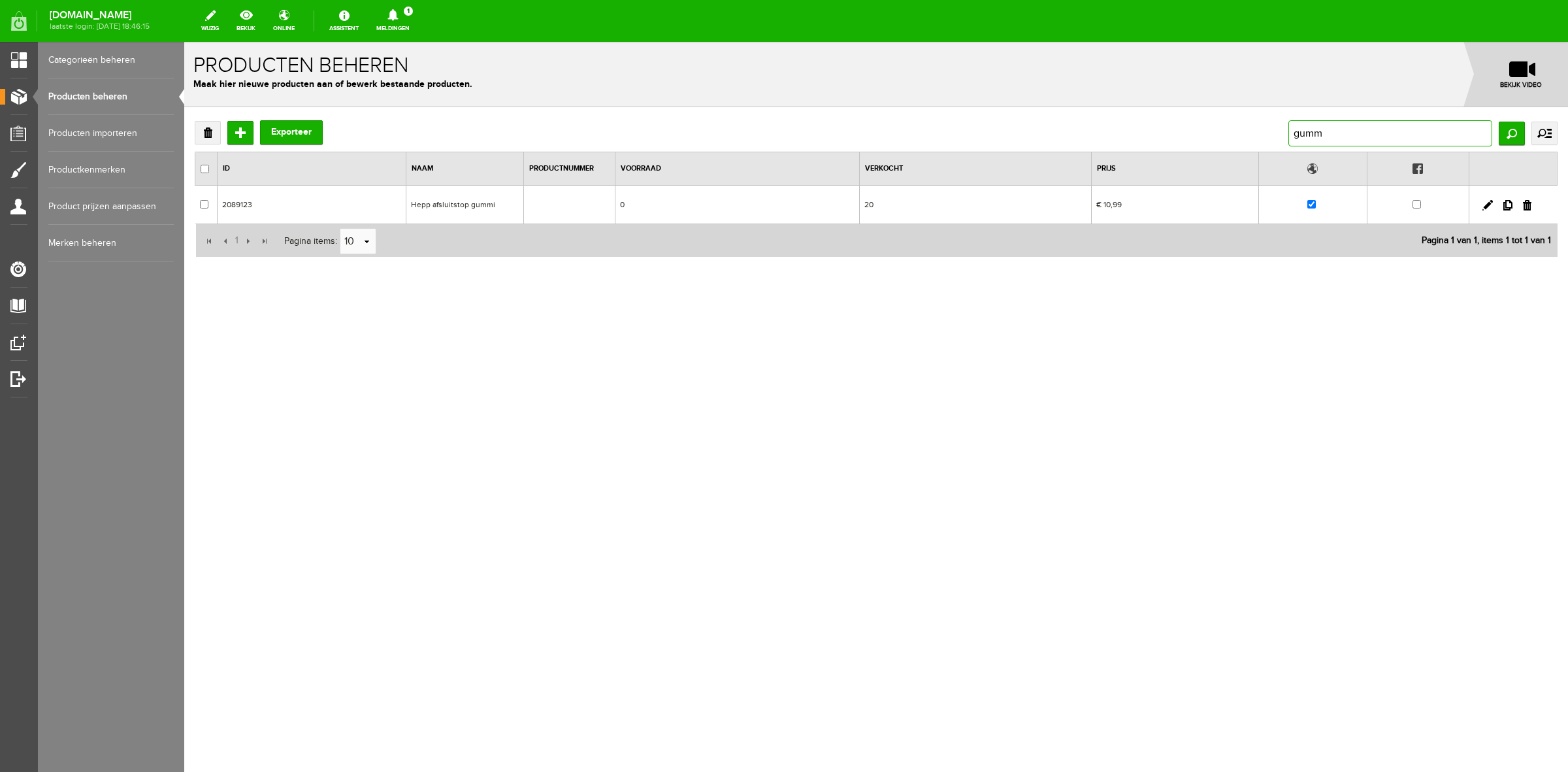
click at [1312, 141] on input "gumm" at bounding box center [1391, 133] width 204 height 26
type input "hepp"
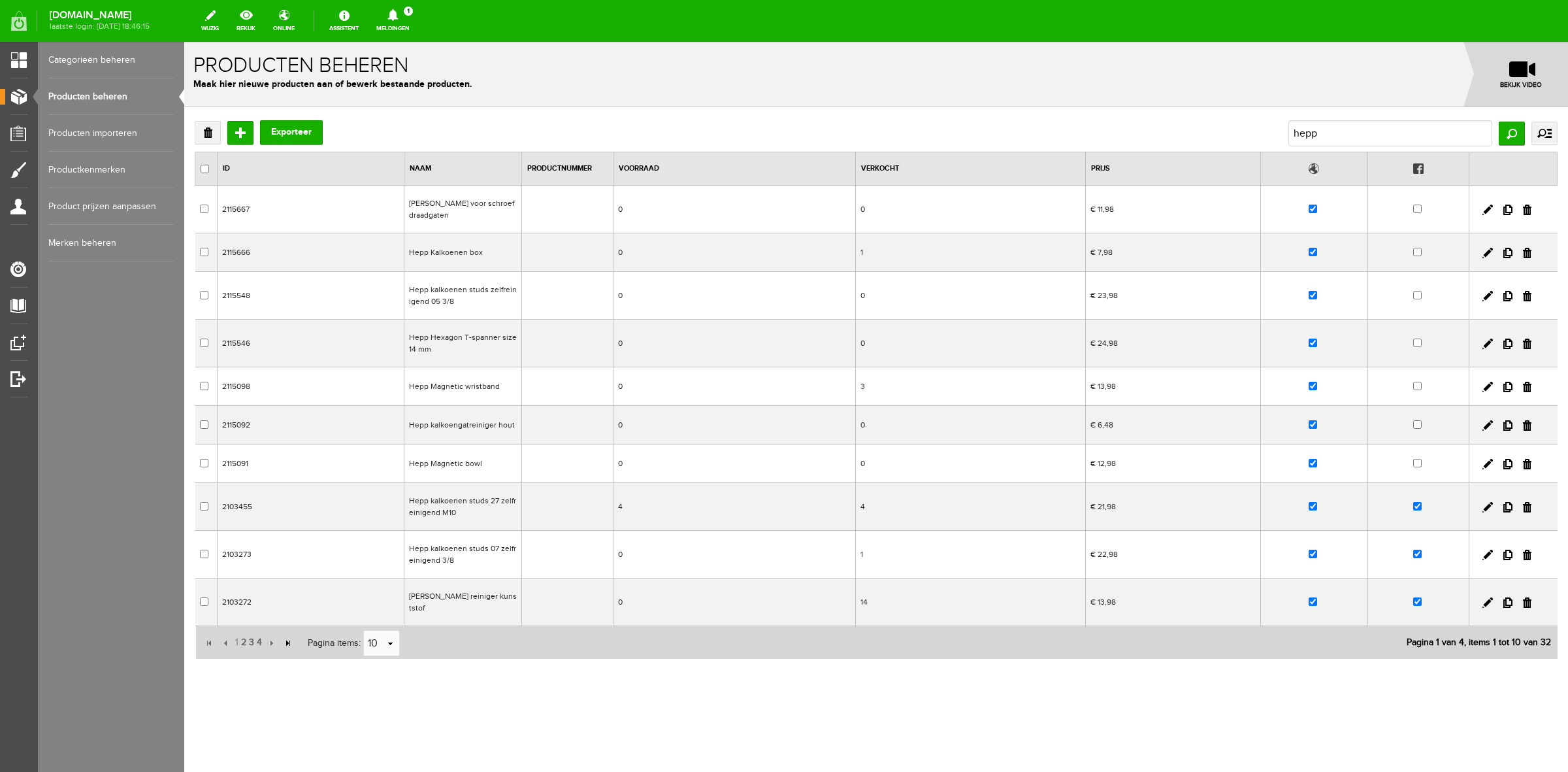
click at [288, 645] on input "button" at bounding box center [288, 643] width 14 height 14
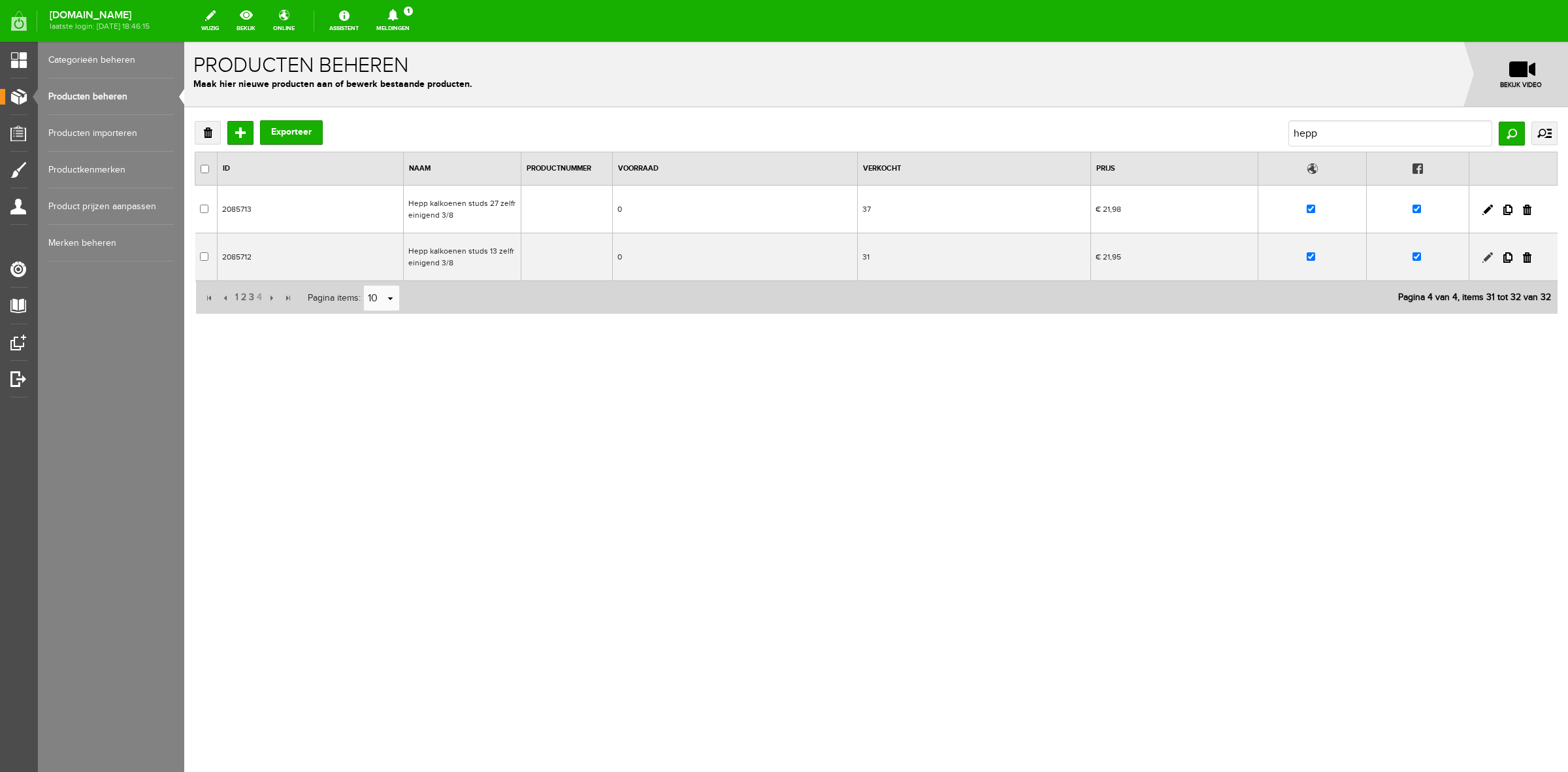
click at [1485, 259] on link at bounding box center [1488, 258] width 11 height 11
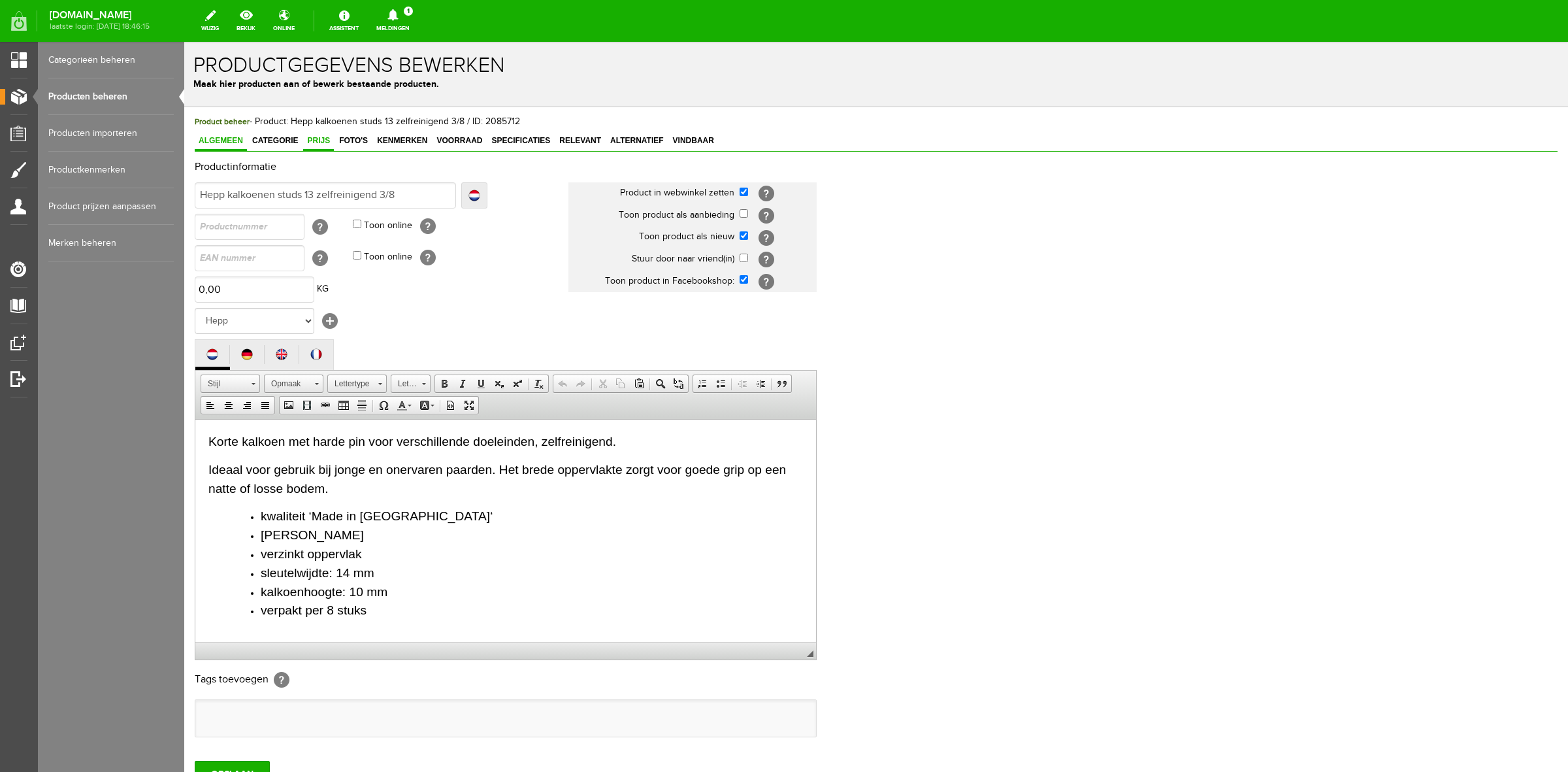
click at [301, 144] on span "Categorie" at bounding box center [275, 140] width 53 height 9
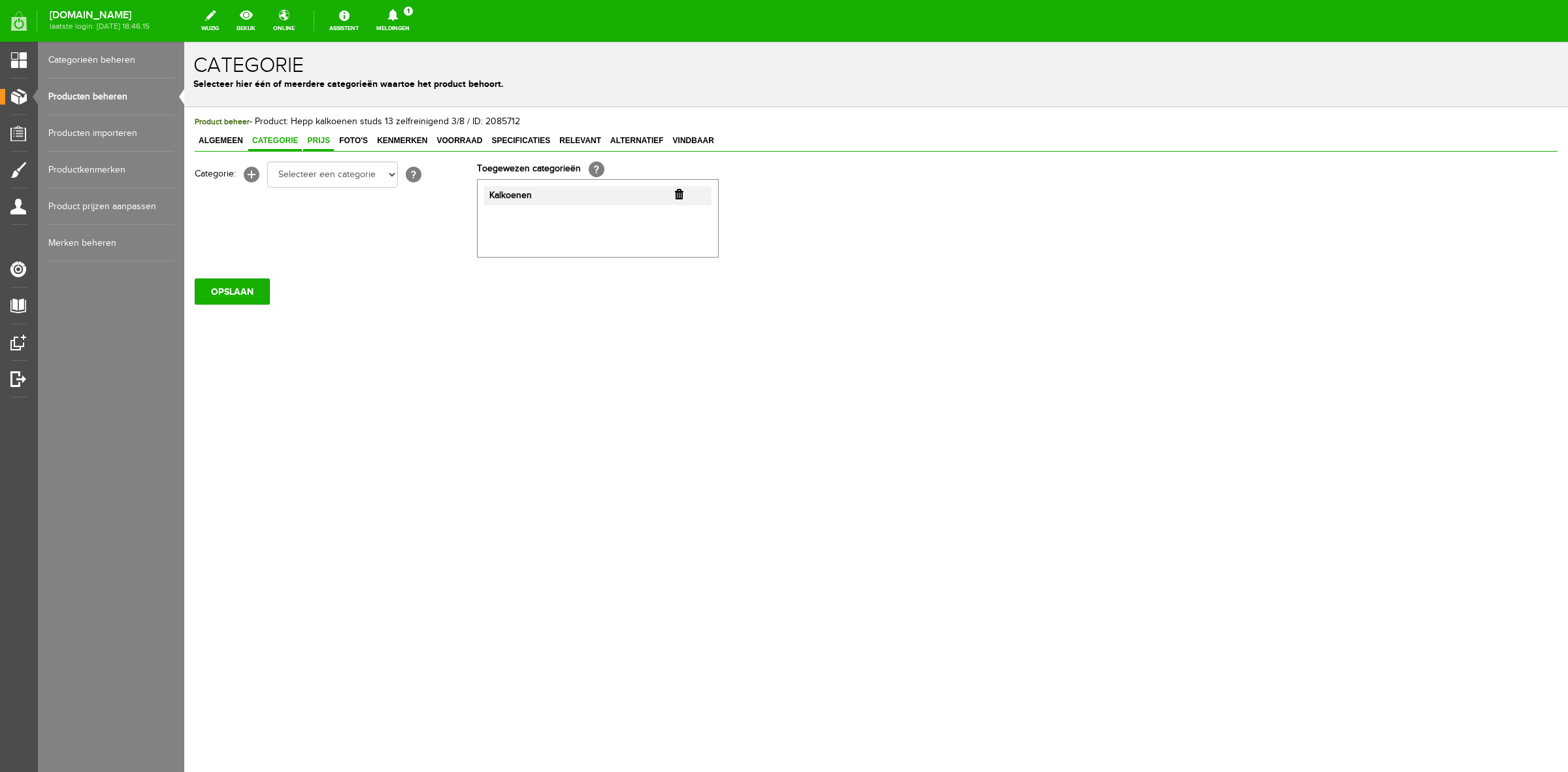
click at [314, 141] on span "Prijs" at bounding box center [318, 140] width 30 height 9
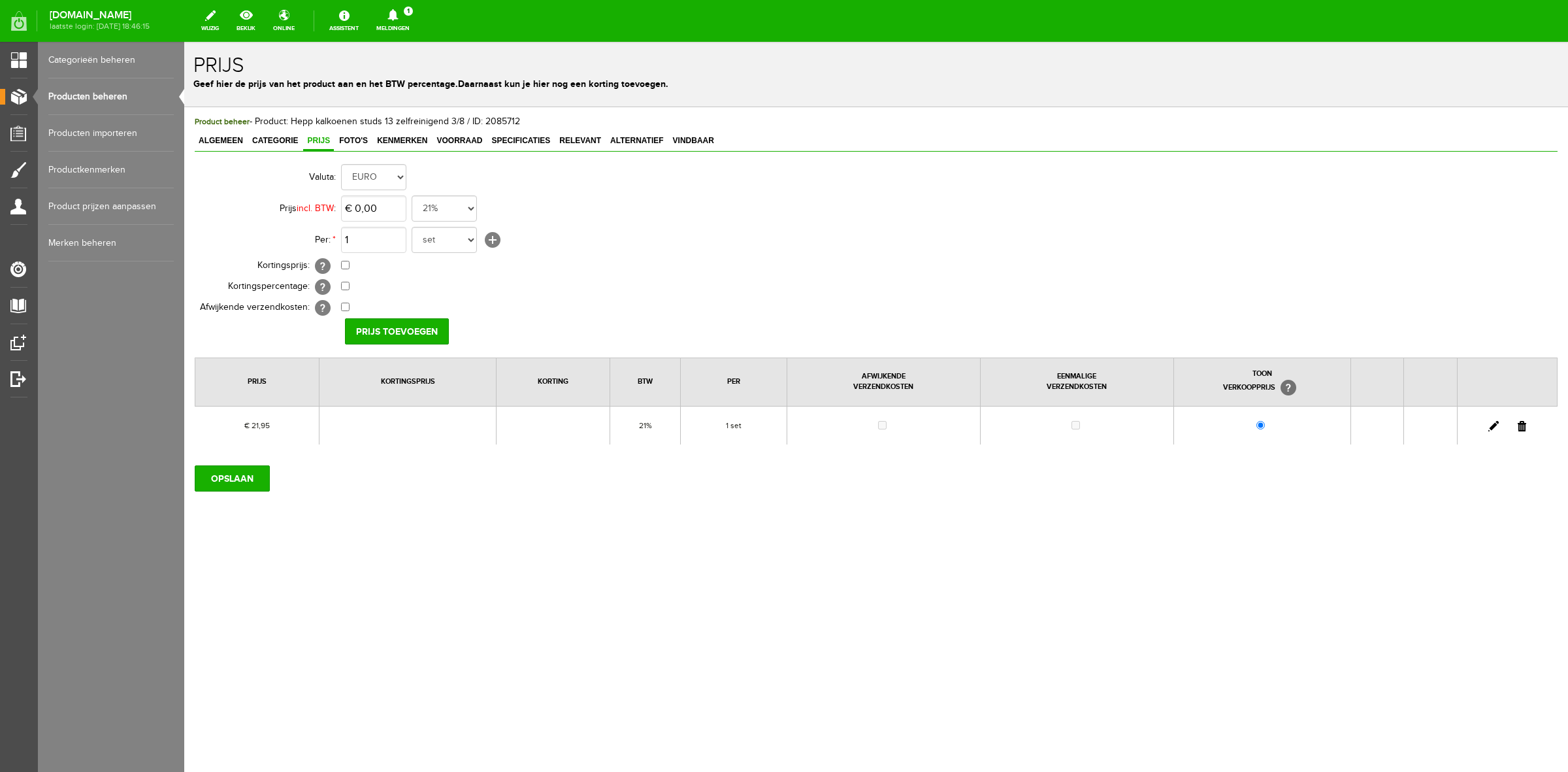
click at [1491, 423] on link at bounding box center [1494, 426] width 11 height 11
click at [380, 200] on input "21,95" at bounding box center [374, 208] width 65 height 26
type input "€ 21,98"
click at [400, 337] on input "[PERSON_NAME]" at bounding box center [392, 331] width 94 height 26
click at [232, 476] on input "OPSLAAN" at bounding box center [232, 478] width 75 height 26
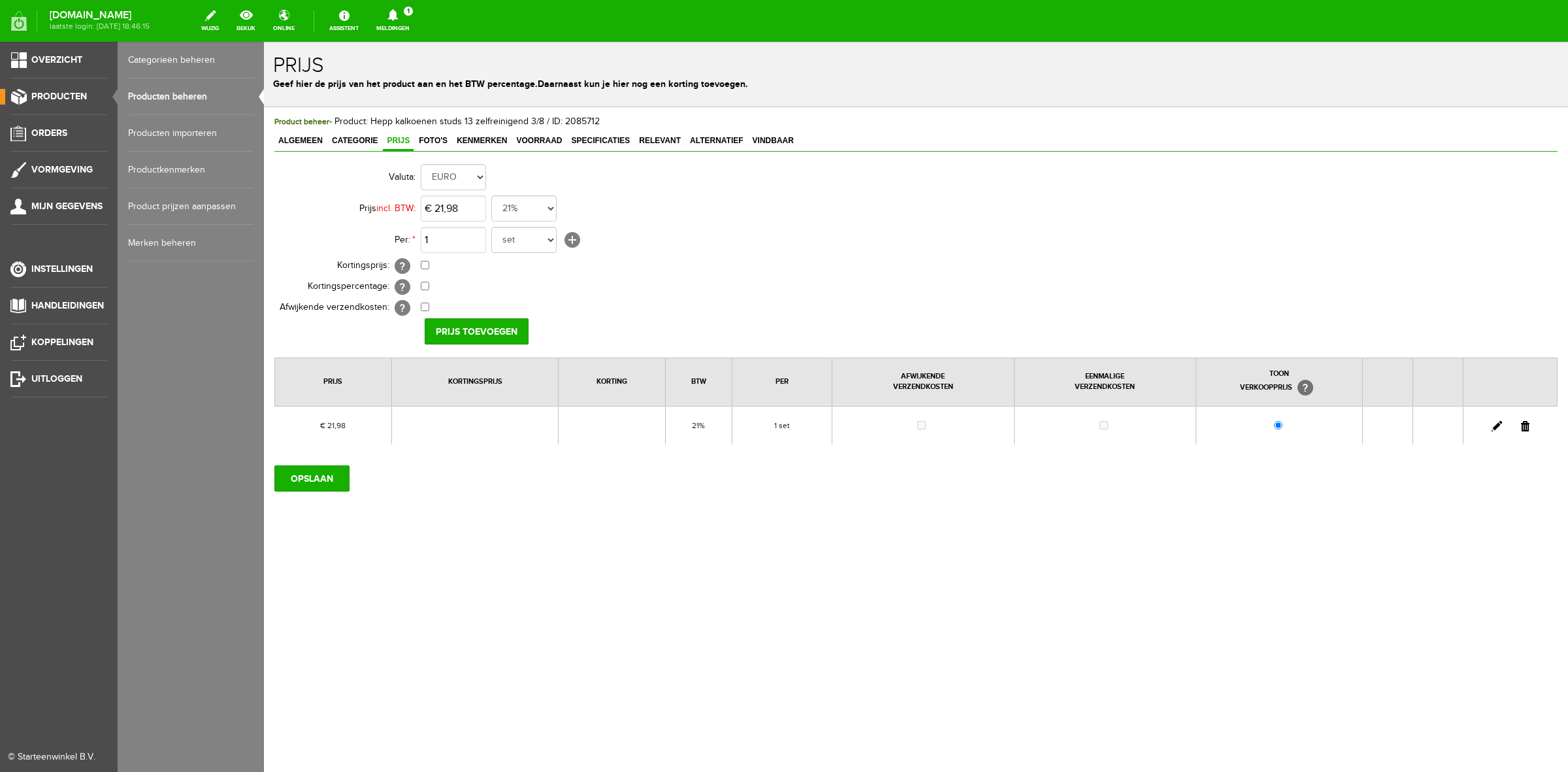
click at [151, 60] on link "Categorieën beheren" at bounding box center [191, 60] width 126 height 37
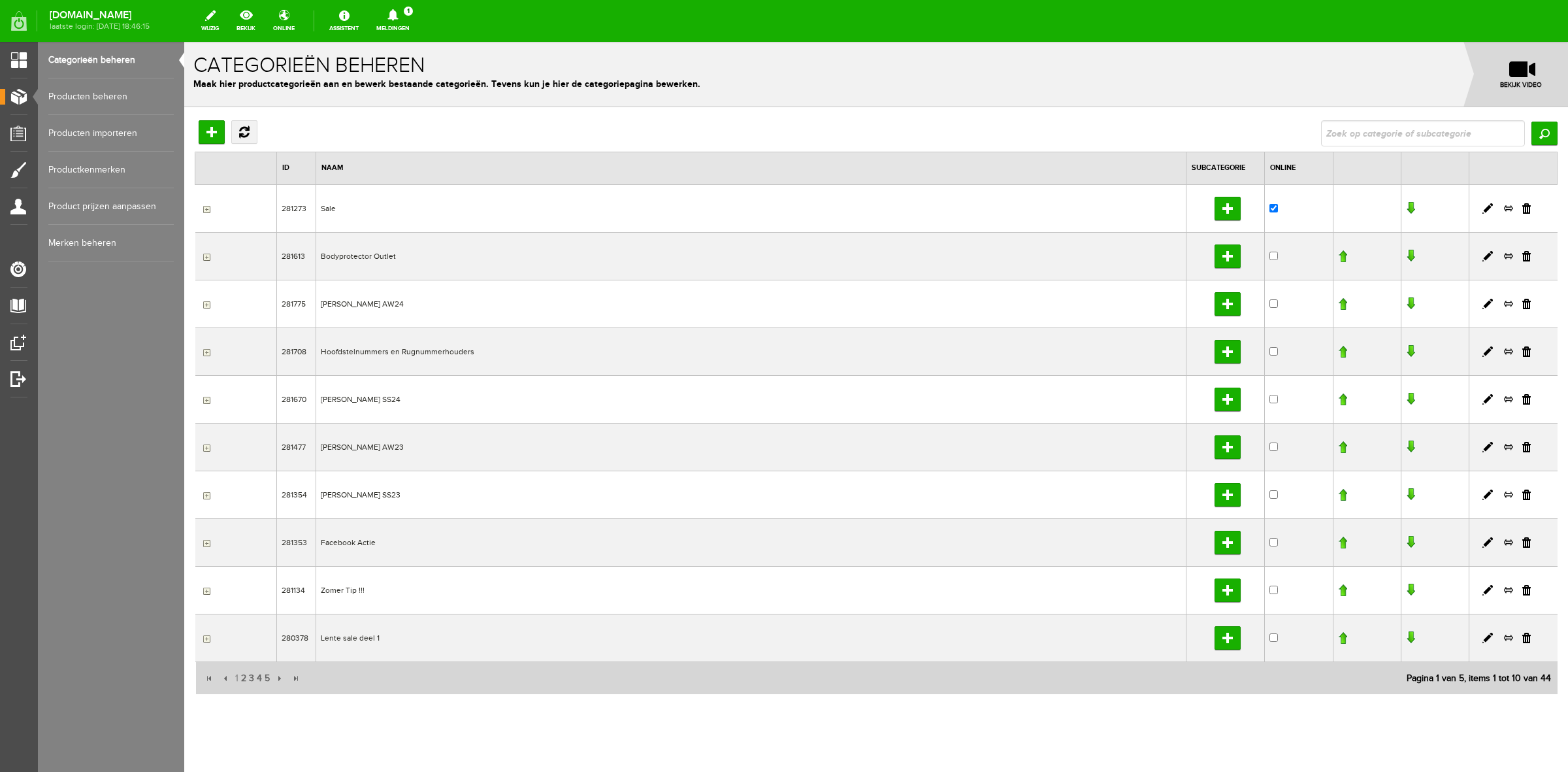
click at [92, 109] on link "Producten beheren" at bounding box center [111, 96] width 126 height 37
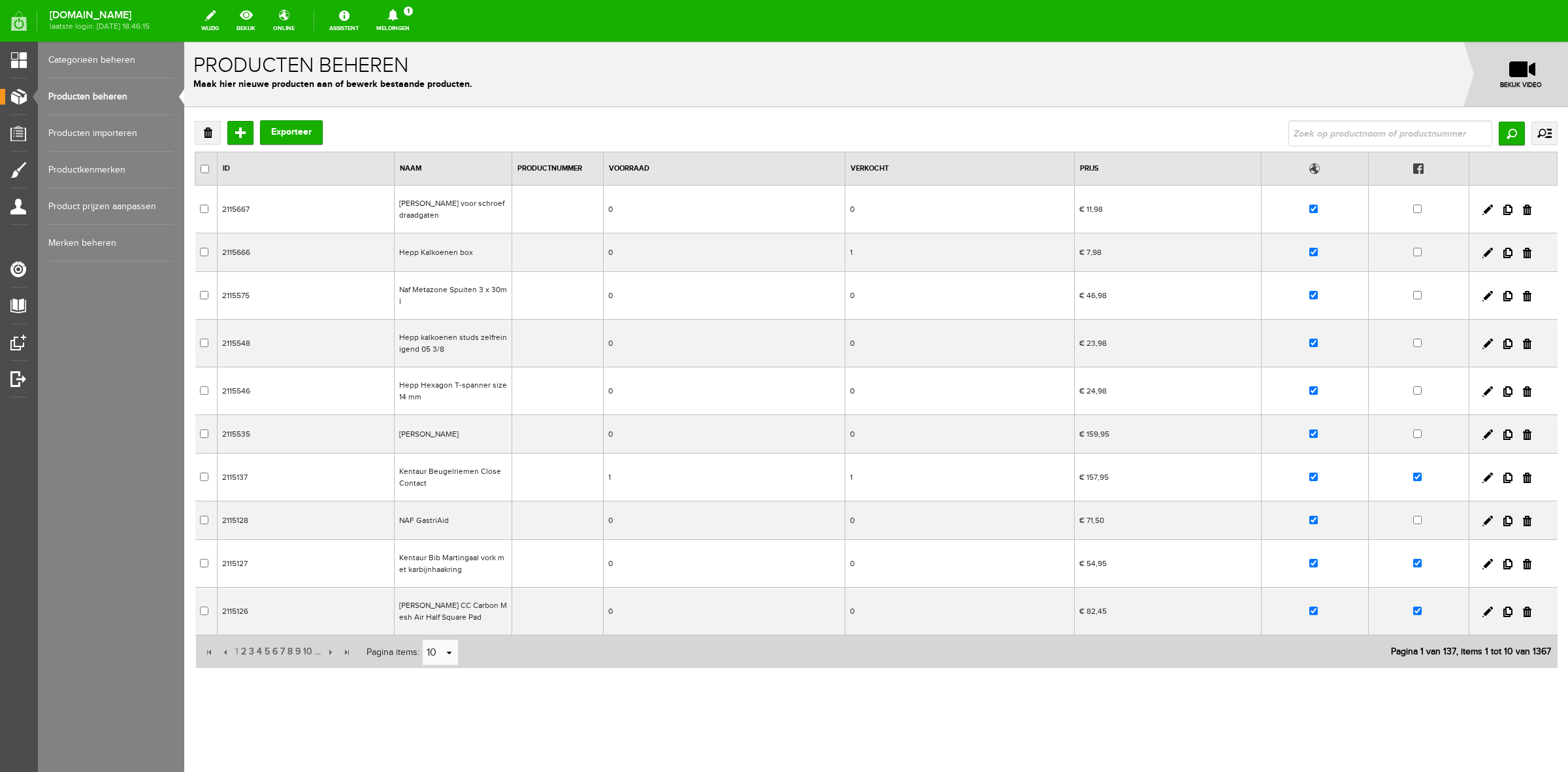
click at [1376, 127] on input "text" at bounding box center [1391, 133] width 204 height 26
type input "gumm"
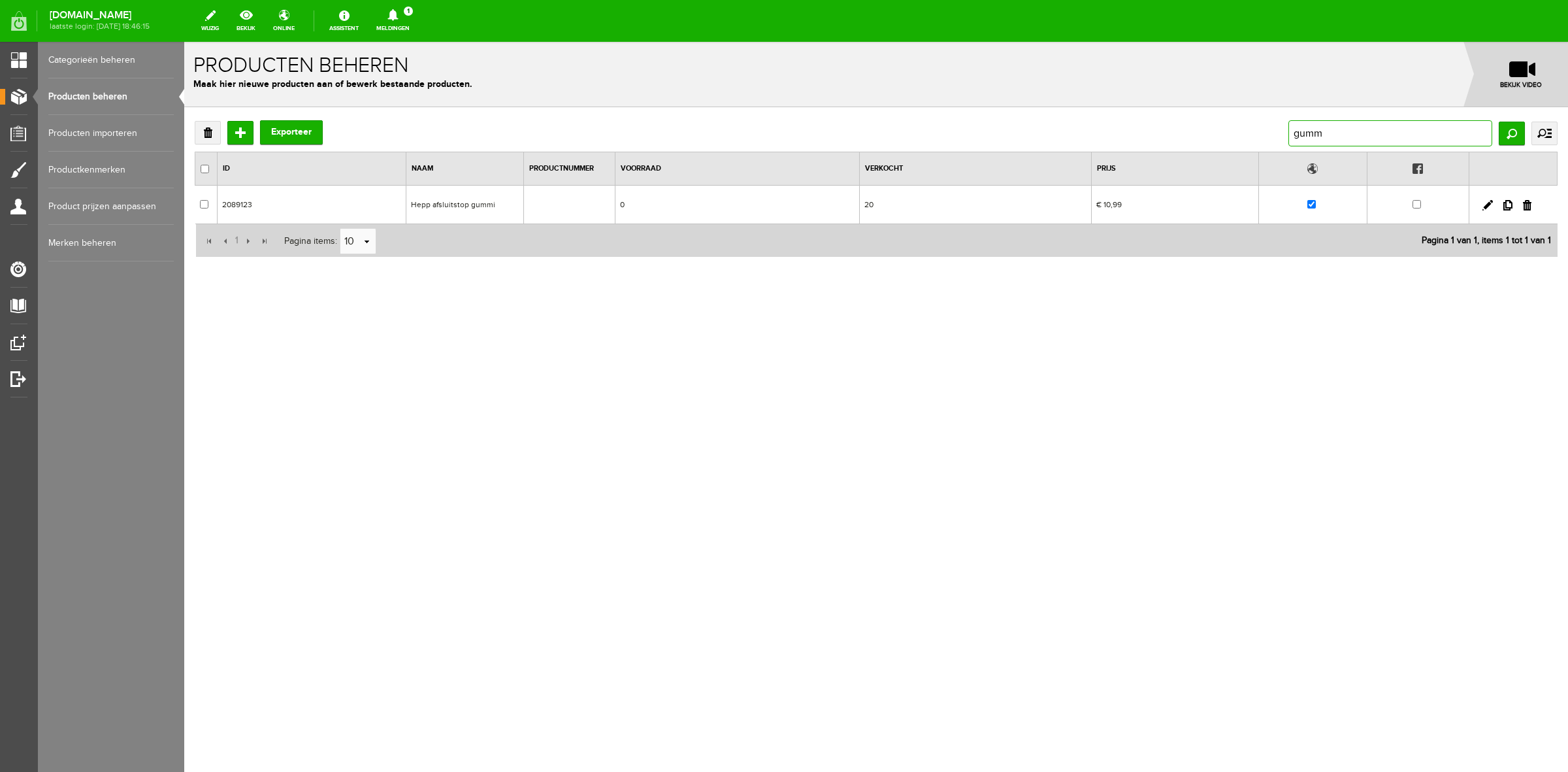
click at [1301, 127] on input "gumm" at bounding box center [1391, 133] width 204 height 26
type input "bow"
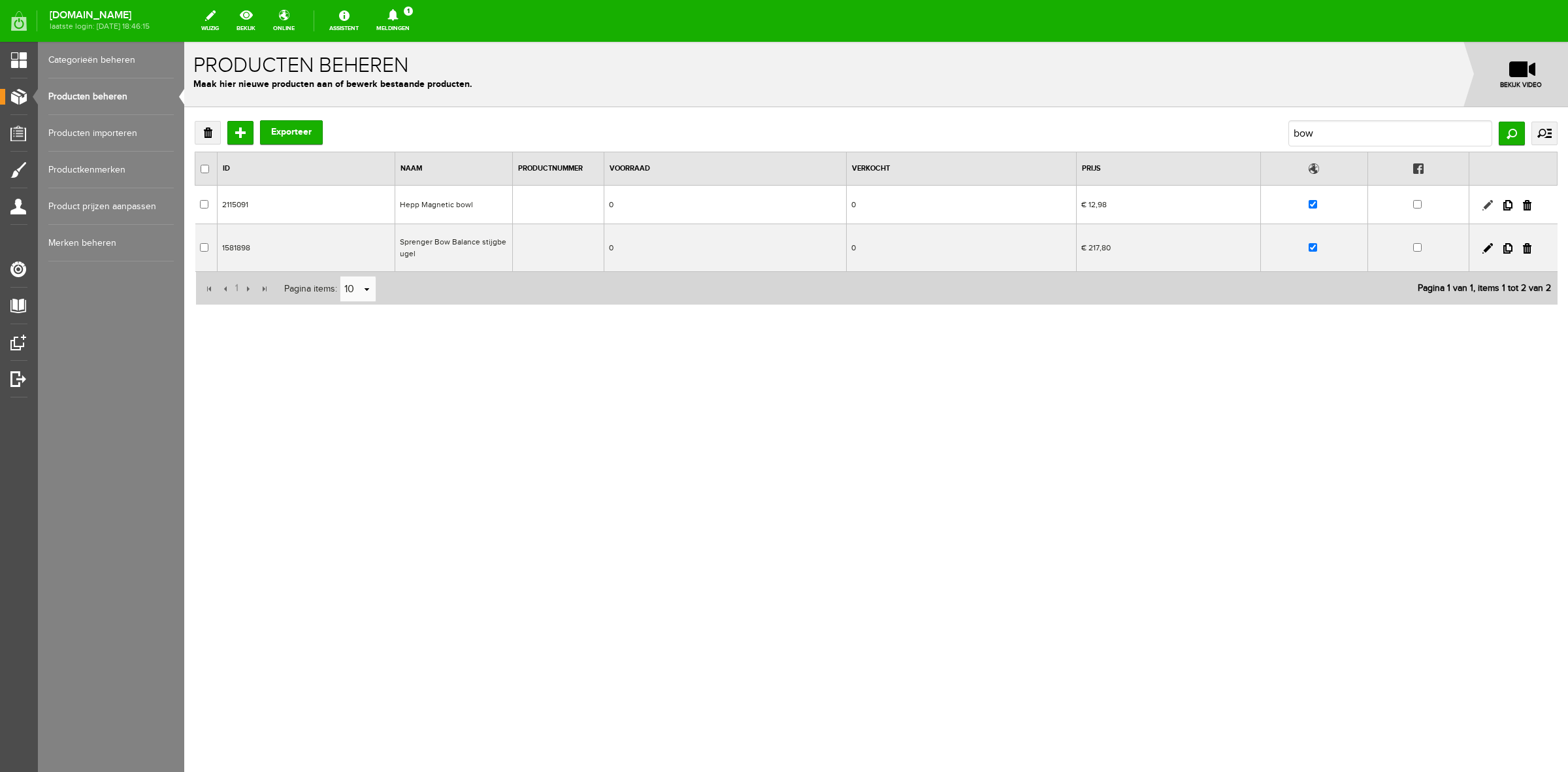
click at [1489, 204] on link at bounding box center [1488, 205] width 11 height 11
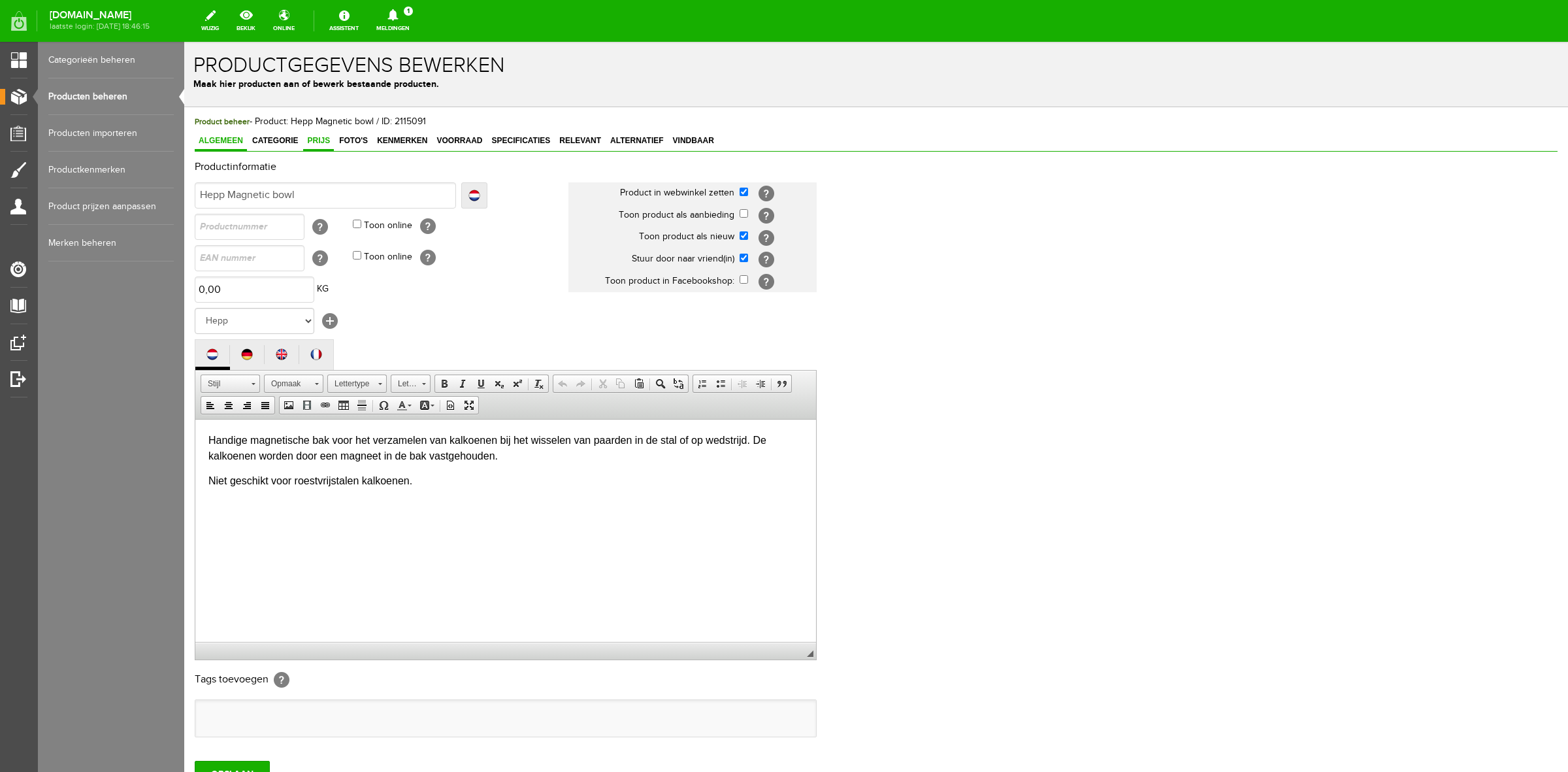
click at [322, 145] on link "Prijs" at bounding box center [318, 141] width 30 height 19
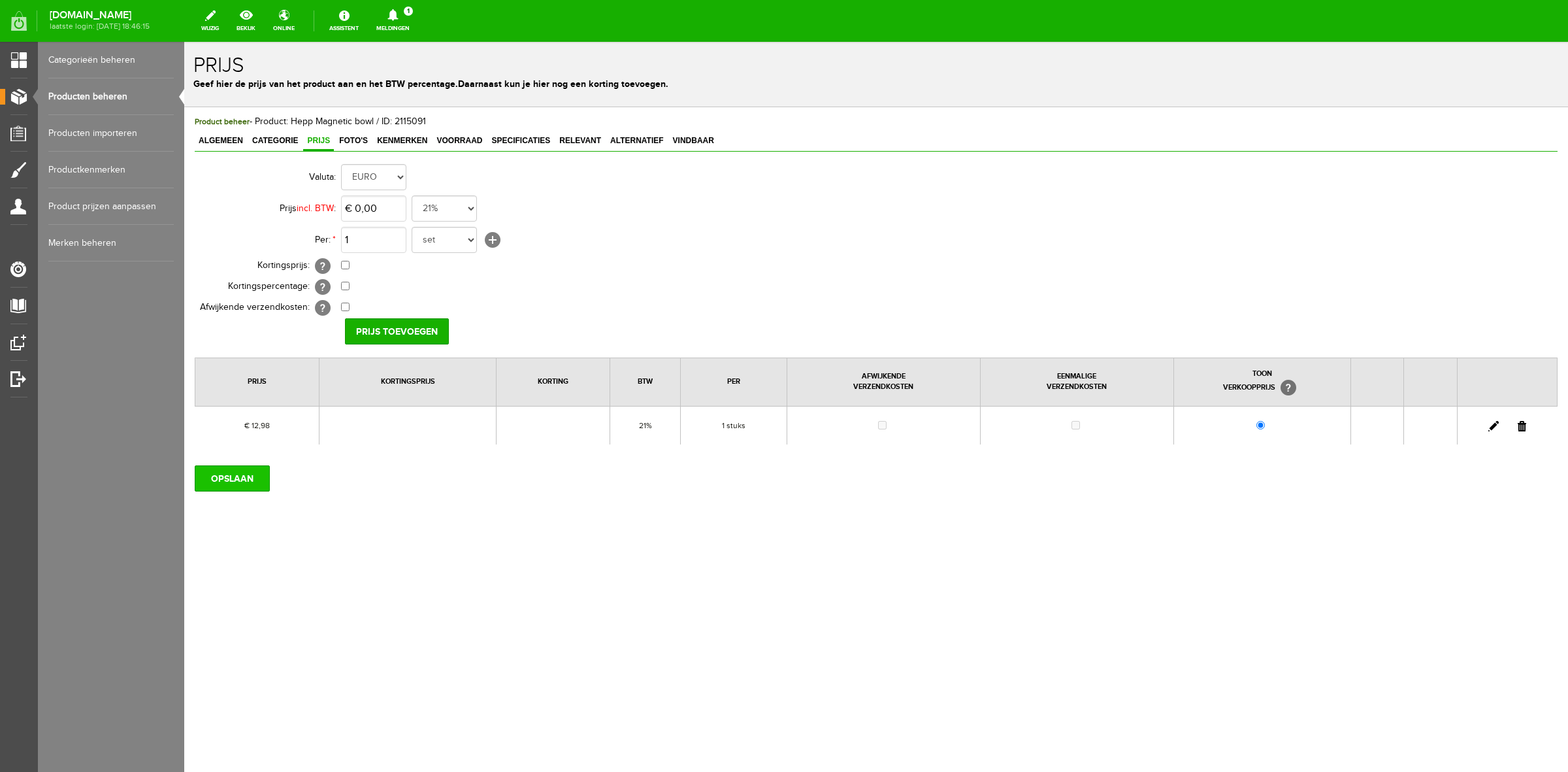
click at [240, 483] on input "OPSLAAN" at bounding box center [232, 478] width 75 height 26
click at [231, 136] on span "Algemeen" at bounding box center [220, 140] width 53 height 9
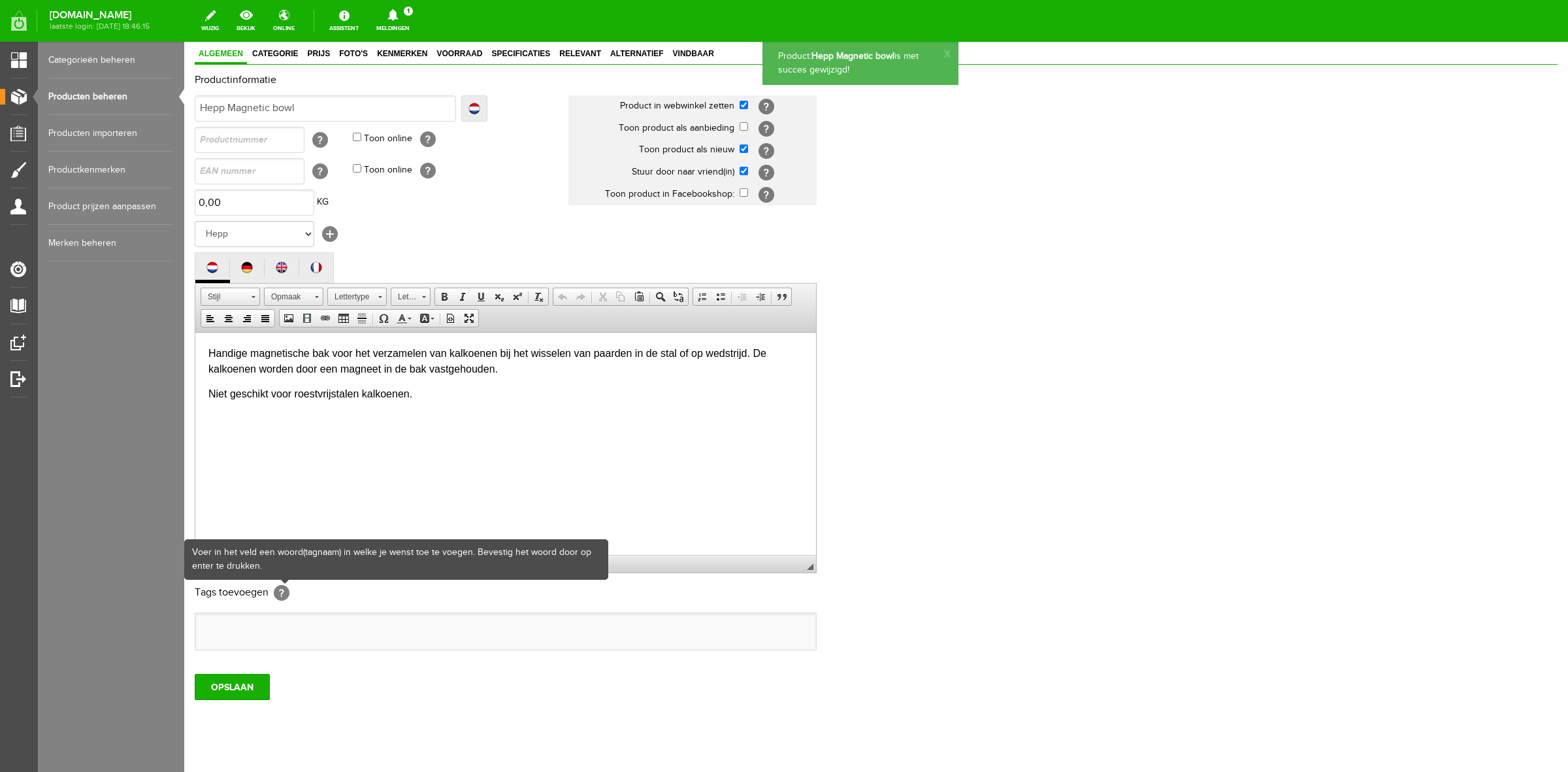
scroll to position [113, 0]
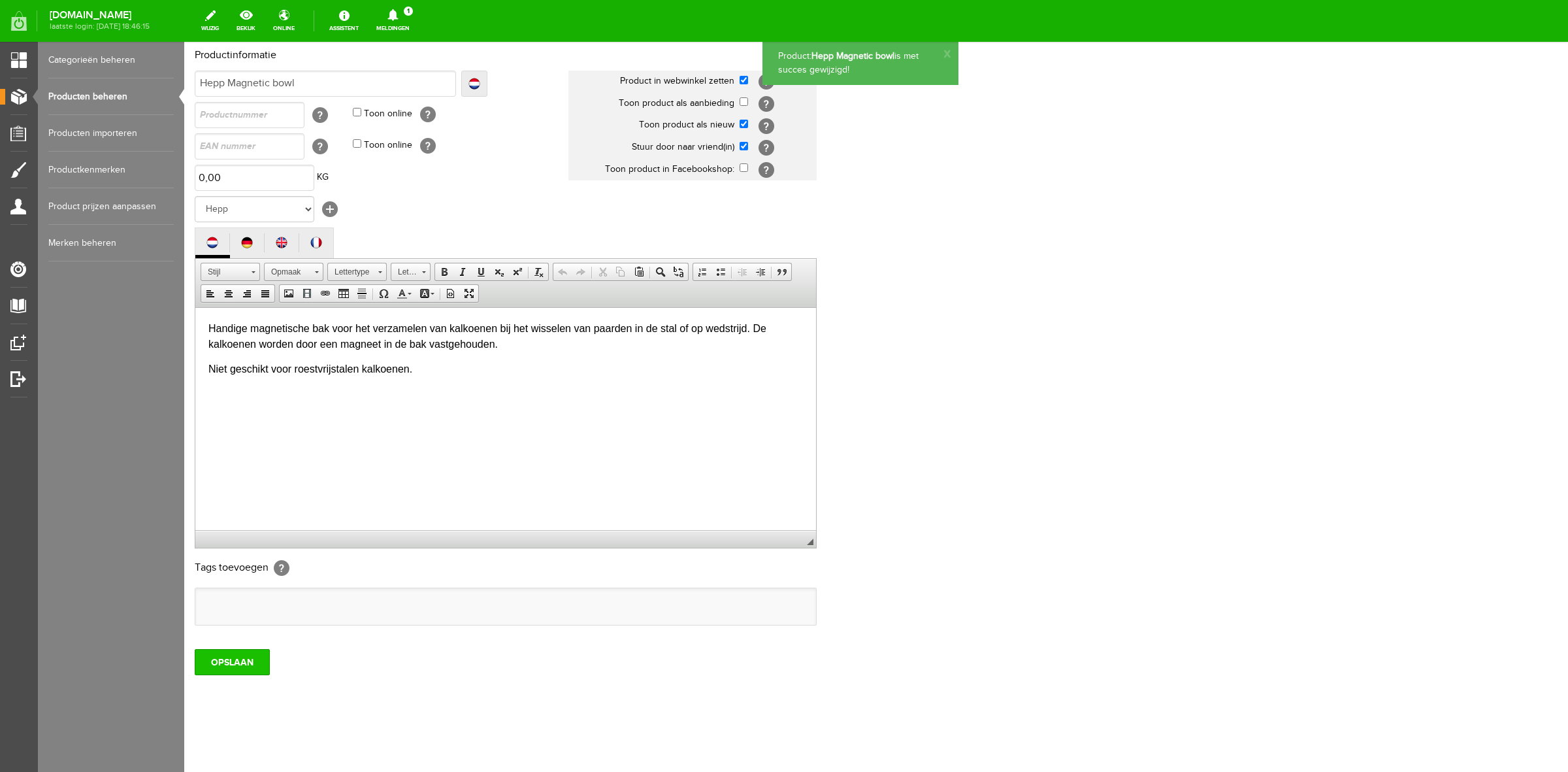
click at [236, 658] on input "OPSLAAN" at bounding box center [232, 661] width 75 height 26
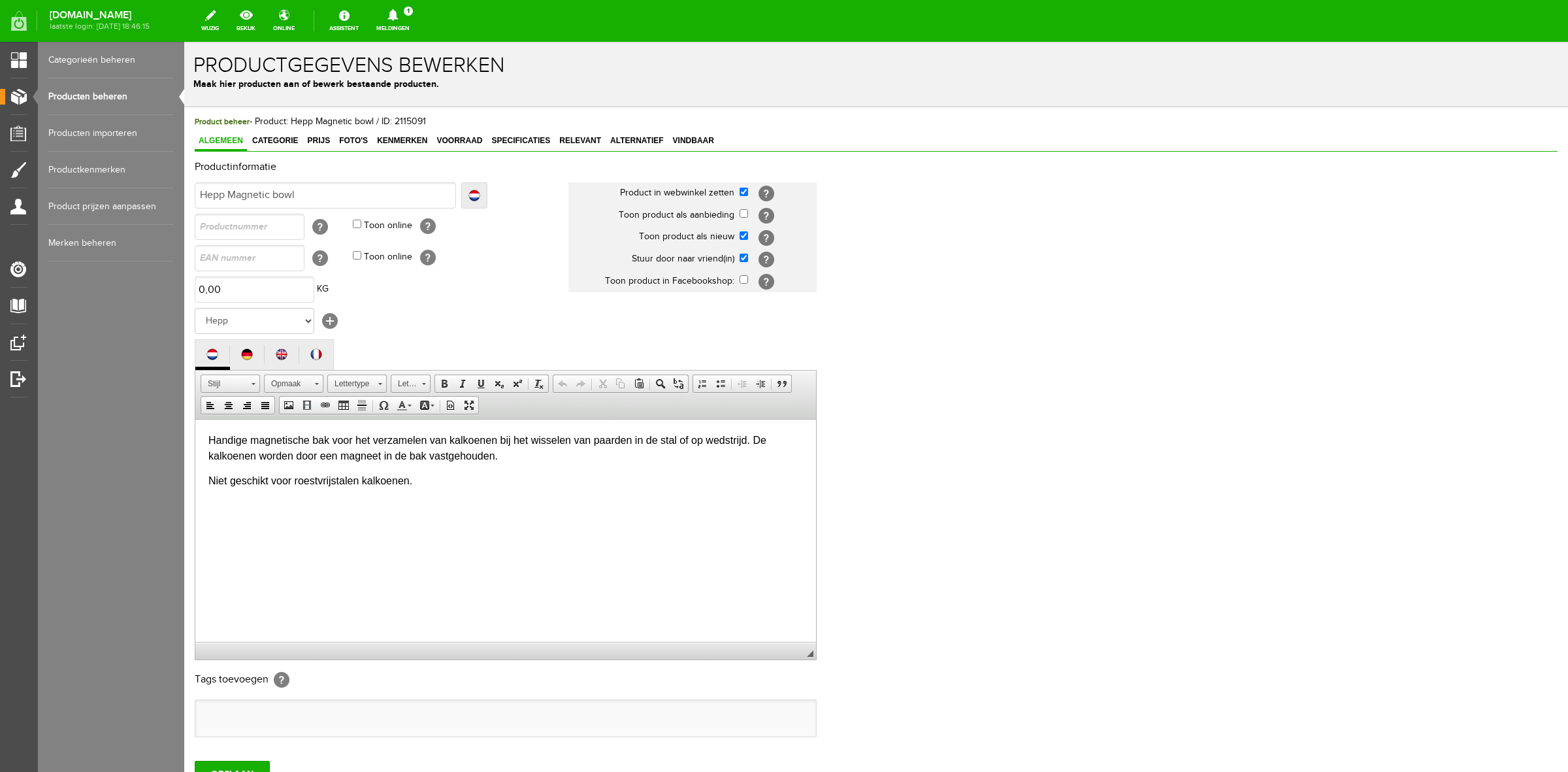
click at [398, 23] on link "Meldingen 1 Nieuwe orders Er is een nieuwe order( #6488 ) geplaatst door Jörg Z…" at bounding box center [392, 21] width 49 height 29
click at [408, 95] on b "[PERSON_NAME]" at bounding box center [383, 101] width 72 height 11
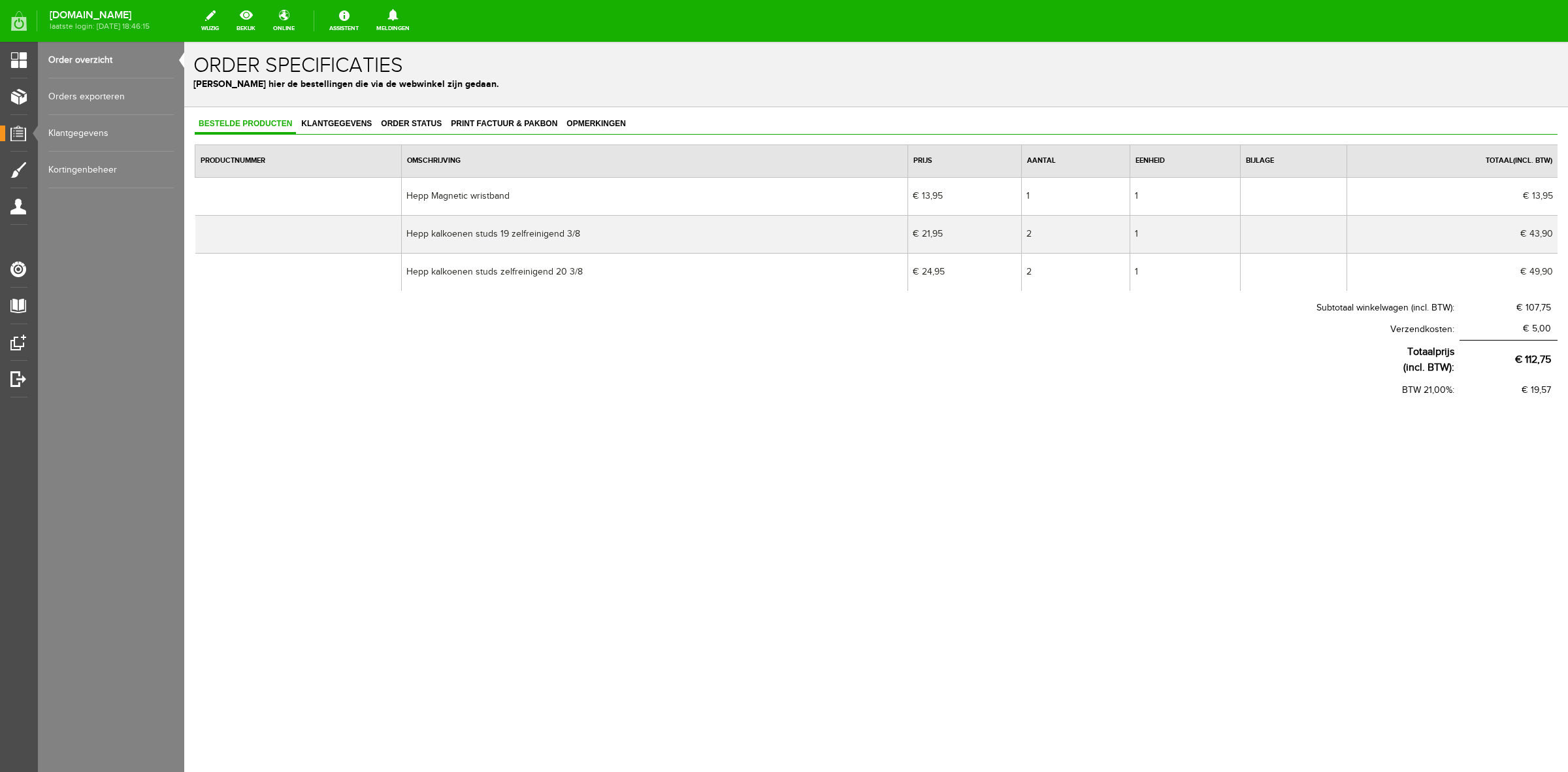
click at [86, 68] on link "Order overzicht" at bounding box center [111, 60] width 126 height 37
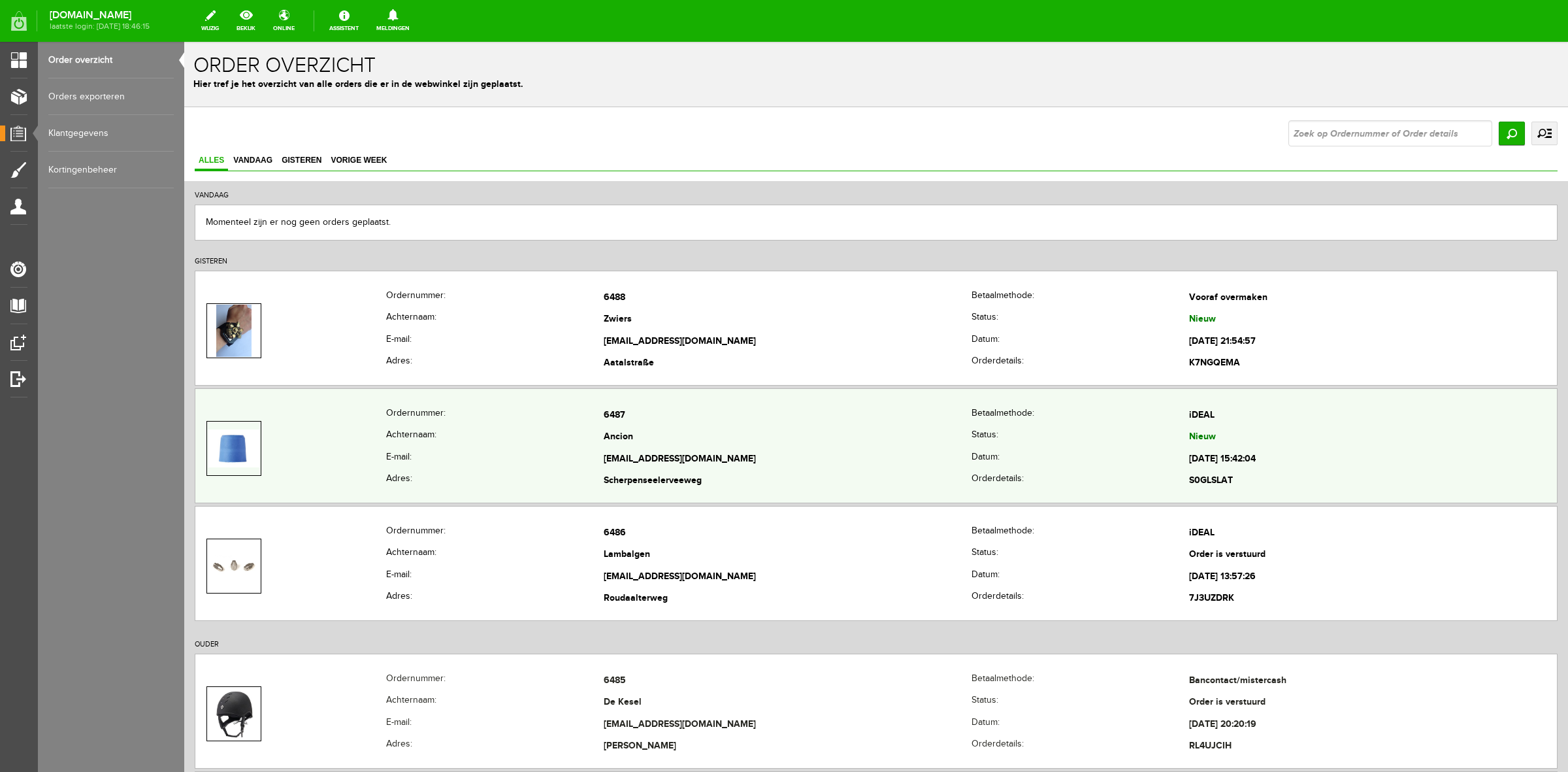
click at [745, 456] on td "contact@paardencentrumheihof.nl" at bounding box center [787, 459] width 368 height 22
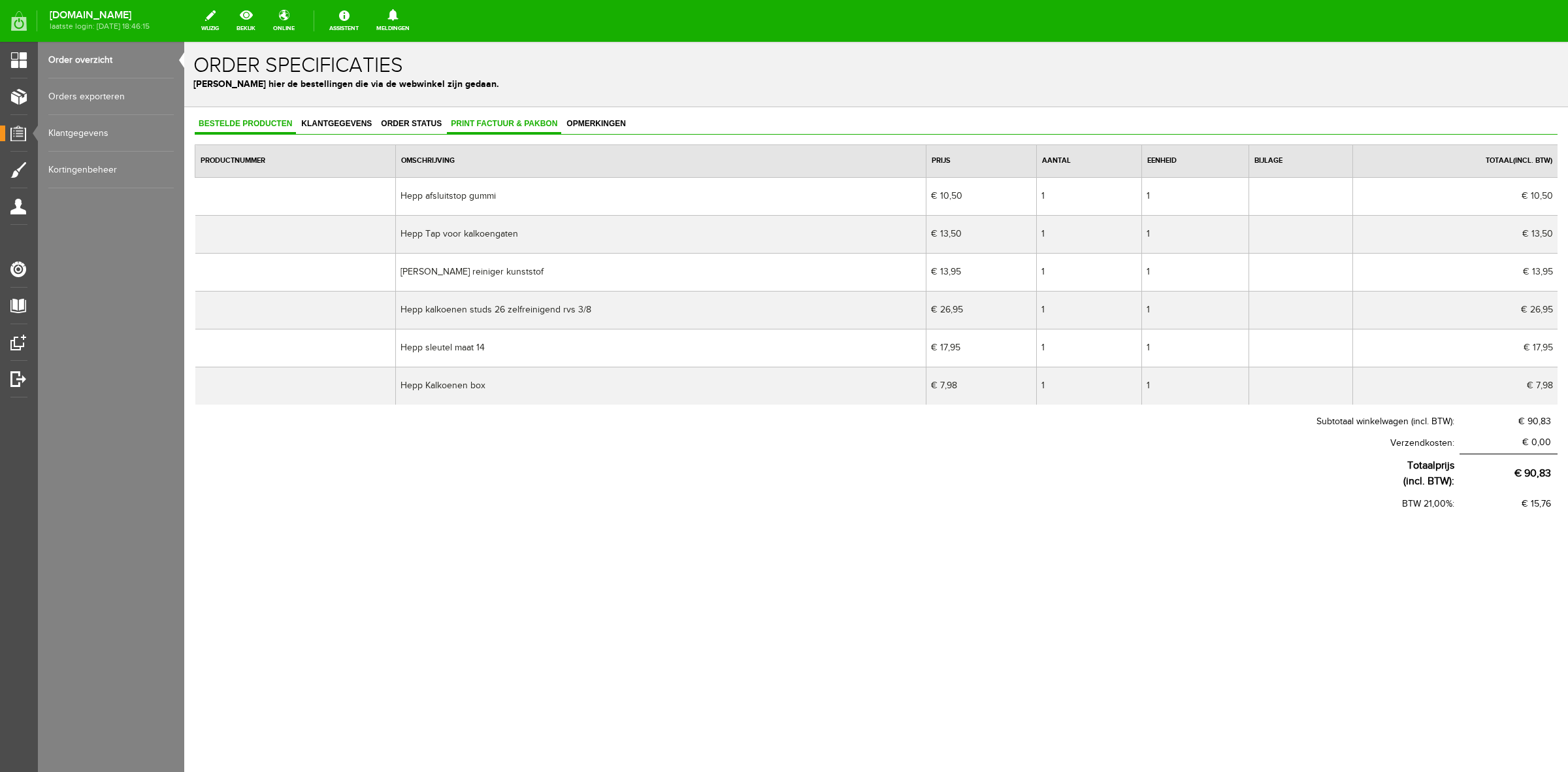
click at [510, 121] on span "Print factuur & pakbon" at bounding box center [504, 123] width 114 height 9
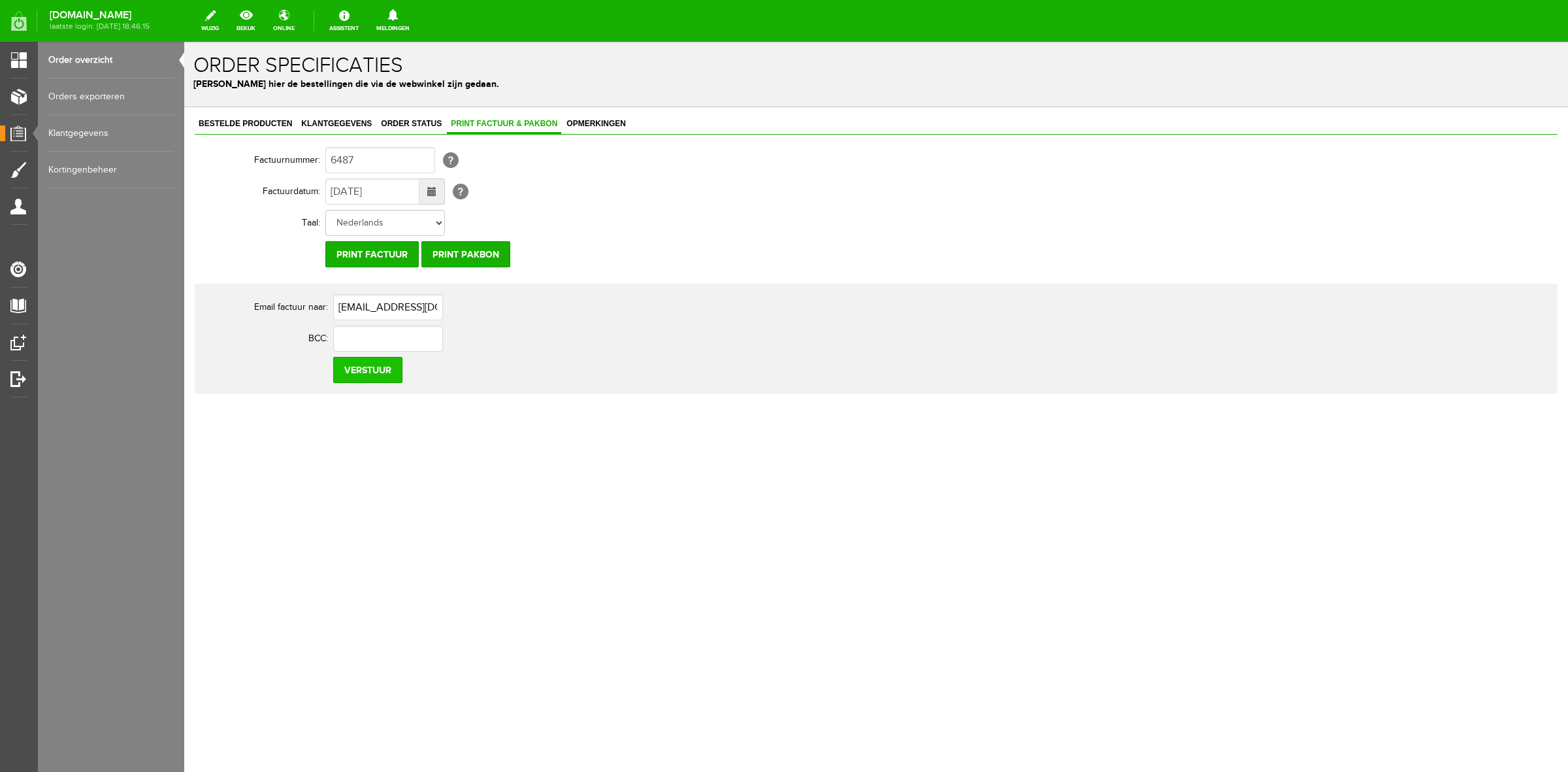
click at [382, 376] on input "Verstuur" at bounding box center [368, 369] width 70 height 26
click at [280, 131] on link "Bestelde producten" at bounding box center [245, 124] width 102 height 19
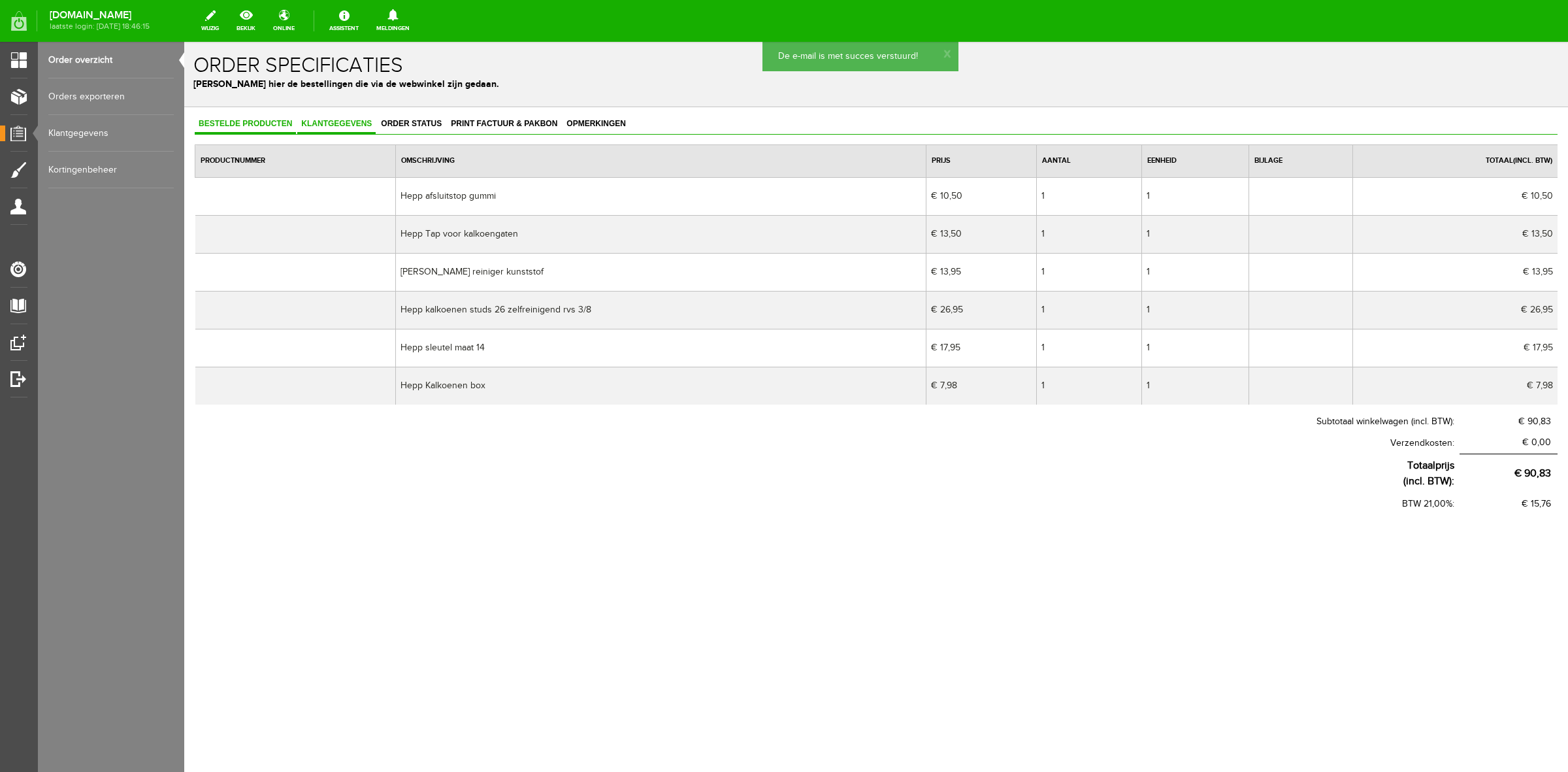
click at [319, 127] on span "Klantgegevens" at bounding box center [337, 123] width 78 height 9
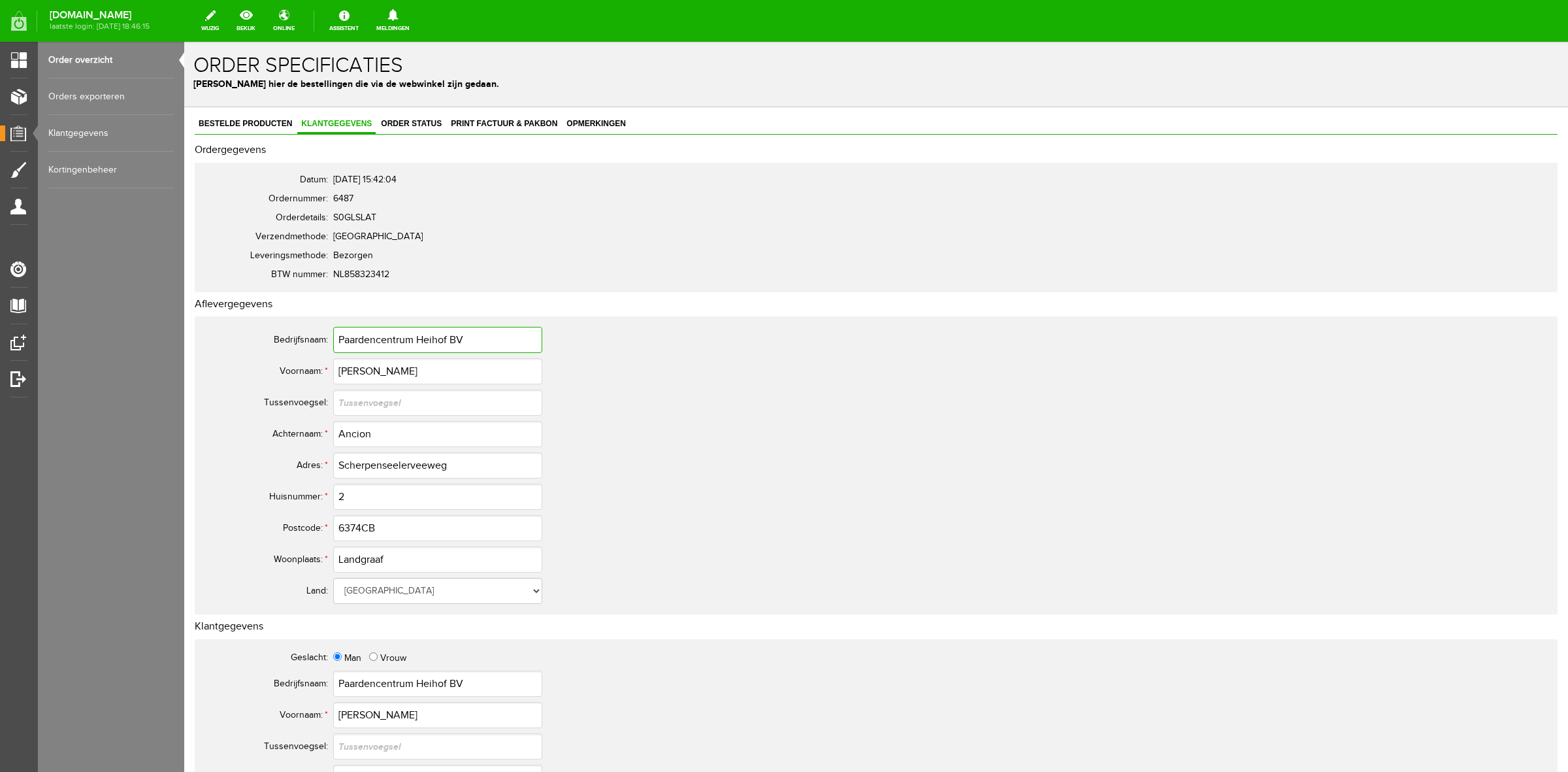
click at [406, 327] on input "Paardencentrum Heihof BV" at bounding box center [438, 340] width 209 height 26
click at [406, 324] on td "Paardencentrum Heihof BV" at bounding box center [581, 340] width 497 height 31
click at [351, 374] on input "Tim" at bounding box center [438, 371] width 209 height 26
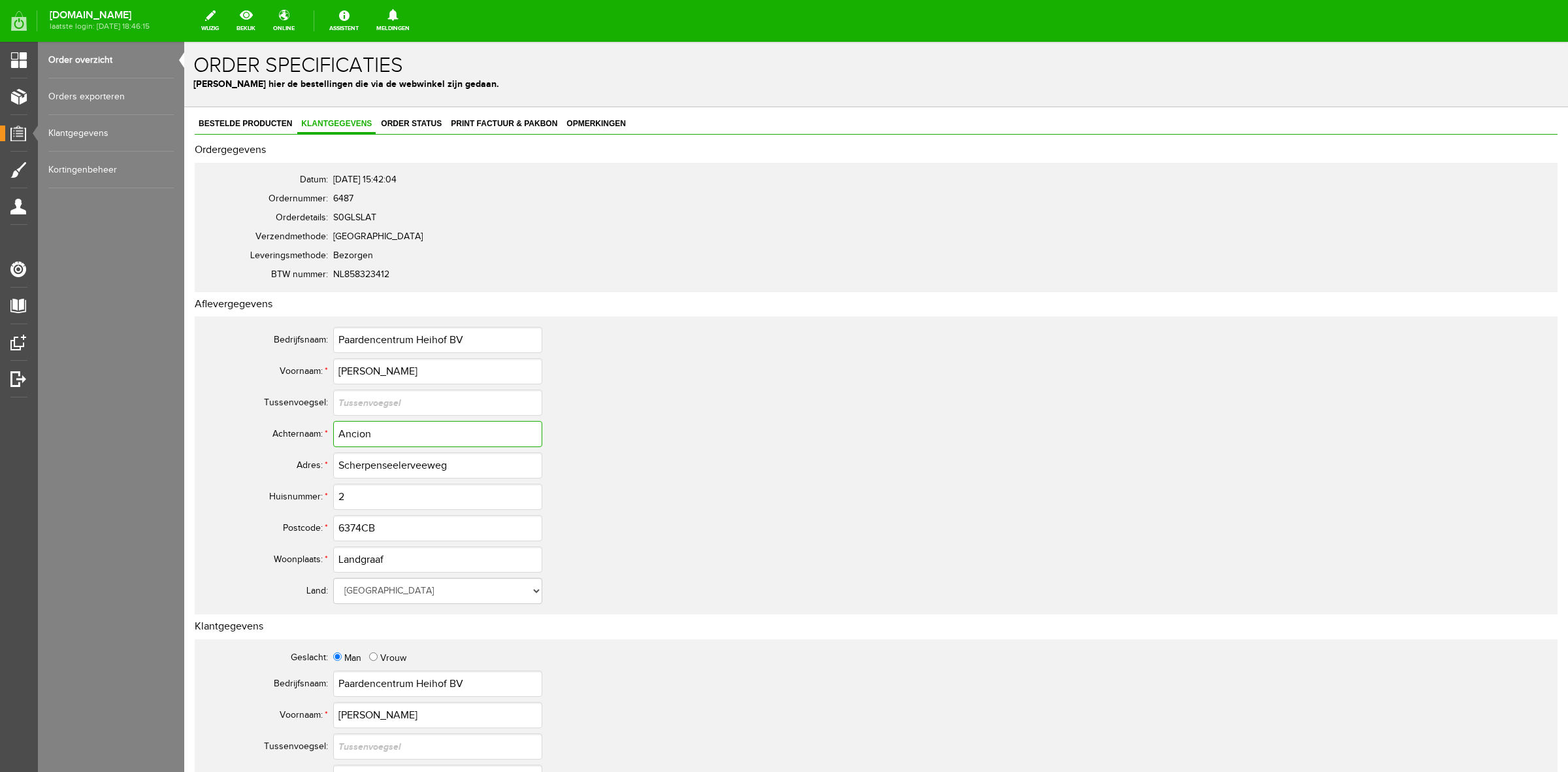
click at [347, 432] on input "Ancion" at bounding box center [438, 433] width 209 height 26
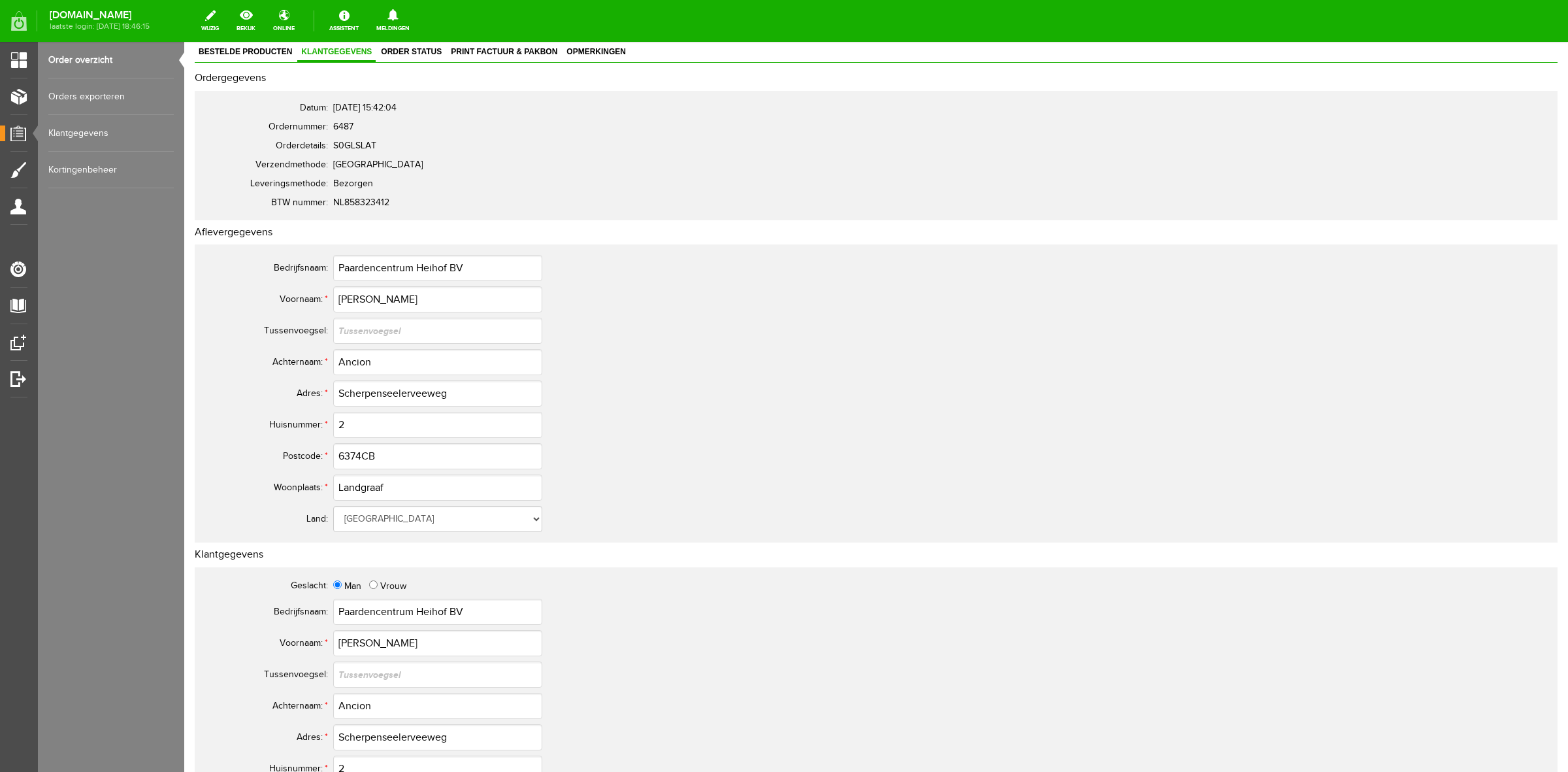
scroll to position [408, 0]
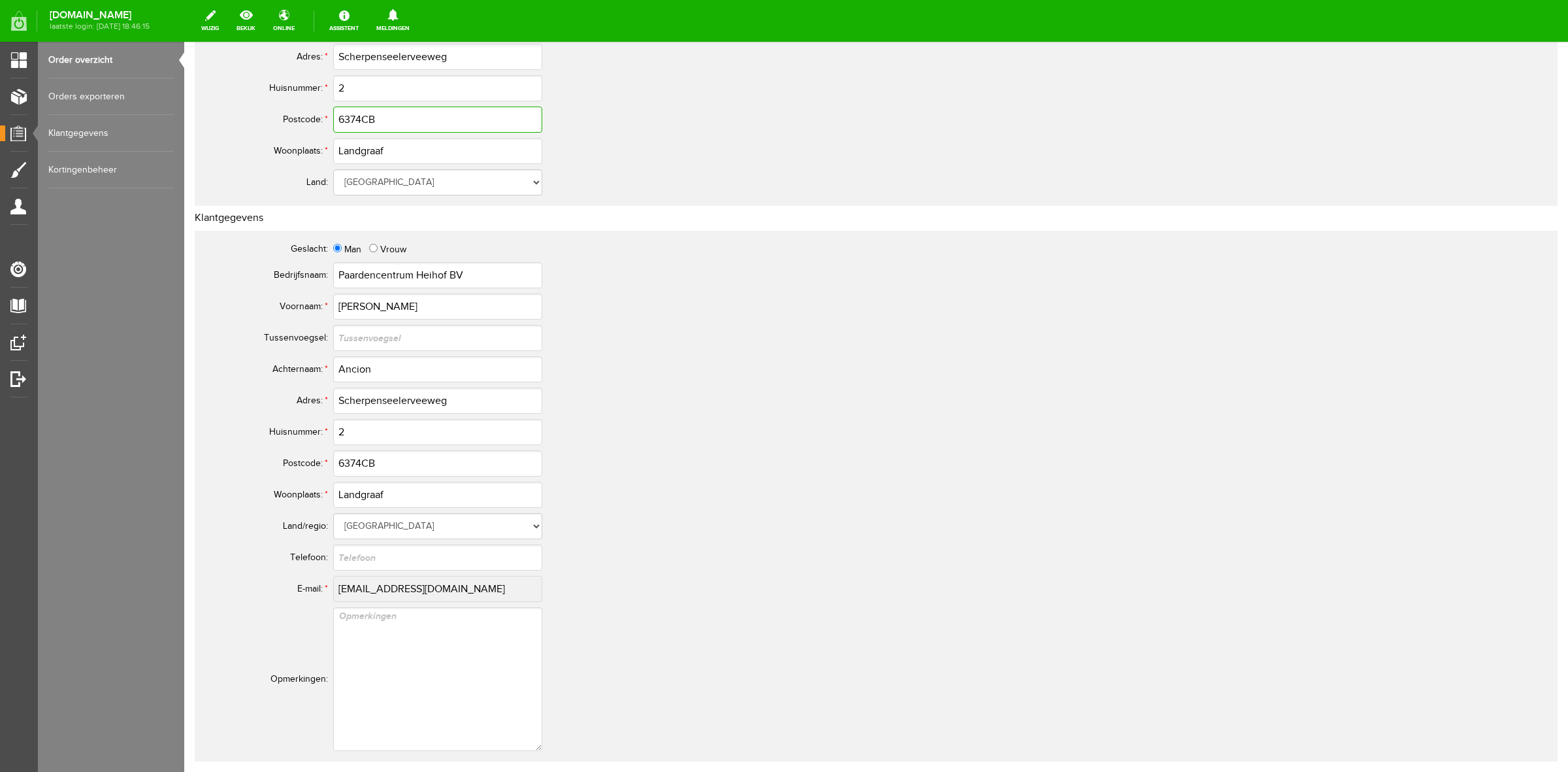
click at [354, 121] on input "6374CB" at bounding box center [438, 119] width 209 height 26
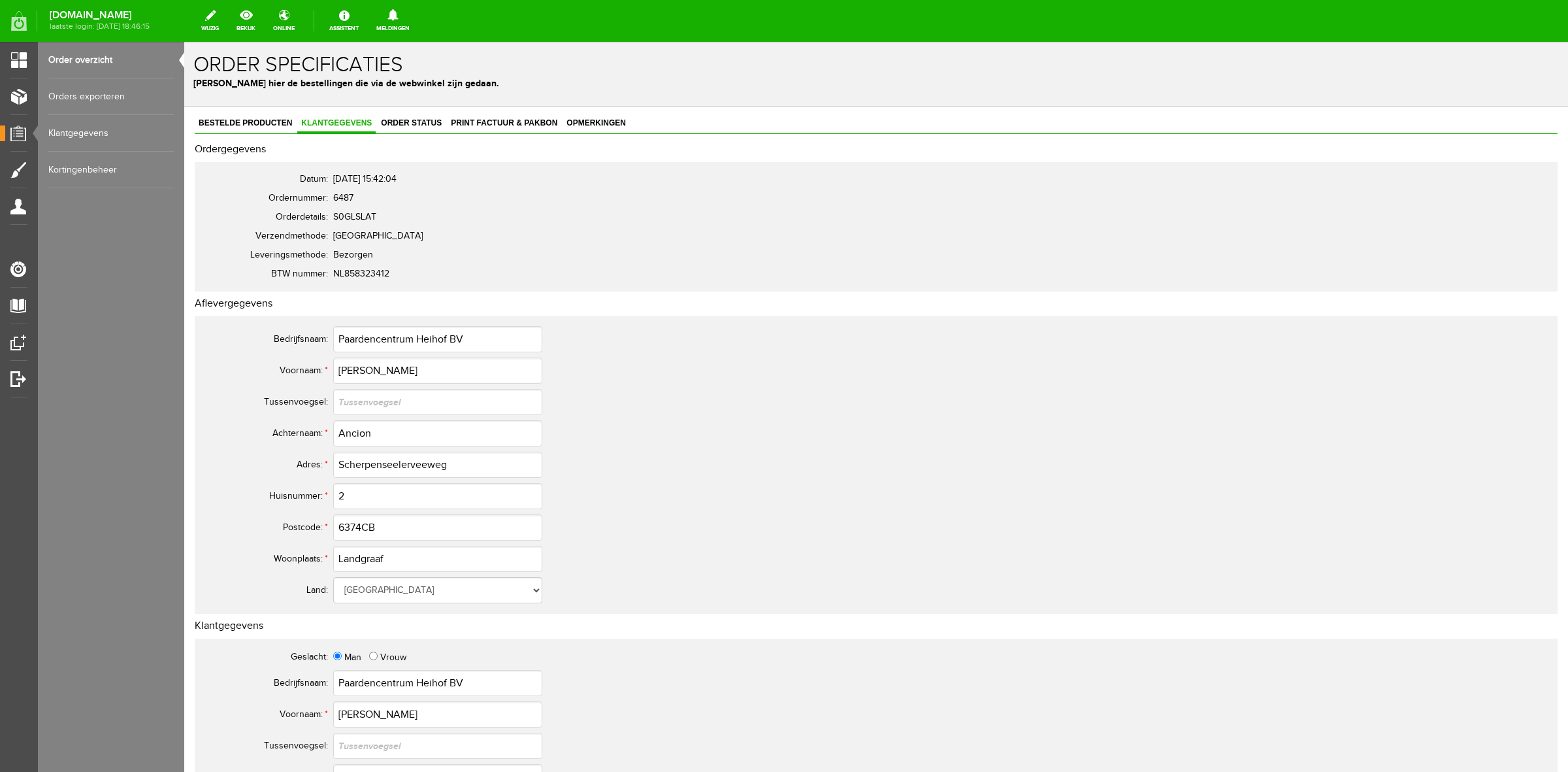
scroll to position [0, 0]
click at [404, 121] on span "Order status" at bounding box center [411, 123] width 69 height 9
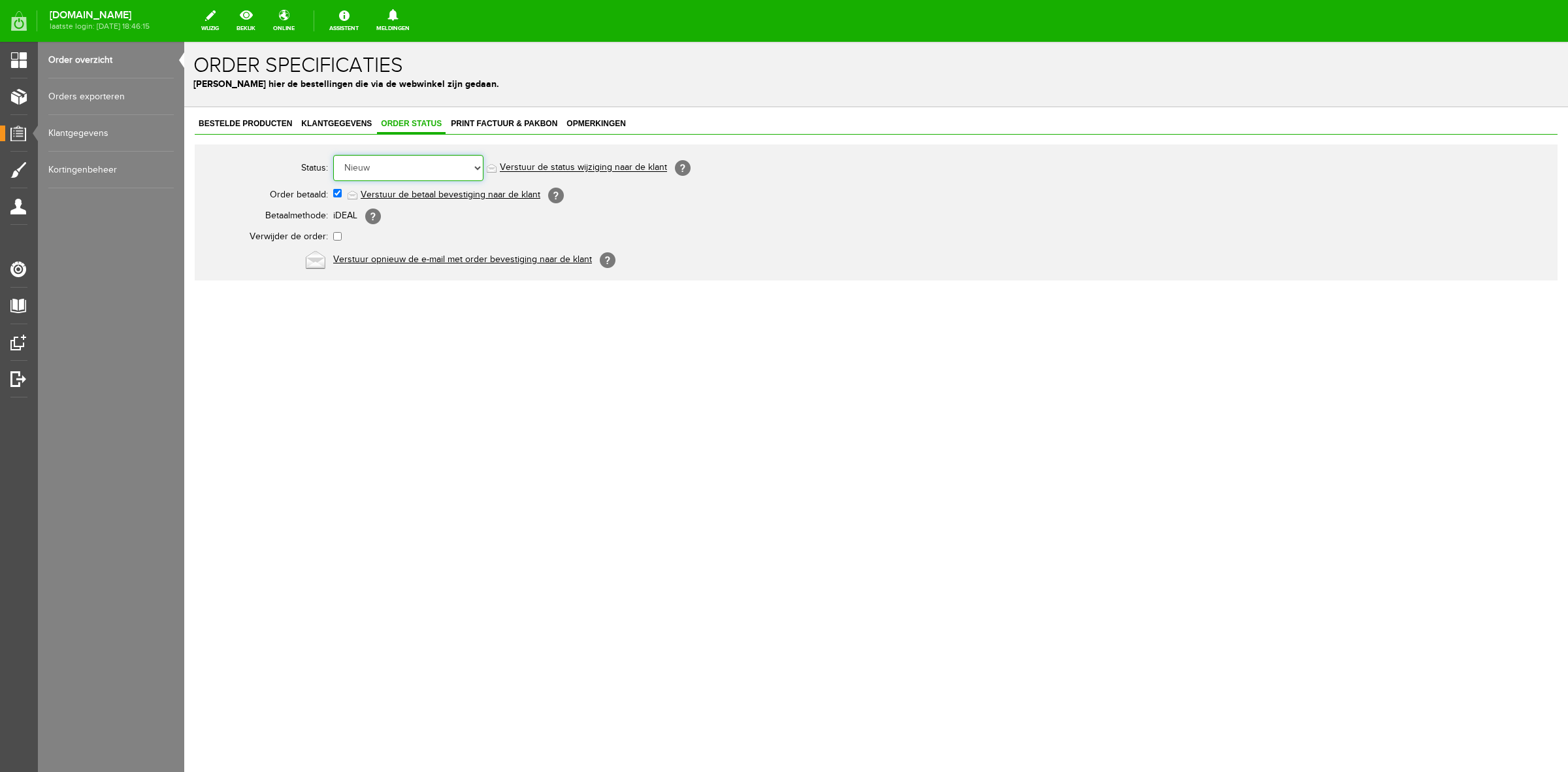
click at [400, 160] on select "Order niet afgerond Nieuw Order in behandeling Wacht op leverancier Wacht op be…" at bounding box center [408, 168] width 151 height 26
select select "5"
click at [333, 155] on select "Order niet afgerond Nieuw Order in behandeling Wacht op leverancier Wacht op be…" at bounding box center [408, 168] width 151 height 26
click at [567, 168] on link "Verstuur de status wijziging naar de klant" at bounding box center [584, 168] width 168 height 11
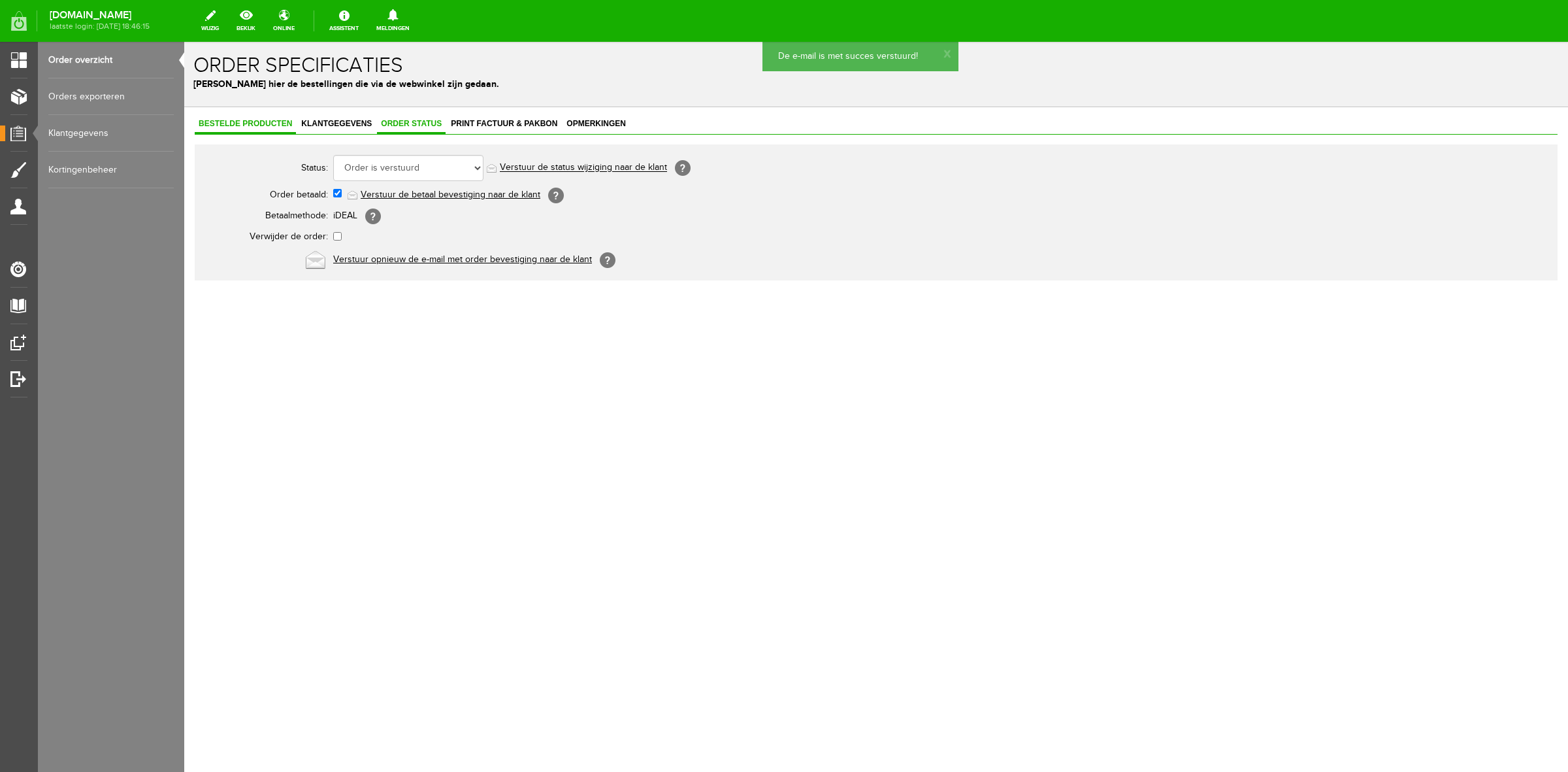
click at [263, 127] on span "Bestelde producten" at bounding box center [245, 123] width 102 height 9
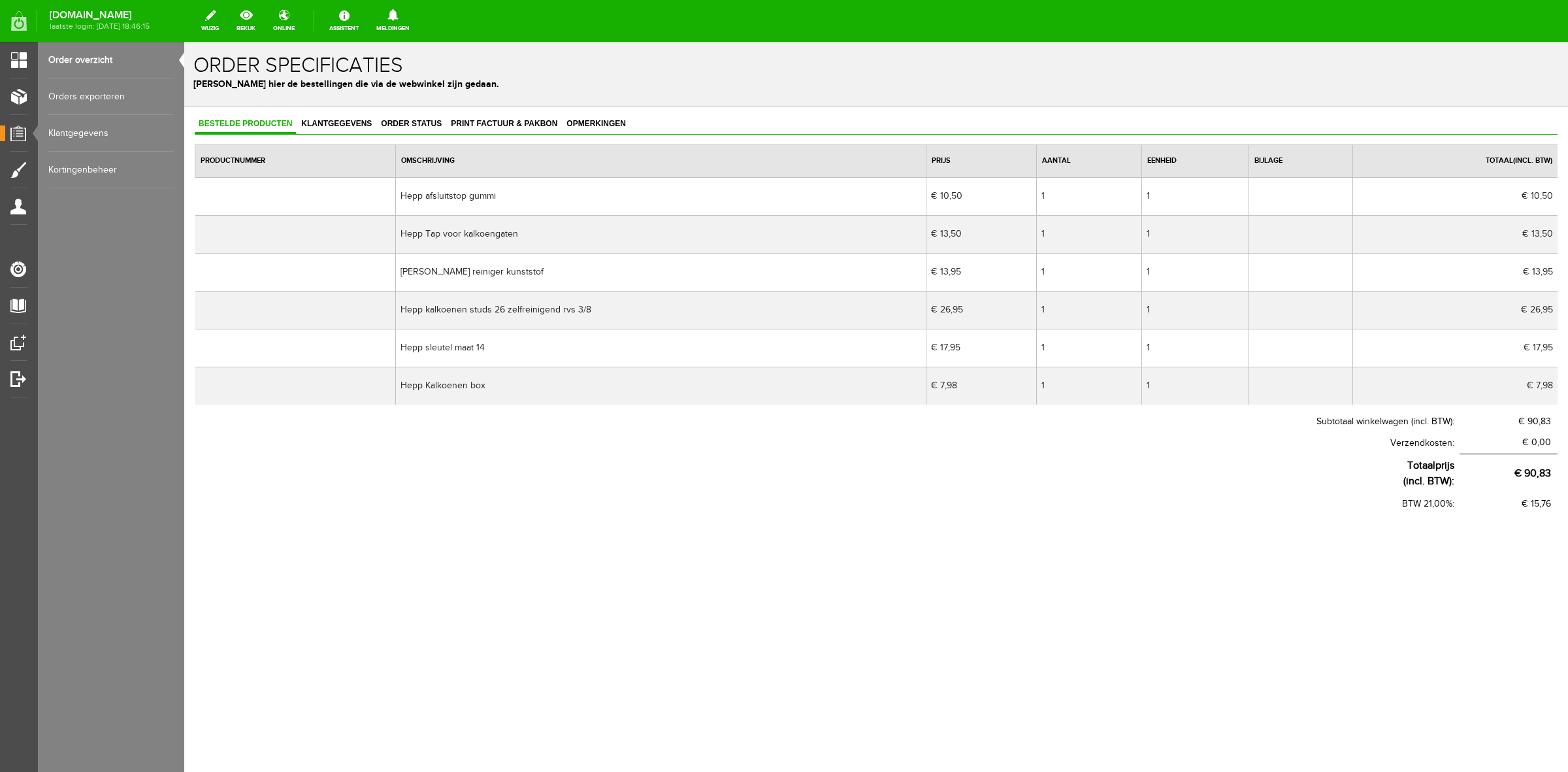
click at [354, 136] on div "Bestelde producten Klantgegevens Order status Print factuur & pakbon Opmerkinge…" at bounding box center [875, 315] width 1363 height 400
click at [347, 124] on span "Klantgegevens" at bounding box center [337, 123] width 78 height 9
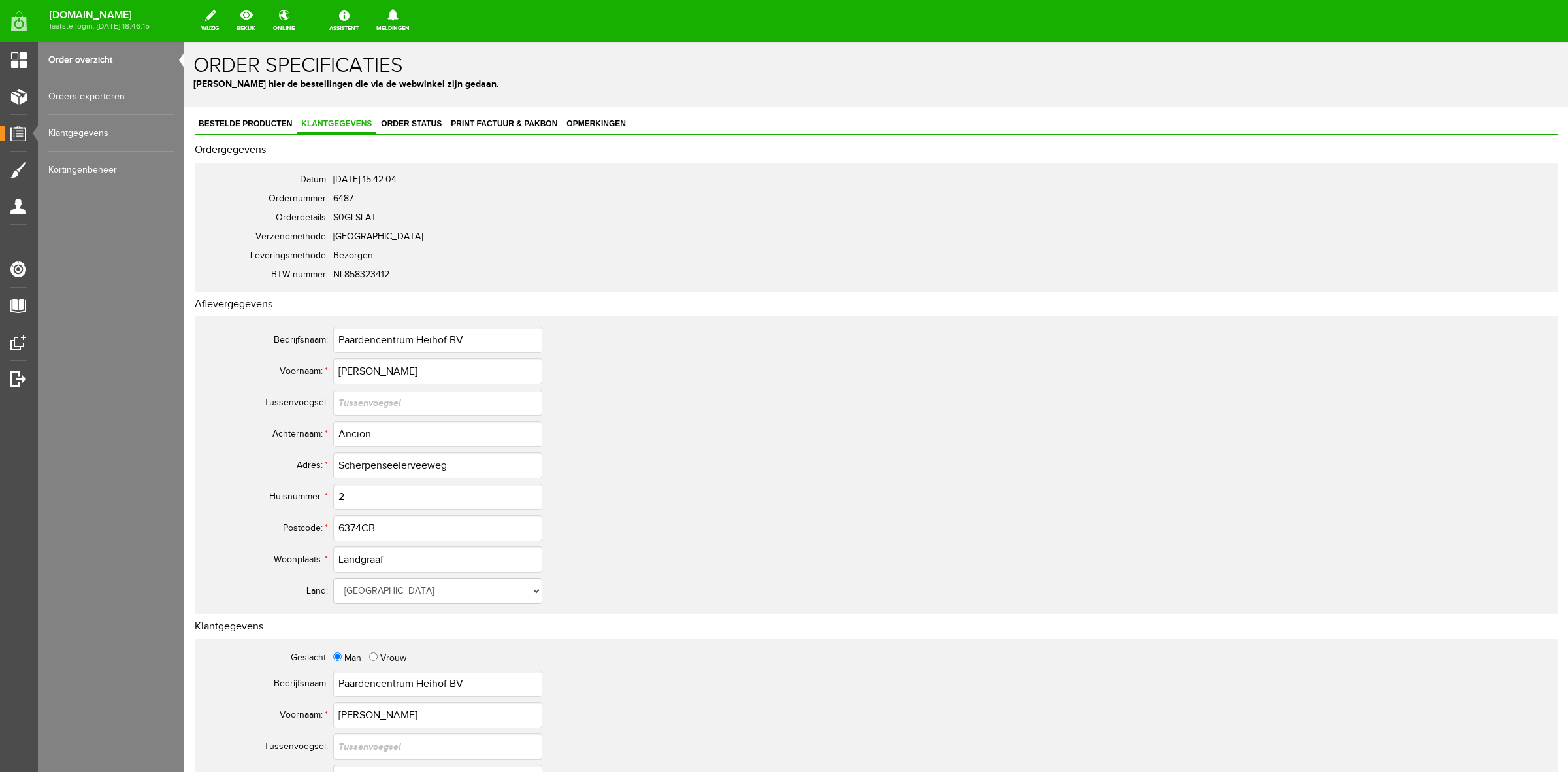
click at [376, 127] on span "Klantgegevens" at bounding box center [337, 123] width 78 height 9
click at [390, 125] on span "Order status" at bounding box center [411, 123] width 69 height 9
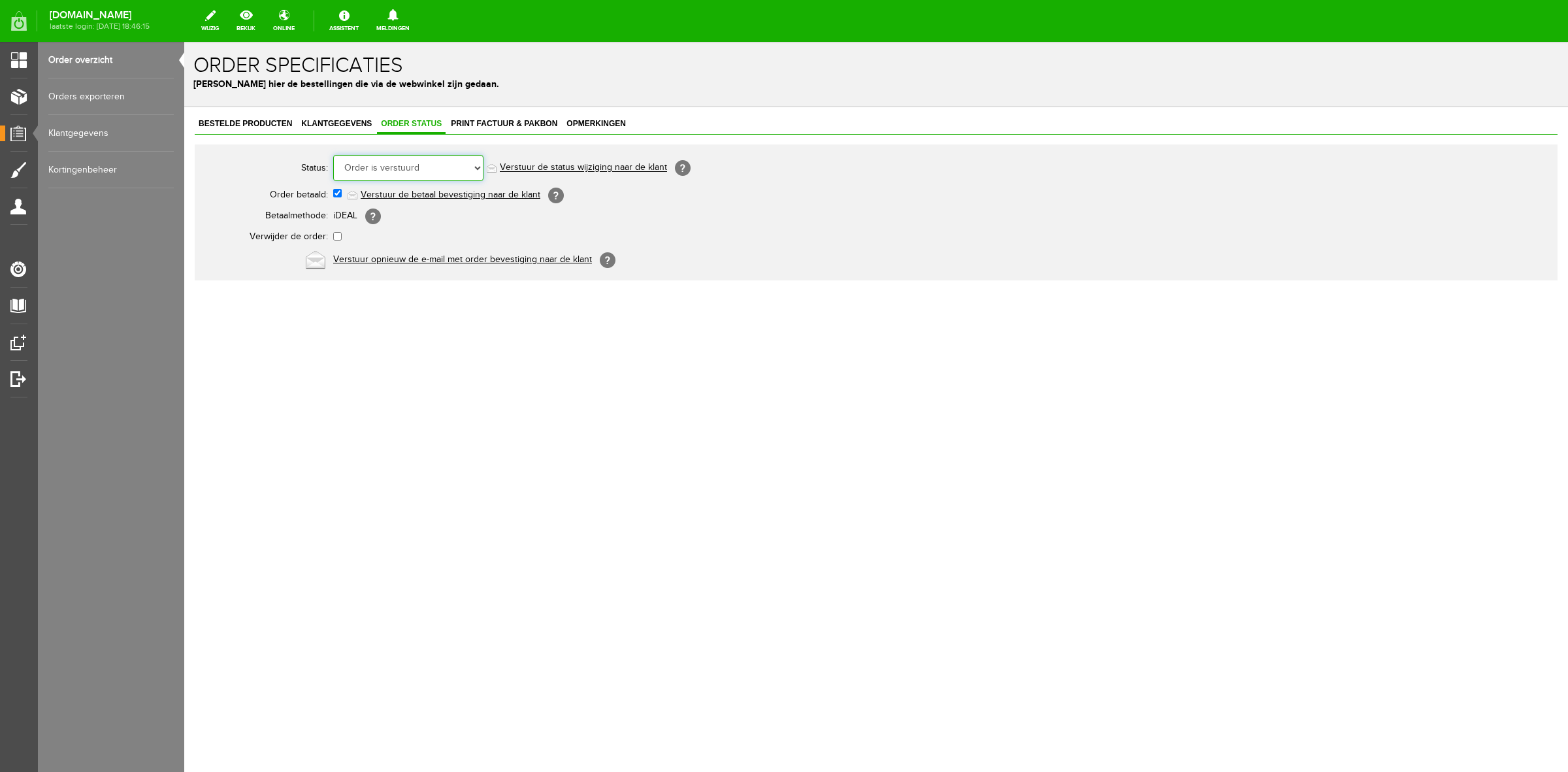
click at [399, 161] on select "Order niet afgerond Nieuw Order in behandeling Wacht op leverancier Wacht op be…" at bounding box center [408, 168] width 151 height 26
click at [261, 128] on link "Bestelde producten" at bounding box center [245, 124] width 102 height 19
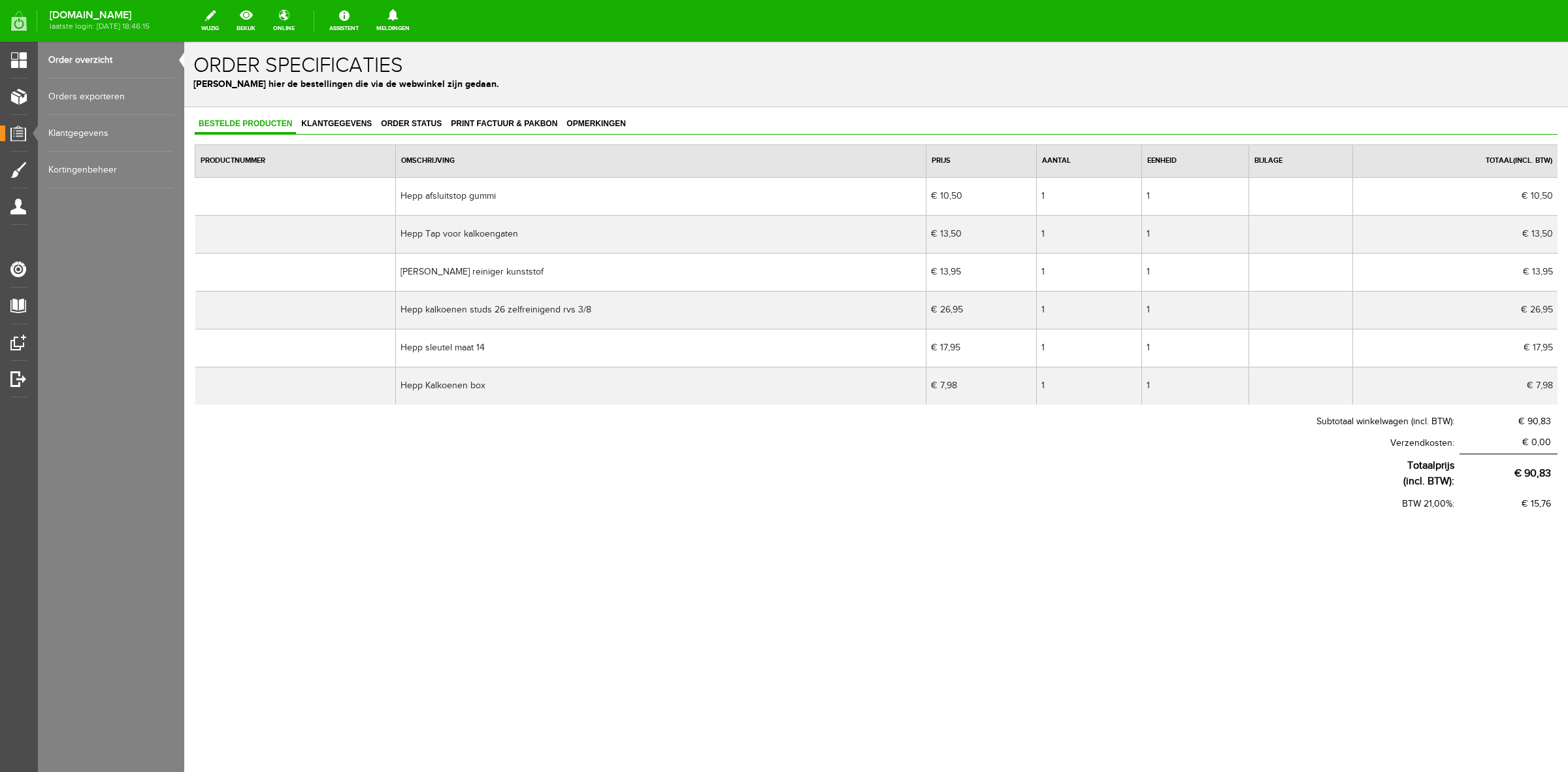
click at [118, 73] on link "Order overzicht" at bounding box center [111, 60] width 126 height 37
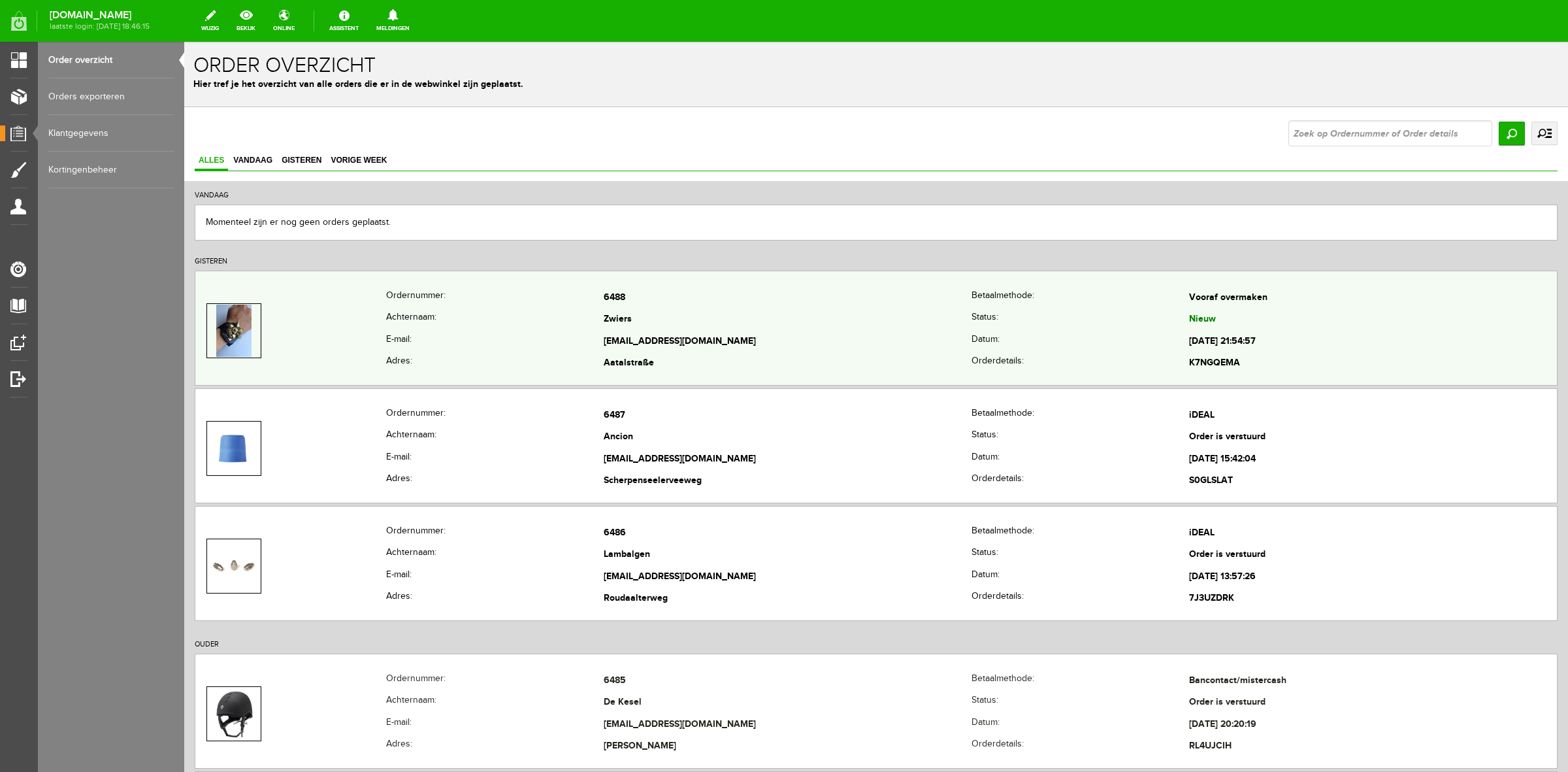
click at [632, 344] on td "Jrgzwiers@yahoo.de" at bounding box center [787, 341] width 368 height 22
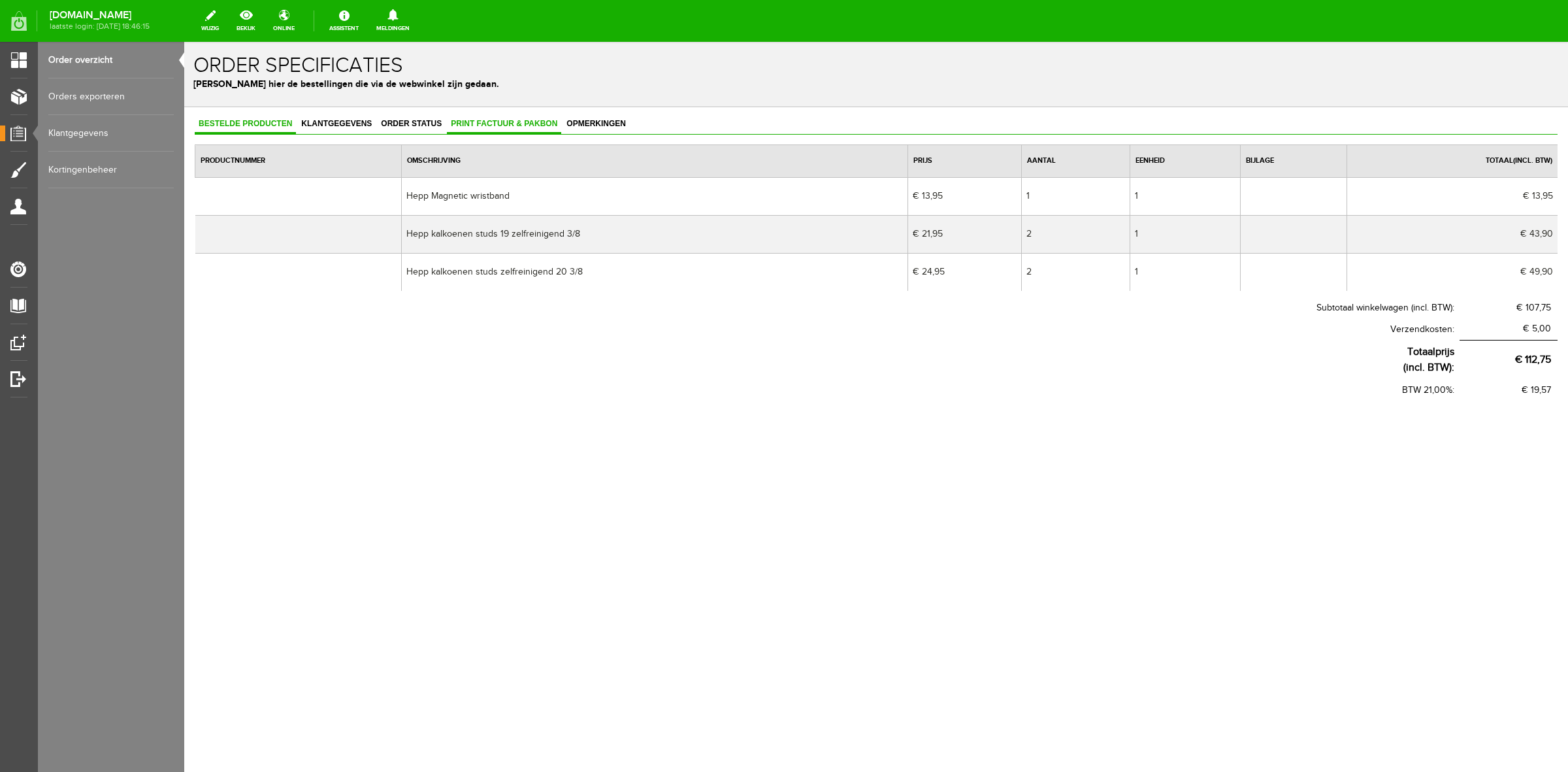
click at [526, 129] on link "Print factuur & pakbon" at bounding box center [504, 124] width 114 height 19
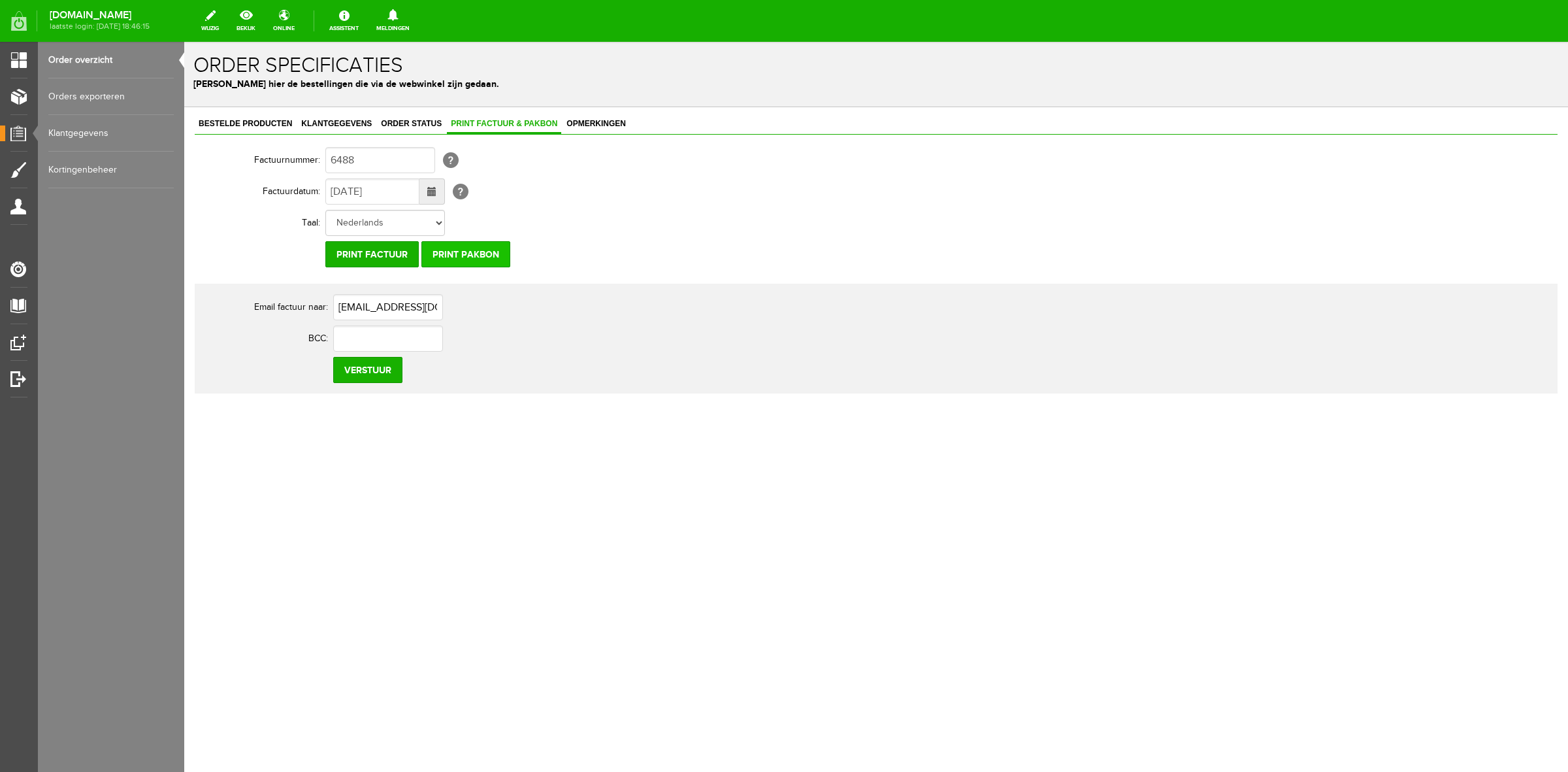
click at [479, 249] on input "Print pakbon" at bounding box center [466, 254] width 89 height 26
click at [294, 119] on span "Bestelde producten" at bounding box center [245, 123] width 102 height 9
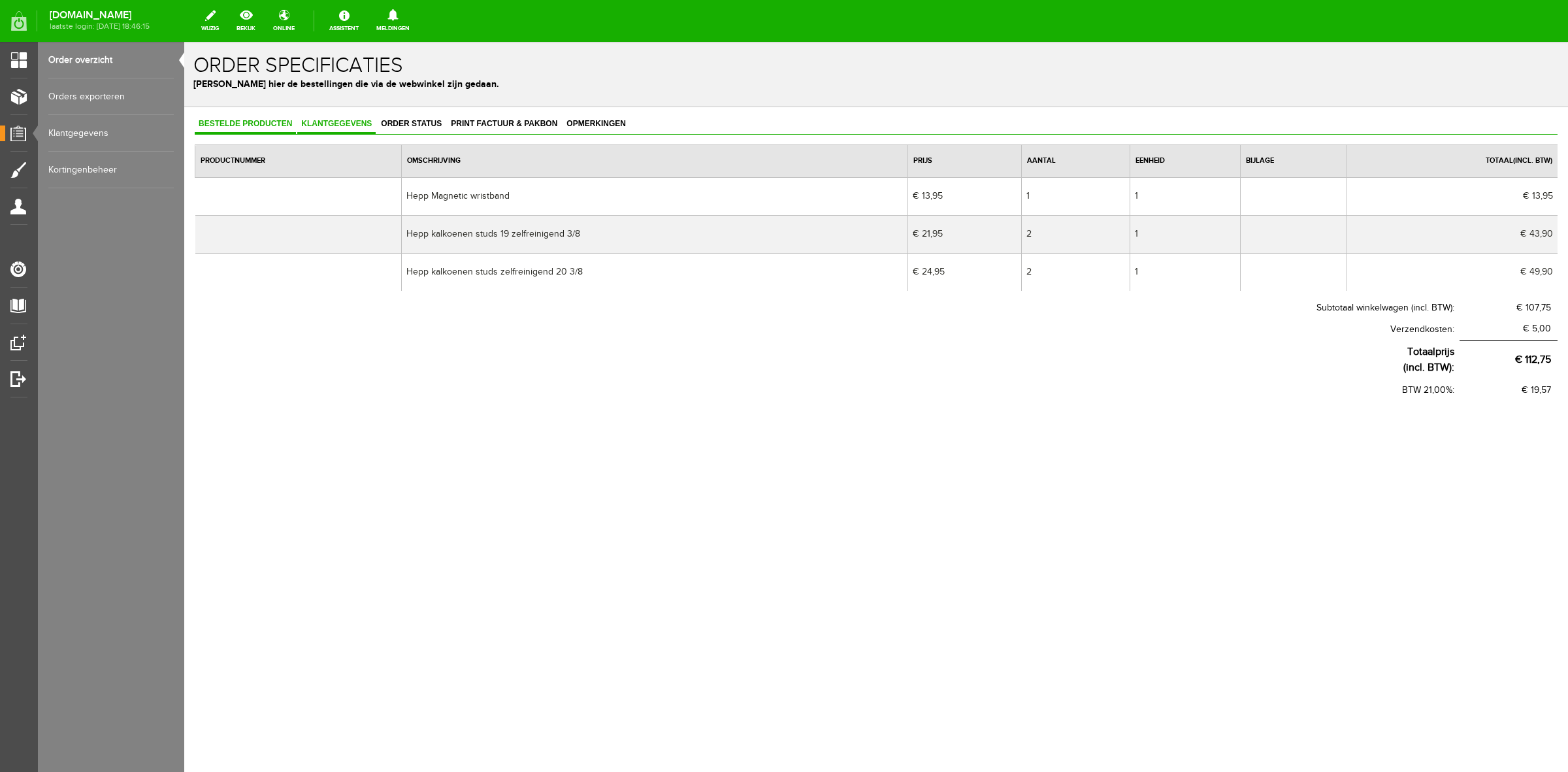
click at [327, 131] on link "Klantgegevens" at bounding box center [337, 124] width 78 height 19
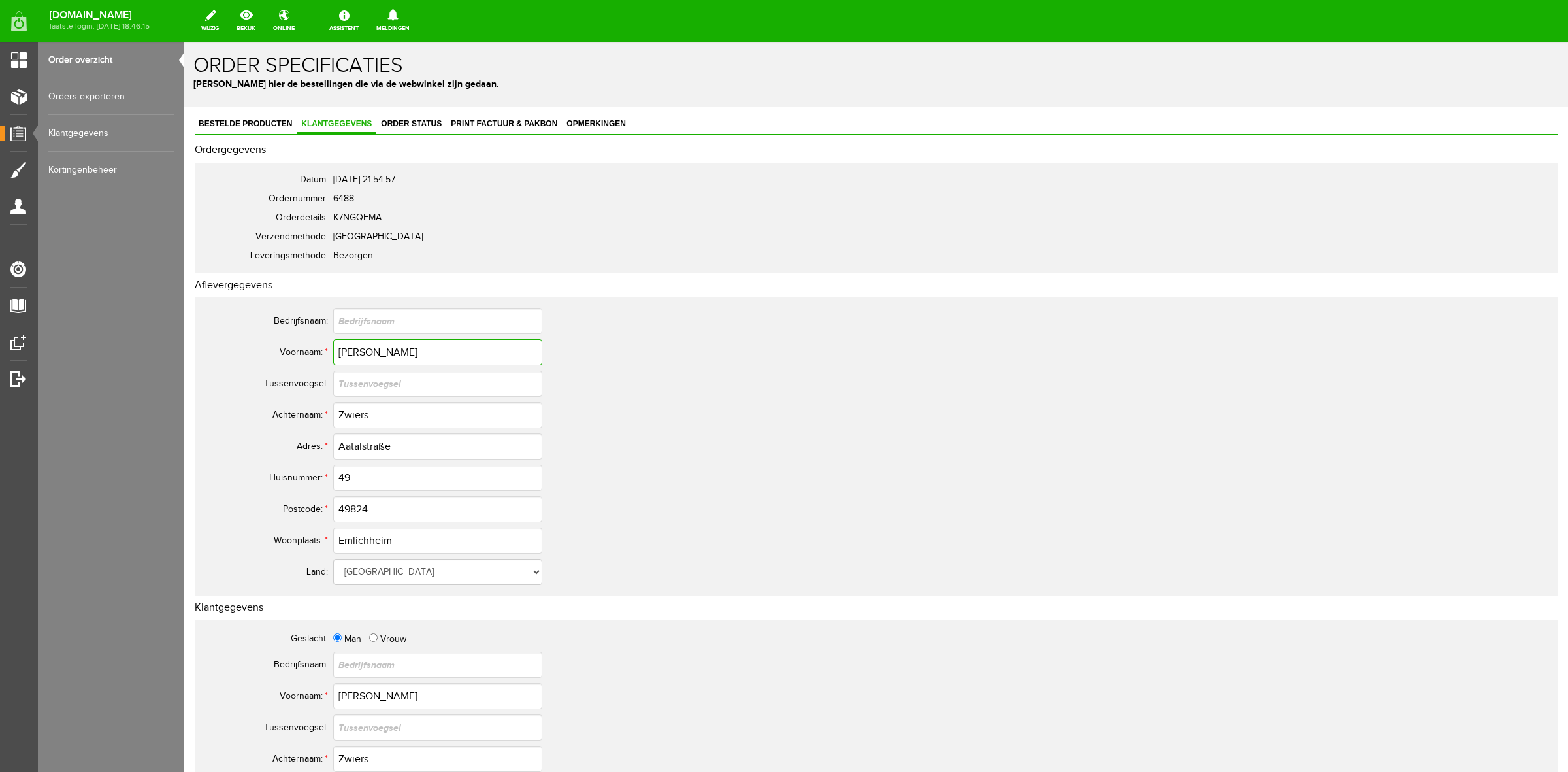
click at [361, 355] on input "Jörg" at bounding box center [438, 351] width 209 height 26
click at [361, 357] on input "Jörg" at bounding box center [438, 351] width 209 height 26
click at [347, 406] on input "Zwiers" at bounding box center [438, 415] width 209 height 26
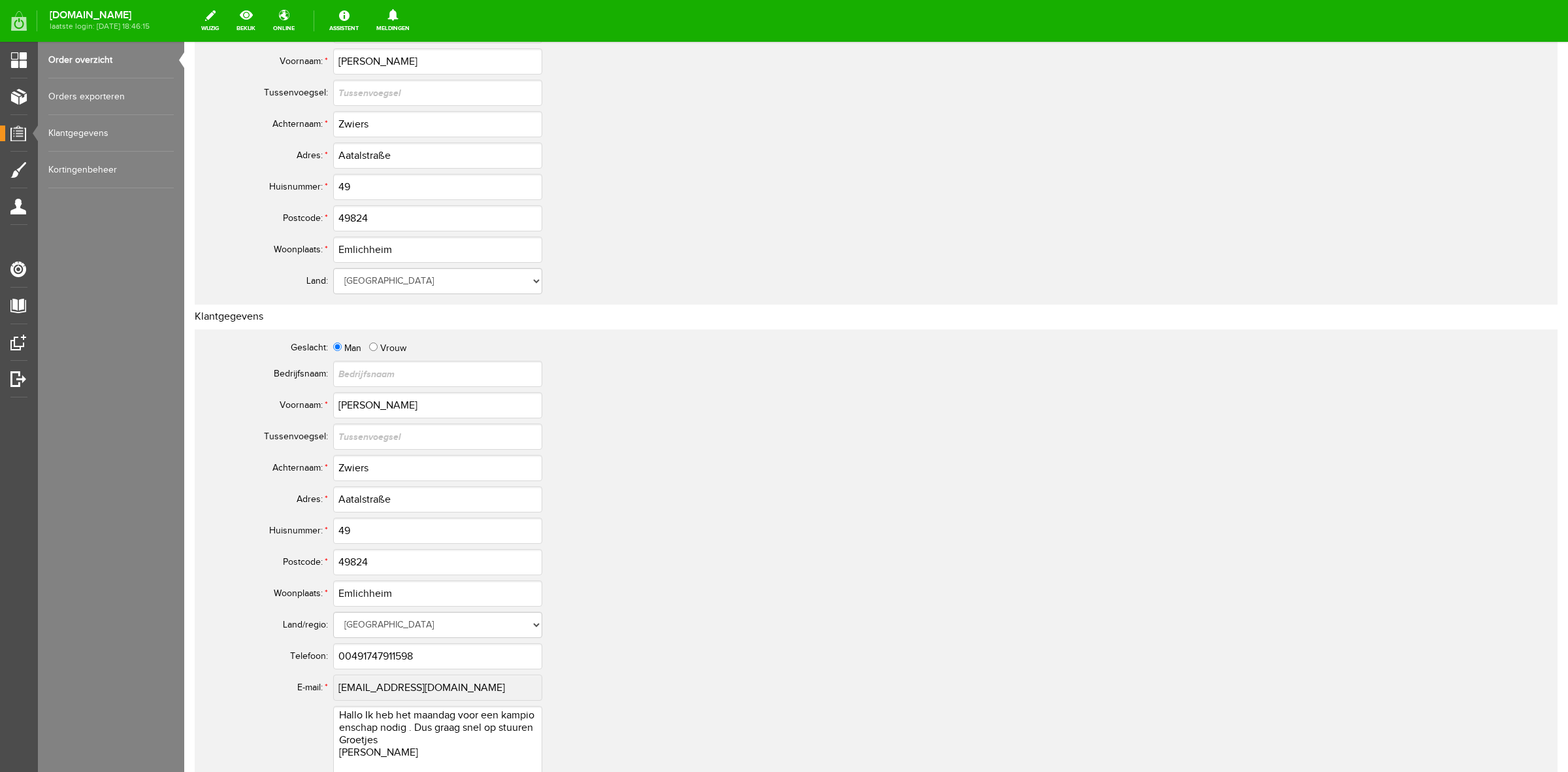
scroll to position [408, 0]
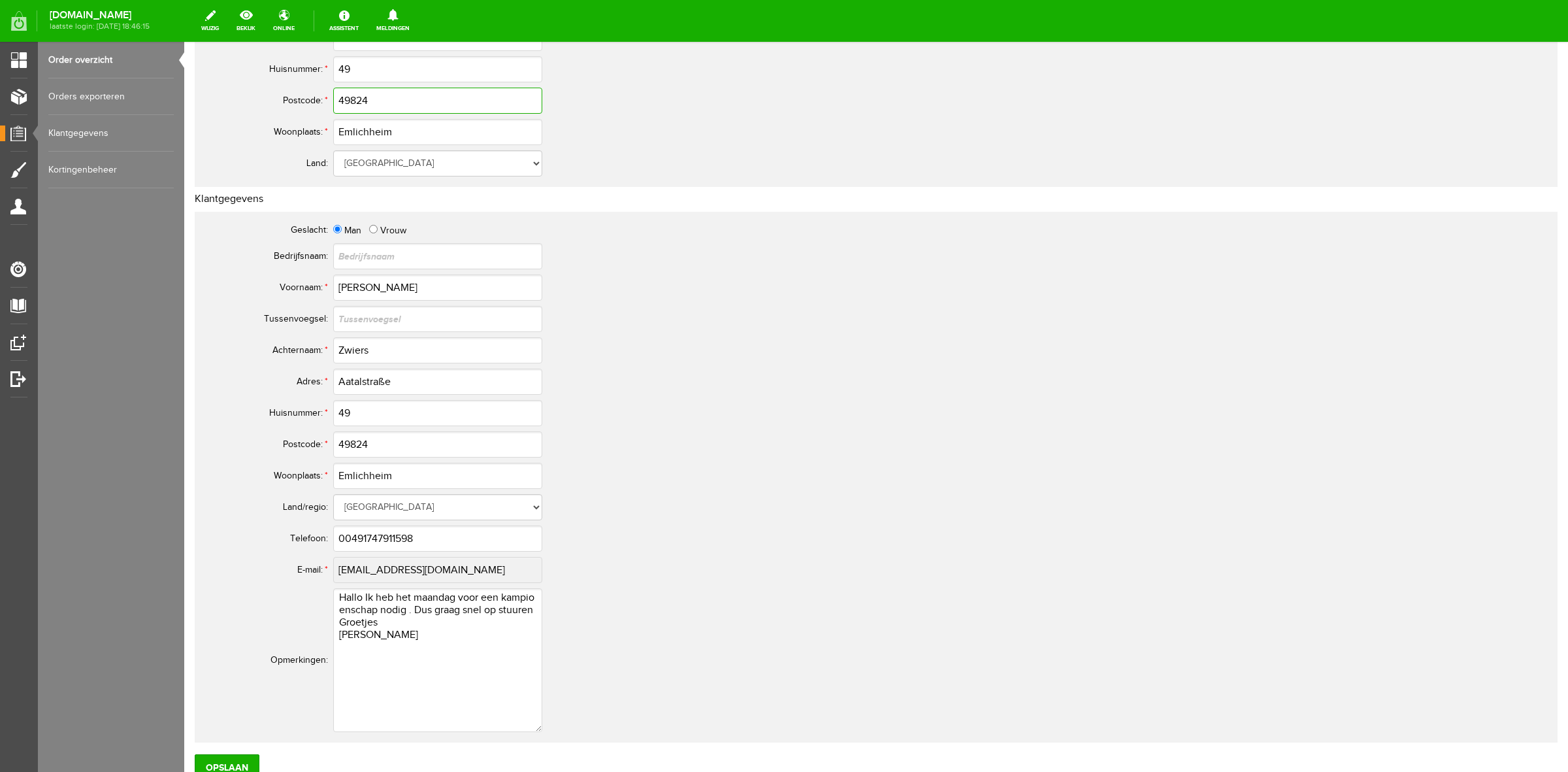
click at [363, 105] on input "49824" at bounding box center [438, 100] width 209 height 26
click at [355, 383] on input "Aatalstraße" at bounding box center [438, 381] width 209 height 26
click at [370, 544] on input "00491747911598" at bounding box center [438, 538] width 209 height 26
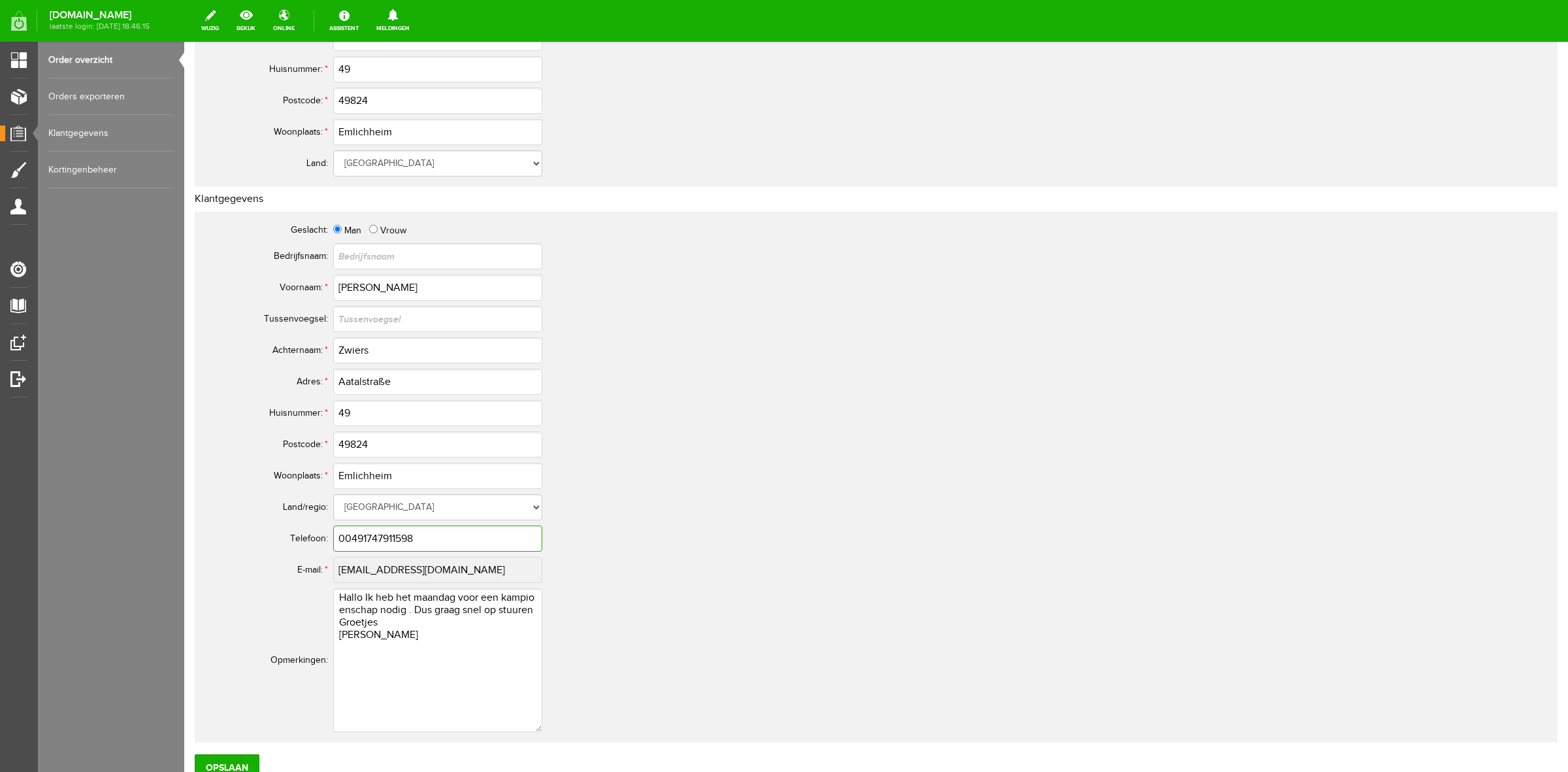
click at [370, 544] on input "00491747911598" at bounding box center [438, 538] width 209 height 26
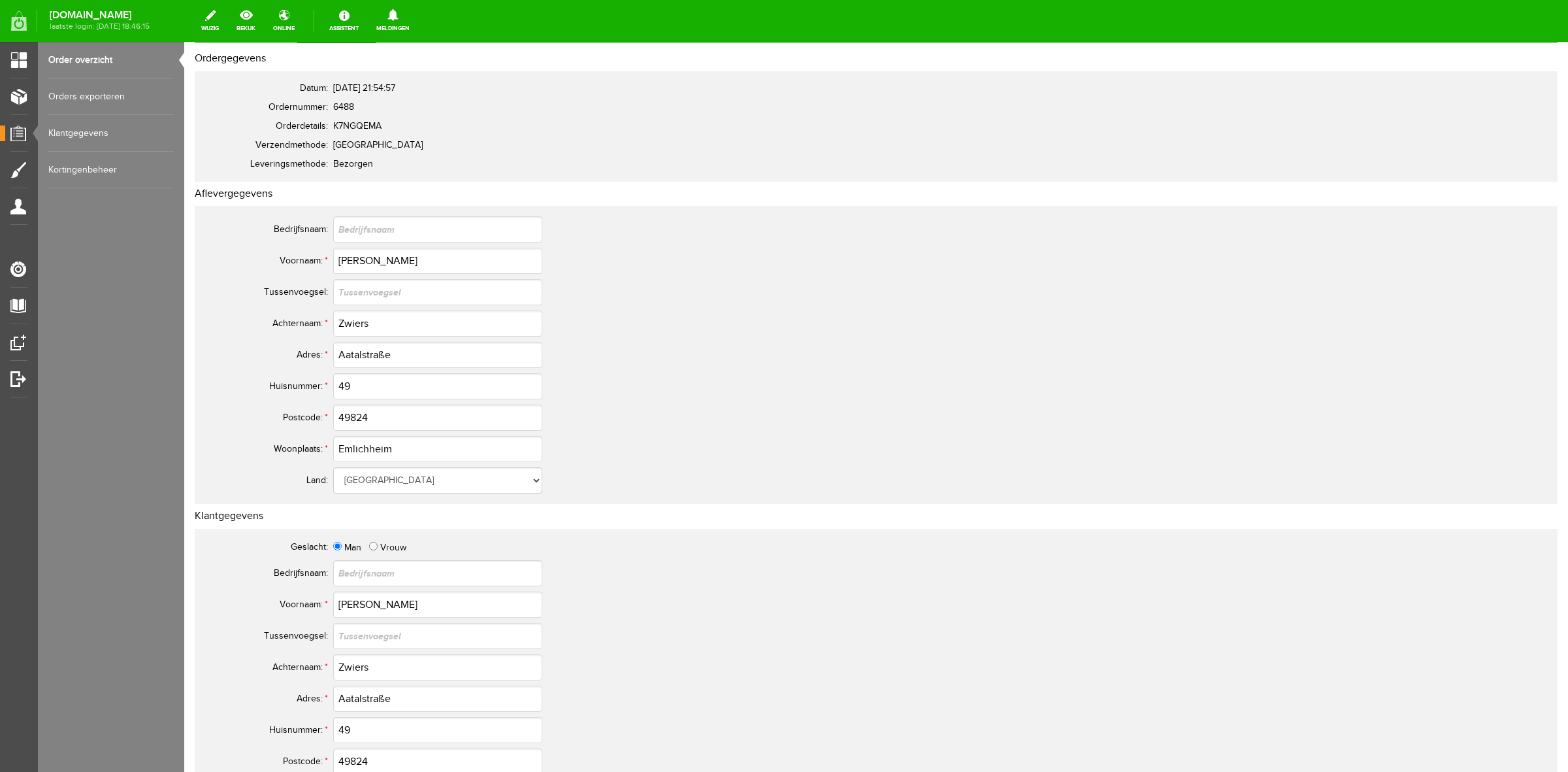
scroll to position [0, 0]
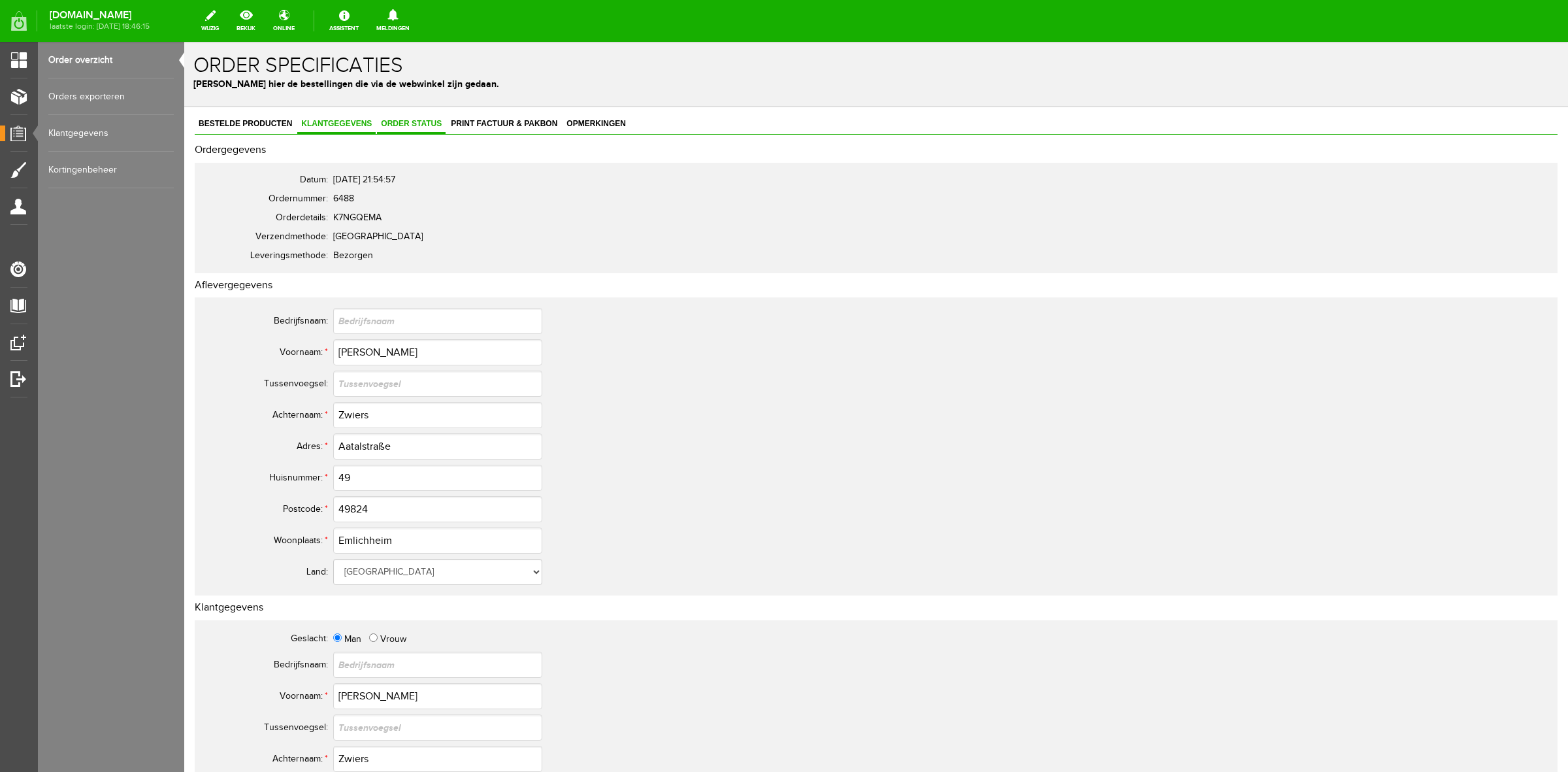
click at [416, 125] on span "Order status" at bounding box center [411, 123] width 69 height 9
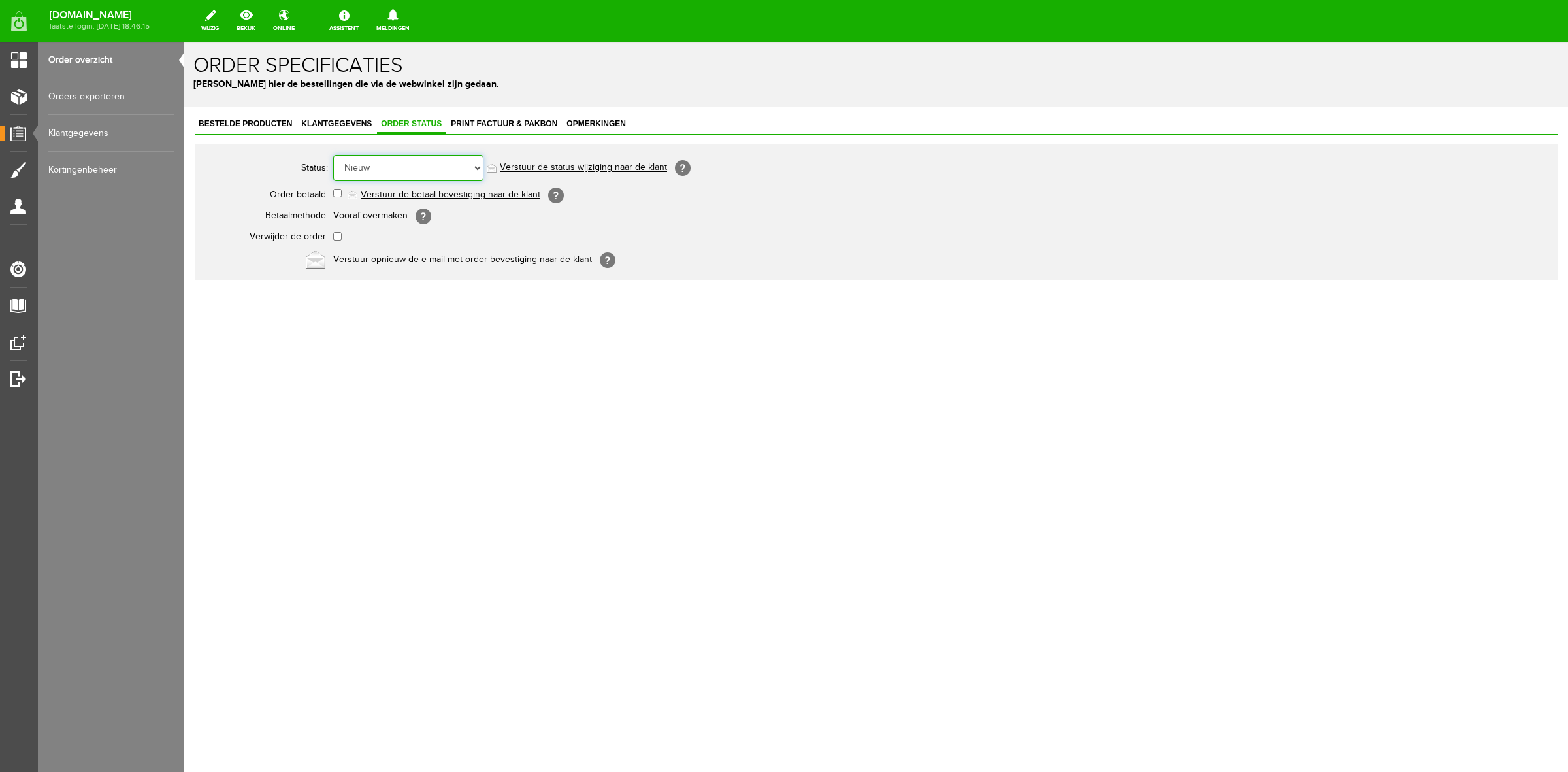
click at [418, 163] on select "Order niet afgerond Nieuw Order in behandeling Wacht op leverancier Wacht op be…" at bounding box center [408, 168] width 151 height 26
select select "5"
click at [333, 155] on select "Order niet afgerond Nieuw Order in behandeling Wacht op leverancier Wacht op be…" at bounding box center [408, 168] width 151 height 26
click at [557, 165] on link "Verstuur de status wijziging naar de klant" at bounding box center [584, 168] width 168 height 11
click at [206, 131] on div "Bestelde producten Klantgegevens Order status Print factuur & pakbon Opmerkinge…" at bounding box center [875, 197] width 1363 height 165
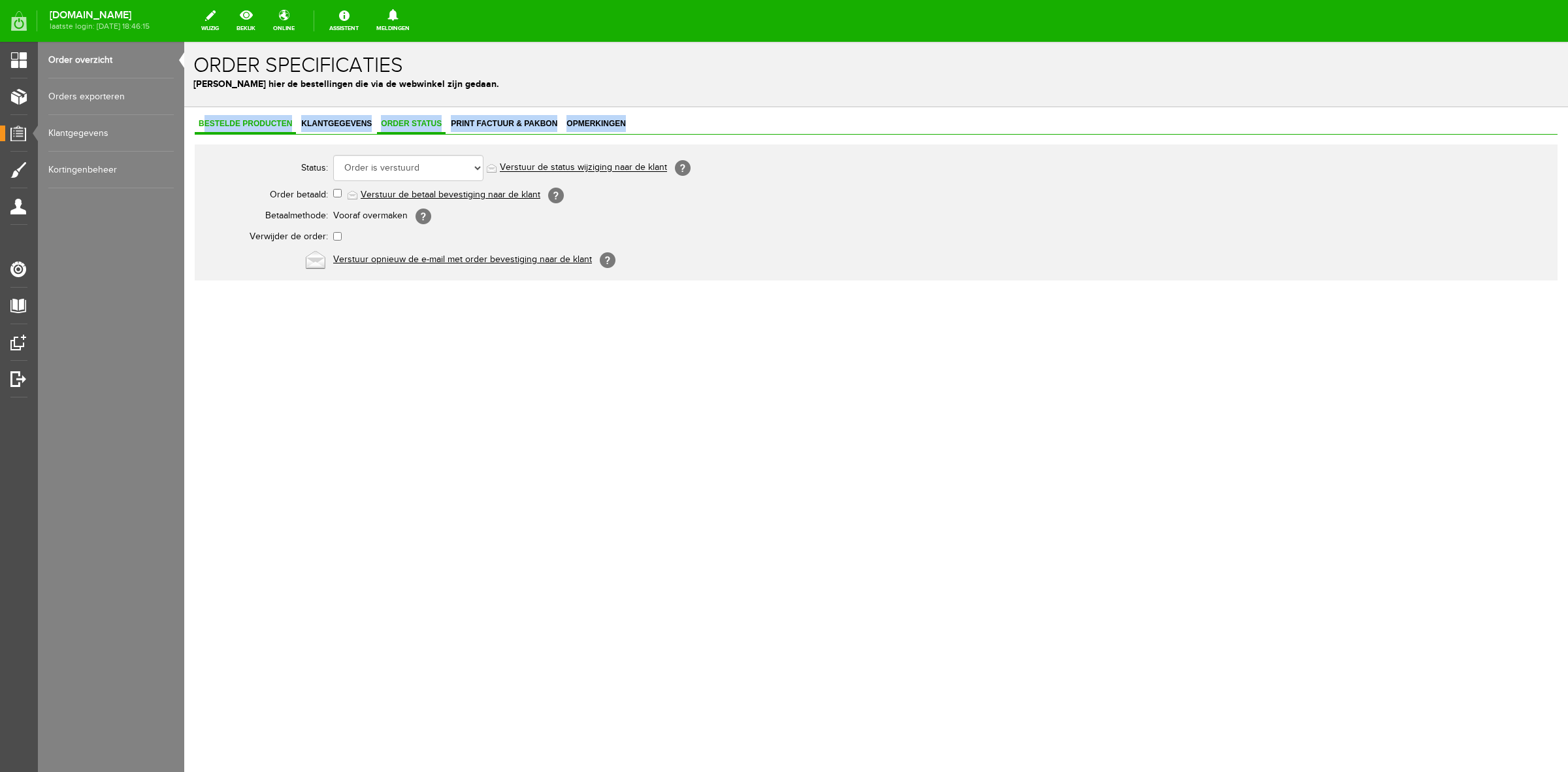
click at [206, 123] on span "Bestelde producten" at bounding box center [245, 123] width 102 height 9
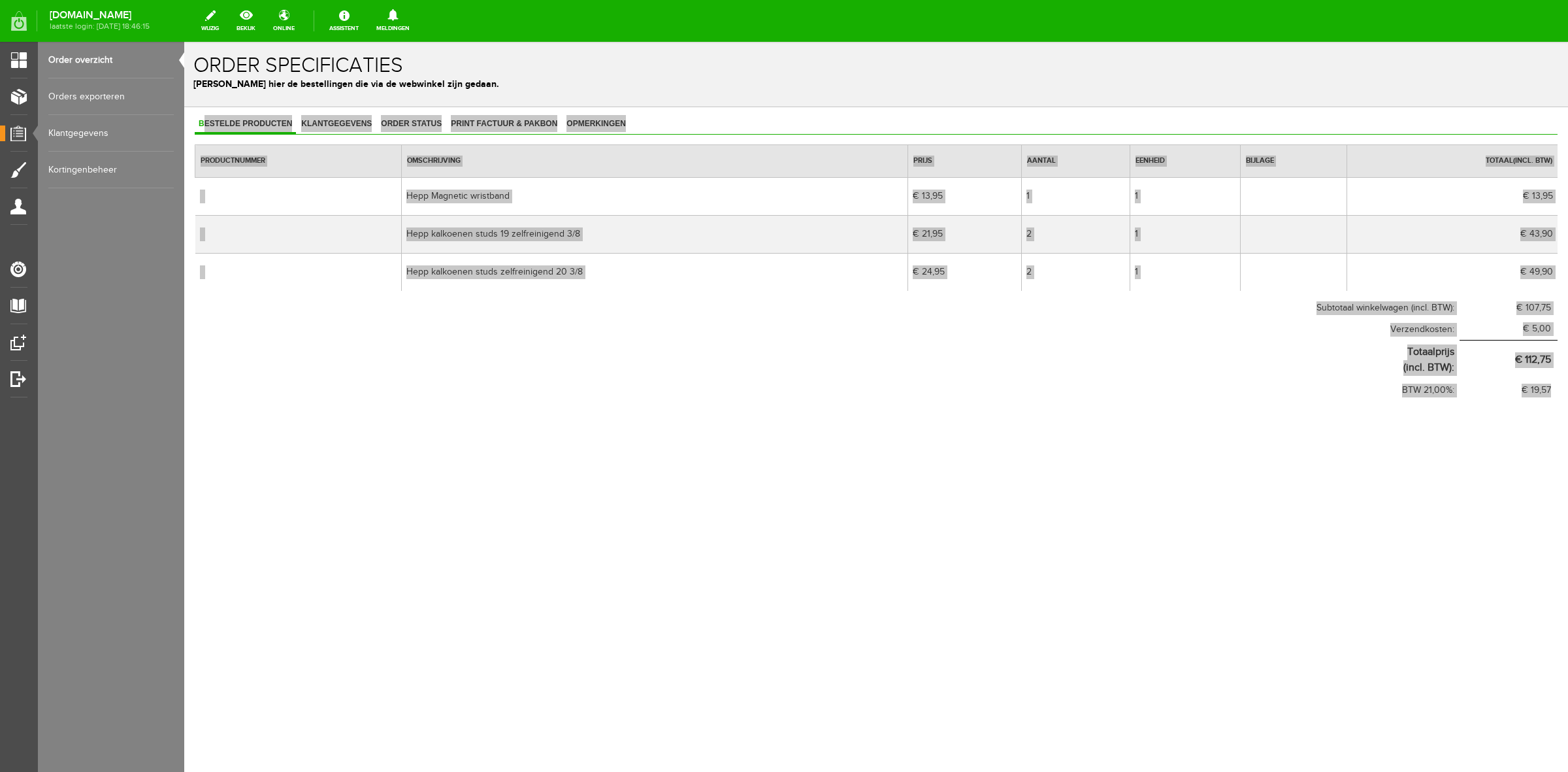
click at [76, 56] on link "Order overzicht" at bounding box center [111, 60] width 126 height 37
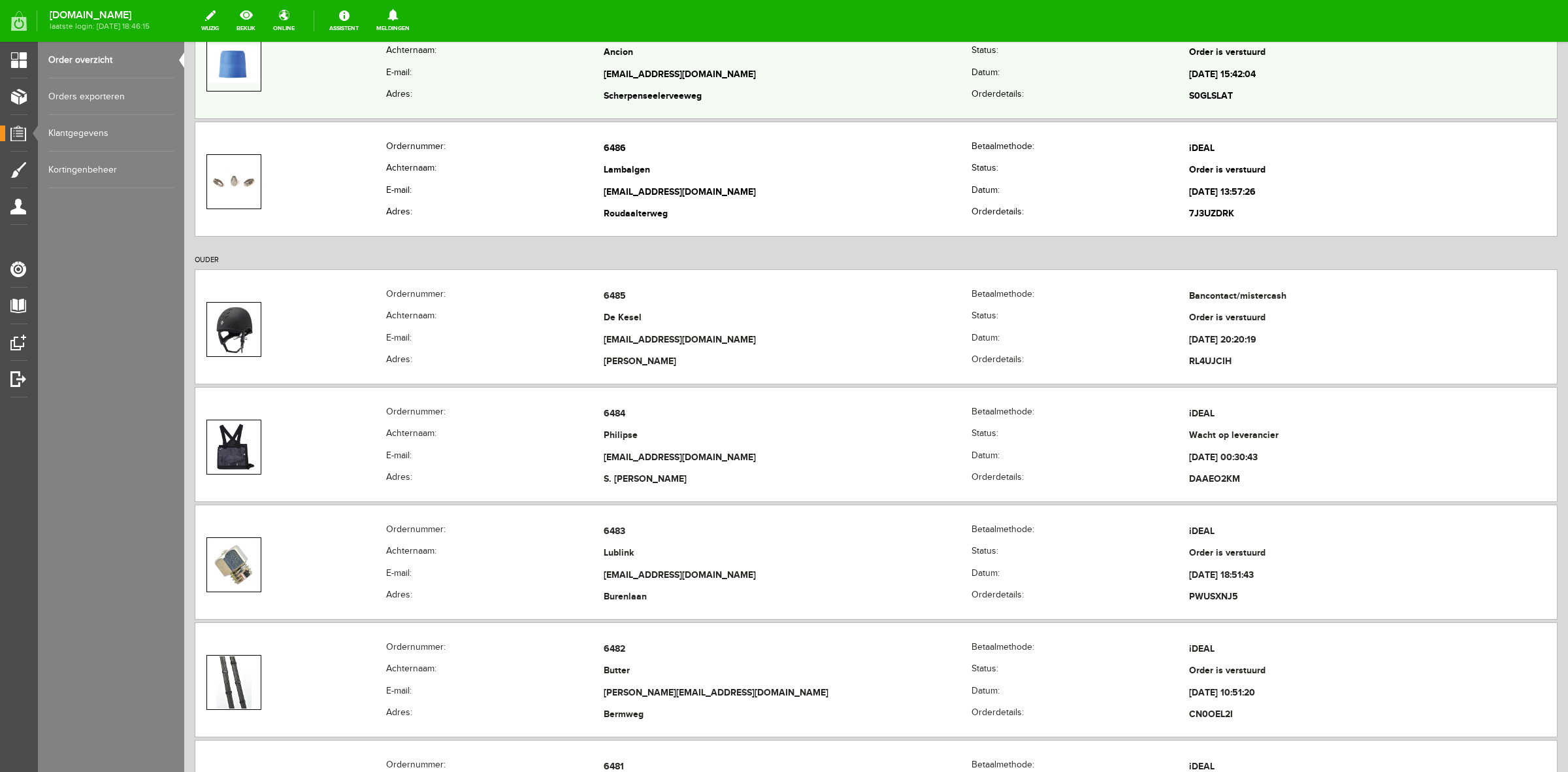
scroll to position [408, 0]
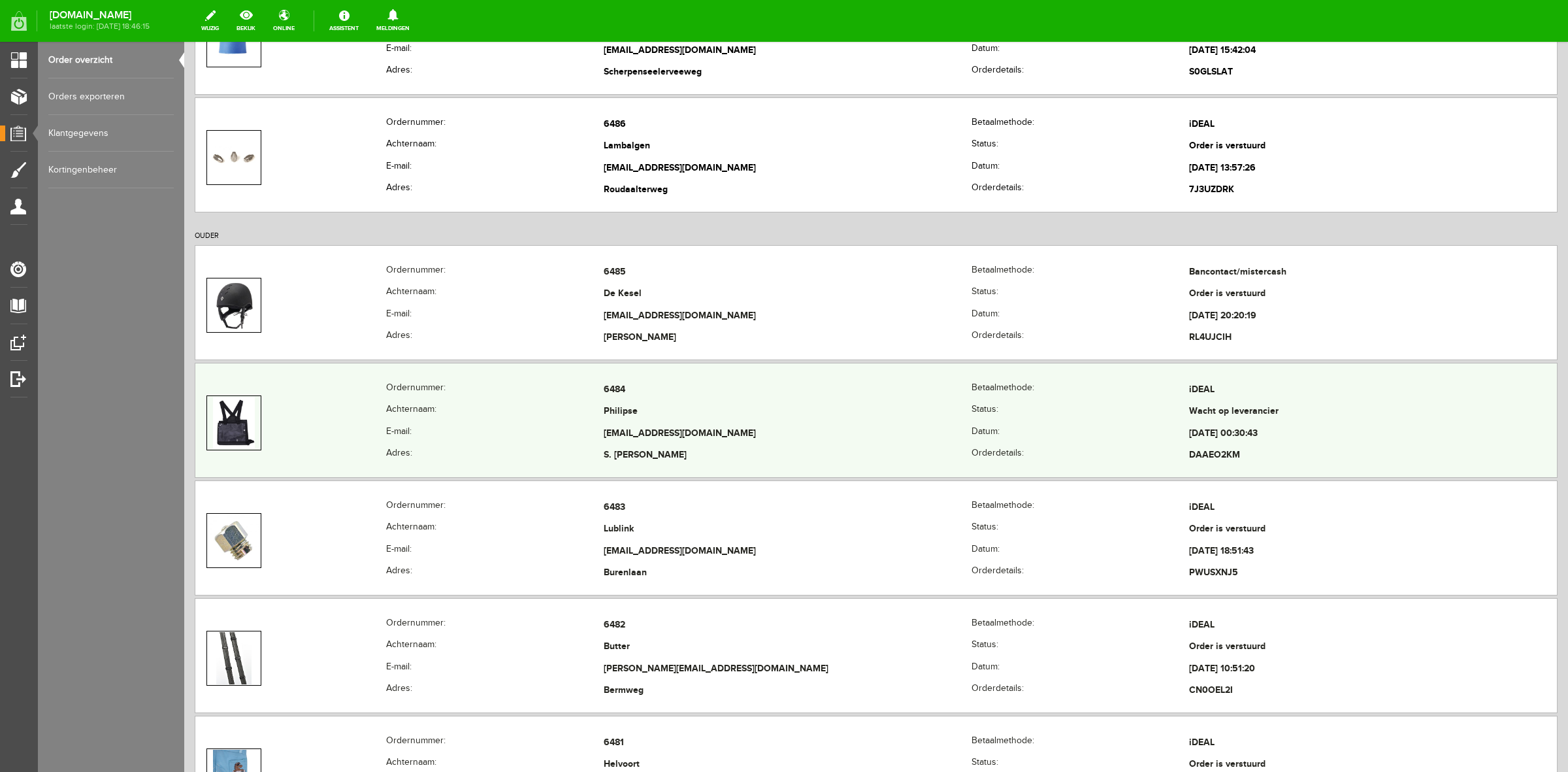
click at [389, 379] on div "Ordernummer: 6484 Betaalmethode: iDEAL Achternaam: Philipse Status: Wacht op le…" at bounding box center [875, 420] width 1363 height 115
